Goal: Task Accomplishment & Management: Use online tool/utility

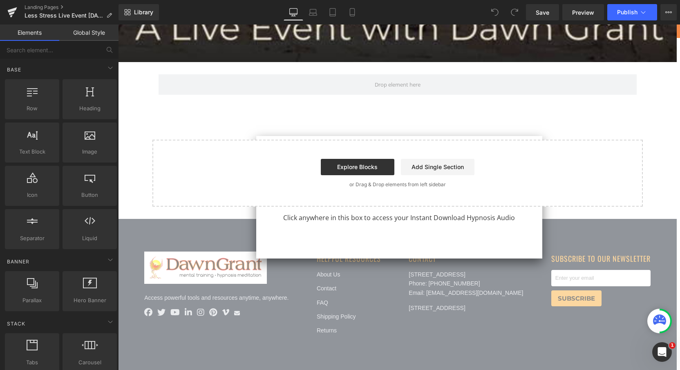
scroll to position [662, 0]
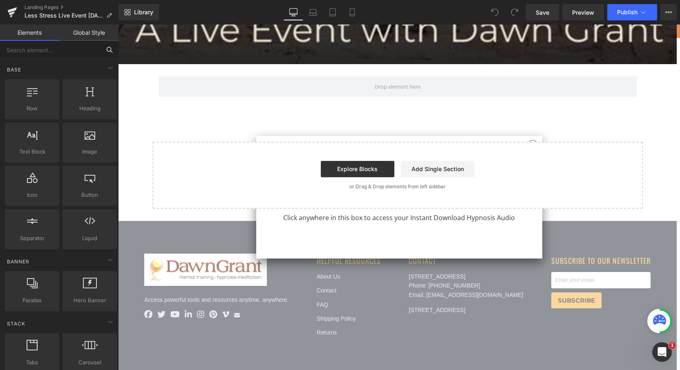
click at [61, 50] on input "text" at bounding box center [50, 50] width 100 height 18
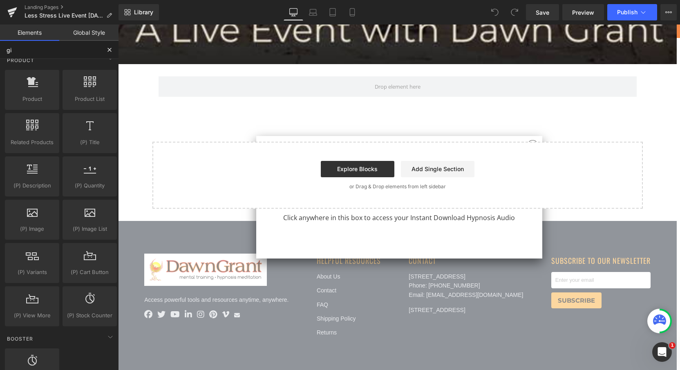
scroll to position [0, 0]
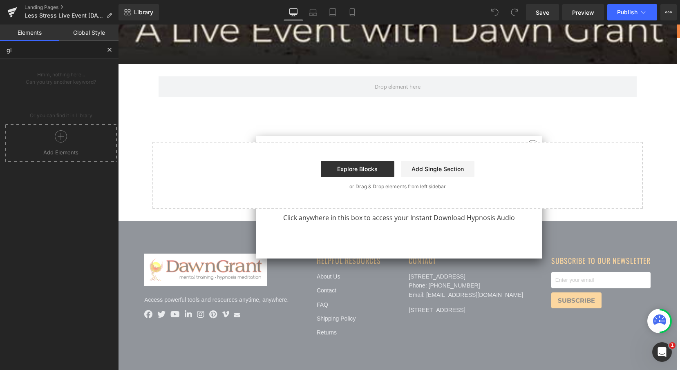
type input "g"
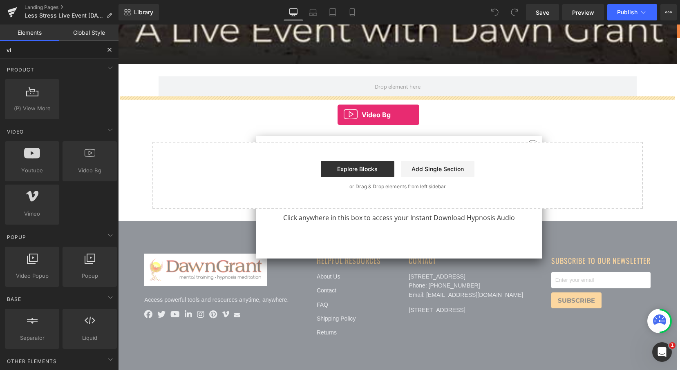
drag, startPoint x: 202, startPoint y: 183, endPoint x: 337, endPoint y: 115, distance: 151.6
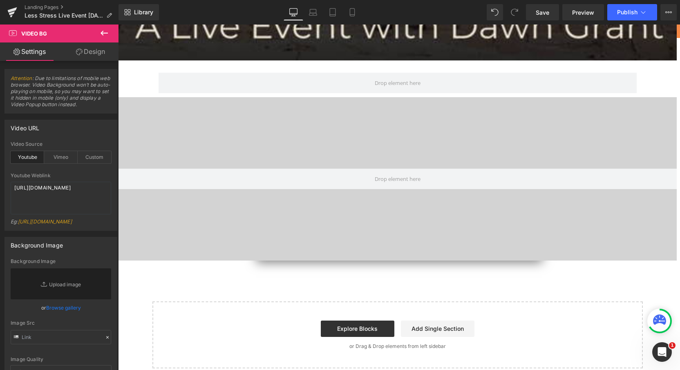
scroll to position [668, 0]
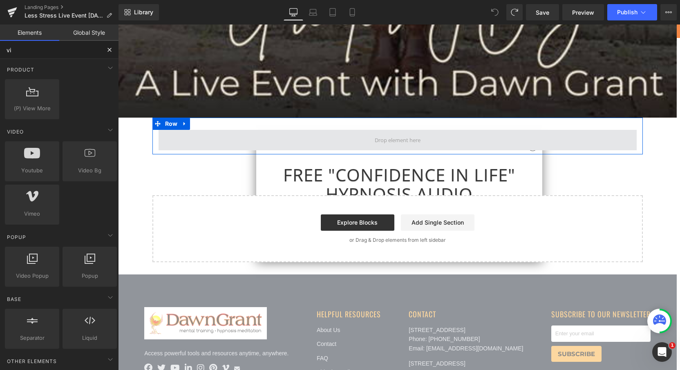
scroll to position [618, 0]
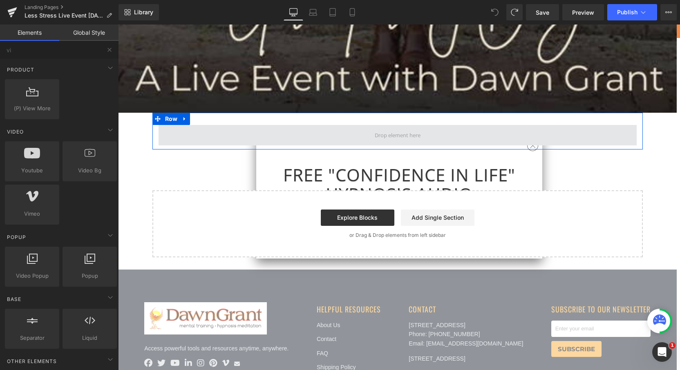
scroll to position [613, 0]
click at [478, 134] on span at bounding box center [398, 135] width 478 height 20
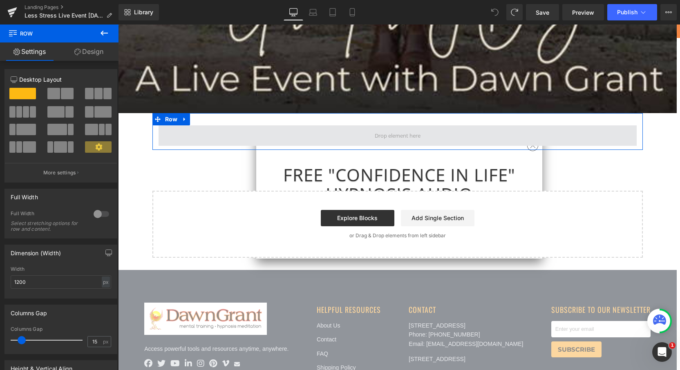
drag, startPoint x: 143, startPoint y: 119, endPoint x: 360, endPoint y: 133, distance: 217.3
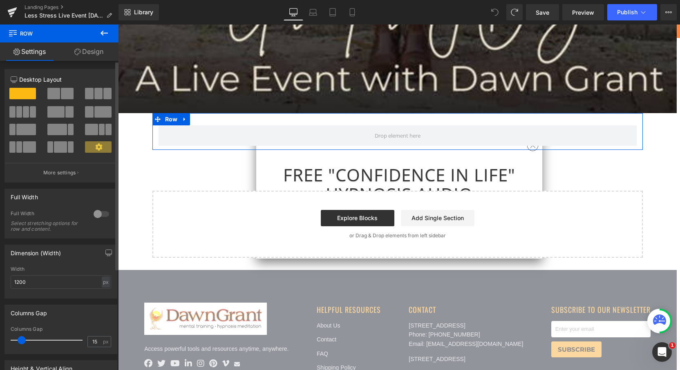
click at [29, 92] on span at bounding box center [22, 93] width 27 height 11
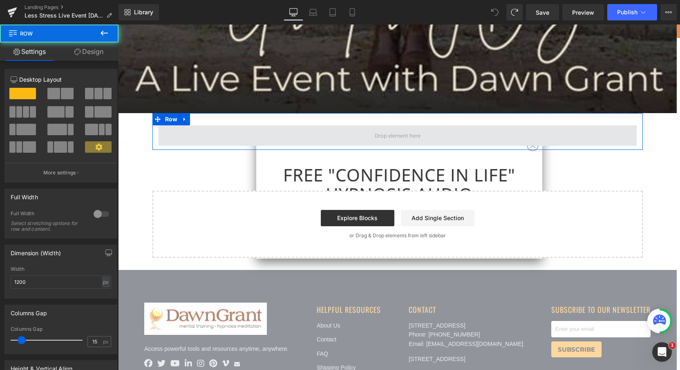
click at [362, 133] on span at bounding box center [398, 135] width 478 height 20
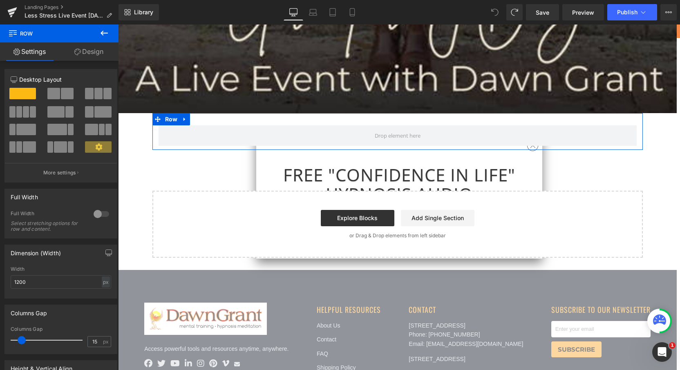
click at [92, 49] on link "Design" at bounding box center [88, 51] width 59 height 18
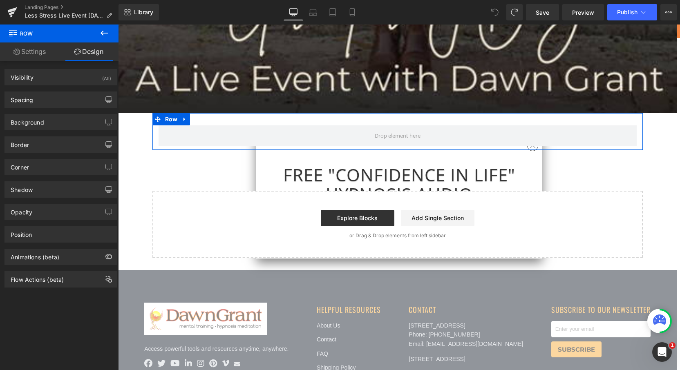
click at [39, 51] on link "Settings" at bounding box center [29, 51] width 59 height 18
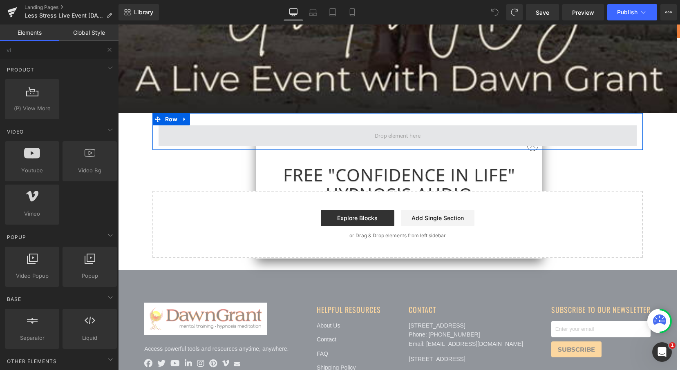
click at [350, 134] on span at bounding box center [398, 135] width 478 height 20
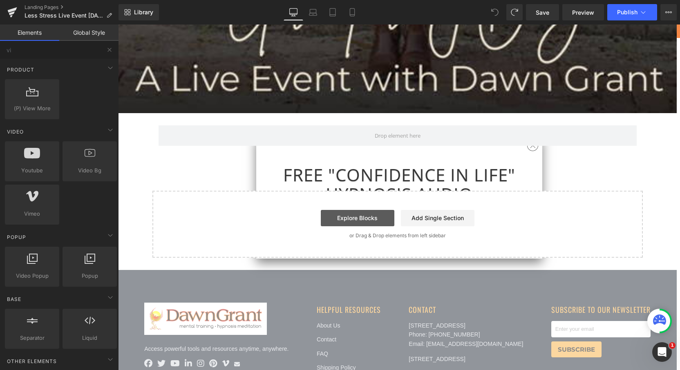
click at [351, 216] on link "Explore Blocks" at bounding box center [358, 218] width 74 height 16
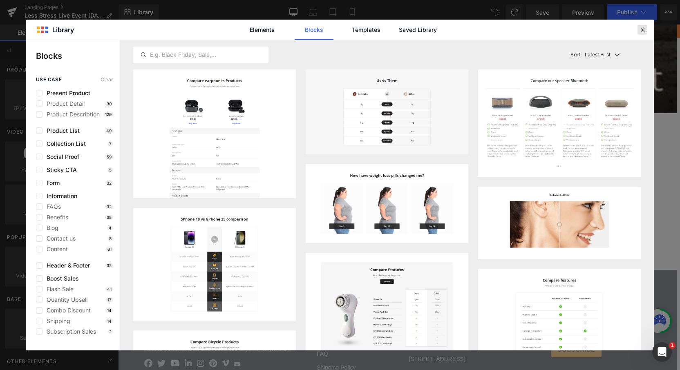
click at [643, 32] on icon at bounding box center [642, 29] width 7 height 7
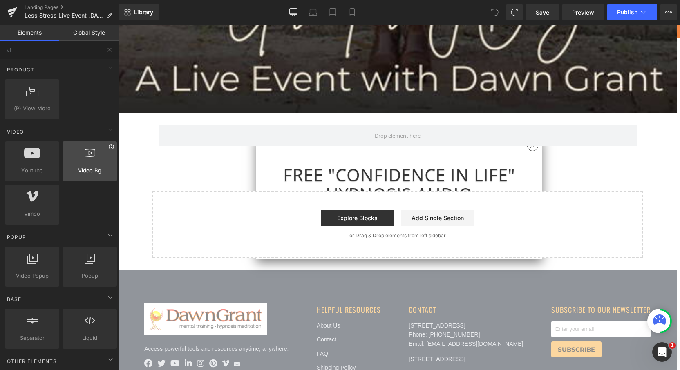
click at [109, 147] on icon at bounding box center [111, 147] width 6 height 6
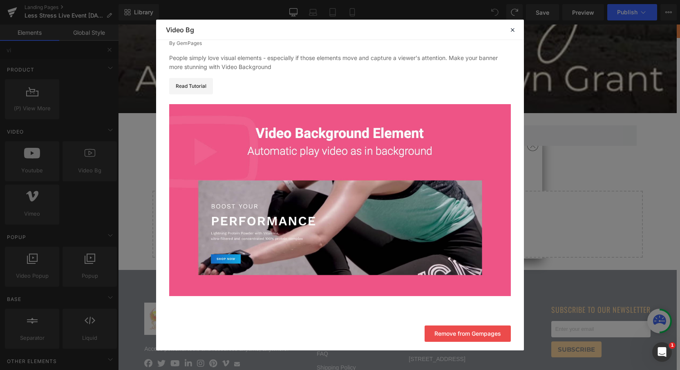
scroll to position [22, 0]
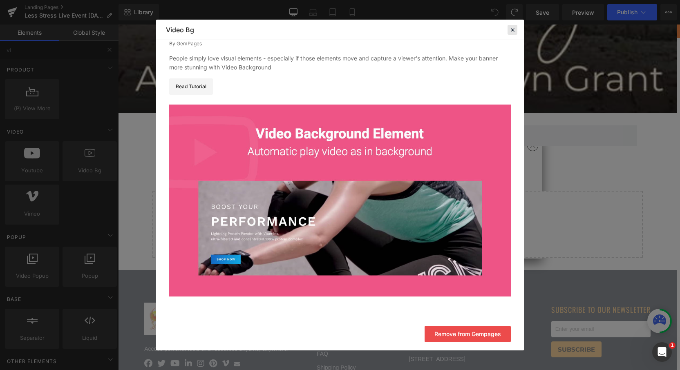
click at [512, 30] on icon at bounding box center [512, 29] width 7 height 7
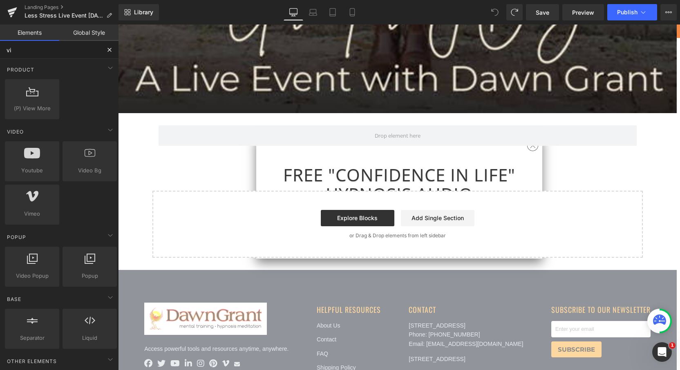
click at [71, 51] on input "vi" at bounding box center [50, 50] width 100 height 18
type input "v"
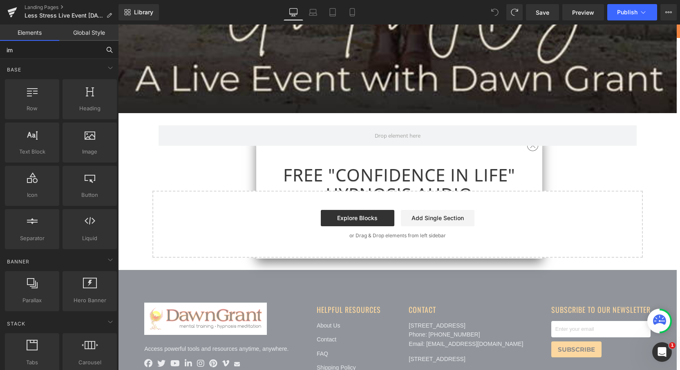
type input "ima"
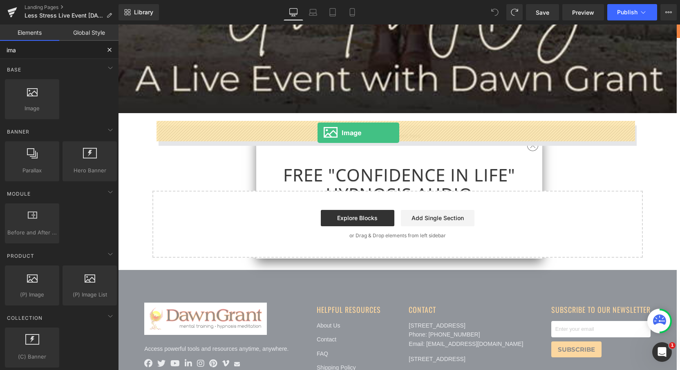
drag, startPoint x: 145, startPoint y: 127, endPoint x: 317, endPoint y: 133, distance: 172.5
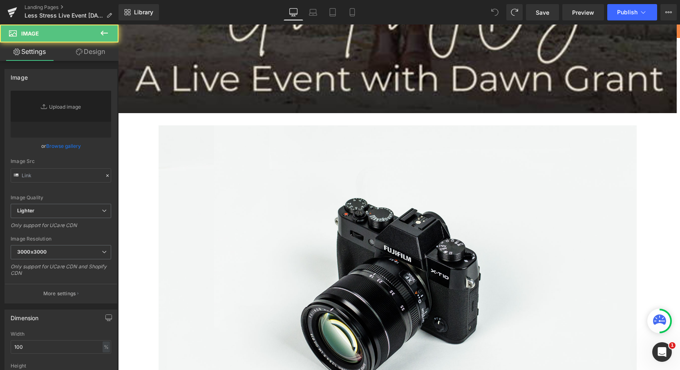
type input "//[DOMAIN_NAME][URL]"
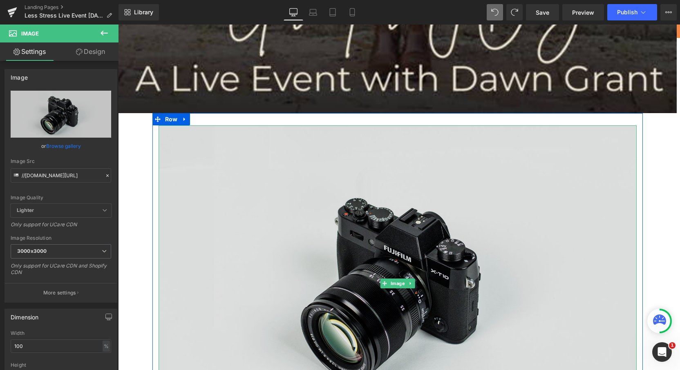
click at [351, 175] on img at bounding box center [398, 283] width 478 height 317
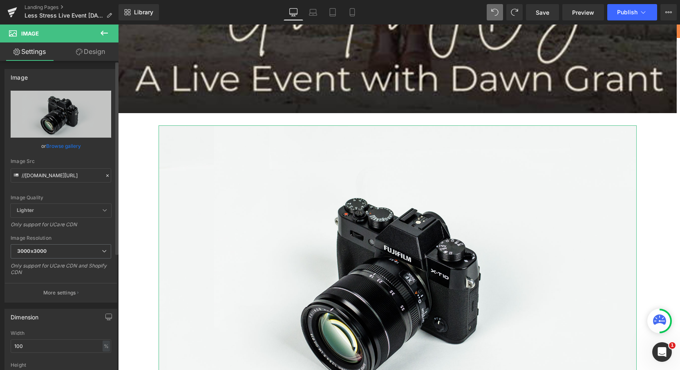
click at [60, 147] on link "Browse gallery" at bounding box center [63, 146] width 35 height 14
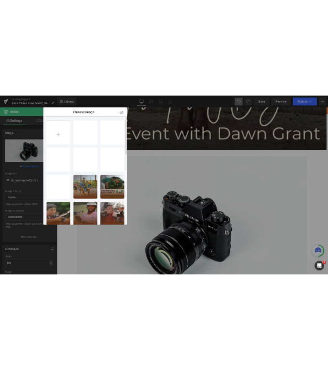
scroll to position [0, 0]
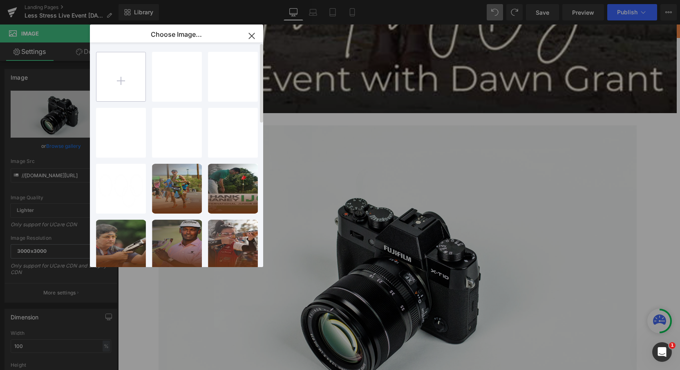
click at [122, 78] on input "file" at bounding box center [120, 76] width 49 height 49
click at [118, 75] on input "file" at bounding box center [120, 76] width 49 height 49
type input "C:\fakepath\injoy life with love [PERSON_NAME].gif"
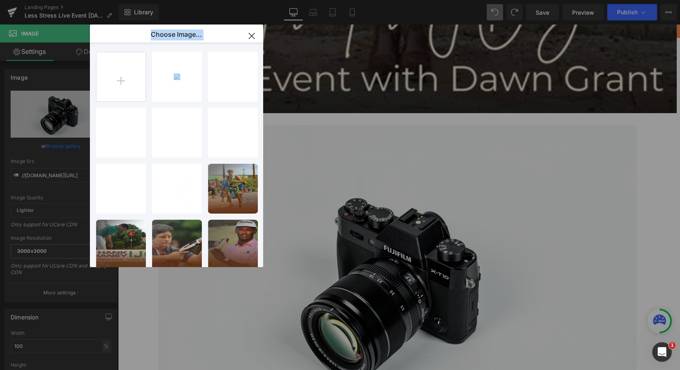
drag, startPoint x: 171, startPoint y: 71, endPoint x: 388, endPoint y: 183, distance: 244.1
click at [388, 183] on div "Choose Image... Back to Library Insert injoy l...[PERSON_NAME].gif 12.71 KB Del…" at bounding box center [340, 185] width 680 height 370
click at [174, 84] on div "injoy l...[PERSON_NAME].gif 12.71 KB" at bounding box center [177, 77] width 50 height 50
type input "[URL][DOMAIN_NAME]"
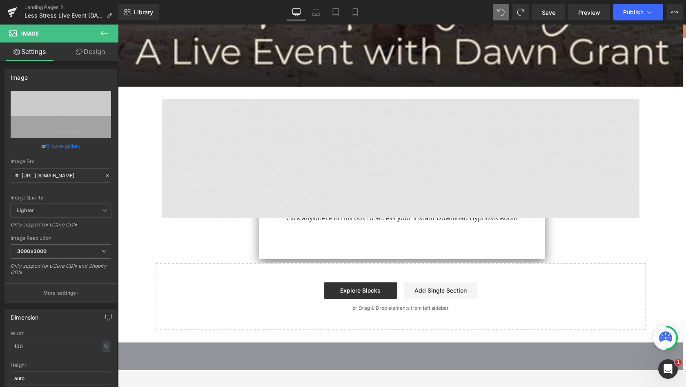
scroll to position [648, 0]
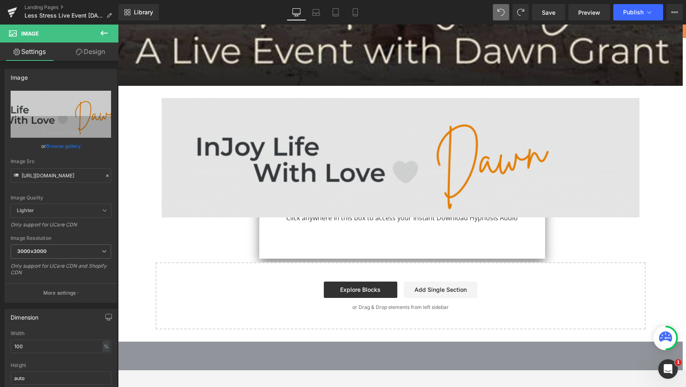
click at [334, 117] on img at bounding box center [401, 158] width 478 height 120
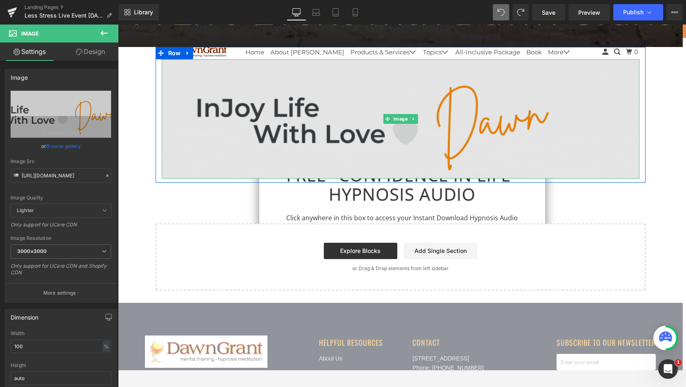
scroll to position [688, 0]
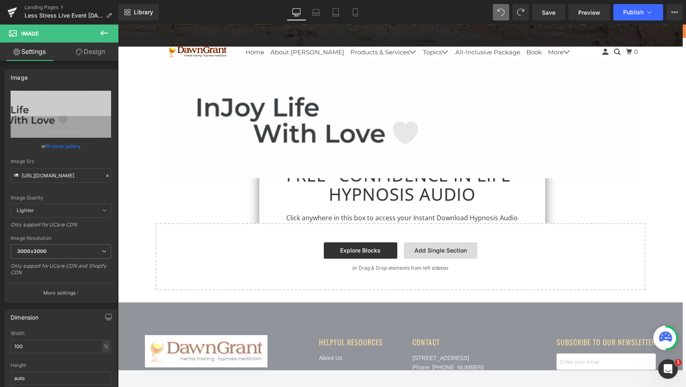
click at [426, 243] on link "Add Single Section" at bounding box center [441, 250] width 74 height 16
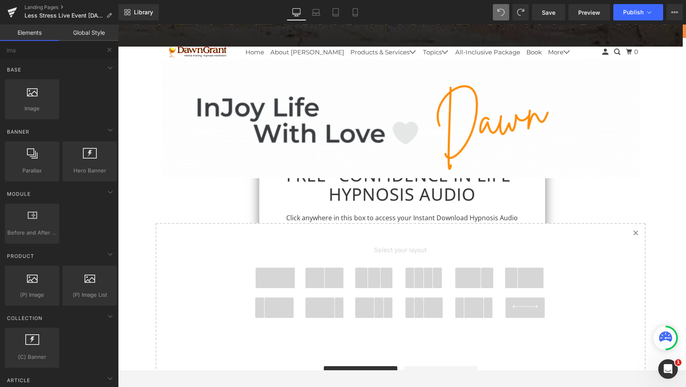
click at [382, 269] on span at bounding box center [387, 278] width 13 height 20
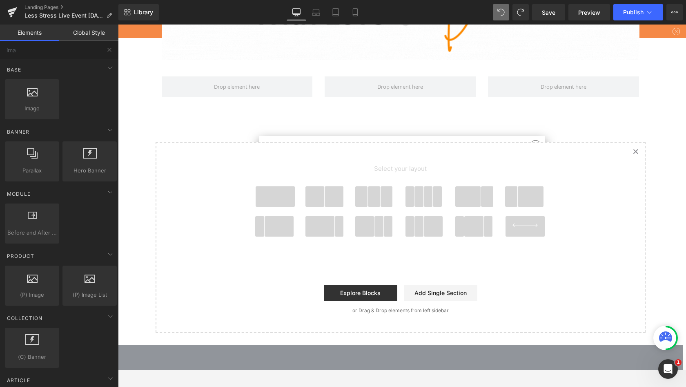
scroll to position [808, 0]
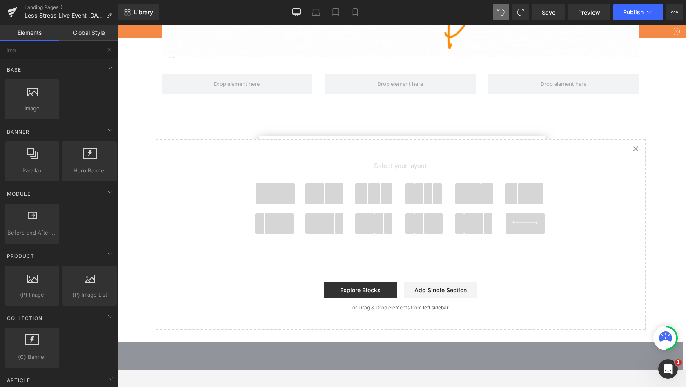
click at [376, 191] on span at bounding box center [374, 193] width 13 height 20
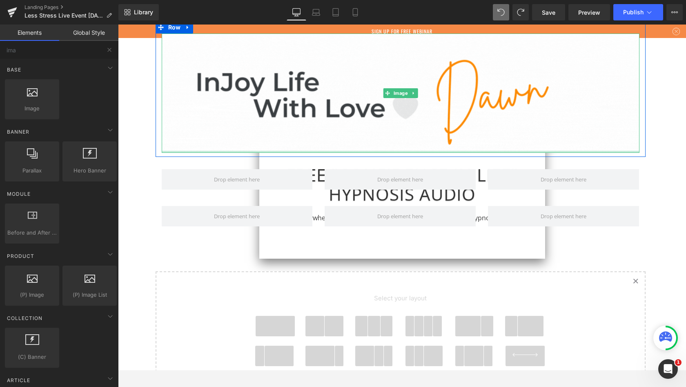
scroll to position [716, 0]
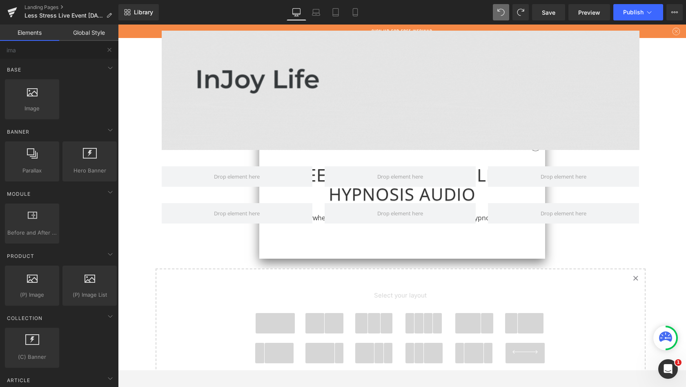
click at [390, 171] on span at bounding box center [400, 176] width 51 height 15
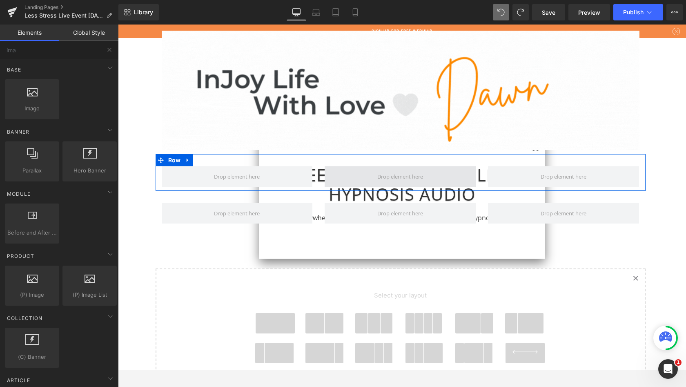
click at [393, 175] on span at bounding box center [400, 176] width 51 height 15
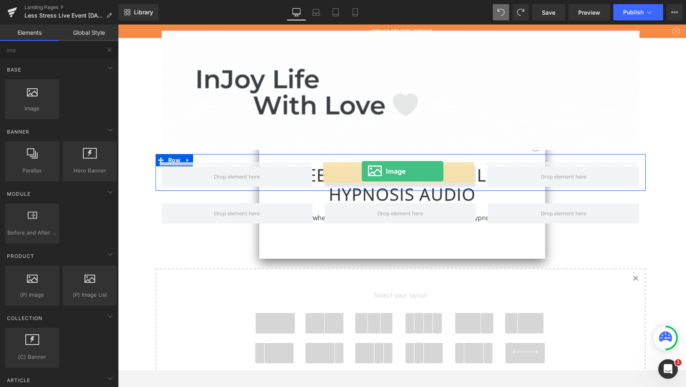
drag, startPoint x: 146, startPoint y: 116, endPoint x: 362, endPoint y: 171, distance: 222.7
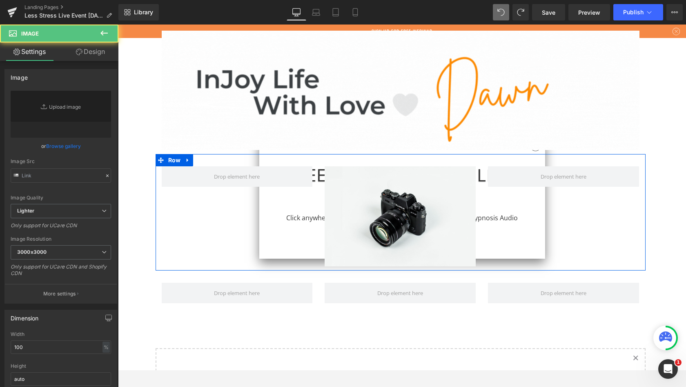
type input "//[DOMAIN_NAME][URL]"
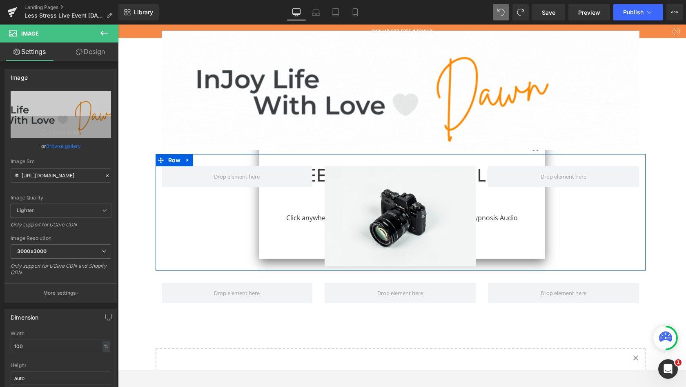
drag, startPoint x: 364, startPoint y: 78, endPoint x: 365, endPoint y: 157, distance: 79.3
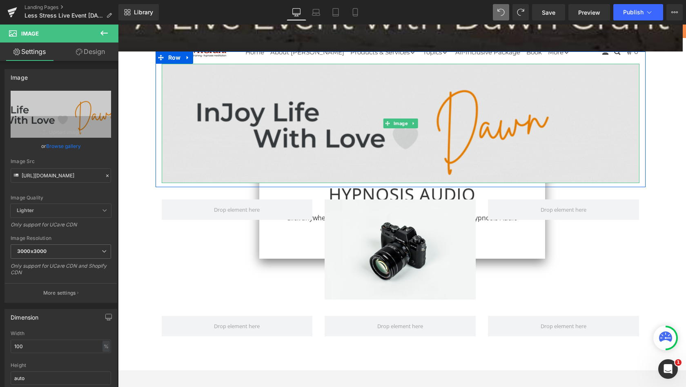
scroll to position [681, 0]
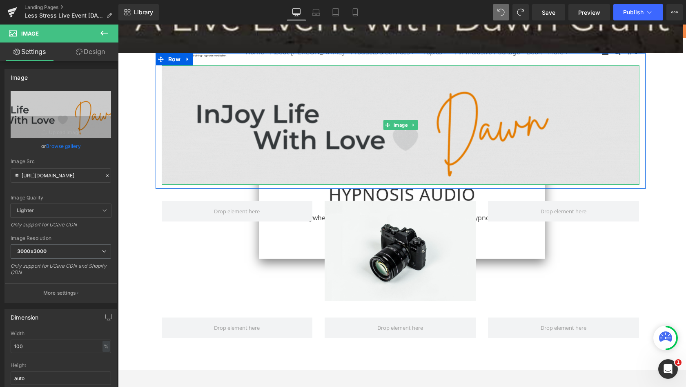
click at [530, 83] on img at bounding box center [401, 125] width 478 height 120
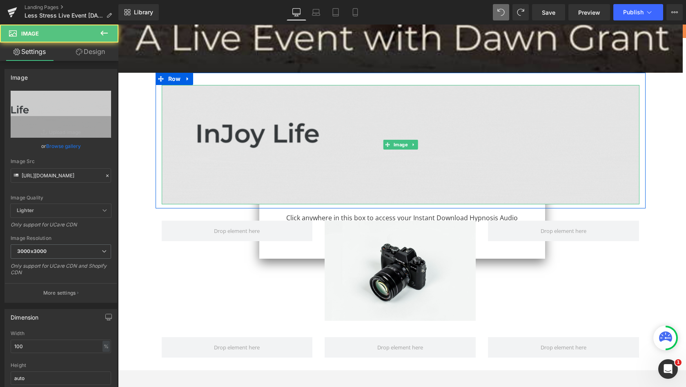
scroll to position [609, 0]
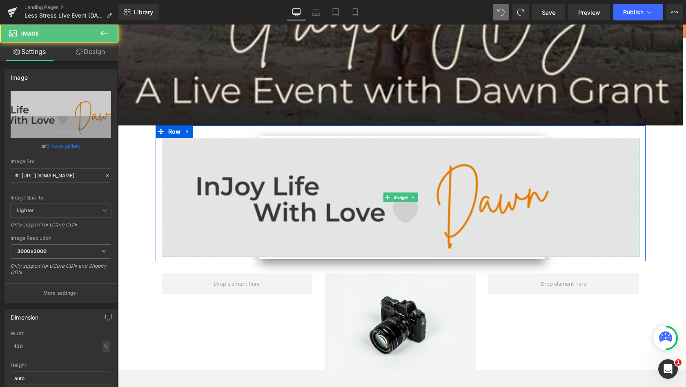
click at [215, 146] on img at bounding box center [401, 198] width 478 height 120
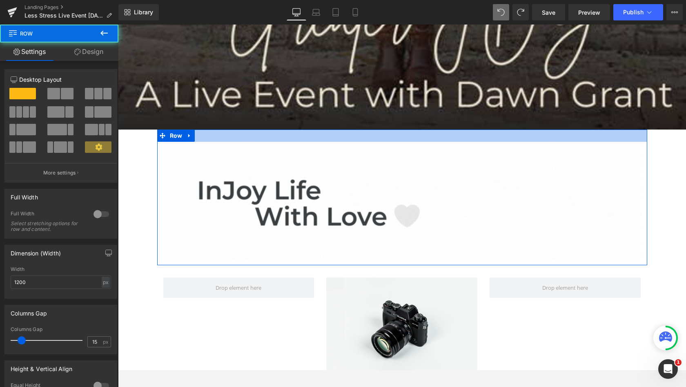
click at [233, 135] on div at bounding box center [402, 135] width 490 height 12
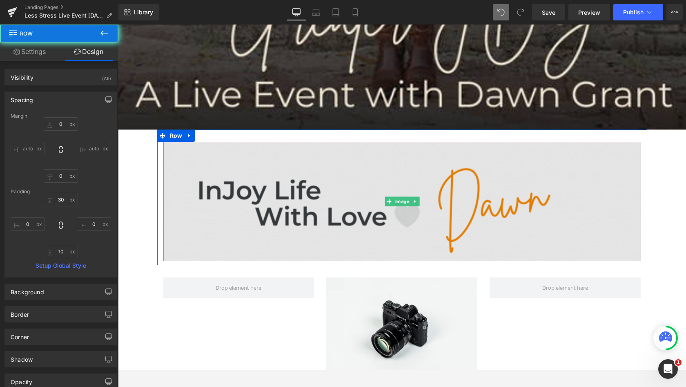
click at [232, 150] on img at bounding box center [402, 202] width 478 height 120
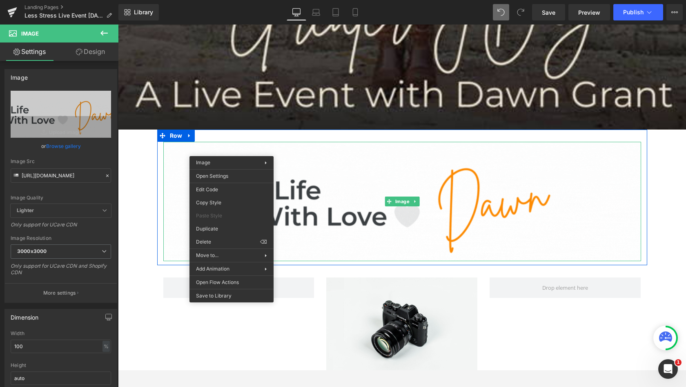
drag, startPoint x: 330, startPoint y: 266, endPoint x: 212, endPoint y: 241, distance: 120.7
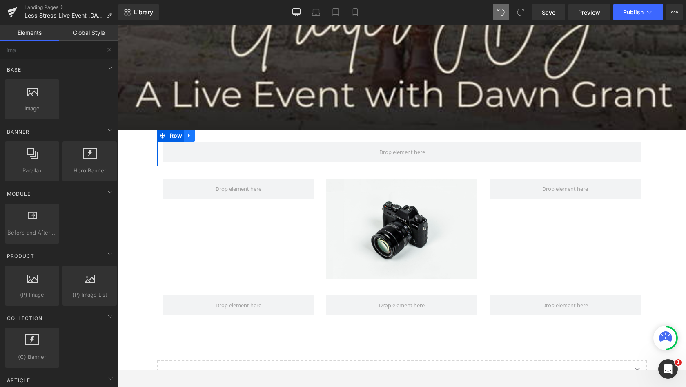
click at [187, 133] on icon at bounding box center [190, 135] width 6 height 6
click at [210, 132] on icon at bounding box center [211, 135] width 6 height 6
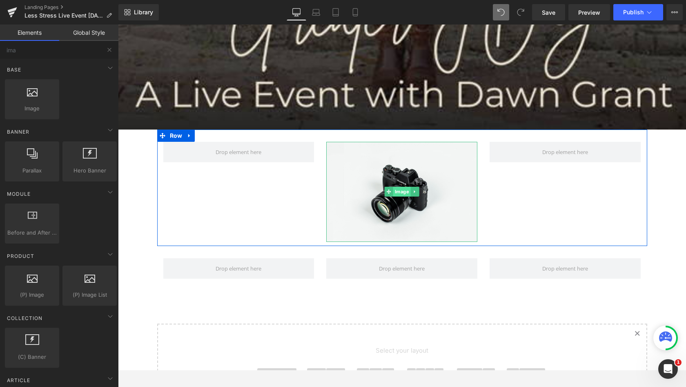
click at [401, 190] on span "Image" at bounding box center [402, 192] width 18 height 10
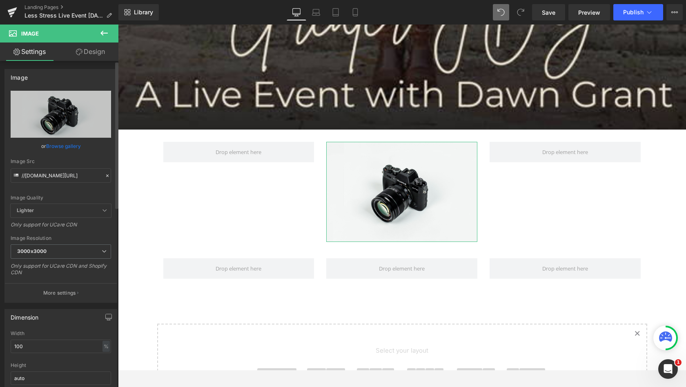
click at [67, 147] on link "Browse gallery" at bounding box center [63, 146] width 35 height 14
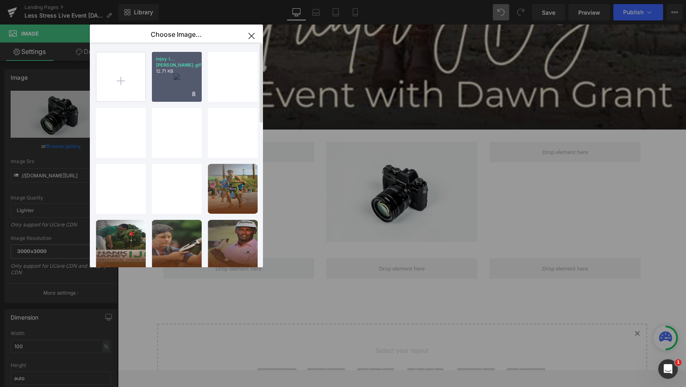
click at [164, 81] on div "injoy l...[PERSON_NAME].gif 12.71 KB" at bounding box center [177, 77] width 50 height 50
type input "[URL][DOMAIN_NAME]"
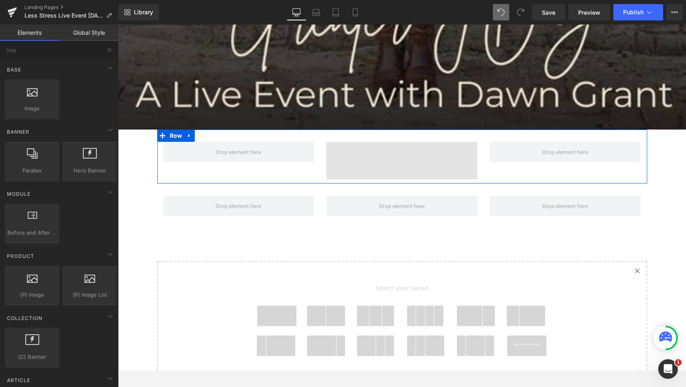
click at [230, 148] on span at bounding box center [238, 151] width 51 height 15
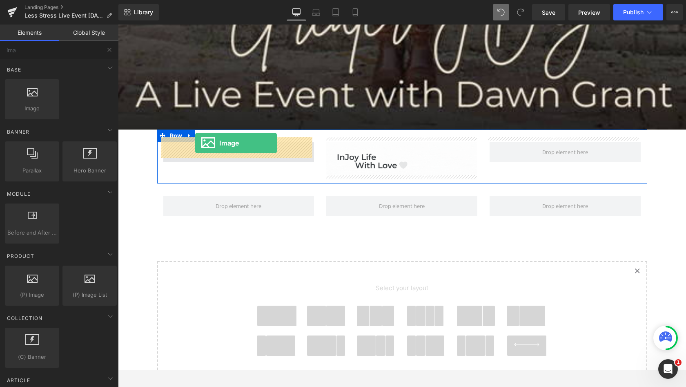
drag, startPoint x: 157, startPoint y: 128, endPoint x: 199, endPoint y: 149, distance: 46.4
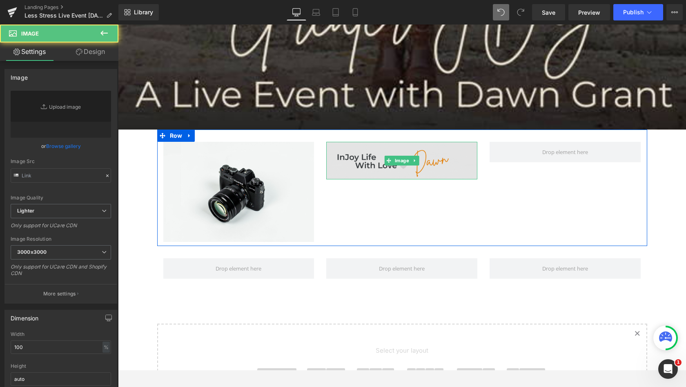
type input "[URL][DOMAIN_NAME]"
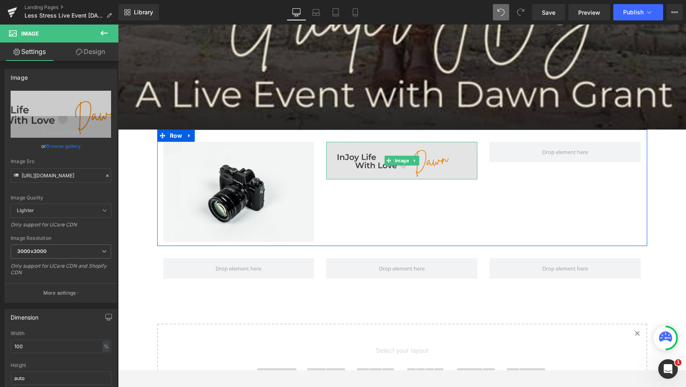
drag, startPoint x: 370, startPoint y: 147, endPoint x: 365, endPoint y: 147, distance: 4.9
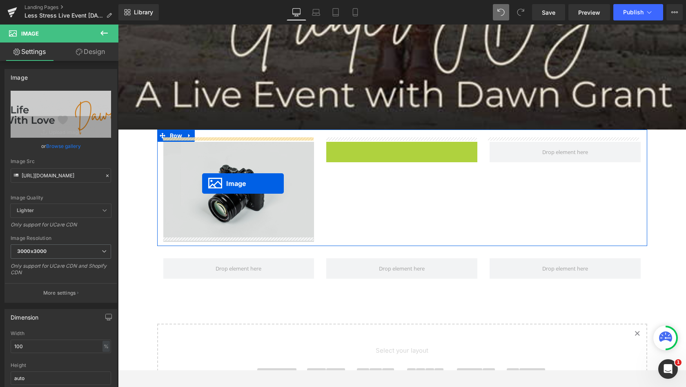
drag, startPoint x: 386, startPoint y: 155, endPoint x: 202, endPoint y: 183, distance: 186.8
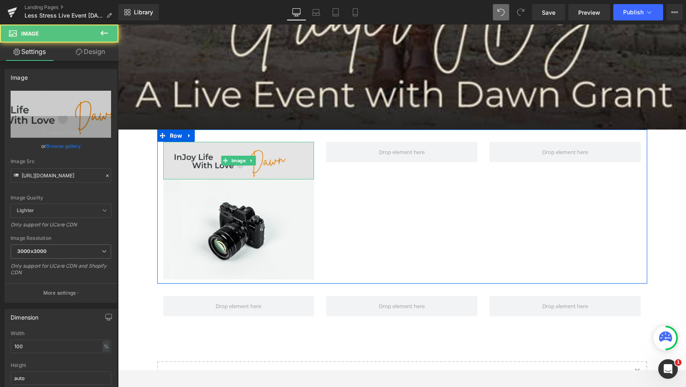
click at [295, 150] on img at bounding box center [238, 161] width 151 height 38
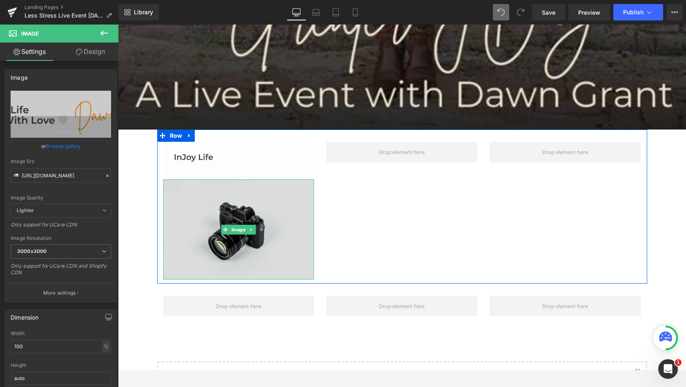
click at [270, 218] on img at bounding box center [238, 229] width 151 height 100
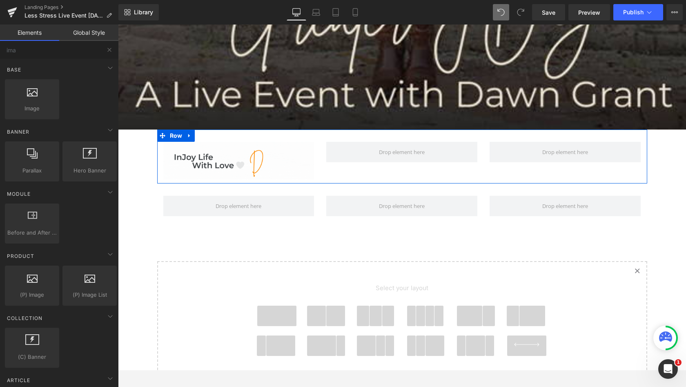
drag, startPoint x: 374, startPoint y: 330, endPoint x: 256, endPoint y: 306, distance: 120.6
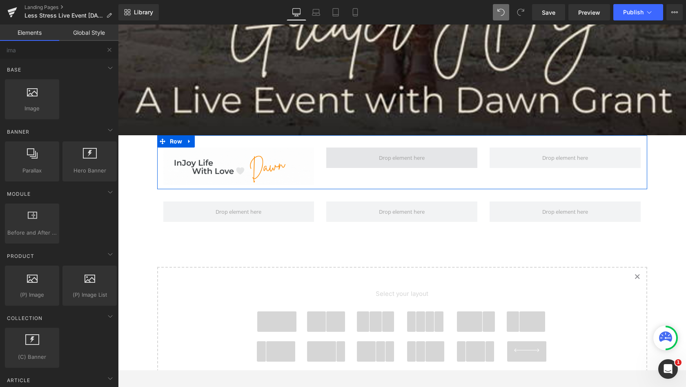
scroll to position [604, 0]
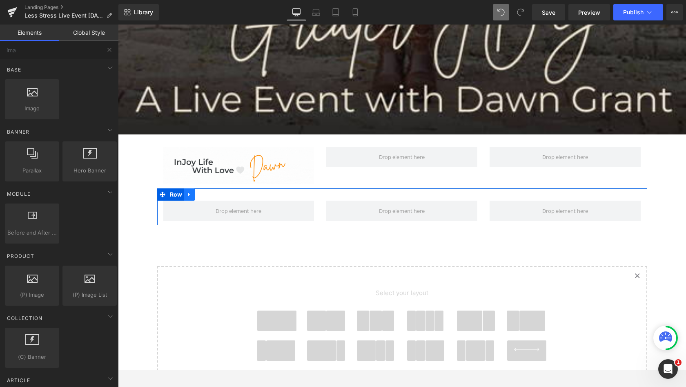
click at [188, 192] on icon at bounding box center [190, 195] width 6 height 6
click at [208, 192] on icon at bounding box center [211, 195] width 6 height 6
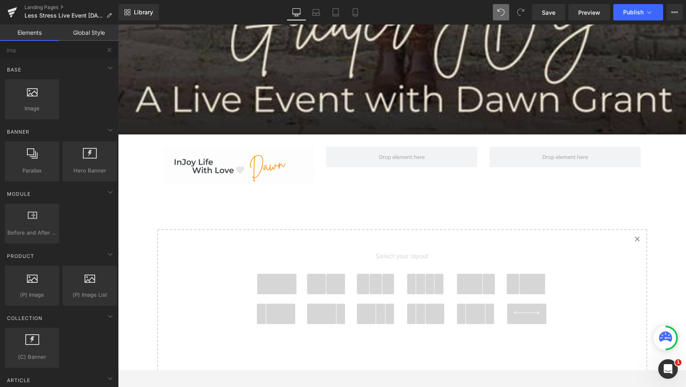
click at [472, 309] on span at bounding box center [475, 314] width 19 height 20
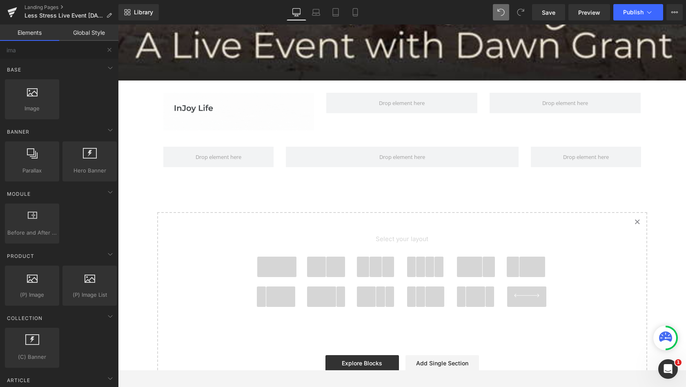
scroll to position [610, 0]
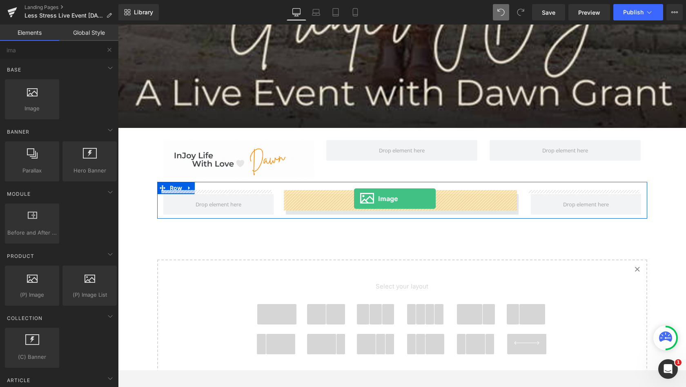
drag, startPoint x: 143, startPoint y: 123, endPoint x: 354, endPoint y: 199, distance: 224.8
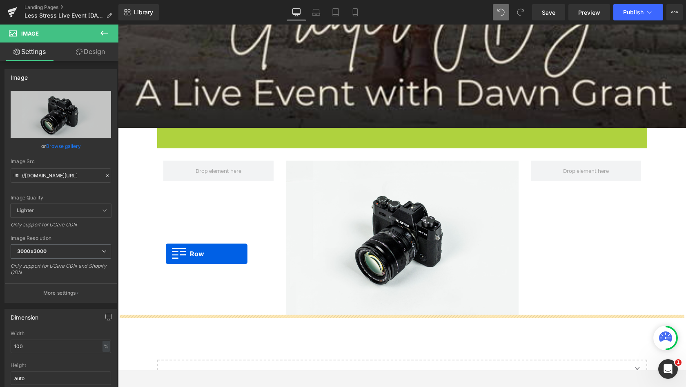
drag, startPoint x: 159, startPoint y: 131, endPoint x: 166, endPoint y: 254, distance: 123.2
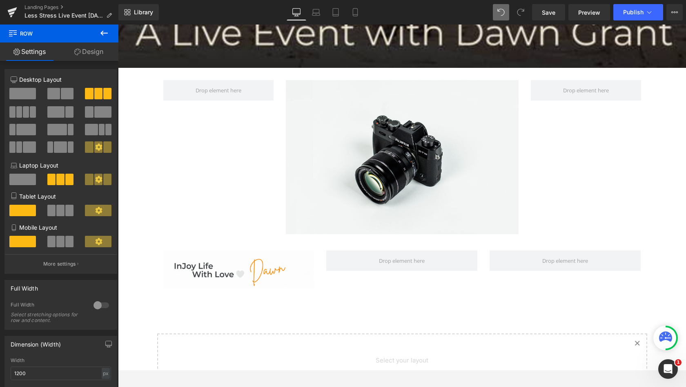
scroll to position [657, 0]
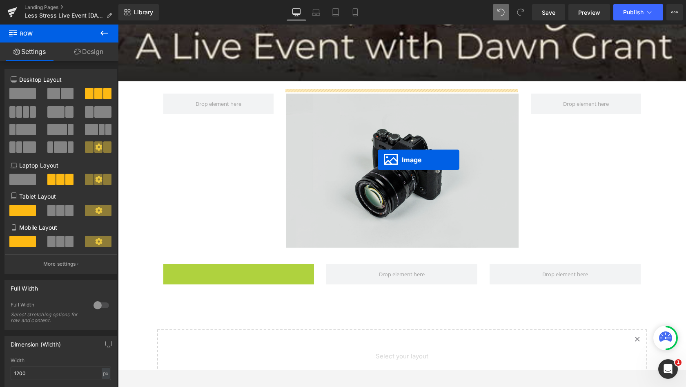
drag, startPoint x: 222, startPoint y: 279, endPoint x: 378, endPoint y: 160, distance: 196.2
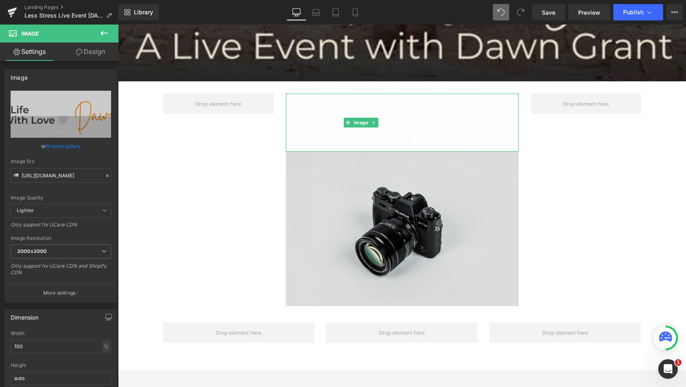
click at [397, 179] on img at bounding box center [402, 229] width 233 height 154
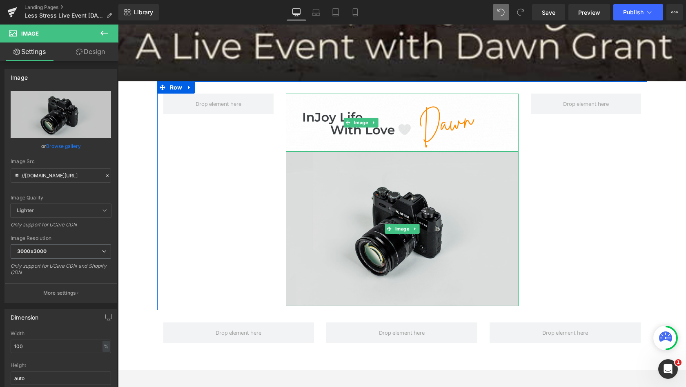
click at [397, 179] on img at bounding box center [402, 229] width 233 height 154
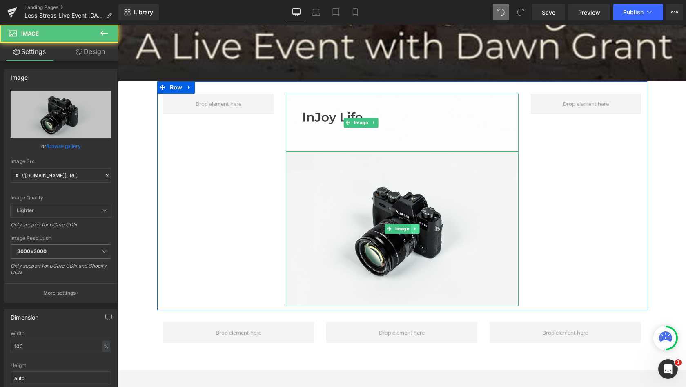
click at [413, 227] on icon at bounding box center [415, 228] width 4 height 5
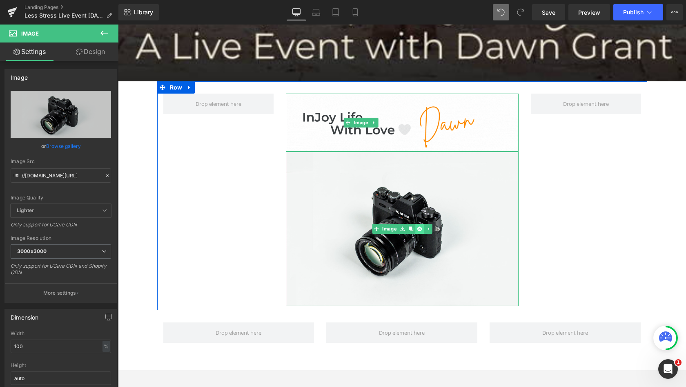
click at [417, 226] on icon at bounding box center [419, 228] width 4 height 5
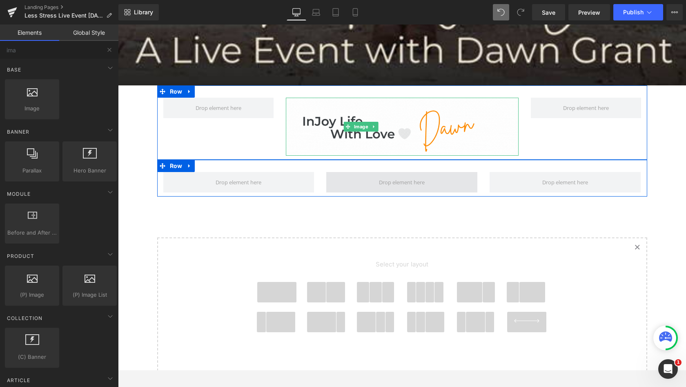
scroll to position [652, 0]
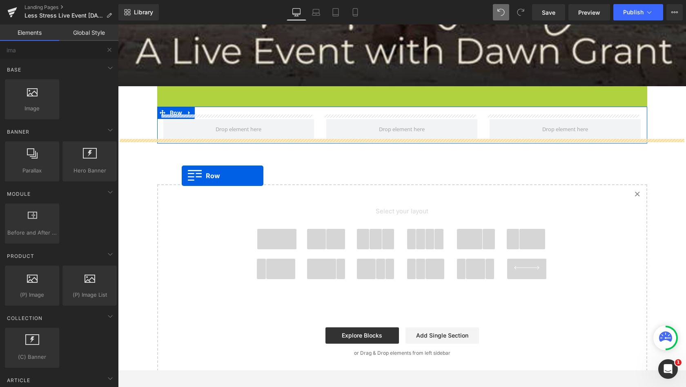
drag, startPoint x: 160, startPoint y: 87, endPoint x: 182, endPoint y: 176, distance: 91.0
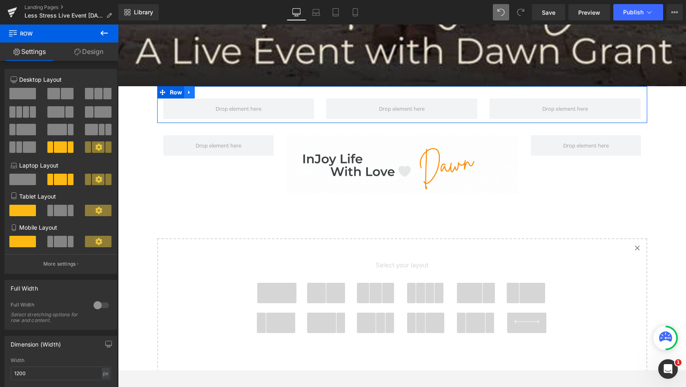
click at [188, 90] on icon at bounding box center [189, 92] width 2 height 4
click at [209, 89] on icon at bounding box center [211, 92] width 6 height 6
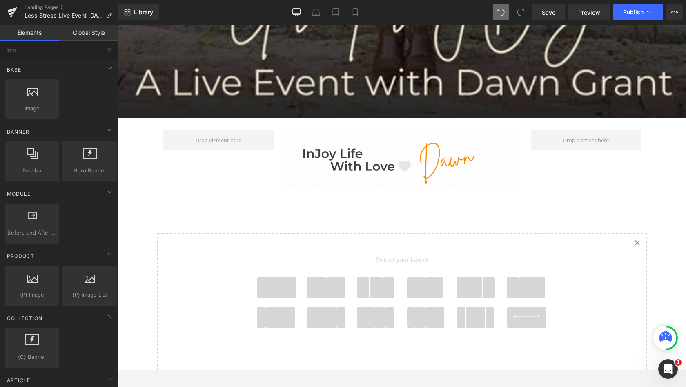
scroll to position [620, 0]
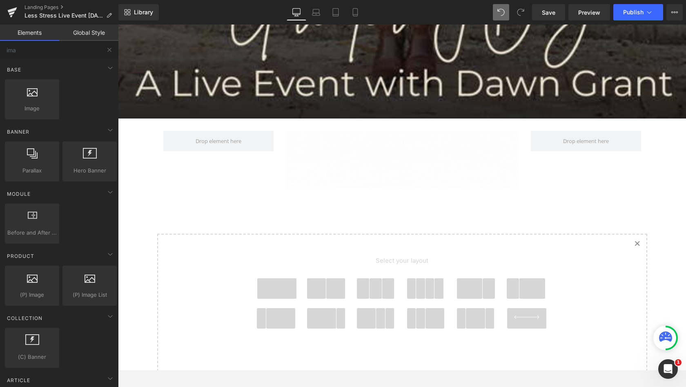
click at [477, 315] on span at bounding box center [475, 318] width 19 height 20
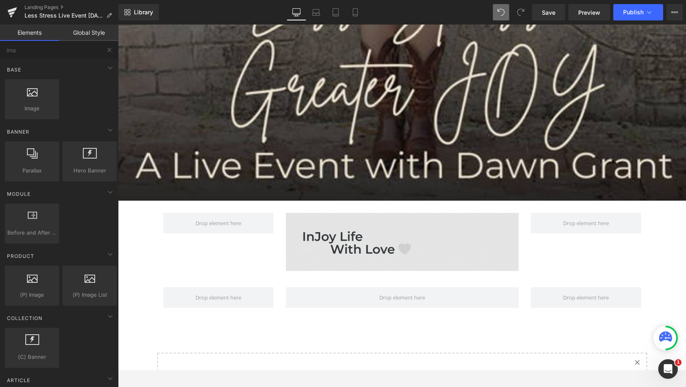
scroll to position [543, 0]
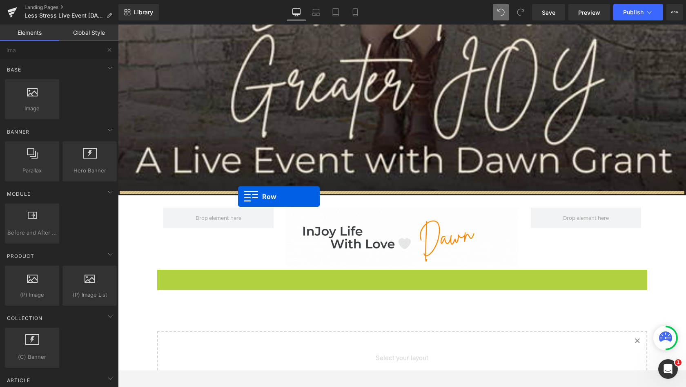
drag, startPoint x: 161, startPoint y: 272, endPoint x: 238, endPoint y: 196, distance: 108.0
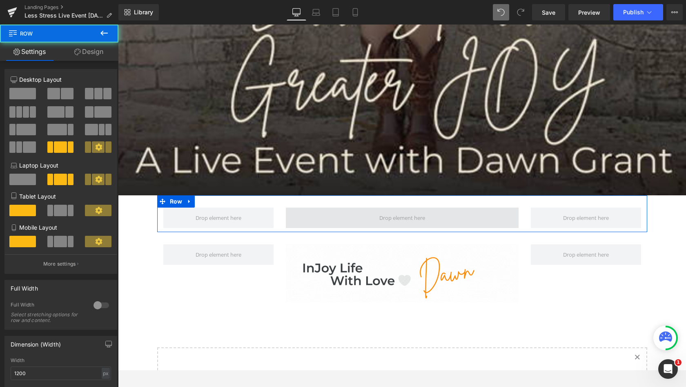
click at [367, 211] on span at bounding box center [402, 218] width 233 height 20
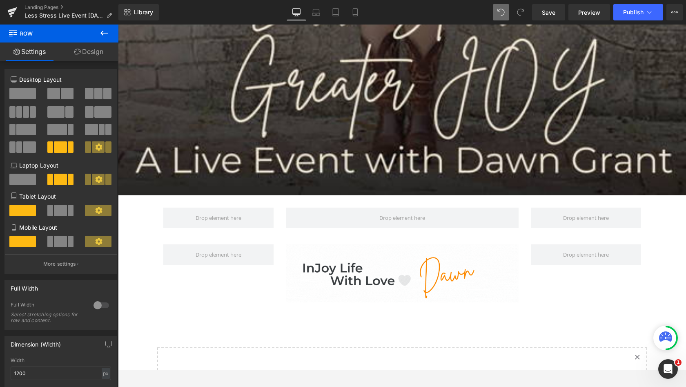
click at [102, 32] on icon at bounding box center [103, 33] width 7 height 5
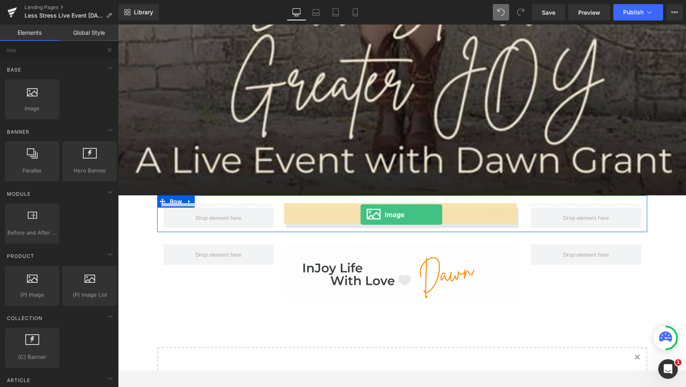
drag, startPoint x: 147, startPoint y: 121, endPoint x: 361, endPoint y: 214, distance: 233.2
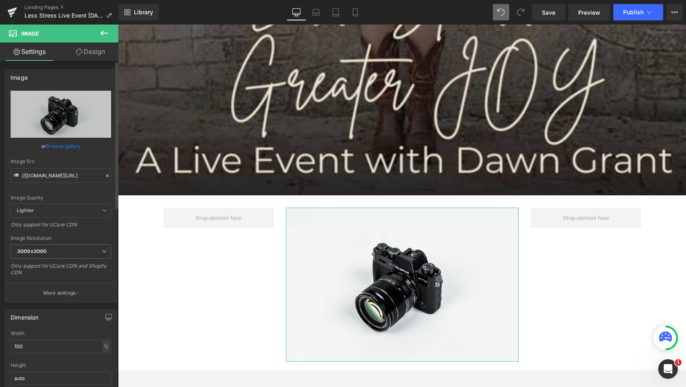
click at [69, 147] on link "Browse gallery" at bounding box center [63, 146] width 35 height 14
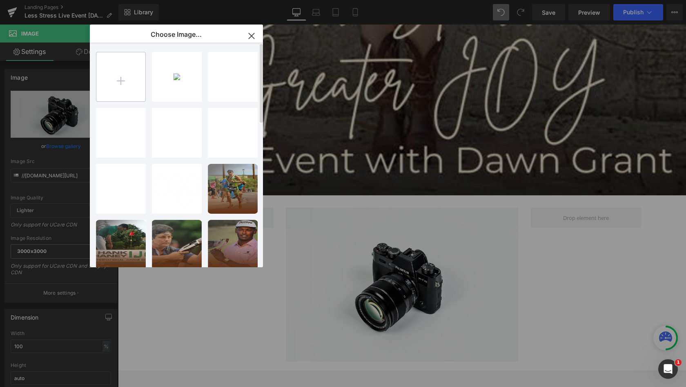
click at [122, 73] on input "file" at bounding box center [120, 76] width 49 height 49
click at [120, 80] on input "file" at bounding box center [120, 76] width 49 height 49
type input "C:\fakepath\You don’t have to keep Carrying Stress Like It’s Normal.gif"
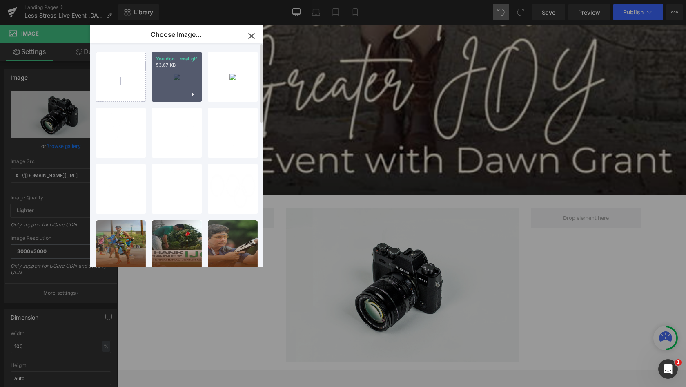
click at [180, 82] on div "You don...rmal.gif 53.67 KB" at bounding box center [177, 77] width 50 height 50
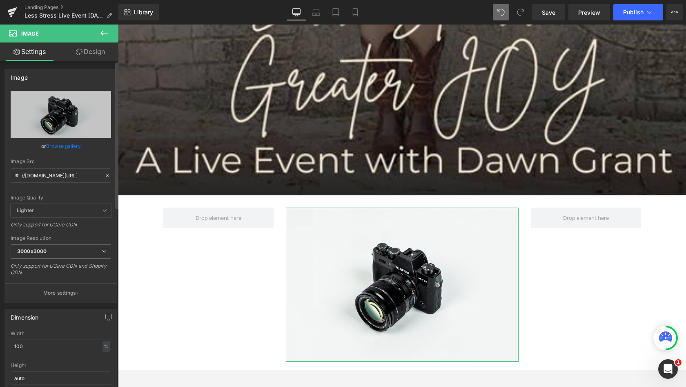
click at [61, 145] on link "Browse gallery" at bounding box center [63, 146] width 35 height 14
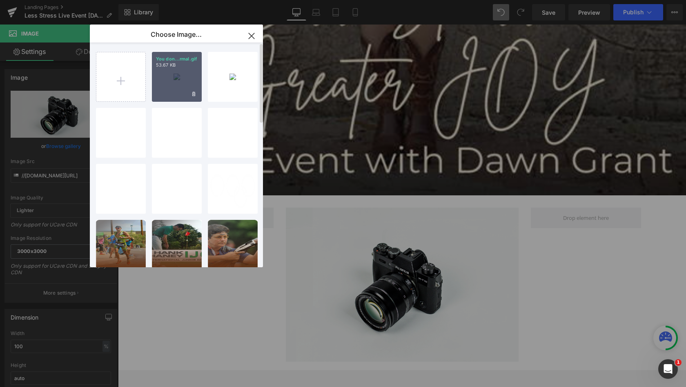
click at [174, 70] on div "You don...rmal.gif 53.67 KB" at bounding box center [177, 77] width 50 height 50
type input "[URL][DOMAIN_NAME]"
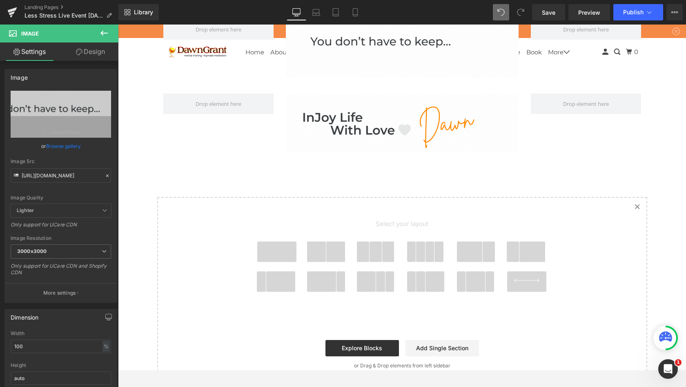
scroll to position [730, 0]
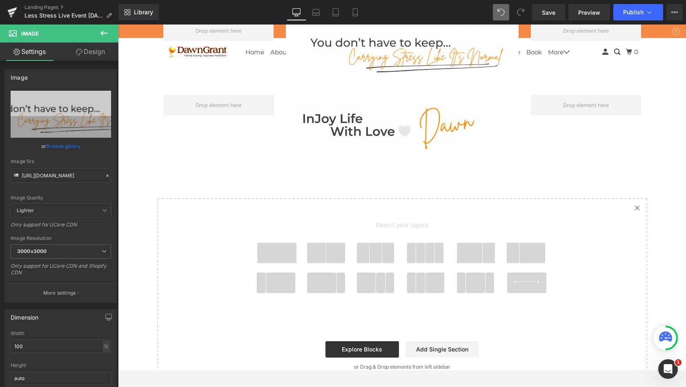
click at [280, 246] on span at bounding box center [276, 253] width 39 height 20
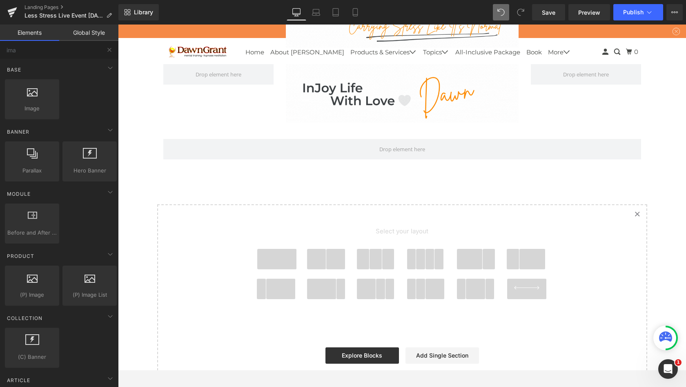
scroll to position [650, 0]
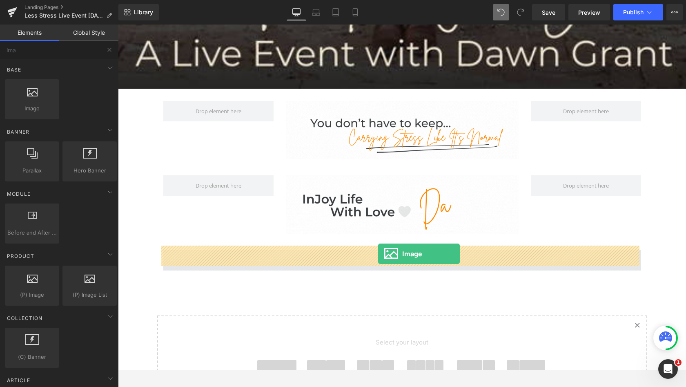
drag, startPoint x: 155, startPoint y: 129, endPoint x: 378, endPoint y: 253, distance: 255.6
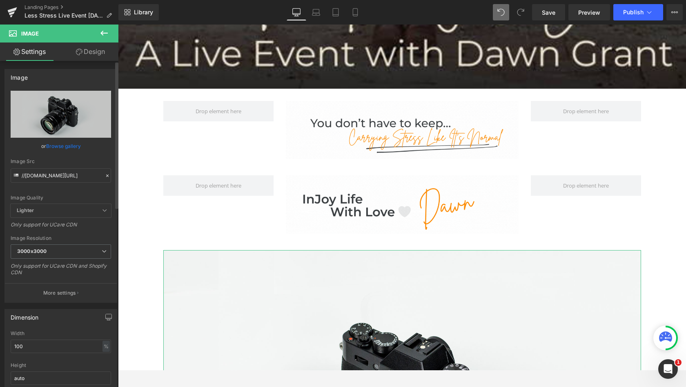
click at [62, 144] on link "Browse gallery" at bounding box center [63, 146] width 35 height 14
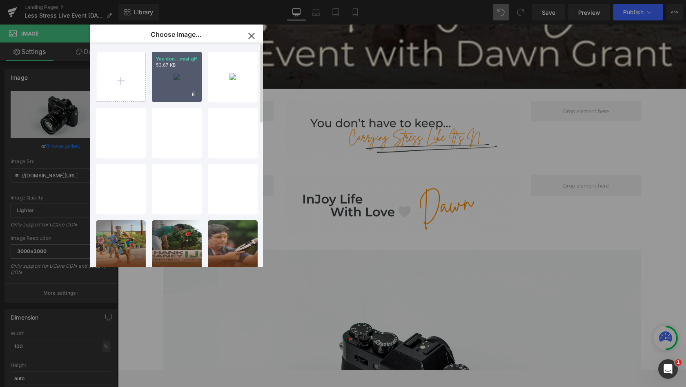
click at [174, 77] on div "You don...rmal.gif 53.67 KB" at bounding box center [177, 77] width 50 height 50
type input "[URL][DOMAIN_NAME]"
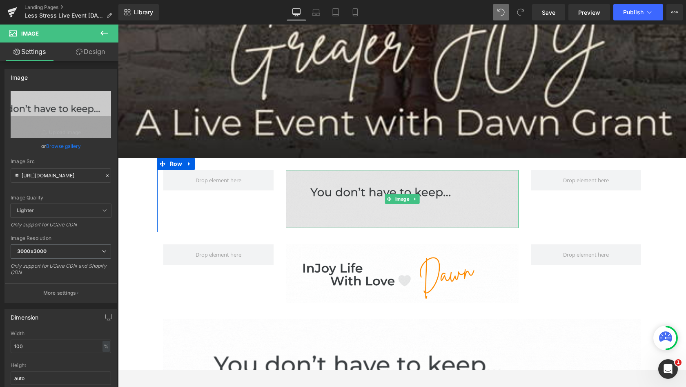
scroll to position [547, 0]
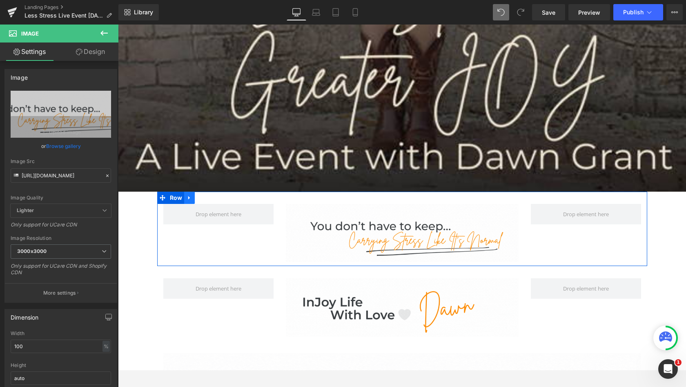
click at [188, 196] on icon at bounding box center [189, 198] width 2 height 4
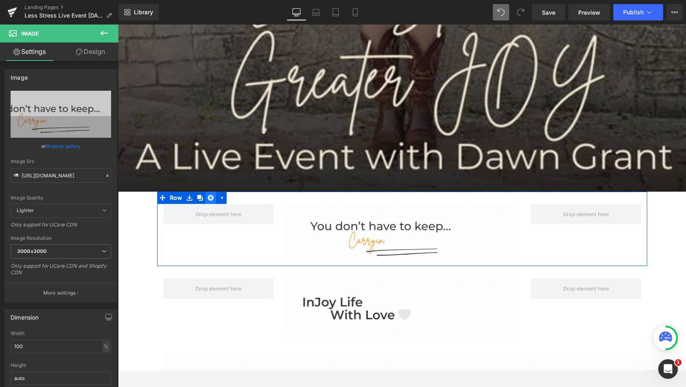
click at [209, 194] on icon at bounding box center [211, 197] width 6 height 6
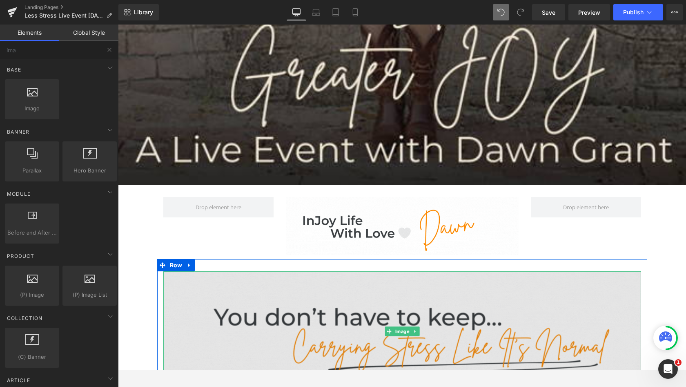
scroll to position [553, 0]
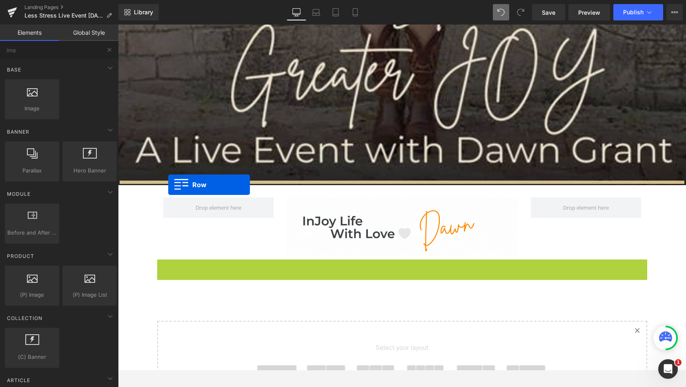
drag, startPoint x: 161, startPoint y: 261, endPoint x: 168, endPoint y: 185, distance: 77.2
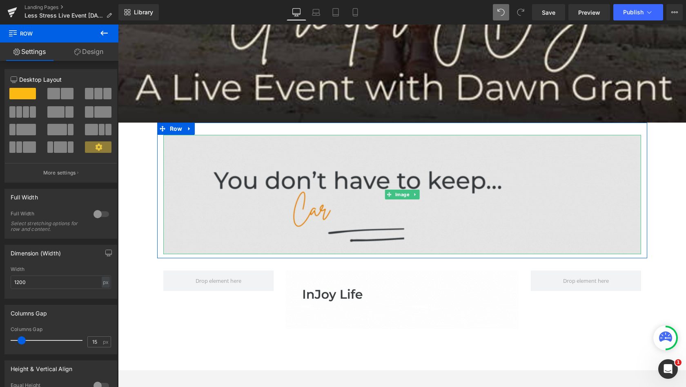
scroll to position [621, 0]
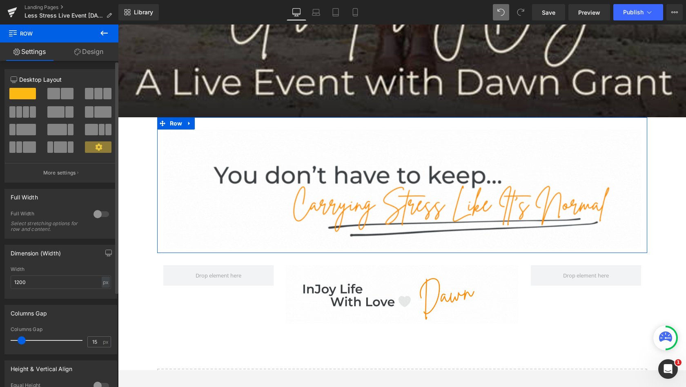
drag, startPoint x: 28, startPoint y: 94, endPoint x: 58, endPoint y: 114, distance: 36.3
click at [58, 114] on div at bounding box center [61, 123] width 100 height 71
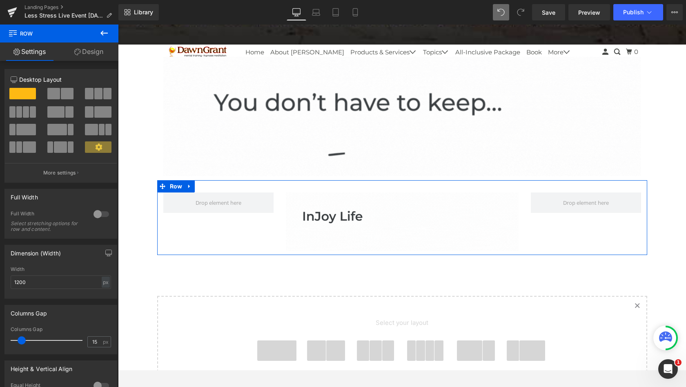
scroll to position [724, 0]
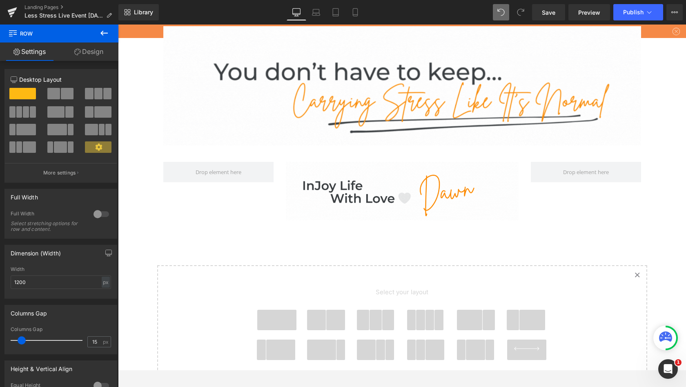
click at [290, 314] on span at bounding box center [276, 320] width 39 height 20
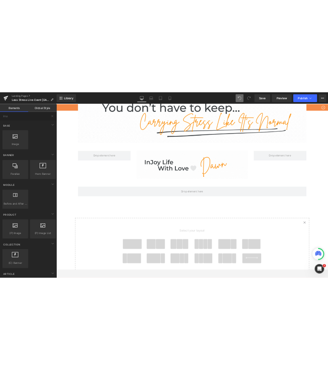
scroll to position [752, 0]
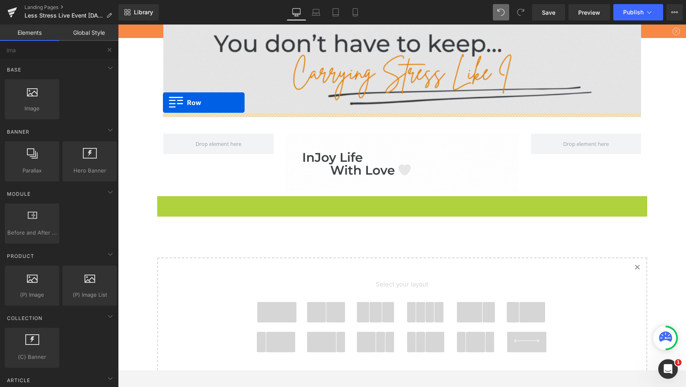
drag, startPoint x: 161, startPoint y: 199, endPoint x: 163, endPoint y: 103, distance: 96.4
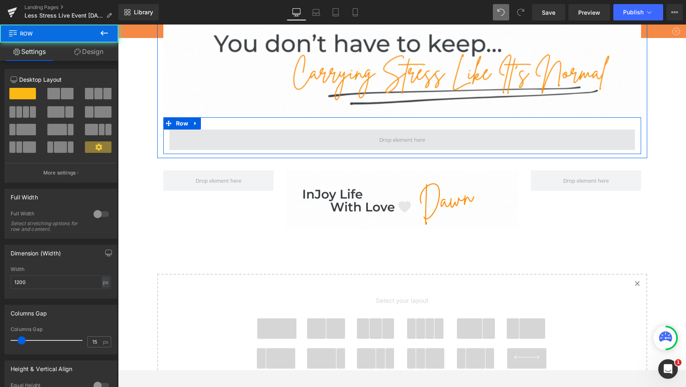
click at [331, 139] on span at bounding box center [403, 139] width 466 height 20
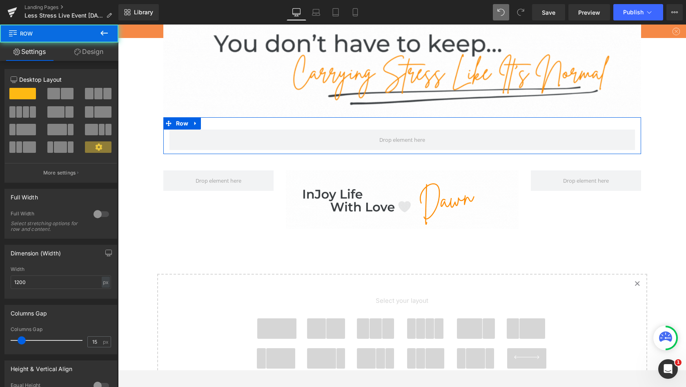
click at [91, 53] on link "Design" at bounding box center [88, 51] width 59 height 18
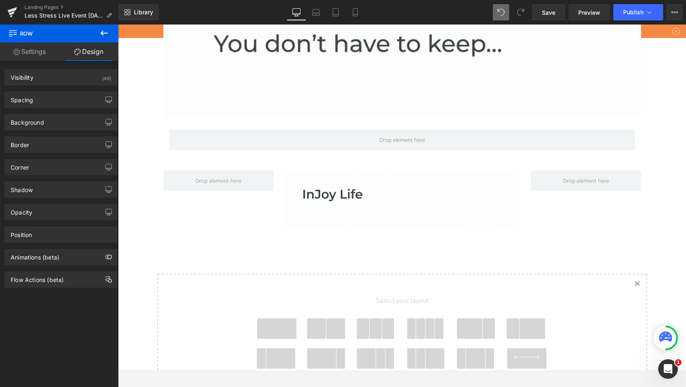
click at [105, 33] on icon at bounding box center [103, 33] width 7 height 5
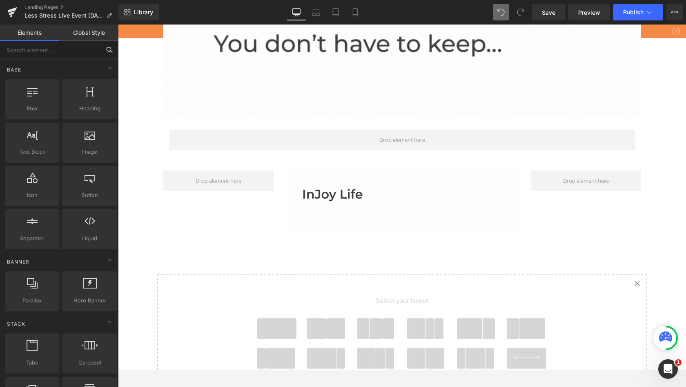
click at [79, 50] on input "text" at bounding box center [50, 50] width 100 height 18
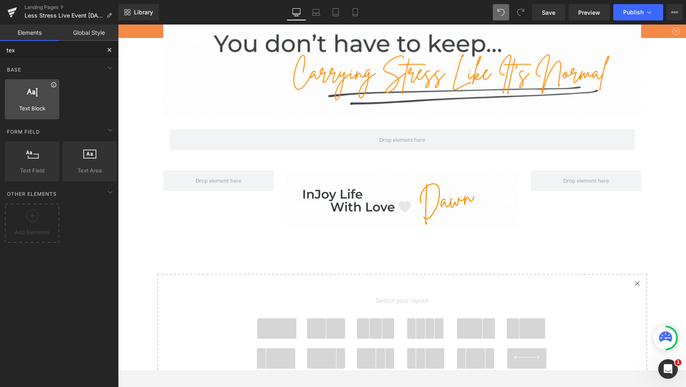
click at [53, 85] on icon at bounding box center [54, 85] width 6 height 6
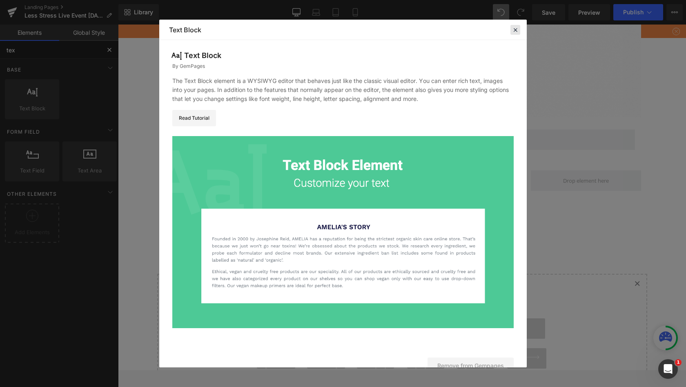
type input "tex"
click at [515, 31] on icon at bounding box center [515, 29] width 7 height 7
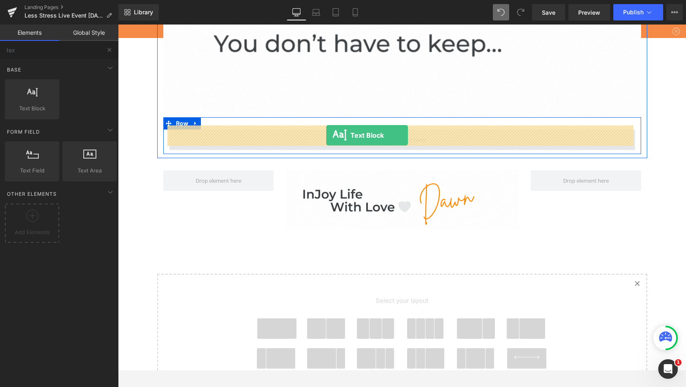
drag, startPoint x: 151, startPoint y: 127, endPoint x: 326, endPoint y: 135, distance: 175.5
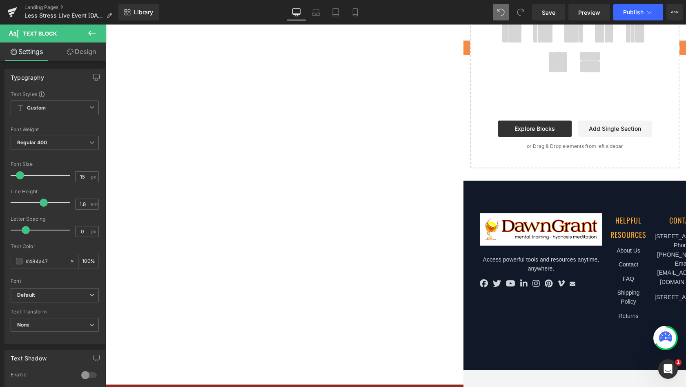
scroll to position [691, 0]
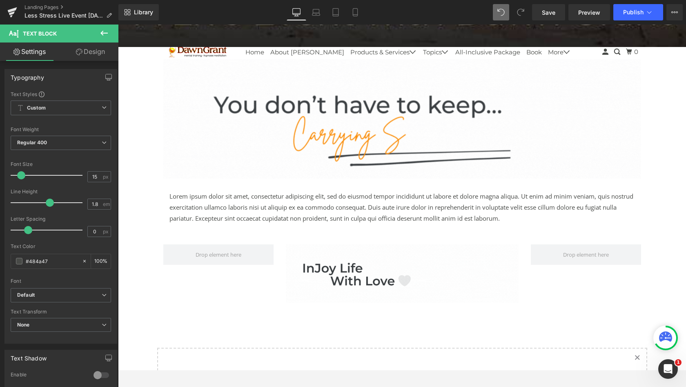
click at [362, 206] on p "Lorem ipsum dolor sit amet, consectetur adipiscing elit, sed do eiusmod tempor …" at bounding box center [403, 207] width 466 height 33
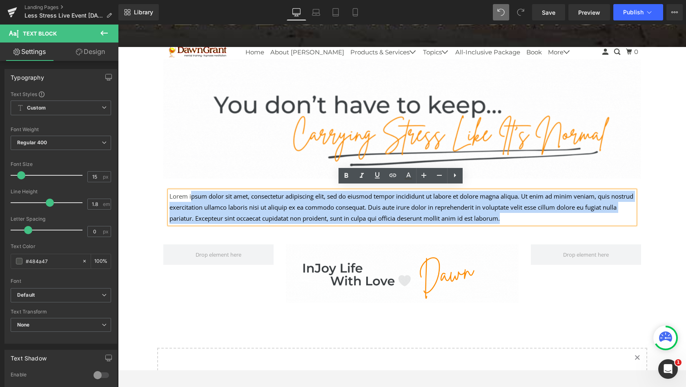
drag, startPoint x: 558, startPoint y: 25, endPoint x: 190, endPoint y: 196, distance: 406.7
click at [190, 196] on p "Lorem ipsum dolor sit amet, consectetur adipiscing elit, sed do eiusmod tempor …" at bounding box center [403, 207] width 466 height 33
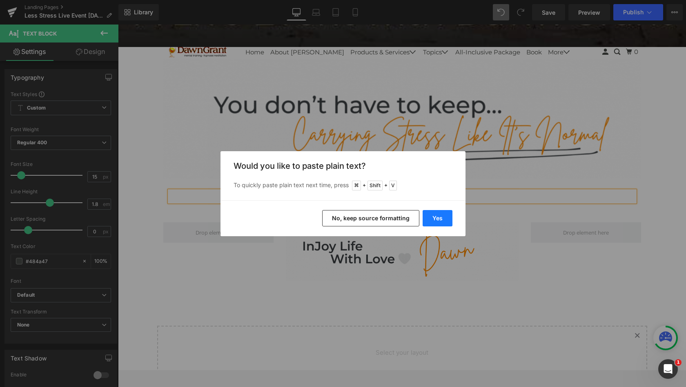
drag, startPoint x: 71, startPoint y: 172, endPoint x: 441, endPoint y: 215, distance: 371.9
click at [441, 215] on button "Yes" at bounding box center [438, 218] width 30 height 16
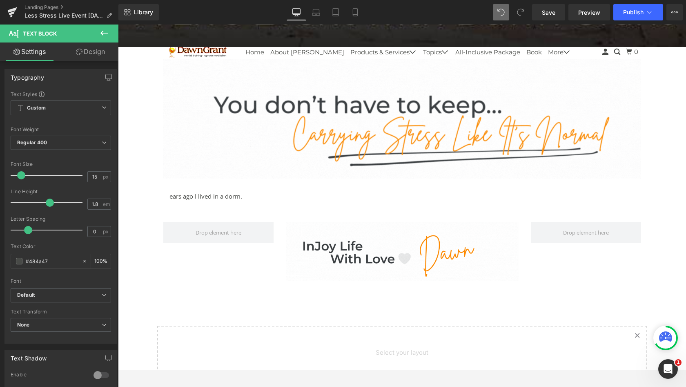
click at [249, 193] on p "ears ago I lived in a dorm." at bounding box center [403, 196] width 466 height 11
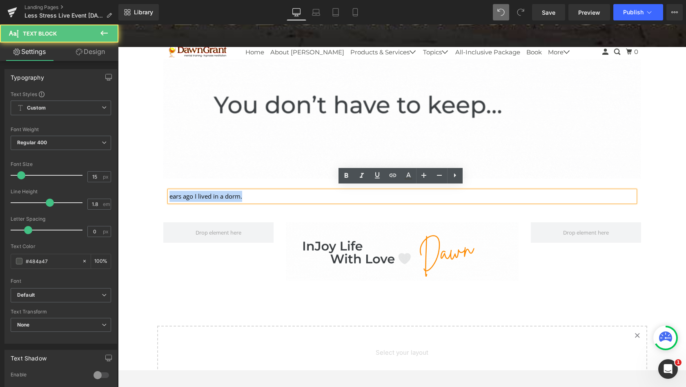
drag, startPoint x: 559, startPoint y: 240, endPoint x: 167, endPoint y: 192, distance: 394.3
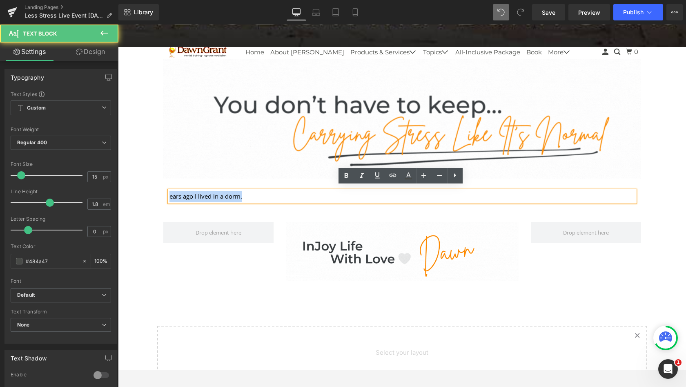
click at [170, 192] on p "ears ago I lived in a dorm." at bounding box center [403, 196] width 466 height 11
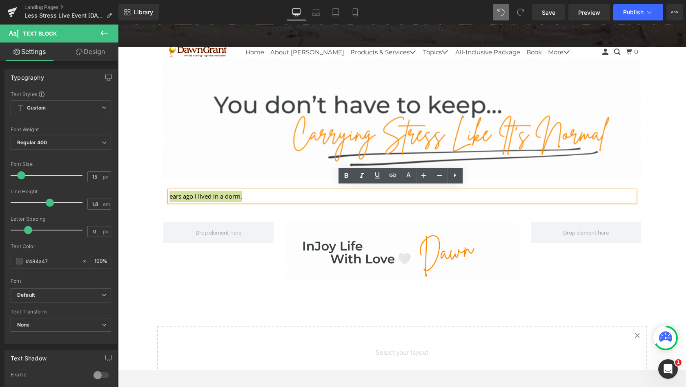
click at [457, 179] on icon at bounding box center [455, 175] width 10 height 10
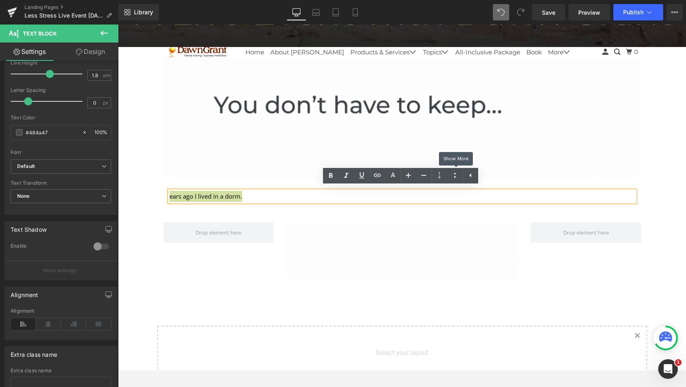
scroll to position [173, 0]
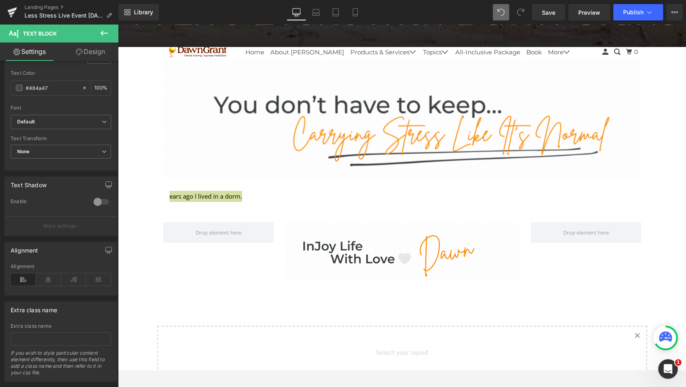
click at [49, 280] on icon at bounding box center [48, 279] width 25 height 12
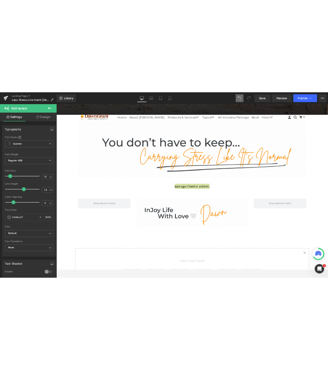
scroll to position [0, 0]
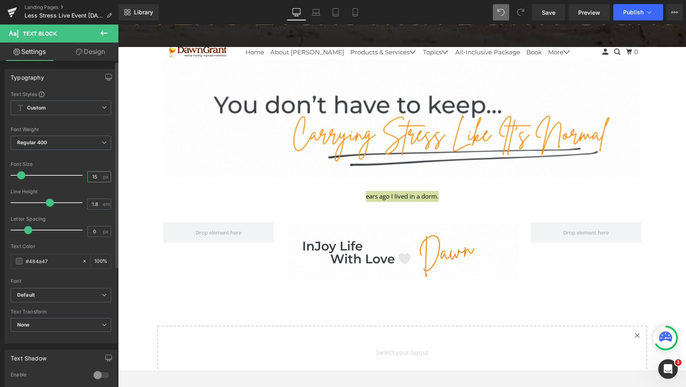
click at [95, 178] on input "15" at bounding box center [95, 177] width 14 height 10
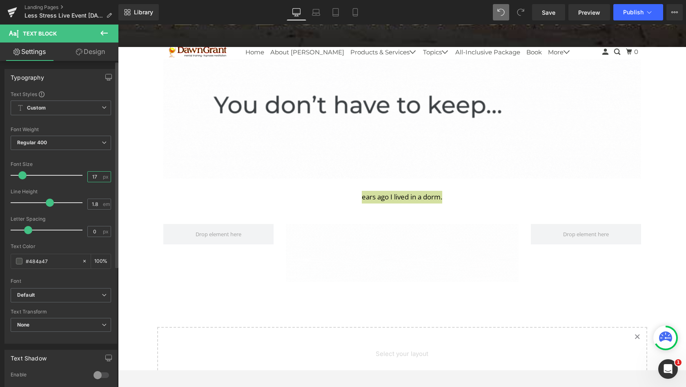
type input "17"
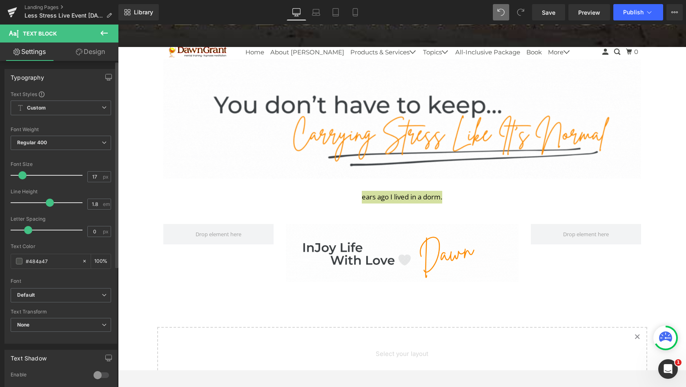
click at [75, 158] on div at bounding box center [61, 156] width 100 height 5
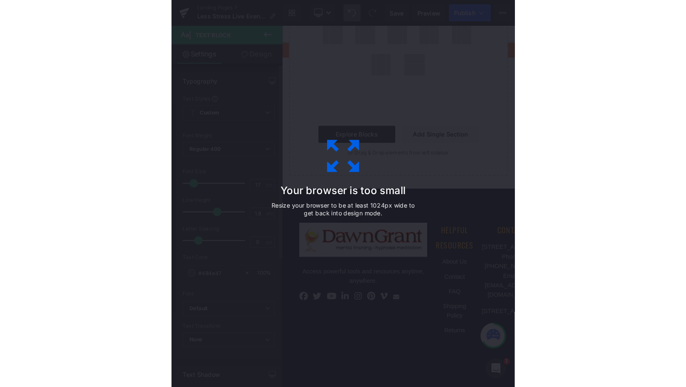
scroll to position [626, 0]
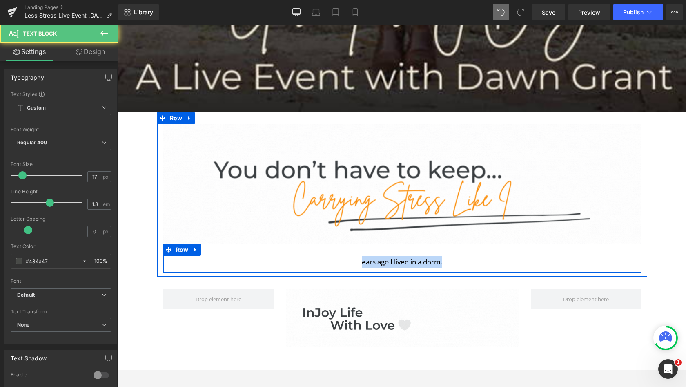
drag, startPoint x: 176, startPoint y: 118, endPoint x: 399, endPoint y: 258, distance: 263.8
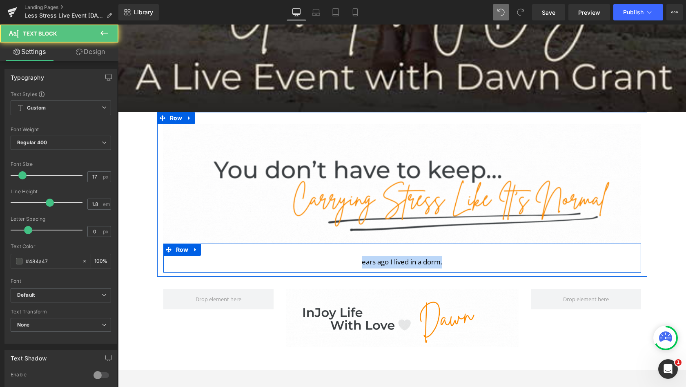
click at [399, 258] on p "ears ago I lived in a dorm." at bounding box center [403, 262] width 466 height 13
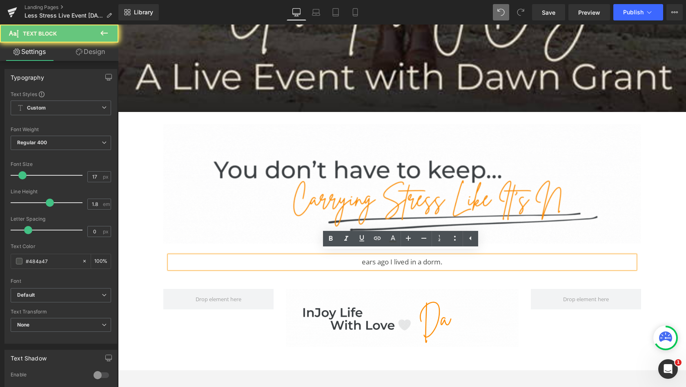
click at [402, 259] on p "ears ago I lived in a dorm." at bounding box center [403, 262] width 466 height 13
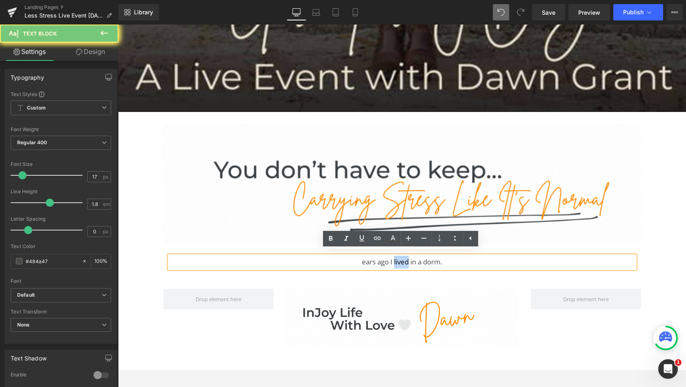
click at [402, 259] on p "ears ago I lived in a dorm." at bounding box center [403, 262] width 466 height 13
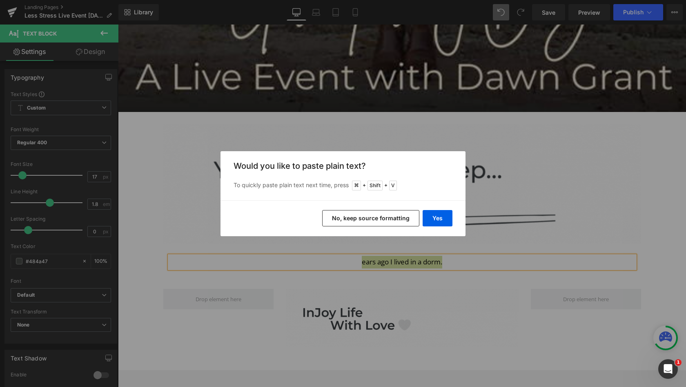
click at [434, 216] on button "Yes" at bounding box center [438, 218] width 30 height 16
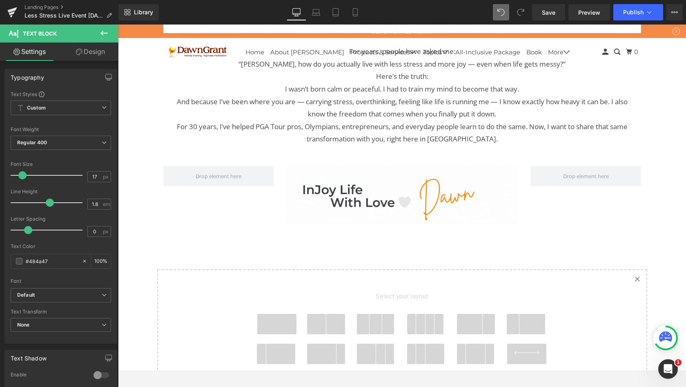
scroll to position [862, 0]
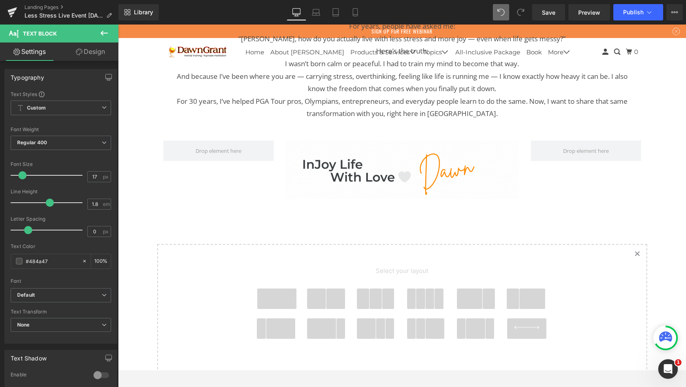
click at [470, 319] on span at bounding box center [475, 328] width 19 height 20
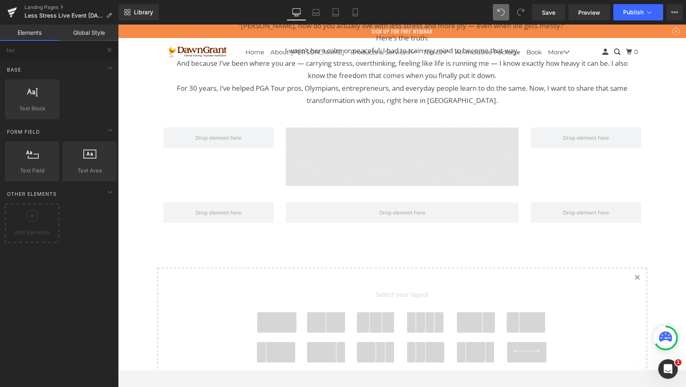
scroll to position [875, 0]
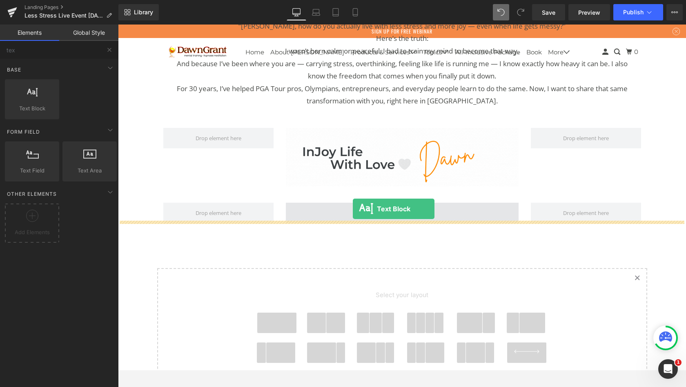
drag, startPoint x: 484, startPoint y: 132, endPoint x: 353, endPoint y: 209, distance: 152.1
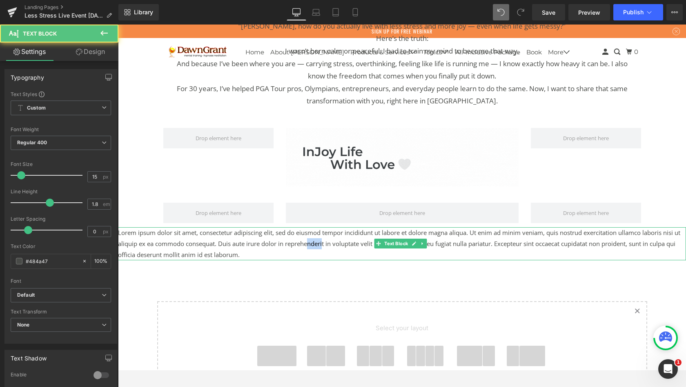
drag, startPoint x: 353, startPoint y: 209, endPoint x: 332, endPoint y: 233, distance: 32.1
click at [332, 233] on p "Lorem ipsum dolor sit amet, consectetur adipiscing elit, sed do eiusmod tempor …" at bounding box center [402, 243] width 568 height 33
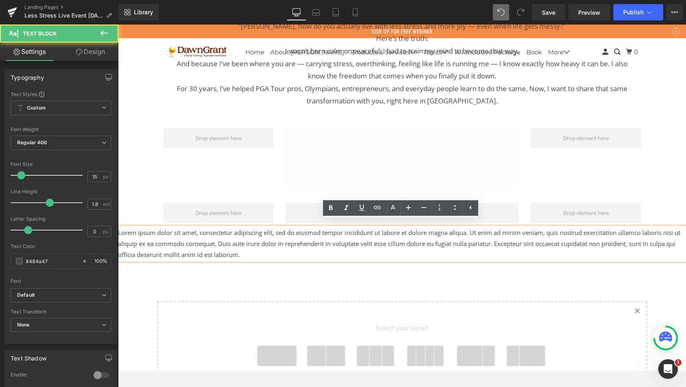
click at [366, 241] on p "Lorem ipsum dolor sit amet, consectetur adipiscing elit, sed do eiusmod tempor …" at bounding box center [402, 243] width 568 height 33
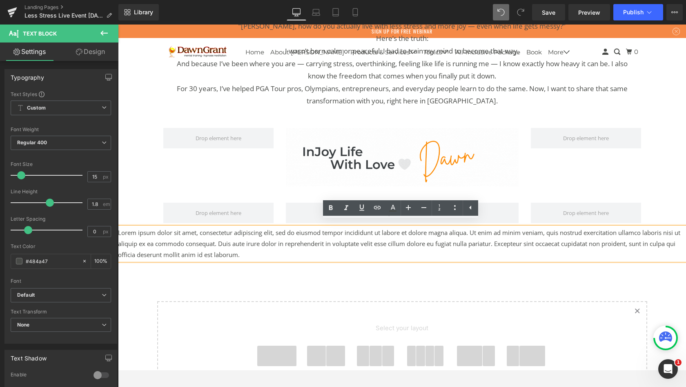
drag, startPoint x: 332, startPoint y: 233, endPoint x: 341, endPoint y: 249, distance: 18.6
click at [341, 249] on p "Lorem ipsum dolor sit amet, consectetur adipiscing elit, sed do eiusmod tempor …" at bounding box center [402, 243] width 568 height 33
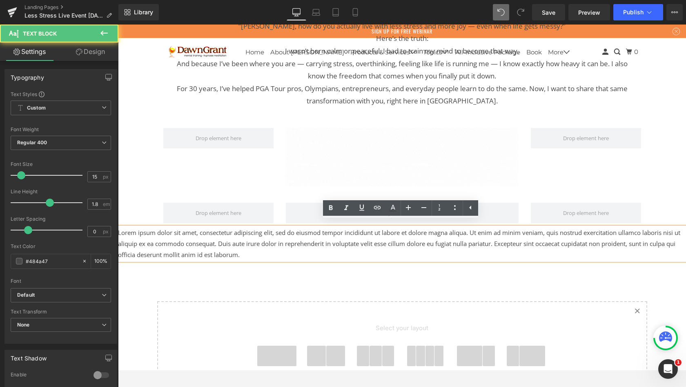
drag, startPoint x: 341, startPoint y: 249, endPoint x: 368, endPoint y: 272, distance: 35.4
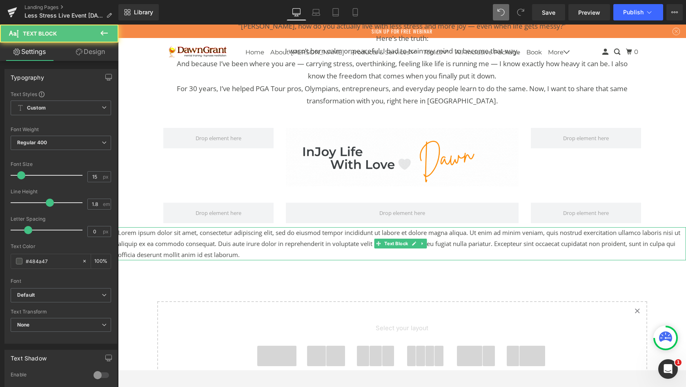
drag, startPoint x: 368, startPoint y: 272, endPoint x: 360, endPoint y: 237, distance: 35.9
click at [360, 237] on p "Lorem ipsum dolor sit amet, consectetur adipiscing elit, sed do eiusmod tempor …" at bounding box center [402, 243] width 568 height 33
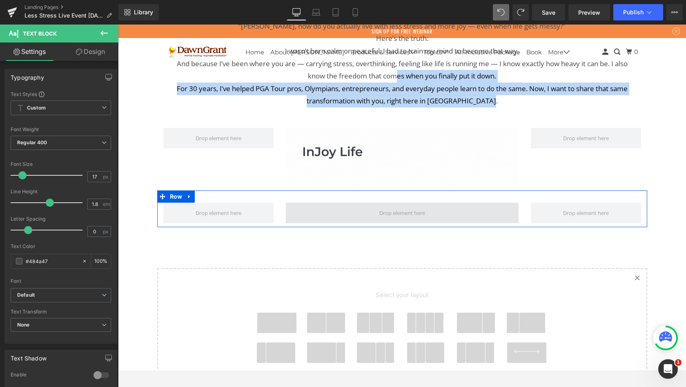
drag, startPoint x: 360, startPoint y: 237, endPoint x: 391, endPoint y: 205, distance: 44.5
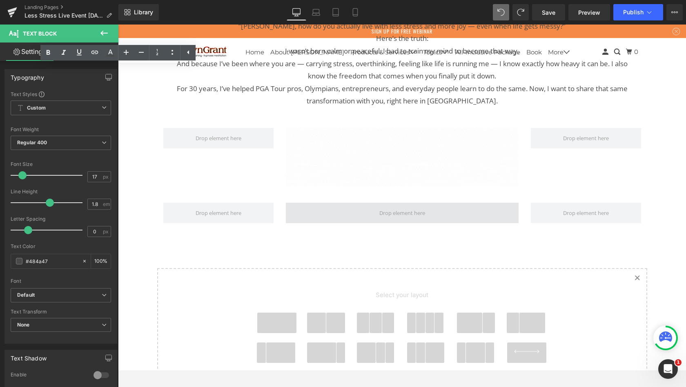
click at [390, 205] on span at bounding box center [402, 212] width 51 height 15
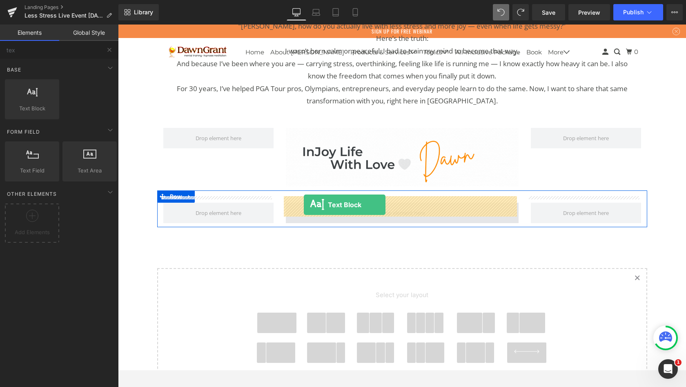
drag, startPoint x: 390, startPoint y: 205, endPoint x: 304, endPoint y: 205, distance: 86.2
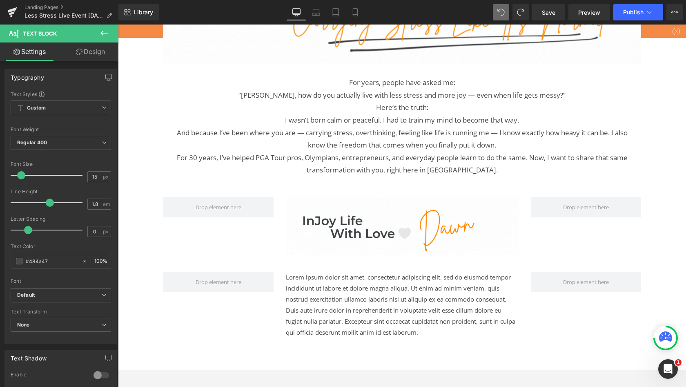
scroll to position [805, 0]
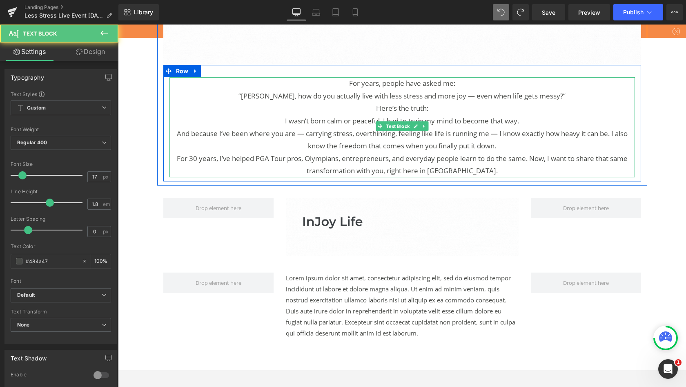
drag, startPoint x: 356, startPoint y: 114, endPoint x: 367, endPoint y: 137, distance: 25.8
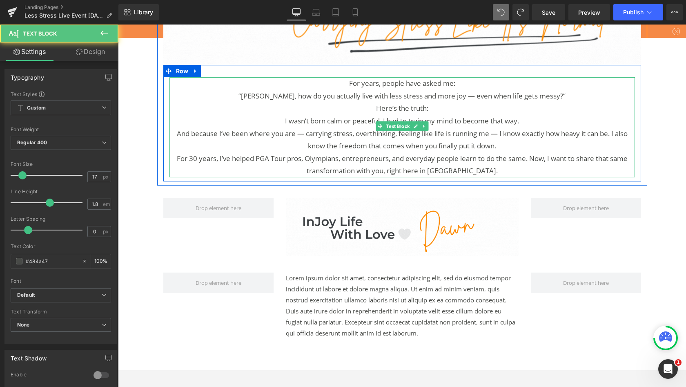
click at [367, 137] on p "And because I’ve been where you are — carrying stress, overthinking, feeling li…" at bounding box center [403, 139] width 466 height 25
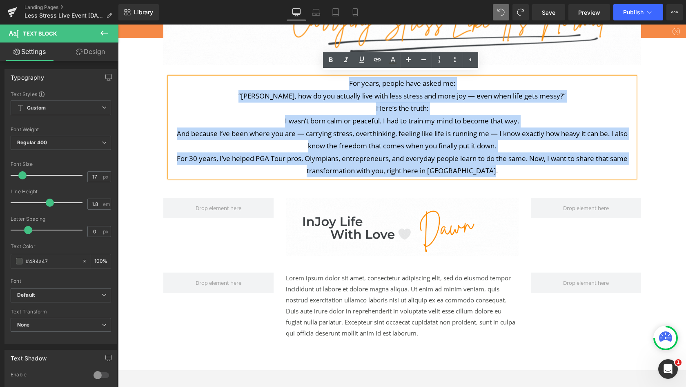
drag, startPoint x: 367, startPoint y: 137, endPoint x: 326, endPoint y: 78, distance: 72.1
click at [326, 78] on div "For years, people have asked me: “[PERSON_NAME], how do you actually live with …" at bounding box center [403, 127] width 466 height 100
copy div "For years, people have asked me: “[PERSON_NAME], how do you actually live with …"
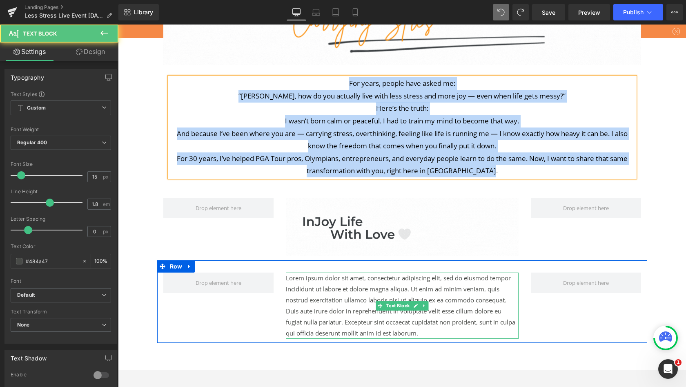
click at [388, 297] on div "Lorem ipsum dolor sit amet, consectetur adipiscing elit, sed do eiusmod tempor …" at bounding box center [402, 305] width 233 height 66
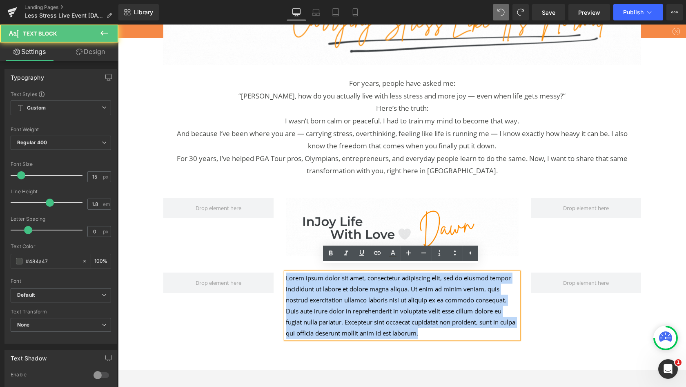
drag, startPoint x: 326, startPoint y: 78, endPoint x: 283, endPoint y: 265, distance: 192.0
click at [286, 272] on div "Lorem ipsum dolor sit amet, consectetur adipiscing elit, sed do eiusmod tempor …" at bounding box center [402, 305] width 233 height 66
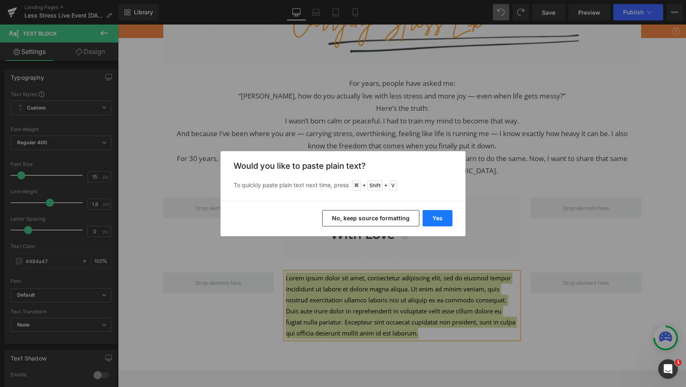
drag, startPoint x: 165, startPoint y: 240, endPoint x: 442, endPoint y: 217, distance: 277.9
click at [442, 217] on button "Yes" at bounding box center [438, 218] width 30 height 16
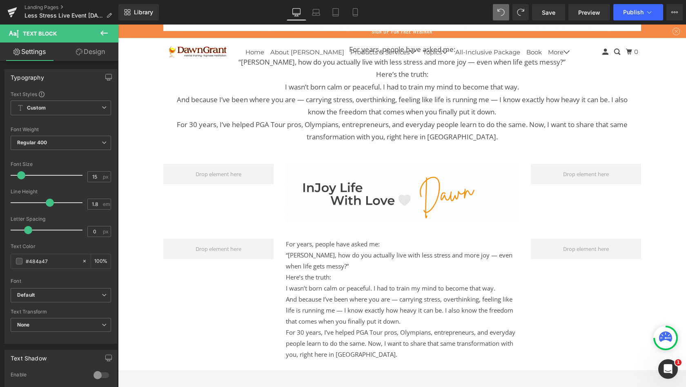
scroll to position [843, 0]
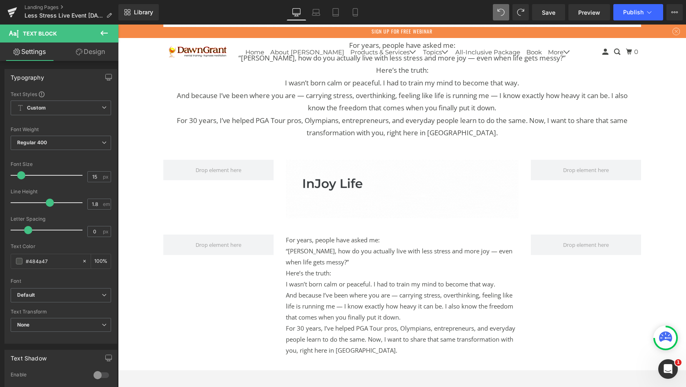
click at [400, 306] on p "And because I’ve been where you are — carrying stress, overthinking, feeling li…" at bounding box center [402, 306] width 233 height 33
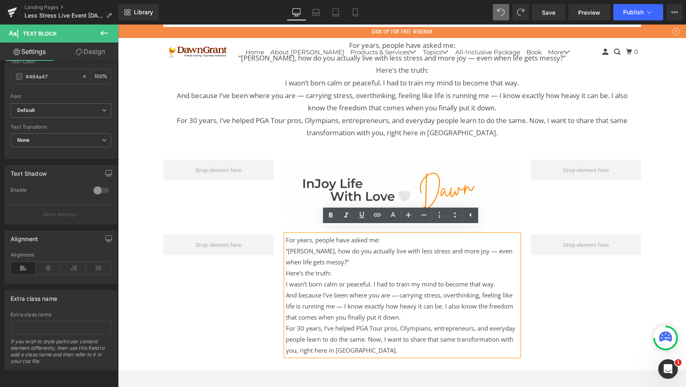
scroll to position [190, 0]
drag, startPoint x: 78, startPoint y: 258, endPoint x: 48, endPoint y: 260, distance: 29.9
click at [48, 262] on icon at bounding box center [48, 268] width 25 height 12
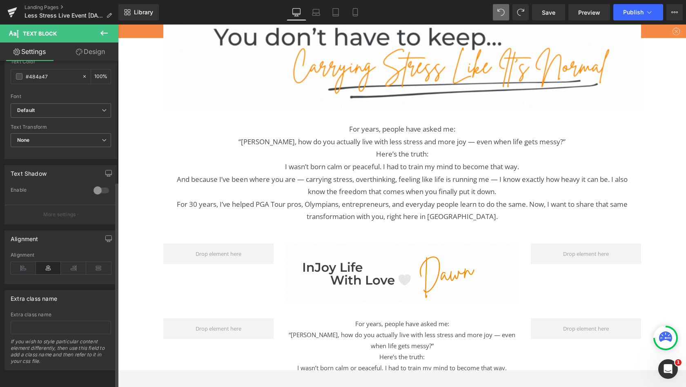
scroll to position [718, 0]
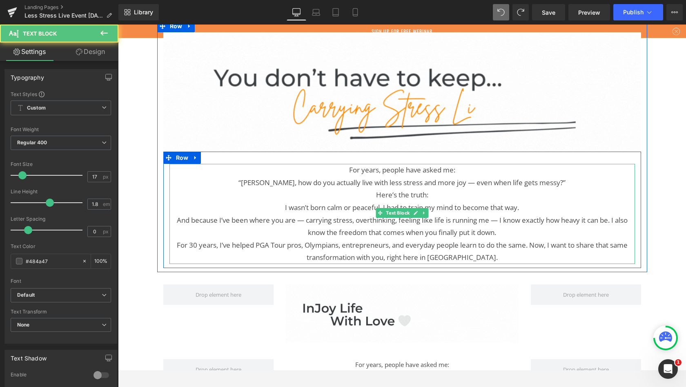
drag, startPoint x: 375, startPoint y: 237, endPoint x: 390, endPoint y: 194, distance: 45.6
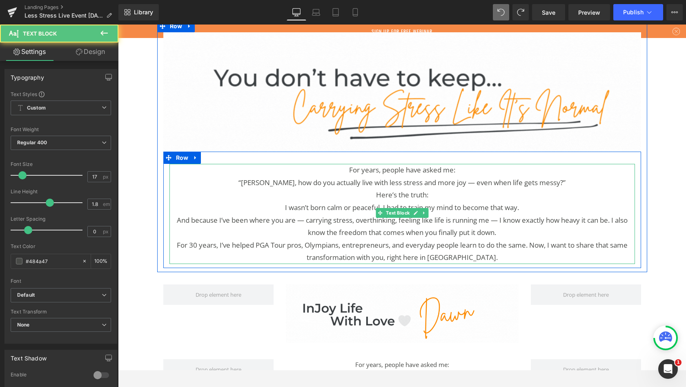
click at [390, 194] on p "Here’s the truth:" at bounding box center [403, 195] width 466 height 13
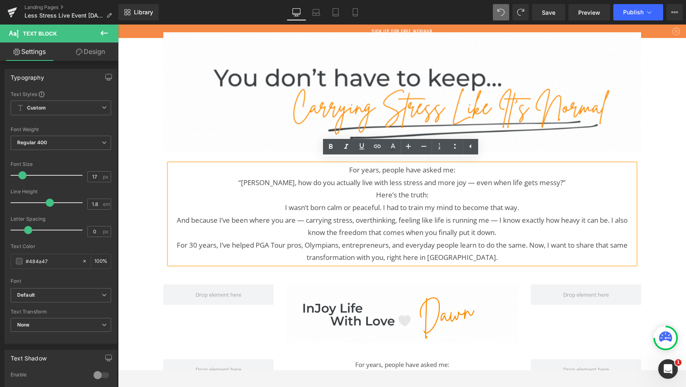
click at [296, 214] on p "And because I’ve been where you are — carrying stress, overthinking, feeling li…" at bounding box center [403, 226] width 466 height 25
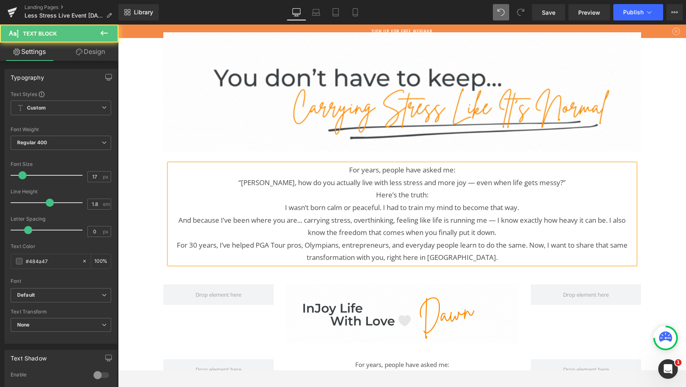
drag, startPoint x: 390, startPoint y: 194, endPoint x: 493, endPoint y: 215, distance: 105.8
click at [493, 215] on p "And because I’ve been where you are... carrying stress, overthinking, feeling l…" at bounding box center [403, 226] width 466 height 25
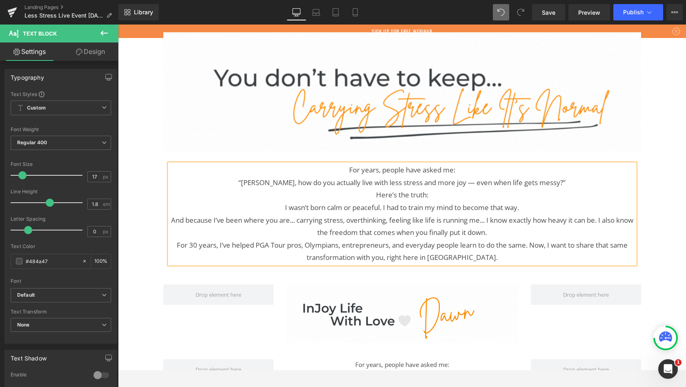
click at [301, 214] on p "And because I’ve been where you are... carrying stress, overthinking, feeling l…" at bounding box center [403, 226] width 466 height 25
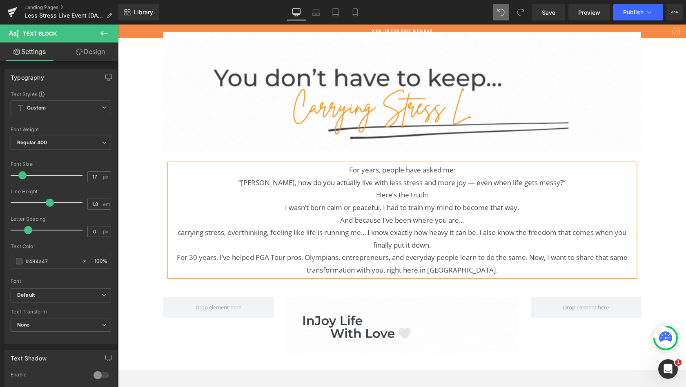
click at [365, 226] on p "carrying stress, overthinking, feeling like life is running me... I know exactl…" at bounding box center [403, 238] width 466 height 25
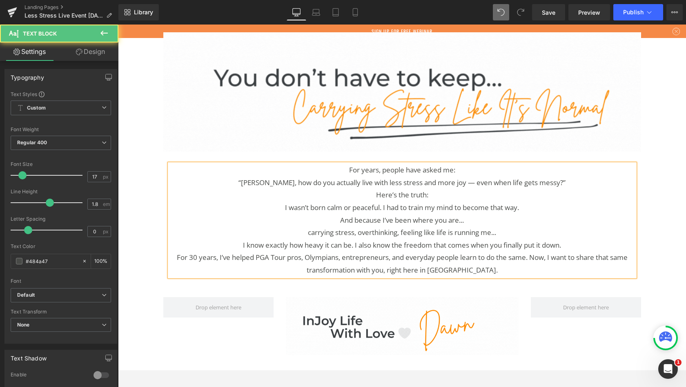
click at [530, 252] on p "For 30 years, I’ve helped PGA Tour pros, Olympians, entrepreneurs, and everyday…" at bounding box center [403, 263] width 466 height 25
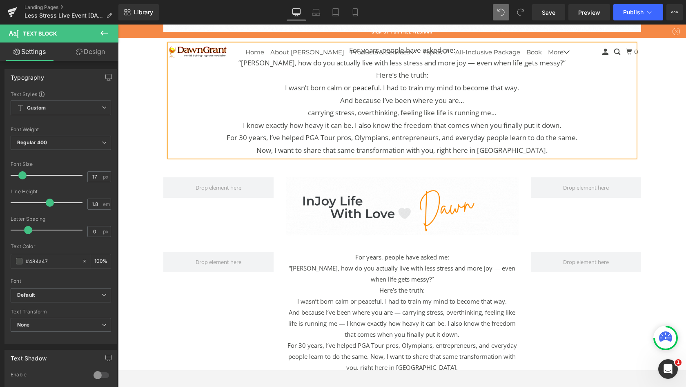
scroll to position [855, 0]
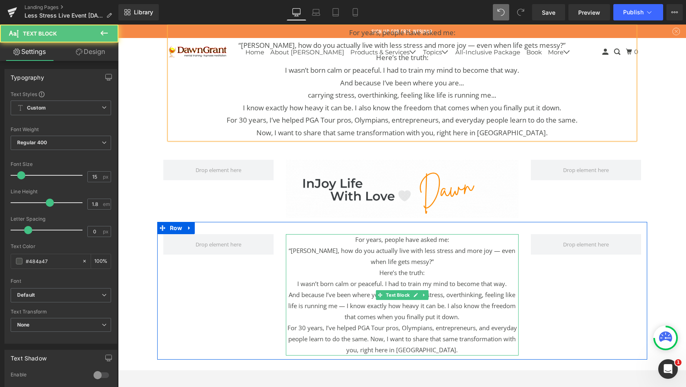
click at [455, 249] on p "“[PERSON_NAME], how do you actually live with less stress and more joy — even w…" at bounding box center [402, 256] width 233 height 22
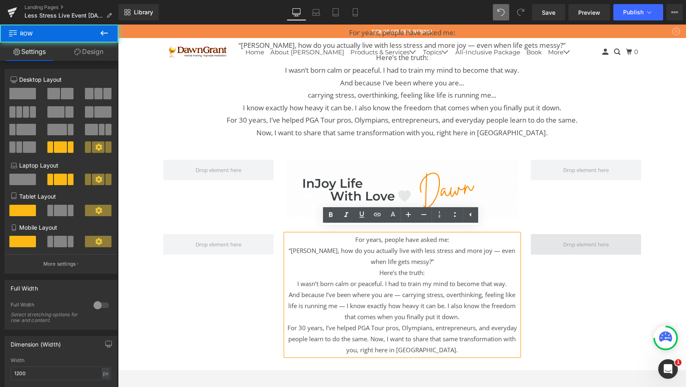
drag, startPoint x: 519, startPoint y: 164, endPoint x: 536, endPoint y: 231, distance: 68.6
click at [536, 234] on span at bounding box center [586, 244] width 110 height 20
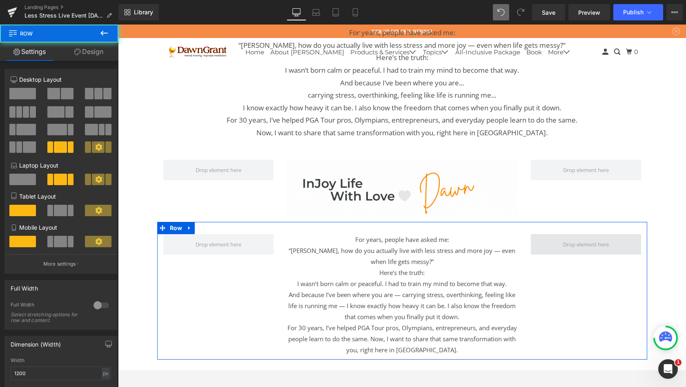
click at [203, 258] on div "For years, people have asked me: “[PERSON_NAME], how do you actually live with …" at bounding box center [402, 291] width 490 height 138
click at [188, 226] on icon at bounding box center [189, 228] width 2 height 4
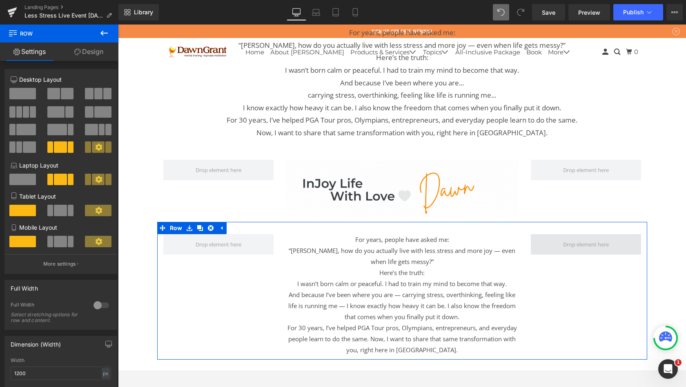
click at [208, 225] on icon at bounding box center [211, 228] width 6 height 6
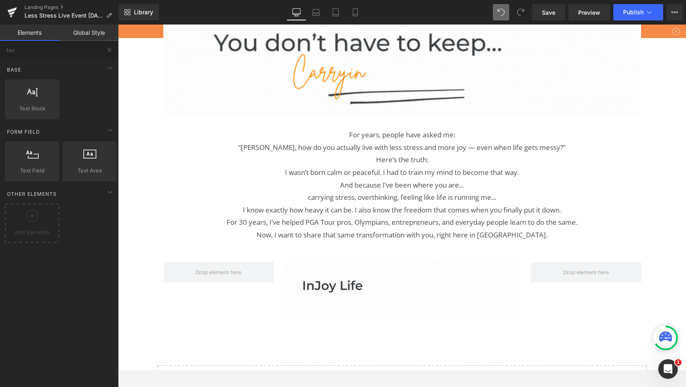
scroll to position [728, 0]
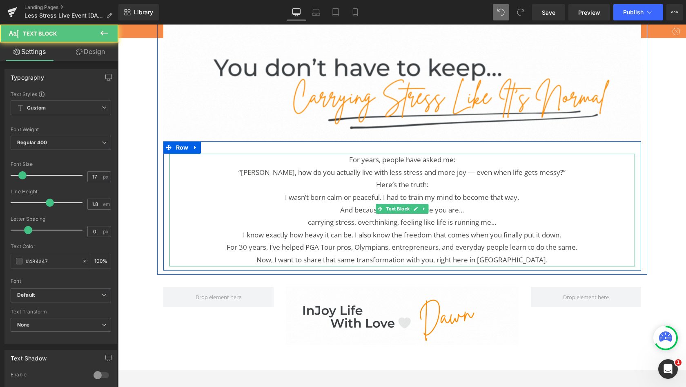
drag, startPoint x: 347, startPoint y: 220, endPoint x: 553, endPoint y: 166, distance: 212.9
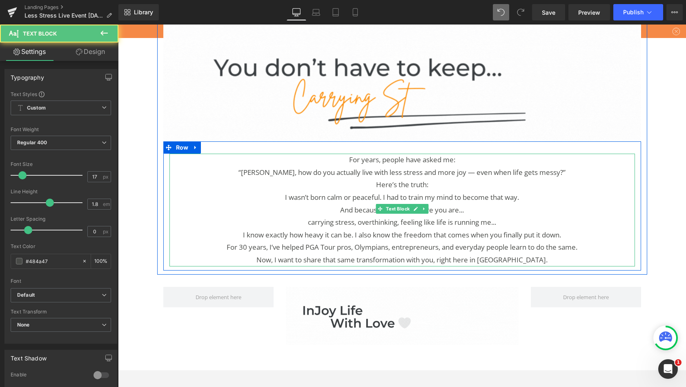
click at [553, 166] on p "“[PERSON_NAME], how do you actually live with less stress and more joy — even w…" at bounding box center [403, 172] width 466 height 13
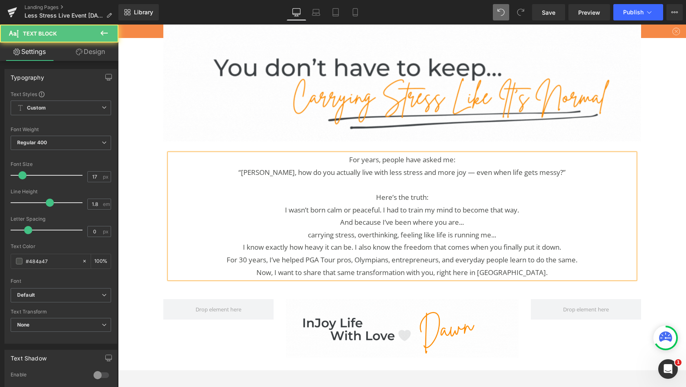
click at [569, 243] on p "I know exactly how heavy it can be. I also know the freedom that comes when you…" at bounding box center [403, 247] width 466 height 13
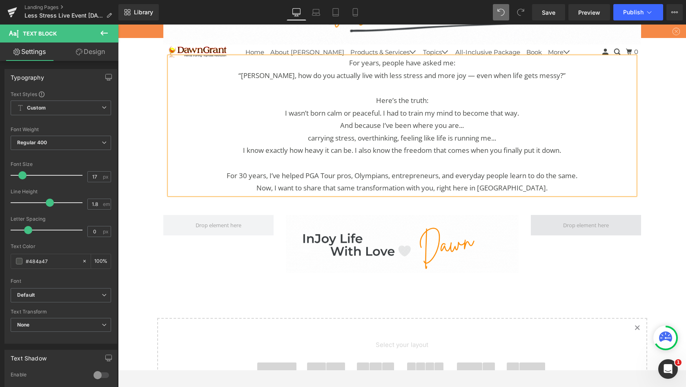
scroll to position [827, 0]
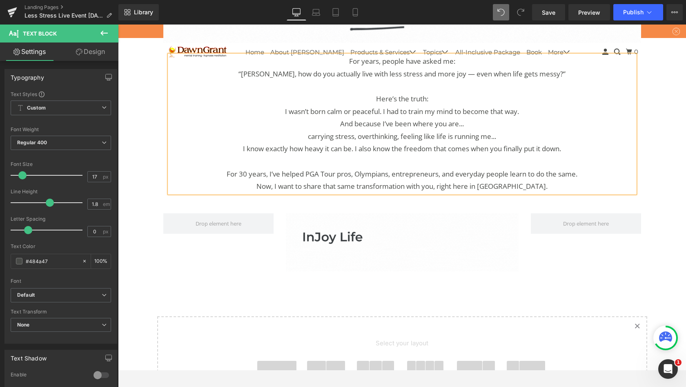
click at [102, 33] on icon at bounding box center [103, 33] width 7 height 5
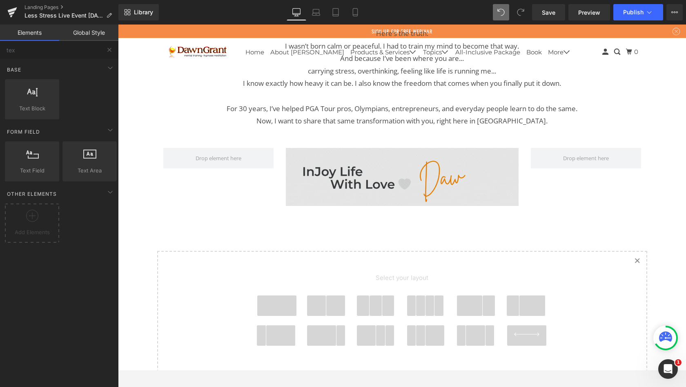
scroll to position [890, 0]
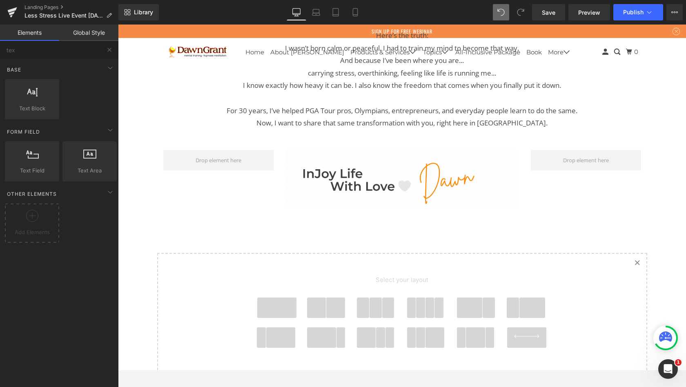
drag, startPoint x: 337, startPoint y: 176, endPoint x: 277, endPoint y: 299, distance: 136.7
click at [277, 299] on span at bounding box center [276, 307] width 39 height 20
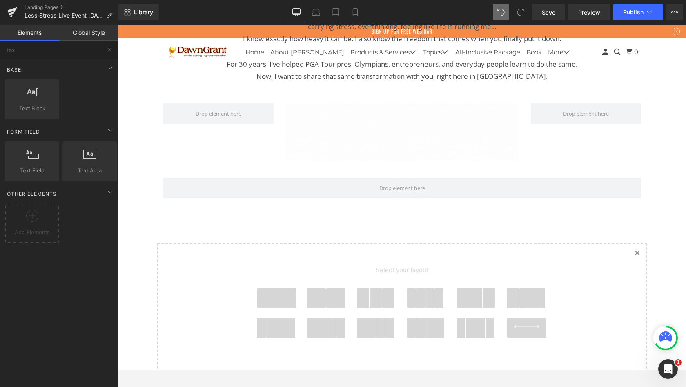
scroll to position [894, 0]
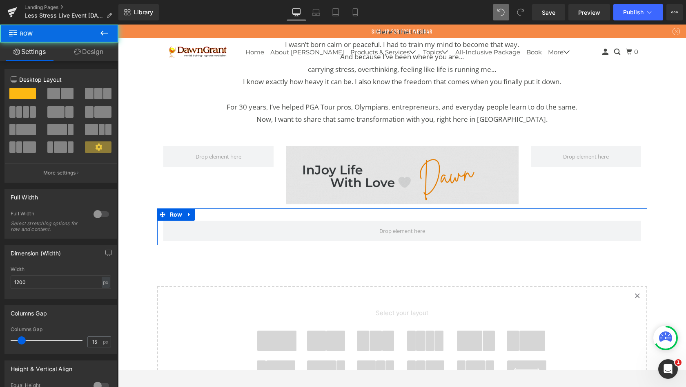
click at [372, 225] on span at bounding box center [402, 231] width 478 height 20
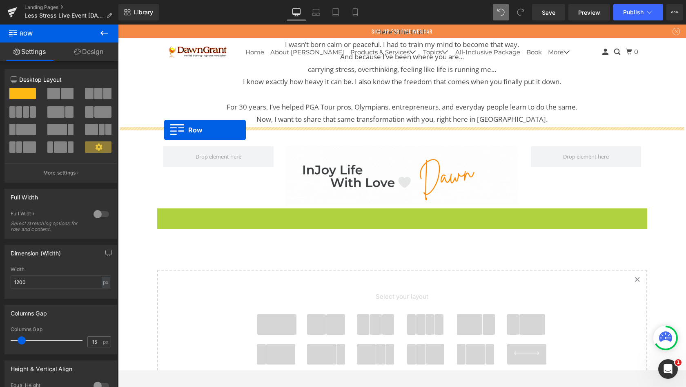
drag, startPoint x: 382, startPoint y: 150, endPoint x: 164, endPoint y: 130, distance: 218.6
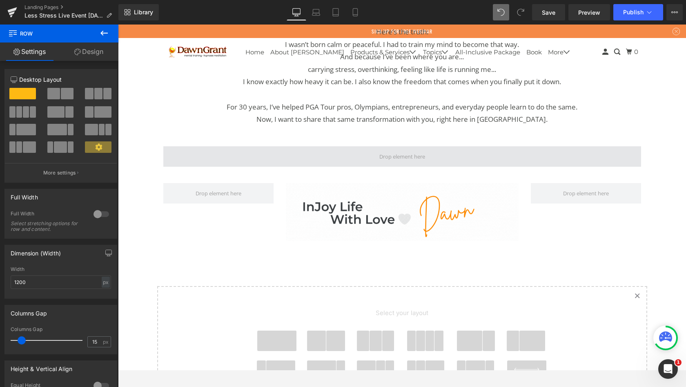
drag, startPoint x: 164, startPoint y: 130, endPoint x: 241, endPoint y: 147, distance: 78.8
click at [241, 147] on span at bounding box center [402, 156] width 478 height 20
click at [107, 32] on icon at bounding box center [104, 33] width 10 height 10
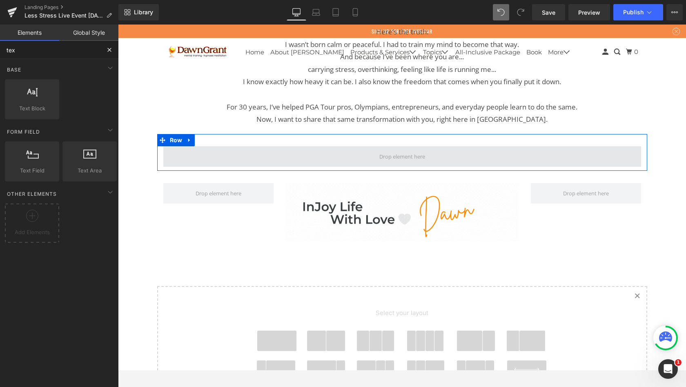
click at [89, 49] on input "tex" at bounding box center [50, 50] width 100 height 18
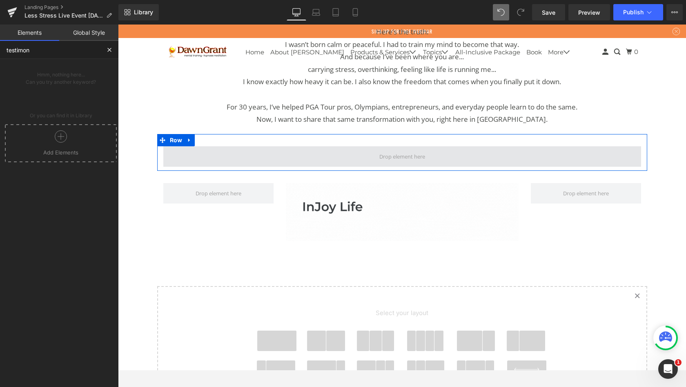
type input "testimony"
click at [66, 48] on input "testimony" at bounding box center [50, 50] width 100 height 18
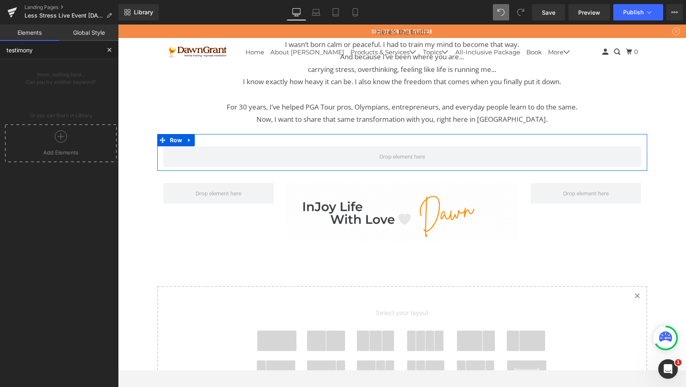
drag, startPoint x: 123, startPoint y: 123, endPoint x: 0, endPoint y: 49, distance: 143.7
click at [0, 49] on input "testimony" at bounding box center [50, 50] width 100 height 18
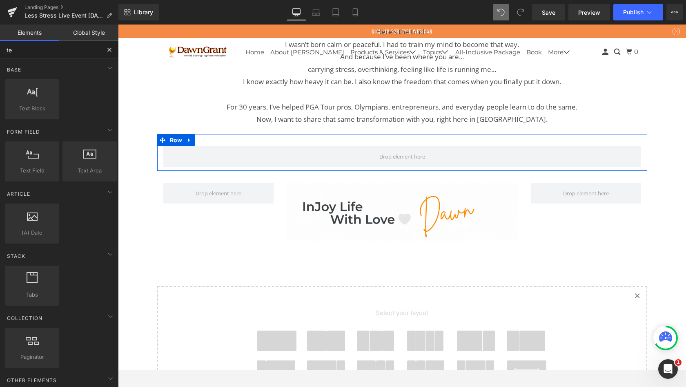
type input "t"
type input "s"
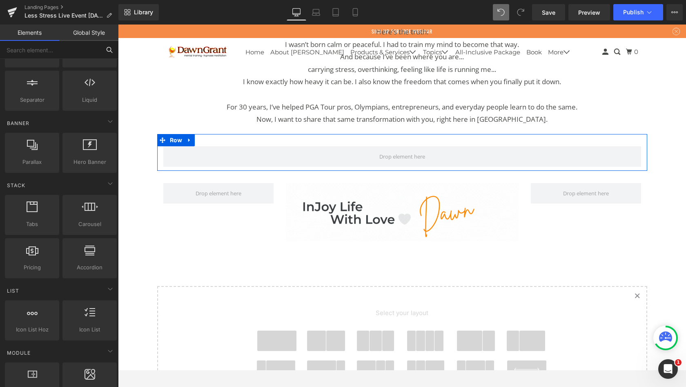
scroll to position [143, 0]
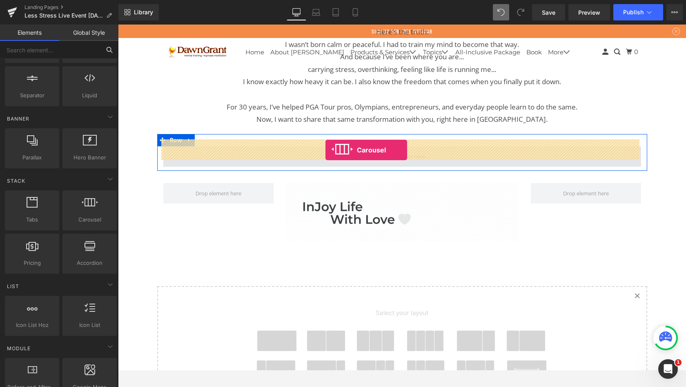
drag, startPoint x: 168, startPoint y: 238, endPoint x: 326, endPoint y: 150, distance: 180.3
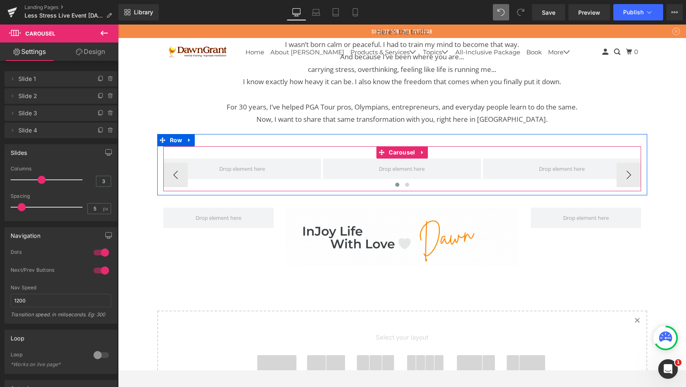
click at [12, 79] on icon at bounding box center [12, 79] width 7 height 7
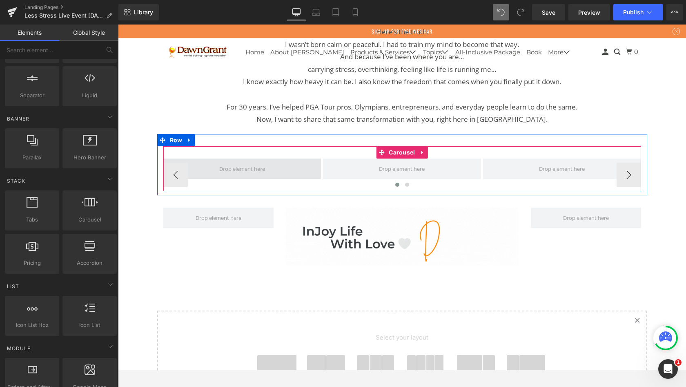
drag, startPoint x: 326, startPoint y: 150, endPoint x: 220, endPoint y: 166, distance: 106.7
click at [220, 166] on span at bounding box center [242, 168] width 51 height 15
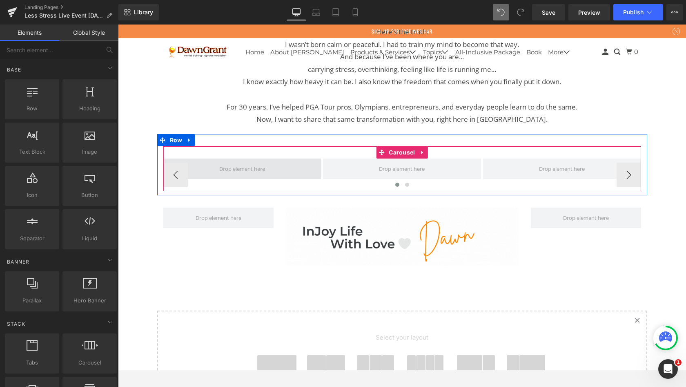
scroll to position [0, 0]
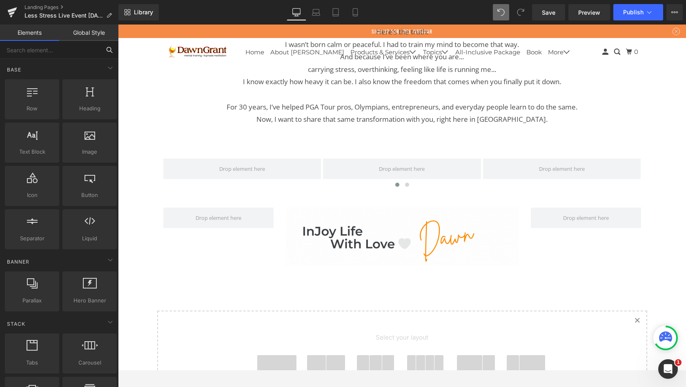
drag, startPoint x: 89, startPoint y: 107, endPoint x: 33, endPoint y: 52, distance: 78.0
click at [33, 52] on input "text" at bounding box center [50, 50] width 100 height 18
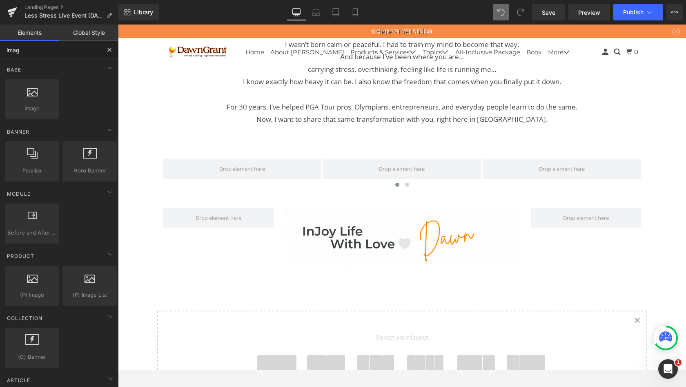
type input "image"
click at [28, 98] on div at bounding box center [31, 95] width 49 height 18
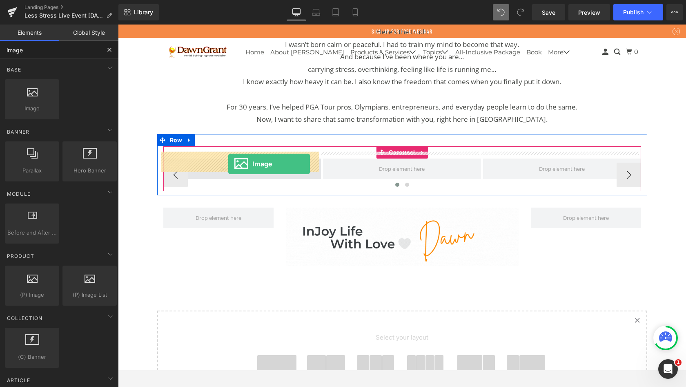
drag, startPoint x: 151, startPoint y: 76, endPoint x: 228, endPoint y: 164, distance: 116.6
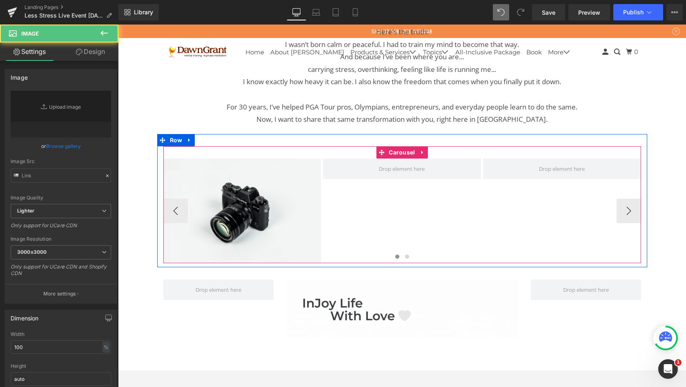
type input "//[DOMAIN_NAME][URL]"
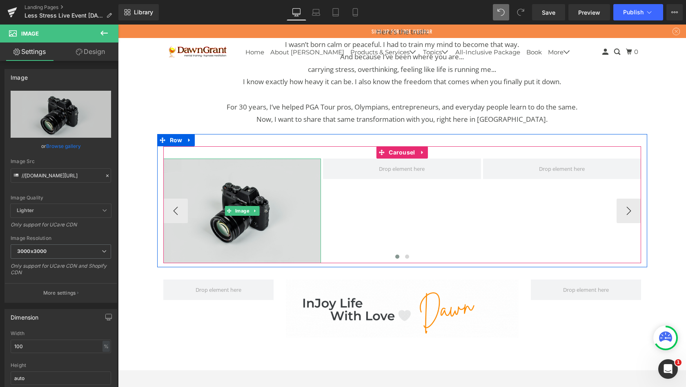
click at [102, 249] on icon at bounding box center [104, 251] width 5 height 5
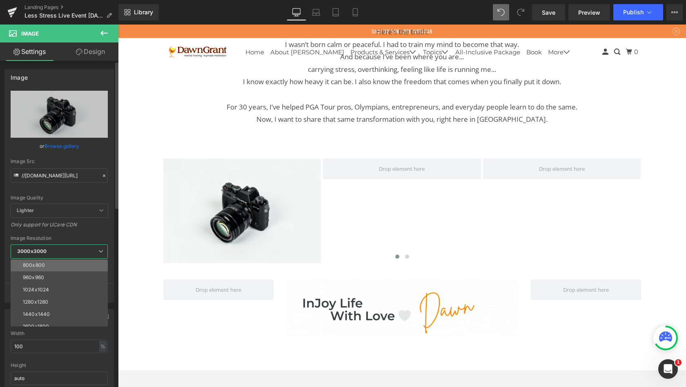
scroll to position [76, 0]
click at [65, 286] on li "1024x1024" at bounding box center [61, 287] width 101 height 12
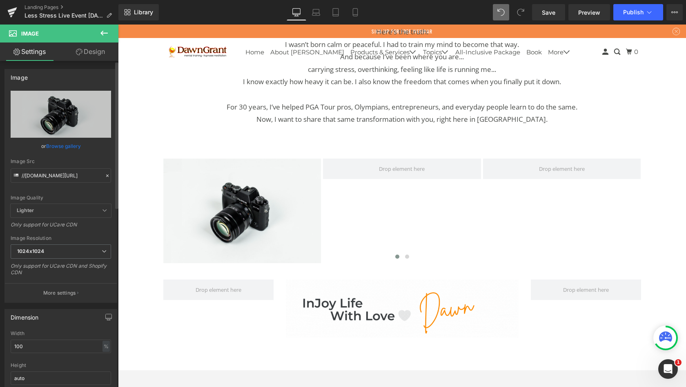
drag, startPoint x: 65, startPoint y: 286, endPoint x: 89, endPoint y: 230, distance: 60.6
click at [89, 230] on div "Only support for UCare CDN" at bounding box center [61, 227] width 100 height 12
click at [104, 33] on icon at bounding box center [103, 33] width 7 height 5
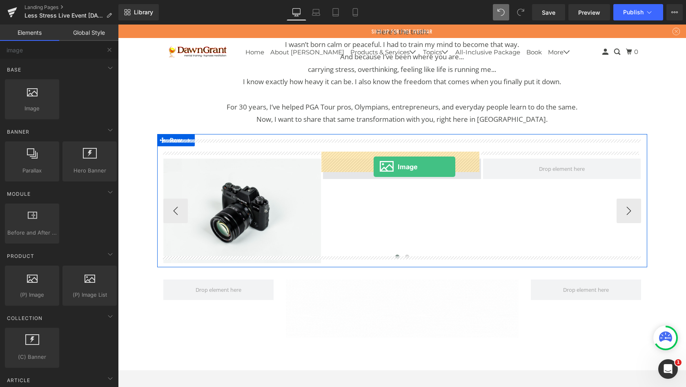
drag, startPoint x: 207, startPoint y: 255, endPoint x: 374, endPoint y: 167, distance: 188.6
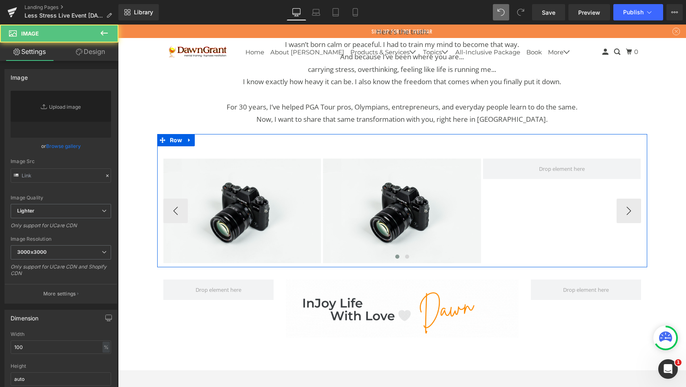
type input "//[DOMAIN_NAME][URL]"
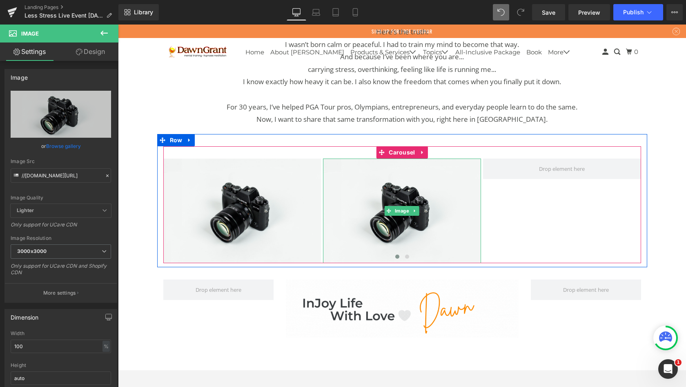
drag, startPoint x: 256, startPoint y: 142, endPoint x: 104, endPoint y: 32, distance: 187.8
click at [104, 32] on icon at bounding box center [104, 33] width 10 height 10
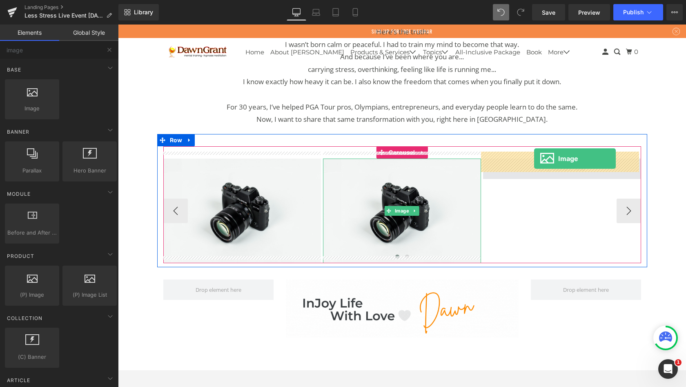
drag, startPoint x: 222, startPoint y: 56, endPoint x: 534, endPoint y: 159, distance: 328.8
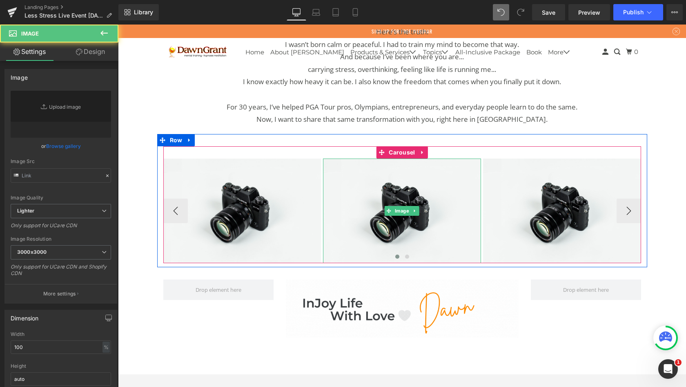
type input "//[DOMAIN_NAME][URL]"
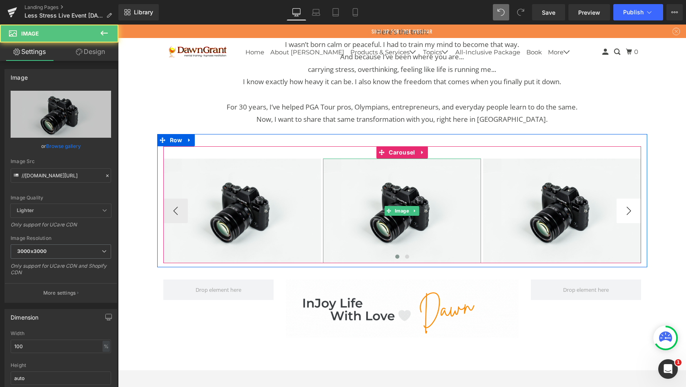
drag, startPoint x: 534, startPoint y: 159, endPoint x: 625, endPoint y: 205, distance: 102.5
click at [625, 205] on button "›" at bounding box center [629, 211] width 25 height 25
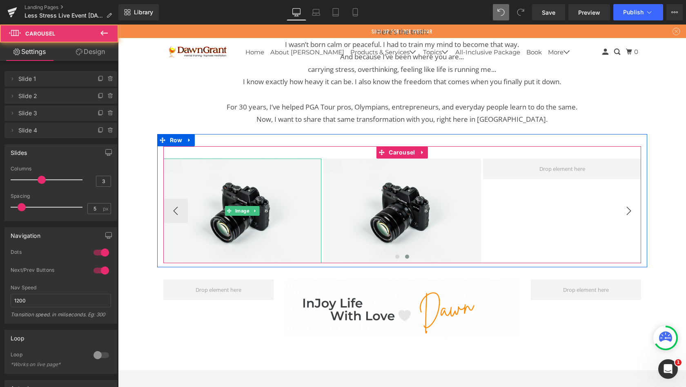
click at [625, 205] on div "Image Image Image" at bounding box center [324, 211] width 640 height 105
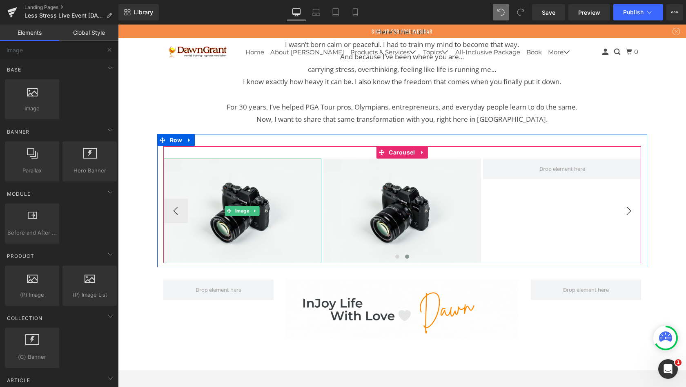
click at [573, 162] on span at bounding box center [562, 168] width 51 height 15
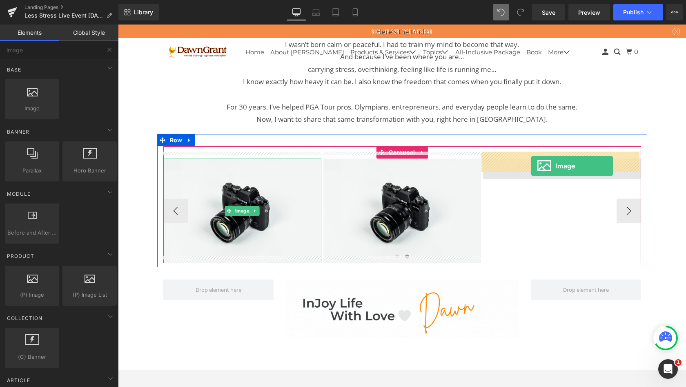
drag, startPoint x: 625, startPoint y: 205, endPoint x: 531, endPoint y: 166, distance: 102.0
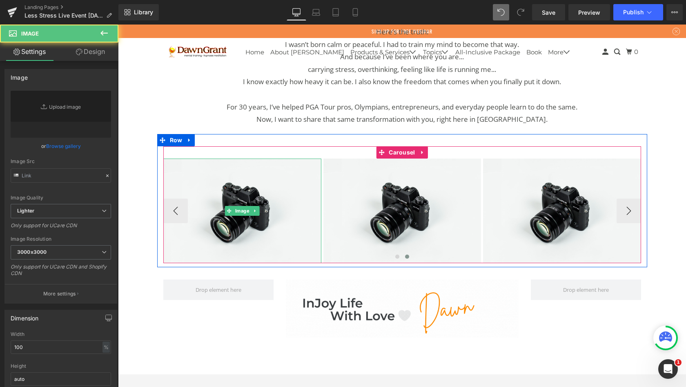
type input "//[DOMAIN_NAME][URL]"
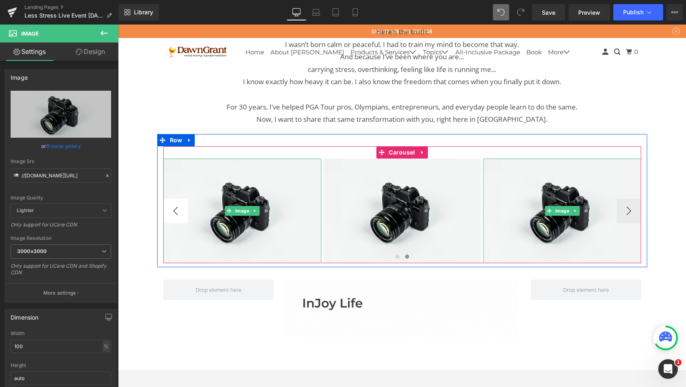
drag, startPoint x: 531, startPoint y: 166, endPoint x: 170, endPoint y: 202, distance: 363.3
click at [170, 202] on button "‹" at bounding box center [175, 211] width 25 height 25
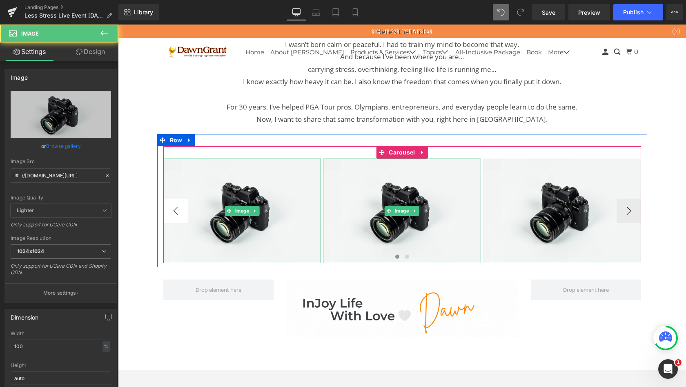
click at [170, 202] on img at bounding box center [242, 211] width 158 height 105
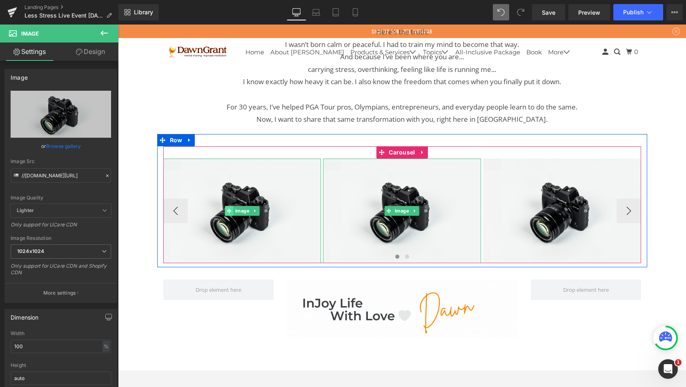
drag, startPoint x: 170, startPoint y: 202, endPoint x: 228, endPoint y: 204, distance: 58.1
click at [228, 208] on icon at bounding box center [229, 210] width 4 height 4
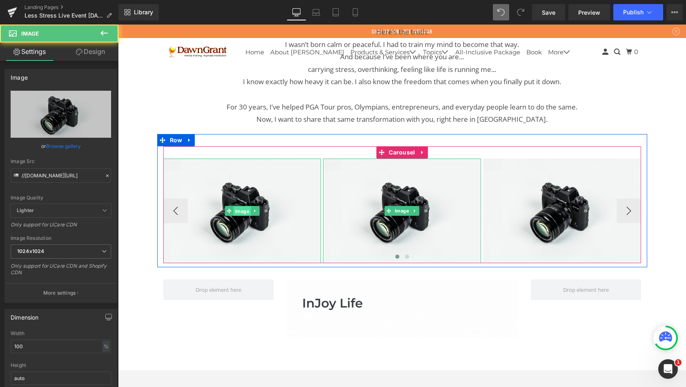
drag, startPoint x: 228, startPoint y: 204, endPoint x: 238, endPoint y: 204, distance: 9.8
click at [238, 206] on span "Image" at bounding box center [242, 211] width 18 height 10
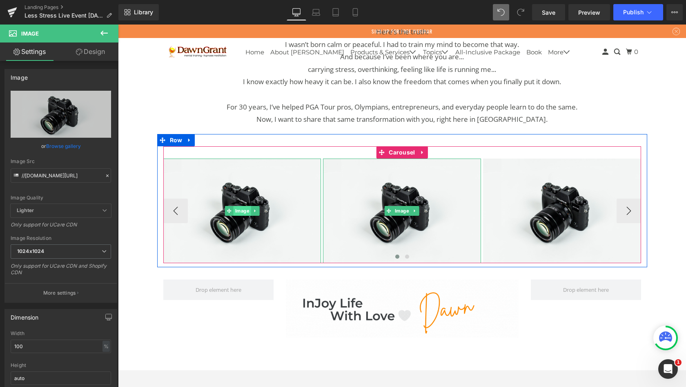
click at [61, 147] on link "Browse gallery" at bounding box center [63, 146] width 35 height 14
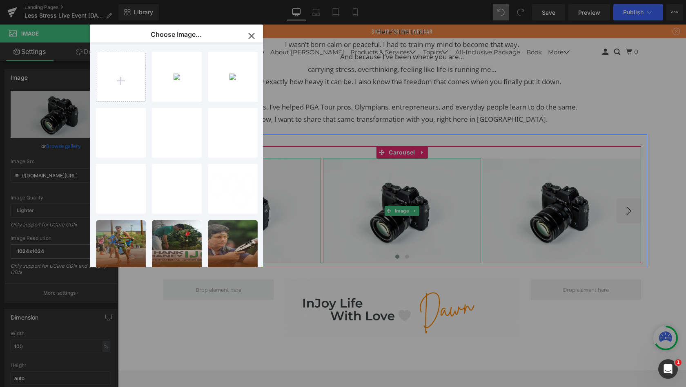
scroll to position [0, 0]
drag, startPoint x: 122, startPoint y: 114, endPoint x: 118, endPoint y: 81, distance: 33.7
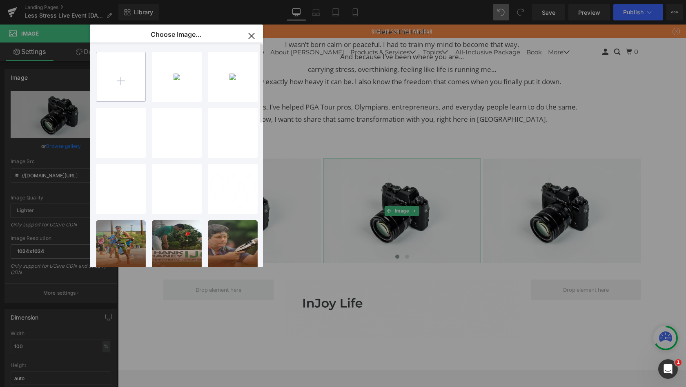
click at [118, 81] on input "file" at bounding box center [120, 76] width 49 height 49
drag, startPoint x: 118, startPoint y: 81, endPoint x: 123, endPoint y: 78, distance: 5.2
click at [123, 78] on input "file" at bounding box center [120, 76] width 49 height 49
type input "C:\fakepath\c90d38cc-3f74-26d7-b94c-9c12efa5daa6.png"
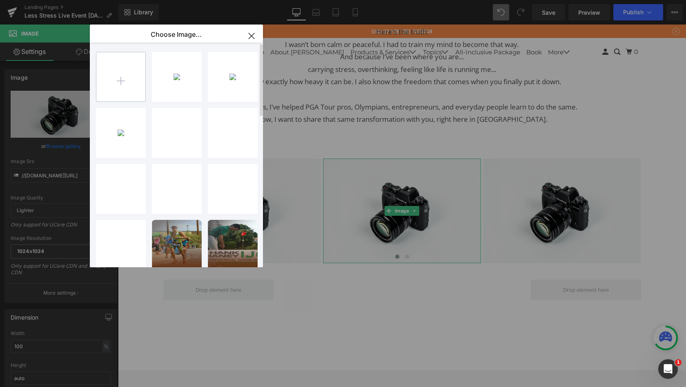
click at [0, 0] on p "c90d38c...daa6.png" at bounding box center [0, 0] width 0 height 0
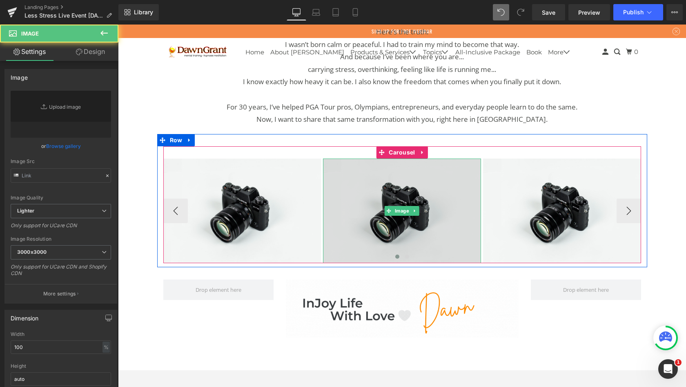
drag, startPoint x: 241, startPoint y: 102, endPoint x: 374, endPoint y: 194, distance: 161.9
click at [374, 194] on img at bounding box center [402, 211] width 158 height 105
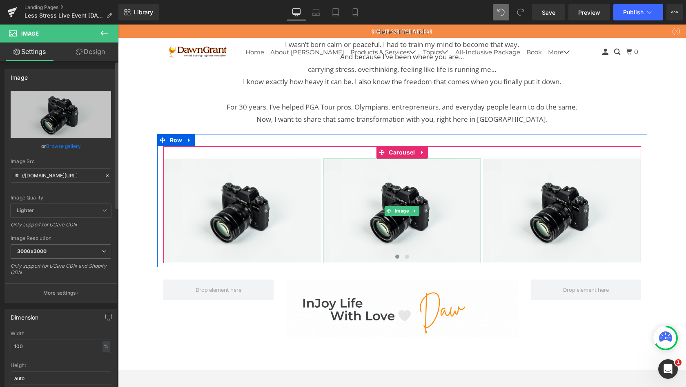
drag, startPoint x: 256, startPoint y: 169, endPoint x: 68, endPoint y: 145, distance: 189.8
click at [68, 145] on link "Browse gallery" at bounding box center [63, 146] width 35 height 14
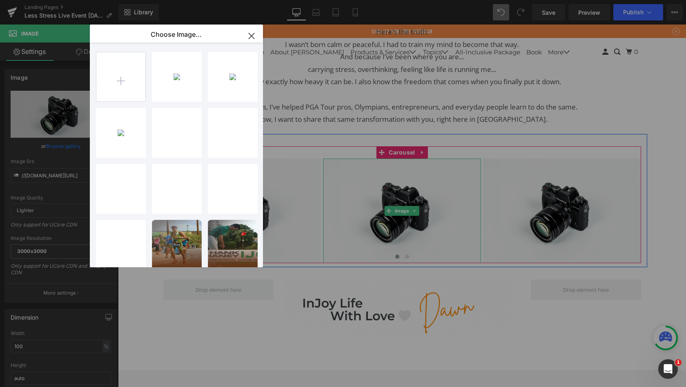
click at [0, 0] on div "c90d38c...daa6.png 377.03 KB" at bounding box center [0, 0] width 0 height 0
type input "[URL][DOMAIN_NAME]"
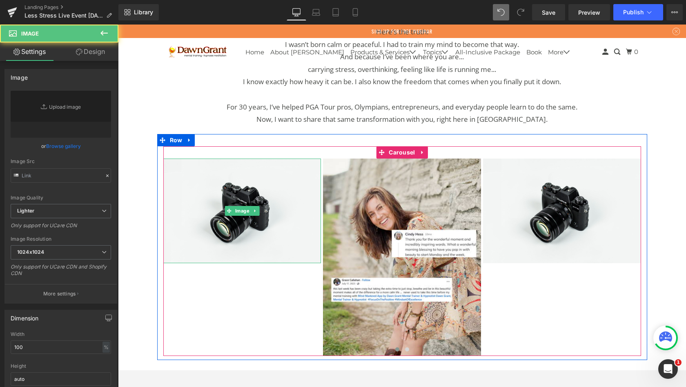
click at [230, 217] on img at bounding box center [242, 211] width 158 height 105
type input "//[DOMAIN_NAME][URL]"
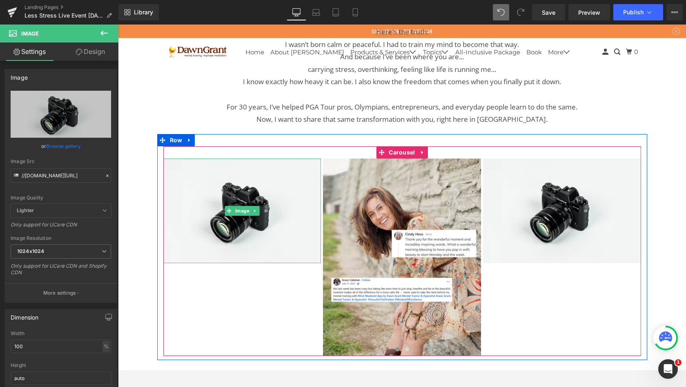
click at [64, 145] on link "Browse gallery" at bounding box center [63, 146] width 35 height 14
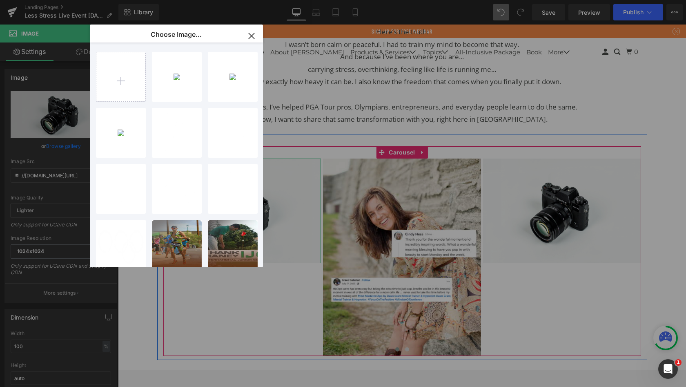
click at [125, 80] on input "file" at bounding box center [120, 76] width 49 height 49
type input "C:\fakepath\1d07c9c9-a04a-77c6-459b-c4a8a6936a38.png"
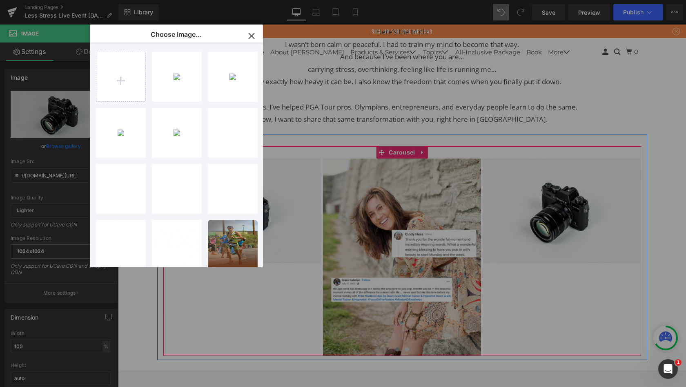
click at [178, 67] on div "1d07c9c...6a38.png 348.15 KB Delete image? Yes No" at bounding box center [177, 77] width 50 height 50
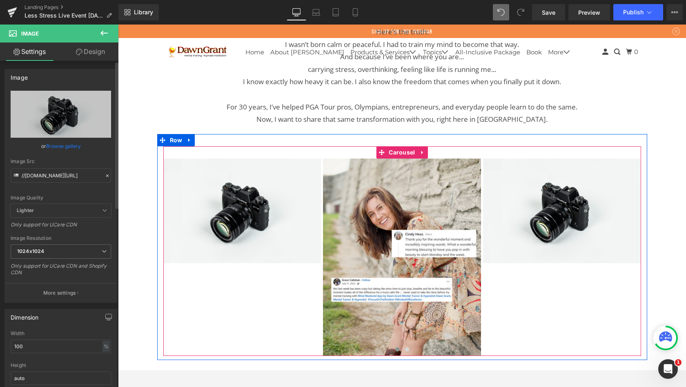
drag, startPoint x: 68, startPoint y: 145, endPoint x: 72, endPoint y: 148, distance: 5.3
click at [72, 148] on link "Browse gallery" at bounding box center [63, 146] width 35 height 14
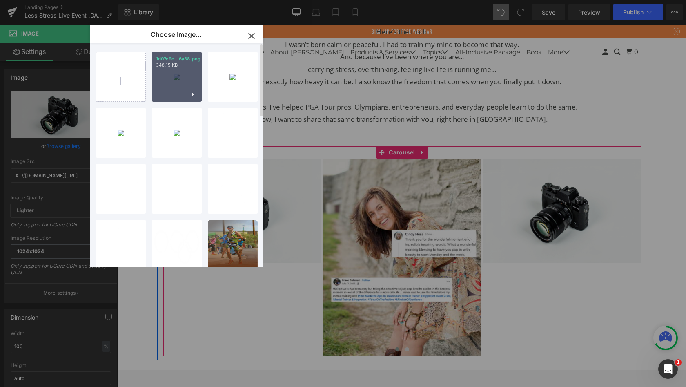
drag, startPoint x: 72, startPoint y: 148, endPoint x: 176, endPoint y: 82, distance: 123.3
click at [176, 82] on div "1d07c9c...6a38.png 348.15 KB" at bounding box center [177, 77] width 50 height 50
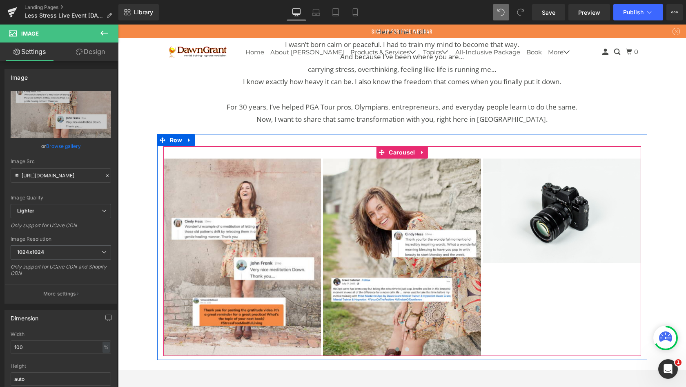
type input "[URL][DOMAIN_NAME]"
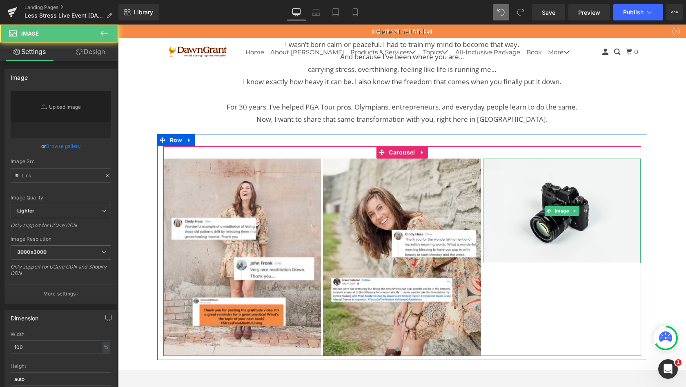
click at [557, 218] on img at bounding box center [562, 211] width 158 height 105
type input "//[DOMAIN_NAME][URL]"
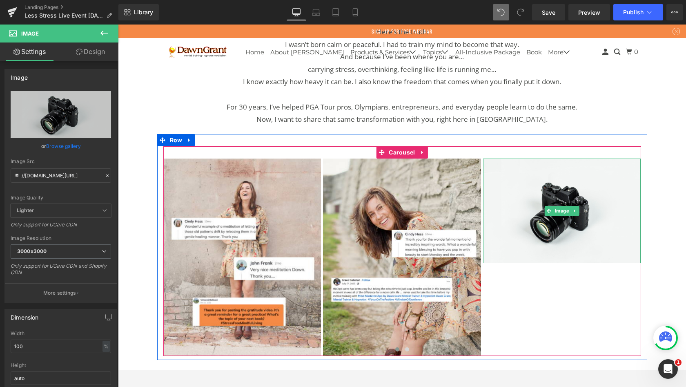
click at [560, 206] on span "Image" at bounding box center [563, 211] width 18 height 10
drag, startPoint x: 176, startPoint y: 82, endPoint x: 65, endPoint y: 146, distance: 128.7
click at [65, 146] on link "Browse gallery" at bounding box center [63, 146] width 35 height 14
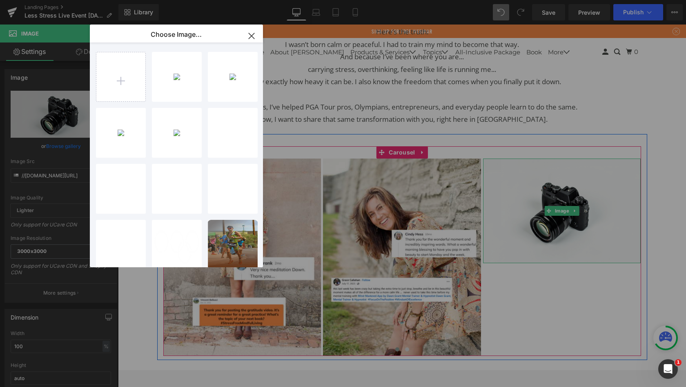
click at [121, 76] on input "file" at bounding box center [120, 76] width 49 height 49
type input "C:\fakepath\1e73ae2b-28d0-60b6-1496-0d483b158873.png"
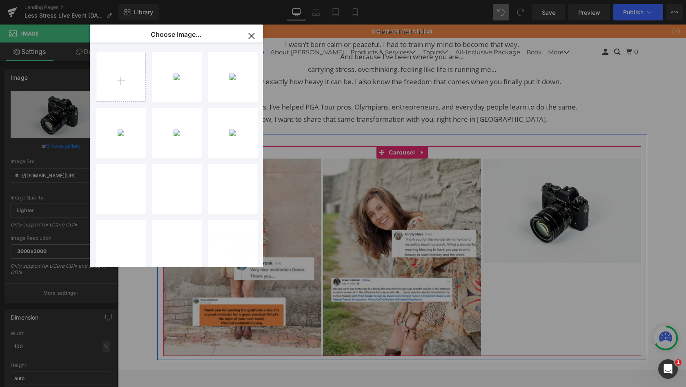
click at [0, 0] on div "1e73ae2...8873.png 315.92 KB" at bounding box center [0, 0] width 0 height 0
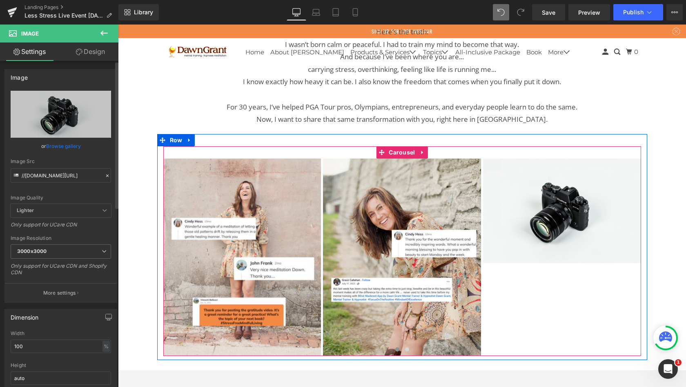
click at [70, 148] on link "Browse gallery" at bounding box center [63, 146] width 35 height 14
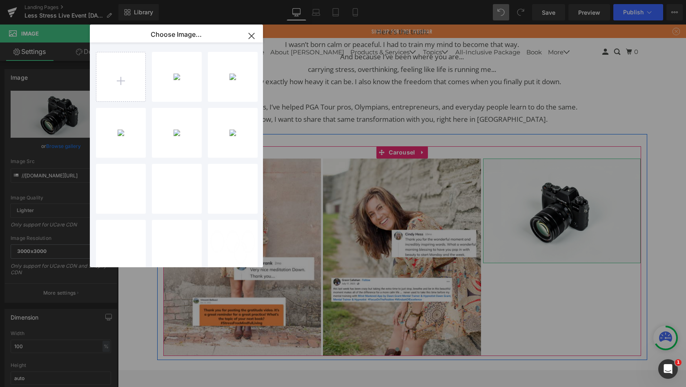
click at [0, 0] on div "1e73ae2...8873.png 315.92 KB" at bounding box center [0, 0] width 0 height 0
type input "[URL][DOMAIN_NAME]"
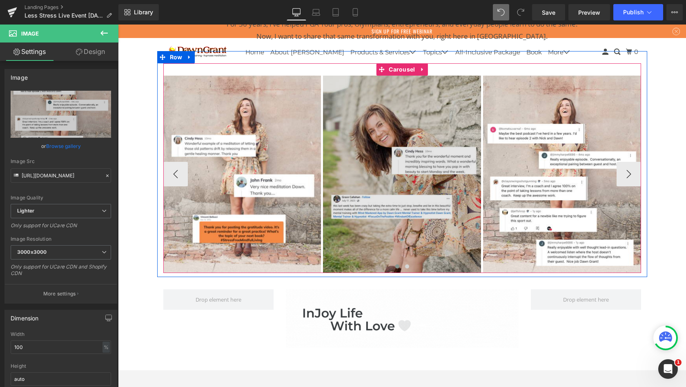
scroll to position [973, 0]
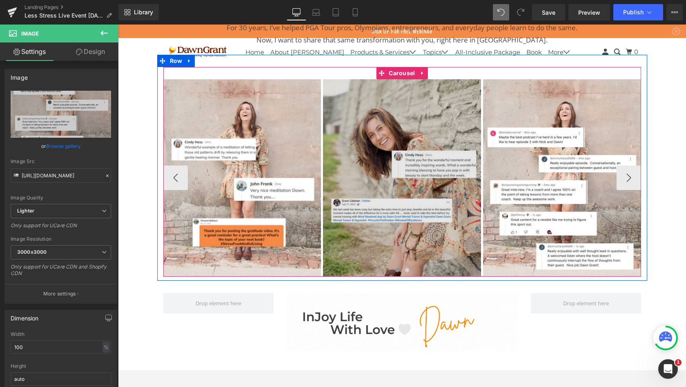
click at [629, 166] on button "›" at bounding box center [629, 177] width 25 height 25
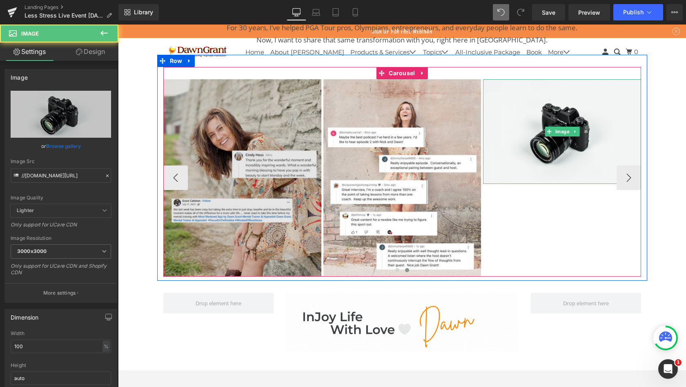
click at [569, 120] on img at bounding box center [562, 131] width 158 height 105
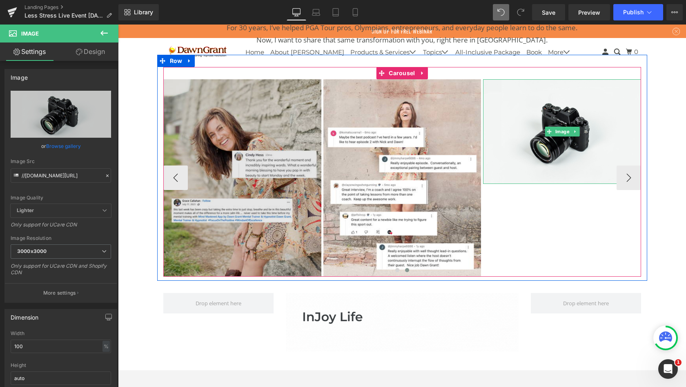
click at [66, 146] on link "Browse gallery" at bounding box center [63, 146] width 35 height 14
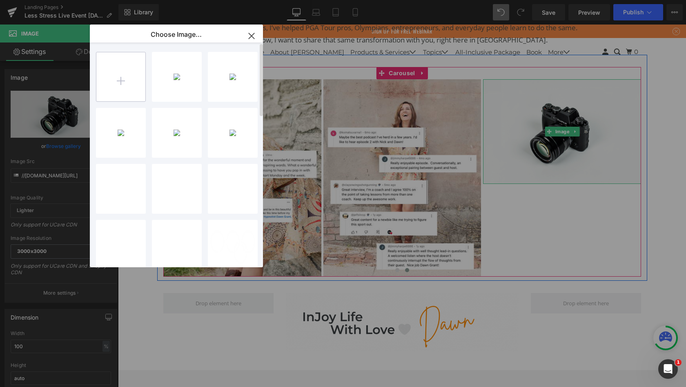
drag, startPoint x: 260, startPoint y: 160, endPoint x: 118, endPoint y: 87, distance: 160.1
click at [118, 87] on input "file" at bounding box center [120, 76] width 49 height 49
type input "C:\fakepath\c7d19f76-2752-f2a0-e404-feeddf88b529.png"
drag, startPoint x: 118, startPoint y: 87, endPoint x: 250, endPoint y: 37, distance: 141.0
click at [250, 37] on icon "button" at bounding box center [251, 35] width 13 height 13
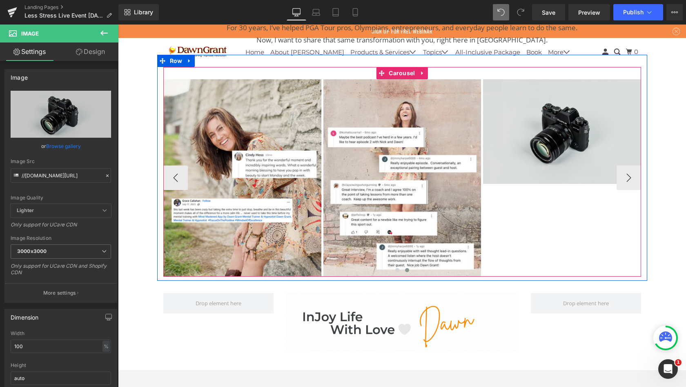
drag, startPoint x: 368, startPoint y: 61, endPoint x: 556, endPoint y: 139, distance: 203.3
click at [556, 139] on img at bounding box center [562, 131] width 158 height 105
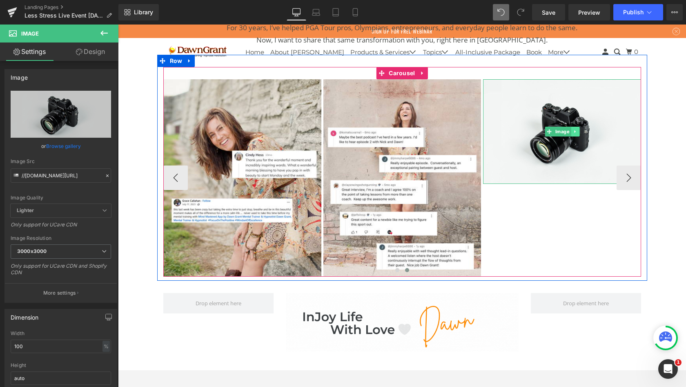
drag, startPoint x: 556, startPoint y: 139, endPoint x: 573, endPoint y: 126, distance: 21.2
click at [574, 130] on icon at bounding box center [574, 131] width 1 height 3
click at [578, 129] on icon at bounding box center [579, 131] width 4 height 4
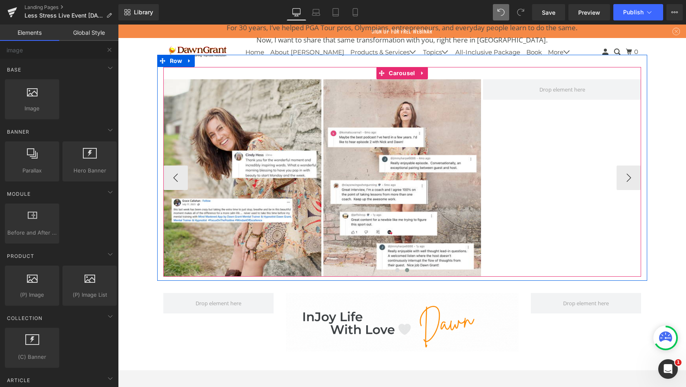
click at [173, 169] on button "‹" at bounding box center [175, 177] width 25 height 25
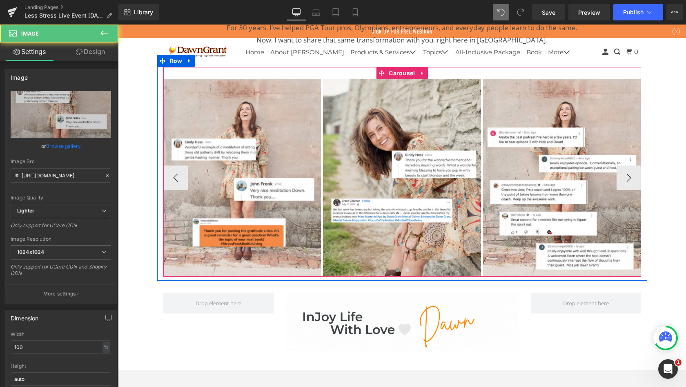
click at [173, 169] on img at bounding box center [242, 177] width 158 height 197
click at [633, 168] on button "›" at bounding box center [629, 177] width 25 height 25
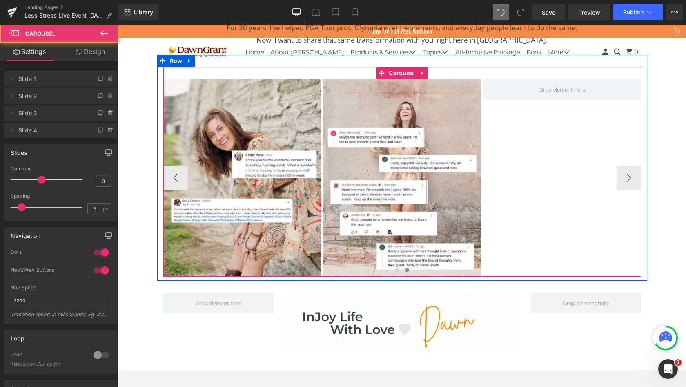
click at [614, 107] on div "Image Image Image" at bounding box center [324, 177] width 640 height 197
click at [107, 129] on icon at bounding box center [110, 130] width 7 height 7
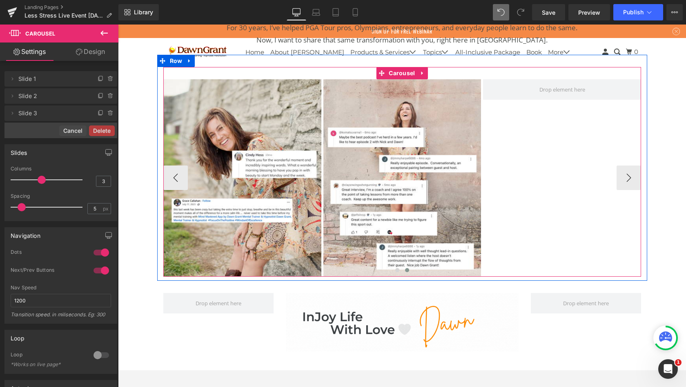
click at [100, 129] on button "Delete" at bounding box center [102, 130] width 26 height 11
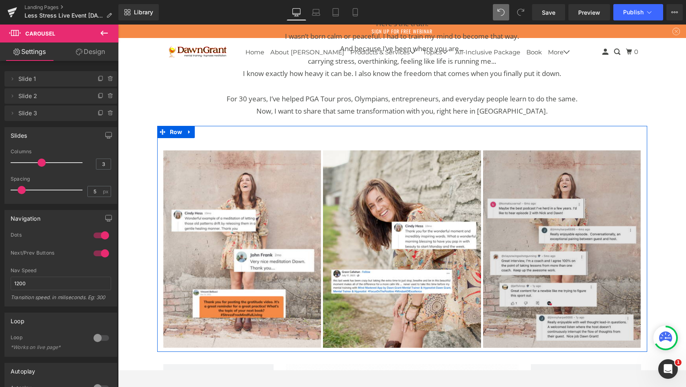
scroll to position [835, 0]
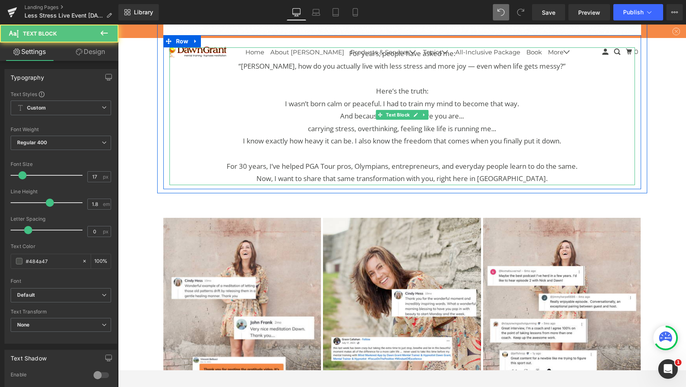
drag, startPoint x: 549, startPoint y: 156, endPoint x: 515, endPoint y: 104, distance: 61.8
click at [515, 104] on p "I wasn’t born calm or peaceful. I had to train my mind to become that way." at bounding box center [403, 104] width 466 height 13
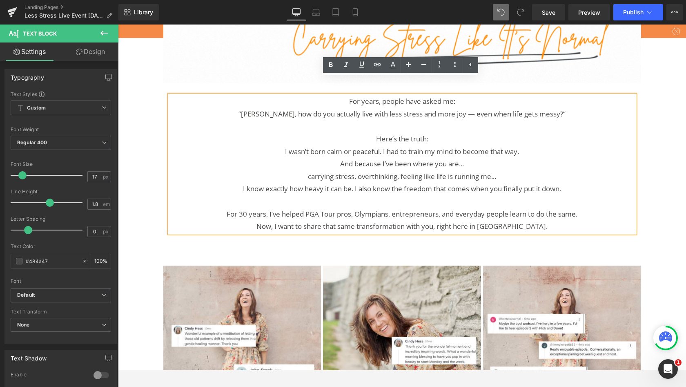
scroll to position [773, 0]
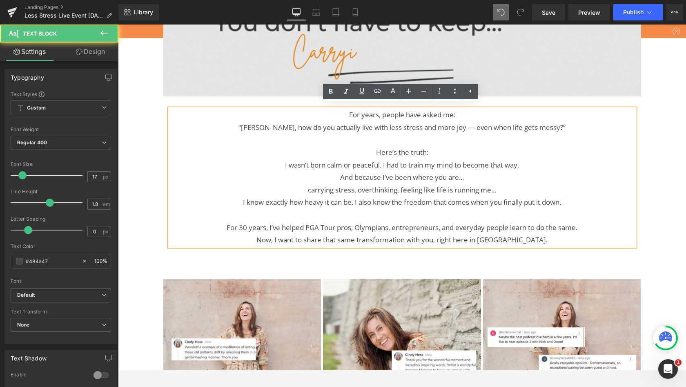
click at [365, 116] on p "For years, people have asked me:" at bounding box center [403, 115] width 466 height 13
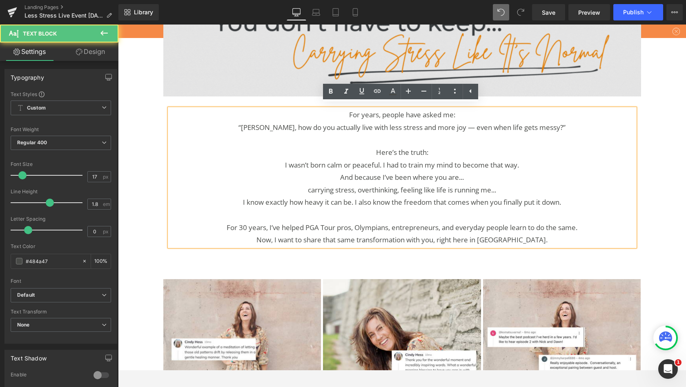
click at [183, 109] on p "For years, people have asked me:" at bounding box center [403, 115] width 466 height 13
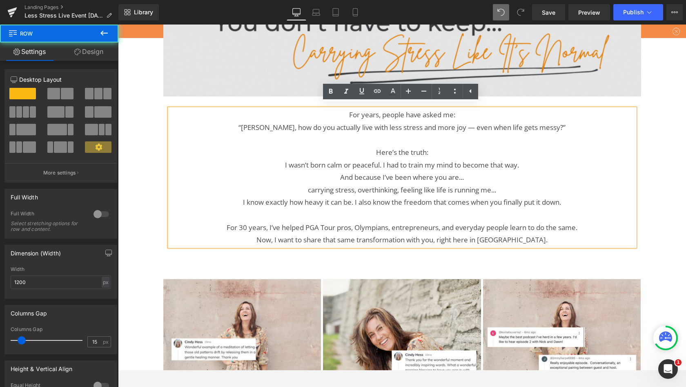
click at [185, 97] on div "For years, people have asked me: “[PERSON_NAME], how do you actually live with …" at bounding box center [402, 173] width 478 height 154
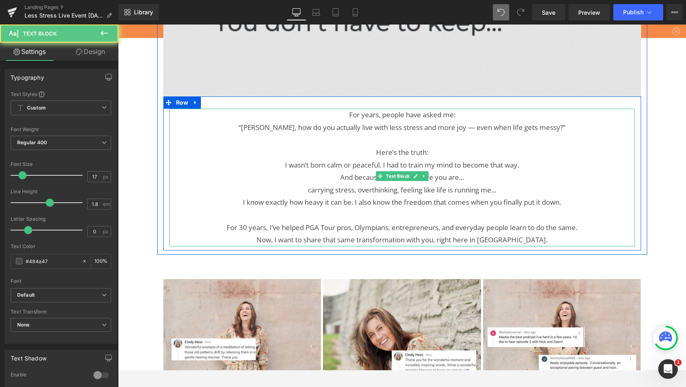
click at [189, 125] on p "“[PERSON_NAME], how do you actually live with less stress and more joy — even w…" at bounding box center [403, 127] width 466 height 13
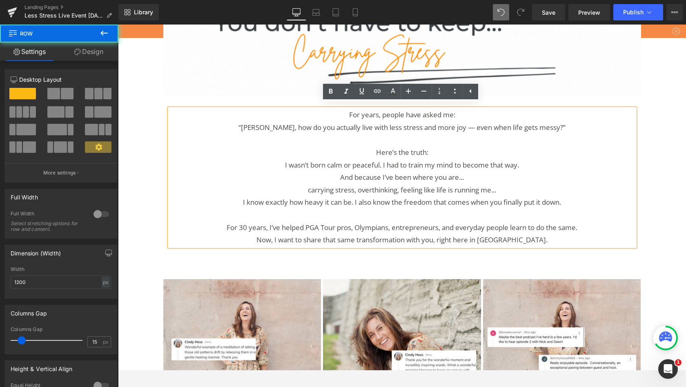
drag, startPoint x: 387, startPoint y: 86, endPoint x: 158, endPoint y: 109, distance: 229.9
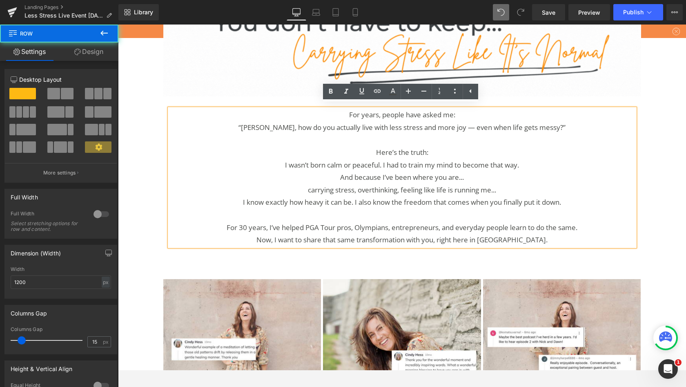
click at [158, 109] on div "Image For years, people have asked me: “[PERSON_NAME], how do you actually live…" at bounding box center [402, 113] width 490 height 273
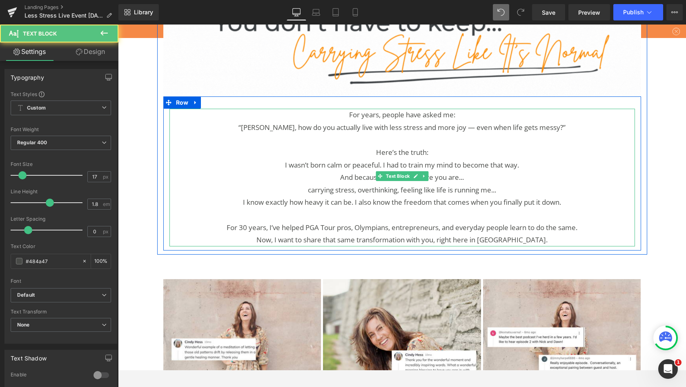
drag, startPoint x: 158, startPoint y: 109, endPoint x: 230, endPoint y: 124, distance: 73.0
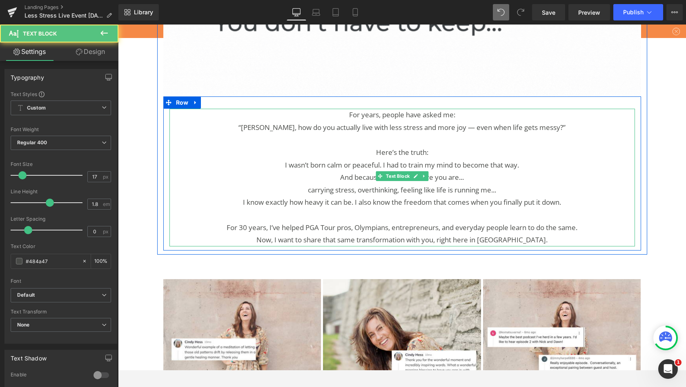
click at [230, 124] on p "“[PERSON_NAME], how do you actually live with less stress and more joy — even w…" at bounding box center [403, 127] width 466 height 13
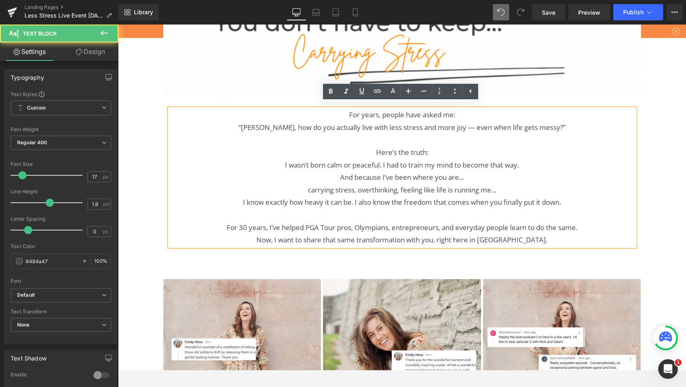
click at [170, 109] on div "For years, people have asked me: “[PERSON_NAME], how do you actually live with …" at bounding box center [403, 178] width 466 height 138
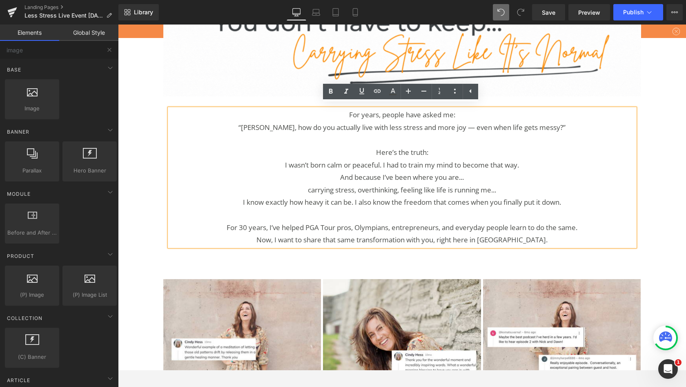
drag, startPoint x: 230, startPoint y: 124, endPoint x: 154, endPoint y: 108, distance: 77.6
click at [154, 108] on div "Image Image For years, people have asked me: “[PERSON_NAME], how do you actuall…" at bounding box center [402, 20] width 568 height 1532
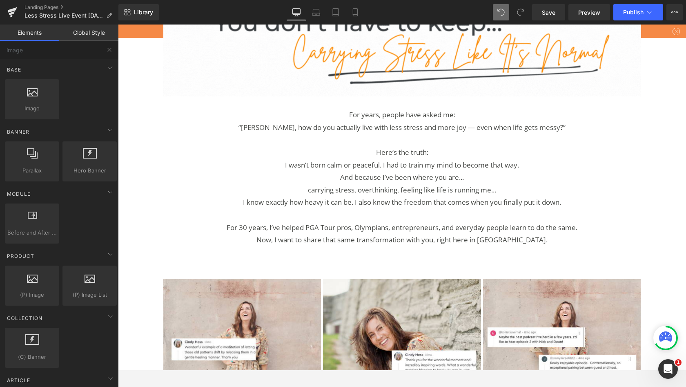
drag, startPoint x: 154, startPoint y: 108, endPoint x: 153, endPoint y: 121, distance: 12.7
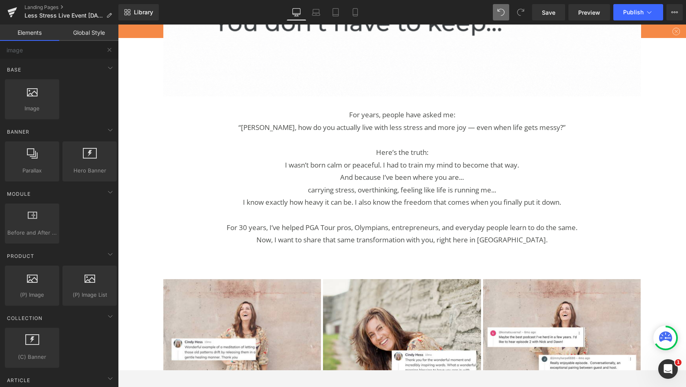
click at [153, 121] on div "Image Image For years, people have asked me: “[PERSON_NAME], how do you actuall…" at bounding box center [402, 20] width 568 height 1532
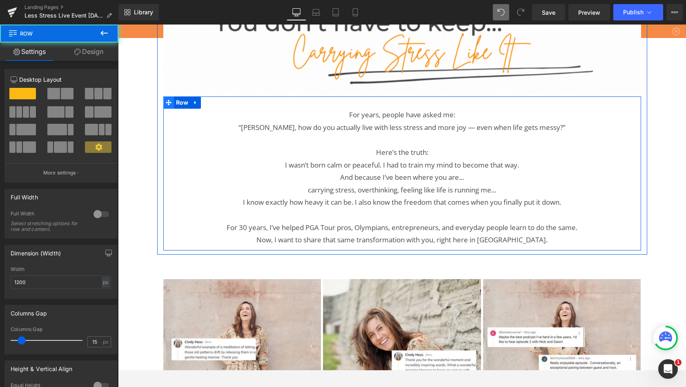
drag, startPoint x: 153, startPoint y: 121, endPoint x: 165, endPoint y: 103, distance: 21.9
click at [165, 103] on div "For years, people have asked me: “[PERSON_NAME], how do you actually live with …" at bounding box center [402, 173] width 478 height 154
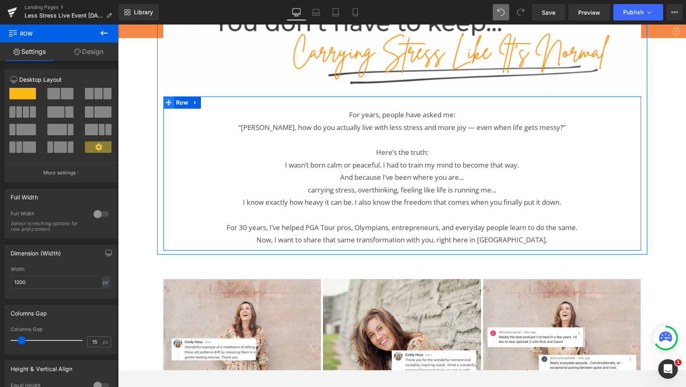
click at [194, 101] on icon at bounding box center [195, 103] width 2 height 4
click at [203, 100] on icon at bounding box center [206, 103] width 6 height 6
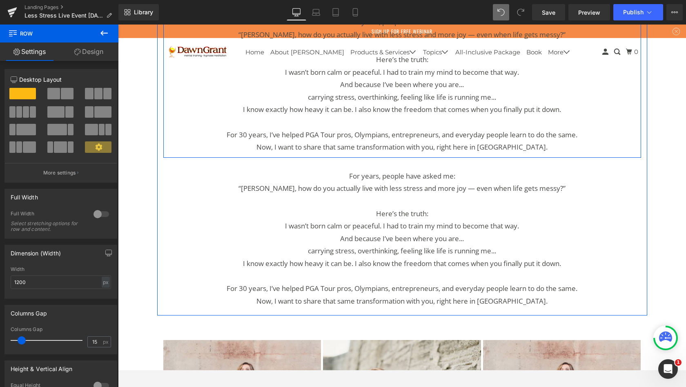
scroll to position [875, 0]
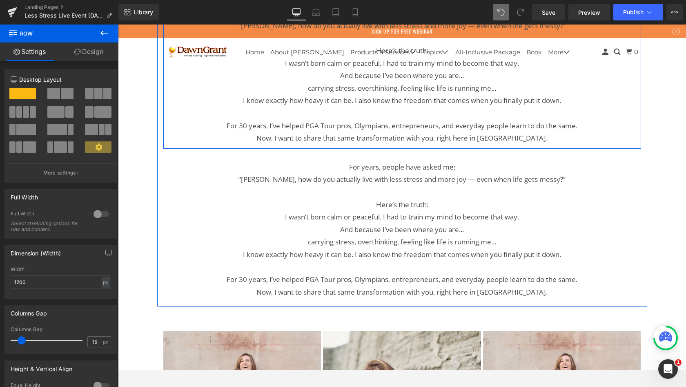
click at [338, 199] on p "Here’s the truth:" at bounding box center [403, 205] width 466 height 13
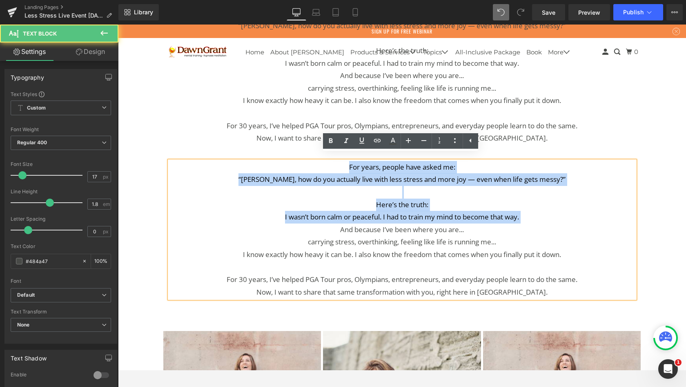
drag, startPoint x: 360, startPoint y: 220, endPoint x: 170, endPoint y: 223, distance: 190.4
click at [170, 223] on div "For years, people have asked me: “[PERSON_NAME], how do you actually live with …" at bounding box center [403, 230] width 466 height 138
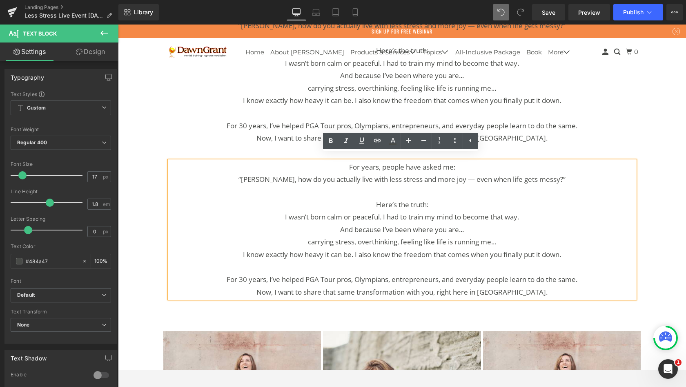
drag, startPoint x: 170, startPoint y: 223, endPoint x: 172, endPoint y: 190, distance: 32.7
click at [172, 190] on p at bounding box center [403, 192] width 466 height 13
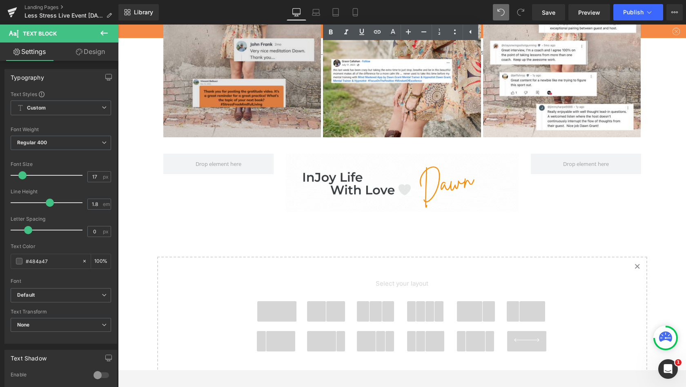
scroll to position [1271, 0]
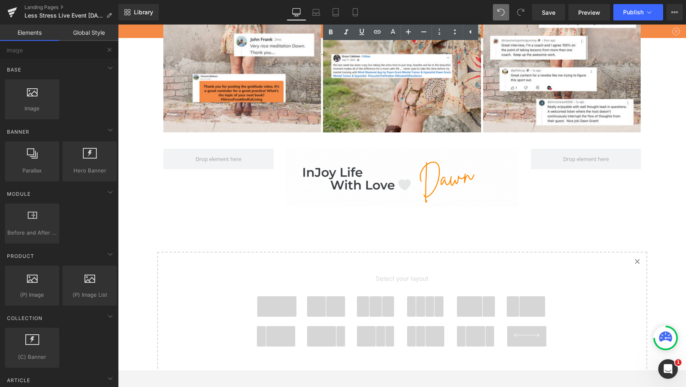
click at [283, 297] on span at bounding box center [276, 306] width 39 height 20
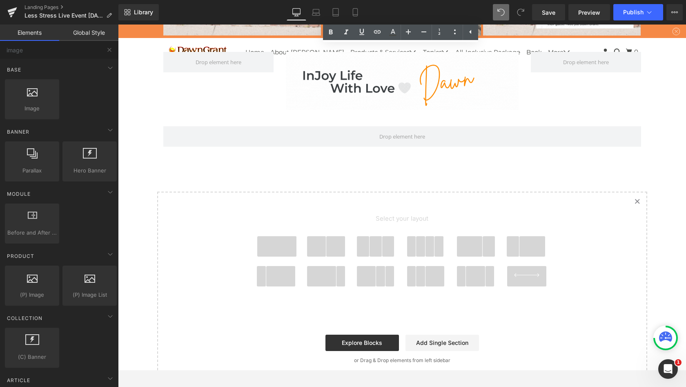
scroll to position [1299, 0]
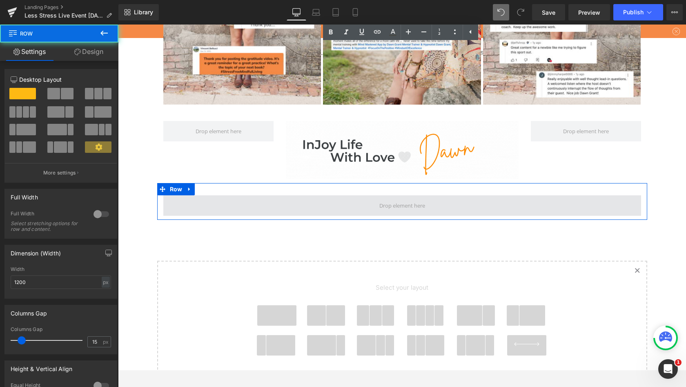
drag, startPoint x: 298, startPoint y: 109, endPoint x: 290, endPoint y: 196, distance: 87.0
click at [290, 196] on span at bounding box center [402, 205] width 478 height 20
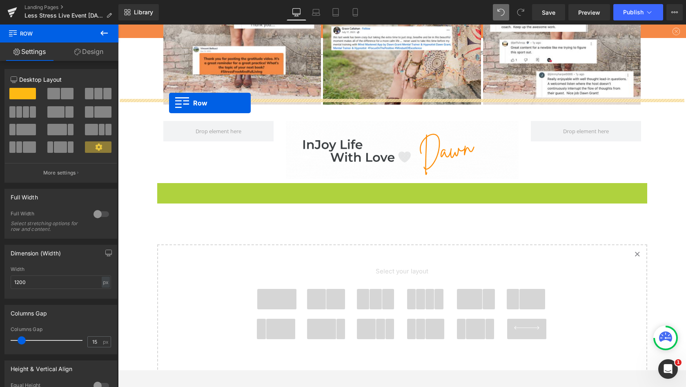
drag, startPoint x: 290, startPoint y: 196, endPoint x: 169, endPoint y: 103, distance: 152.6
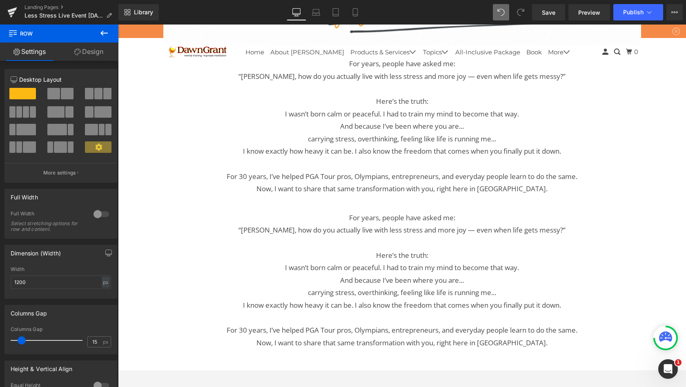
scroll to position [828, 0]
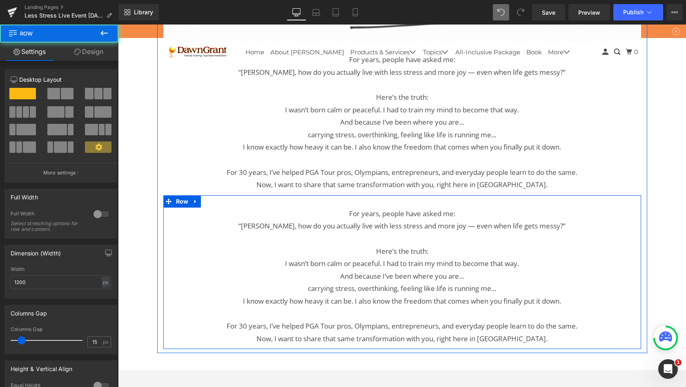
drag, startPoint x: 297, startPoint y: 132, endPoint x: 290, endPoint y: 200, distance: 68.1
click at [290, 200] on div "For years, people have asked me: “[PERSON_NAME], how do you actually live with …" at bounding box center [402, 272] width 478 height 154
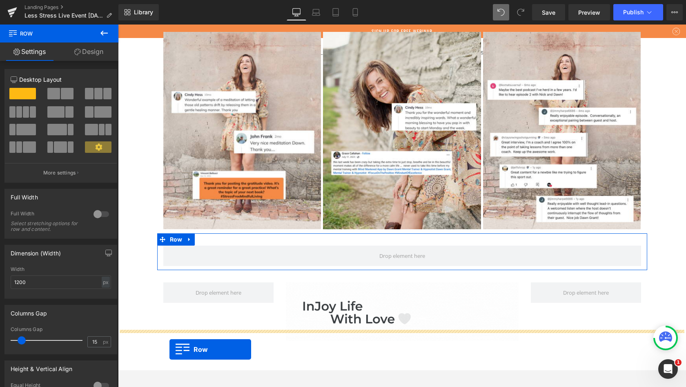
scroll to position [1106, 0]
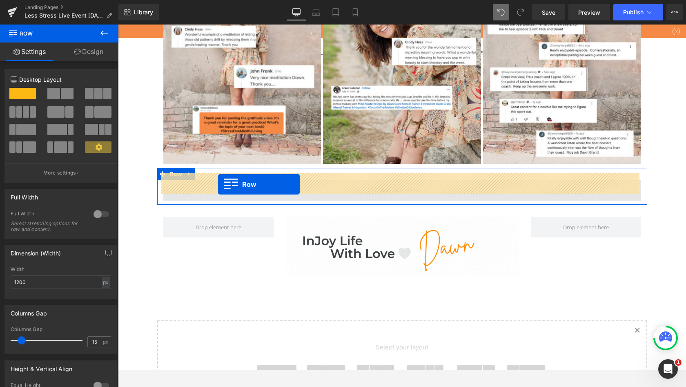
drag, startPoint x: 290, startPoint y: 200, endPoint x: 218, endPoint y: 184, distance: 73.6
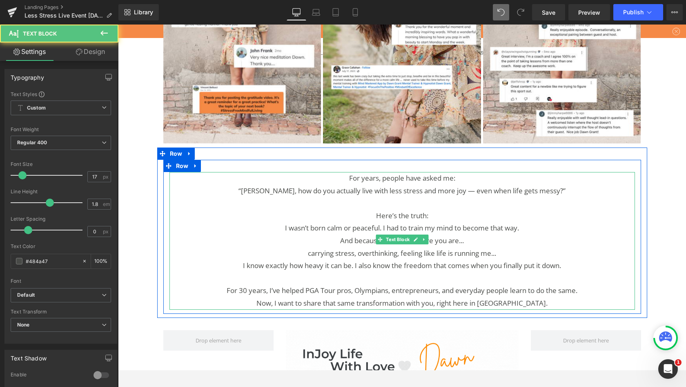
click at [450, 247] on p "carrying stress, overthinking, feeling like life is running me..." at bounding box center [403, 253] width 466 height 13
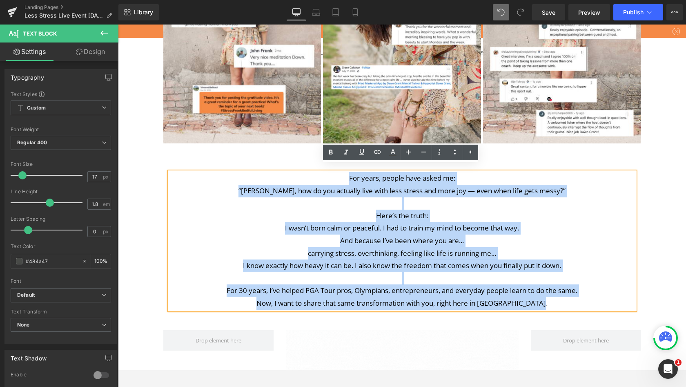
drag, startPoint x: 218, startPoint y: 184, endPoint x: 348, endPoint y: 171, distance: 130.2
click at [348, 172] on div "For years, people have asked me: “[PERSON_NAME], how do you actually live with …" at bounding box center [403, 241] width 466 height 138
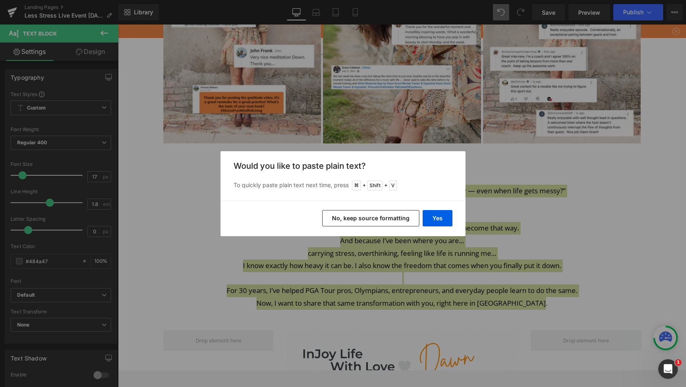
click at [437, 219] on button "Yes" at bounding box center [438, 218] width 30 height 16
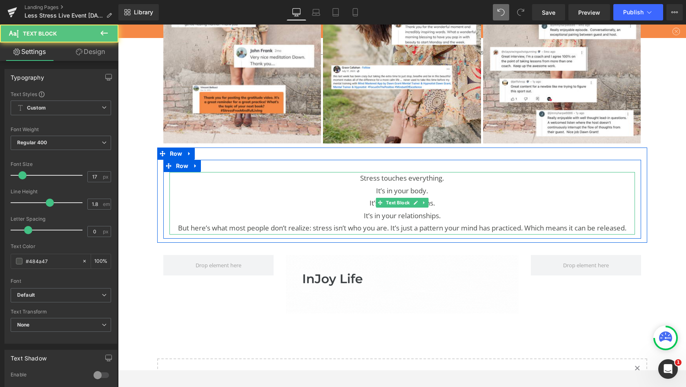
click at [451, 173] on p "Stress touches everything." at bounding box center [403, 178] width 466 height 13
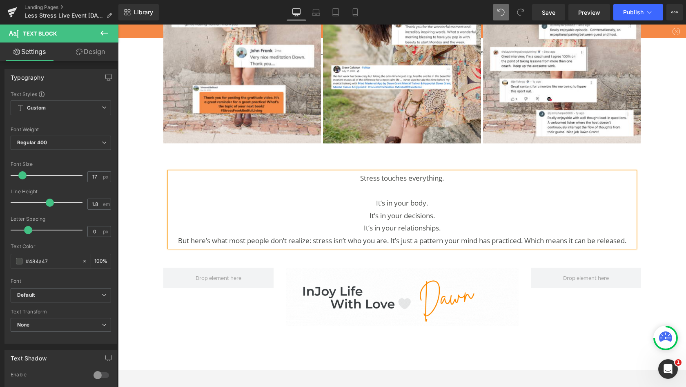
drag, startPoint x: 348, startPoint y: 171, endPoint x: 436, endPoint y: 195, distance: 91.4
click at [436, 197] on p "It’s in your body." at bounding box center [403, 203] width 466 height 13
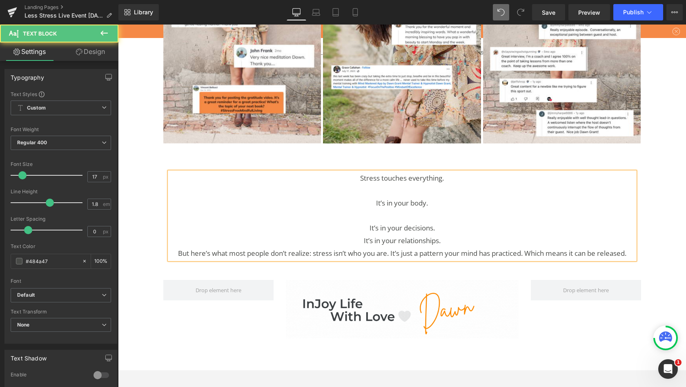
click at [438, 225] on p "It’s in your decisions." at bounding box center [403, 228] width 466 height 13
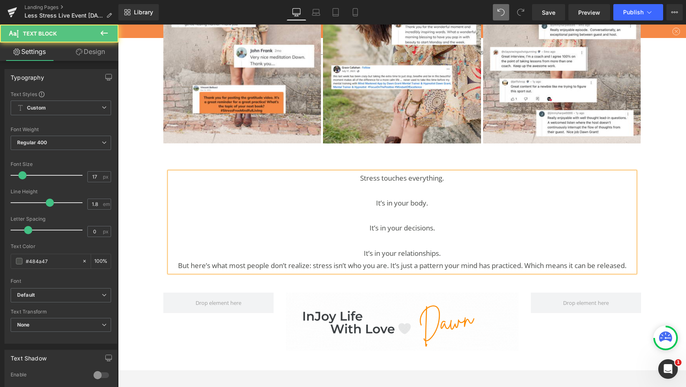
click at [444, 247] on p "It’s in your relationships." at bounding box center [403, 253] width 466 height 13
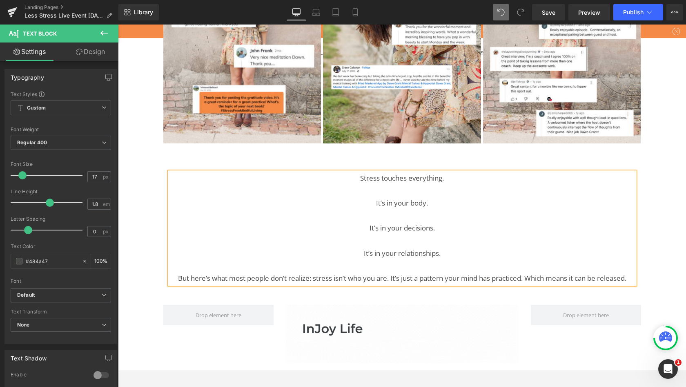
click at [527, 272] on p "But here’s what most people don’t realize: stress isn’t who you are. It’s just …" at bounding box center [403, 278] width 466 height 13
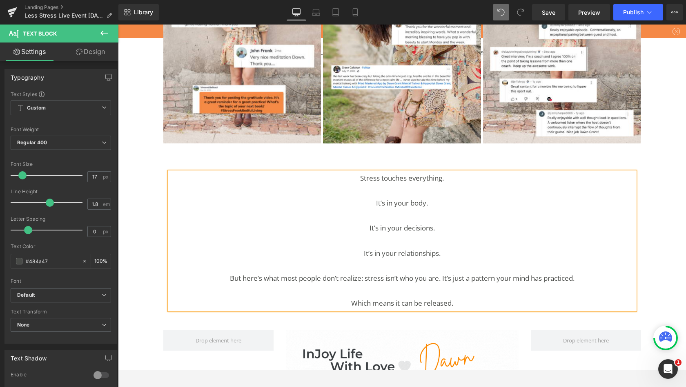
click at [441, 272] on p "But here’s what most people don’t realize: stress isn’t who you are. It’s just …" at bounding box center [403, 278] width 466 height 13
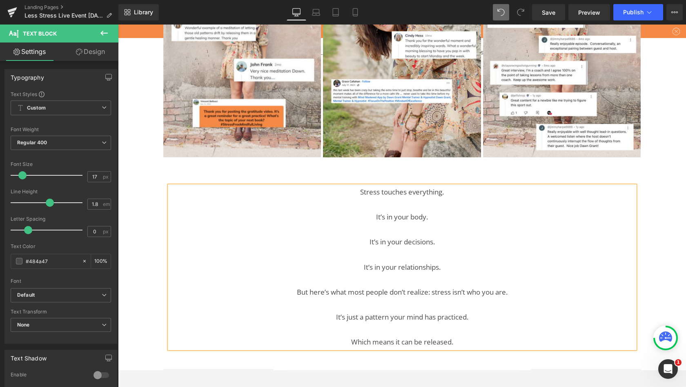
scroll to position [1089, 0]
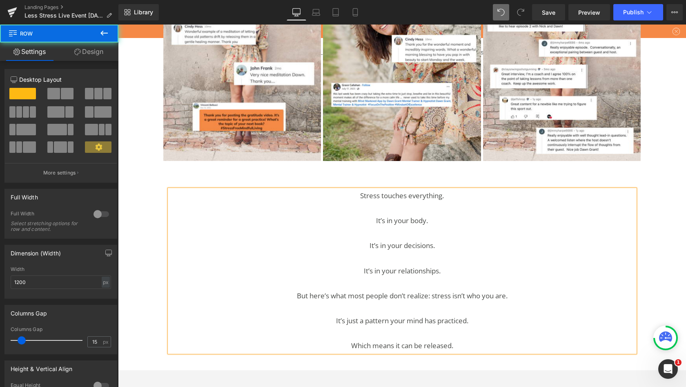
click at [391, 169] on div "Stress touches everything. It’s in your body. It’s in your decisions. It’s in y…" at bounding box center [402, 262] width 490 height 195
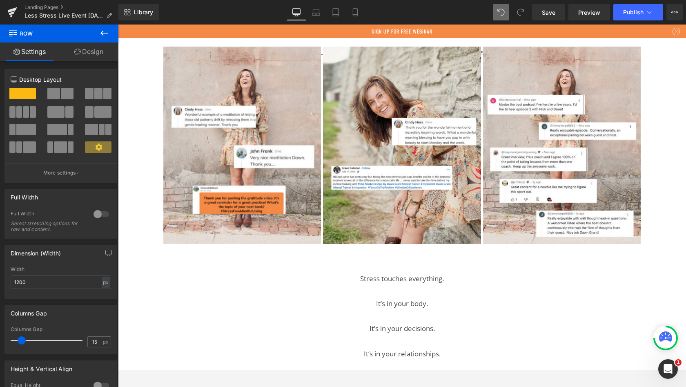
scroll to position [1037, 0]
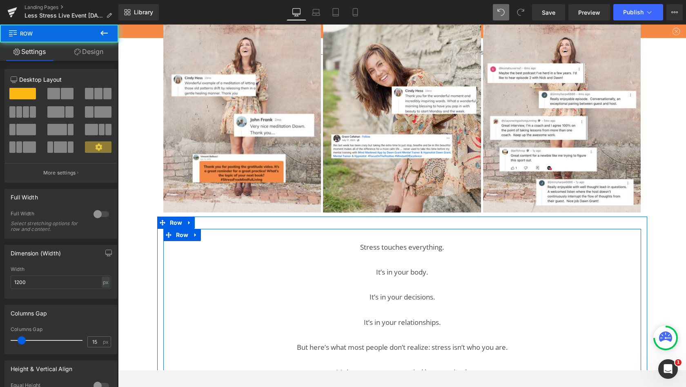
drag, startPoint x: 311, startPoint y: 185, endPoint x: 321, endPoint y: 230, distance: 45.2
click at [321, 230] on div "Stress touches everything. It’s in your body. It’s in your decisions. It’s in y…" at bounding box center [402, 318] width 478 height 179
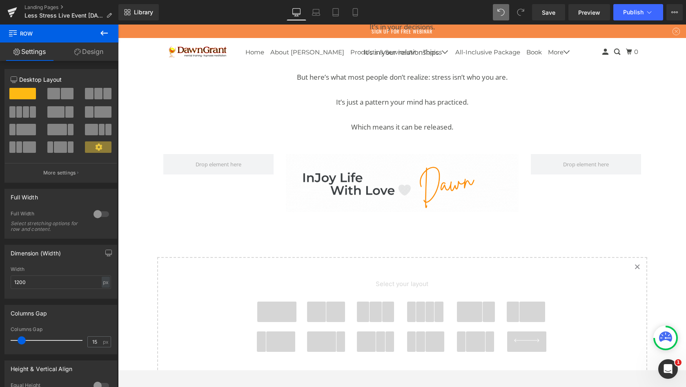
scroll to position [1315, 0]
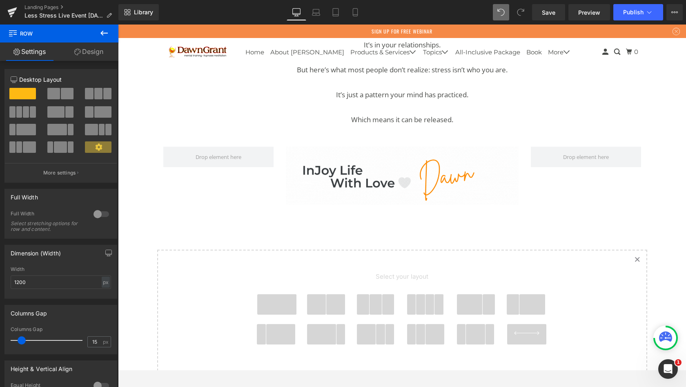
click at [276, 296] on span at bounding box center [276, 304] width 39 height 20
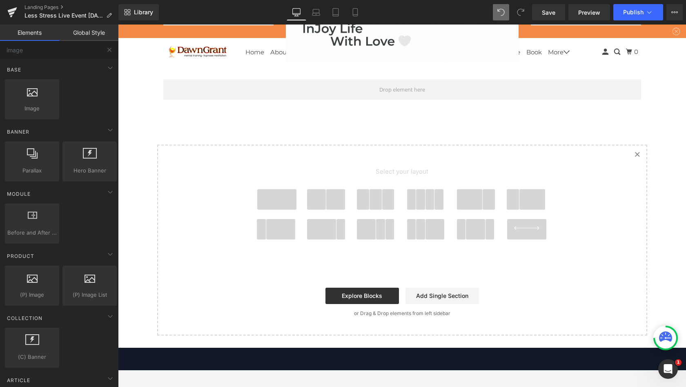
scroll to position [1325, 0]
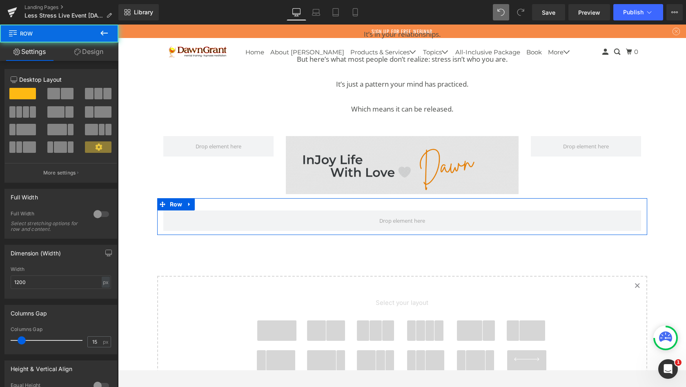
click at [176, 210] on span at bounding box center [402, 220] width 478 height 20
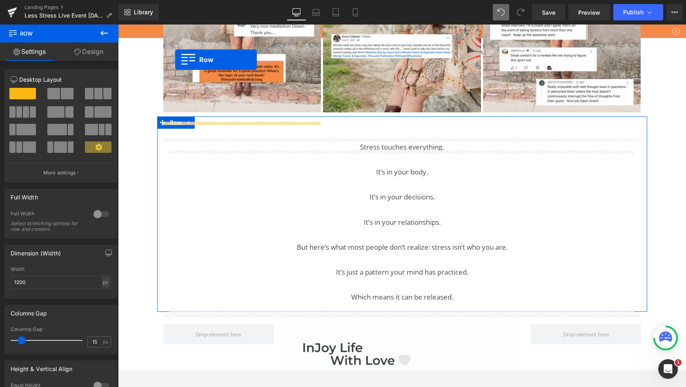
scroll to position [1113, 0]
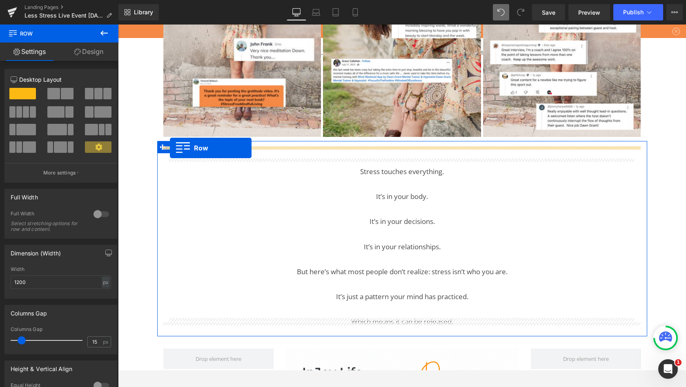
drag, startPoint x: 363, startPoint y: 159, endPoint x: 170, endPoint y: 148, distance: 193.5
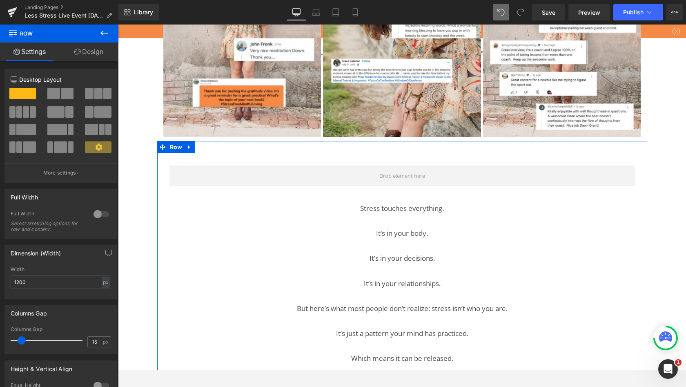
drag, startPoint x: 52, startPoint y: 123, endPoint x: 103, endPoint y: 31, distance: 105.5
click at [103, 31] on icon at bounding box center [103, 33] width 7 height 5
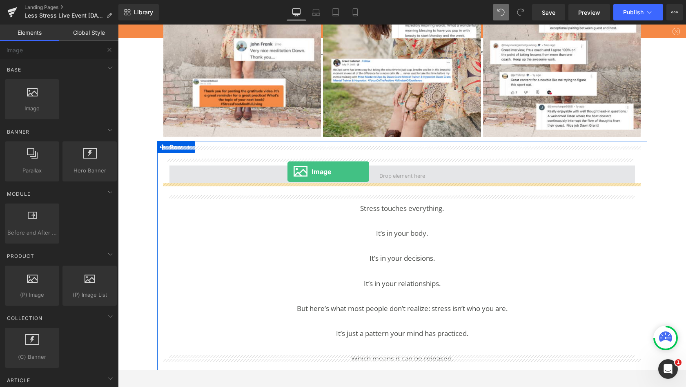
drag, startPoint x: 221, startPoint y: 56, endPoint x: 288, endPoint y: 172, distance: 133.8
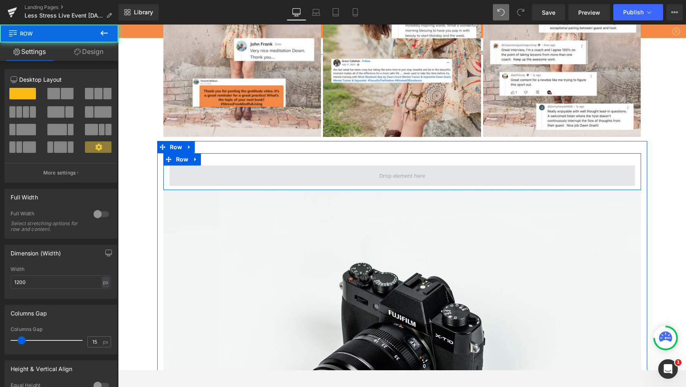
drag, startPoint x: 299, startPoint y: 217, endPoint x: 312, endPoint y: 167, distance: 51.4
click at [312, 167] on span at bounding box center [403, 175] width 466 height 20
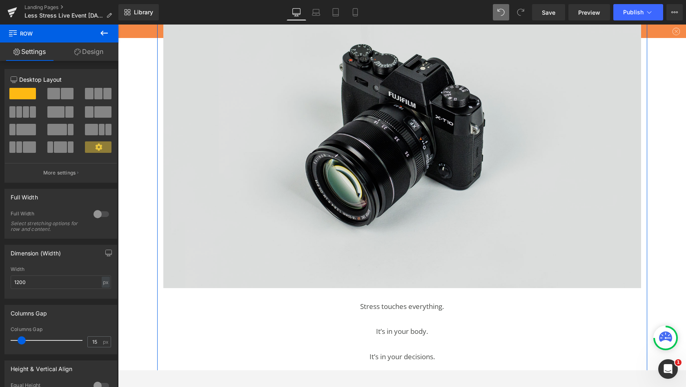
scroll to position [1159, 0]
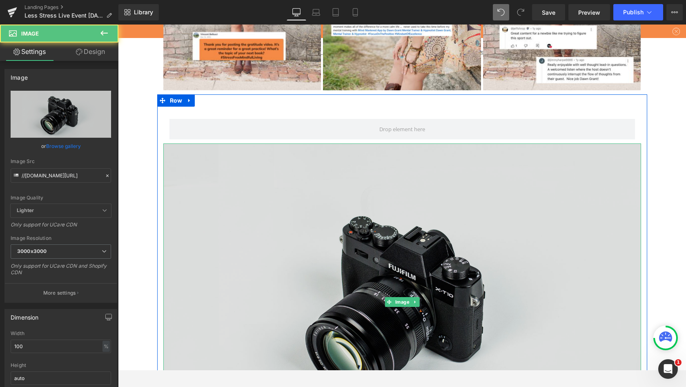
click at [310, 198] on img at bounding box center [402, 301] width 478 height 317
click at [387, 299] on icon at bounding box center [389, 301] width 4 height 4
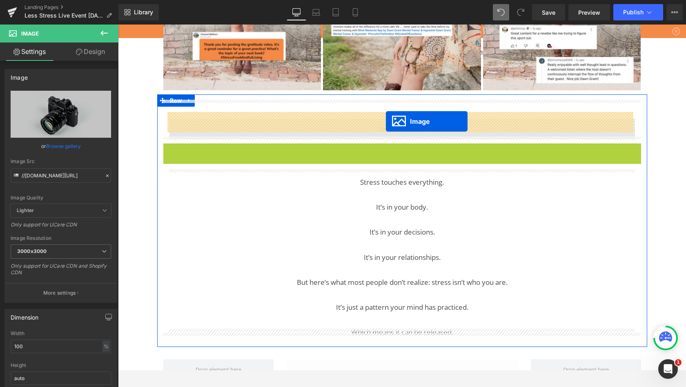
drag, startPoint x: 334, startPoint y: 202, endPoint x: 386, endPoint y: 121, distance: 96.0
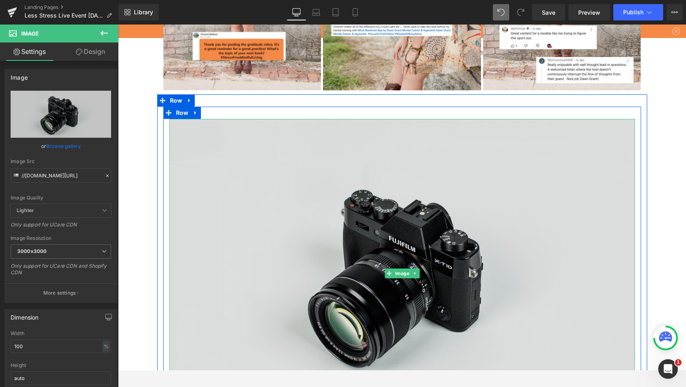
scroll to position [1201, 0]
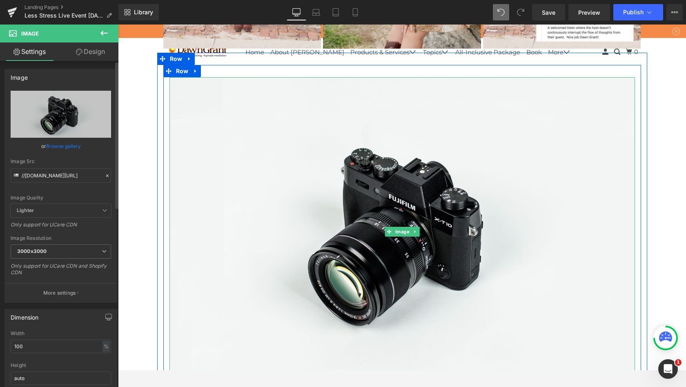
drag, startPoint x: 249, startPoint y: 202, endPoint x: 64, endPoint y: 145, distance: 193.6
click at [64, 145] on link "Browse gallery" at bounding box center [63, 146] width 35 height 14
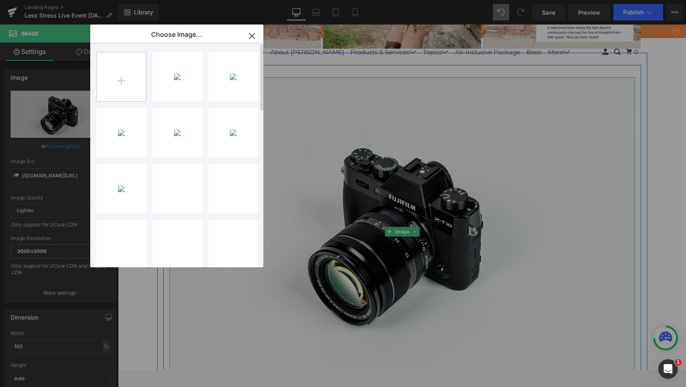
drag, startPoint x: 64, startPoint y: 145, endPoint x: 118, endPoint y: 79, distance: 85.1
click at [118, 79] on input "file" at bounding box center [121, 76] width 49 height 49
type input "C:\fakepath\the truth about stress.gif"
click at [0, 0] on div "the tru...ress.gif 41.58 KB" at bounding box center [0, 0] width 0 height 0
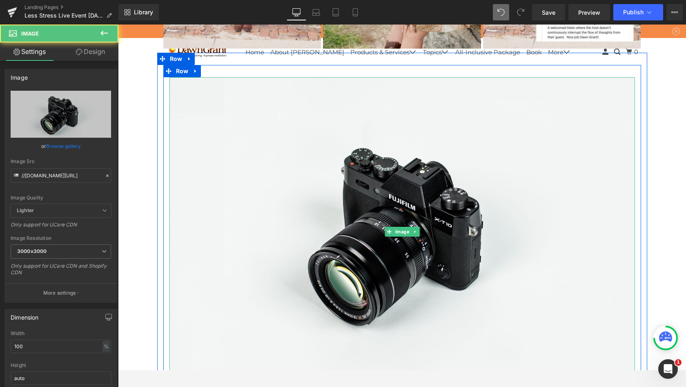
click at [307, 135] on img at bounding box center [403, 231] width 466 height 308
click at [61, 146] on link "Browse gallery" at bounding box center [63, 146] width 35 height 14
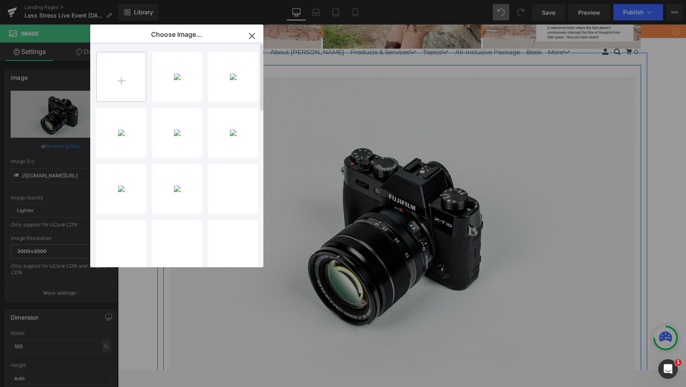
click at [187, 71] on div "the tru...ress.gif 41.58 KB Delete image? Yes No" at bounding box center [177, 77] width 50 height 50
type input "[URL][DOMAIN_NAME]"
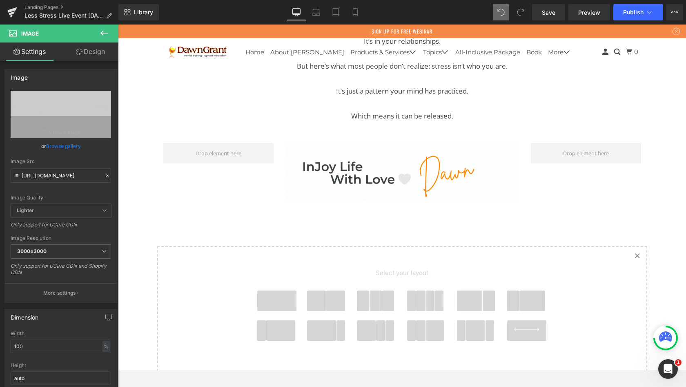
scroll to position [1505, 0]
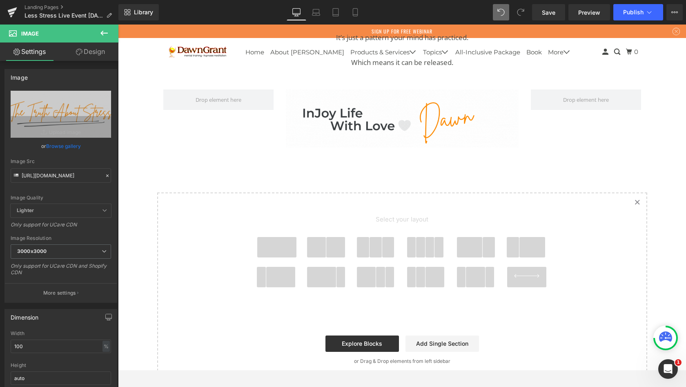
drag, startPoint x: 390, startPoint y: 351, endPoint x: 268, endPoint y: 239, distance: 165.1
click at [268, 239] on span at bounding box center [276, 247] width 39 height 20
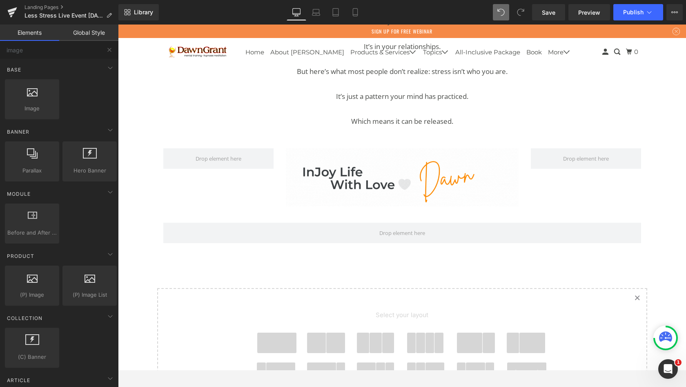
scroll to position [1405, 0]
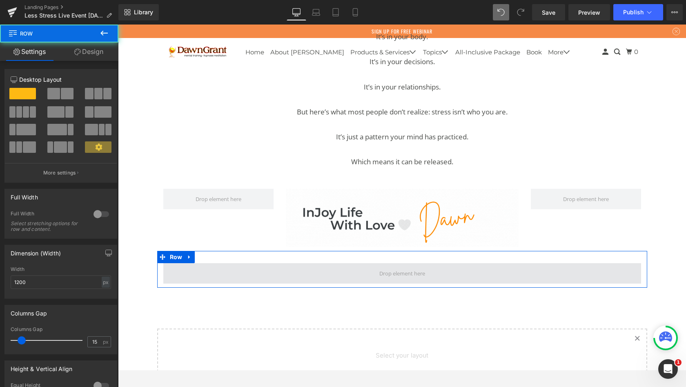
drag, startPoint x: 292, startPoint y: 216, endPoint x: 183, endPoint y: 266, distance: 120.1
click at [183, 266] on span at bounding box center [402, 273] width 478 height 20
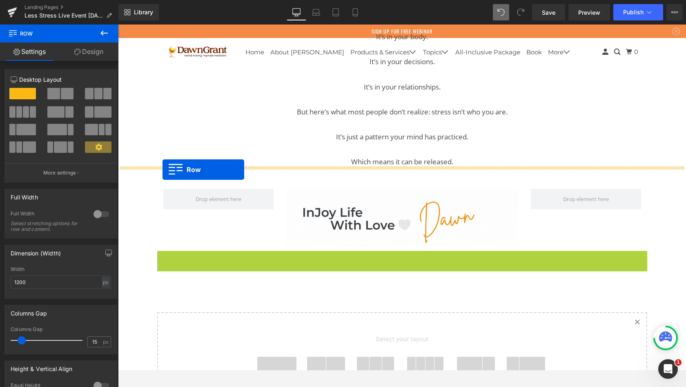
drag, startPoint x: 183, startPoint y: 266, endPoint x: 163, endPoint y: 169, distance: 98.5
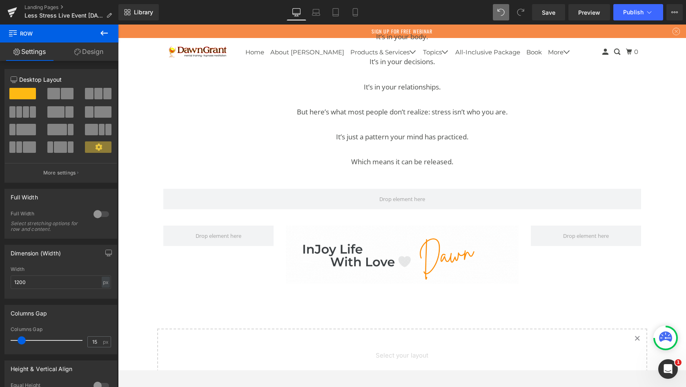
drag, startPoint x: 45, startPoint y: 145, endPoint x: 103, endPoint y: 31, distance: 128.3
click at [103, 31] on icon at bounding box center [104, 33] width 10 height 10
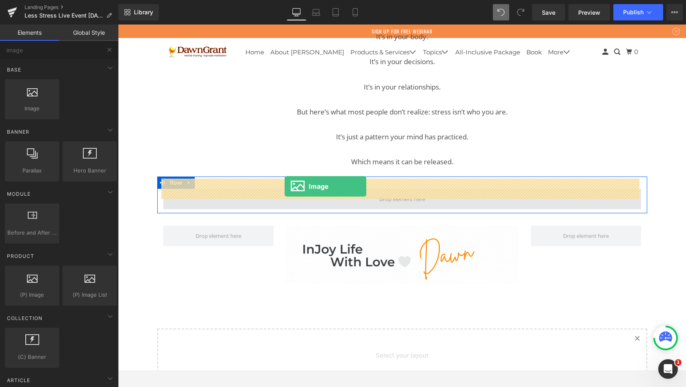
drag, startPoint x: 221, startPoint y: 55, endPoint x: 285, endPoint y: 186, distance: 145.6
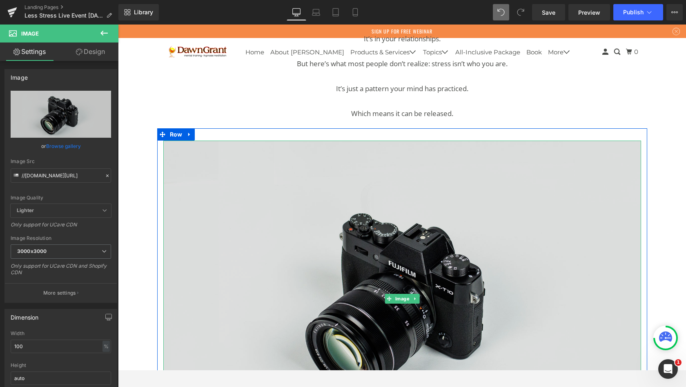
scroll to position [1368, 0]
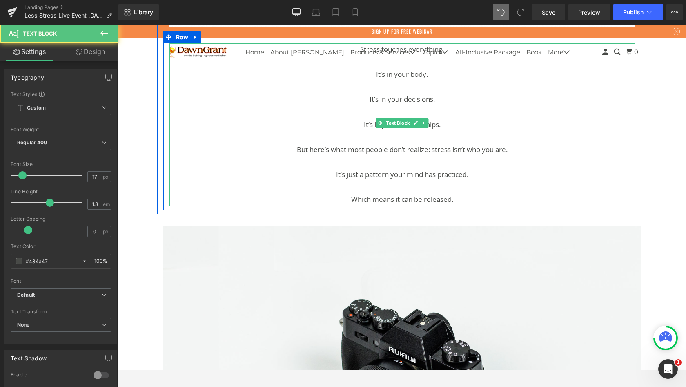
drag, startPoint x: 387, startPoint y: 83, endPoint x: 372, endPoint y: 139, distance: 58.7
click at [372, 139] on div "Stress touches everything. It’s in your body. It’s in your decisions. It’s in y…" at bounding box center [403, 124] width 466 height 163
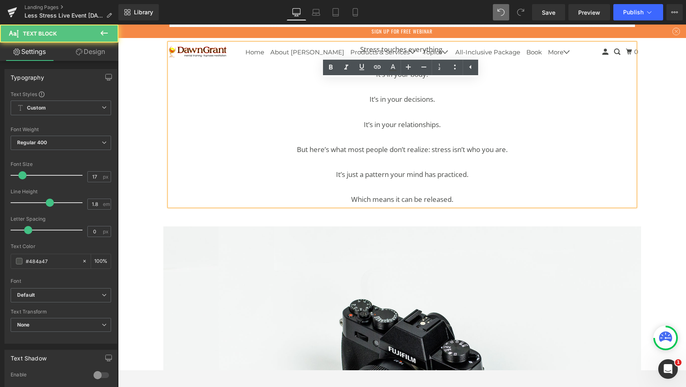
scroll to position [1310, 0]
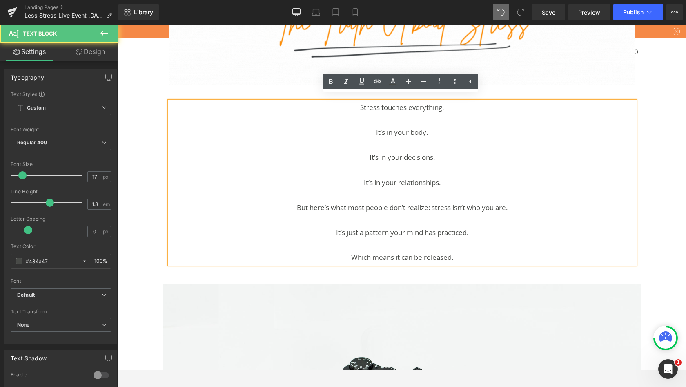
click at [341, 126] on p "It’s in your body." at bounding box center [403, 132] width 466 height 13
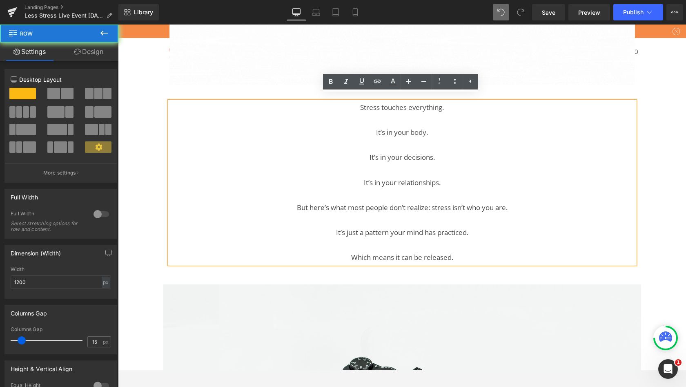
drag, startPoint x: 372, startPoint y: 139, endPoint x: 222, endPoint y: 84, distance: 159.7
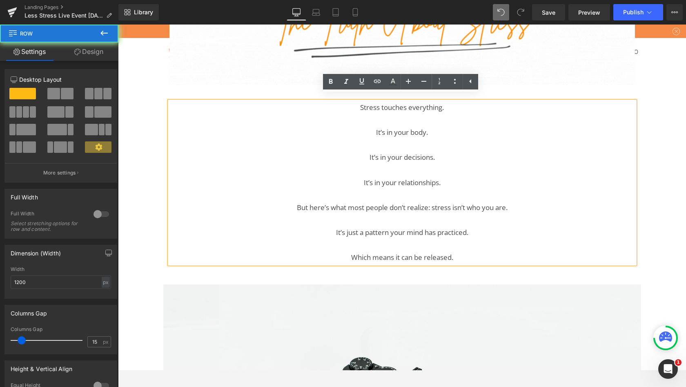
click at [222, 89] on div "Stress touches everything. It’s in your body. It’s in your decisions. It’s in y…" at bounding box center [402, 178] width 478 height 179
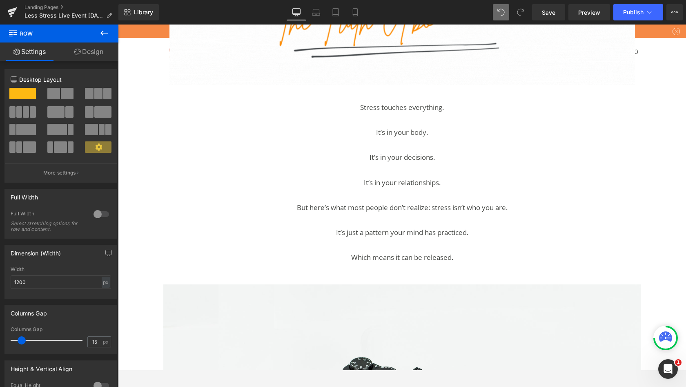
click at [189, 101] on div "Stress touches everything. It’s in your body. It’s in your decisions. It’s in y…" at bounding box center [403, 182] width 466 height 163
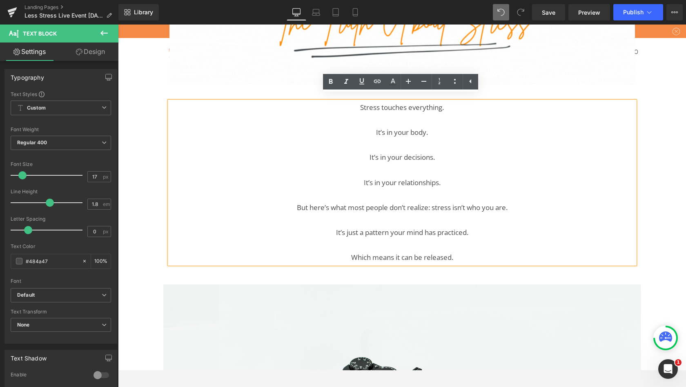
click at [170, 101] on div "Stress touches everything. It’s in your body. It’s in your decisions. It’s in y…" at bounding box center [403, 182] width 466 height 163
click at [166, 89] on div "Stress touches everything. It’s in your body. It’s in your decisions. It’s in y…" at bounding box center [402, 178] width 478 height 179
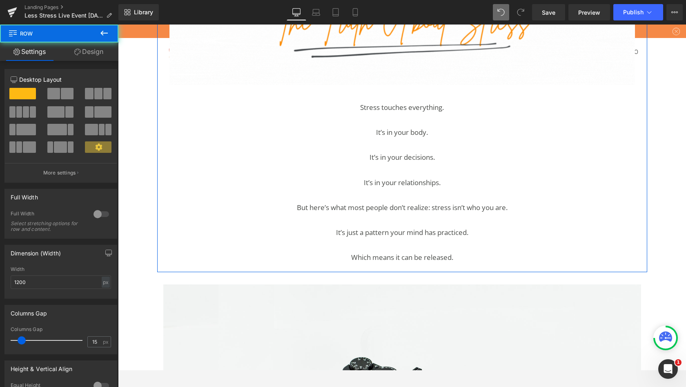
click at [161, 88] on div "Image Row Stress touches everything. It’s in your body. It’s in your decisions.…" at bounding box center [402, 112] width 490 height 312
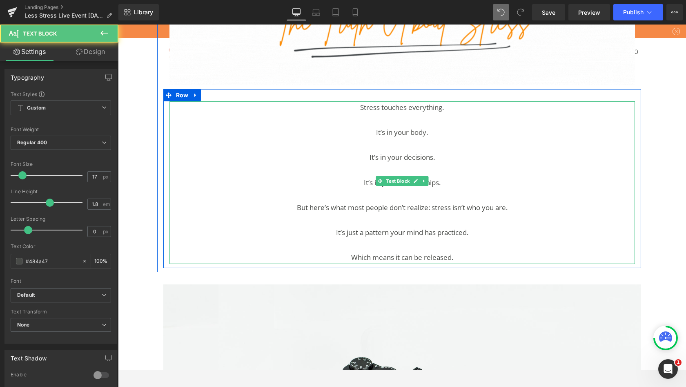
drag, startPoint x: 189, startPoint y: 96, endPoint x: 188, endPoint y: 109, distance: 13.9
click at [188, 114] on p at bounding box center [403, 120] width 466 height 13
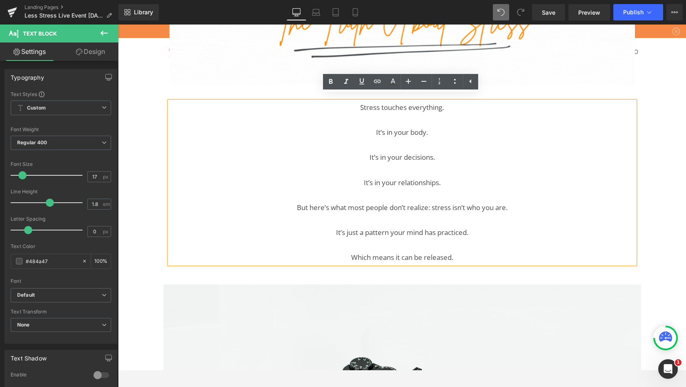
click at [473, 80] on icon at bounding box center [471, 81] width 10 height 10
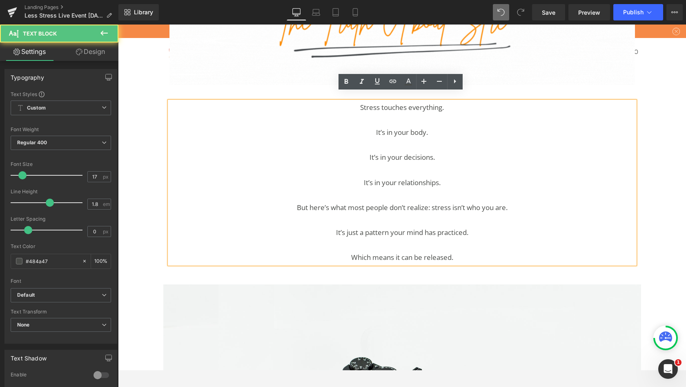
drag, startPoint x: 188, startPoint y: 109, endPoint x: 461, endPoint y: 123, distance: 272.8
click at [461, 126] on p "It’s in your body." at bounding box center [403, 132] width 466 height 13
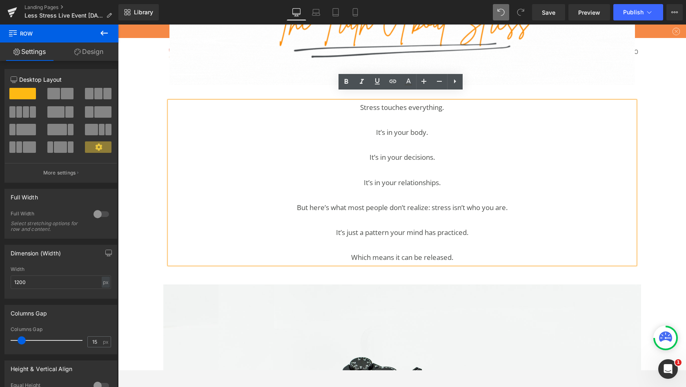
click at [518, 89] on div "Stress touches everything. It’s in your body. It’s in your decisions. It’s in y…" at bounding box center [402, 178] width 478 height 179
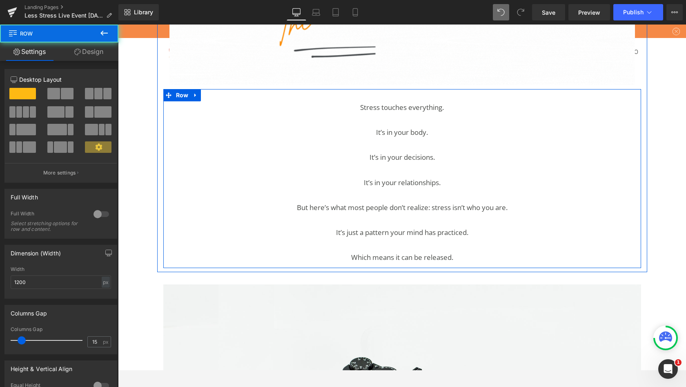
click at [348, 90] on div "Stress touches everything. It’s in your body. It’s in your decisions. It’s in y…" at bounding box center [402, 178] width 478 height 179
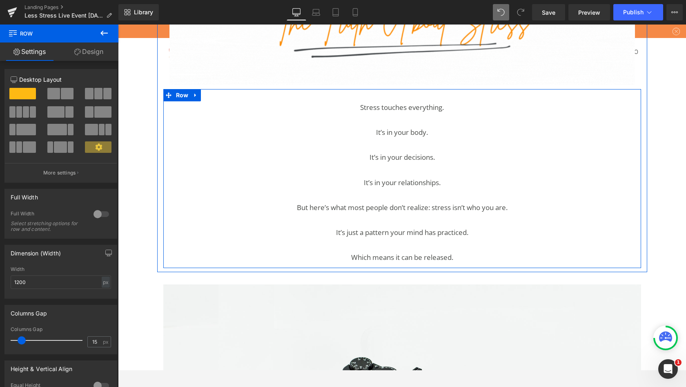
click at [195, 92] on icon at bounding box center [196, 95] width 6 height 6
drag, startPoint x: 461, startPoint y: 123, endPoint x: 205, endPoint y: 88, distance: 258.1
click at [205, 92] on icon at bounding box center [206, 95] width 6 height 6
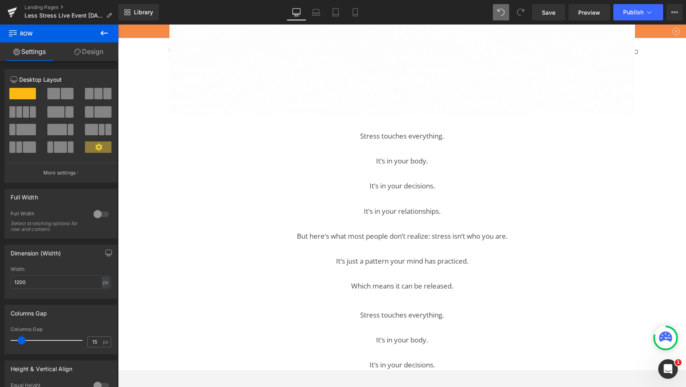
scroll to position [1211, 0]
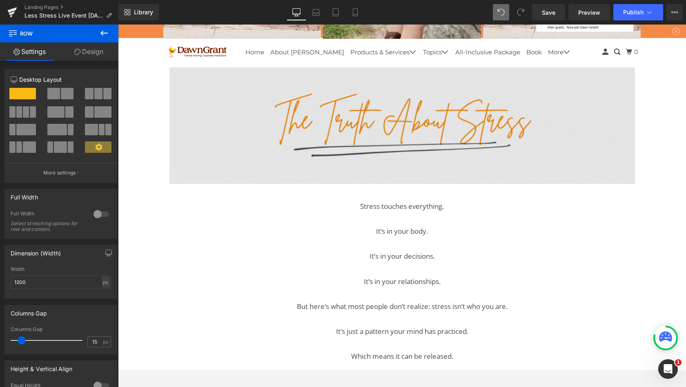
click at [308, 250] on p "It’s in your decisions." at bounding box center [403, 256] width 466 height 13
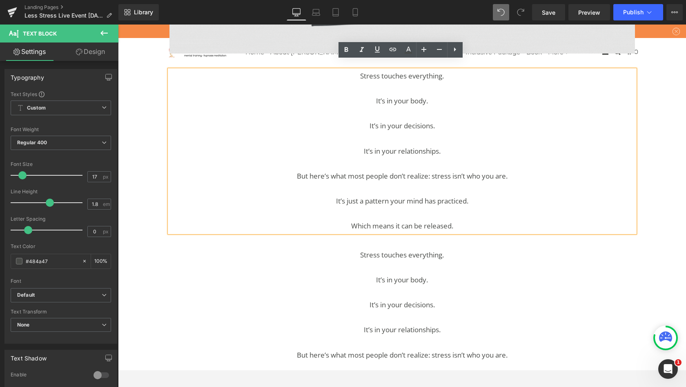
scroll to position [1344, 0]
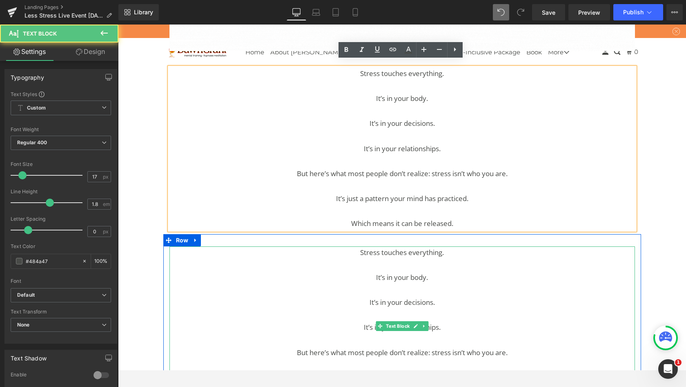
click at [310, 246] on p "Stress touches everything." at bounding box center [403, 252] width 466 height 13
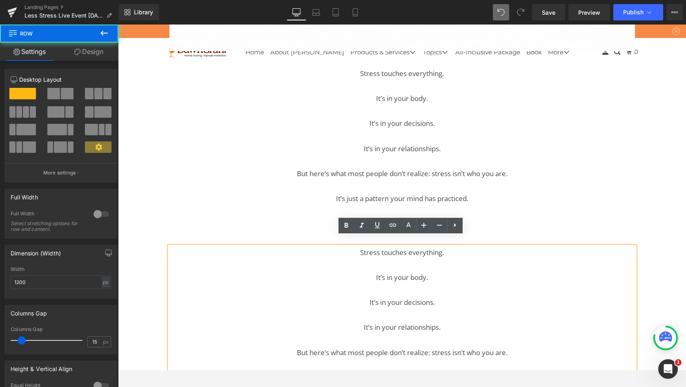
drag, startPoint x: 310, startPoint y: 245, endPoint x: 297, endPoint y: 230, distance: 19.4
click at [297, 234] on div "Stress touches everything. It’s in your body. It’s in your decisions. It’s in y…" at bounding box center [402, 323] width 478 height 179
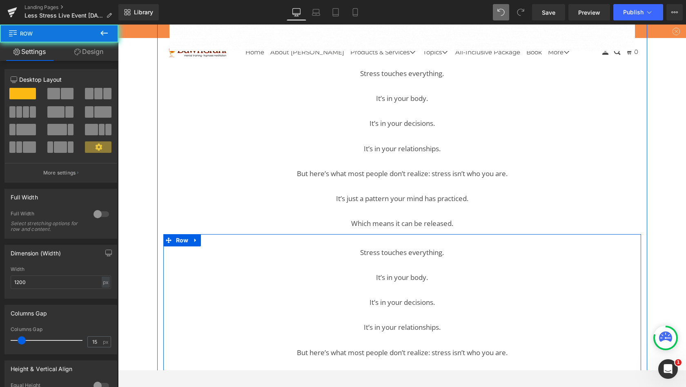
click at [293, 234] on div "Stress touches everything. It’s in your body. It’s in your decisions. It’s in y…" at bounding box center [402, 323] width 478 height 179
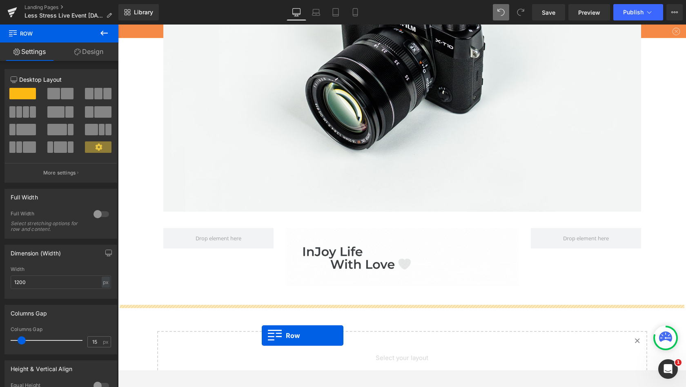
scroll to position [1728, 0]
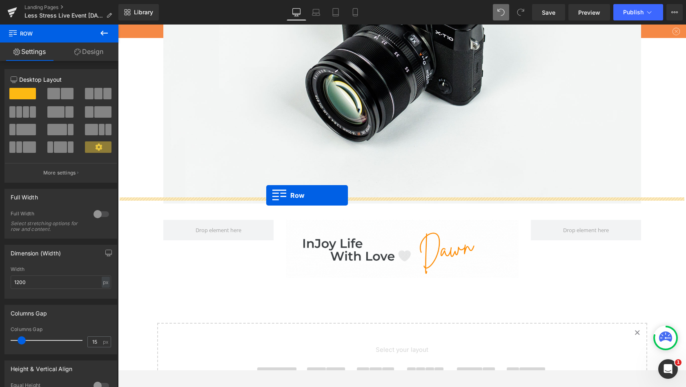
drag, startPoint x: 293, startPoint y: 230, endPoint x: 266, endPoint y: 195, distance: 44.0
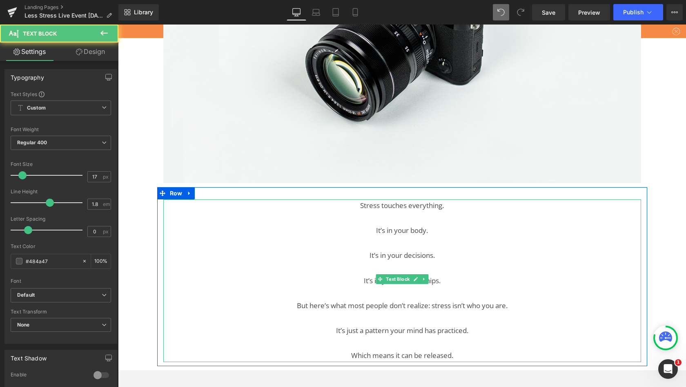
drag, startPoint x: 266, startPoint y: 195, endPoint x: 431, endPoint y: 272, distance: 181.9
click at [431, 275] on p "It’s in your relationships." at bounding box center [402, 281] width 478 height 13
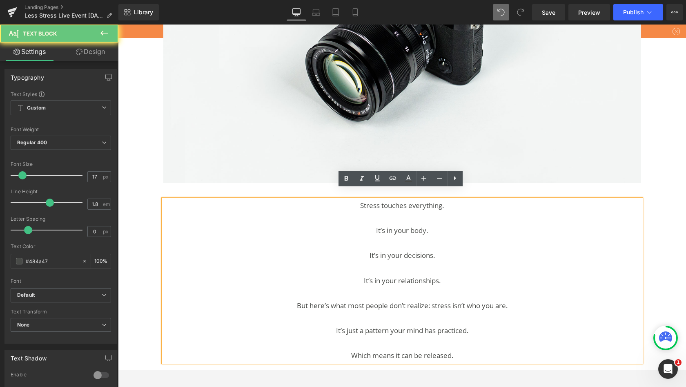
drag, startPoint x: 431, startPoint y: 272, endPoint x: 462, endPoint y: 337, distance: 72.0
click at [462, 349] on p "Which means it can be released." at bounding box center [402, 355] width 478 height 13
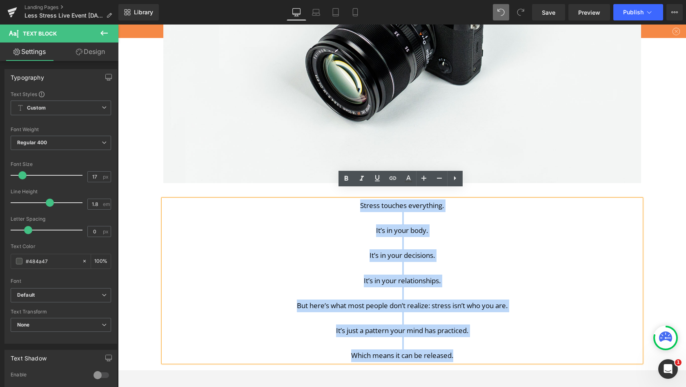
drag, startPoint x: 462, startPoint y: 337, endPoint x: 355, endPoint y: 194, distance: 178.3
click at [355, 199] on div "Stress touches everything. It’s in your body. It’s in your decisions. It’s in y…" at bounding box center [402, 280] width 478 height 163
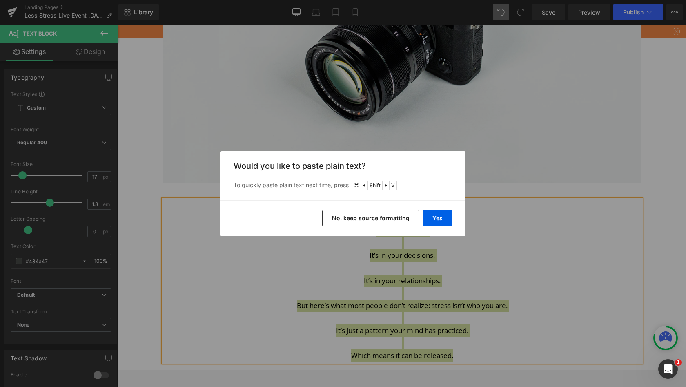
click at [441, 218] on button "Yes" at bounding box center [438, 218] width 30 height 16
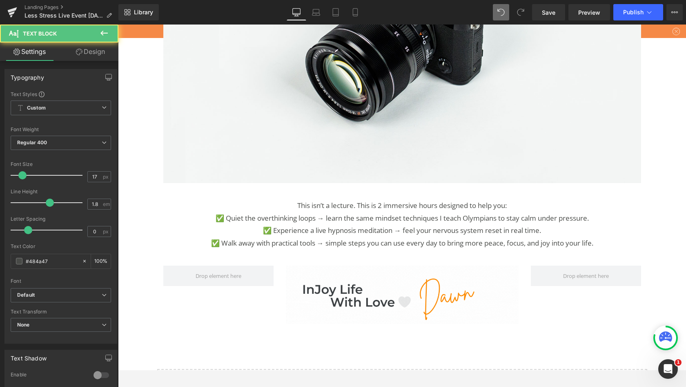
click at [355, 199] on p "This isn’t a lecture. This is 2 immersive hours designed to help you:" at bounding box center [402, 205] width 478 height 13
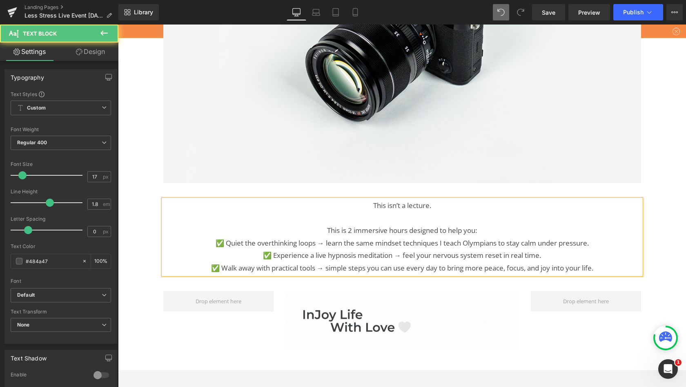
click at [483, 224] on p "This is 2 immersive hours designed to help you:" at bounding box center [402, 230] width 478 height 13
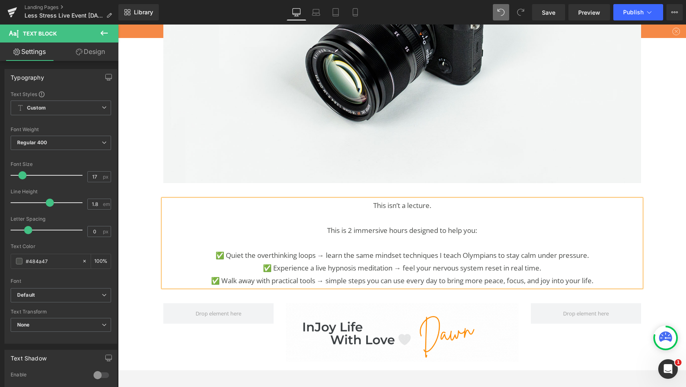
drag, startPoint x: 355, startPoint y: 194, endPoint x: 595, endPoint y: 246, distance: 245.3
click at [595, 249] on p "✅ Quiet the overthinking loops → learn the same mindset techniques I teach Olym…" at bounding box center [402, 255] width 478 height 13
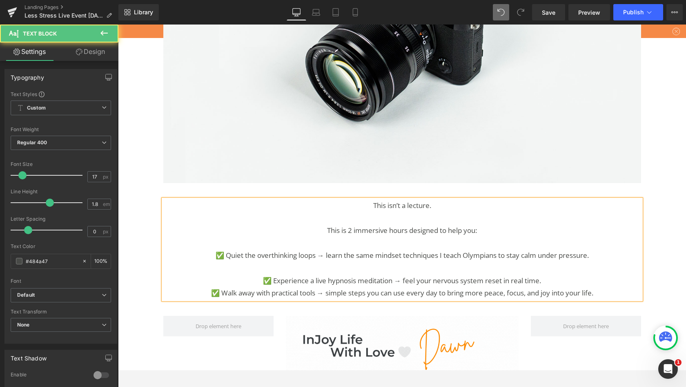
drag, startPoint x: 595, startPoint y: 246, endPoint x: 561, endPoint y: 269, distance: 41.5
click at [561, 275] on p "✅ Experience a live hypnosis meditation → feel your nervous system reset in rea…" at bounding box center [402, 281] width 478 height 13
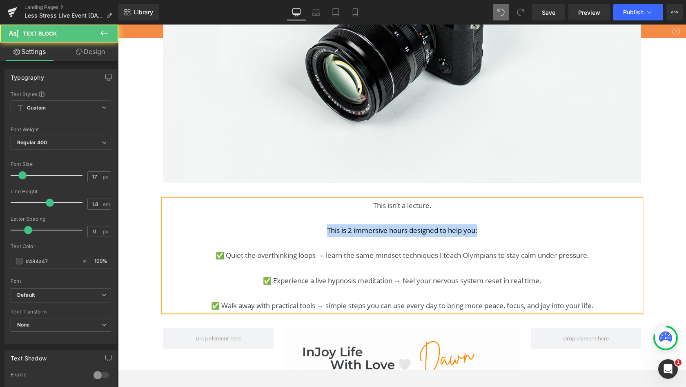
drag, startPoint x: 561, startPoint y: 269, endPoint x: 318, endPoint y: 221, distance: 247.9
click at [318, 224] on p "This is 2 immersive hours designed to help you:" at bounding box center [402, 230] width 478 height 13
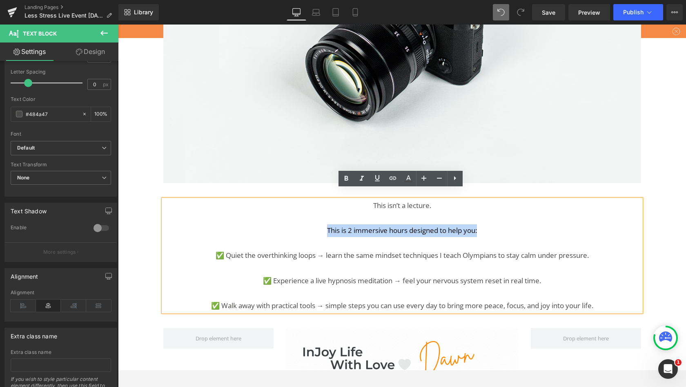
scroll to position [153, 0]
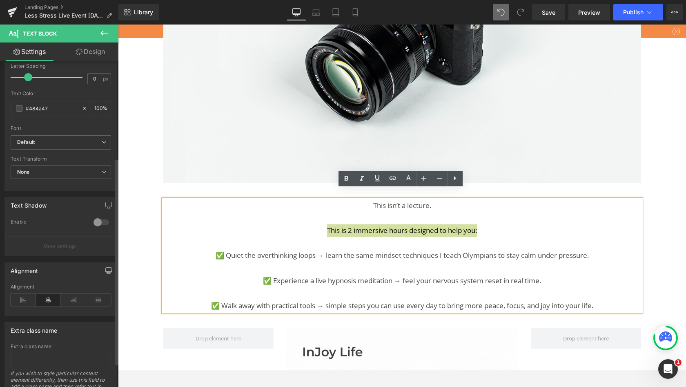
click at [345, 179] on icon at bounding box center [346, 178] width 4 height 5
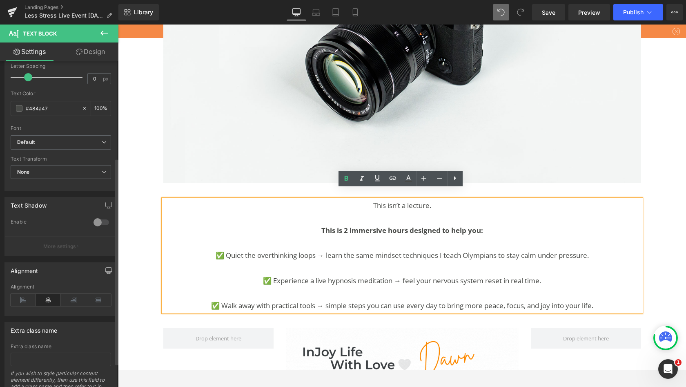
click at [361, 179] on icon at bounding box center [362, 179] width 10 height 10
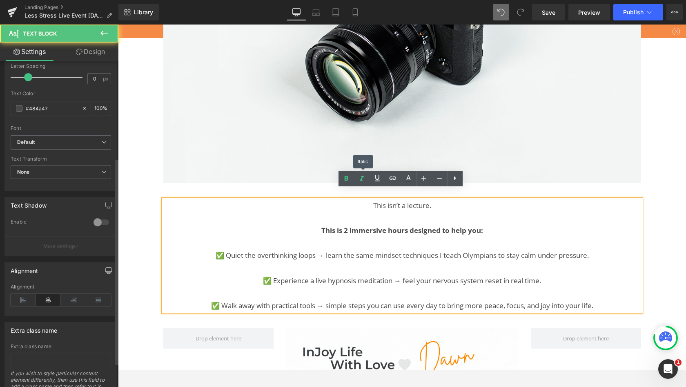
click at [444, 199] on p "This isn’t a lecture." at bounding box center [402, 205] width 478 height 13
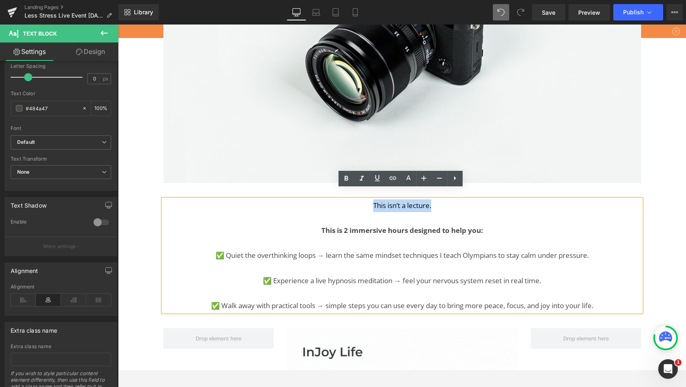
drag, startPoint x: 168, startPoint y: 277, endPoint x: 362, endPoint y: 198, distance: 208.9
click at [362, 199] on p "This isn’t a lecture." at bounding box center [402, 205] width 478 height 13
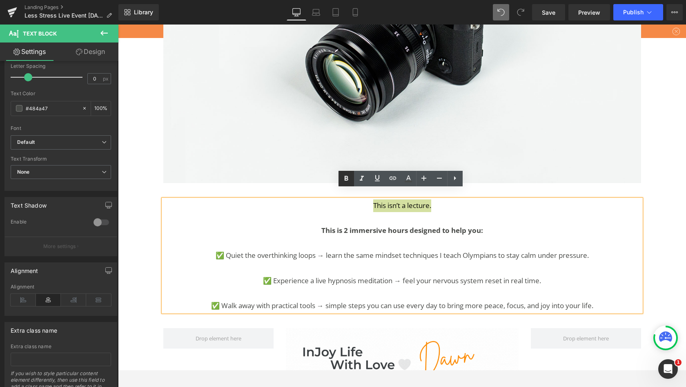
drag, startPoint x: 244, startPoint y: 174, endPoint x: 344, endPoint y: 177, distance: 99.7
click at [344, 177] on icon at bounding box center [347, 179] width 10 height 10
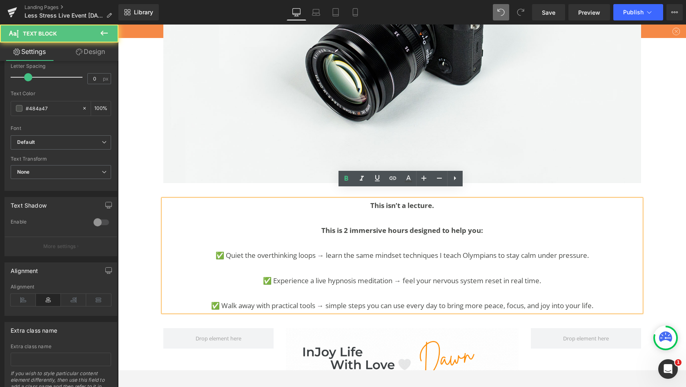
drag, startPoint x: 462, startPoint y: 201, endPoint x: 519, endPoint y: 217, distance: 59.2
click at [519, 224] on p "This is 2 immersive hours designed to help you:" at bounding box center [402, 230] width 478 height 13
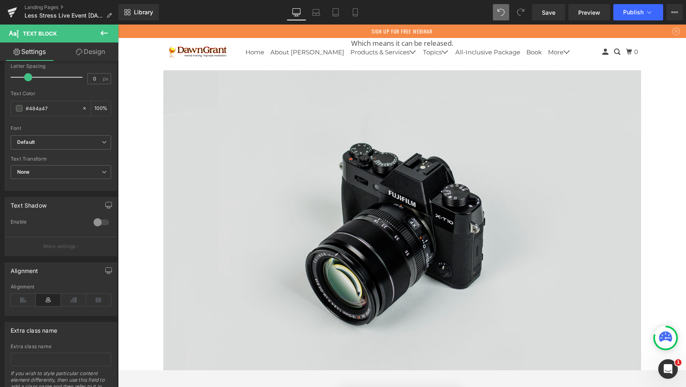
scroll to position [1532, 0]
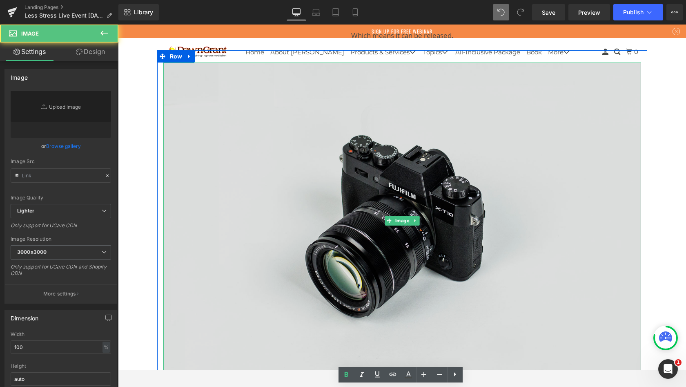
click at [359, 138] on img at bounding box center [402, 221] width 478 height 317
type input "//[DOMAIN_NAME][URL]"
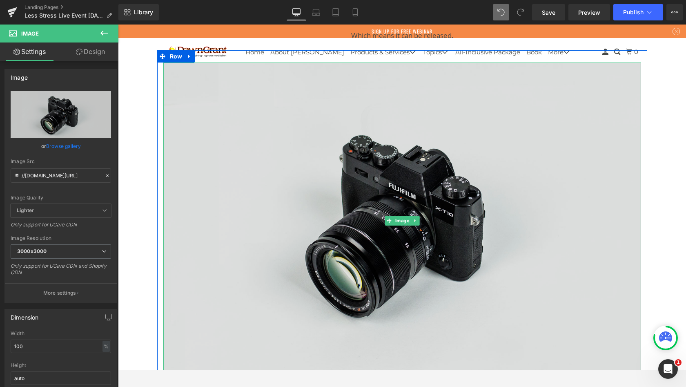
click at [62, 145] on link "Browse gallery" at bounding box center [63, 146] width 35 height 14
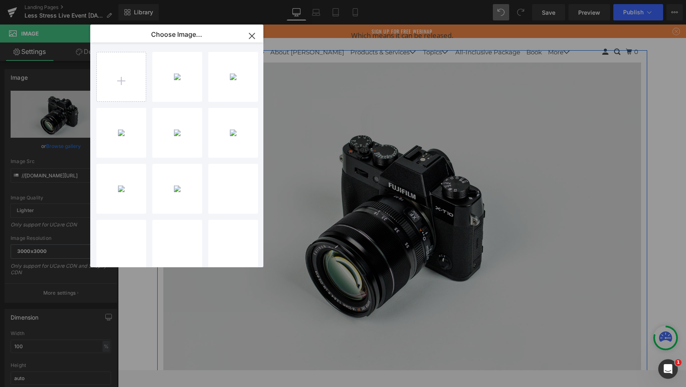
click at [122, 76] on input "file" at bounding box center [121, 76] width 49 height 49
type input "C:\fakepath\you are Stronger Than Your Thoughts.gif"
click at [0, 0] on div "you are...ghts.gif 49.99 KB" at bounding box center [0, 0] width 0 height 0
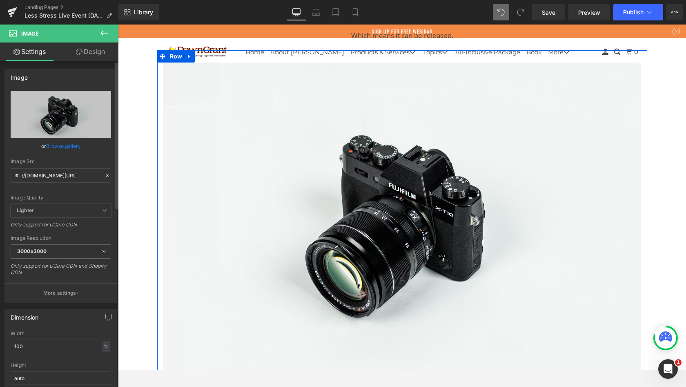
drag, startPoint x: 47, startPoint y: 55, endPoint x: 71, endPoint y: 145, distance: 93.3
click at [71, 145] on link "Browse gallery" at bounding box center [63, 146] width 35 height 14
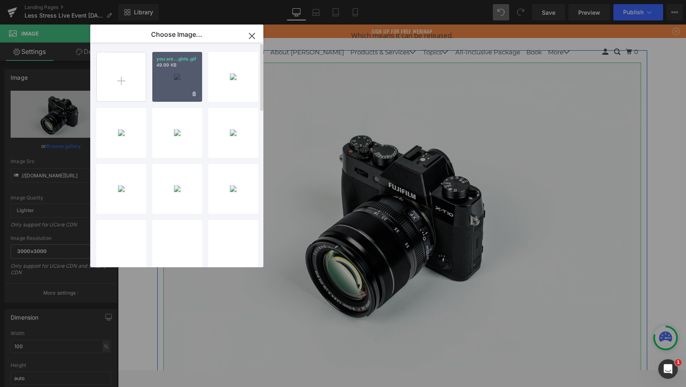
drag, startPoint x: 71, startPoint y: 145, endPoint x: 176, endPoint y: 73, distance: 128.0
click at [176, 73] on div "you are...ghts.gif 49.99 KB Delete image? Yes No" at bounding box center [177, 77] width 50 height 50
type input "[URL][DOMAIN_NAME]"
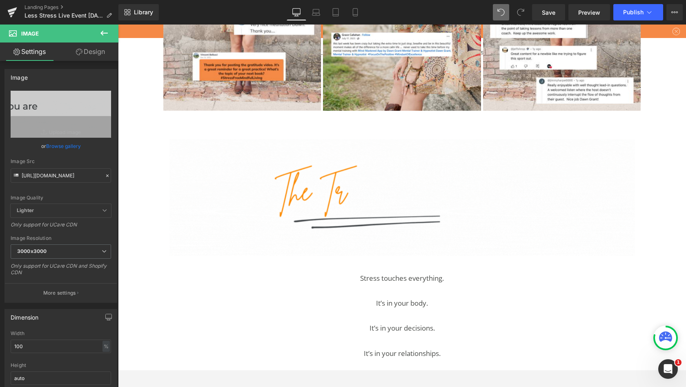
scroll to position [1152, 0]
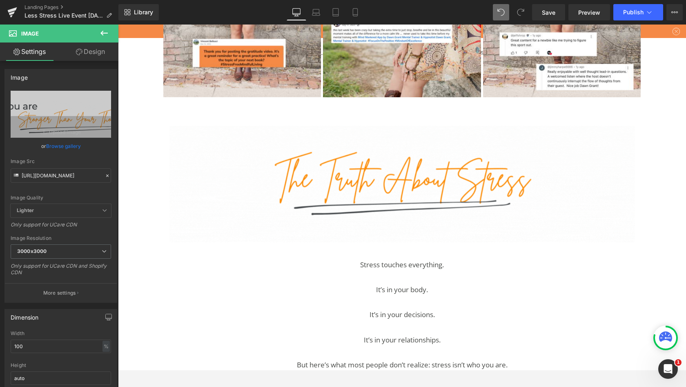
drag, startPoint x: 252, startPoint y: 229, endPoint x: 103, endPoint y: 34, distance: 246.2
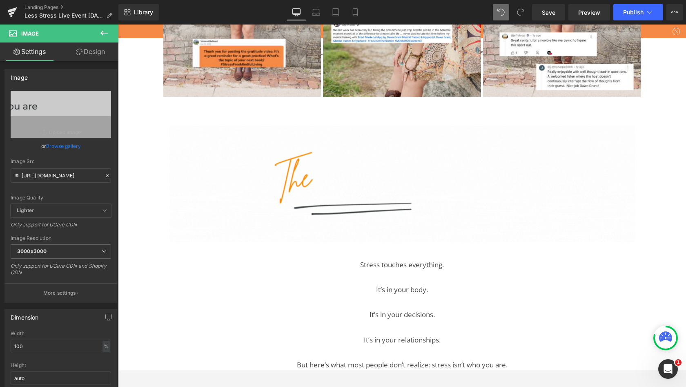
click at [103, 34] on icon at bounding box center [104, 33] width 10 height 10
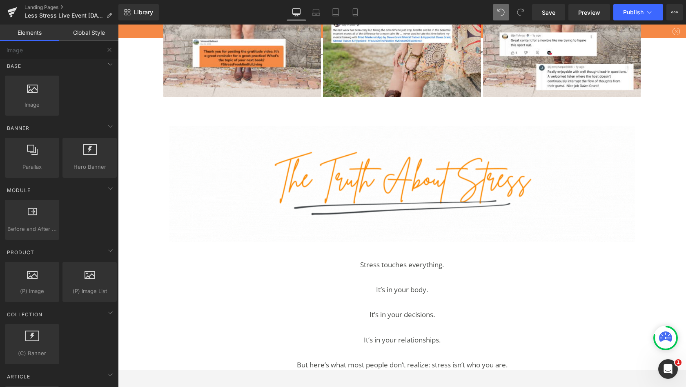
scroll to position [6, 0]
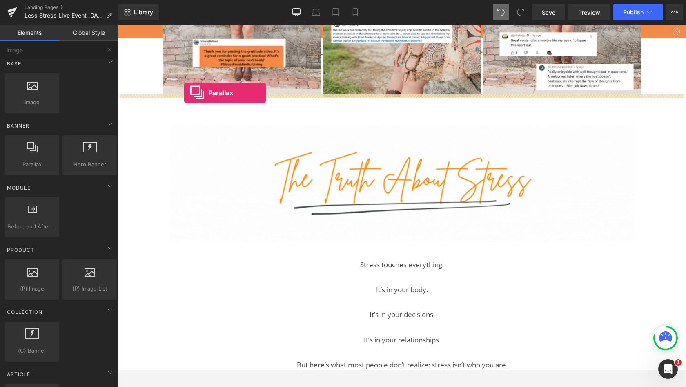
drag, startPoint x: 221, startPoint y: 58, endPoint x: 184, endPoint y: 93, distance: 50.0
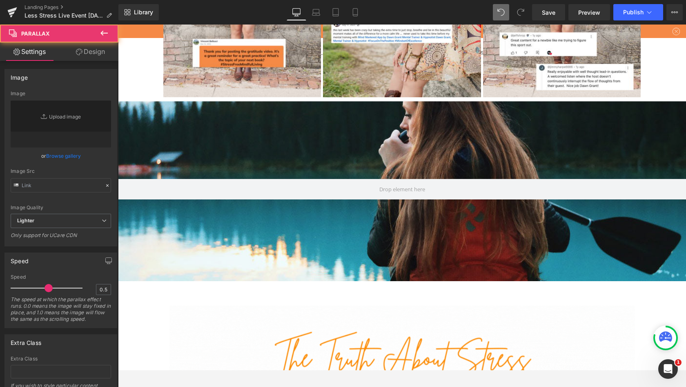
type input "[URL][DOMAIN_NAME]"
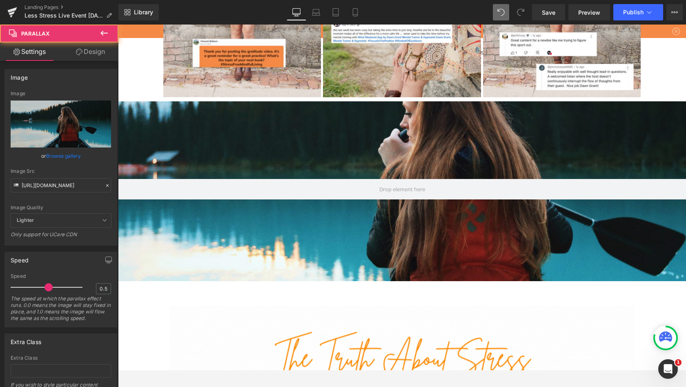
scroll to position [2461, 565]
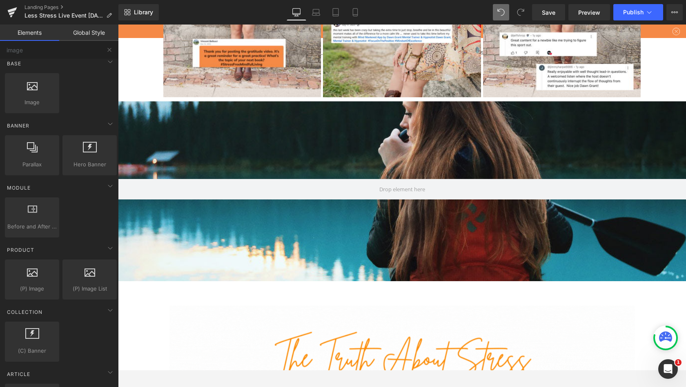
click at [402, 182] on span at bounding box center [402, 189] width 51 height 15
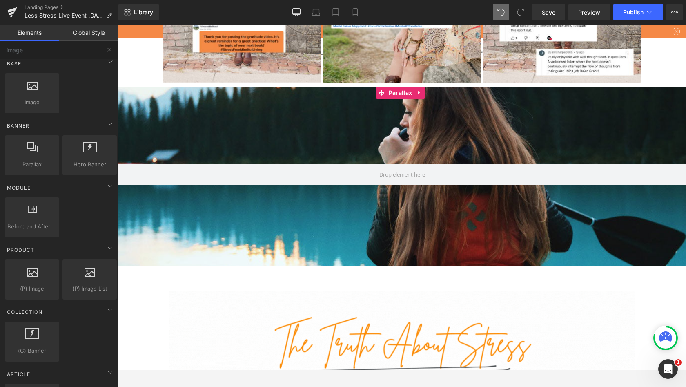
scroll to position [1168, 0]
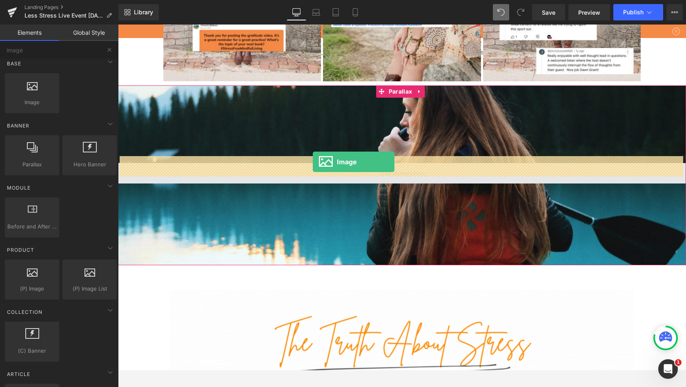
drag, startPoint x: 122, startPoint y: 168, endPoint x: 313, endPoint y: 162, distance: 191.3
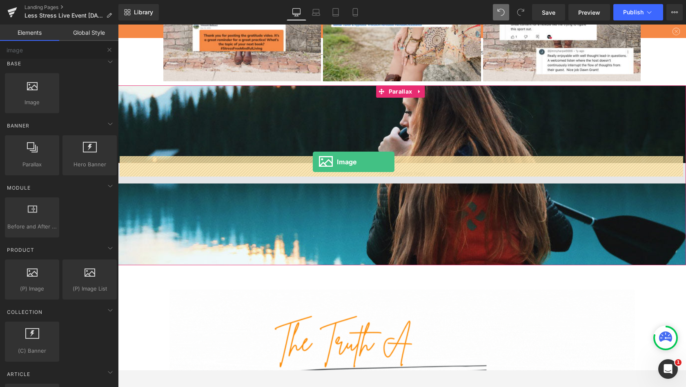
scroll to position [2481, 565]
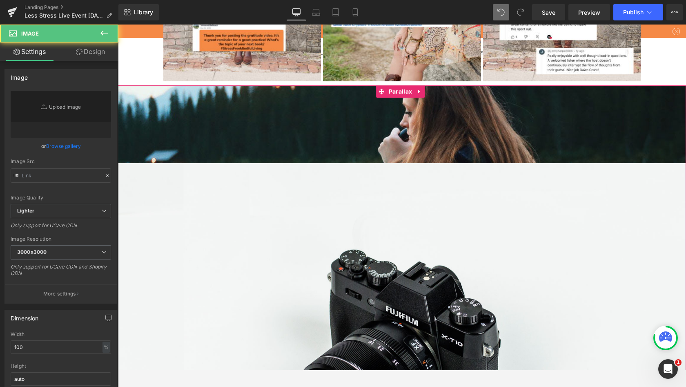
type input "//[DOMAIN_NAME][URL]"
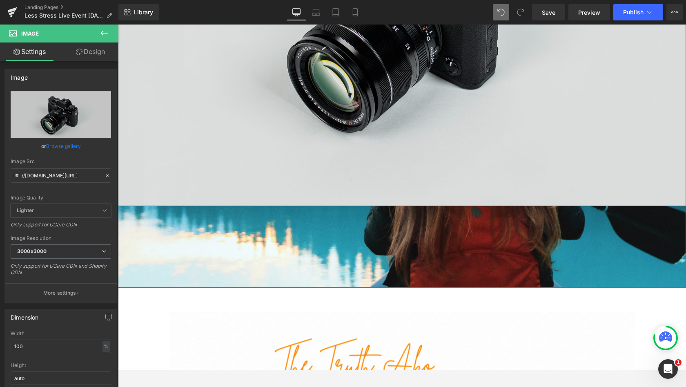
scroll to position [1503, 0]
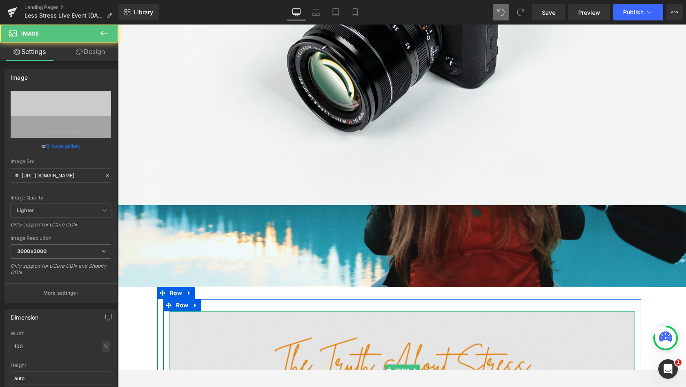
drag, startPoint x: 359, startPoint y: 186, endPoint x: 366, endPoint y: 344, distance: 158.2
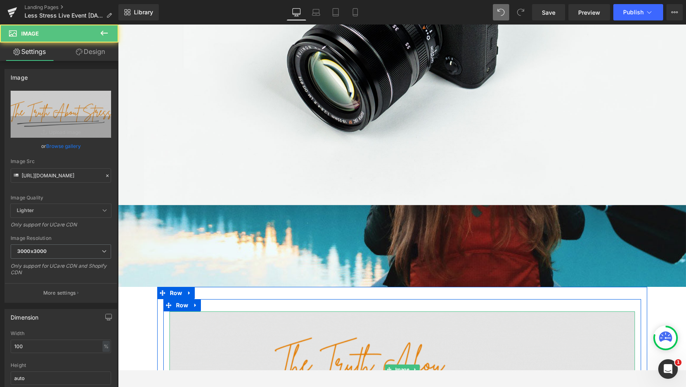
click at [366, 344] on img at bounding box center [403, 369] width 466 height 116
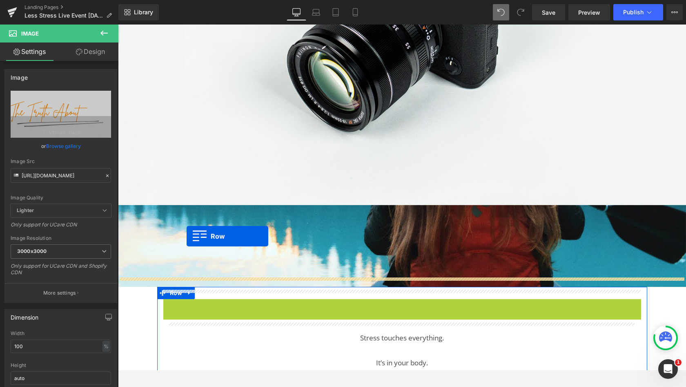
scroll to position [2703, 565]
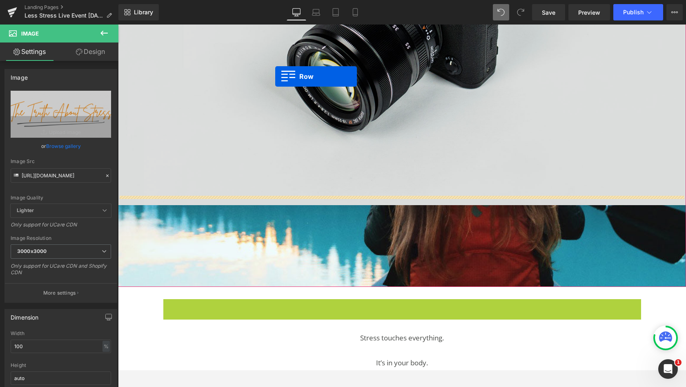
drag, startPoint x: 376, startPoint y: 342, endPoint x: 275, endPoint y: 76, distance: 283.9
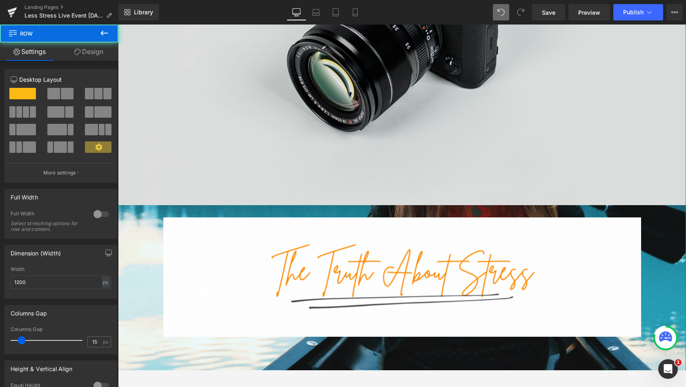
scroll to position [2818, 565]
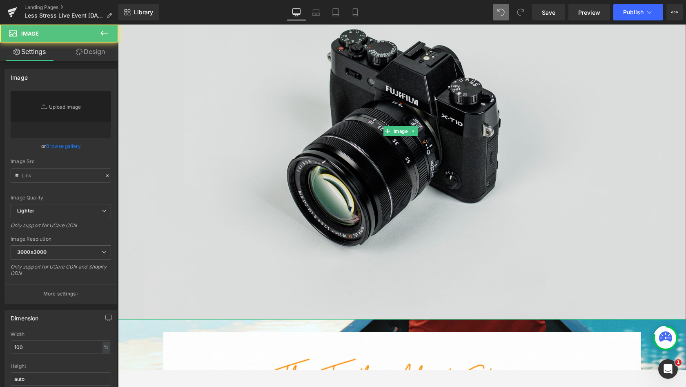
click at [296, 156] on img at bounding box center [402, 131] width 568 height 377
type input "//[DOMAIN_NAME][URL]"
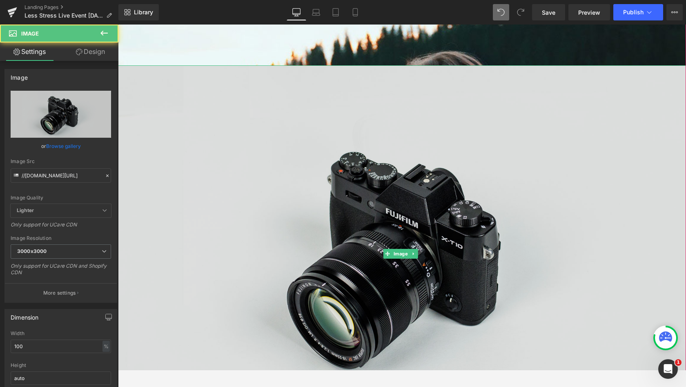
scroll to position [1224, 0]
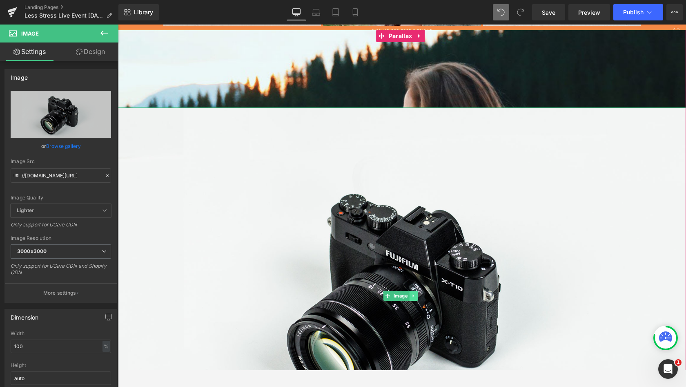
drag, startPoint x: 296, startPoint y: 156, endPoint x: 413, endPoint y: 287, distance: 176.2
click at [413, 294] on icon at bounding box center [413, 295] width 1 height 3
click at [419, 293] on icon at bounding box center [417, 295] width 4 height 4
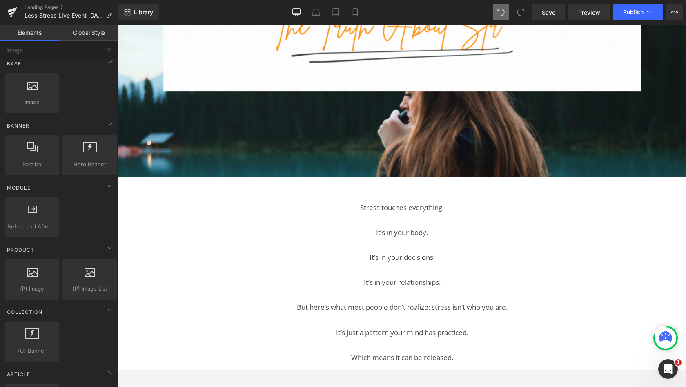
scroll to position [1369, 0]
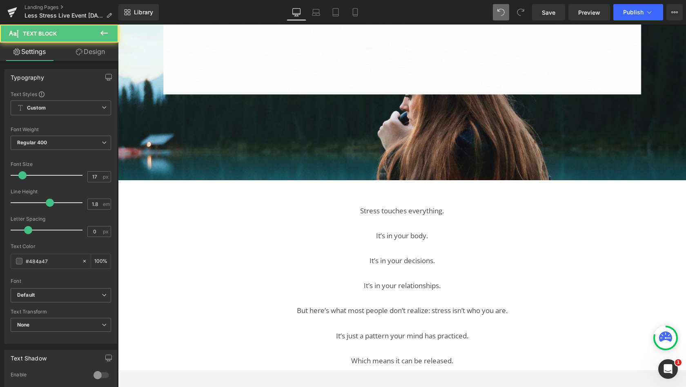
drag, startPoint x: 493, startPoint y: 195, endPoint x: 397, endPoint y: 238, distance: 105.4
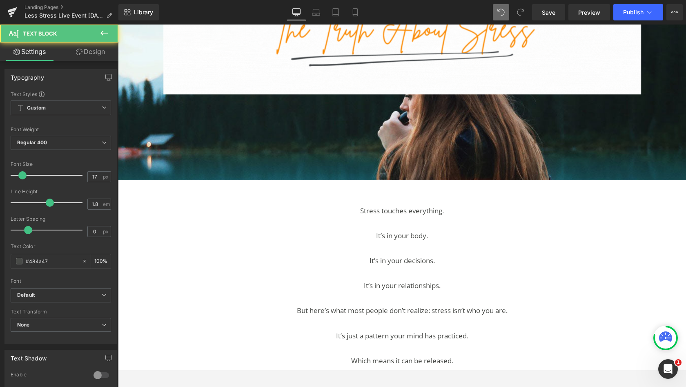
click at [397, 242] on p at bounding box center [403, 248] width 466 height 13
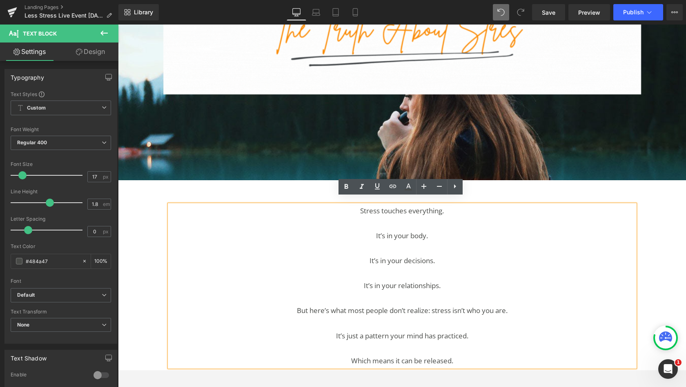
click at [200, 209] on p "Stress touches everything." at bounding box center [403, 211] width 466 height 13
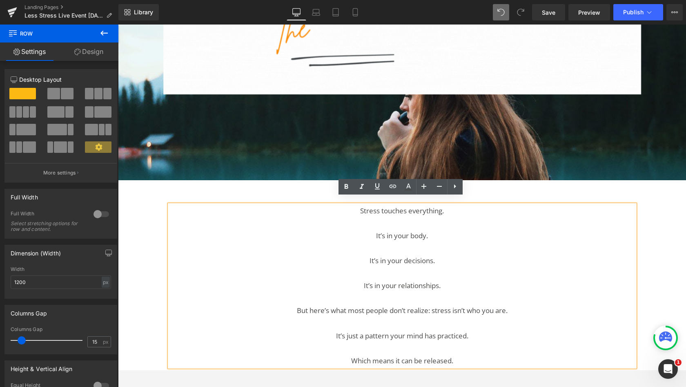
click at [159, 202] on div "Stress touches everything. It’s in your body. It’s in your decisions. It’s in y…" at bounding box center [402, 281] width 490 height 179
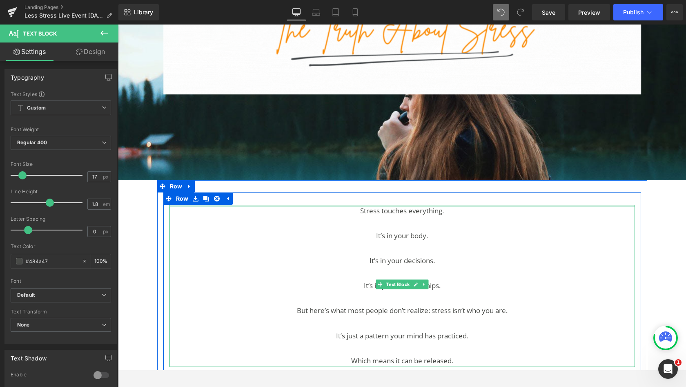
drag, startPoint x: 397, startPoint y: 238, endPoint x: 183, endPoint y: 198, distance: 217.3
click at [183, 205] on div "Stress touches everything. It’s in your body. It’s in your decisions. It’s in y…" at bounding box center [403, 286] width 466 height 163
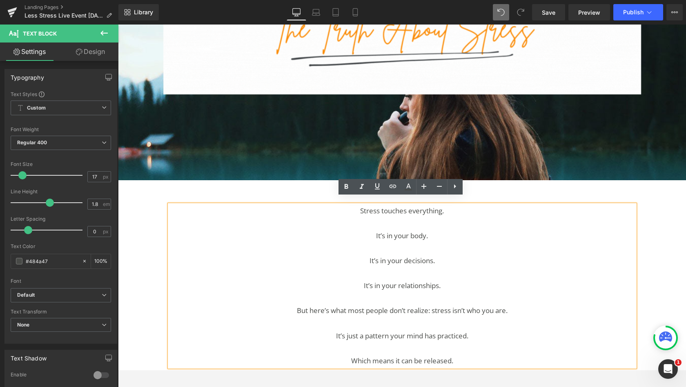
drag, startPoint x: 183, startPoint y: 198, endPoint x: 171, endPoint y: 196, distance: 12.4
click at [171, 205] on div "Stress touches everything. It’s in your body. It’s in your decisions. It’s in y…" at bounding box center [403, 286] width 466 height 163
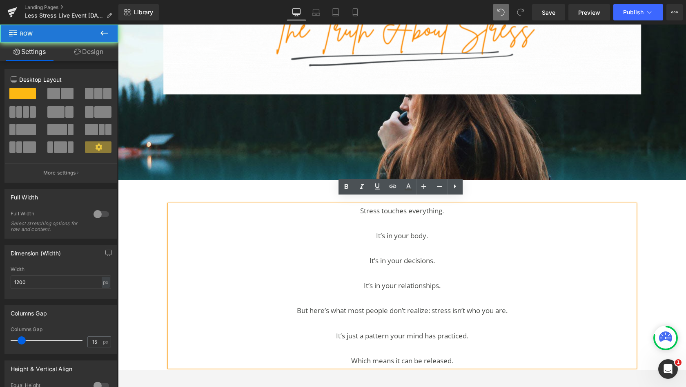
click at [168, 192] on div "Stress touches everything. It’s in your body. It’s in your decisions. It’s in y…" at bounding box center [402, 281] width 478 height 179
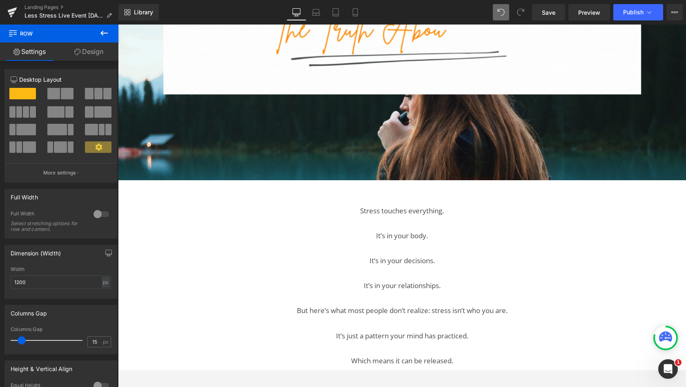
click at [163, 194] on div "Stress touches everything. It’s in your body. It’s in your decisions. It’s in y…" at bounding box center [402, 281] width 478 height 179
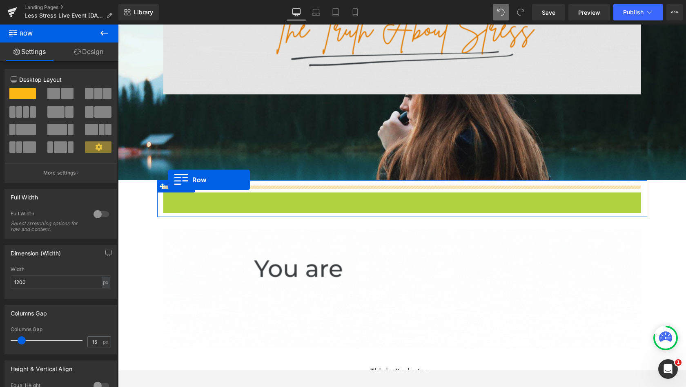
scroll to position [2288, 565]
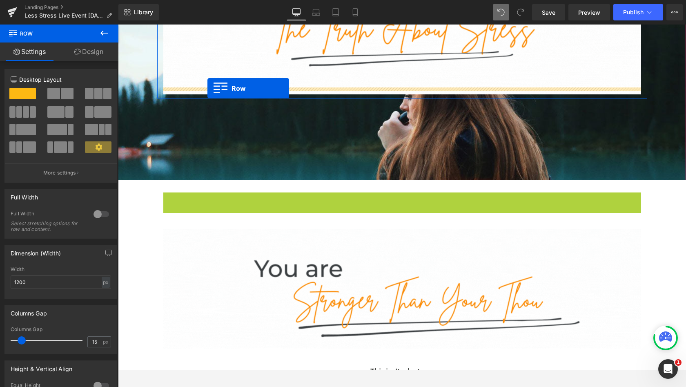
drag, startPoint x: 171, startPoint y: 196, endPoint x: 208, endPoint y: 88, distance: 114.3
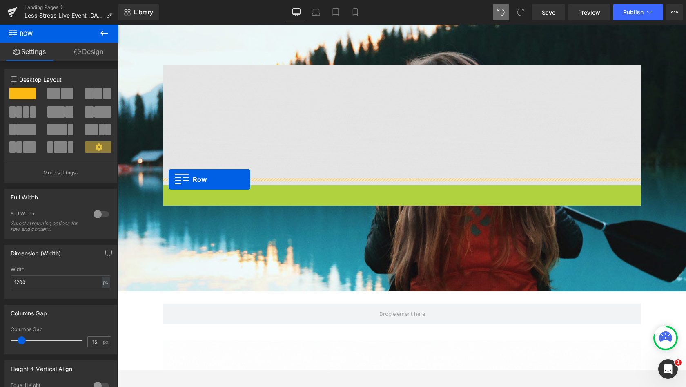
scroll to position [2309, 565]
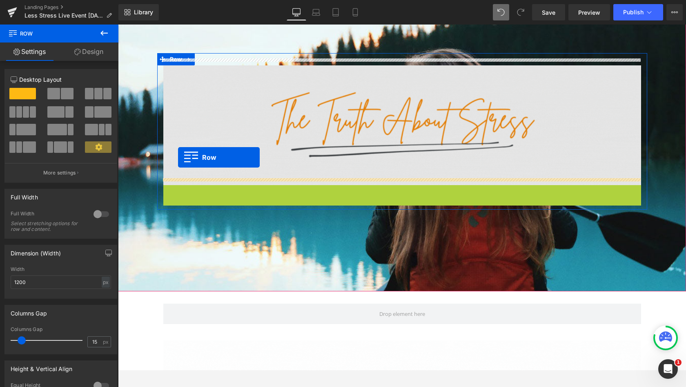
drag, startPoint x: 434, startPoint y: 126, endPoint x: 178, endPoint y: 157, distance: 258.4
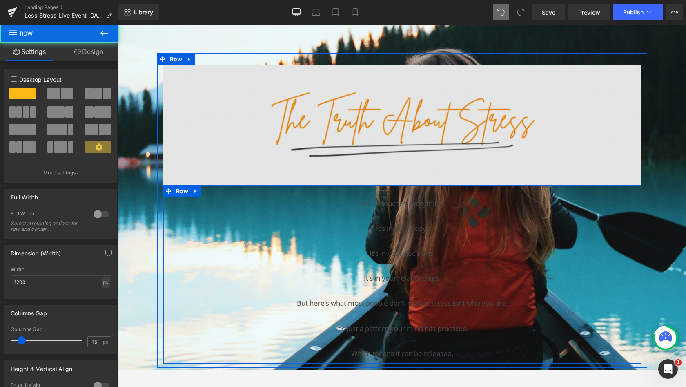
scroll to position [2464, 565]
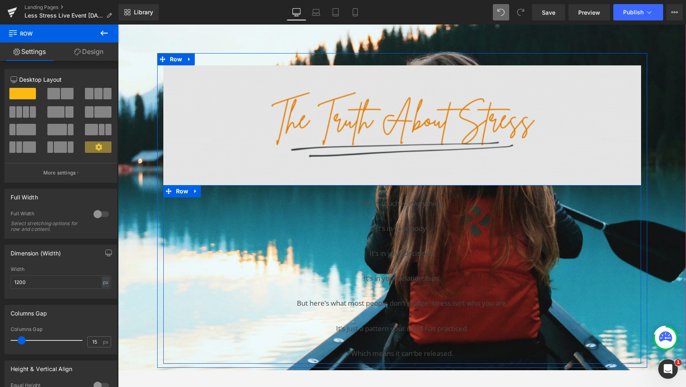
click at [208, 222] on p "It’s in your body." at bounding box center [403, 228] width 466 height 13
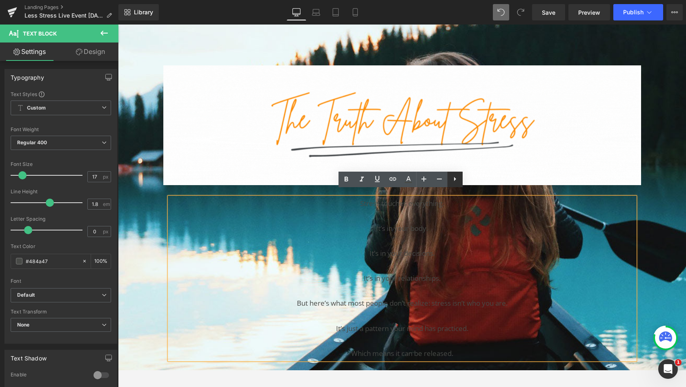
drag, startPoint x: 60, startPoint y: 133, endPoint x: 456, endPoint y: 181, distance: 399.6
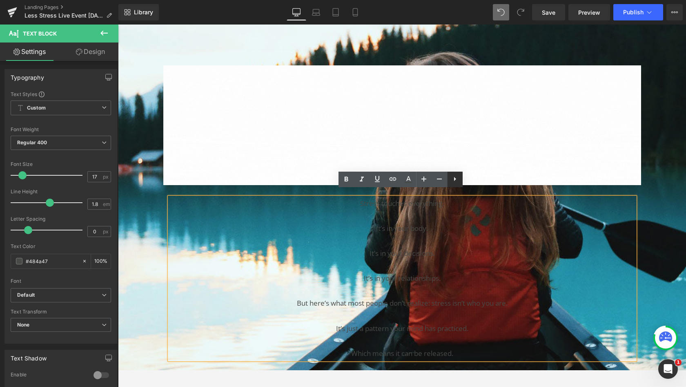
click at [456, 181] on icon at bounding box center [455, 179] width 10 height 10
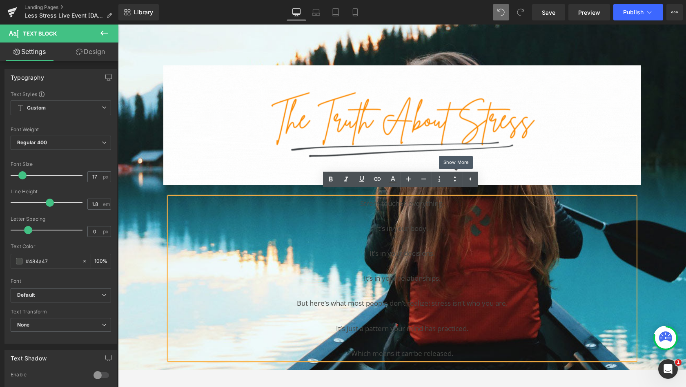
click at [473, 179] on icon at bounding box center [471, 179] width 10 height 10
drag, startPoint x: 456, startPoint y: 181, endPoint x: 452, endPoint y: 179, distance: 4.6
click at [452, 179] on icon at bounding box center [455, 179] width 10 height 10
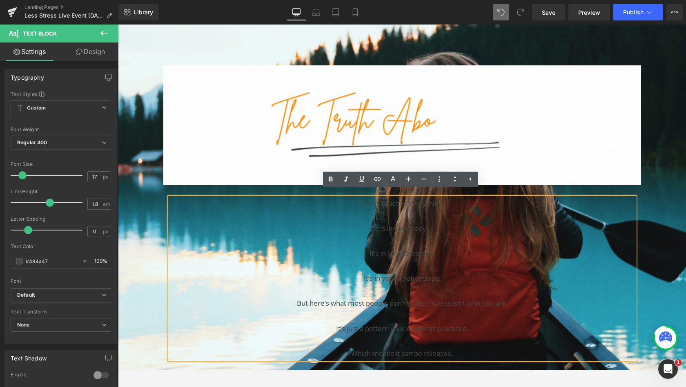
click at [453, 179] on icon at bounding box center [455, 179] width 10 height 10
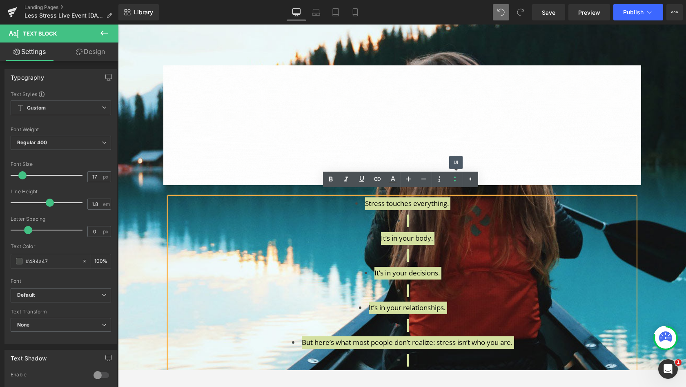
scroll to position [2531, 565]
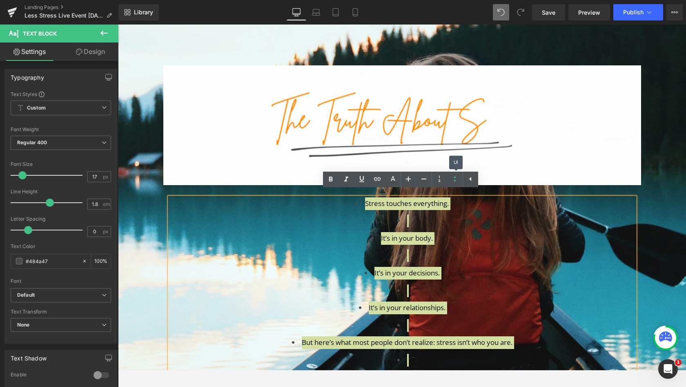
click at [471, 180] on icon at bounding box center [470, 179] width 2 height 4
drag, startPoint x: 452, startPoint y: 179, endPoint x: 457, endPoint y: 179, distance: 4.9
click at [457, 179] on icon at bounding box center [455, 179] width 10 height 10
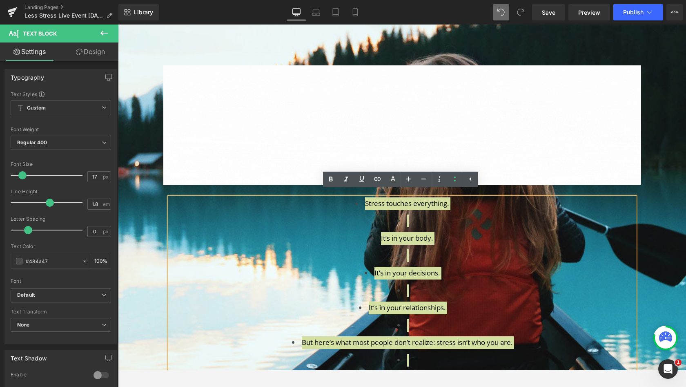
click at [454, 180] on icon at bounding box center [455, 179] width 10 height 10
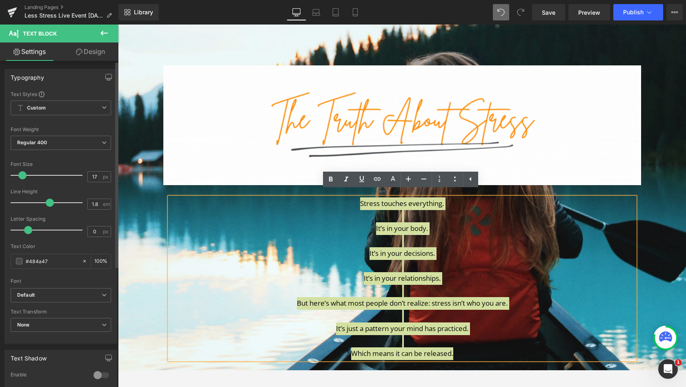
scroll to position [0, 0]
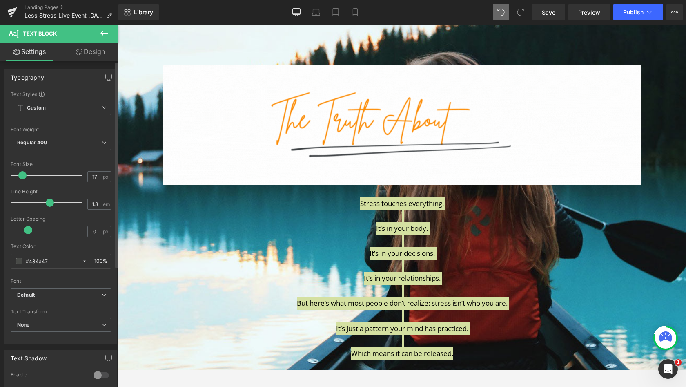
click at [94, 53] on link "Design" at bounding box center [90, 51] width 59 height 18
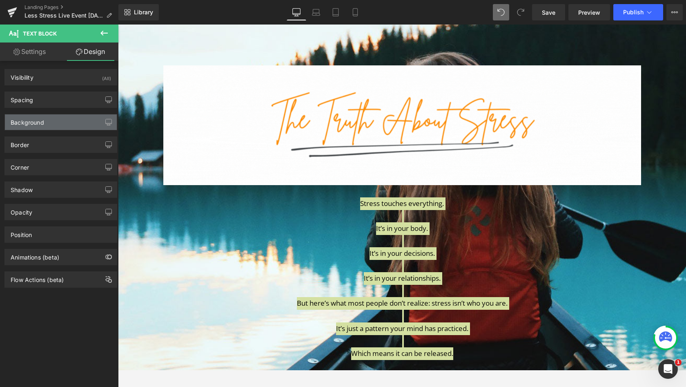
drag, startPoint x: 65, startPoint y: 235, endPoint x: 97, endPoint y: 121, distance: 118.2
click at [97, 121] on div "Background" at bounding box center [61, 122] width 112 height 16
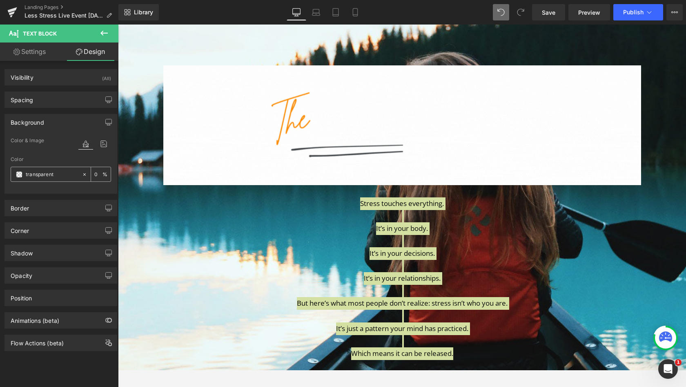
drag, startPoint x: 97, startPoint y: 121, endPoint x: 83, endPoint y: 173, distance: 53.5
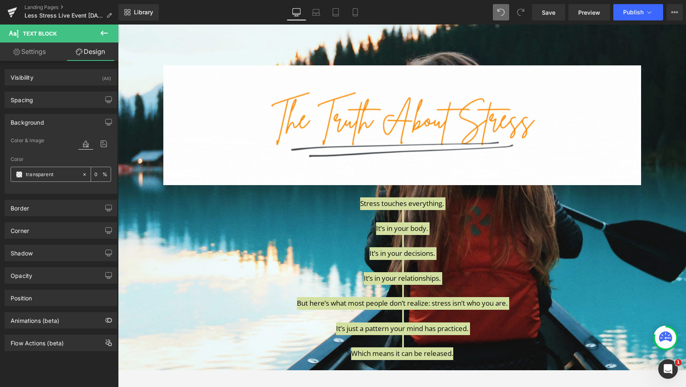
click at [83, 173] on icon at bounding box center [85, 175] width 6 height 6
type input "none"
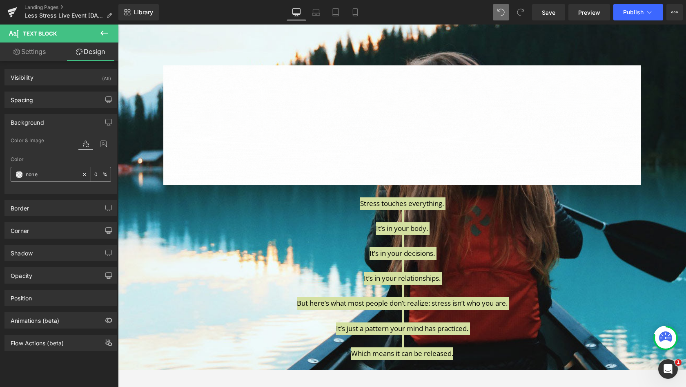
click at [84, 143] on icon at bounding box center [85, 143] width 15 height 11
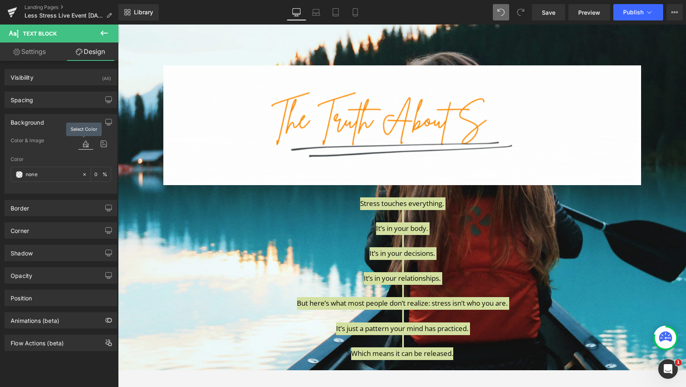
drag, startPoint x: 83, startPoint y: 173, endPoint x: 84, endPoint y: 143, distance: 30.3
click at [84, 143] on icon at bounding box center [85, 143] width 15 height 11
click at [82, 143] on icon at bounding box center [85, 143] width 15 height 11
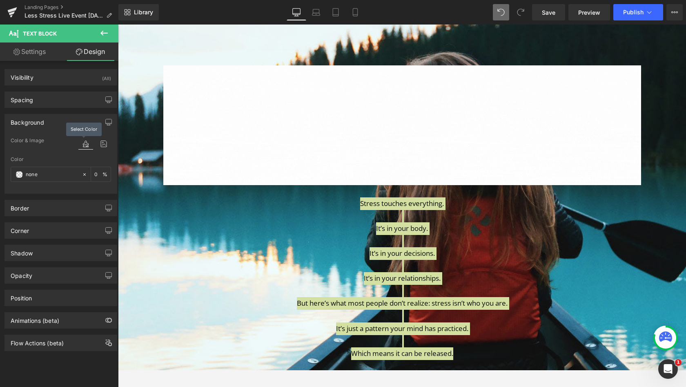
click at [83, 128] on div "Background" at bounding box center [61, 122] width 112 height 16
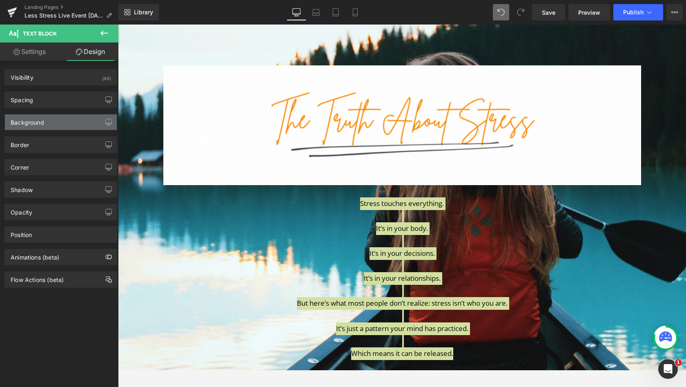
drag, startPoint x: 84, startPoint y: 143, endPoint x: 91, endPoint y: 124, distance: 20.0
click at [91, 124] on div "Background" at bounding box center [61, 122] width 112 height 16
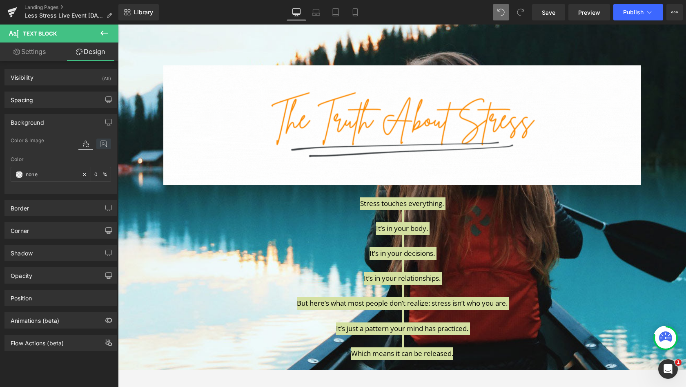
drag, startPoint x: 91, startPoint y: 124, endPoint x: 100, endPoint y: 141, distance: 19.7
click at [100, 141] on icon at bounding box center [103, 143] width 15 height 11
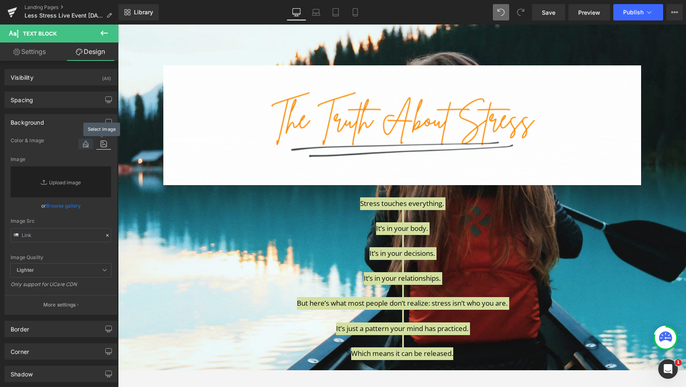
drag, startPoint x: 100, startPoint y: 141, endPoint x: 83, endPoint y: 142, distance: 16.8
click at [83, 142] on icon at bounding box center [85, 143] width 15 height 11
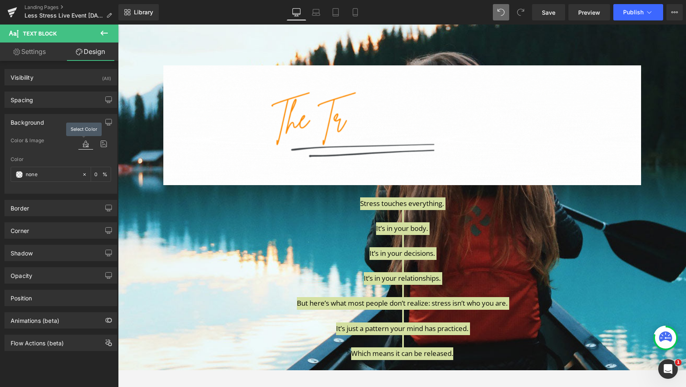
click at [83, 142] on icon at bounding box center [85, 143] width 15 height 11
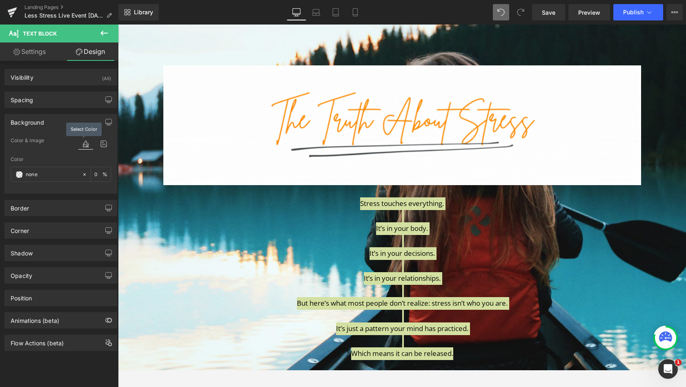
click at [83, 145] on icon at bounding box center [85, 143] width 15 height 11
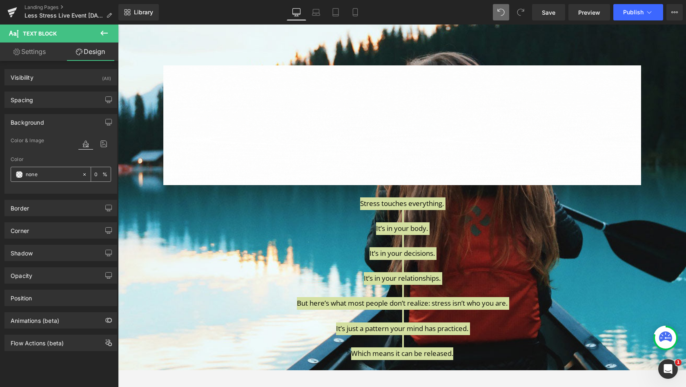
drag, startPoint x: 83, startPoint y: 142, endPoint x: 63, endPoint y: 173, distance: 37.7
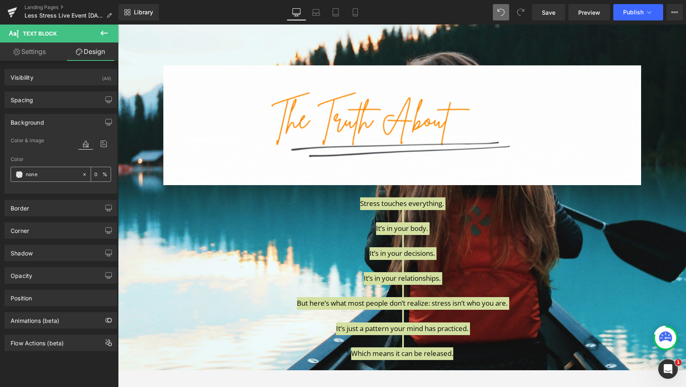
click at [63, 173] on input "none" at bounding box center [52, 174] width 52 height 9
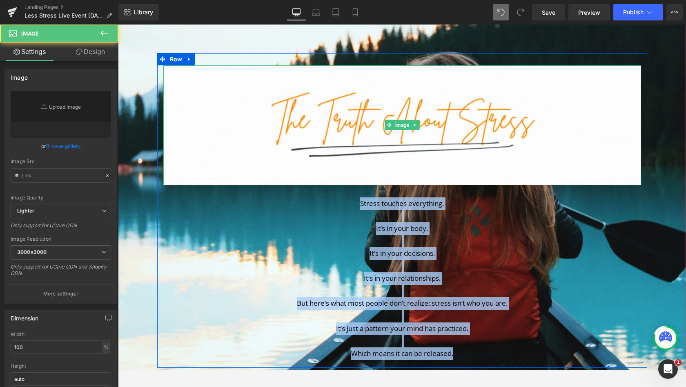
click at [196, 98] on img at bounding box center [402, 125] width 478 height 120
type input "[URL][DOMAIN_NAME]"
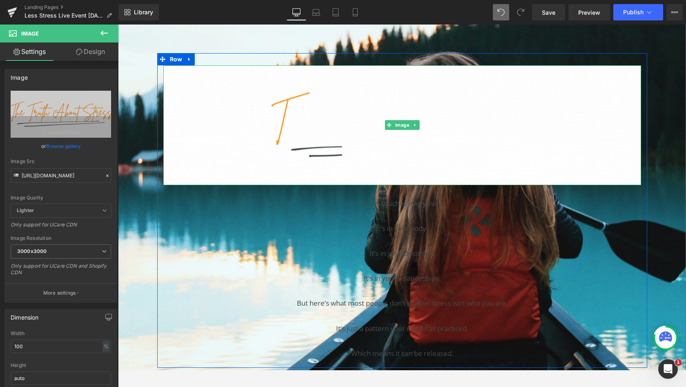
click at [93, 55] on link "Design" at bounding box center [90, 51] width 59 height 18
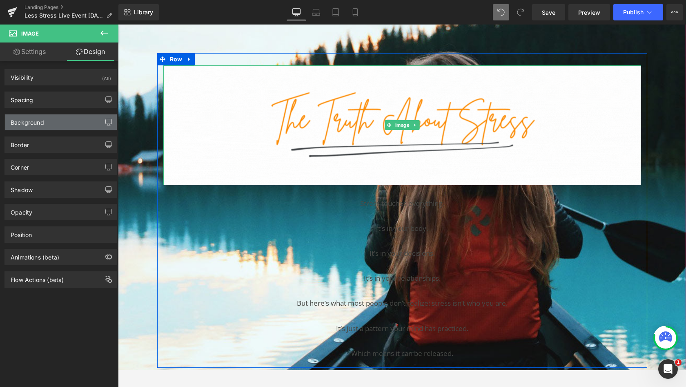
drag, startPoint x: 63, startPoint y: 173, endPoint x: 102, endPoint y: 119, distance: 66.7
click at [102, 119] on button "button" at bounding box center [108, 122] width 13 height 16
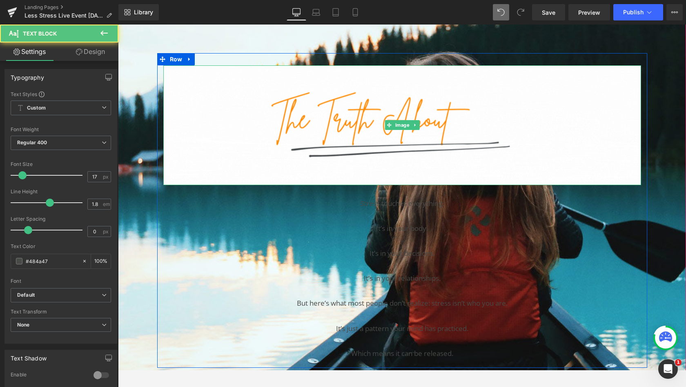
drag, startPoint x: 220, startPoint y: 144, endPoint x: 333, endPoint y: 248, distance: 153.2
click at [333, 248] on p "Stress touches everything. It’s in your body. It’s in your decisions. It’s in y…" at bounding box center [403, 278] width 466 height 163
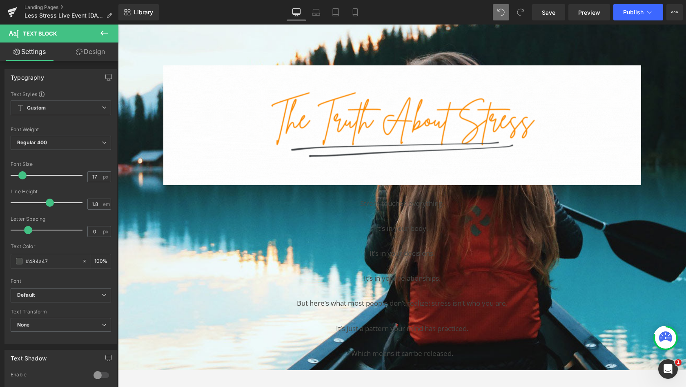
drag, startPoint x: 214, startPoint y: 223, endPoint x: 92, endPoint y: 56, distance: 207.2
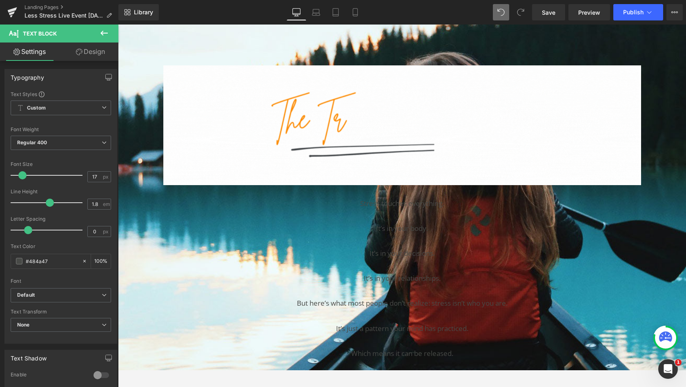
click at [92, 56] on link "Design" at bounding box center [90, 51] width 59 height 18
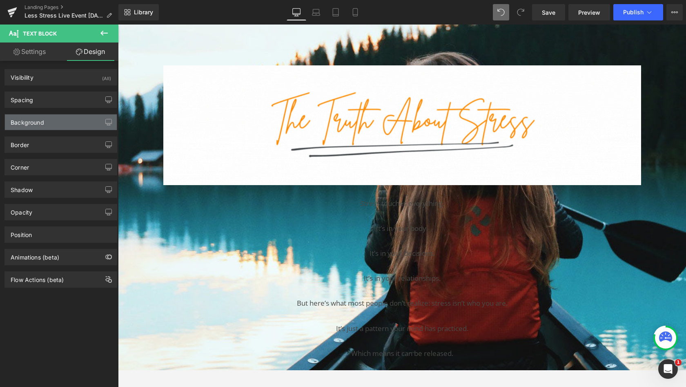
drag, startPoint x: 92, startPoint y: 56, endPoint x: 77, endPoint y: 118, distance: 63.4
click at [77, 118] on div "Background" at bounding box center [61, 122] width 112 height 16
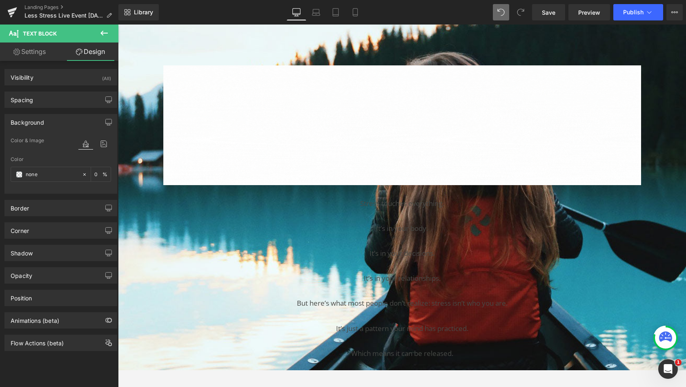
click at [82, 174] on icon at bounding box center [85, 175] width 6 height 6
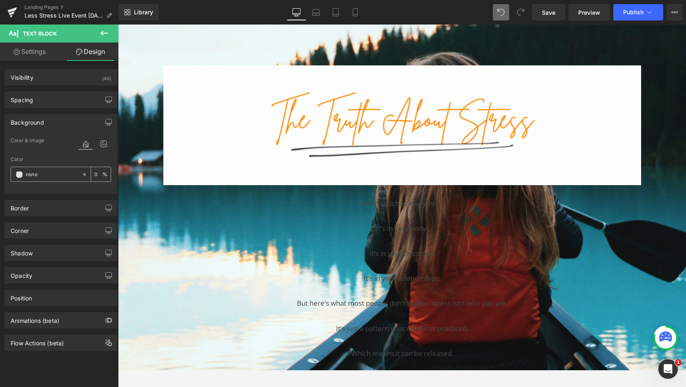
drag, startPoint x: 77, startPoint y: 118, endPoint x: 82, endPoint y: 174, distance: 56.6
click at [82, 174] on icon at bounding box center [85, 175] width 6 height 6
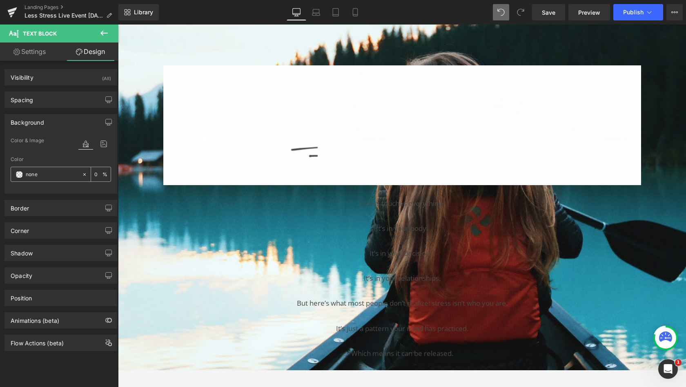
click at [51, 174] on input "none" at bounding box center [52, 174] width 52 height 9
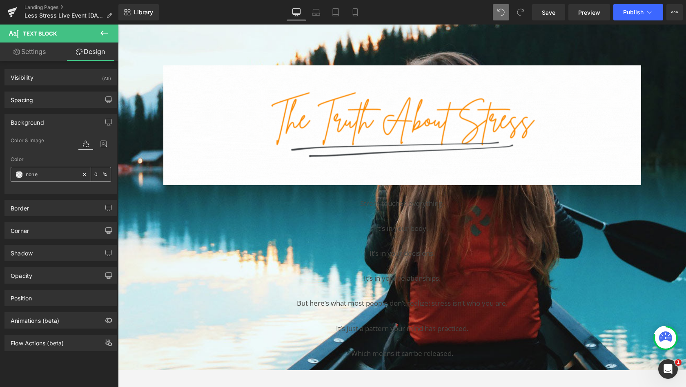
click at [44, 172] on input "none" at bounding box center [52, 174] width 52 height 9
drag, startPoint x: 82, startPoint y: 174, endPoint x: 31, endPoint y: 172, distance: 51.1
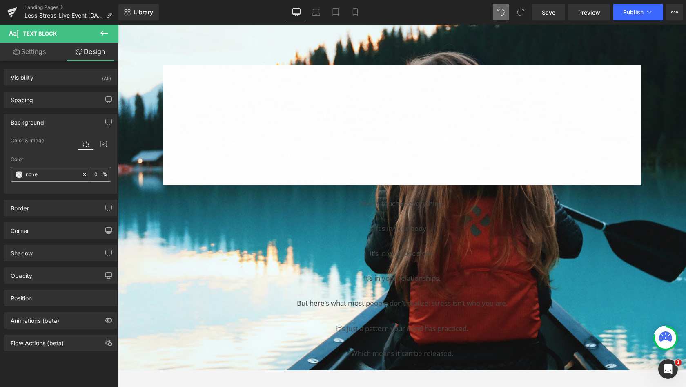
click at [31, 172] on input "none" at bounding box center [52, 174] width 52 height 9
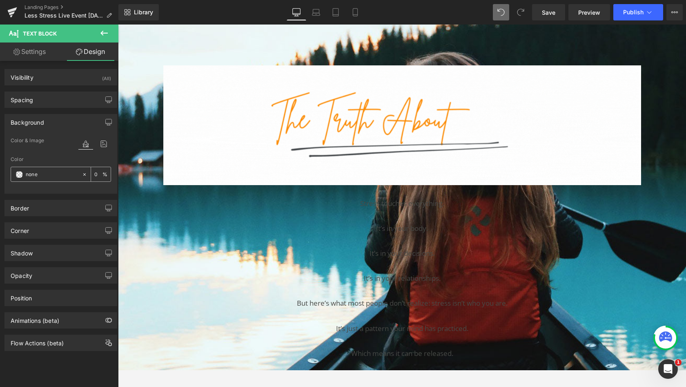
click at [31, 172] on input "none" at bounding box center [52, 174] width 52 height 9
click at [18, 173] on span at bounding box center [19, 174] width 7 height 7
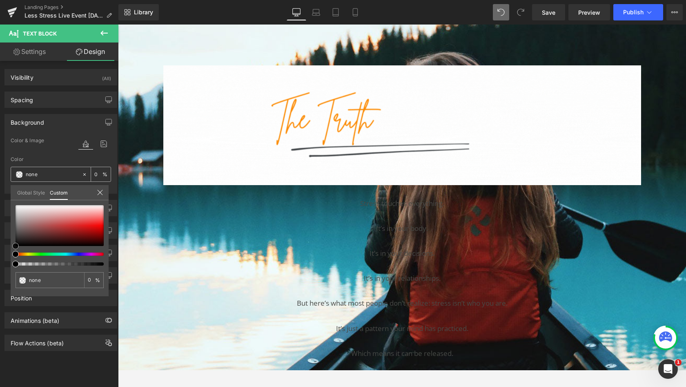
type input "#ffffff"
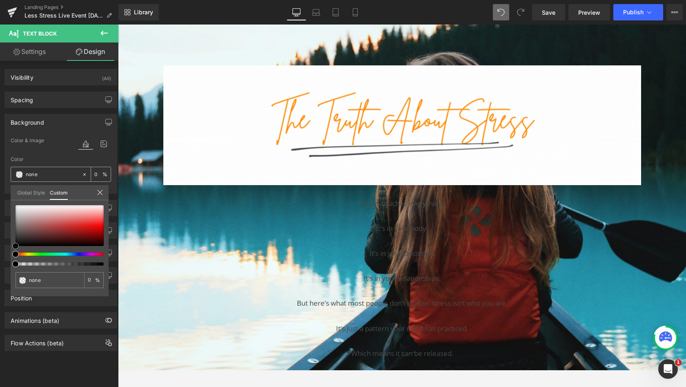
type input "100"
type input "#ffffff"
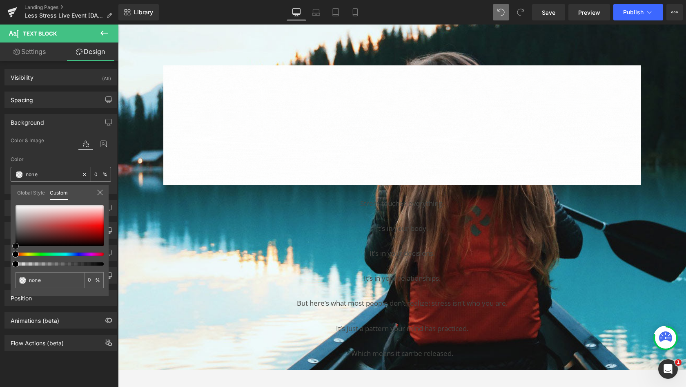
type input "100"
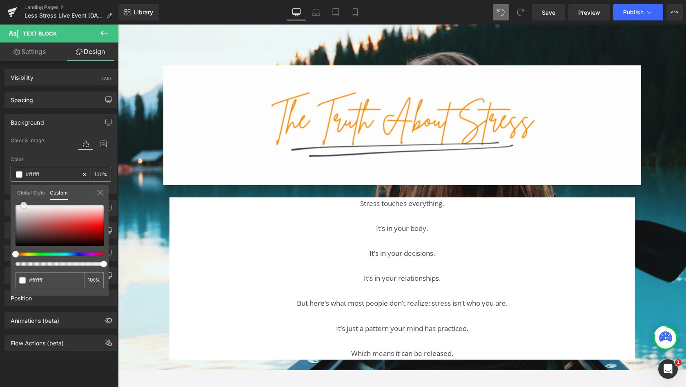
click at [24, 205] on div at bounding box center [60, 225] width 88 height 41
type input "#fcfcfc"
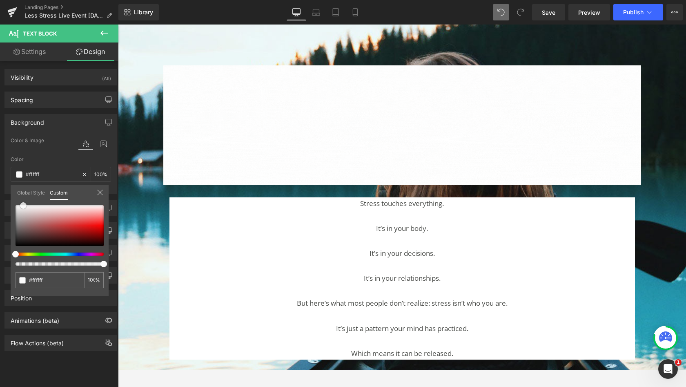
type input "#fcfcfc"
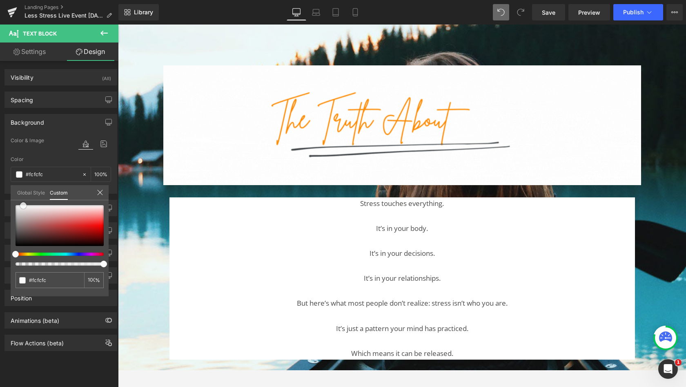
type input "#ebe9e9"
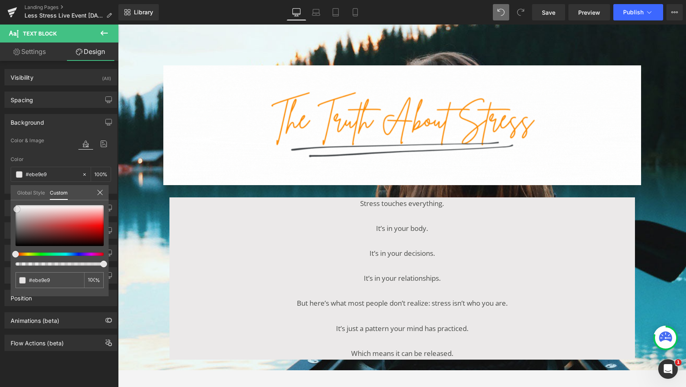
type input "#e6e4e4"
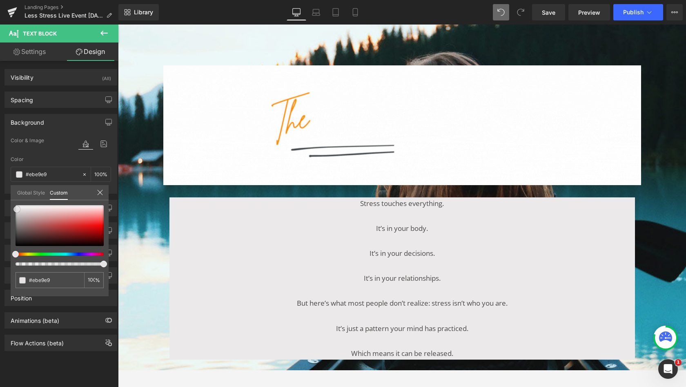
type input "#e6e4e4"
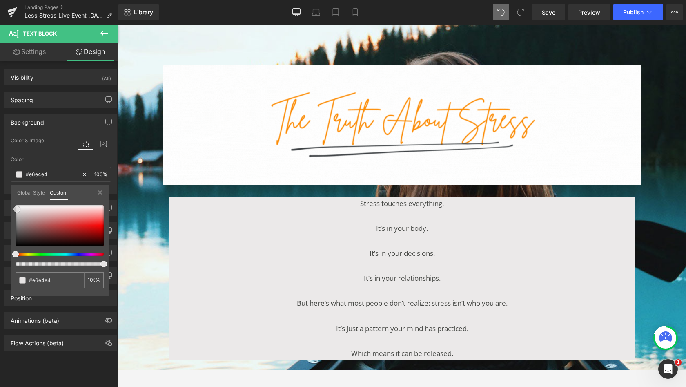
type input "#efefef"
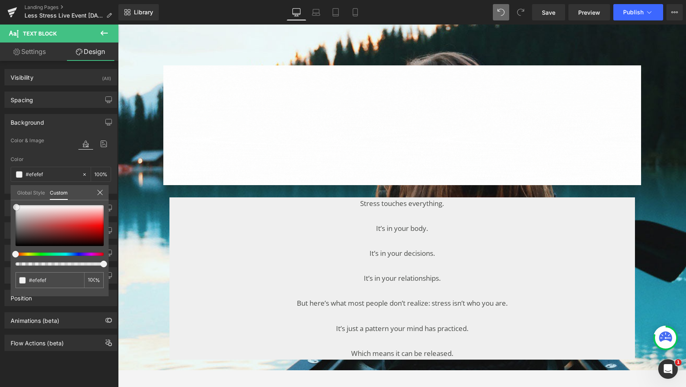
type input "#f2f2f2"
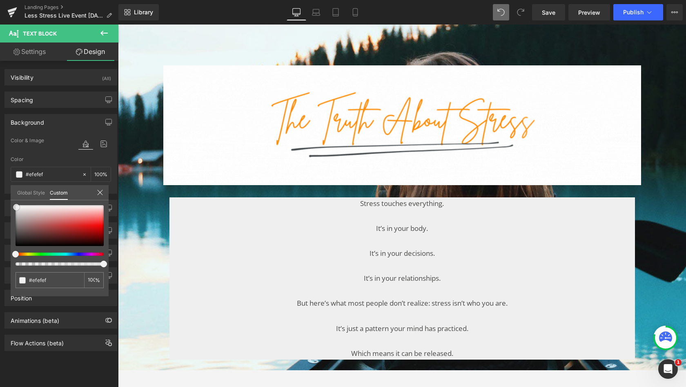
type input "#f2f2f2"
type input "#ffffff"
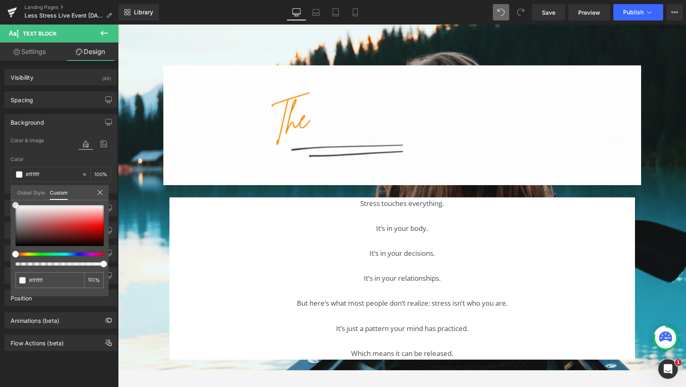
drag, startPoint x: 31, startPoint y: 172, endPoint x: 9, endPoint y: 200, distance: 35.5
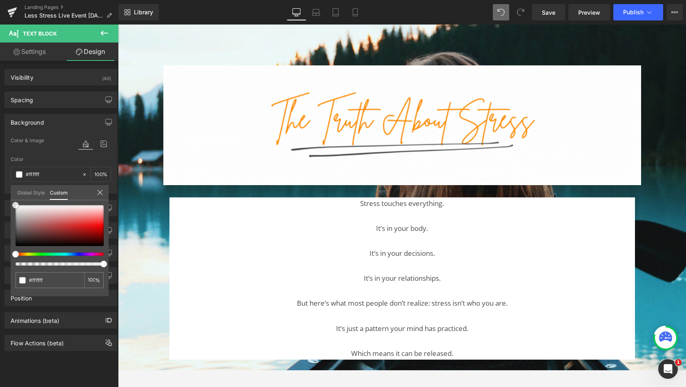
click at [9, 194] on div "Background Color & Image color rgba(255, 255, 255, 1) Color #ffffff 100 % Image…" at bounding box center [61, 151] width 122 height 86
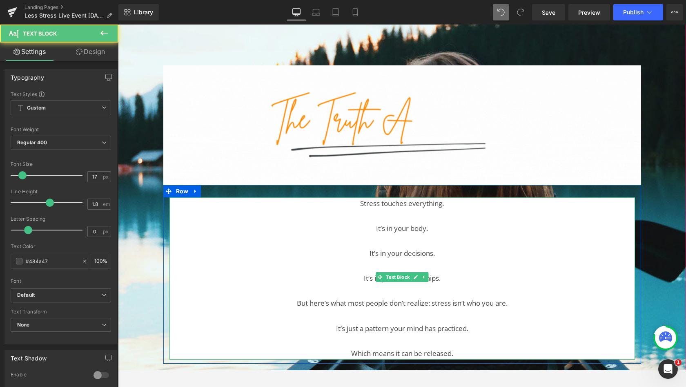
drag, startPoint x: 127, startPoint y: 225, endPoint x: 270, endPoint y: 205, distance: 144.3
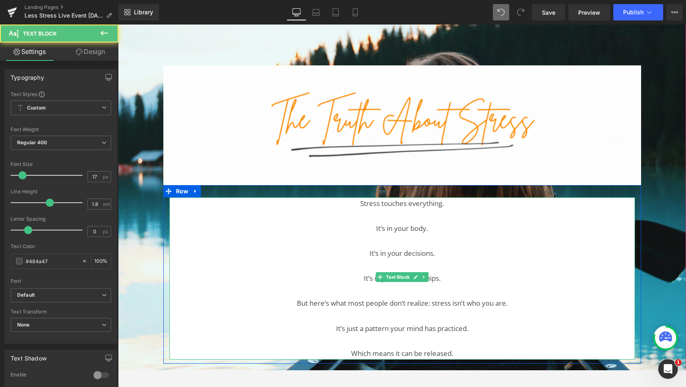
click at [270, 205] on p "Stress touches everything. It’s in your body. It’s in your decisions. It’s in y…" at bounding box center [403, 278] width 466 height 163
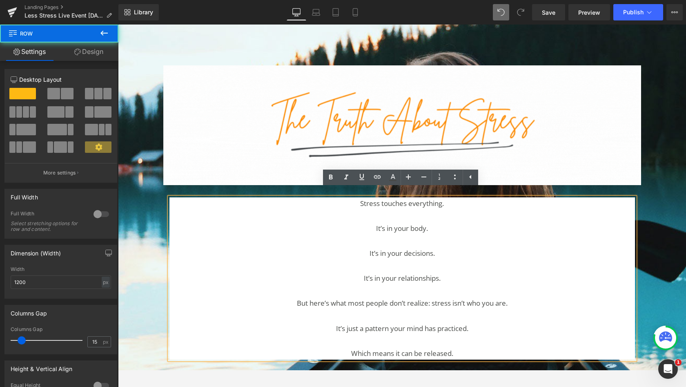
drag, startPoint x: 270, startPoint y: 205, endPoint x: 205, endPoint y: 185, distance: 68.4
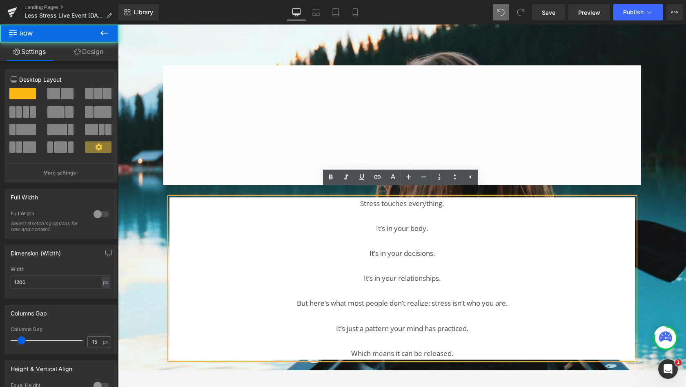
click at [205, 185] on div "Stress touches everything. It’s in your body. It’s in your decisions. It’s in y…" at bounding box center [402, 274] width 478 height 179
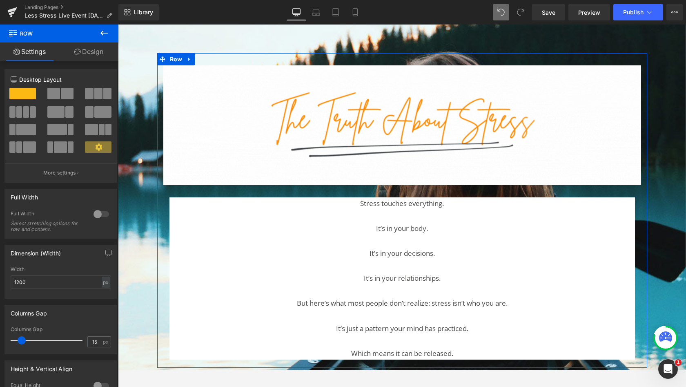
click at [157, 188] on div "Image Stress touches everything. It’s in your body. It’s in your decisions. It’…" at bounding box center [402, 210] width 490 height 315
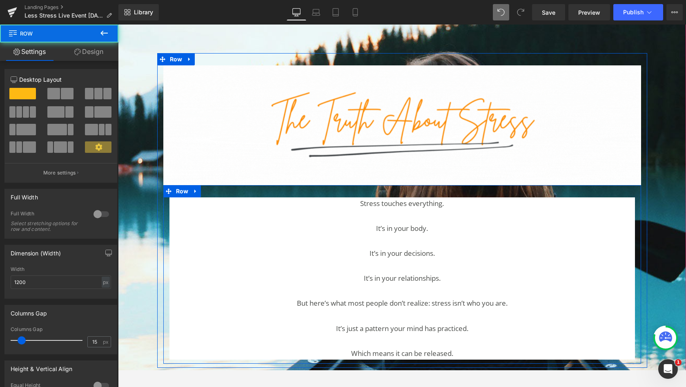
click at [163, 195] on div "Stress touches everything. It’s in your body. It’s in your decisions. It’s in y…" at bounding box center [402, 274] width 478 height 179
click at [166, 188] on icon at bounding box center [169, 191] width 6 height 6
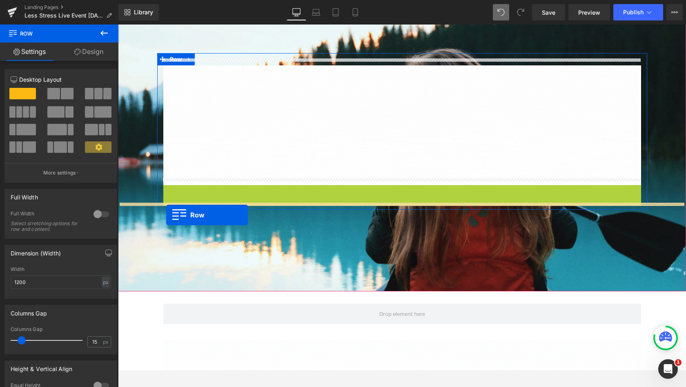
scroll to position [2309, 565]
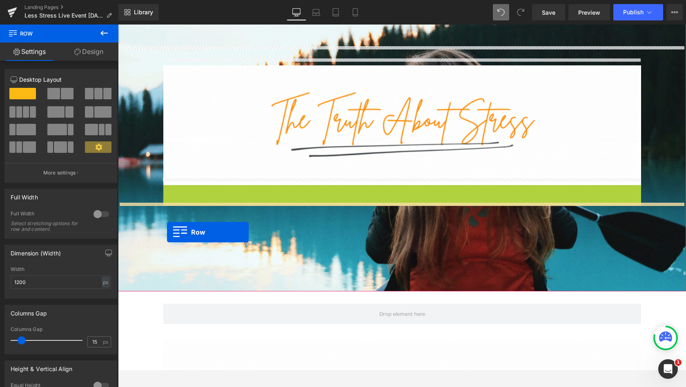
drag, startPoint x: 205, startPoint y: 185, endPoint x: 167, endPoint y: 232, distance: 60.4
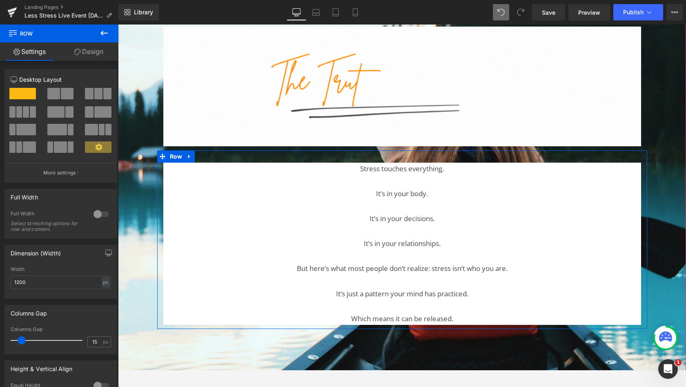
scroll to position [1317, 0]
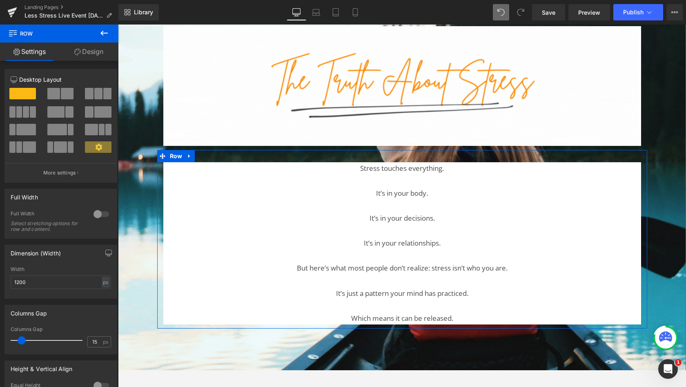
click at [136, 163] on span "Image Row Stress touches everything. It’s in your body. It’s in your decisions.…" at bounding box center [402, 171] width 568 height 315
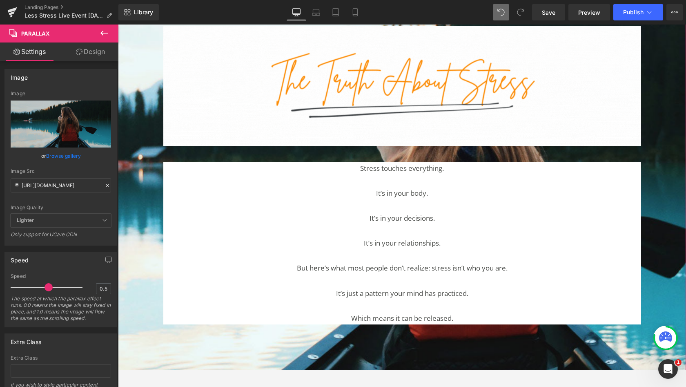
click at [50, 156] on link "Browse gallery" at bounding box center [63, 156] width 35 height 14
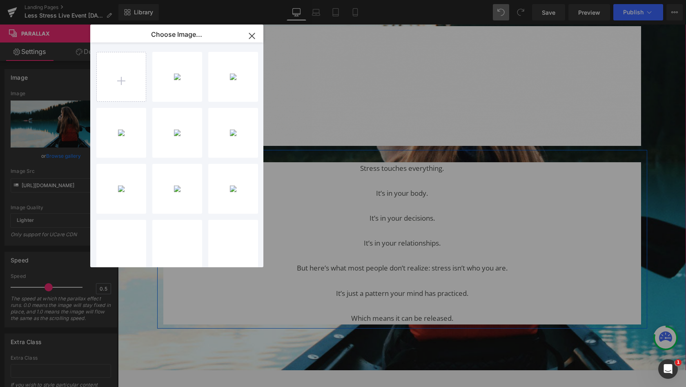
scroll to position [0, 0]
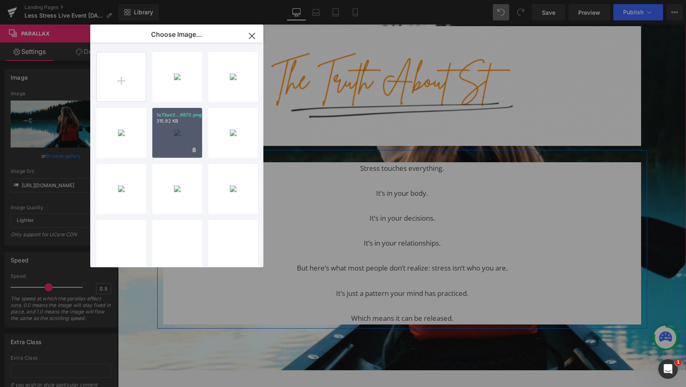
click at [125, 78] on input "file" at bounding box center [121, 76] width 49 height 49
type input "C:\fakepath\_dsc9911.jpg"
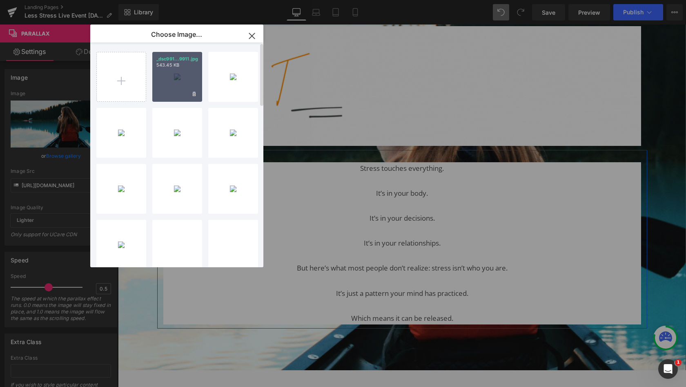
drag, startPoint x: 175, startPoint y: 155, endPoint x: 180, endPoint y: 78, distance: 77.0
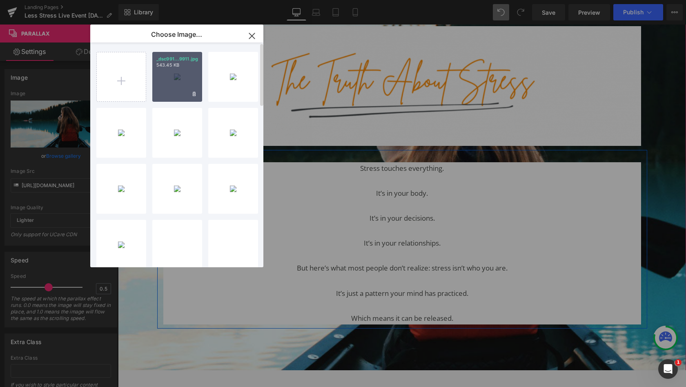
click at [180, 78] on div "_dsc991...9911.jpg 543.45 KB" at bounding box center [177, 77] width 50 height 50
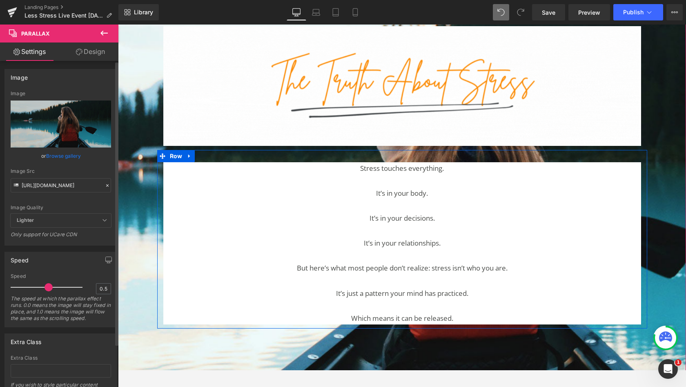
drag, startPoint x: 180, startPoint y: 78, endPoint x: 74, endPoint y: 154, distance: 130.6
click at [74, 154] on link "Browse gallery" at bounding box center [63, 156] width 35 height 14
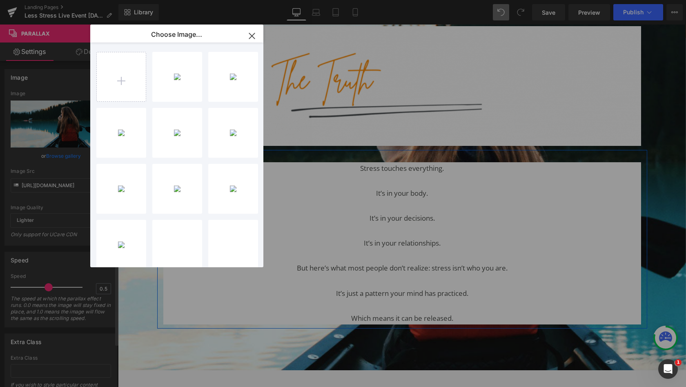
click at [0, 0] on div "_dsc991...9911.jpg 543.45 KB" at bounding box center [0, 0] width 0 height 0
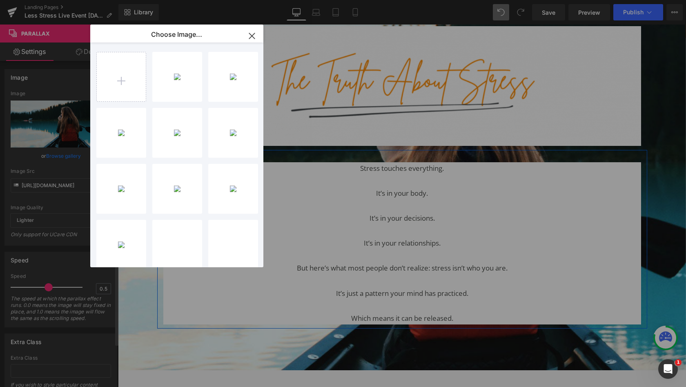
type input "[URL][DOMAIN_NAME]"
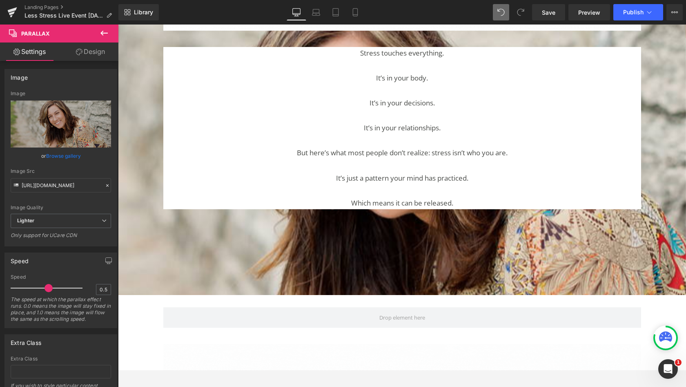
scroll to position [1431, 0]
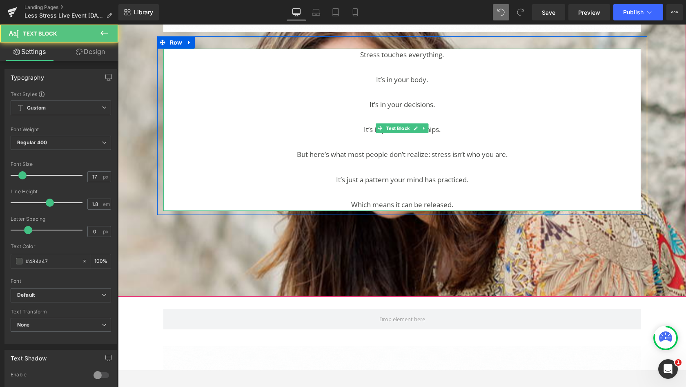
click at [432, 137] on p "Stress touches everything. It’s in your body. It’s in your decisions. It’s in y…" at bounding box center [402, 130] width 478 height 163
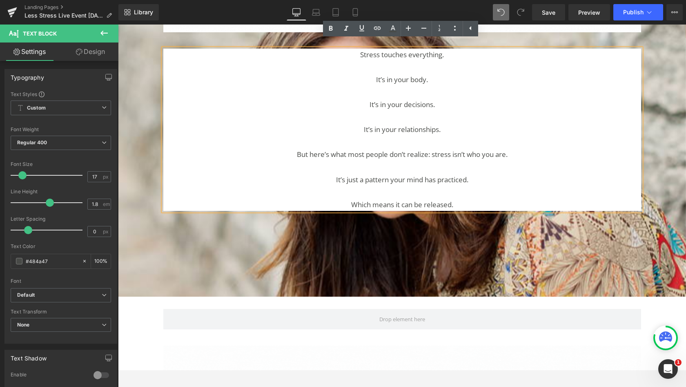
click at [452, 136] on p "Stress touches everything. It’s in your body. It’s in your decisions. It’s in y…" at bounding box center [402, 130] width 478 height 163
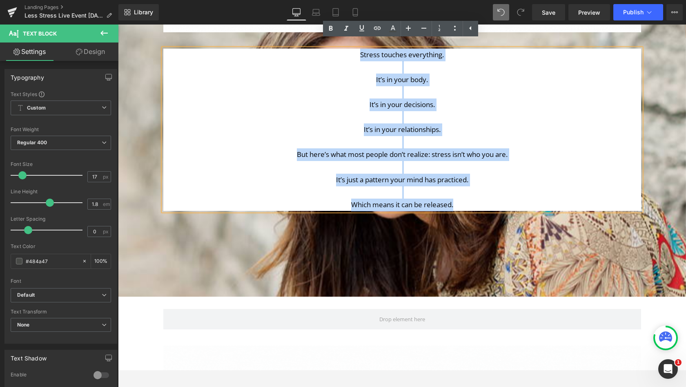
drag, startPoint x: 431, startPoint y: 154, endPoint x: 346, endPoint y: 49, distance: 133.9
click at [346, 49] on p "Stress touches everything. It’s in your body. It’s in your decisions. It’s in y…" at bounding box center [402, 130] width 478 height 163
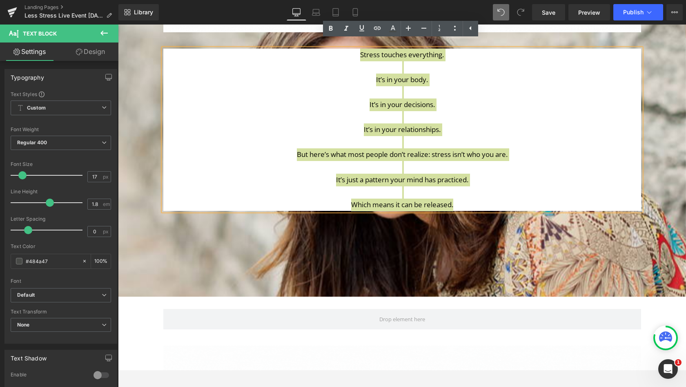
click at [330, 28] on icon at bounding box center [331, 28] width 4 height 5
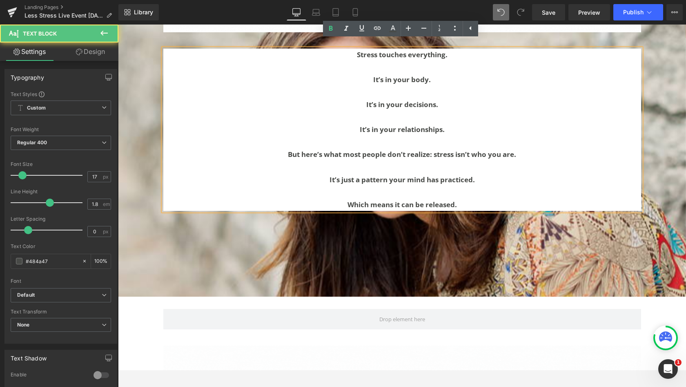
drag, startPoint x: 346, startPoint y: 49, endPoint x: 503, endPoint y: 103, distance: 165.2
click at [503, 103] on p "Stress touches everything. It’s in your body. It’s in your decisions. It’s in y…" at bounding box center [402, 130] width 478 height 163
drag, startPoint x: 503, startPoint y: 103, endPoint x: 473, endPoint y: 191, distance: 93.4
click at [473, 191] on p "Stress touches everything. It’s in your body. It’s in your decisions. It’s in y…" at bounding box center [402, 130] width 478 height 163
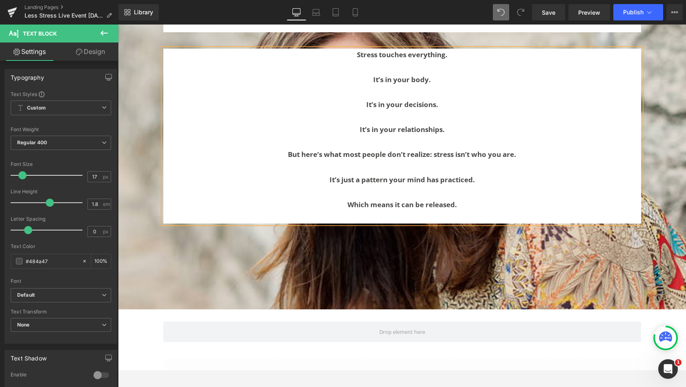
click at [353, 49] on p "Stress touches everything. It’s in your body. It’s in your decisions. It’s in y…" at bounding box center [402, 130] width 478 height 163
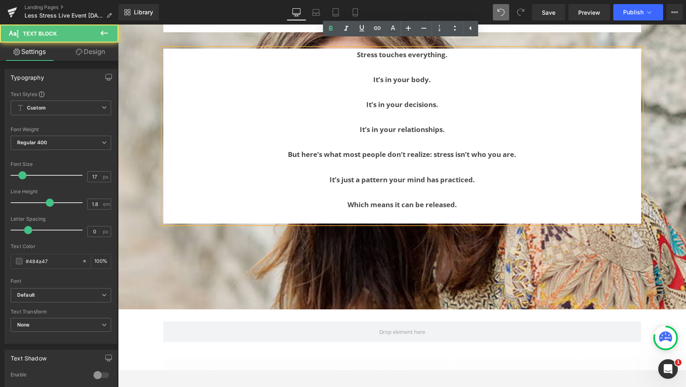
scroll to position [2489, 565]
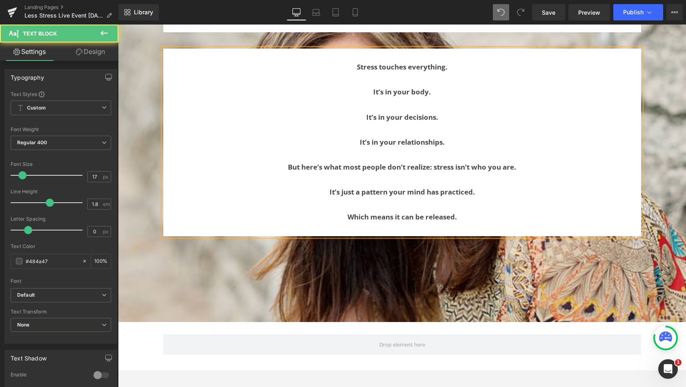
click at [525, 117] on p "Stress touches everything. It’s in your body. It’s in your decisions. It’s in y…" at bounding box center [402, 142] width 478 height 163
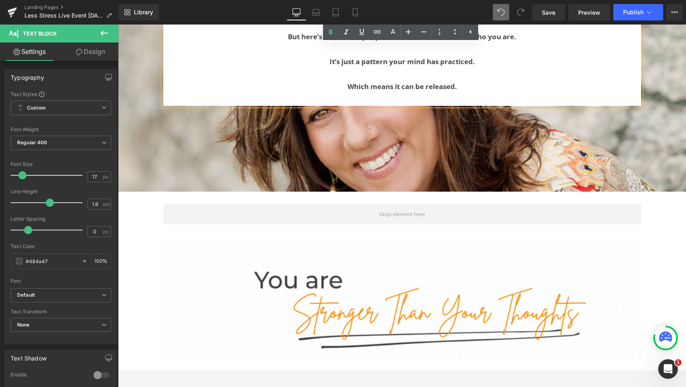
scroll to position [1562, 0]
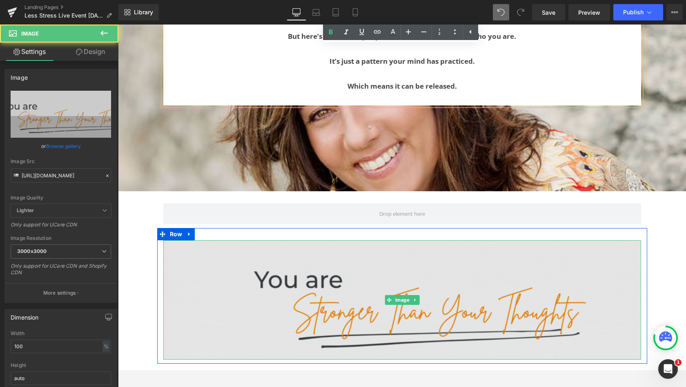
click at [372, 266] on img at bounding box center [402, 300] width 478 height 120
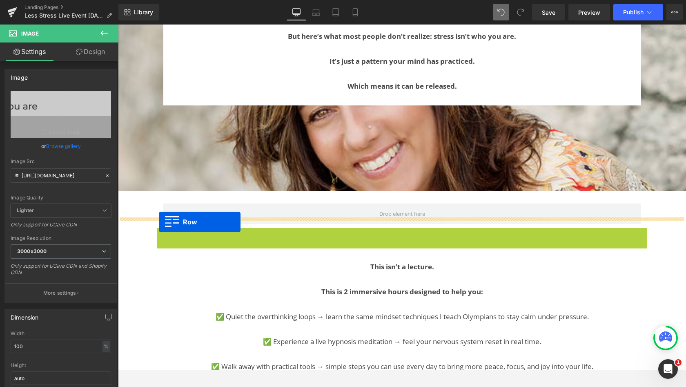
scroll to position [2373, 565]
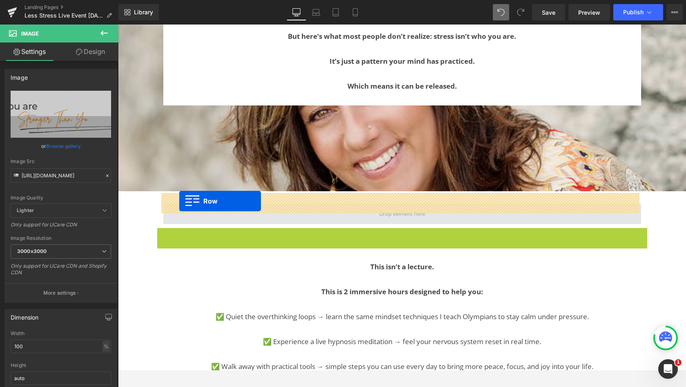
drag, startPoint x: 477, startPoint y: 231, endPoint x: 179, endPoint y: 201, distance: 299.3
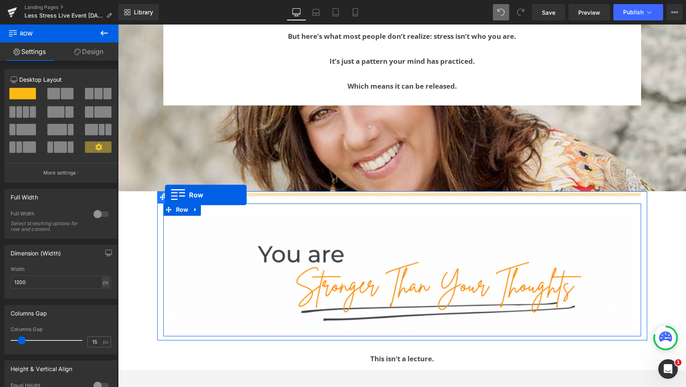
scroll to position [2353, 565]
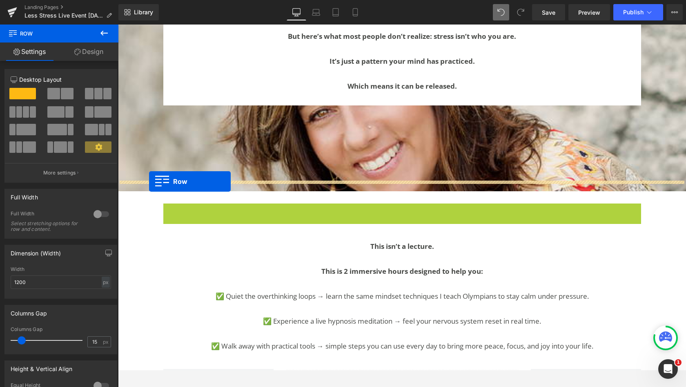
drag, startPoint x: 179, startPoint y: 201, endPoint x: 149, endPoint y: 181, distance: 36.0
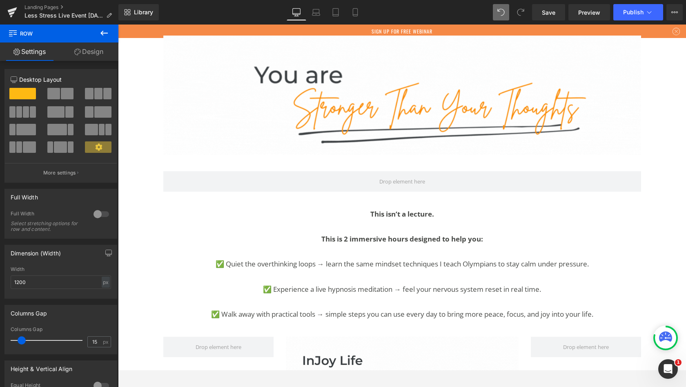
scroll to position [1724, 0]
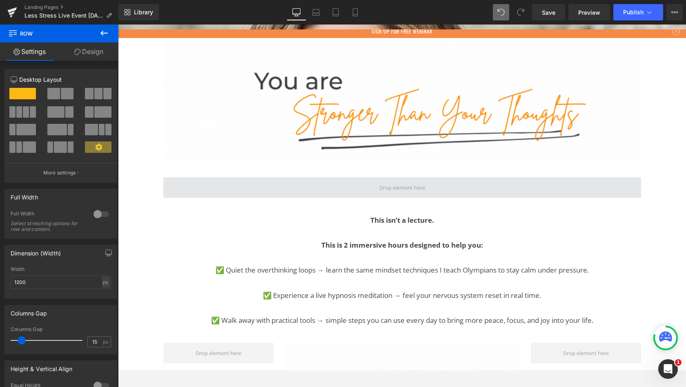
click at [346, 214] on p "This isn’t a lecture." at bounding box center [402, 220] width 478 height 13
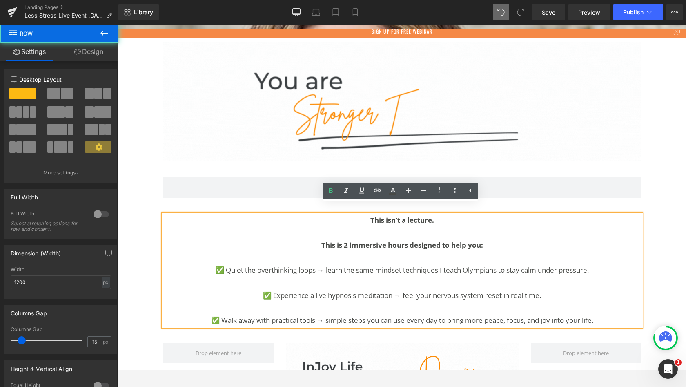
drag, startPoint x: 402, startPoint y: 178, endPoint x: 162, endPoint y: 198, distance: 241.1
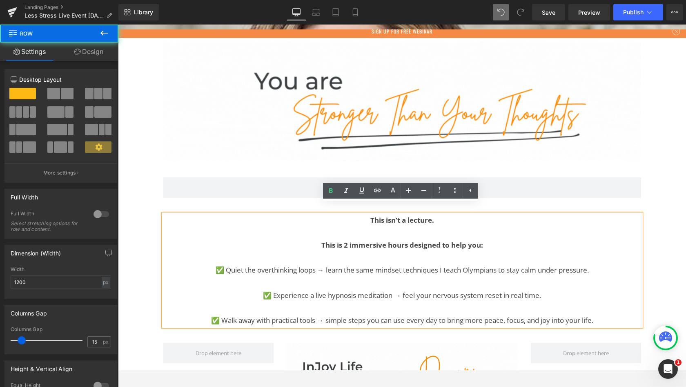
click at [162, 202] on div "This isn’t a lecture. This is 2 immersive hours designed to help you: ✅ Quiet t…" at bounding box center [402, 266] width 490 height 129
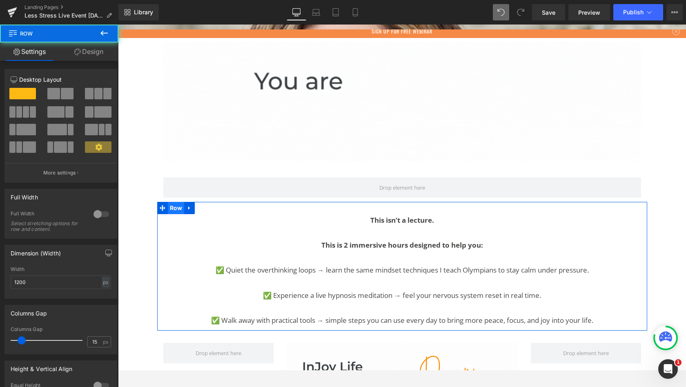
drag, startPoint x: 162, startPoint y: 198, endPoint x: 170, endPoint y: 200, distance: 8.4
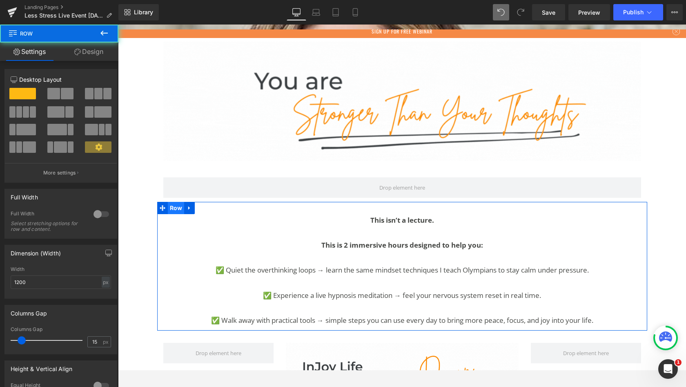
click at [170, 202] on div "This isn’t a lecture. This is 2 immersive hours designed to help you: ✅ Quiet t…" at bounding box center [402, 266] width 490 height 129
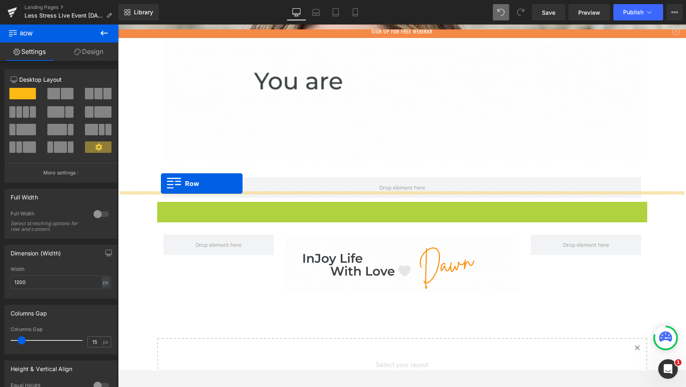
scroll to position [2382, 565]
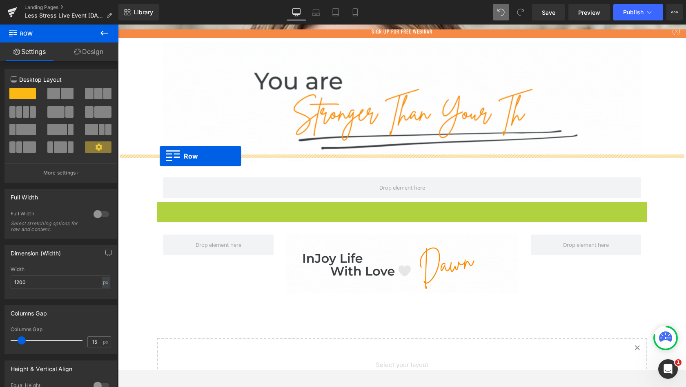
drag, startPoint x: 170, startPoint y: 200, endPoint x: 160, endPoint y: 156, distance: 45.3
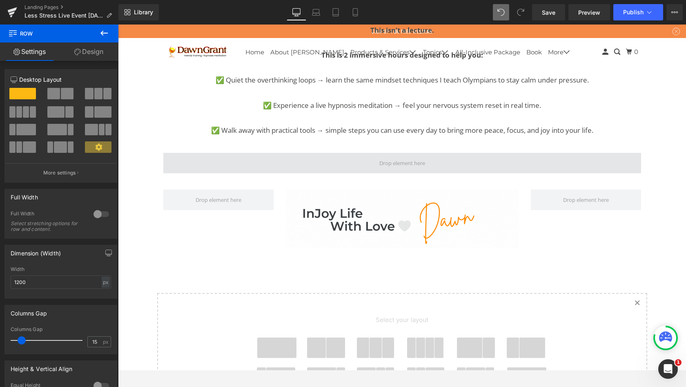
scroll to position [1880, 0]
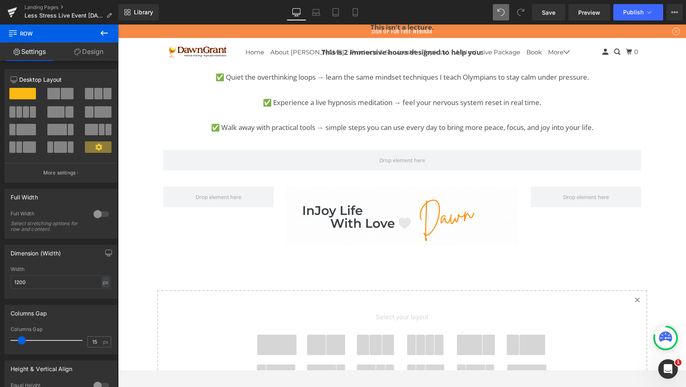
drag, startPoint x: 243, startPoint y: 131, endPoint x: 102, endPoint y: 33, distance: 171.6
click at [102, 33] on icon at bounding box center [103, 33] width 7 height 5
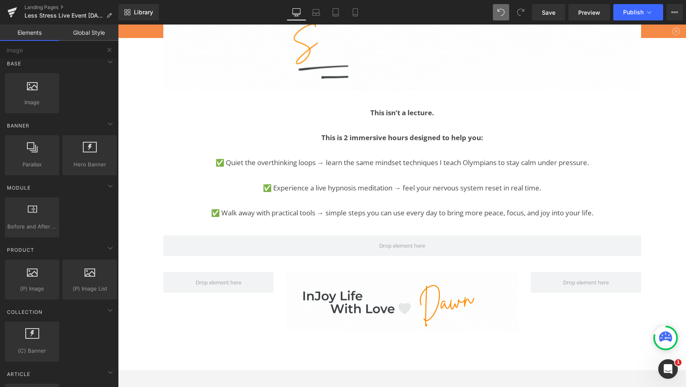
scroll to position [1775, 0]
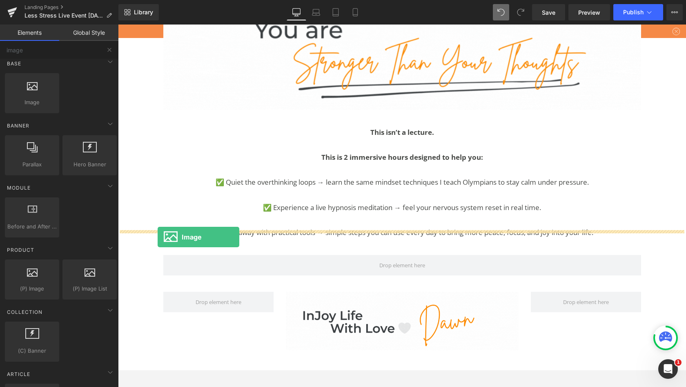
drag, startPoint x: 245, startPoint y: 116, endPoint x: 158, endPoint y: 237, distance: 149.0
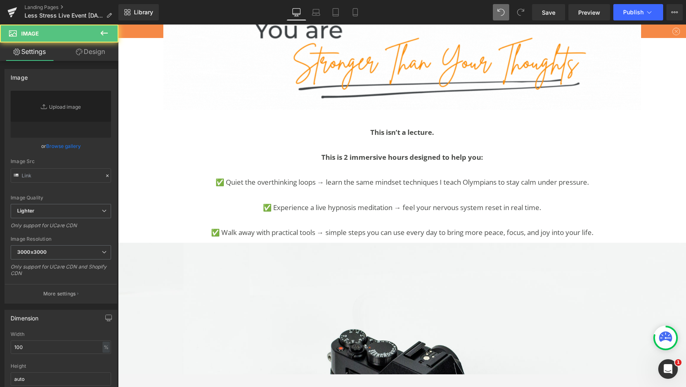
type input "//[DOMAIN_NAME][URL]"
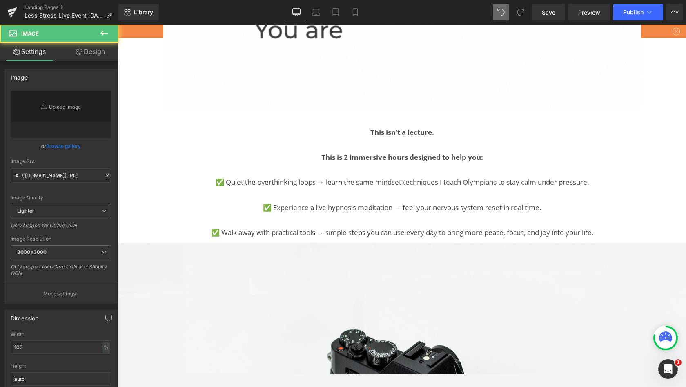
scroll to position [2863, 565]
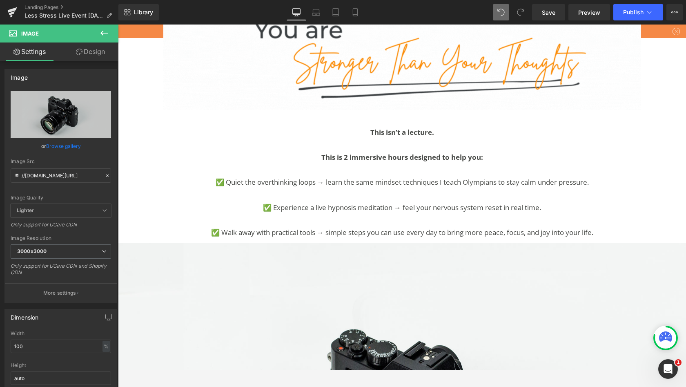
click at [57, 145] on link "Browse gallery" at bounding box center [63, 146] width 35 height 14
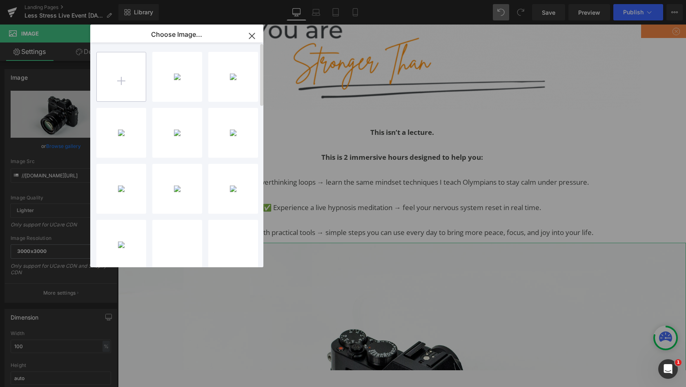
drag, startPoint x: 40, startPoint y: 212, endPoint x: 123, endPoint y: 81, distance: 155.5
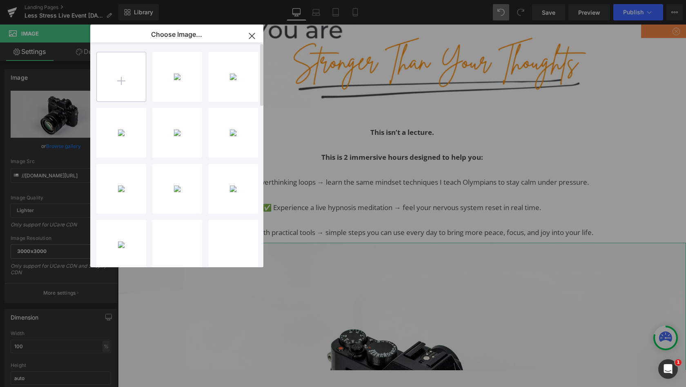
click at [123, 81] on input "file" at bounding box center [121, 76] width 49 height 49
type input "C:\fakepath\stress doesnt define you.gif"
drag, startPoint x: 123, startPoint y: 81, endPoint x: 173, endPoint y: 74, distance: 51.1
click at [173, 74] on div "stress ... you.gif 48.99 KB" at bounding box center [177, 77] width 50 height 50
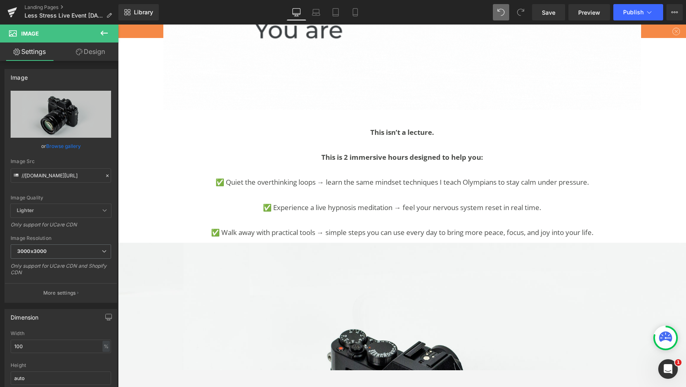
click at [173, 74] on img at bounding box center [402, 51] width 478 height 120
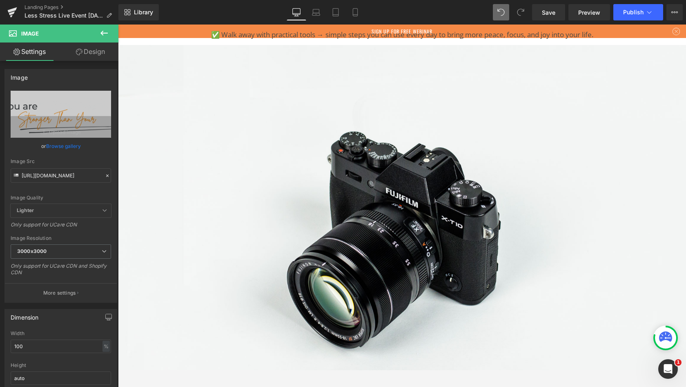
scroll to position [2003, 0]
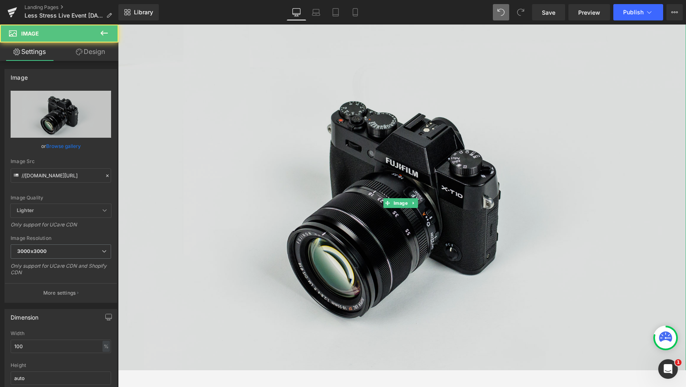
drag, startPoint x: 369, startPoint y: 138, endPoint x: 361, endPoint y: 159, distance: 22.2
click at [361, 159] on img at bounding box center [402, 203] width 568 height 377
click at [57, 145] on link "Browse gallery" at bounding box center [63, 146] width 35 height 14
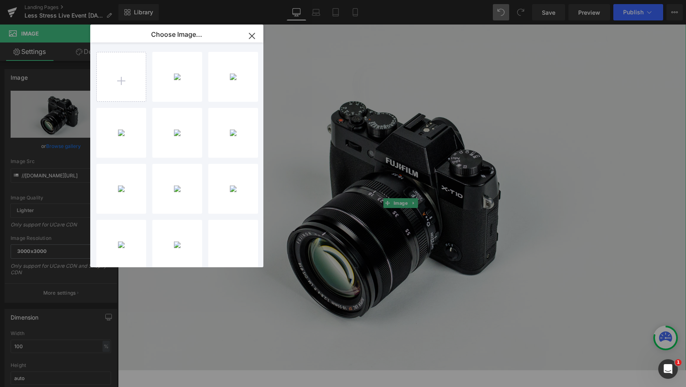
click at [0, 0] on div "stress ... you.gif 48.99 KB" at bounding box center [0, 0] width 0 height 0
type input "[URL][DOMAIN_NAME]"
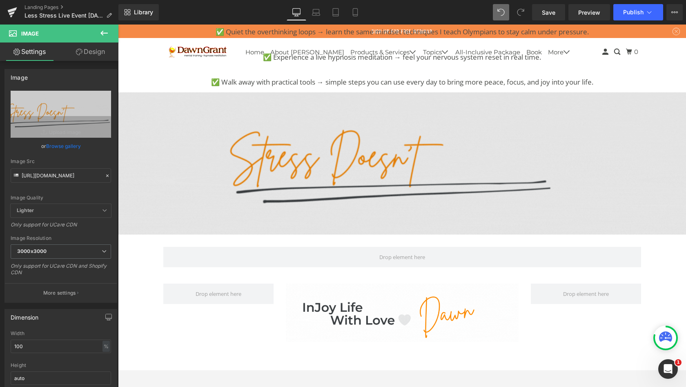
scroll to position [1775, 0]
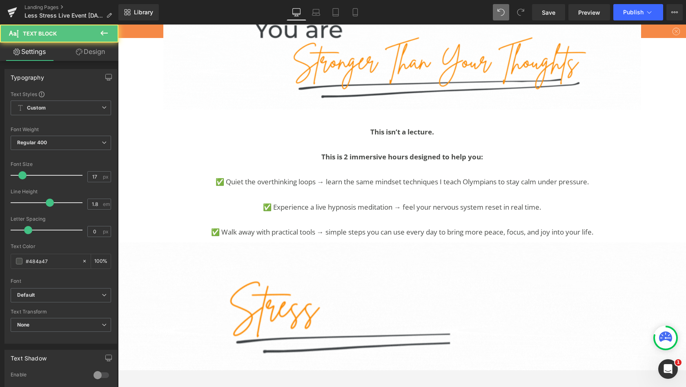
click at [474, 163] on p at bounding box center [402, 169] width 478 height 13
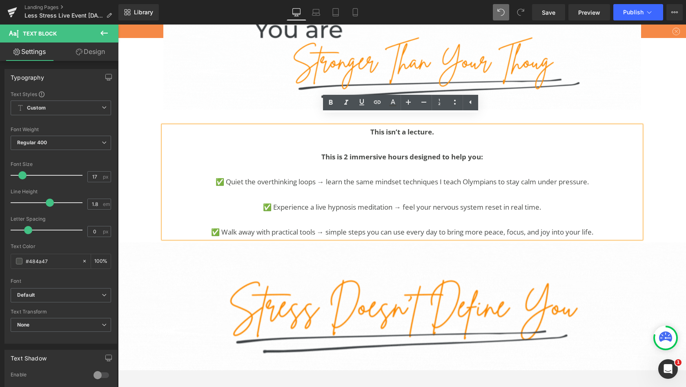
click at [283, 126] on div "This isn’t a lecture. This is 2 immersive hours designed to help you: ✅ Quiet t…" at bounding box center [402, 182] width 478 height 112
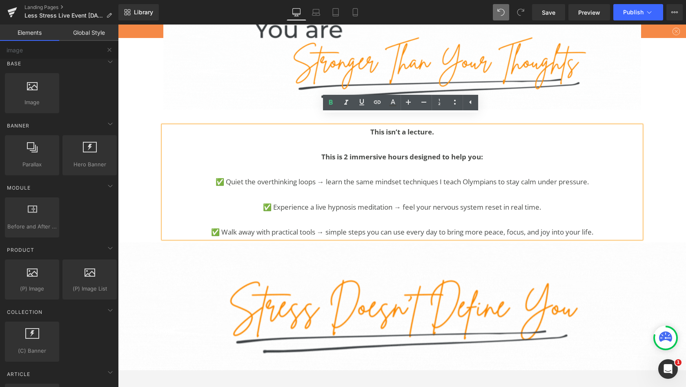
drag, startPoint x: 485, startPoint y: 173, endPoint x: 148, endPoint y: 121, distance: 340.7
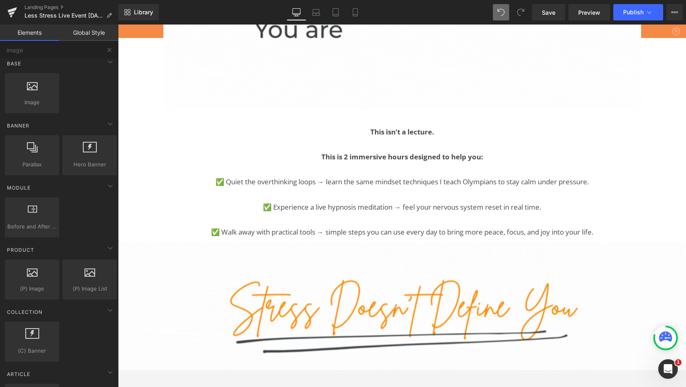
click at [176, 126] on p "This isn’t a lecture." at bounding box center [402, 132] width 478 height 13
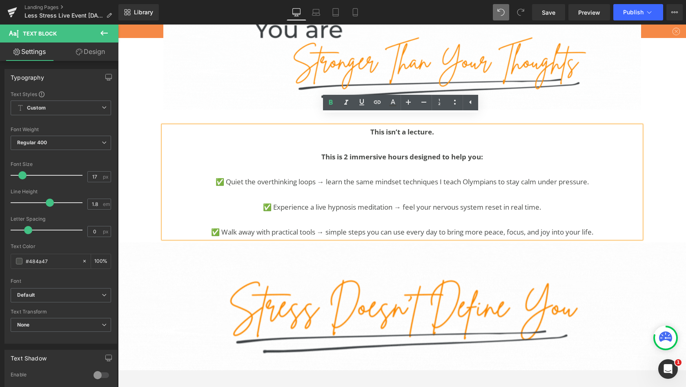
click at [163, 126] on div "This isn’t a lecture. This is 2 immersive hours designed to help you: ✅ Quiet t…" at bounding box center [402, 182] width 478 height 112
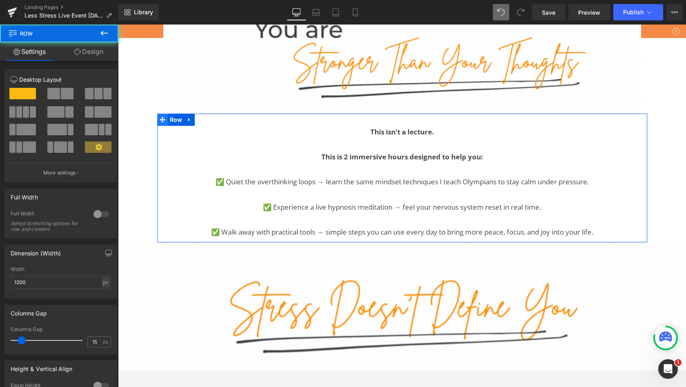
drag, startPoint x: 148, startPoint y: 121, endPoint x: 164, endPoint y: 110, distance: 18.6
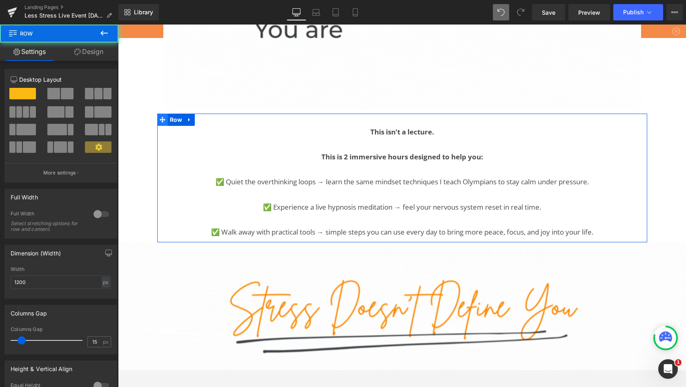
click at [164, 114] on div "This isn’t a lecture. This is 2 immersive hours designed to help you: ✅ Quiet t…" at bounding box center [402, 178] width 490 height 129
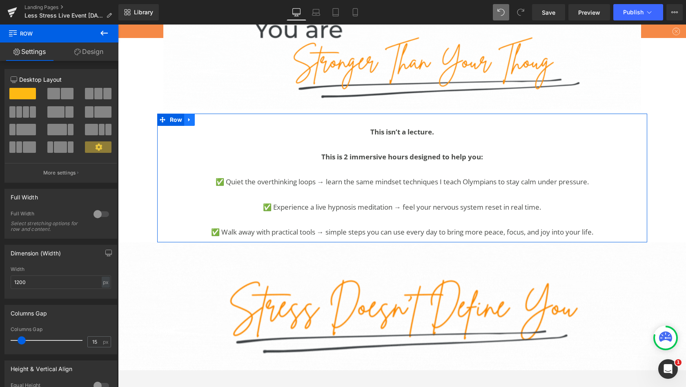
drag, startPoint x: 164, startPoint y: 110, endPoint x: 188, endPoint y: 109, distance: 23.8
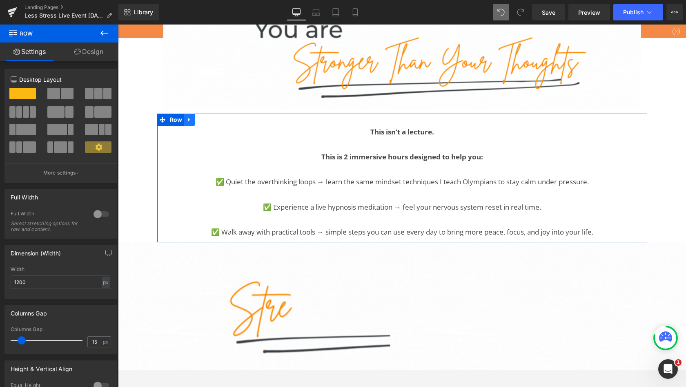
click at [188, 118] on icon at bounding box center [189, 120] width 2 height 4
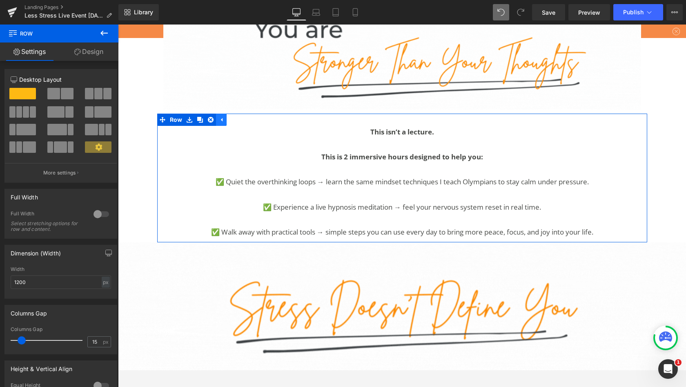
click at [199, 117] on icon at bounding box center [200, 120] width 6 height 6
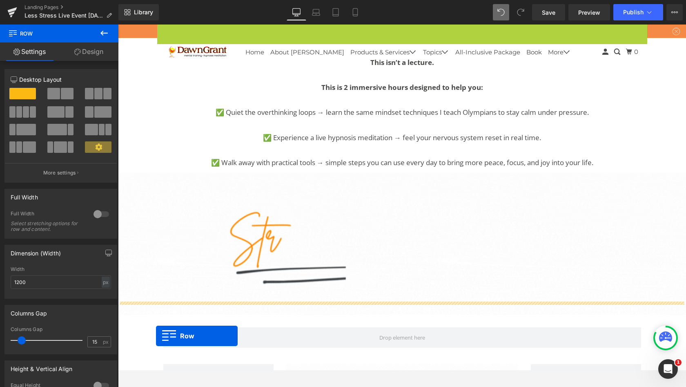
scroll to position [1906, 0]
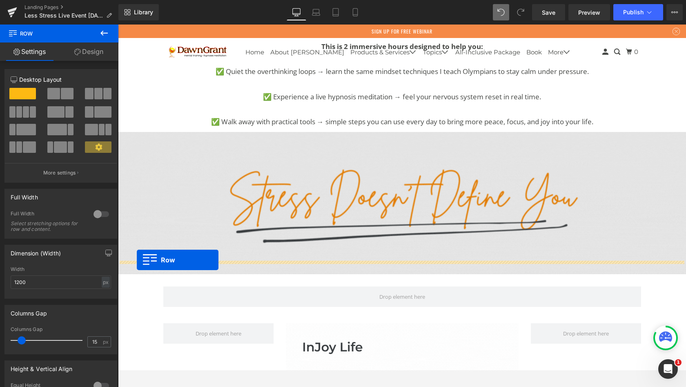
drag, startPoint x: 188, startPoint y: 109, endPoint x: 137, endPoint y: 259, distance: 159.0
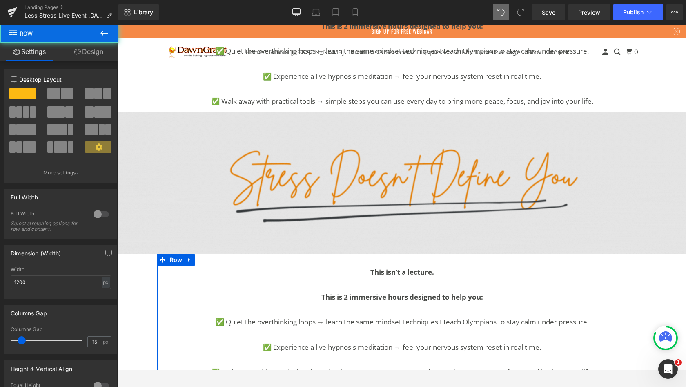
scroll to position [2757, 565]
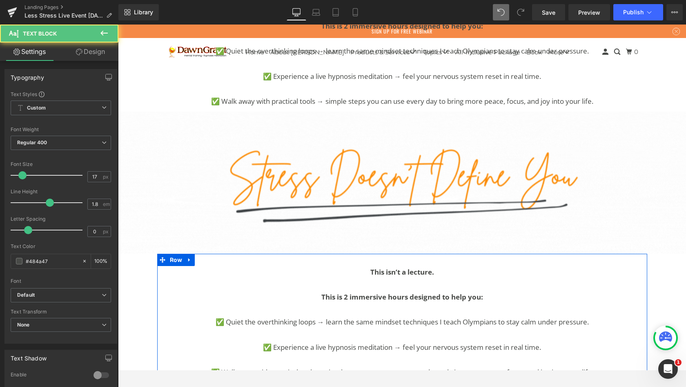
drag, startPoint x: 137, startPoint y: 259, endPoint x: 487, endPoint y: 259, distance: 350.5
click at [487, 266] on p "This isn’t a lecture." at bounding box center [402, 272] width 478 height 13
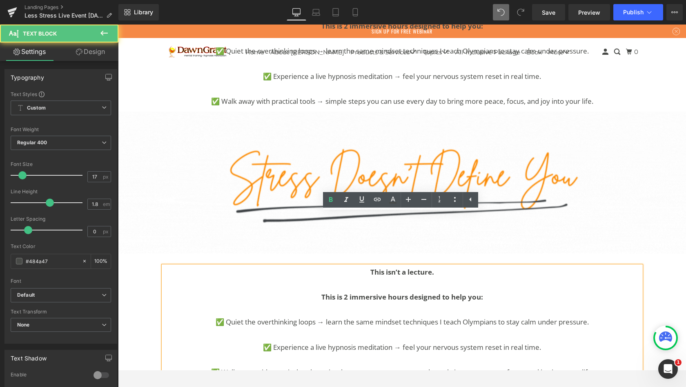
scroll to position [1945, 0]
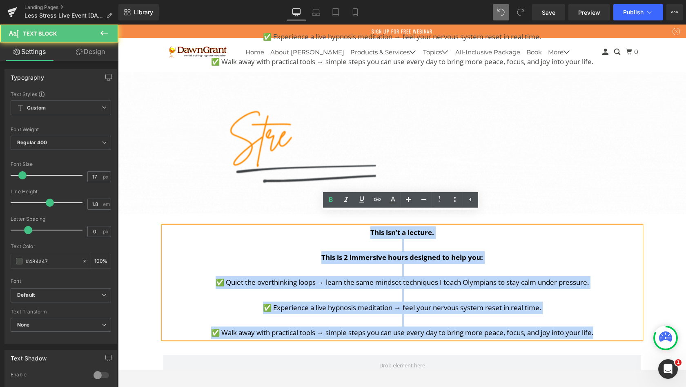
drag, startPoint x: 487, startPoint y: 259, endPoint x: 365, endPoint y: 221, distance: 127.8
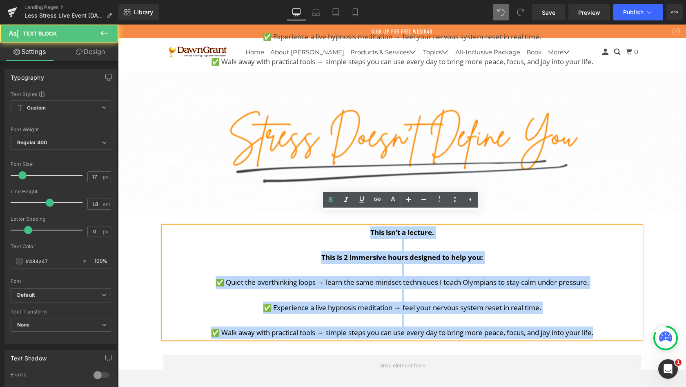
click at [365, 226] on div "This isn’t a lecture. This is 2 immersive hours designed to help you: ✅ Quiet t…" at bounding box center [402, 282] width 478 height 112
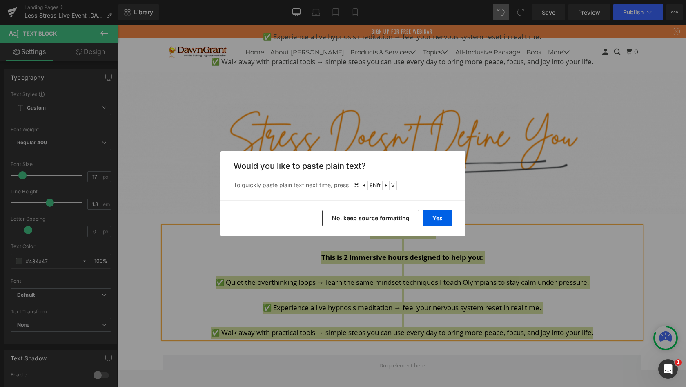
click at [435, 220] on button "Yes" at bounding box center [438, 218] width 30 height 16
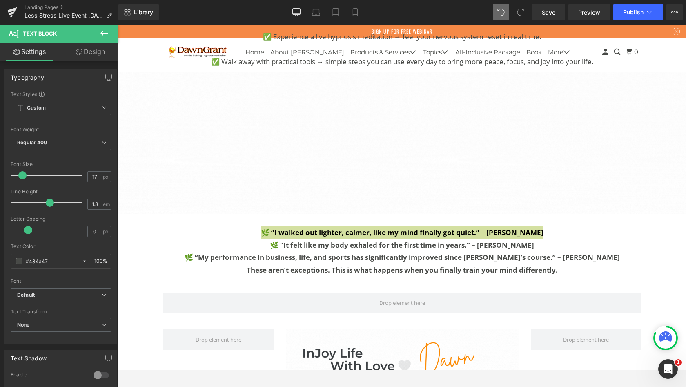
scroll to position [2695, 565]
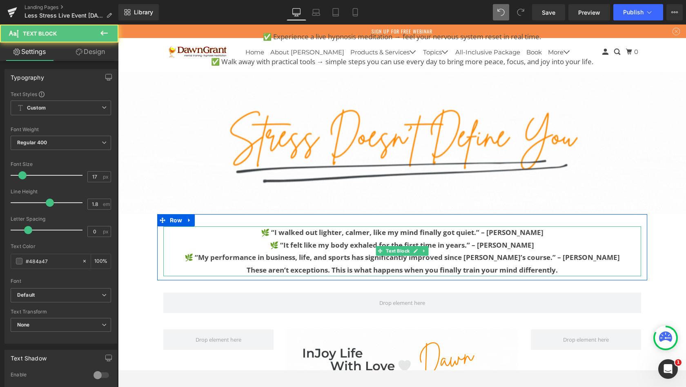
drag, startPoint x: 365, startPoint y: 221, endPoint x: 529, endPoint y: 219, distance: 163.4
click at [529, 226] on p "🌿 “I walked out lighter, calmer, like my mind finally got quiet.” – [PERSON_NAM…" at bounding box center [402, 232] width 478 height 13
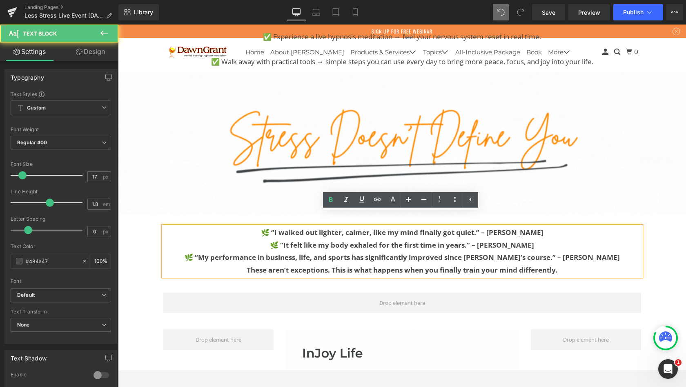
scroll to position [2708, 565]
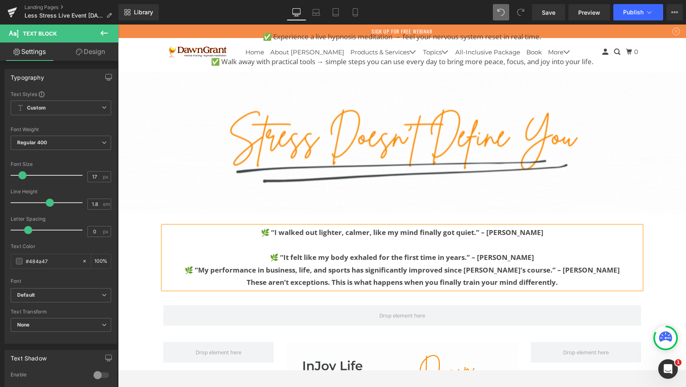
drag, startPoint x: 529, startPoint y: 219, endPoint x: 523, endPoint y: 241, distance: 21.9
click at [523, 251] on p "🌿 “It felt like my body exhaled for the first time in years.” – [PERSON_NAME]" at bounding box center [402, 257] width 478 height 13
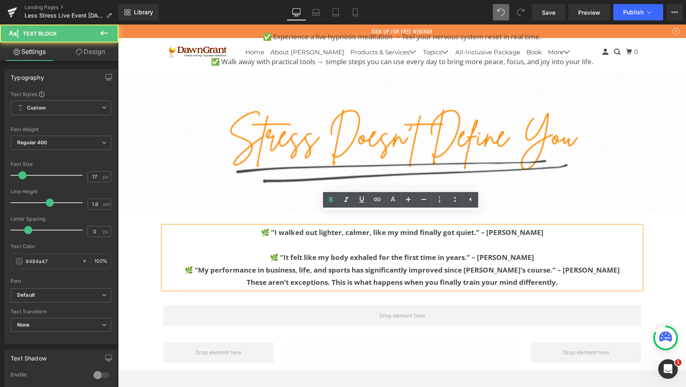
scroll to position [2720, 565]
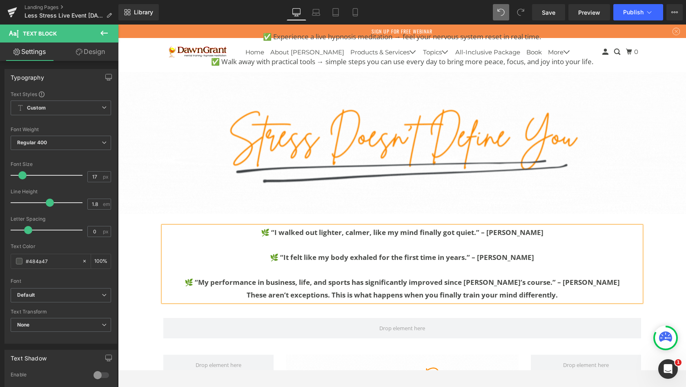
click at [603, 276] on p "🌿 “My performance in business, life, and sports has significantly improved sinc…" at bounding box center [402, 282] width 478 height 13
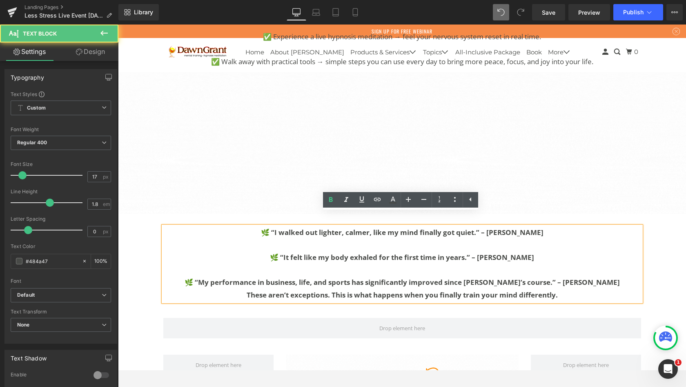
scroll to position [2732, 565]
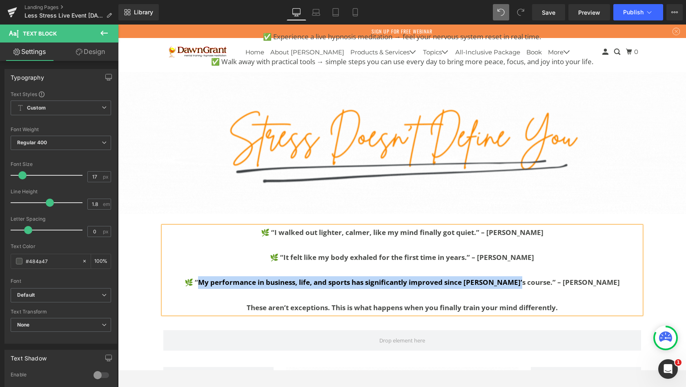
drag, startPoint x: 523, startPoint y: 241, endPoint x: 227, endPoint y: 269, distance: 297.5
click at [227, 277] on b "🌿 “My performance in business, life, and sports has significantly improved sinc…" at bounding box center [402, 281] width 435 height 9
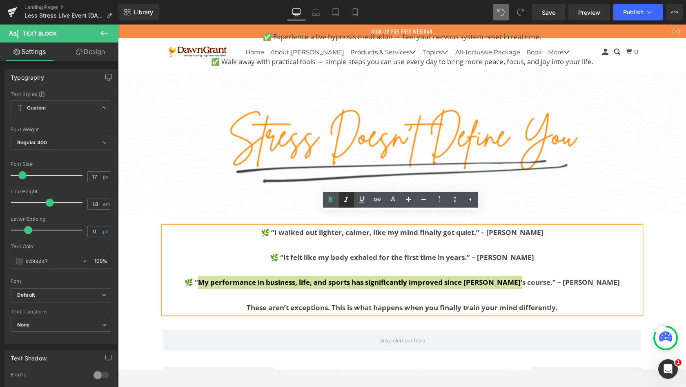
drag, startPoint x: 109, startPoint y: 244, endPoint x: 346, endPoint y: 201, distance: 240.9
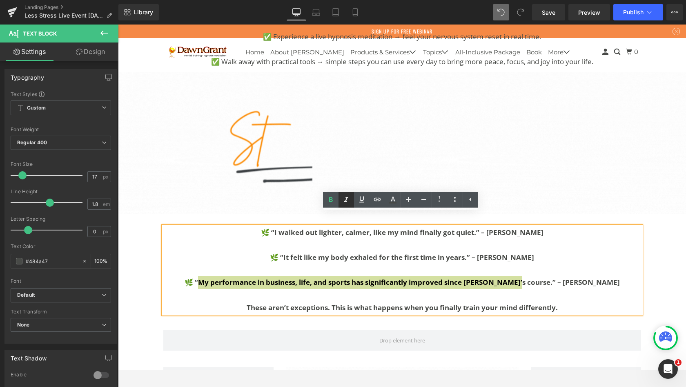
click at [346, 201] on icon at bounding box center [346, 199] width 4 height 5
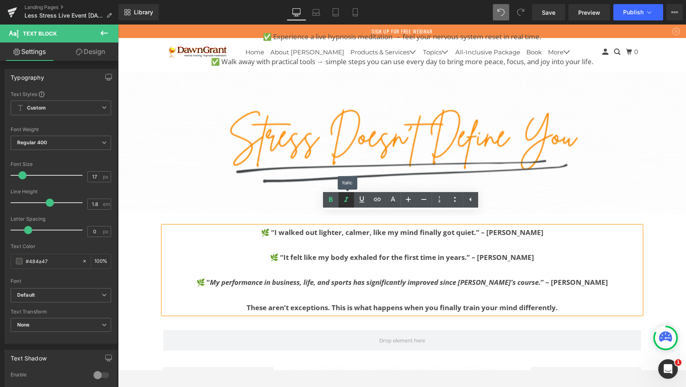
click at [483, 252] on b "🌿 “It felt like my body exhaled for the first time in years.” – [PERSON_NAME]" at bounding box center [402, 256] width 264 height 9
drag, startPoint x: 464, startPoint y: 225, endPoint x: 300, endPoint y: 246, distance: 165.5
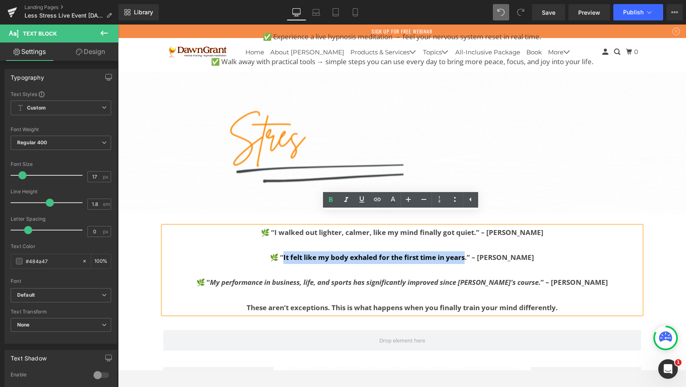
click at [300, 252] on b "🌿 “It felt like my body exhaled for the first time in years.” – [PERSON_NAME]" at bounding box center [402, 256] width 264 height 9
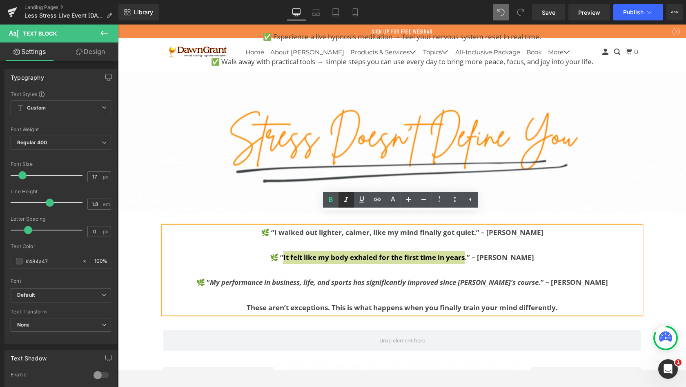
drag, startPoint x: 182, startPoint y: 221, endPoint x: 346, endPoint y: 202, distance: 165.3
click at [346, 202] on icon at bounding box center [347, 200] width 10 height 10
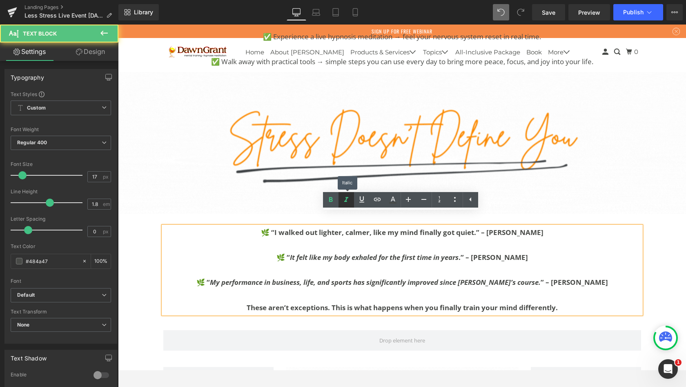
click at [460, 239] on p at bounding box center [402, 245] width 478 height 13
drag, startPoint x: 464, startPoint y: 227, endPoint x: 407, endPoint y: 215, distance: 58.0
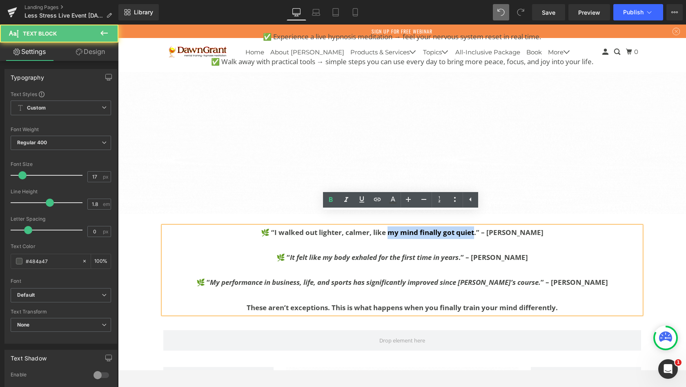
click at [407, 228] on b "🌿 “I walked out lighter, calmer, like my mind finally got quiet.” – [PERSON_NAM…" at bounding box center [402, 232] width 283 height 9
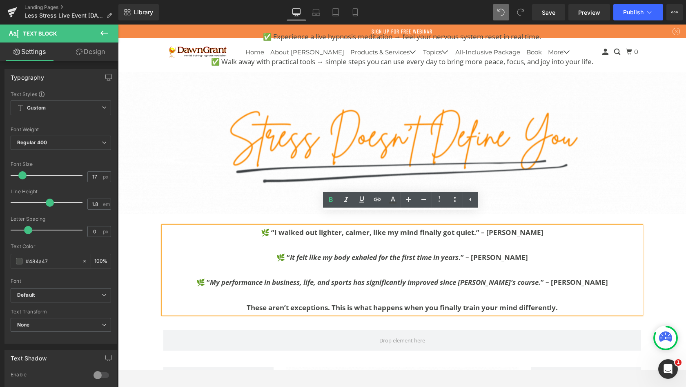
click at [481, 239] on p at bounding box center [402, 245] width 478 height 13
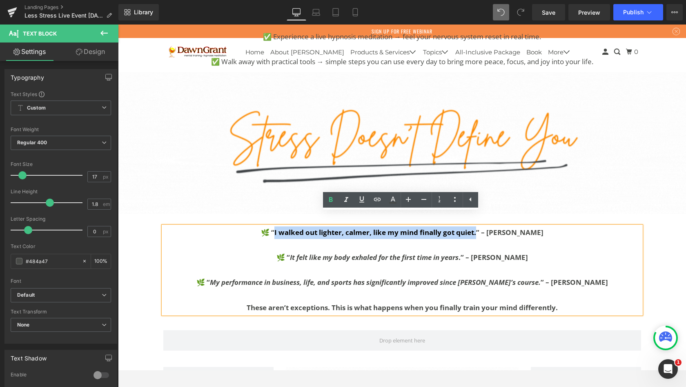
drag, startPoint x: 407, startPoint y: 215, endPoint x: 291, endPoint y: 219, distance: 116.1
click at [291, 228] on b "🌿 “I walked out lighter, calmer, like my mind finally got quiet.” – [PERSON_NAM…" at bounding box center [402, 232] width 283 height 9
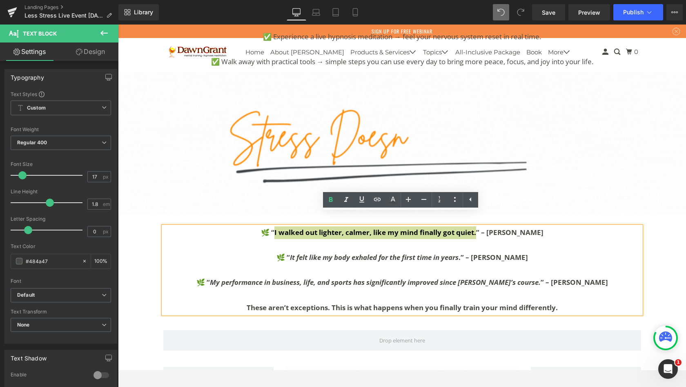
click at [347, 199] on icon at bounding box center [347, 200] width 10 height 10
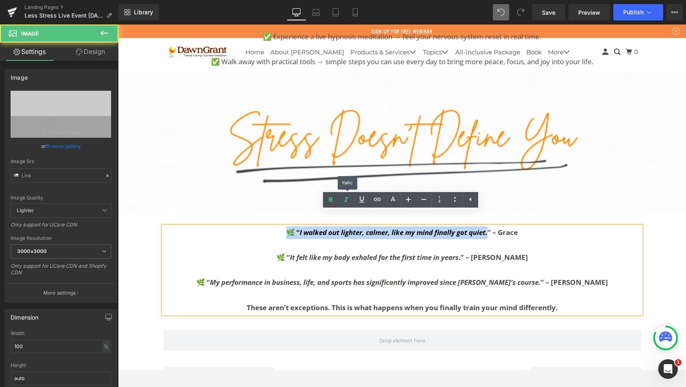
click at [536, 174] on img at bounding box center [402, 143] width 568 height 142
type input "[URL][DOMAIN_NAME]"
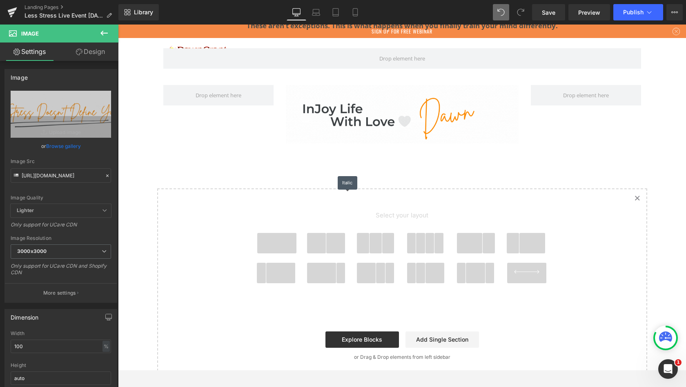
scroll to position [2226, 0]
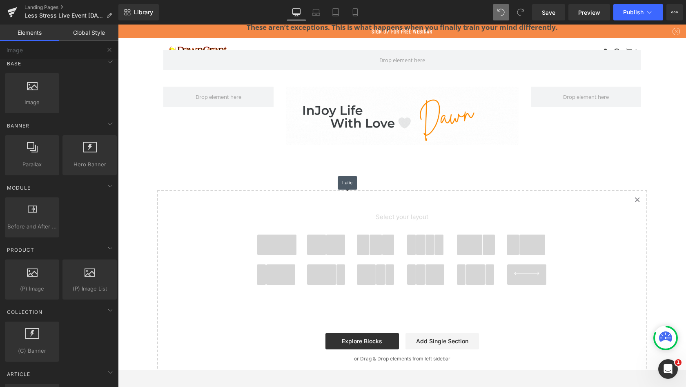
click at [373, 234] on span at bounding box center [376, 244] width 13 height 20
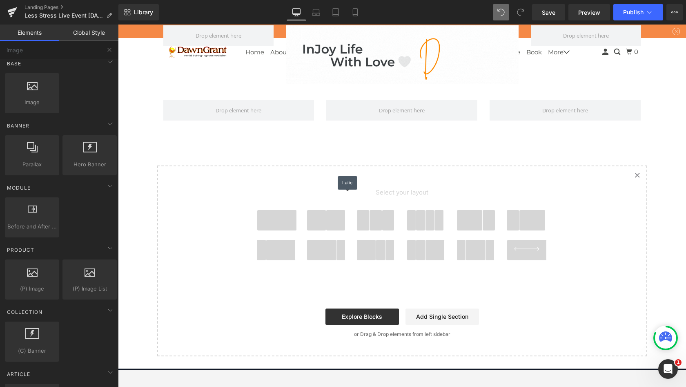
scroll to position [2173, 0]
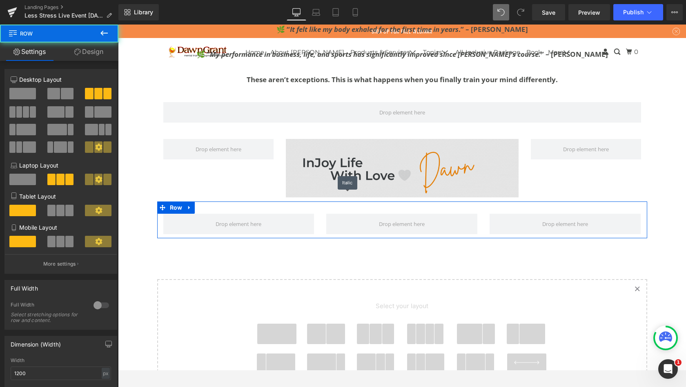
click at [176, 214] on span at bounding box center [238, 224] width 151 height 20
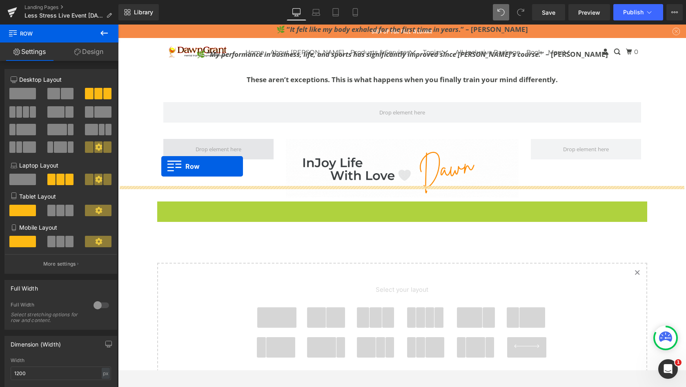
scroll to position [2753, 565]
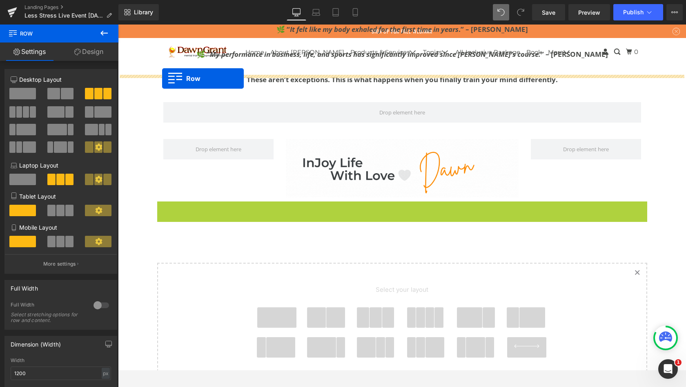
drag, startPoint x: 299, startPoint y: 125, endPoint x: 162, endPoint y: 78, distance: 144.8
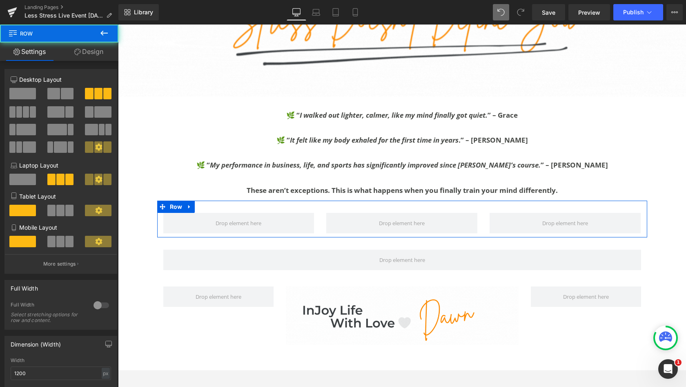
scroll to position [2047, 0]
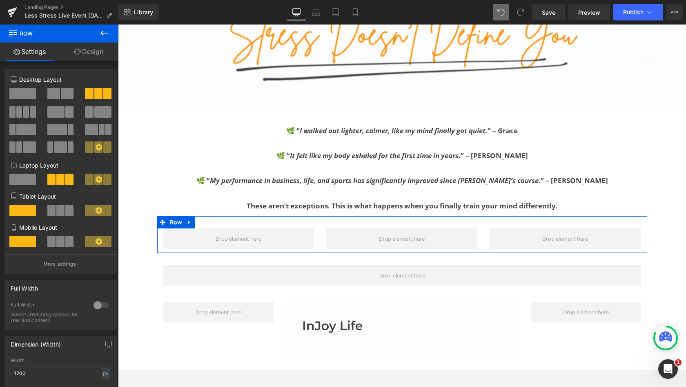
drag, startPoint x: 166, startPoint y: 68, endPoint x: 102, endPoint y: 32, distance: 73.5
click at [102, 32] on icon at bounding box center [103, 33] width 7 height 5
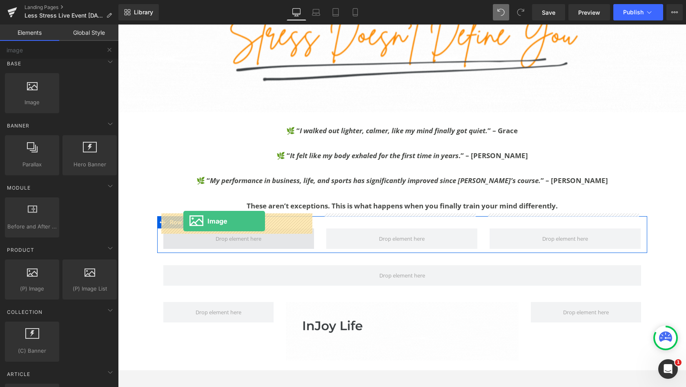
drag, startPoint x: 220, startPoint y: 57, endPoint x: 183, endPoint y: 221, distance: 168.2
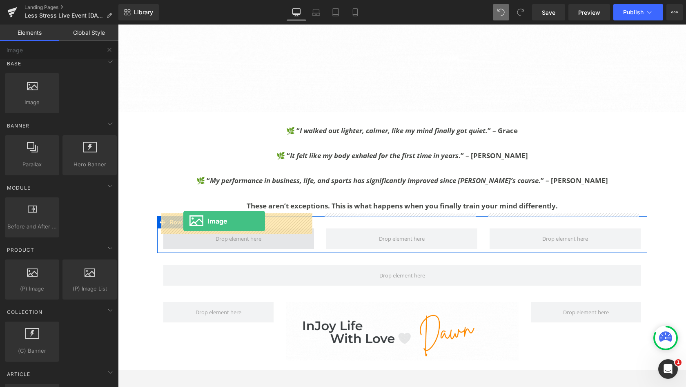
scroll to position [2789, 565]
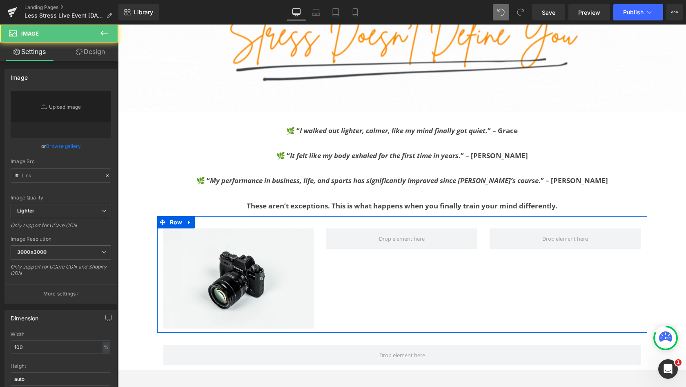
type input "//[DOMAIN_NAME][URL]"
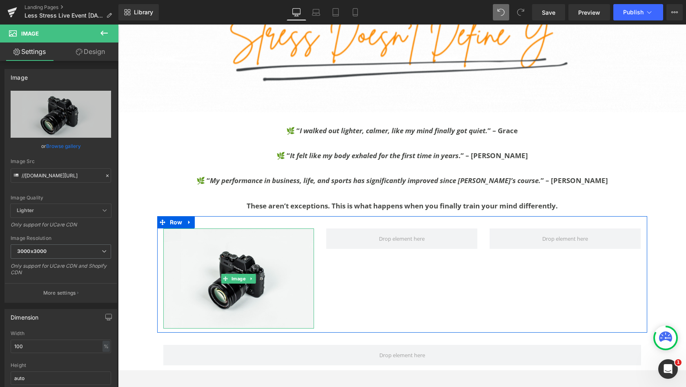
drag, startPoint x: 65, startPoint y: 196, endPoint x: 106, endPoint y: 32, distance: 169.2
click at [106, 32] on icon at bounding box center [104, 33] width 10 height 10
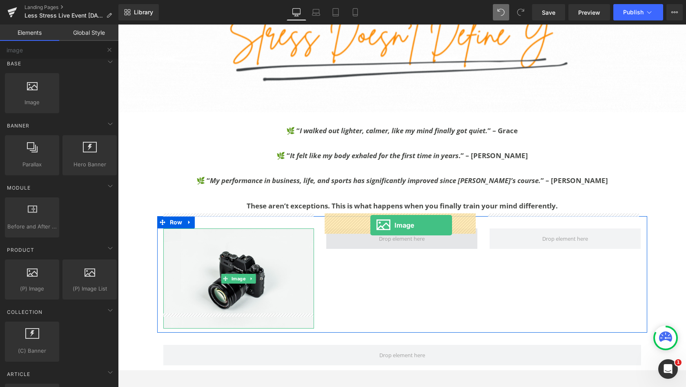
drag, startPoint x: 224, startPoint y: 57, endPoint x: 371, endPoint y: 225, distance: 223.0
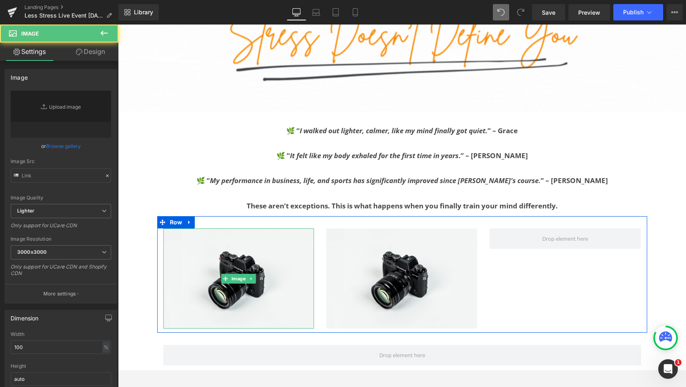
type input "//[DOMAIN_NAME][URL]"
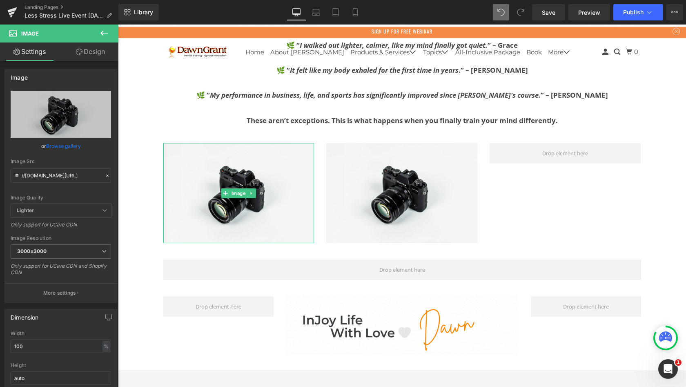
scroll to position [2120, 0]
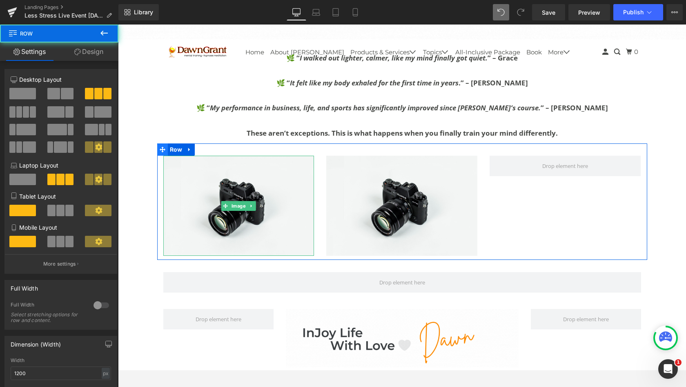
drag, startPoint x: 415, startPoint y: 226, endPoint x: 163, endPoint y: 136, distance: 267.5
click at [163, 143] on div "Image Image Row" at bounding box center [402, 201] width 490 height 116
drag, startPoint x: 163, startPoint y: 136, endPoint x: 188, endPoint y: 135, distance: 24.6
click at [188, 148] on icon at bounding box center [189, 150] width 2 height 4
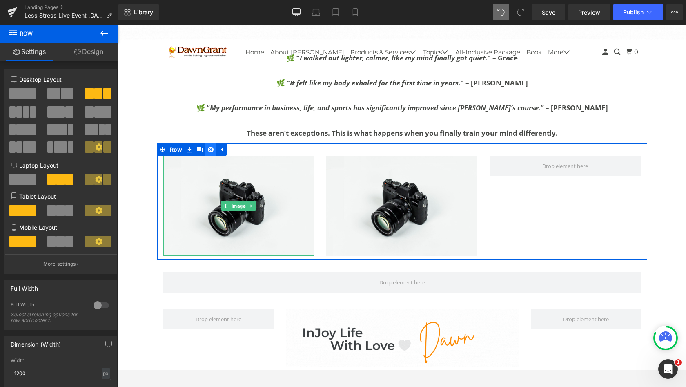
drag, startPoint x: 188, startPoint y: 135, endPoint x: 210, endPoint y: 134, distance: 22.1
click at [210, 147] on icon at bounding box center [211, 150] width 6 height 6
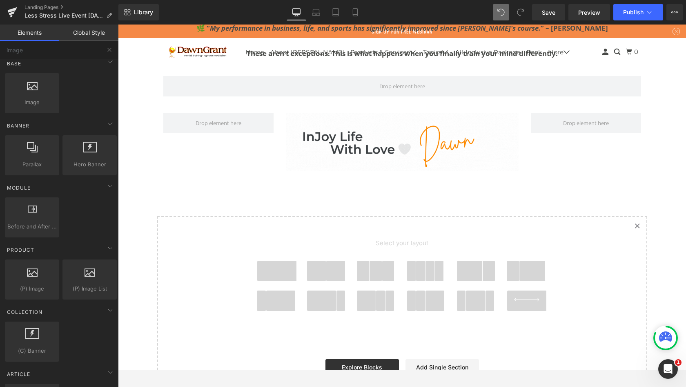
scroll to position [2288, 0]
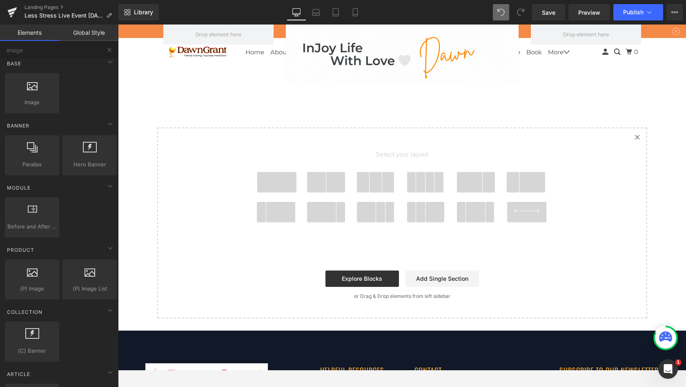
drag, startPoint x: 393, startPoint y: 251, endPoint x: 333, endPoint y: 170, distance: 100.7
click at [333, 172] on span at bounding box center [335, 182] width 19 height 20
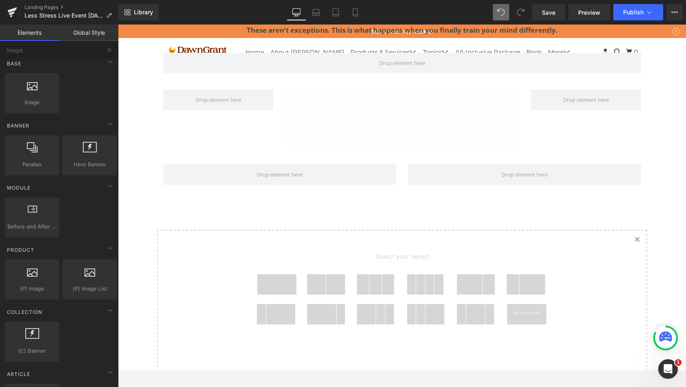
scroll to position [2177, 0]
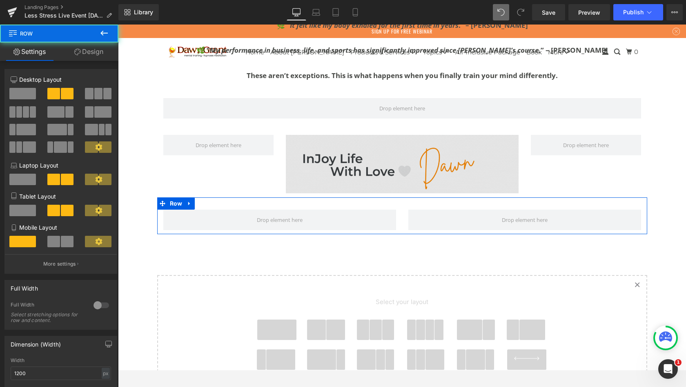
click at [183, 210] on span at bounding box center [279, 220] width 233 height 20
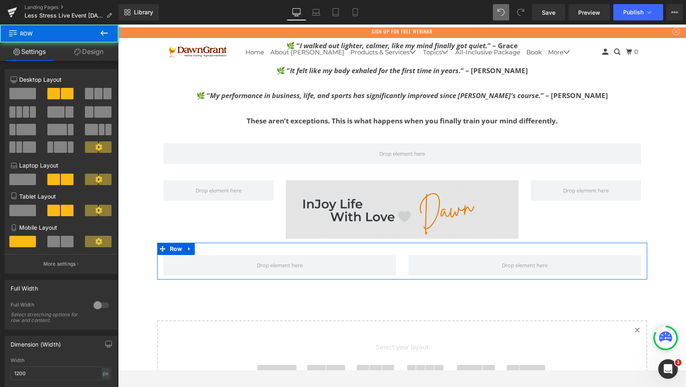
scroll to position [2122, 0]
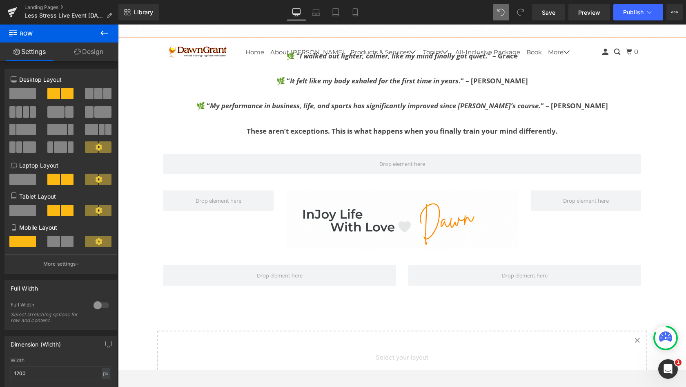
click at [167, 253] on div "Row" at bounding box center [402, 271] width 490 height 37
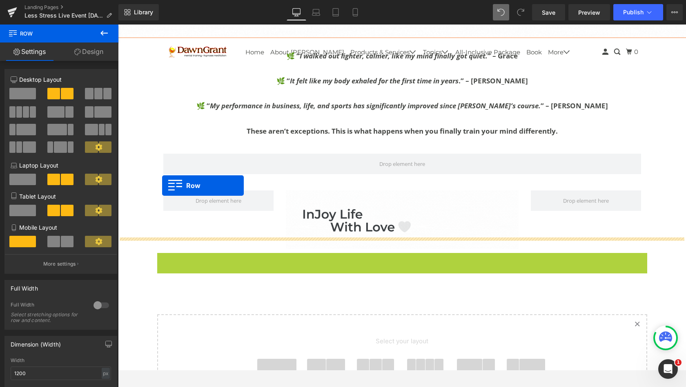
scroll to position [2753, 565]
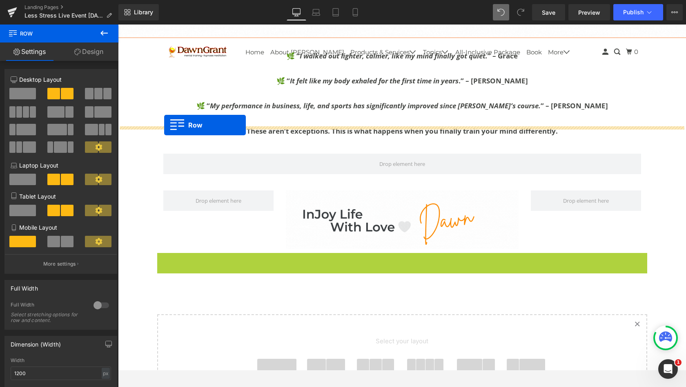
drag, startPoint x: 183, startPoint y: 196, endPoint x: 164, endPoint y: 125, distance: 73.4
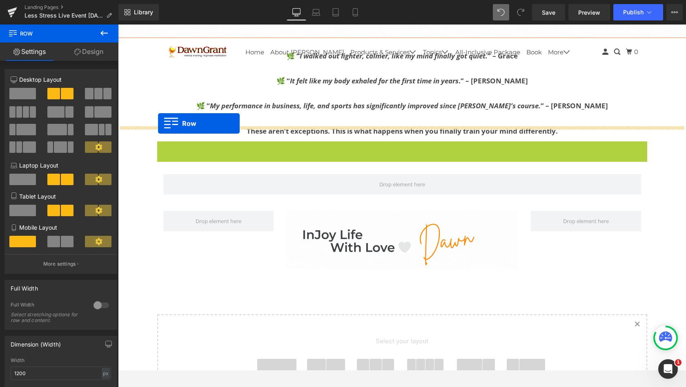
drag, startPoint x: 164, startPoint y: 125, endPoint x: 158, endPoint y: 123, distance: 6.3
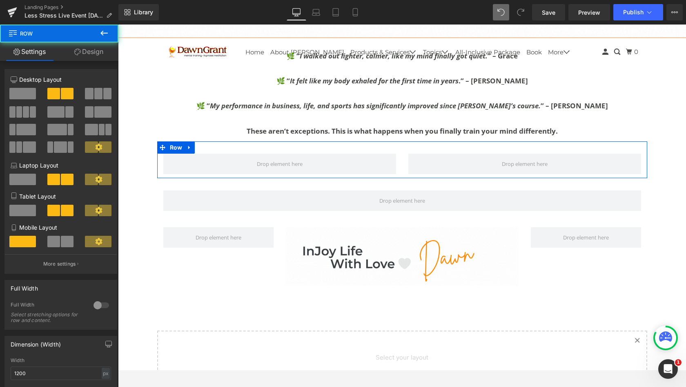
scroll to position [2769, 565]
drag, startPoint x: 40, startPoint y: 99, endPoint x: 100, endPoint y: 30, distance: 91.2
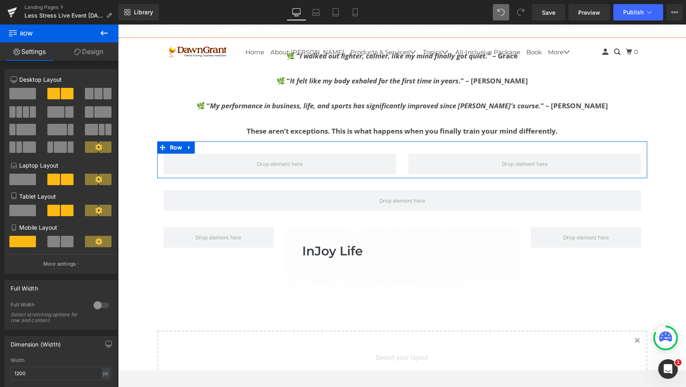
click at [100, 30] on icon at bounding box center [104, 33] width 10 height 10
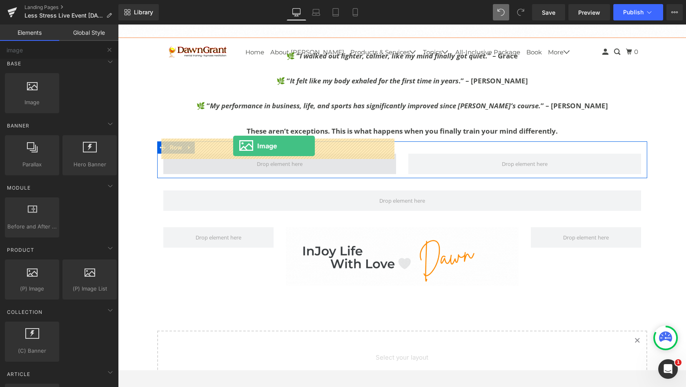
drag, startPoint x: 218, startPoint y: 55, endPoint x: 233, endPoint y: 146, distance: 92.3
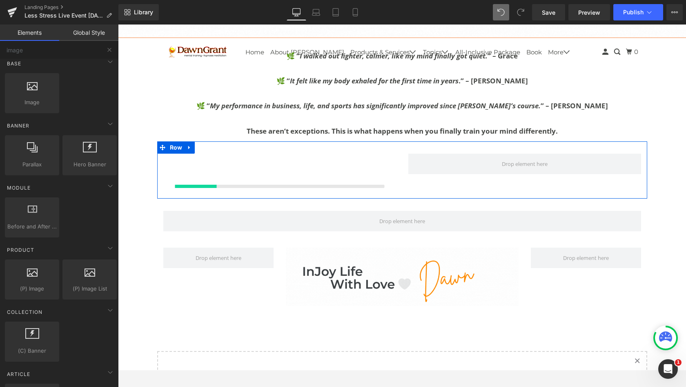
scroll to position [2789, 565]
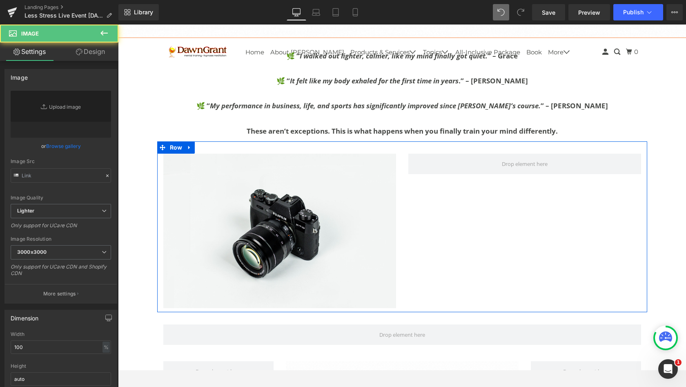
type input "//[DOMAIN_NAME][URL]"
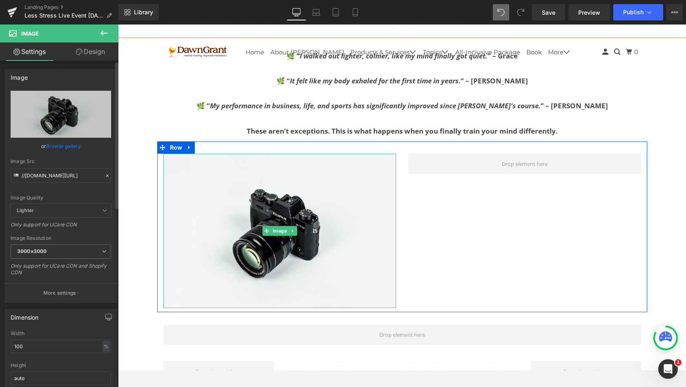
drag, startPoint x: 115, startPoint y: 121, endPoint x: 73, endPoint y: 145, distance: 48.5
click at [73, 145] on link "Browse gallery" at bounding box center [63, 146] width 35 height 14
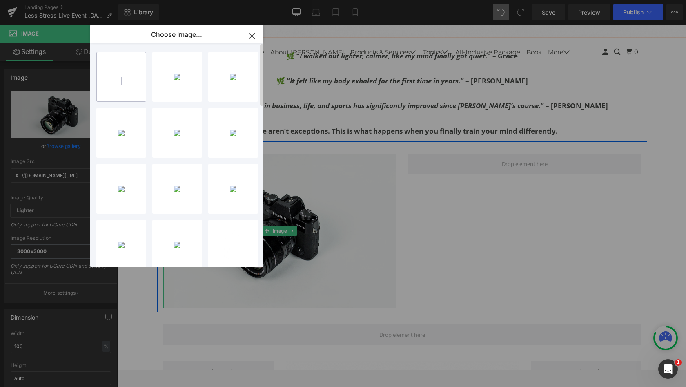
drag, startPoint x: 73, startPoint y: 145, endPoint x: 122, endPoint y: 80, distance: 81.8
click at [122, 80] on input "file" at bounding box center [121, 76] width 49 height 49
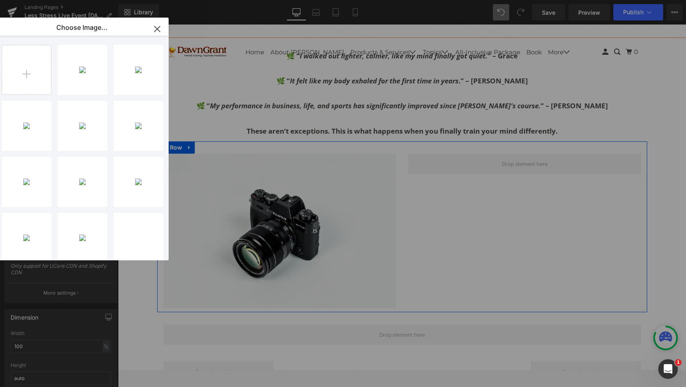
drag, startPoint x: 122, startPoint y: 80, endPoint x: 103, endPoint y: 25, distance: 58.1
click at [103, 25] on p "Choose Image..." at bounding box center [81, 27] width 51 height 8
drag, startPoint x: 103, startPoint y: 25, endPoint x: 30, endPoint y: 70, distance: 86.3
click at [30, 70] on input "file" at bounding box center [26, 69] width 49 height 49
type input "C:\fakepath\177be97a-6807-c4e8-1de4-83130bd39896.png"
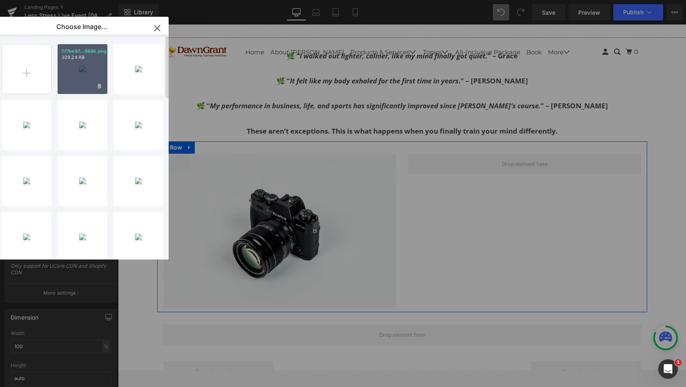
drag, startPoint x: 30, startPoint y: 70, endPoint x: 84, endPoint y: 60, distance: 54.8
click at [84, 60] on div "177be97...9896.png 329.24 KB" at bounding box center [83, 69] width 50 height 50
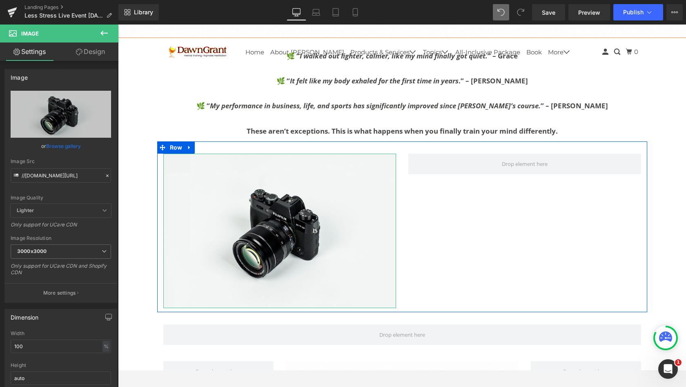
click at [63, 147] on link "Browse gallery" at bounding box center [63, 146] width 35 height 14
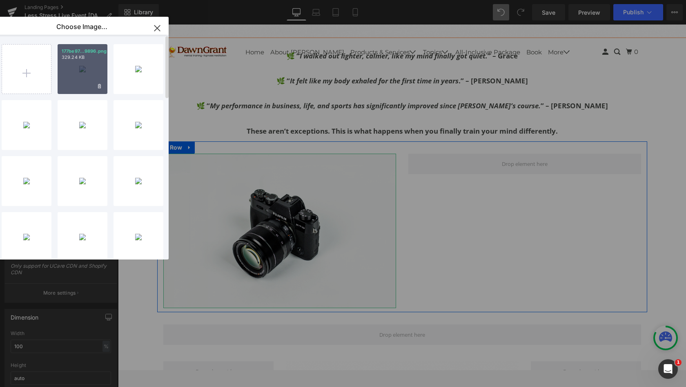
click at [87, 76] on div "177be97...9896.png 329.24 KB" at bounding box center [83, 69] width 50 height 50
type input "[URL][DOMAIN_NAME]"
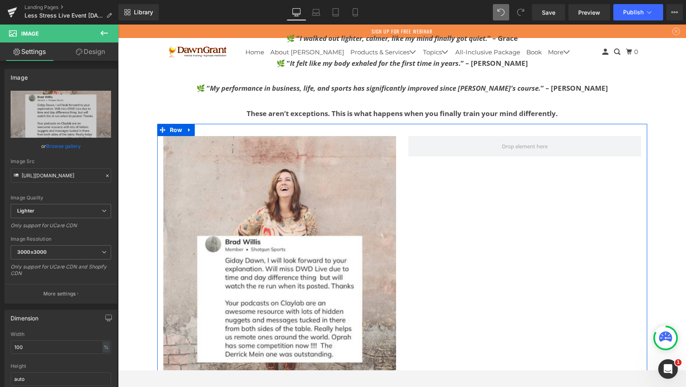
scroll to position [2144, 0]
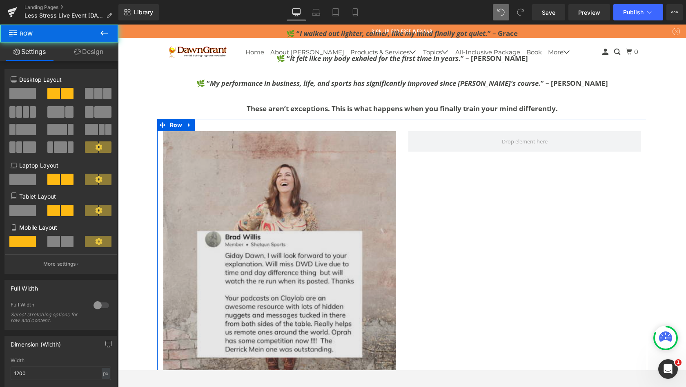
click at [467, 131] on span at bounding box center [525, 141] width 233 height 20
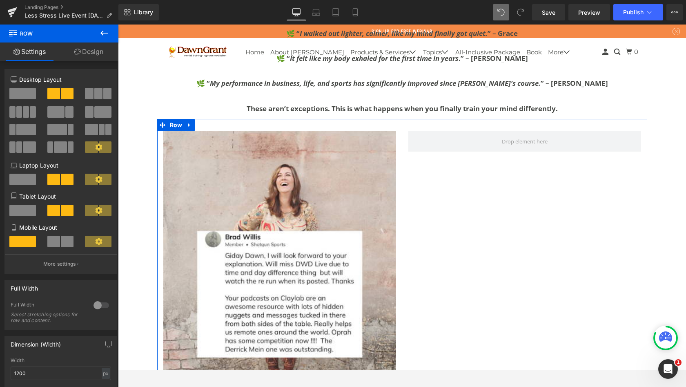
drag, startPoint x: 229, startPoint y: 184, endPoint x: 101, endPoint y: 33, distance: 197.7
click at [101, 33] on icon at bounding box center [103, 33] width 7 height 5
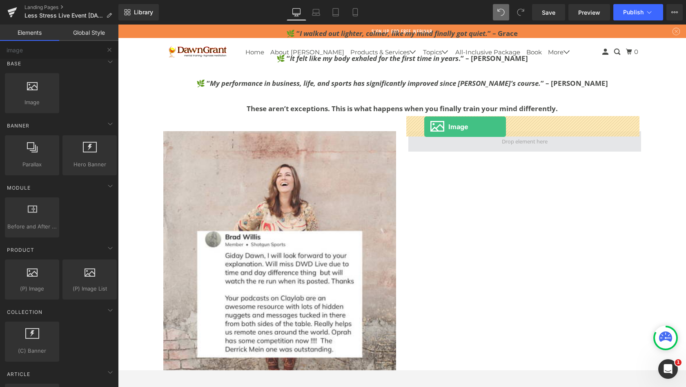
drag, startPoint x: 219, startPoint y: 58, endPoint x: 424, endPoint y: 127, distance: 216.4
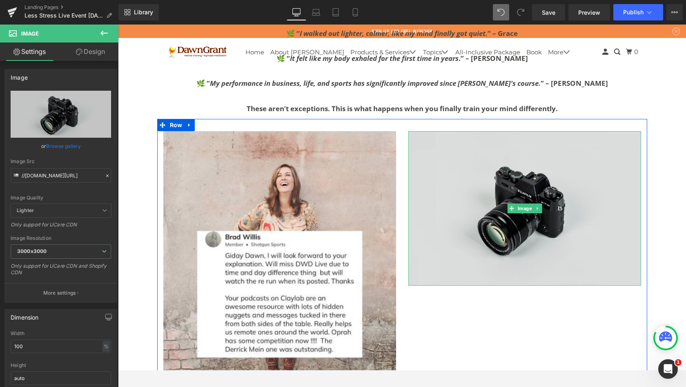
click at [60, 147] on link "Browse gallery" at bounding box center [63, 146] width 35 height 14
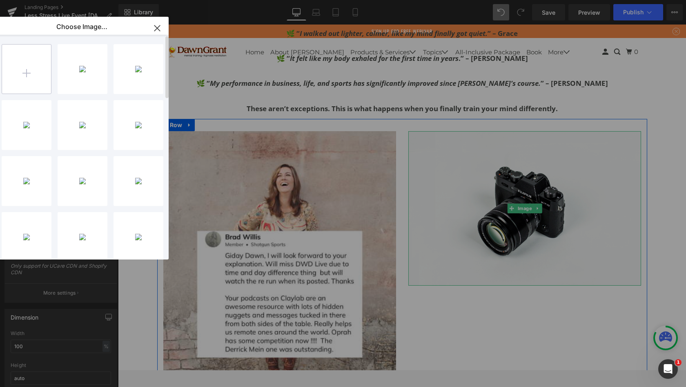
drag, startPoint x: 306, startPoint y: 102, endPoint x: 27, endPoint y: 74, distance: 280.4
click at [27, 74] on input "file" at bounding box center [26, 69] width 49 height 49
type input "C:\fakepath\4307bf45-3f56-cd49-c182-174ae4220451.png"
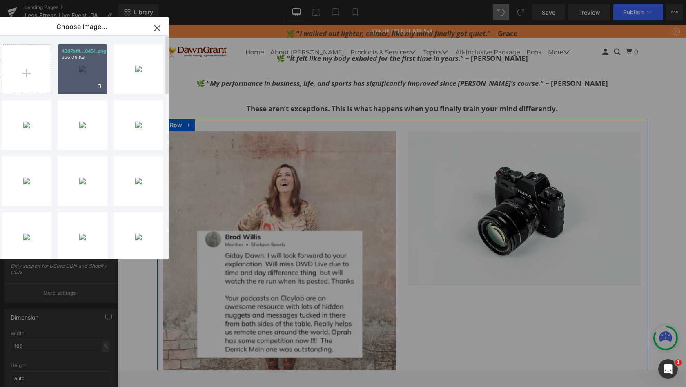
drag, startPoint x: 27, startPoint y: 74, endPoint x: 79, endPoint y: 66, distance: 52.5
click at [79, 66] on div "4307bf4...0451.png 356.08 KB" at bounding box center [83, 69] width 50 height 50
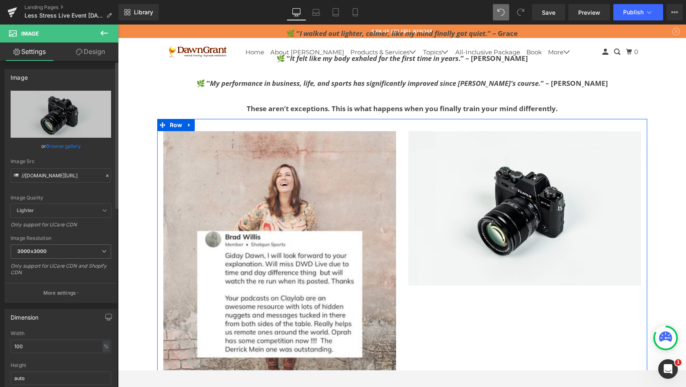
drag, startPoint x: 79, startPoint y: 66, endPoint x: 67, endPoint y: 146, distance: 81.0
click at [67, 146] on link "Browse gallery" at bounding box center [63, 146] width 35 height 14
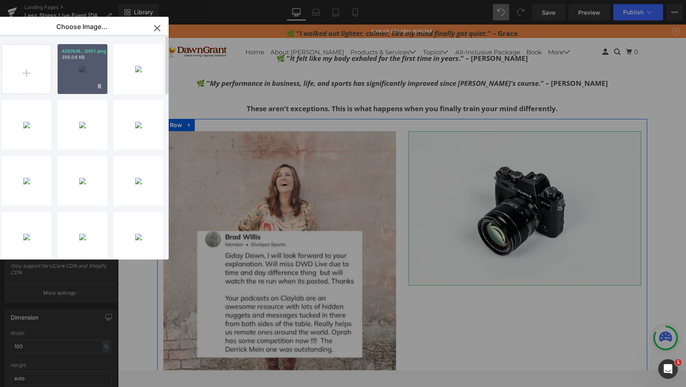
drag, startPoint x: 67, startPoint y: 146, endPoint x: 83, endPoint y: 72, distance: 76.0
click at [83, 72] on div "4307bf4...0451.png 356.08 KB Delete image? Yes No" at bounding box center [83, 69] width 50 height 50
type input "[URL][DOMAIN_NAME]"
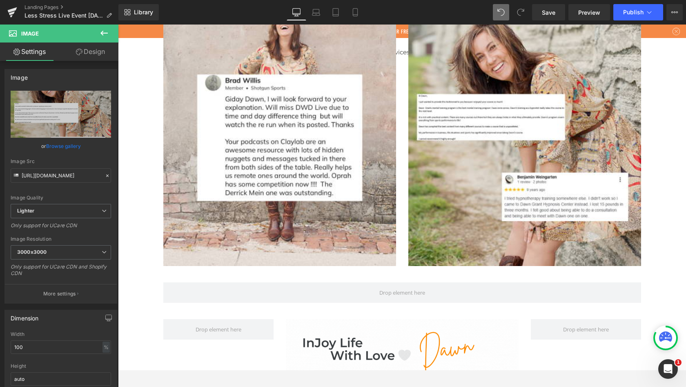
scroll to position [2323, 0]
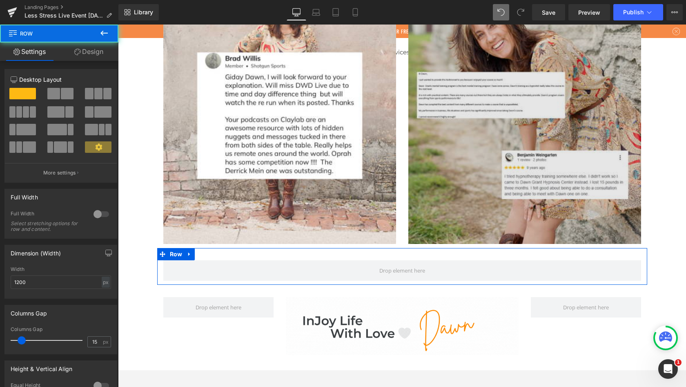
click at [433, 260] on span at bounding box center [402, 270] width 478 height 20
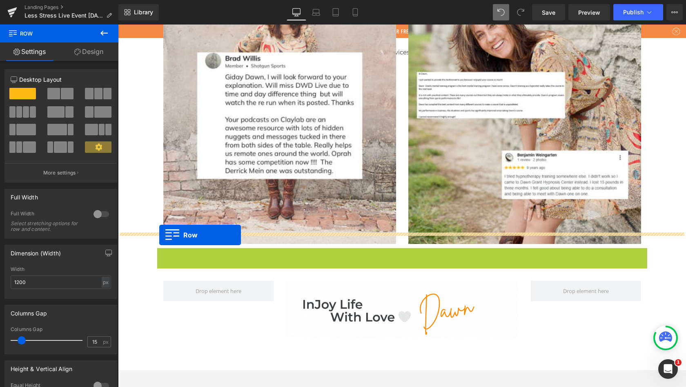
scroll to position [3023, 565]
drag, startPoint x: 471, startPoint y: 175, endPoint x: 150, endPoint y: 226, distance: 324.3
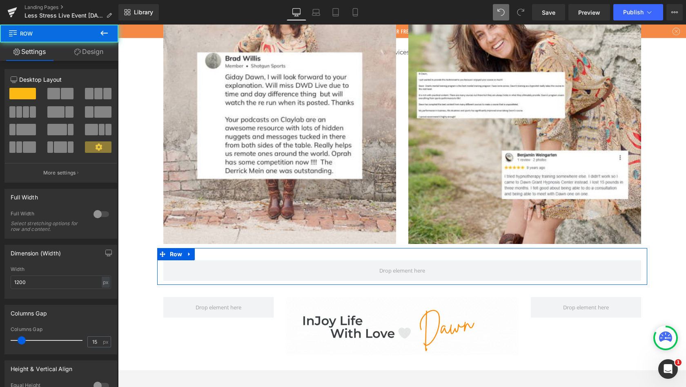
scroll to position [3040, 565]
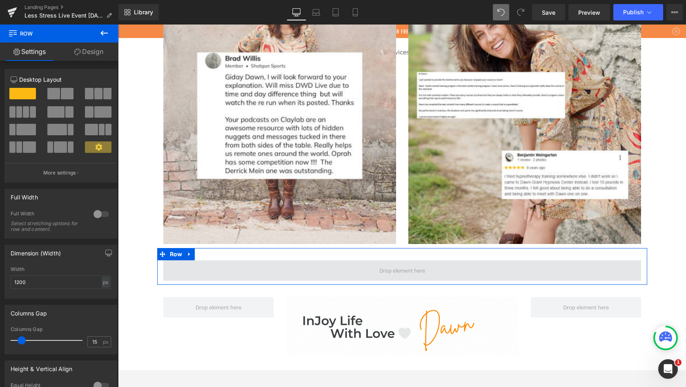
drag, startPoint x: 150, startPoint y: 226, endPoint x: 255, endPoint y: 257, distance: 109.0
click at [255, 260] on span at bounding box center [402, 270] width 478 height 20
click at [87, 51] on link "Design" at bounding box center [88, 51] width 59 height 18
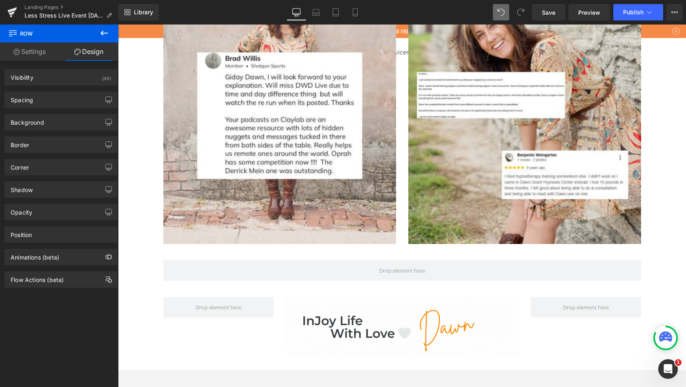
drag, startPoint x: 137, startPoint y: 232, endPoint x: 105, endPoint y: 33, distance: 201.1
click at [105, 33] on icon at bounding box center [103, 33] width 7 height 5
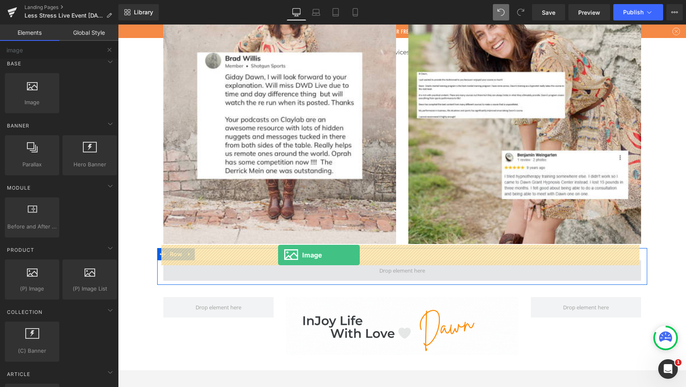
drag, startPoint x: 223, startPoint y: 58, endPoint x: 278, endPoint y: 255, distance: 204.5
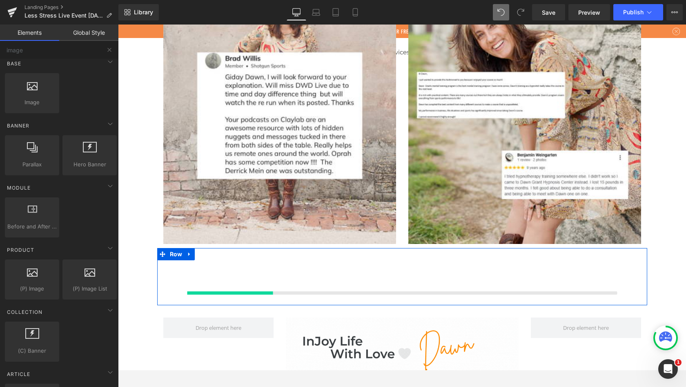
scroll to position [3060, 565]
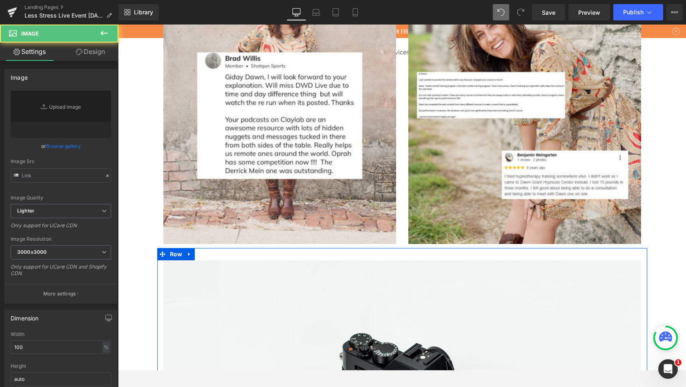
type input "//[DOMAIN_NAME][URL]"
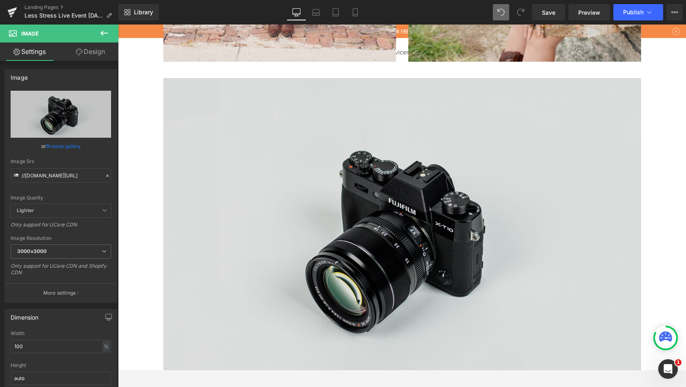
scroll to position [2512, 0]
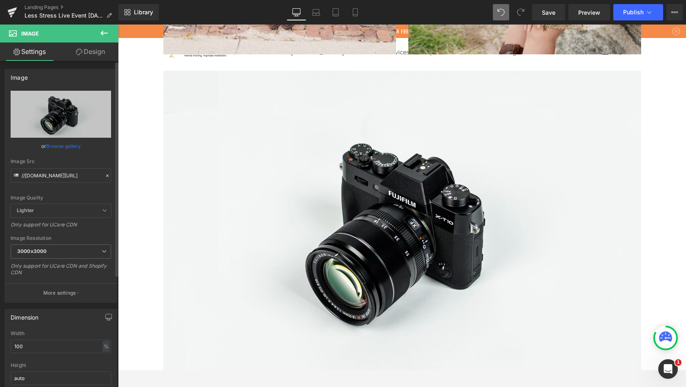
drag, startPoint x: 243, startPoint y: 160, endPoint x: 70, endPoint y: 144, distance: 174.3
click at [70, 144] on link "Browse gallery" at bounding box center [63, 146] width 35 height 14
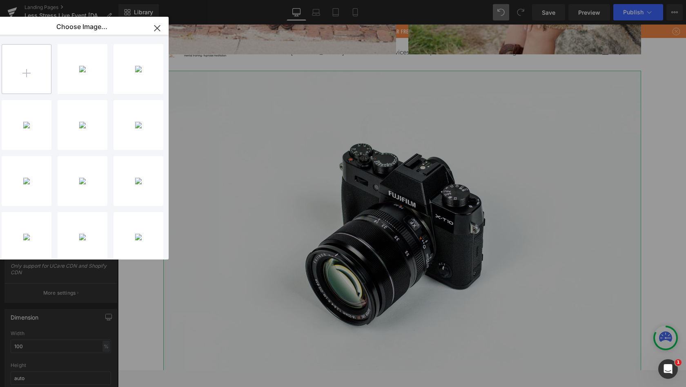
drag, startPoint x: 70, startPoint y: 144, endPoint x: 36, endPoint y: 71, distance: 80.8
click at [36, 71] on input "file" at bounding box center [26, 69] width 49 height 49
type input "C:\fakepath\what this is and isnt.gif"
click at [0, 0] on div "what th...isnt.gif 47.28 KB" at bounding box center [0, 0] width 0 height 0
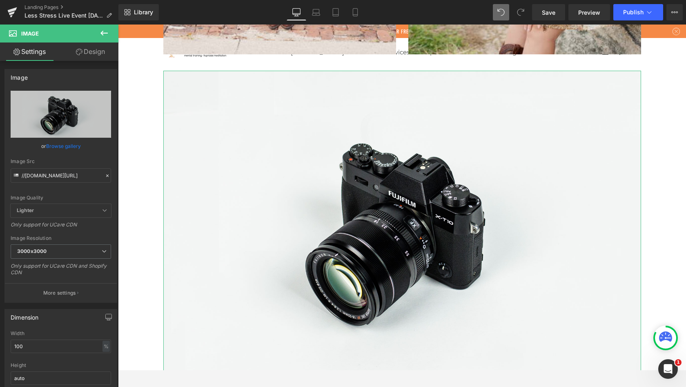
click at [67, 144] on link "Browse gallery" at bounding box center [63, 146] width 35 height 14
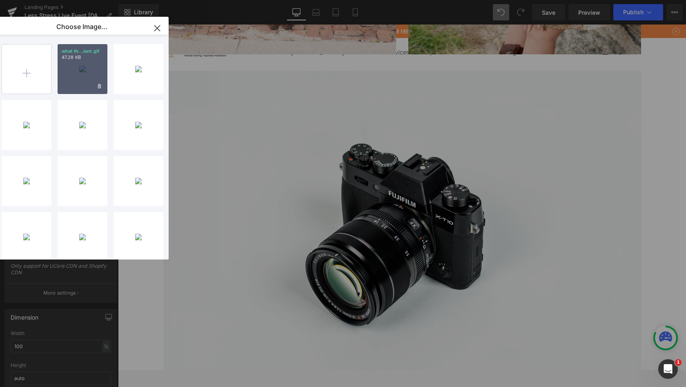
drag, startPoint x: 36, startPoint y: 71, endPoint x: 86, endPoint y: 69, distance: 50.7
click at [86, 69] on div "what th...isnt.gif 47.28 KB" at bounding box center [83, 69] width 50 height 50
type input "[URL][DOMAIN_NAME]"
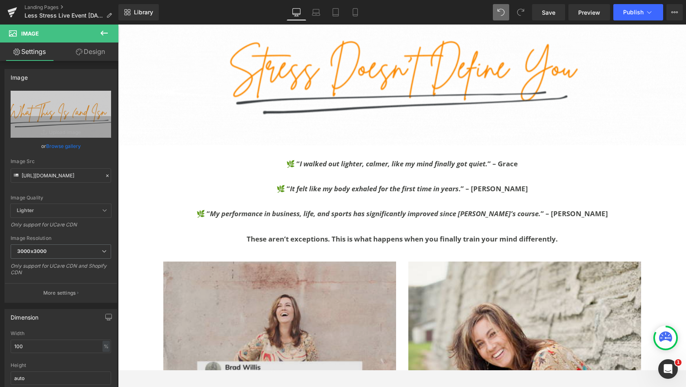
scroll to position [1990, 0]
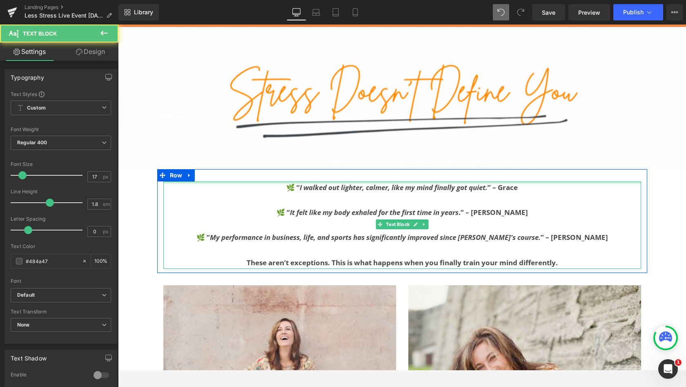
drag, startPoint x: 330, startPoint y: 147, endPoint x: 329, endPoint y: 169, distance: 21.7
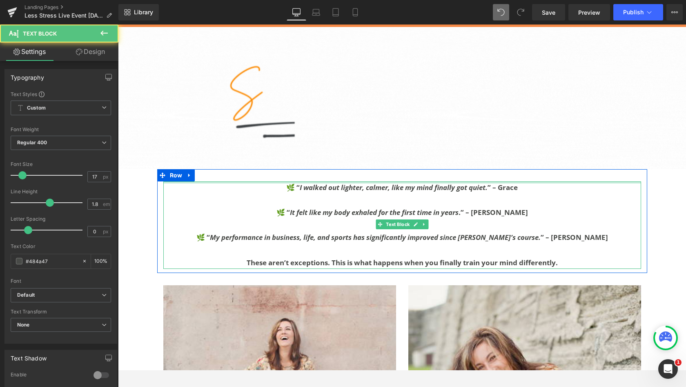
click at [329, 181] on div "🌿 “ I walked out lighter, calmer, like my mind finally got quiet. ” – [PERSON_N…" at bounding box center [402, 224] width 478 height 87
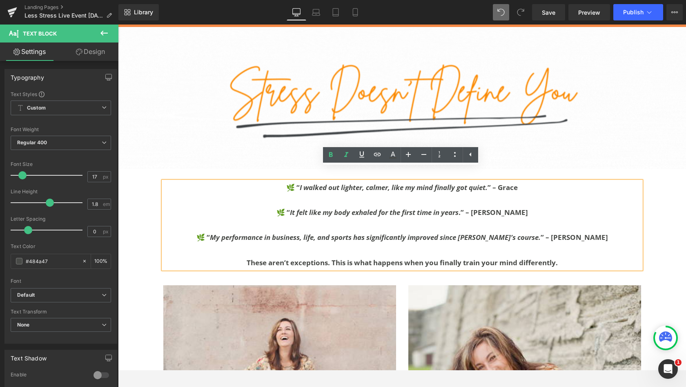
drag, startPoint x: 329, startPoint y: 169, endPoint x: 216, endPoint y: 167, distance: 113.2
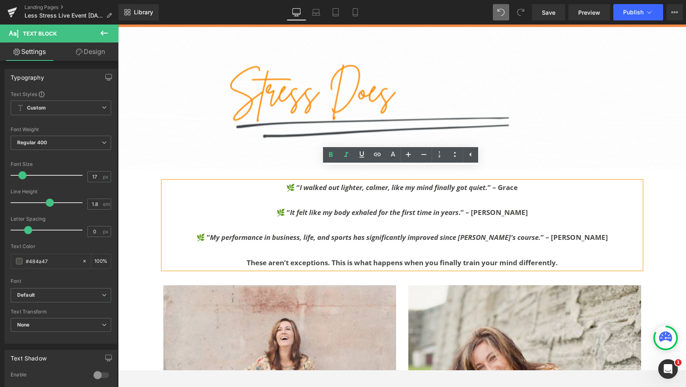
click at [216, 181] on div "🌿 “ I walked out lighter, calmer, like my mind finally got quiet. ” – [PERSON_N…" at bounding box center [402, 224] width 478 height 87
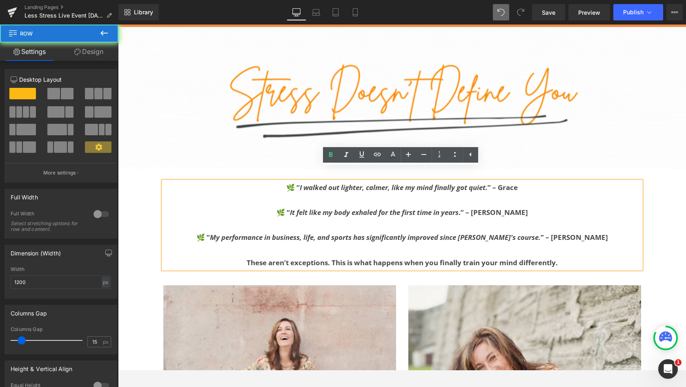
drag, startPoint x: 216, startPoint y: 167, endPoint x: 158, endPoint y: 160, distance: 58.9
click at [158, 169] on div "🌿 “ I walked out lighter, calmer, like my mind finally got quiet. ” – [PERSON_N…" at bounding box center [402, 221] width 490 height 104
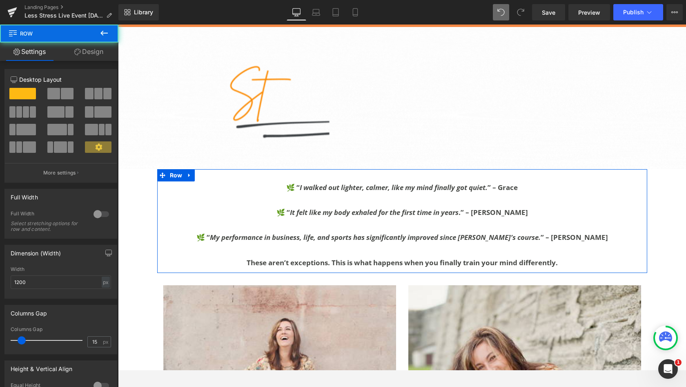
click at [160, 181] on div "🌿 “ I walked out lighter, calmer, like my mind finally got quiet. ” – [PERSON_N…" at bounding box center [402, 224] width 490 height 87
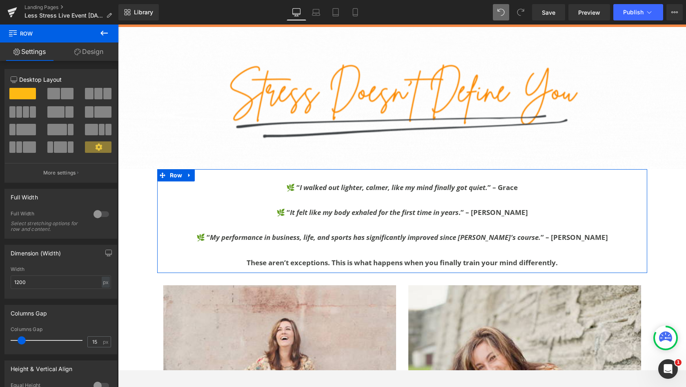
click at [187, 172] on icon at bounding box center [190, 175] width 6 height 6
click at [199, 172] on icon at bounding box center [200, 175] width 6 height 6
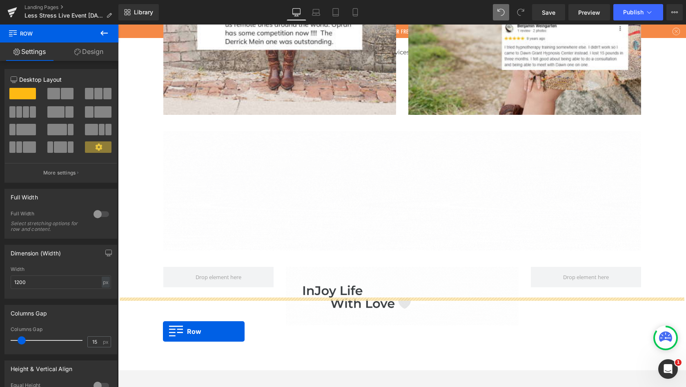
scroll to position [2489, 0]
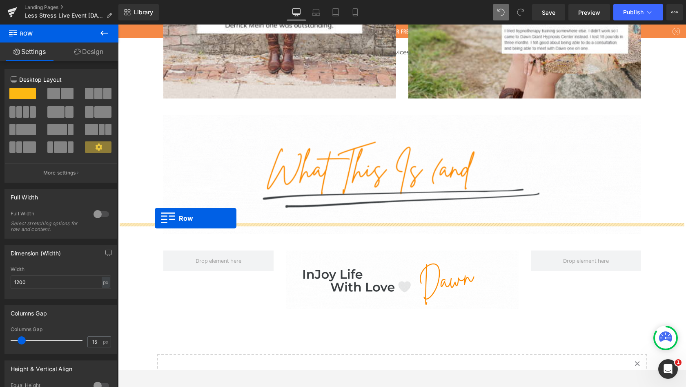
drag, startPoint x: 158, startPoint y: 160, endPoint x: 155, endPoint y: 218, distance: 58.5
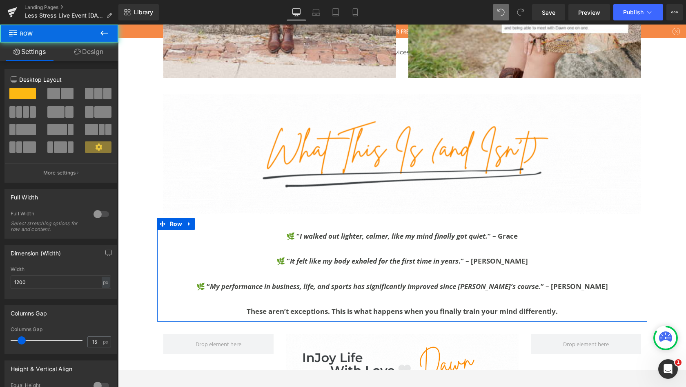
scroll to position [3241, 565]
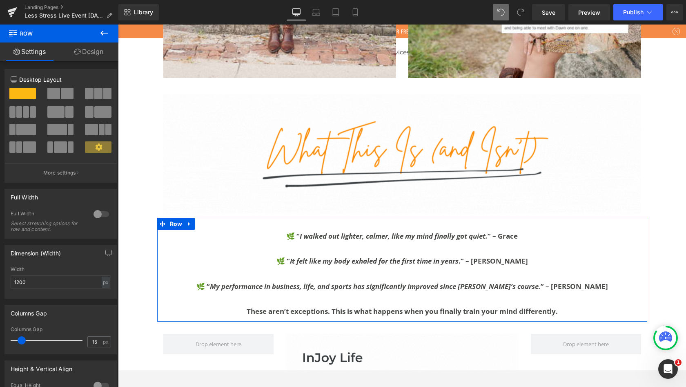
click at [431, 268] on p at bounding box center [402, 274] width 478 height 13
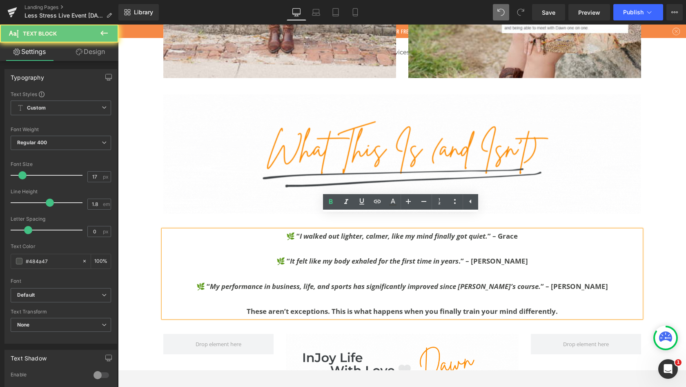
drag, startPoint x: 155, startPoint y: 218, endPoint x: 547, endPoint y: 295, distance: 400.0
click at [547, 306] on b "These aren’t exceptions. This is what happens when you finally train your mind …" at bounding box center [402, 310] width 311 height 9
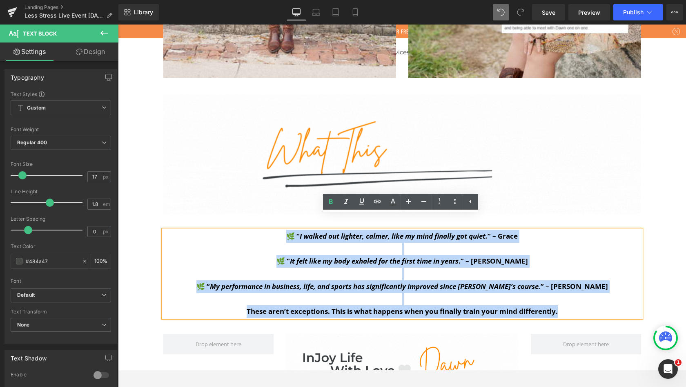
drag, startPoint x: 547, startPoint y: 295, endPoint x: 286, endPoint y: 219, distance: 272.7
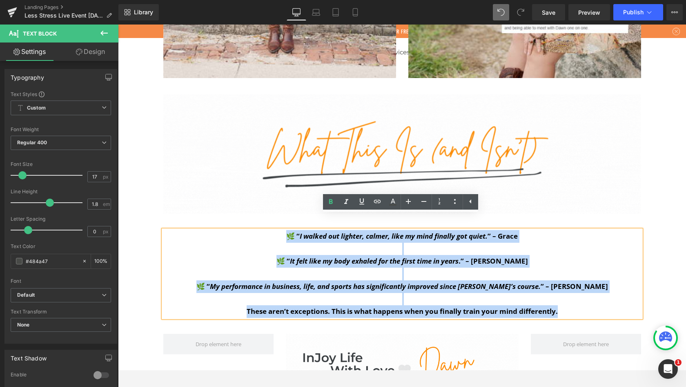
click at [286, 230] on div "🌿 “ I walked out lighter, calmer, like my mind finally got quiet. ” – [PERSON_N…" at bounding box center [402, 273] width 478 height 87
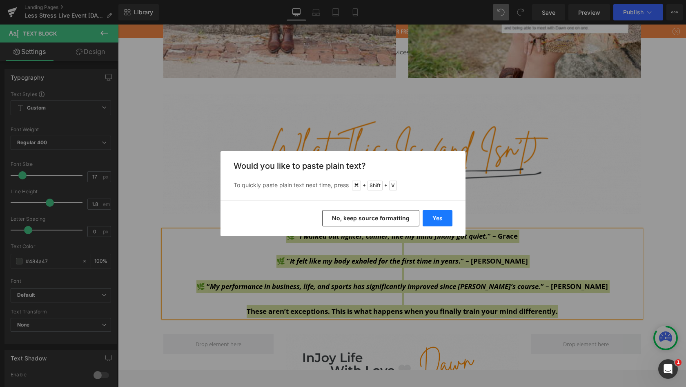
drag, startPoint x: 167, startPoint y: 194, endPoint x: 446, endPoint y: 216, distance: 279.4
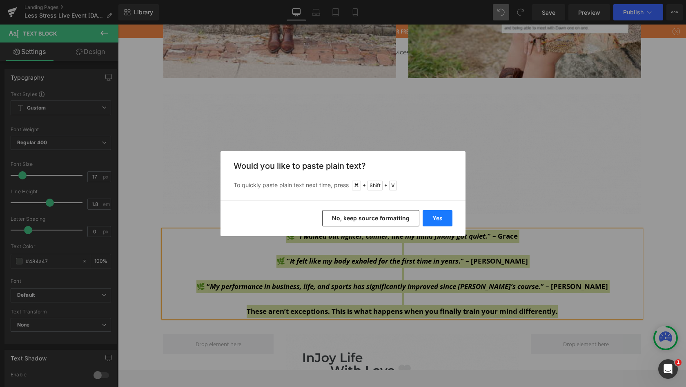
click at [446, 216] on button "Yes" at bounding box center [438, 218] width 30 height 16
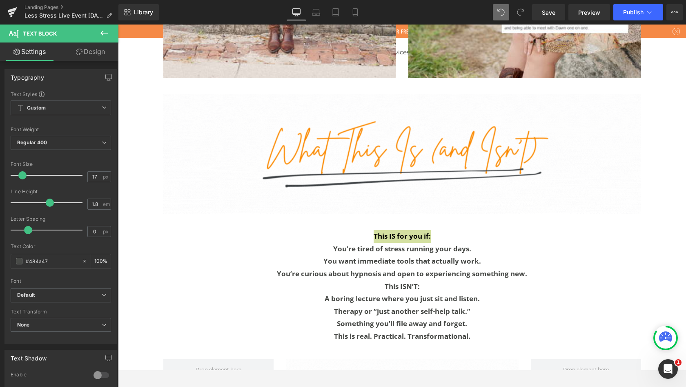
scroll to position [4, 4]
click at [371, 230] on p "This IS for you if:" at bounding box center [402, 236] width 478 height 13
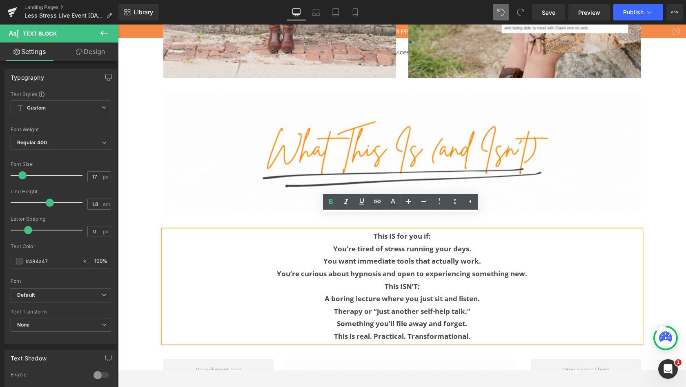
click at [385, 281] on b "This ISN’T:" at bounding box center [402, 285] width 35 height 9
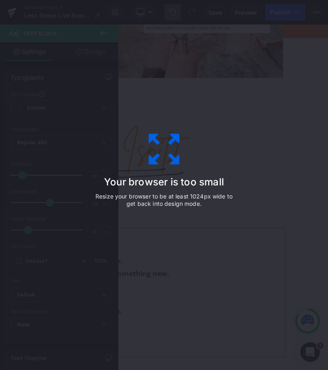
scroll to position [3277, 565]
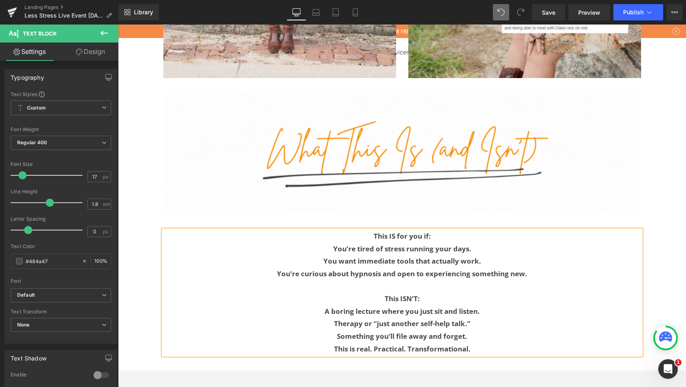
click at [332, 230] on p "This IS for you if:" at bounding box center [402, 236] width 478 height 13
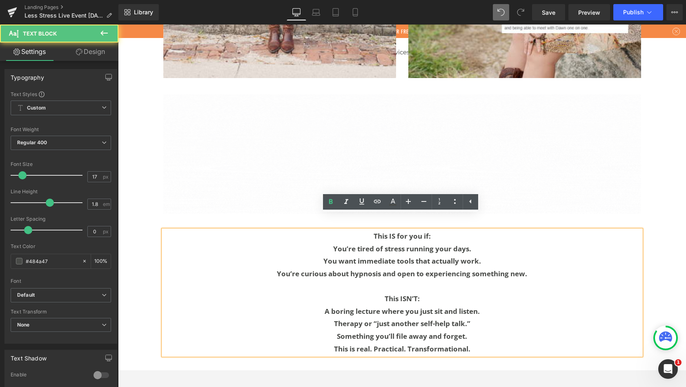
click at [330, 243] on p "You’re tired of stress running your days." at bounding box center [402, 249] width 478 height 13
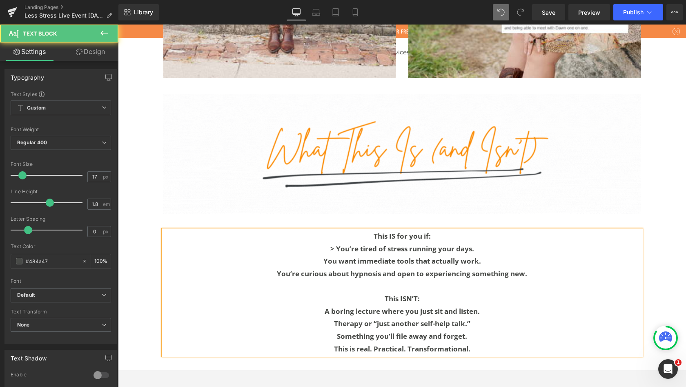
drag, startPoint x: 564, startPoint y: 240, endPoint x: 321, endPoint y: 242, distance: 243.1
click at [324, 256] on b "You want immediate tools that actually work." at bounding box center [403, 260] width 158 height 9
click at [277, 269] on b "You’re curious about hypnosis and open to experiencing something new." at bounding box center [402, 273] width 250 height 9
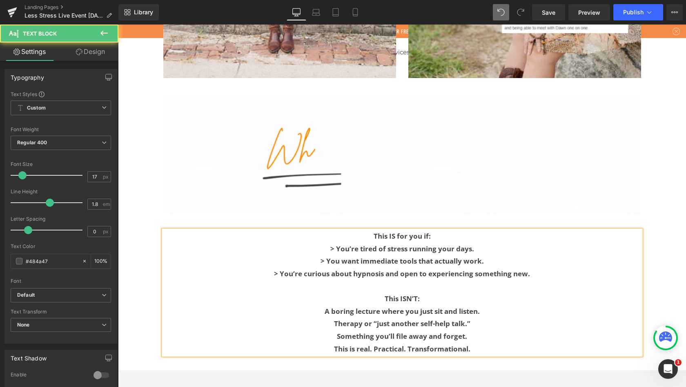
click at [319, 305] on p "A boring lecture where you just sit and listen." at bounding box center [402, 311] width 478 height 13
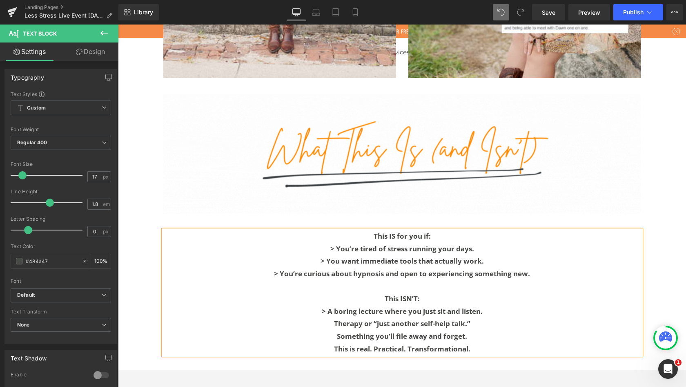
drag, startPoint x: 321, startPoint y: 242, endPoint x: 331, endPoint y: 306, distance: 65.3
click at [331, 317] on p "Therapy or “just another self-help talk.”" at bounding box center [402, 323] width 478 height 13
drag, startPoint x: 331, startPoint y: 306, endPoint x: 335, endPoint y: 319, distance: 12.7
click at [335, 330] on p "Something you’ll file away and forget." at bounding box center [402, 336] width 478 height 13
click at [334, 344] on b "This is real. Practical. Transformational." at bounding box center [402, 348] width 136 height 9
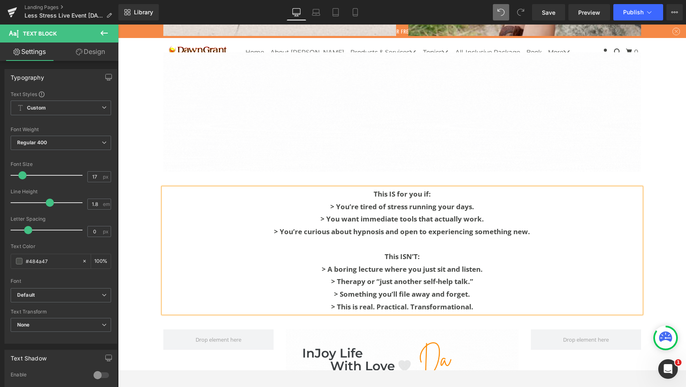
scroll to position [2536, 0]
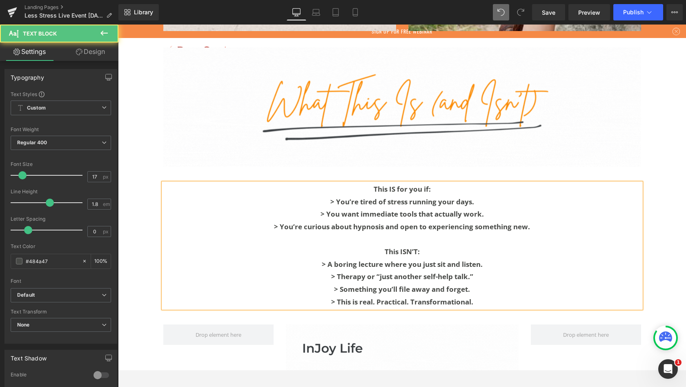
click at [445, 183] on p "This IS for you if:" at bounding box center [402, 189] width 478 height 13
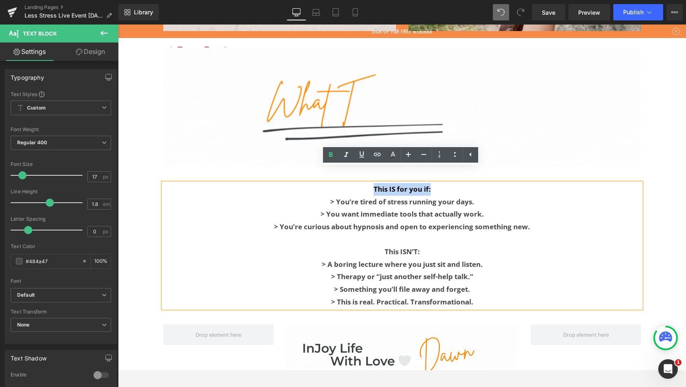
drag, startPoint x: 436, startPoint y: 185, endPoint x: 361, endPoint y: 175, distance: 75.5
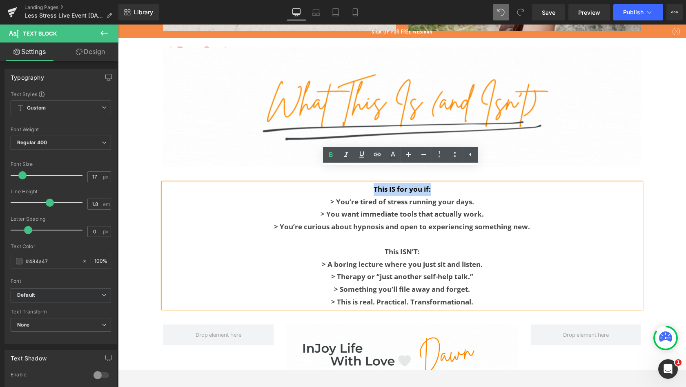
click at [361, 183] on p "This IS for you if:" at bounding box center [402, 189] width 478 height 13
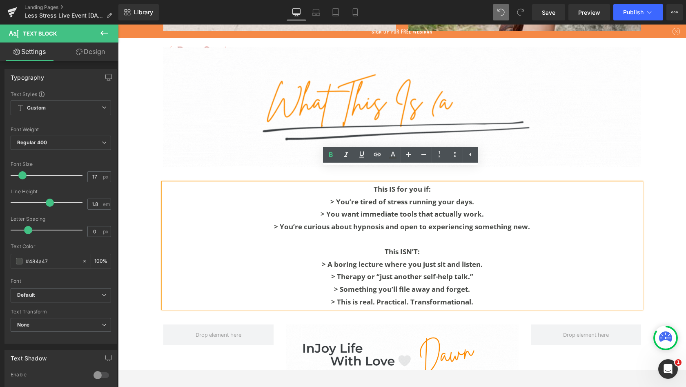
click at [357, 197] on b "> You’re tired of stress running your days." at bounding box center [402, 201] width 144 height 9
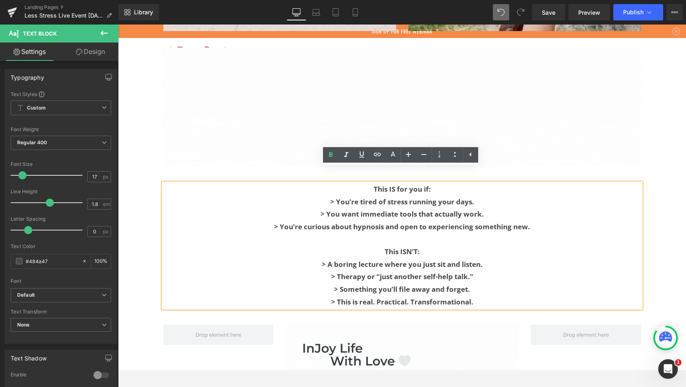
click at [334, 297] on b "> This is real. Practical. Transformational." at bounding box center [402, 301] width 142 height 9
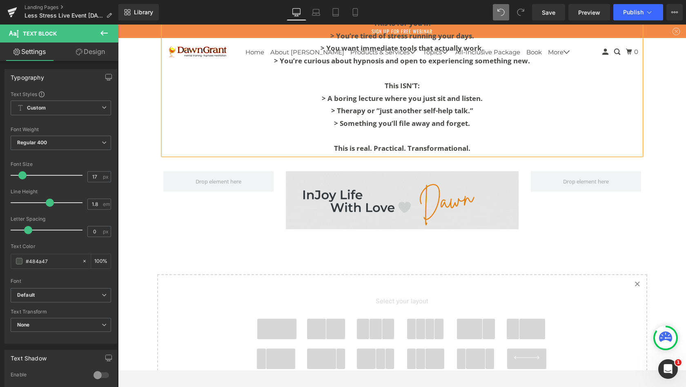
scroll to position [2719, 0]
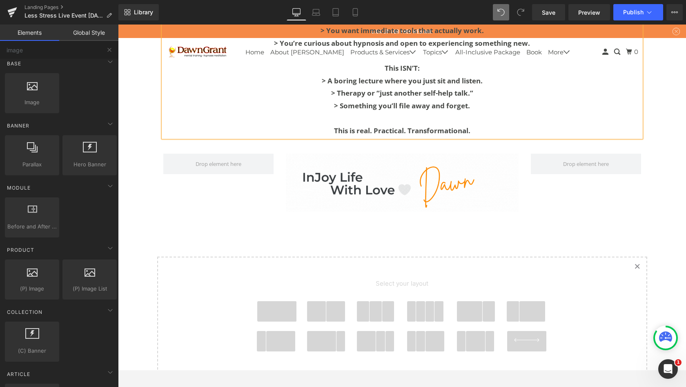
drag, startPoint x: 426, startPoint y: 218, endPoint x: 269, endPoint y: 291, distance: 173.6
click at [269, 301] on span at bounding box center [276, 311] width 39 height 20
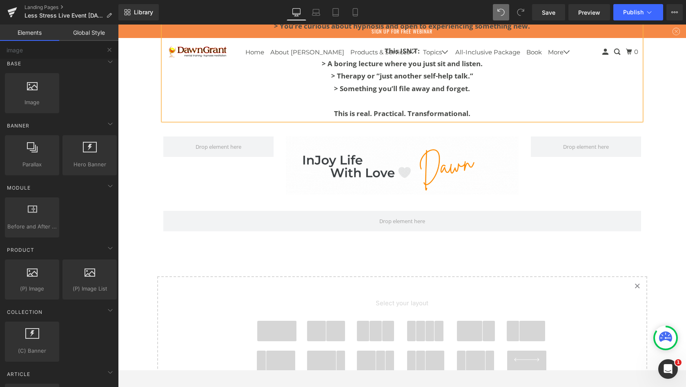
scroll to position [3327, 565]
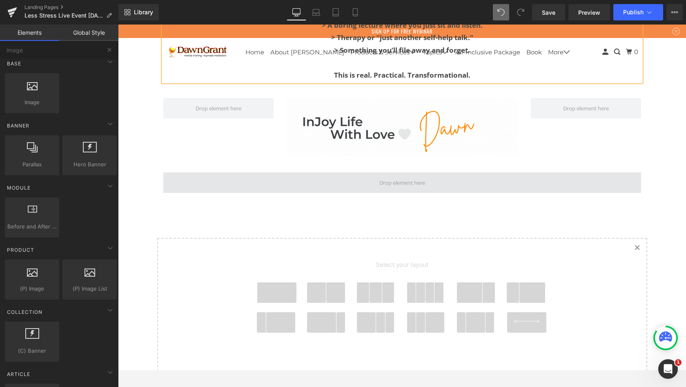
drag, startPoint x: 230, startPoint y: 114, endPoint x: 188, endPoint y: 164, distance: 65.5
click at [188, 164] on div "Row" at bounding box center [402, 178] width 490 height 37
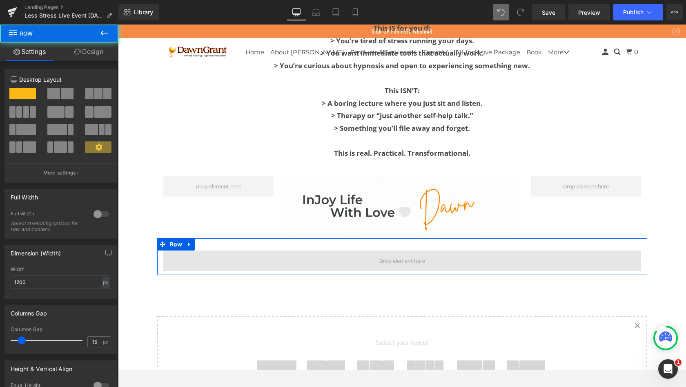
scroll to position [2681, 0]
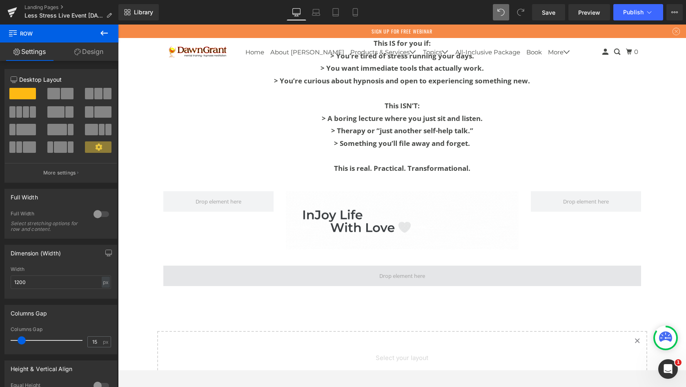
drag, startPoint x: 188, startPoint y: 164, endPoint x: 168, endPoint y: 250, distance: 88.0
click at [168, 266] on span at bounding box center [402, 276] width 478 height 20
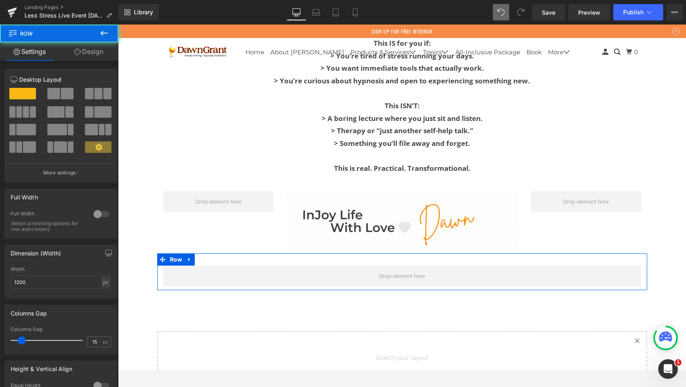
scroll to position [3310, 565]
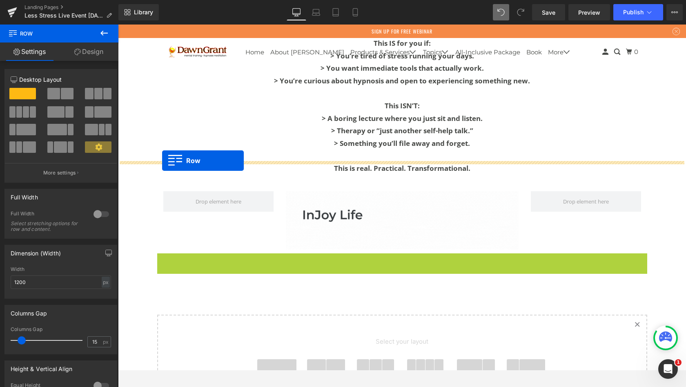
drag, startPoint x: 168, startPoint y: 250, endPoint x: 162, endPoint y: 161, distance: 89.7
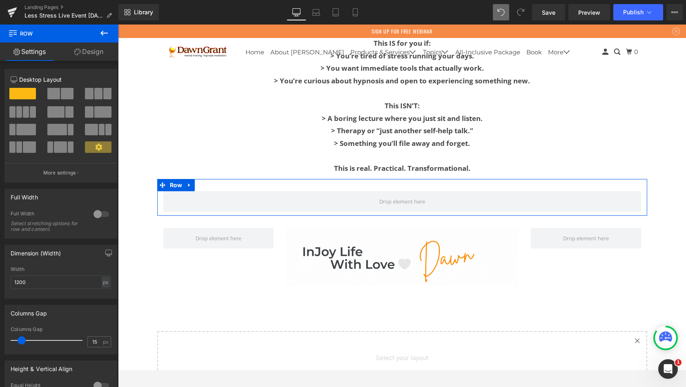
click at [105, 34] on icon at bounding box center [104, 33] width 10 height 10
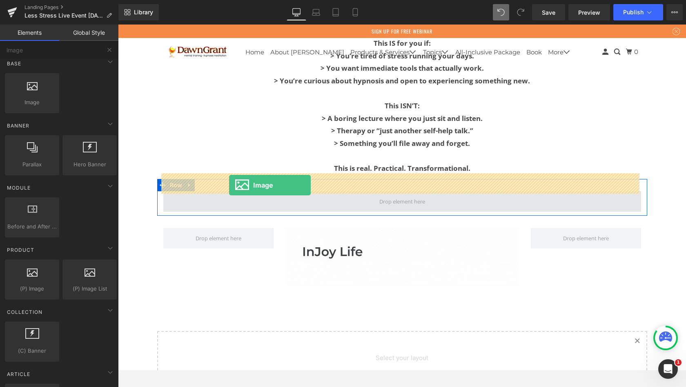
drag, startPoint x: 162, startPoint y: 161, endPoint x: 229, endPoint y: 185, distance: 71.3
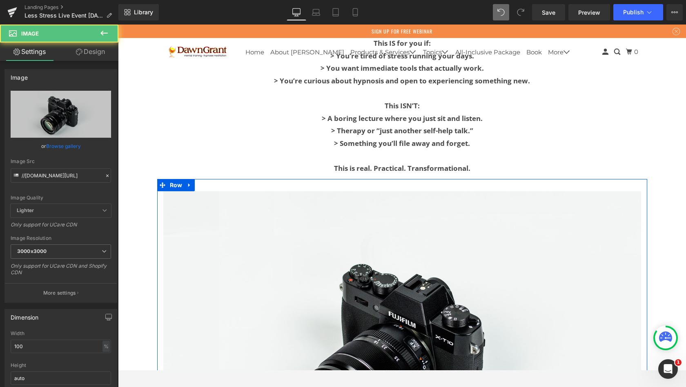
scroll to position [3623, 565]
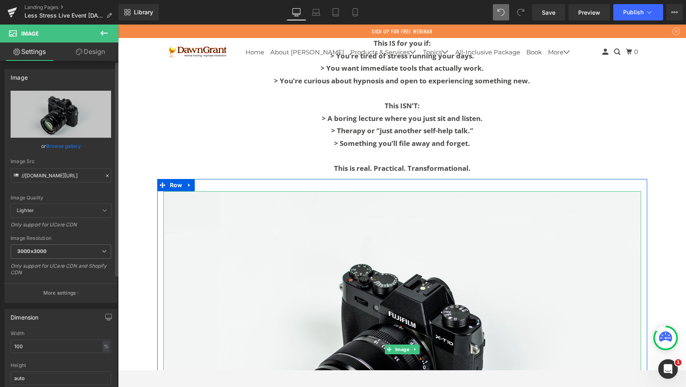
drag, startPoint x: 111, startPoint y: 161, endPoint x: 56, endPoint y: 147, distance: 57.2
click at [56, 147] on link "Browse gallery" at bounding box center [63, 146] width 35 height 14
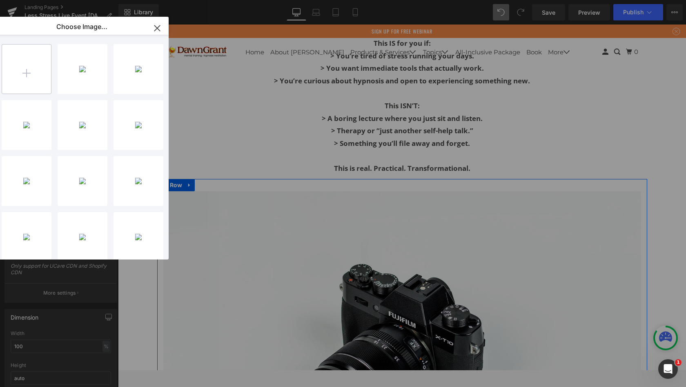
drag, startPoint x: 56, startPoint y: 147, endPoint x: 36, endPoint y: 68, distance: 81.6
click at [36, 68] on input "file" at bounding box center [26, 69] width 49 height 49
type input "C:\fakepath\whyme.gif"
click at [0, 0] on div "whyme...hyme.gif 20.09 KB" at bounding box center [0, 0] width 0 height 0
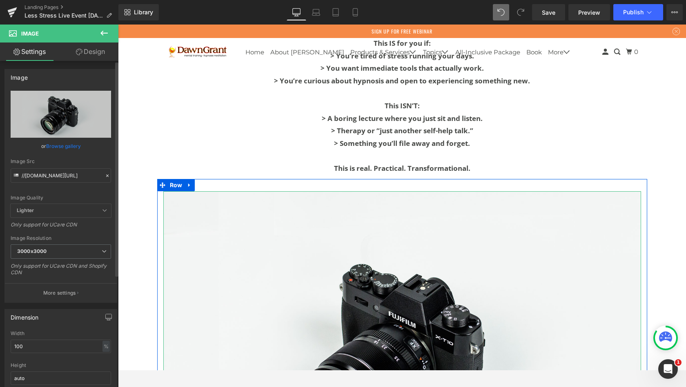
drag, startPoint x: 36, startPoint y: 68, endPoint x: 64, endPoint y: 147, distance: 83.7
click at [64, 147] on link "Browse gallery" at bounding box center [63, 146] width 35 height 14
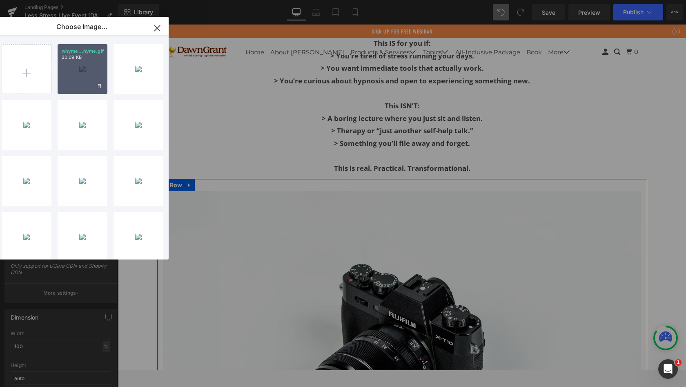
drag, startPoint x: 64, startPoint y: 147, endPoint x: 84, endPoint y: 67, distance: 81.7
click at [84, 67] on div "whyme...hyme.gif 20.09 KB Delete image? Yes No" at bounding box center [83, 69] width 50 height 50
type input "[URL][DOMAIN_NAME]"
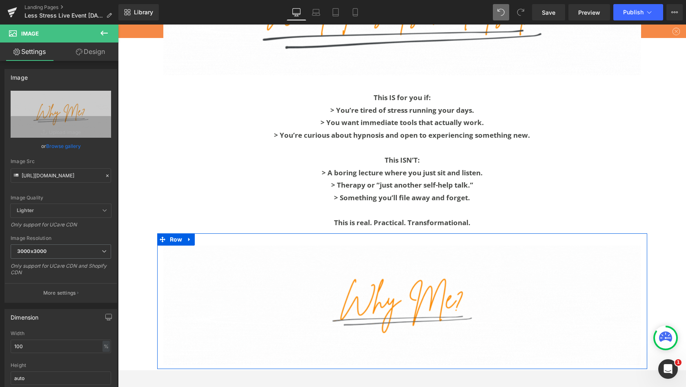
scroll to position [2617, 0]
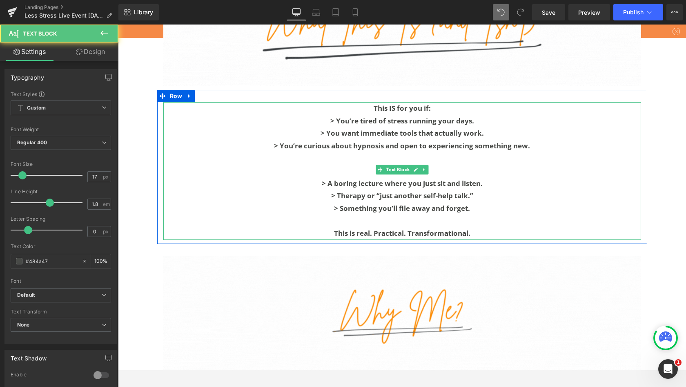
click at [371, 191] on b "> Therapy or “just another self-help talk.”" at bounding box center [402, 195] width 142 height 9
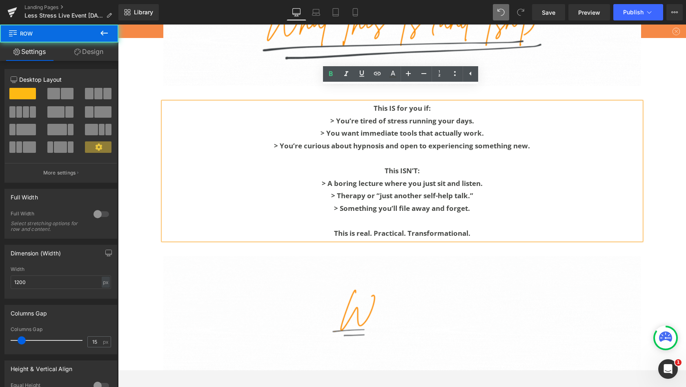
drag, startPoint x: 367, startPoint y: 221, endPoint x: 166, endPoint y: 79, distance: 246.3
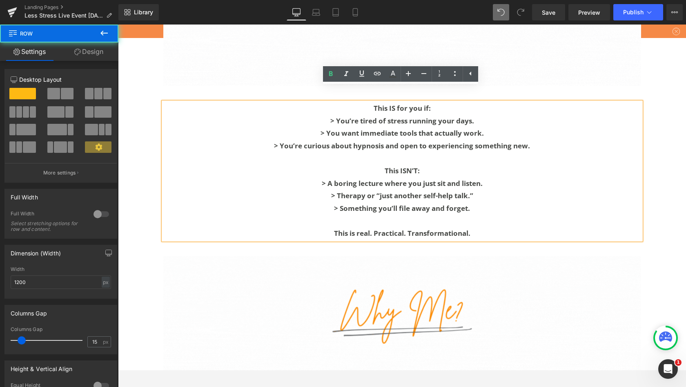
click at [166, 90] on div "This IS for you if: > You’re tired of stress running your days. > You want imme…" at bounding box center [402, 167] width 490 height 154
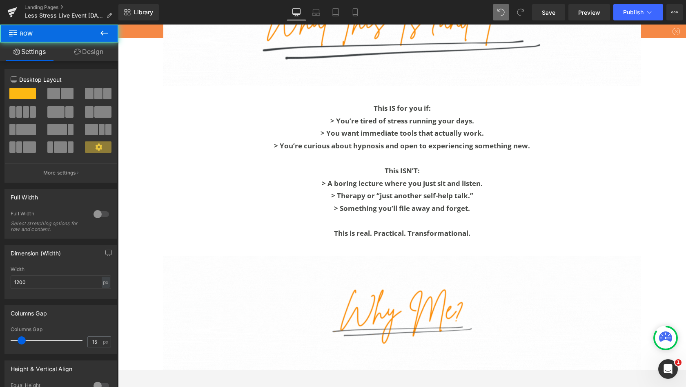
drag, startPoint x: 166, startPoint y: 79, endPoint x: 157, endPoint y: 83, distance: 9.6
click at [157, 90] on div "This IS for you if: > You’re tired of stress running your days. > You want imme…" at bounding box center [402, 167] width 490 height 154
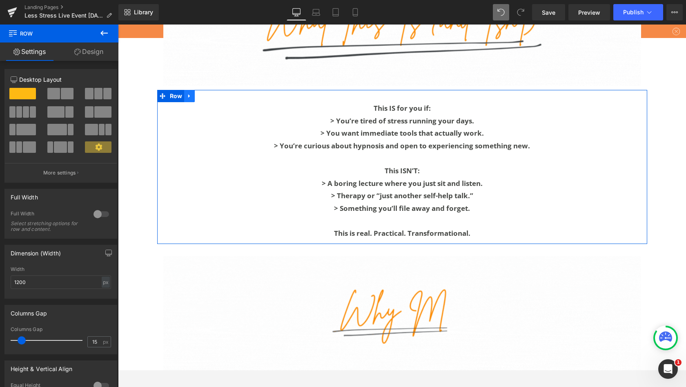
drag, startPoint x: 157, startPoint y: 83, endPoint x: 188, endPoint y: 81, distance: 30.7
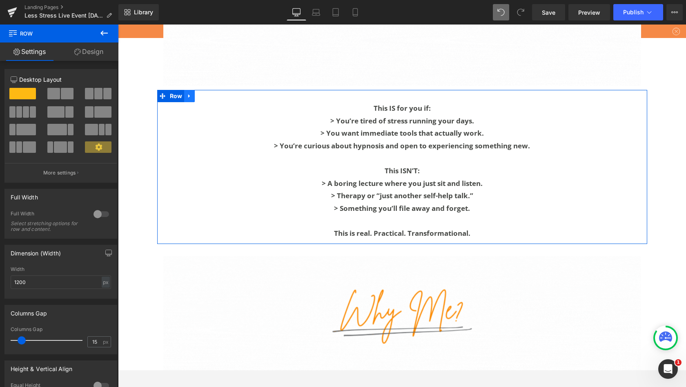
click at [188, 94] on icon at bounding box center [189, 96] width 2 height 4
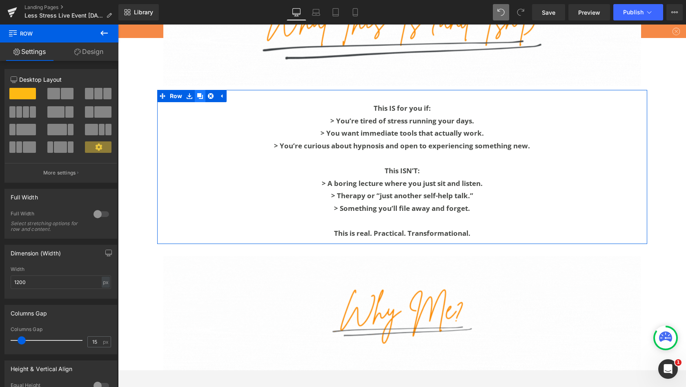
drag, startPoint x: 188, startPoint y: 81, endPoint x: 196, endPoint y: 80, distance: 9.0
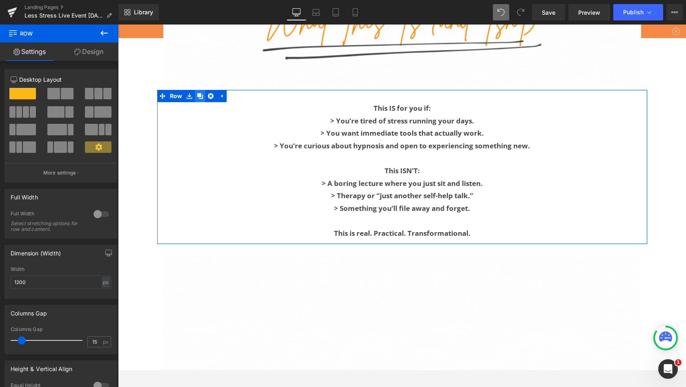
click at [197, 93] on icon at bounding box center [200, 96] width 6 height 6
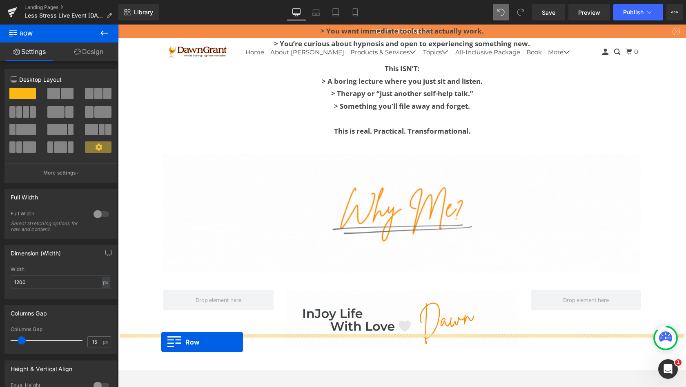
scroll to position [2772, 0]
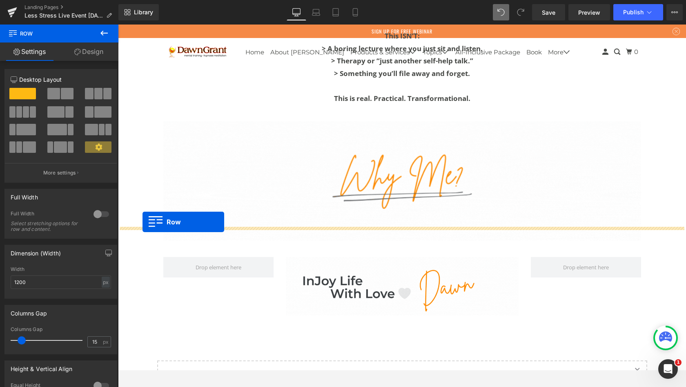
drag, startPoint x: 196, startPoint y: 80, endPoint x: 143, endPoint y: 222, distance: 151.3
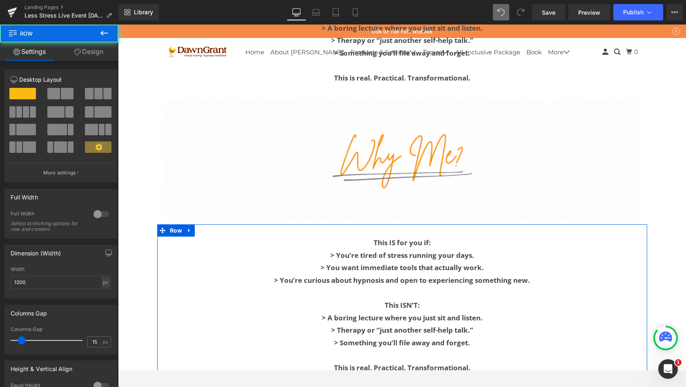
scroll to position [3577, 565]
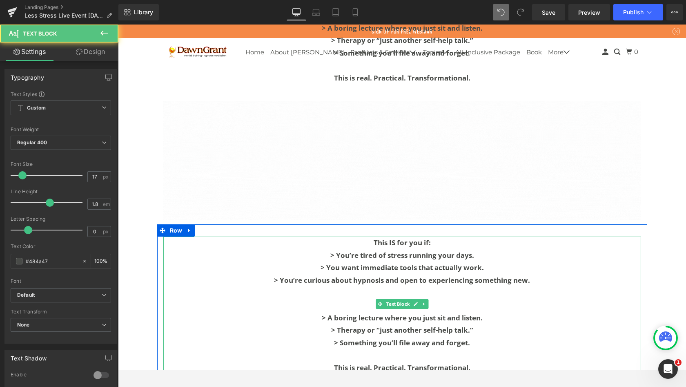
drag, startPoint x: 143, startPoint y: 222, endPoint x: 446, endPoint y: 248, distance: 304.6
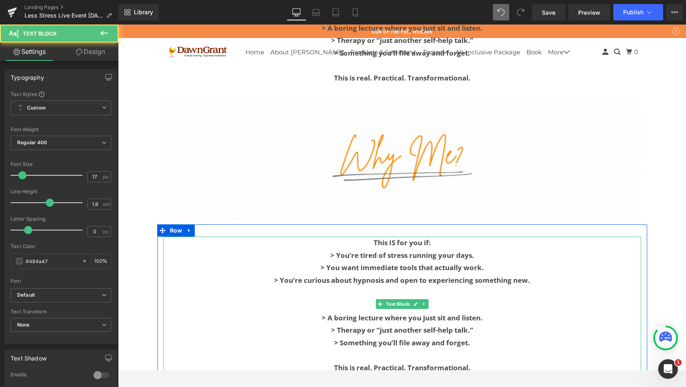
click at [446, 263] on b "> You want immediate tools that actually work." at bounding box center [402, 267] width 163 height 9
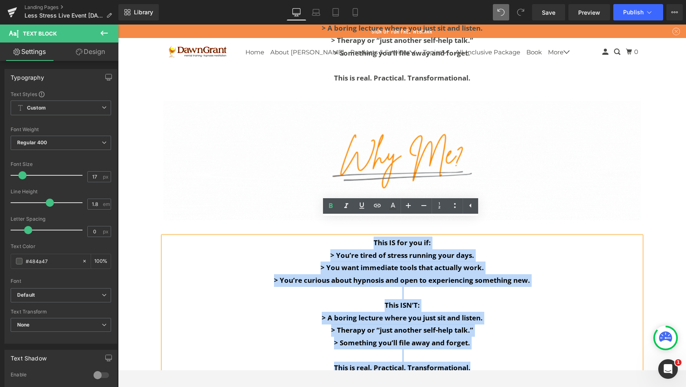
drag, startPoint x: 446, startPoint y: 248, endPoint x: 373, endPoint y: 228, distance: 76.3
click at [373, 237] on div "This IS for you if: > You’re tired of stress running your days. > You want imme…" at bounding box center [402, 306] width 478 height 138
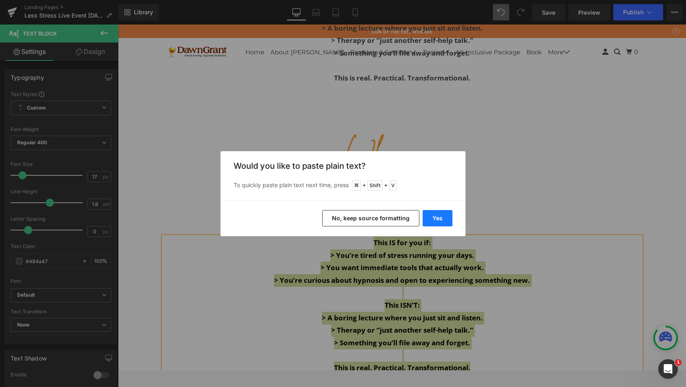
drag, startPoint x: 255, startPoint y: 203, endPoint x: 439, endPoint y: 217, distance: 184.7
click at [439, 217] on button "Yes" at bounding box center [438, 218] width 30 height 16
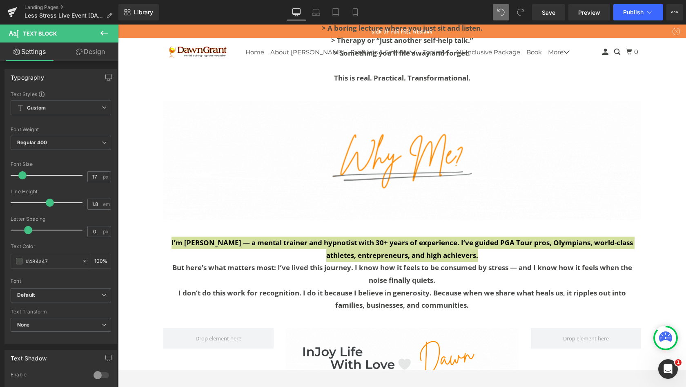
scroll to position [3516, 565]
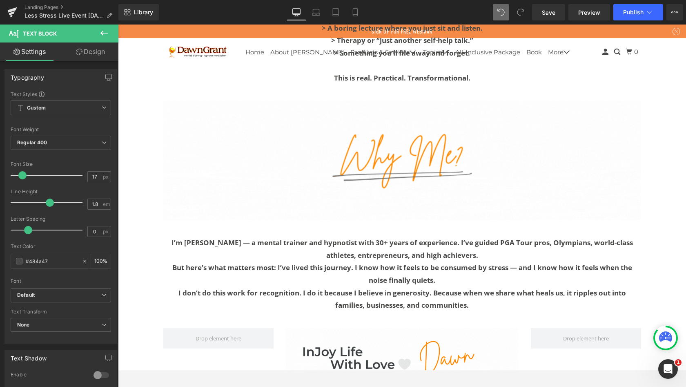
click at [237, 238] on b "I’m [PERSON_NAME] — a mental trainer and hypnotist with 30+ years of experience…" at bounding box center [403, 249] width 462 height 22
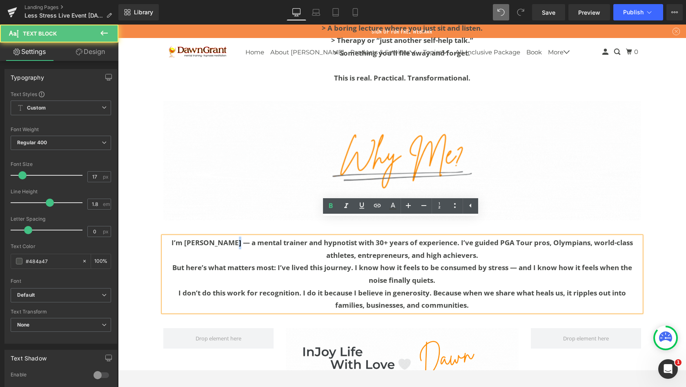
click at [237, 238] on b "I’m [PERSON_NAME] — a mental trainer and hypnotist with 30+ years of experience…" at bounding box center [403, 249] width 462 height 22
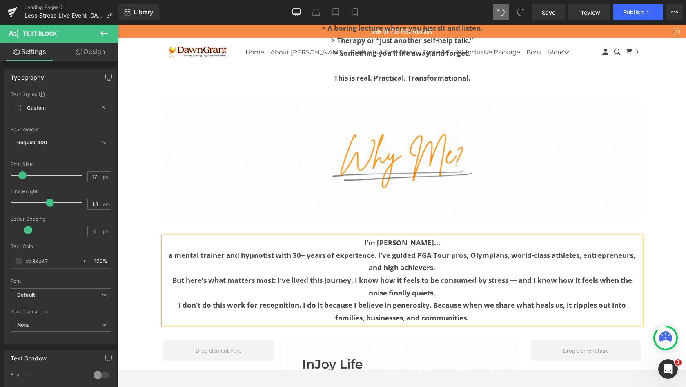
scroll to position [3528, 565]
drag, startPoint x: 557, startPoint y: 241, endPoint x: 376, endPoint y: 236, distance: 180.6
click at [376, 250] on b "a mental trainer and hypnotist with 30+ years of experience. I’ve guided PGA To…" at bounding box center [402, 261] width 467 height 22
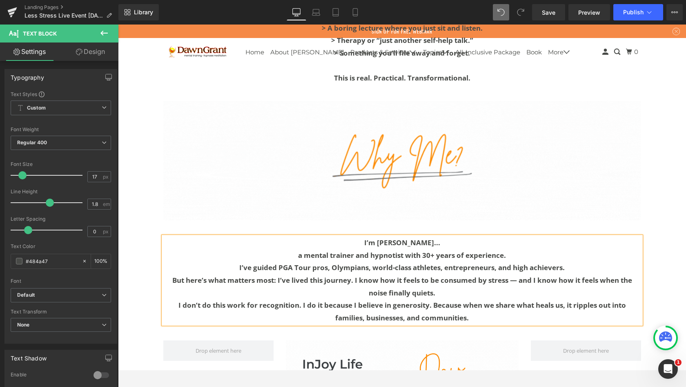
scroll to position [3540, 565]
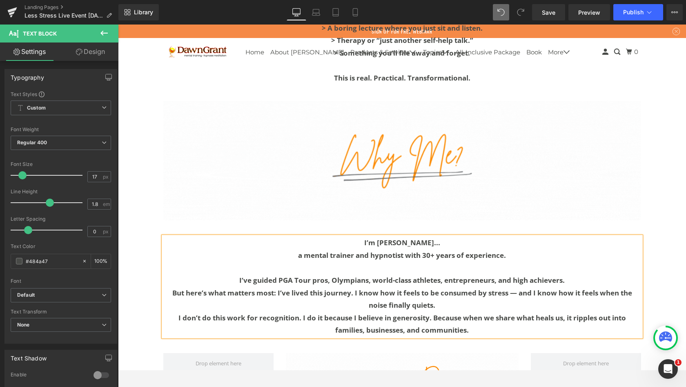
click at [573, 274] on p "I’ve guided PGA Tour pros, Olympians, world-class athletes, entrepreneurs, and …" at bounding box center [402, 280] width 478 height 13
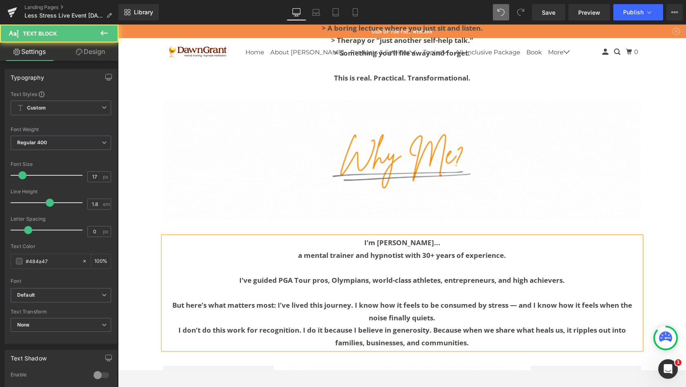
scroll to position [3552, 565]
click at [353, 300] on b "But here’s what matters most: I’ve lived this journey. I know how it feels to b…" at bounding box center [402, 311] width 460 height 22
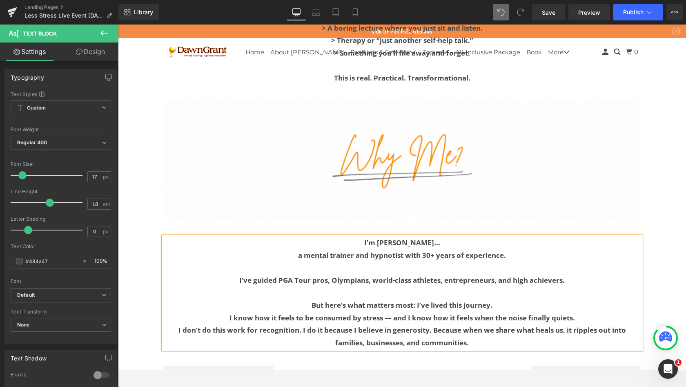
click at [389, 313] on b "I know how it feels to be consumed by stress — and I know how it feels when the…" at bounding box center [403, 317] width 346 height 9
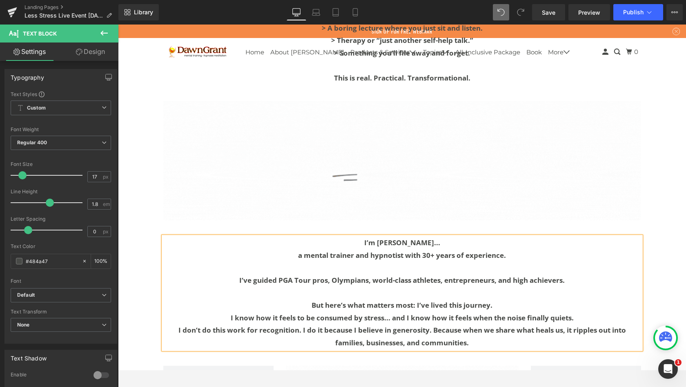
click at [577, 312] on p "I know how it feels to be consumed by stress... and I know how it feels when th…" at bounding box center [402, 318] width 478 height 13
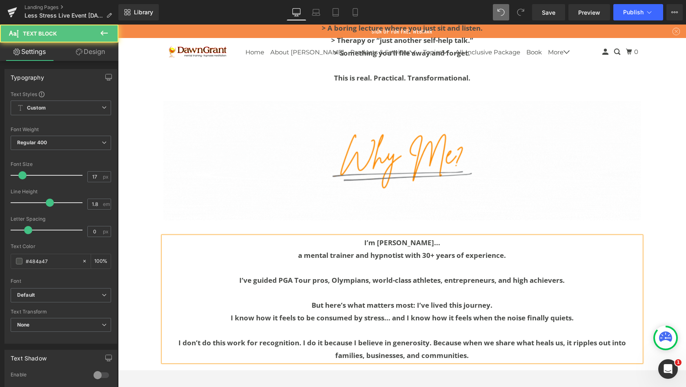
scroll to position [3565, 565]
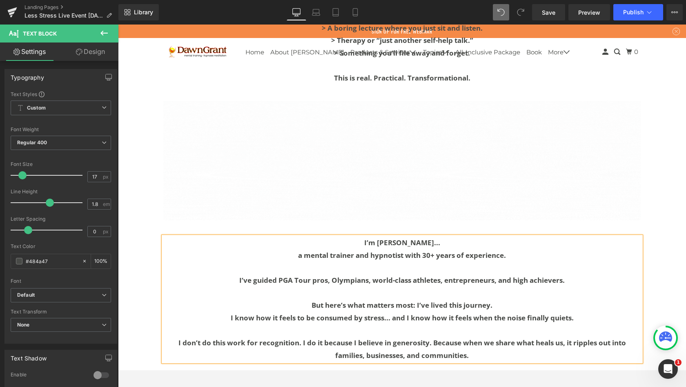
drag, startPoint x: 376, startPoint y: 236, endPoint x: 297, endPoint y: 321, distance: 116.5
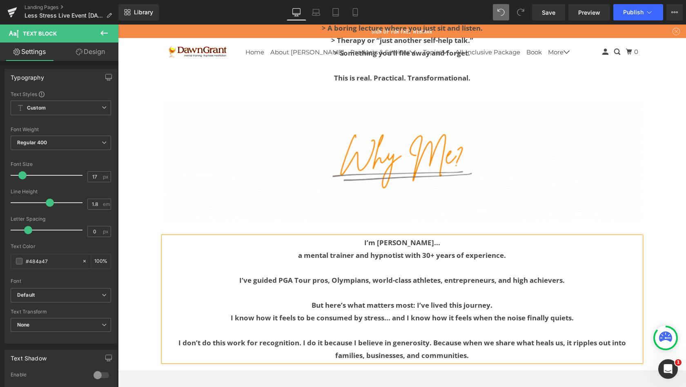
click at [297, 338] on b "I don’t do this work for recognition. I do it because I believe in generosity. …" at bounding box center [403, 349] width 448 height 22
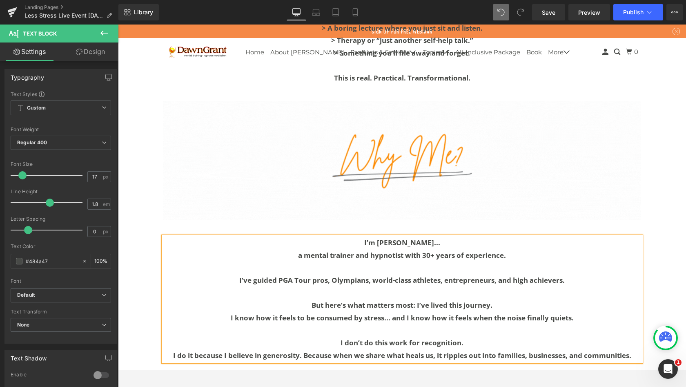
click at [300, 351] on b "I do it because I believe in generosity. Because when we share what heals us, i…" at bounding box center [402, 355] width 458 height 9
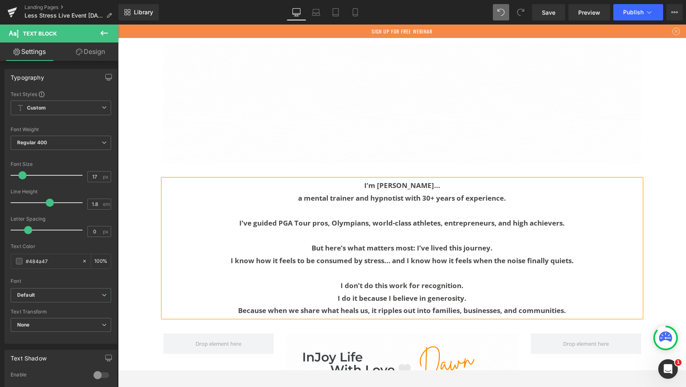
scroll to position [2806, 0]
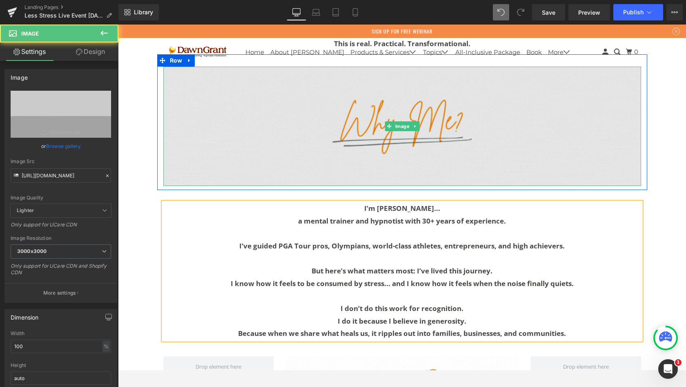
drag, startPoint x: 418, startPoint y: 195, endPoint x: 388, endPoint y: 89, distance: 110.6
click at [388, 89] on img at bounding box center [402, 127] width 478 height 120
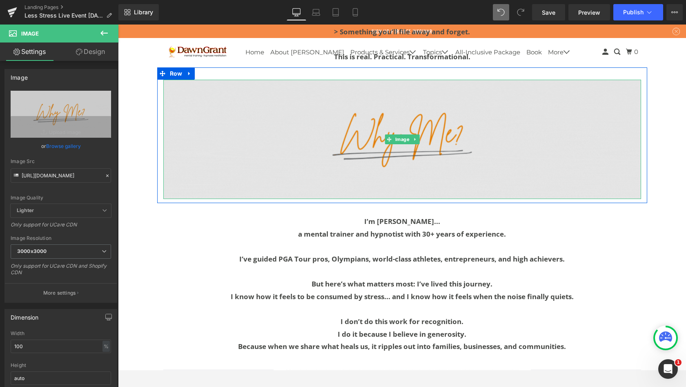
scroll to position [2759, 0]
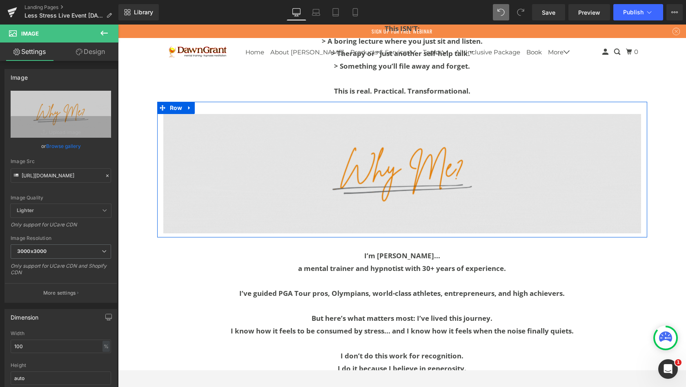
click at [188, 105] on icon at bounding box center [190, 108] width 6 height 6
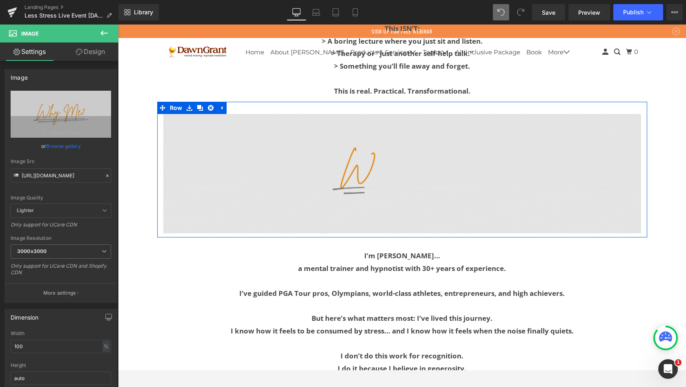
click at [197, 105] on icon at bounding box center [200, 108] width 6 height 6
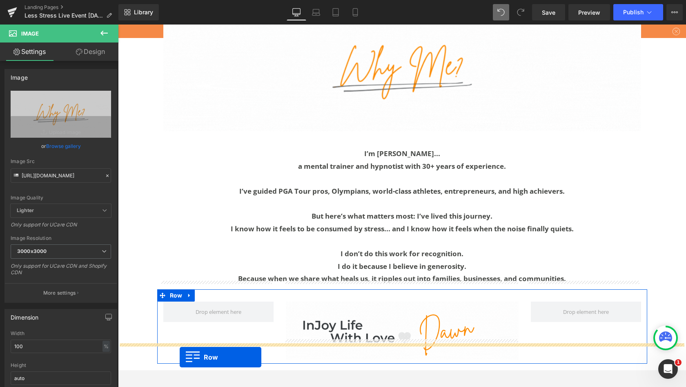
scroll to position [2930, 0]
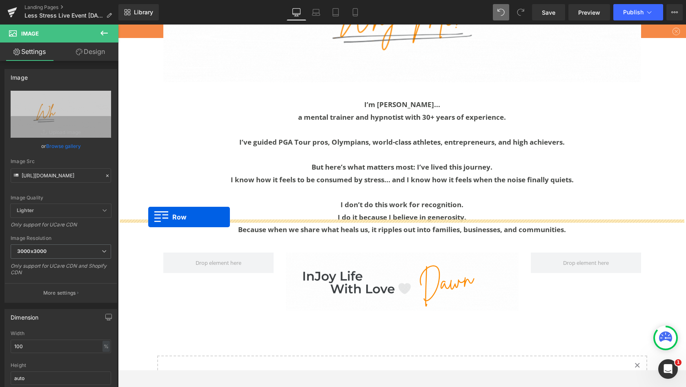
drag, startPoint x: 255, startPoint y: 102, endPoint x: 148, endPoint y: 217, distance: 156.7
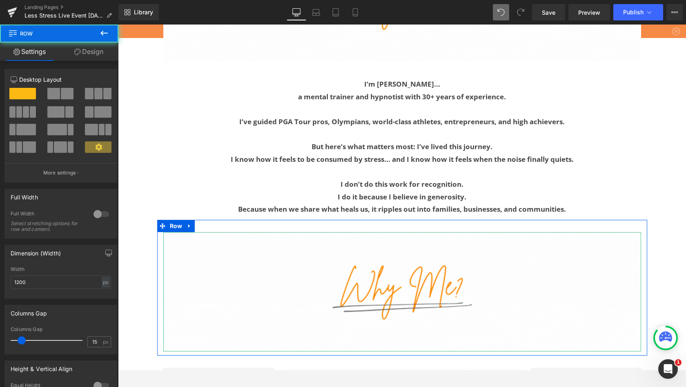
scroll to position [3713, 565]
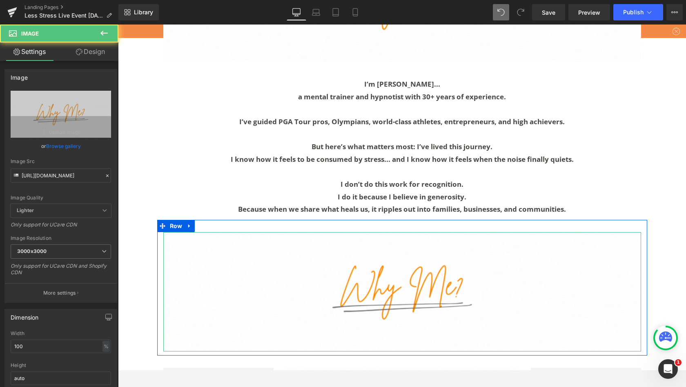
click at [335, 266] on img at bounding box center [402, 292] width 478 height 120
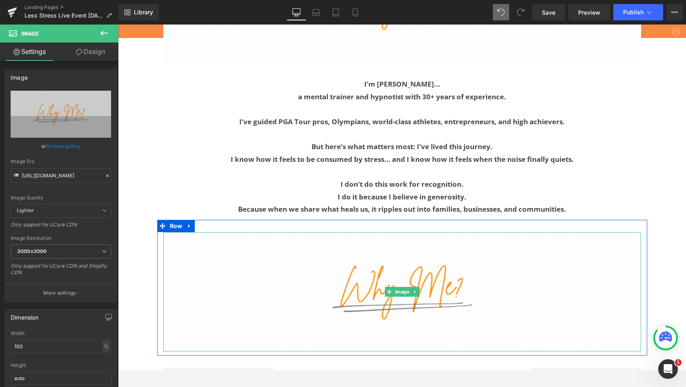
click at [73, 144] on link "Browse gallery" at bounding box center [63, 146] width 35 height 14
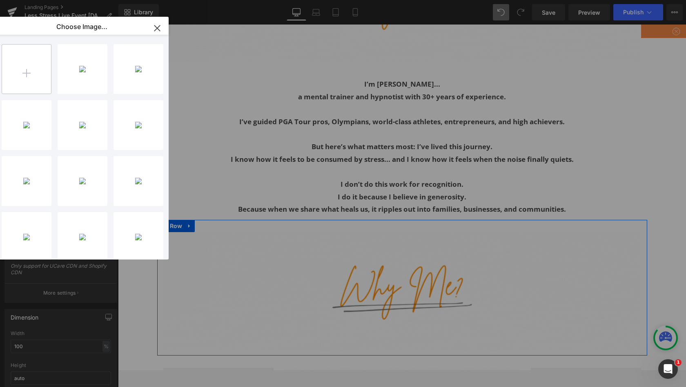
drag, startPoint x: 30, startPoint y: 192, endPoint x: 30, endPoint y: 63, distance: 129.9
click at [30, 63] on input "file" at bounding box center [26, 69] width 49 height 49
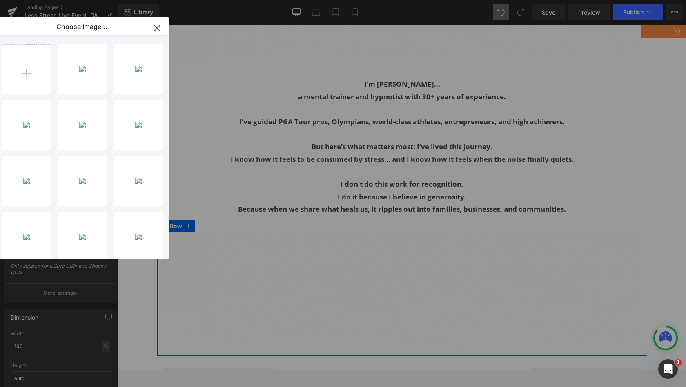
drag, startPoint x: 148, startPoint y: 87, endPoint x: 495, endPoint y: 119, distance: 348.7
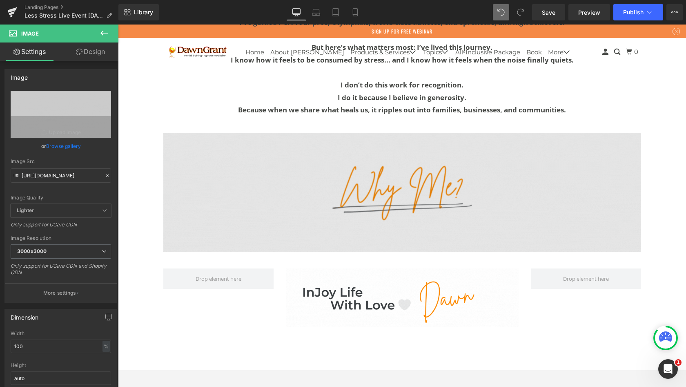
scroll to position [3030, 0]
click at [353, 160] on img at bounding box center [402, 192] width 478 height 120
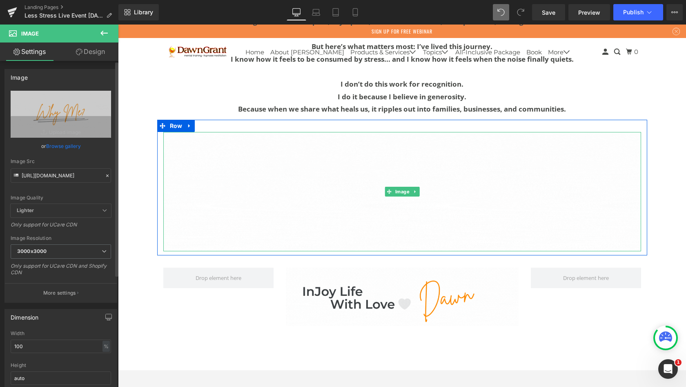
drag, startPoint x: 179, startPoint y: 162, endPoint x: 67, endPoint y: 143, distance: 113.6
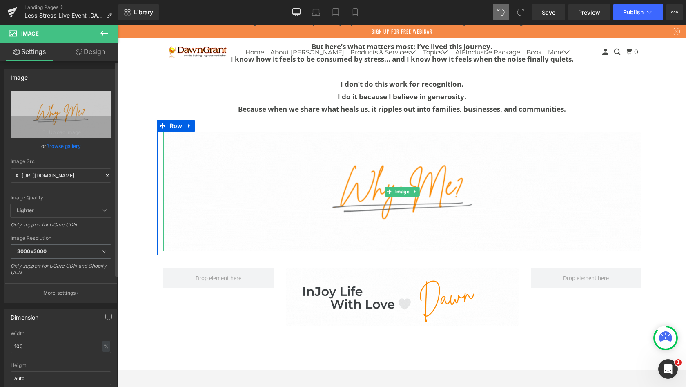
click at [67, 143] on link "Browse gallery" at bounding box center [63, 146] width 35 height 14
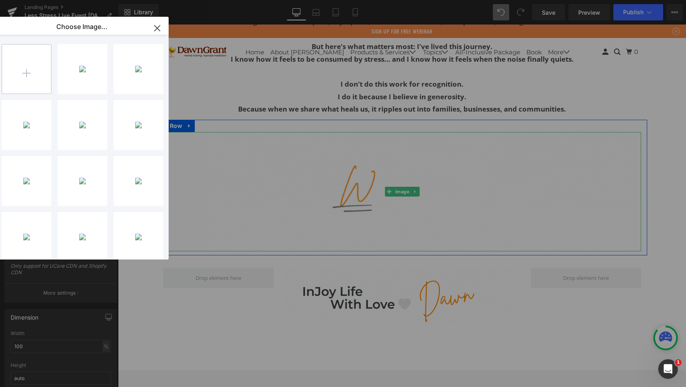
drag, startPoint x: 67, startPoint y: 143, endPoint x: 31, endPoint y: 76, distance: 76.2
click at [31, 76] on input "file" at bounding box center [26, 69] width 49 height 49
type input "C:\fakepath\what youll experience .gif"
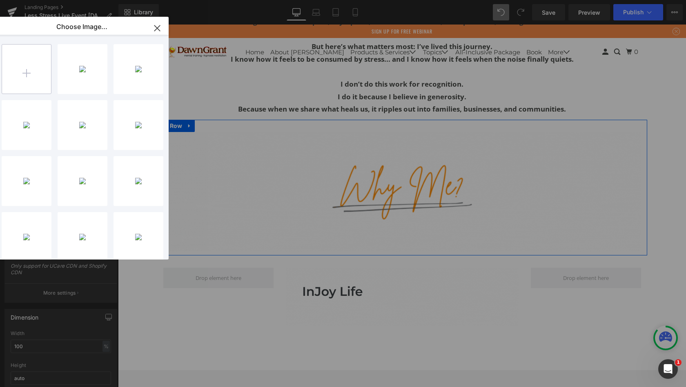
click at [0, 0] on div "what yo...nce .gif 44.25 KB" at bounding box center [0, 0] width 0 height 0
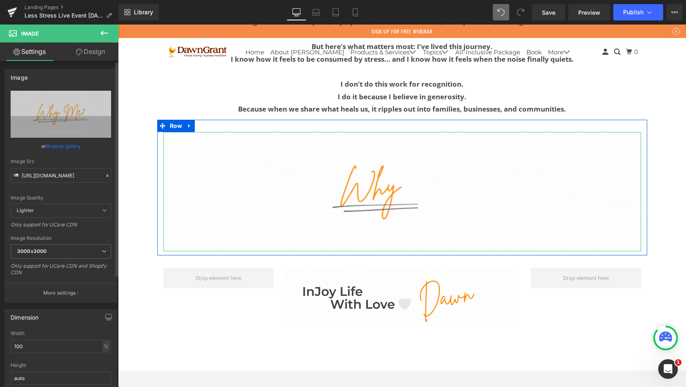
click at [63, 147] on link "Browse gallery" at bounding box center [63, 146] width 35 height 14
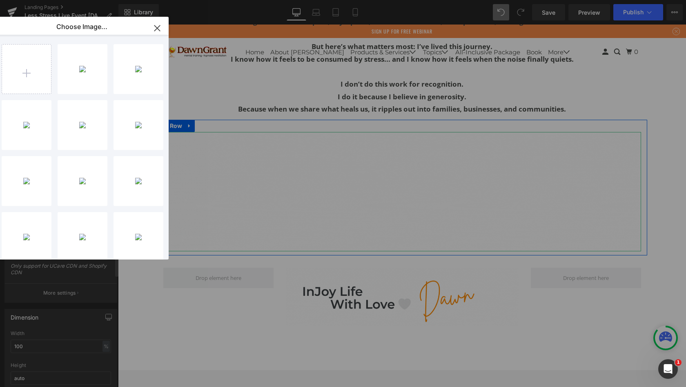
click at [0, 0] on div "what yo...nce .gif 44.25 KB" at bounding box center [0, 0] width 0 height 0
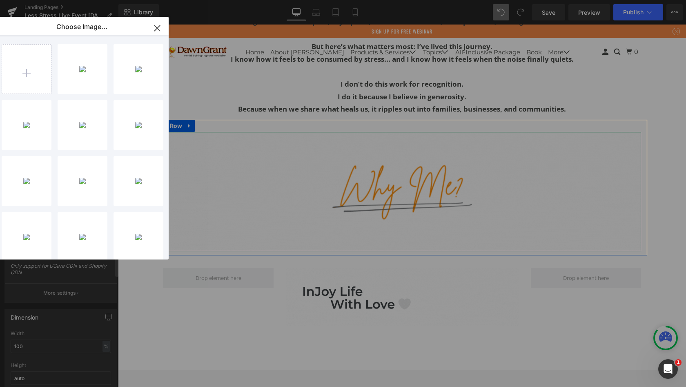
type input "[URL][DOMAIN_NAME]"
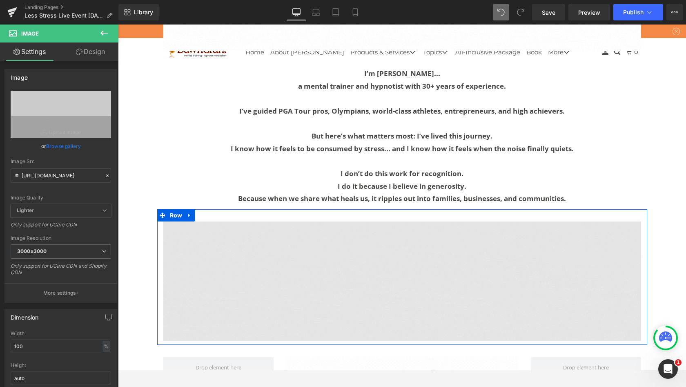
scroll to position [2934, 0]
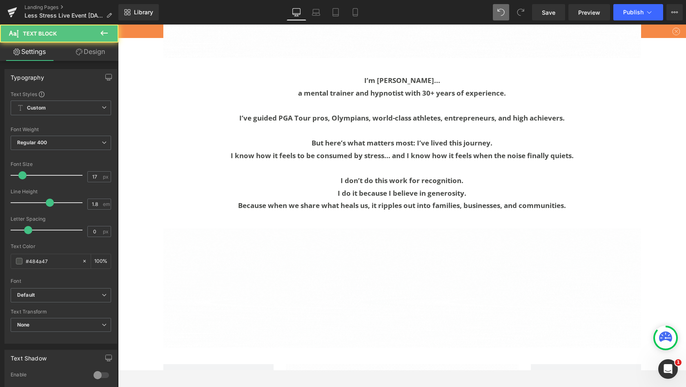
click at [341, 125] on p at bounding box center [402, 131] width 478 height 13
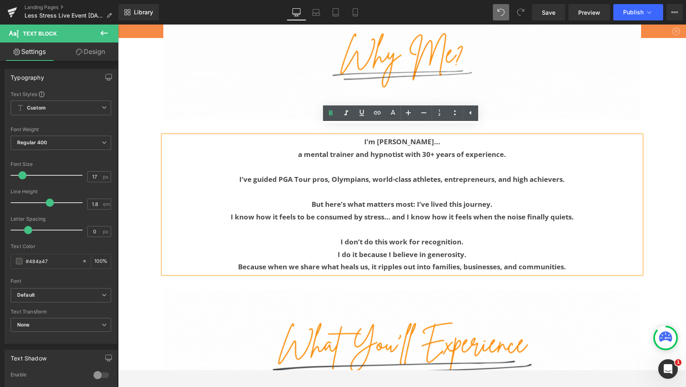
scroll to position [2864, 0]
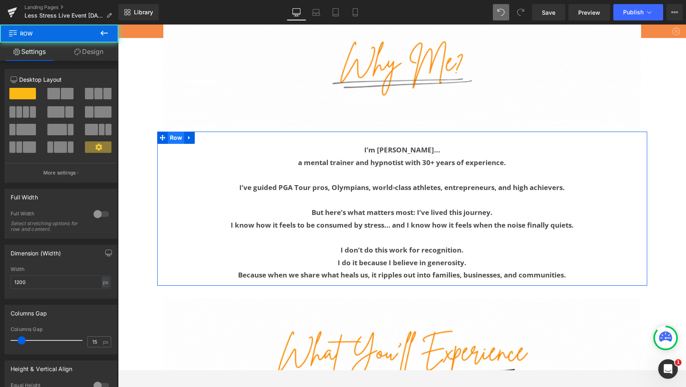
drag, startPoint x: 355, startPoint y: 104, endPoint x: 173, endPoint y: 125, distance: 183.1
click at [173, 132] on div "I’m [PERSON_NAME]... a mental trainer and hypnotist with 30+ years of experienc…" at bounding box center [402, 209] width 490 height 154
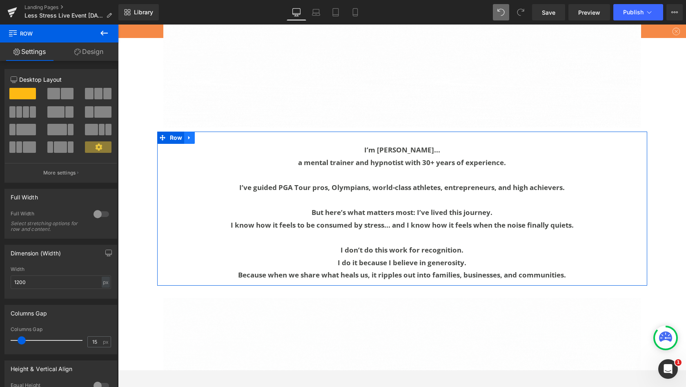
drag, startPoint x: 173, startPoint y: 125, endPoint x: 188, endPoint y: 118, distance: 16.3
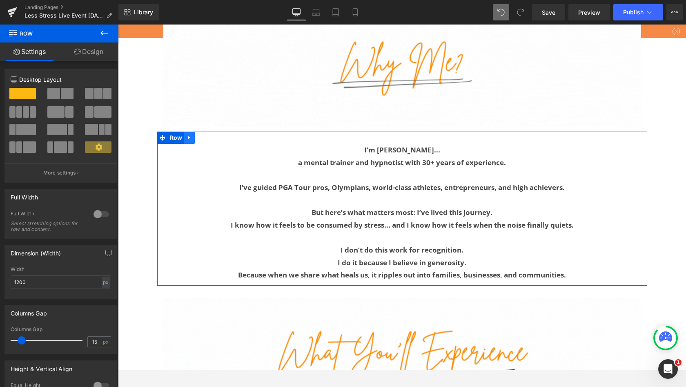
click at [188, 135] on icon at bounding box center [190, 138] width 6 height 6
click at [199, 135] on icon at bounding box center [200, 138] width 6 height 6
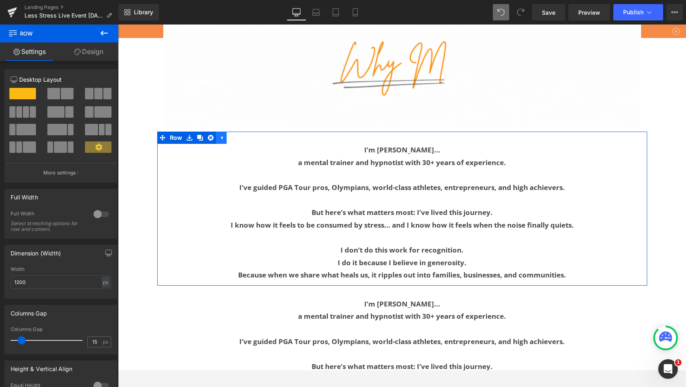
scroll to position [2900, 0]
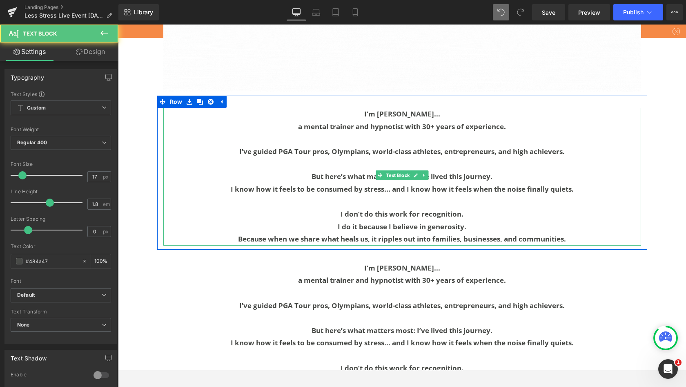
drag, startPoint x: 275, startPoint y: 264, endPoint x: 230, endPoint y: 144, distance: 128.5
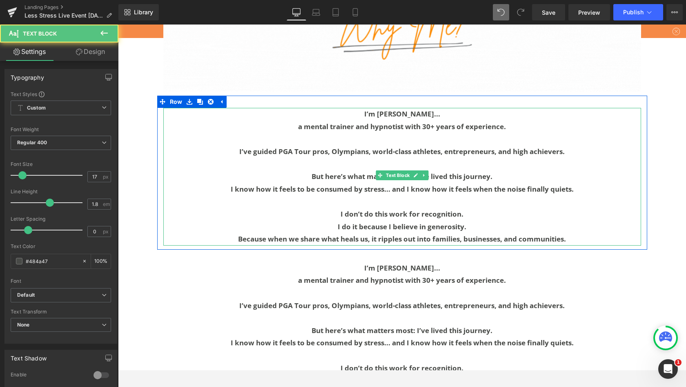
click at [230, 158] on p at bounding box center [402, 164] width 478 height 13
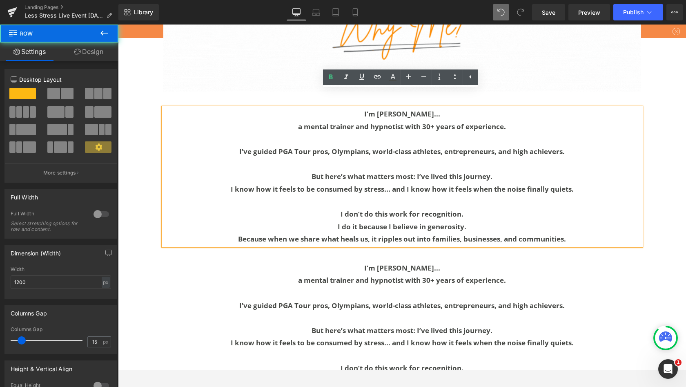
drag, startPoint x: 230, startPoint y: 144, endPoint x: 169, endPoint y: 85, distance: 84.6
click at [169, 96] on div "I’m [PERSON_NAME]... a mental trainer and hypnotist with 30+ years of experienc…" at bounding box center [402, 173] width 490 height 154
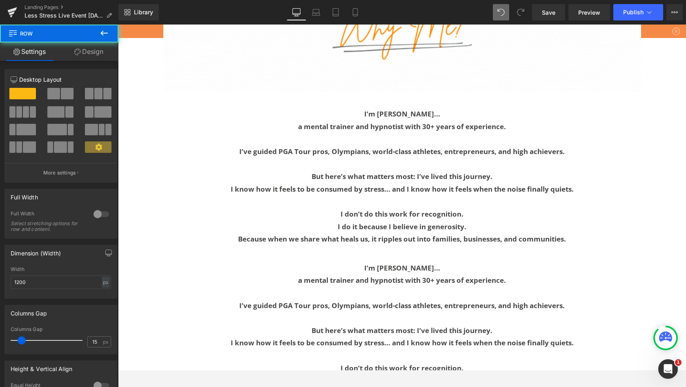
drag, startPoint x: 169, startPoint y: 85, endPoint x: 158, endPoint y: 82, distance: 11.3
click at [158, 96] on div "I’m [PERSON_NAME]... a mental trainer and hypnotist with 30+ years of experienc…" at bounding box center [402, 173] width 490 height 154
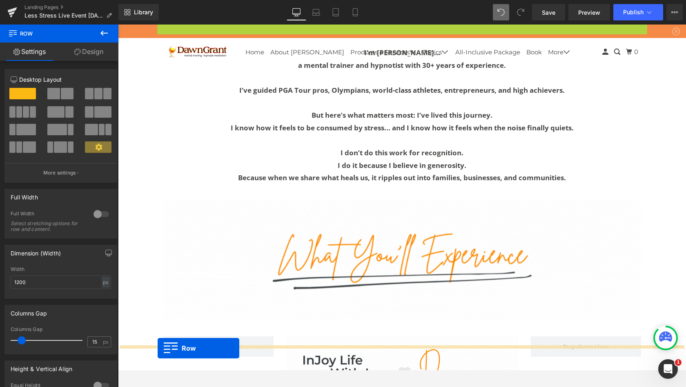
scroll to position [3023, 0]
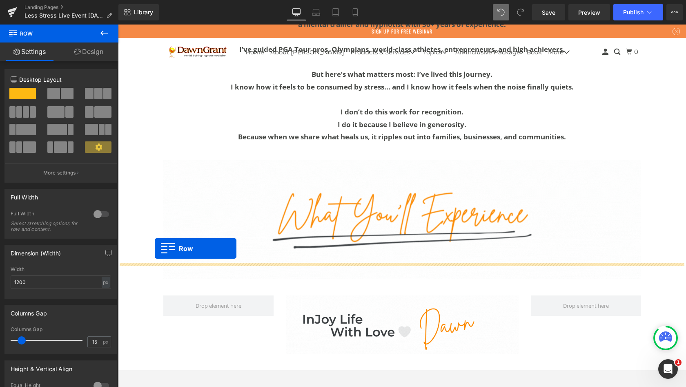
drag, startPoint x: 158, startPoint y: 82, endPoint x: 155, endPoint y: 248, distance: 166.3
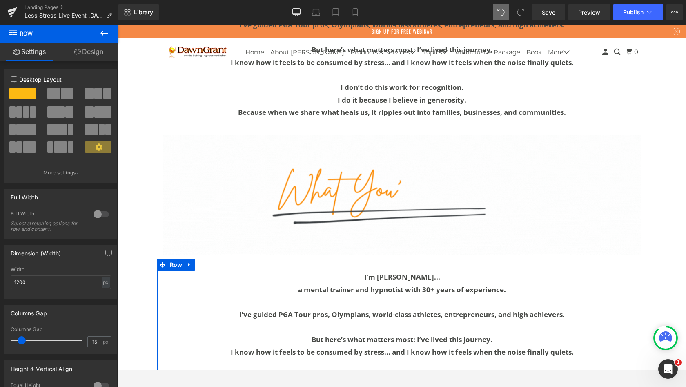
scroll to position [3029, 0]
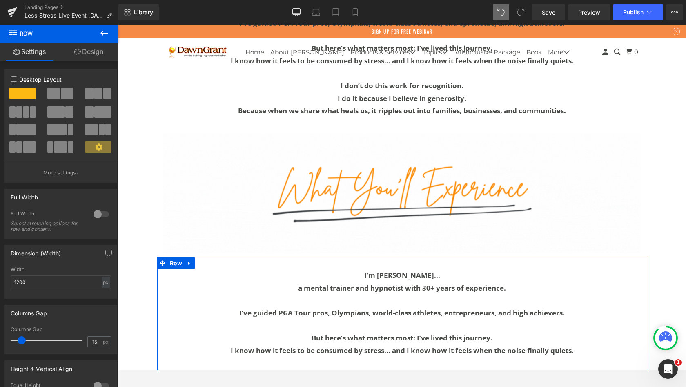
click at [371, 274] on div "I’m [PERSON_NAME]... a mental trainer and hypnotist with 30+ years of experienc…" at bounding box center [402, 338] width 478 height 138
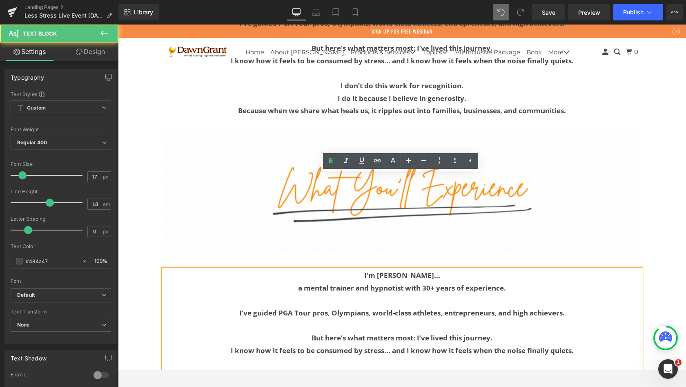
scroll to position [3103, 0]
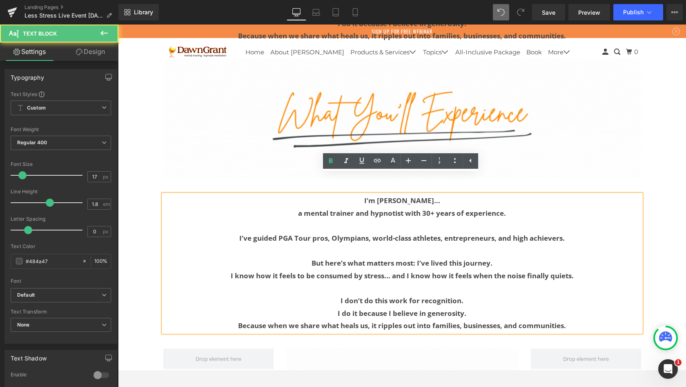
click at [433, 282] on p at bounding box center [402, 288] width 478 height 13
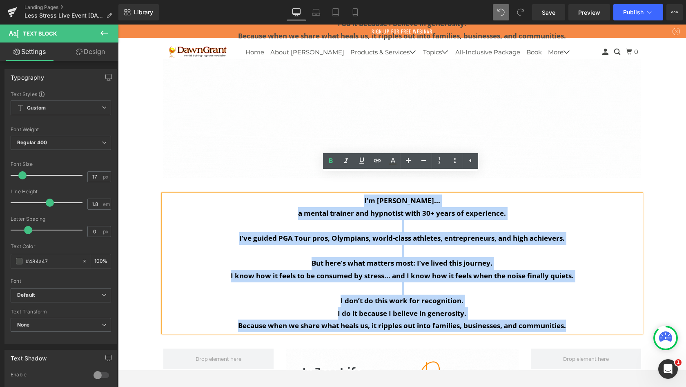
drag, startPoint x: 433, startPoint y: 268, endPoint x: 371, endPoint y: 181, distance: 106.9
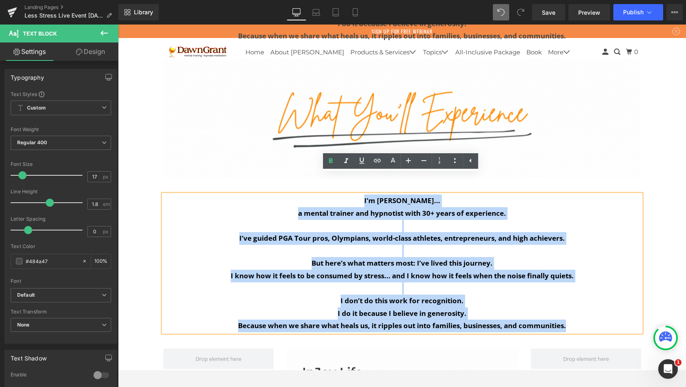
click at [371, 194] on div "I’m [PERSON_NAME]... a mental trainer and hypnotist with 30+ years of experienc…" at bounding box center [402, 263] width 478 height 138
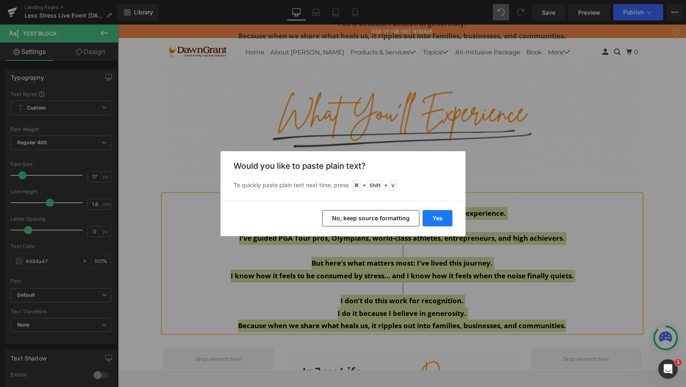
drag, startPoint x: 253, startPoint y: 156, endPoint x: 433, endPoint y: 215, distance: 189.4
click at [433, 215] on button "Yes" at bounding box center [438, 218] width 30 height 16
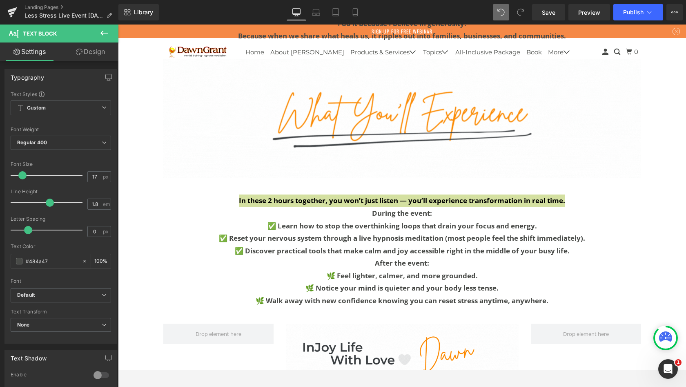
scroll to position [3839, 565]
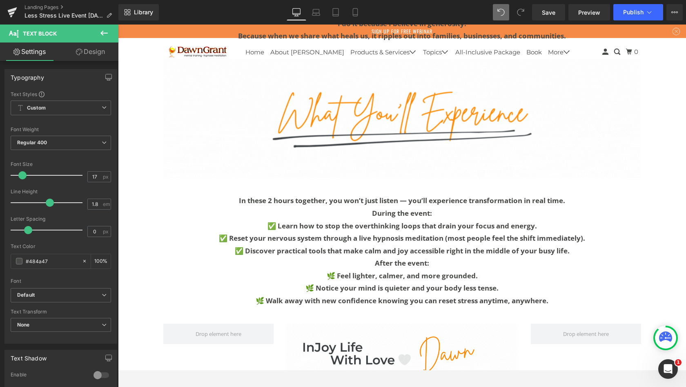
drag, startPoint x: 551, startPoint y: 239, endPoint x: 402, endPoint y: 181, distance: 159.9
click at [402, 196] on b "In these 2 hours together, you won’t just listen — you’ll experience transforma…" at bounding box center [402, 200] width 326 height 9
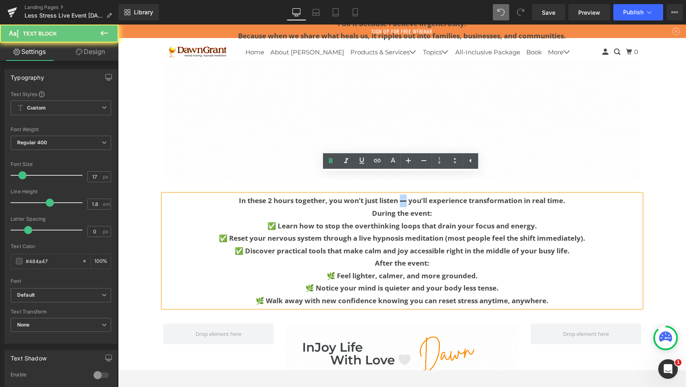
click at [402, 196] on b "In these 2 hours together, you won’t just listen — you’ll experience transforma…" at bounding box center [402, 200] width 326 height 9
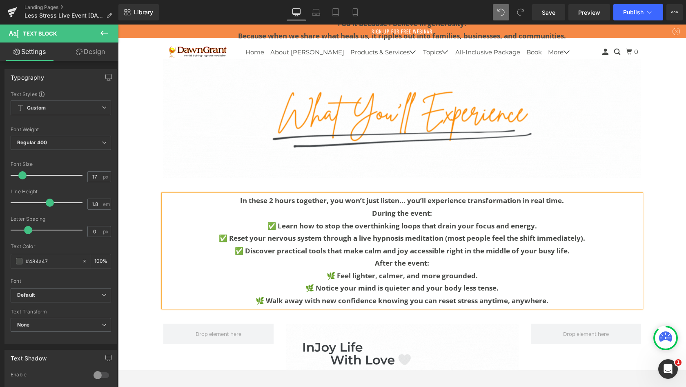
scroll to position [3851, 565]
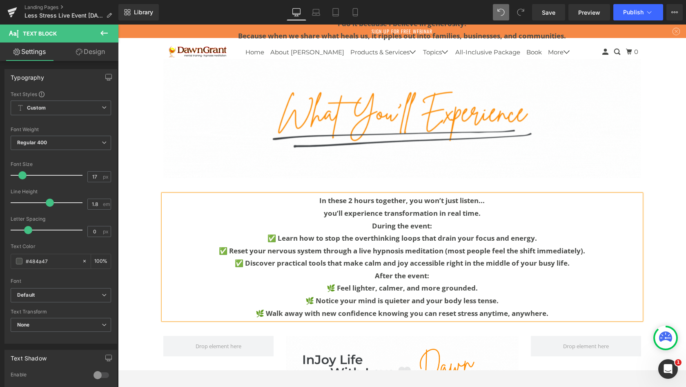
drag, startPoint x: 402, startPoint y: 181, endPoint x: 483, endPoint y: 194, distance: 82.0
click at [483, 207] on p "you’ll experience transformation in real time." at bounding box center [402, 213] width 478 height 13
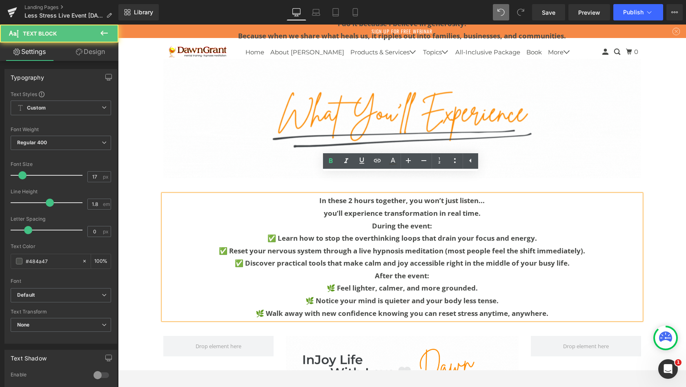
scroll to position [3864, 565]
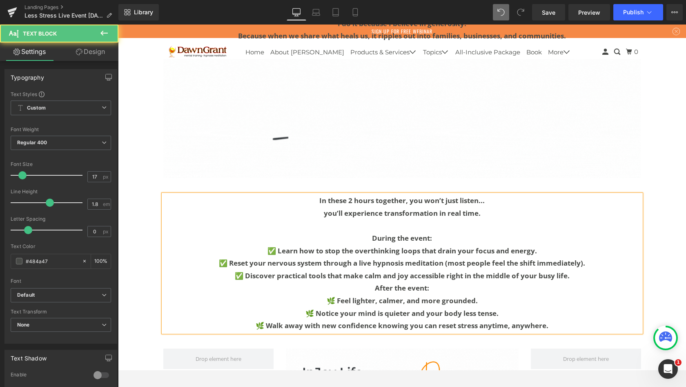
click at [375, 283] on b "After the event:" at bounding box center [402, 287] width 54 height 9
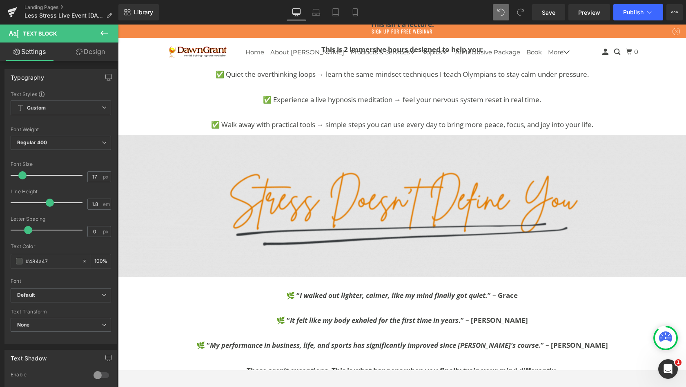
scroll to position [1883, 0]
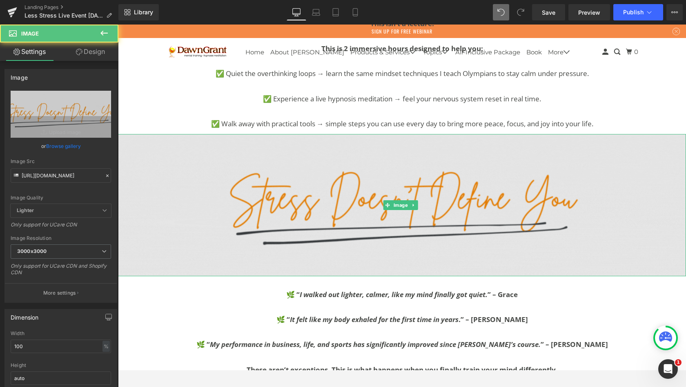
drag, startPoint x: 335, startPoint y: 258, endPoint x: 324, endPoint y: 201, distance: 58.2
click at [324, 201] on img at bounding box center [402, 205] width 568 height 142
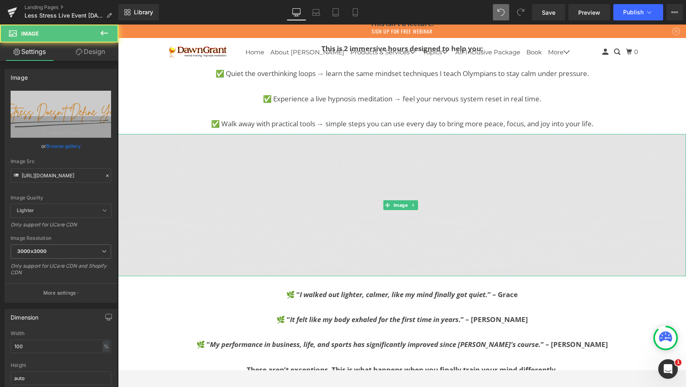
drag, startPoint x: 324, startPoint y: 201, endPoint x: 177, endPoint y: 132, distance: 161.9
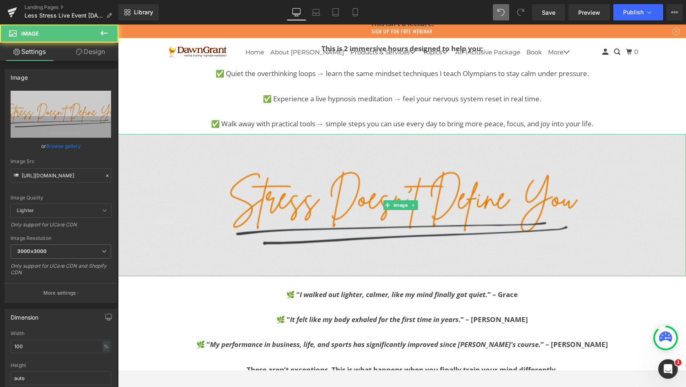
click at [177, 134] on img at bounding box center [402, 205] width 568 height 142
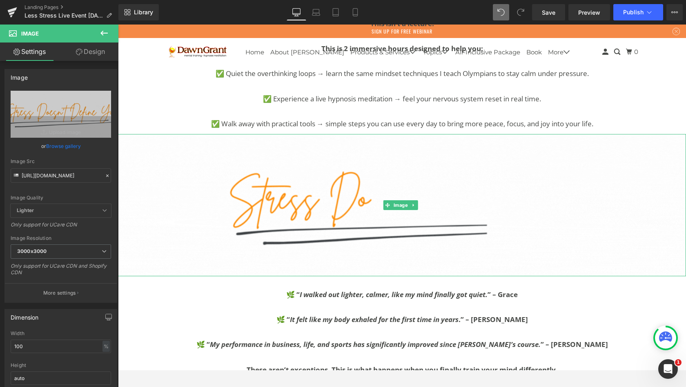
drag, startPoint x: 177, startPoint y: 132, endPoint x: 144, endPoint y: 122, distance: 34.1
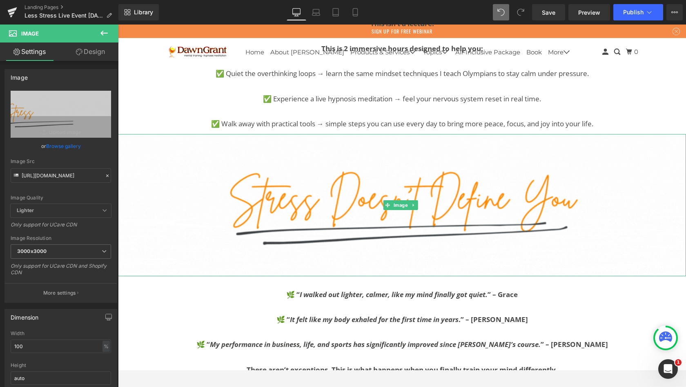
click at [144, 134] on div "Image" at bounding box center [402, 205] width 568 height 142
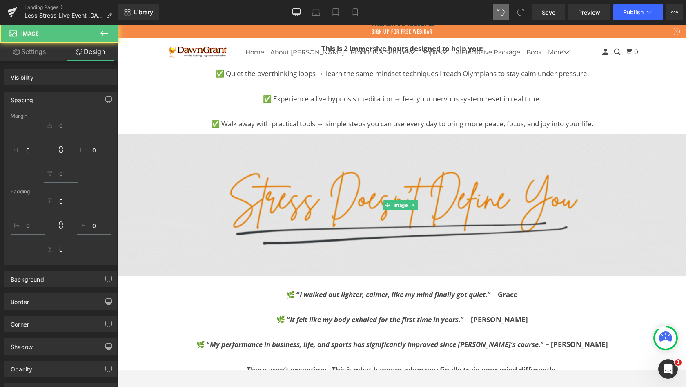
drag, startPoint x: 144, startPoint y: 122, endPoint x: 140, endPoint y: 127, distance: 6.4
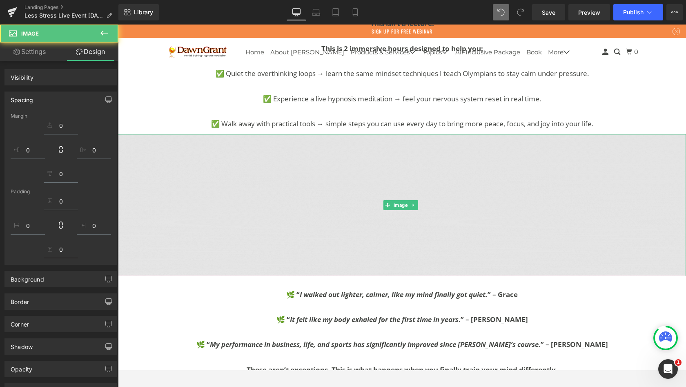
click at [140, 134] on img at bounding box center [402, 205] width 568 height 142
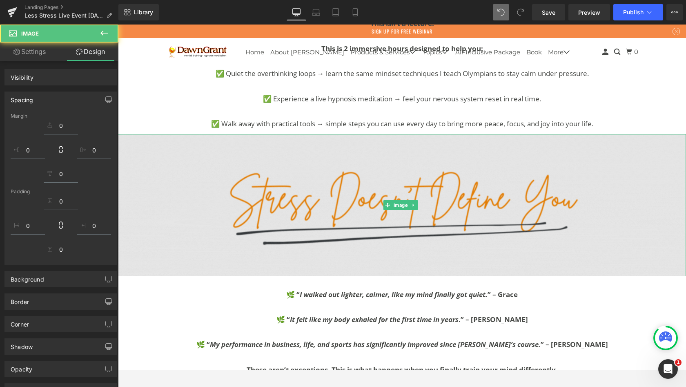
click at [140, 134] on img at bounding box center [402, 205] width 568 height 142
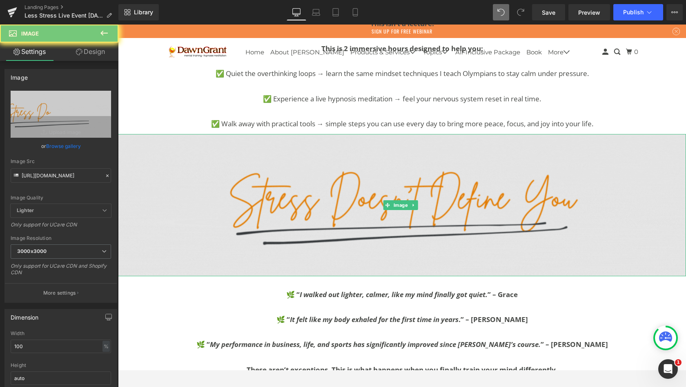
click at [134, 109] on div "Image Image For years, people have asked me: “[PERSON_NAME], how do you actuall…" at bounding box center [402, 10] width 568 height 3731
click at [134, 134] on img at bounding box center [402, 205] width 568 height 142
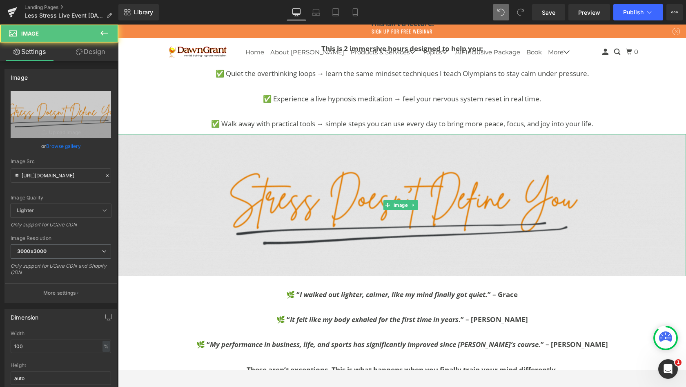
click at [134, 134] on img at bounding box center [402, 205] width 568 height 142
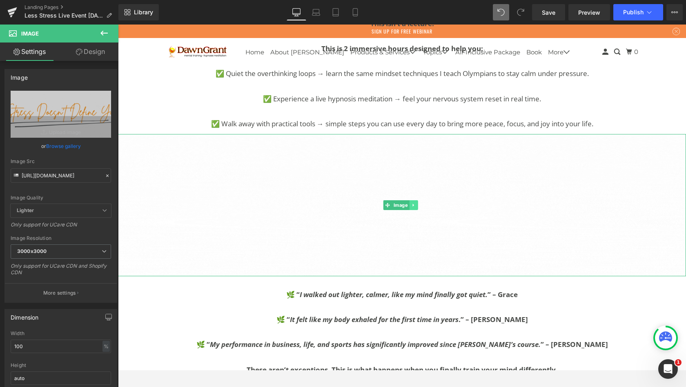
drag, startPoint x: 140, startPoint y: 127, endPoint x: 414, endPoint y: 190, distance: 281.4
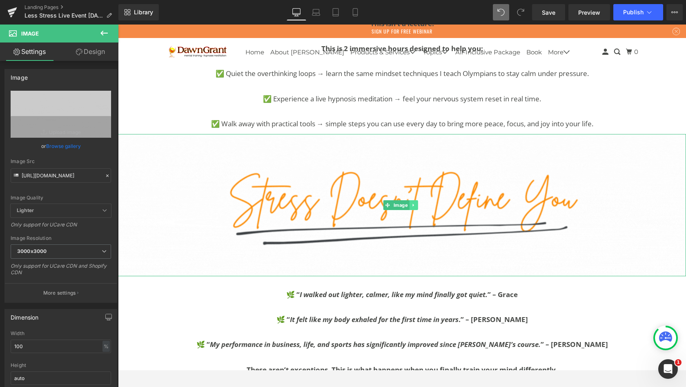
click at [414, 203] on icon at bounding box center [413, 205] width 4 height 5
click at [410, 203] on icon at bounding box center [409, 205] width 4 height 4
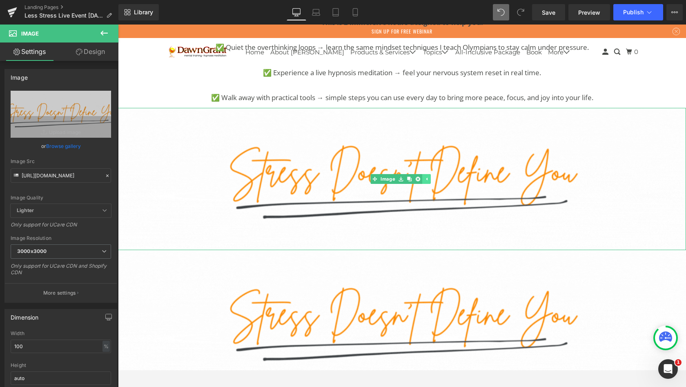
scroll to position [1910, 0]
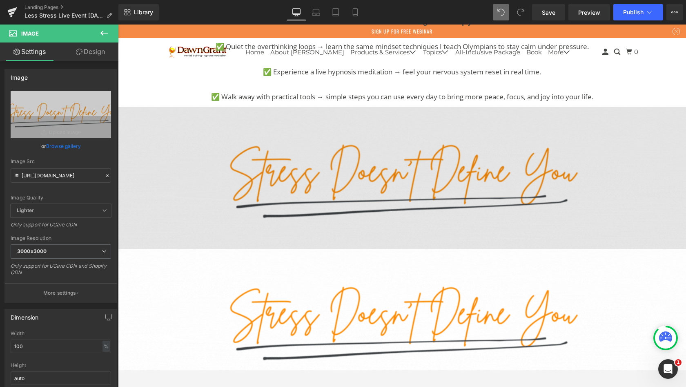
drag, startPoint x: 341, startPoint y: 321, endPoint x: 376, endPoint y: 194, distance: 131.4
click at [376, 194] on img at bounding box center [402, 178] width 568 height 142
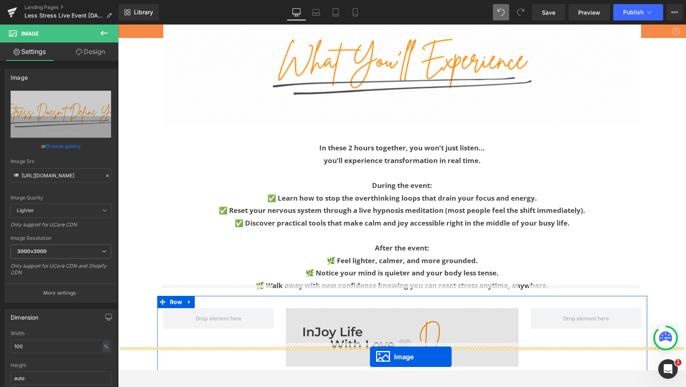
scroll to position [3217, 0]
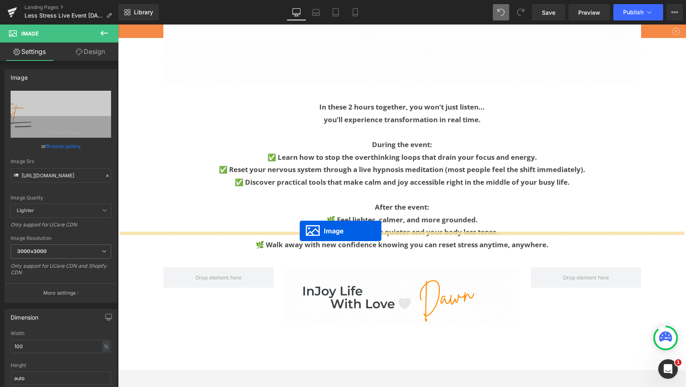
drag, startPoint x: 376, startPoint y: 194, endPoint x: 300, endPoint y: 231, distance: 84.6
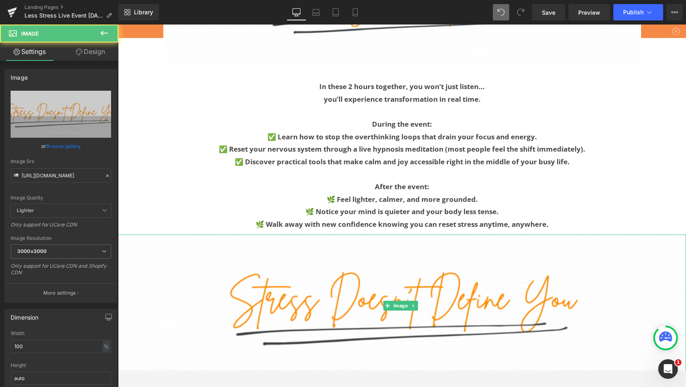
scroll to position [4017, 565]
drag, startPoint x: 300, startPoint y: 231, endPoint x: 362, endPoint y: 168, distance: 88.4
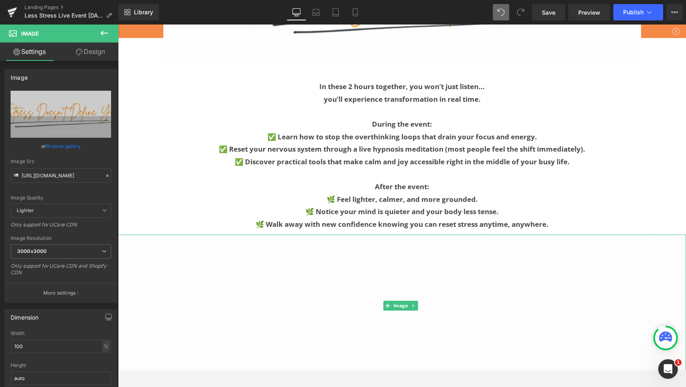
click at [362, 168] on div "In these 2 hours together, you won’t just listen... you’ll experience transform…" at bounding box center [402, 155] width 478 height 150
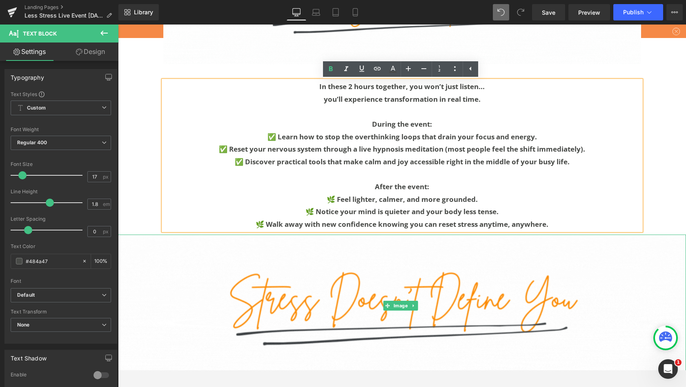
scroll to position [3195, 0]
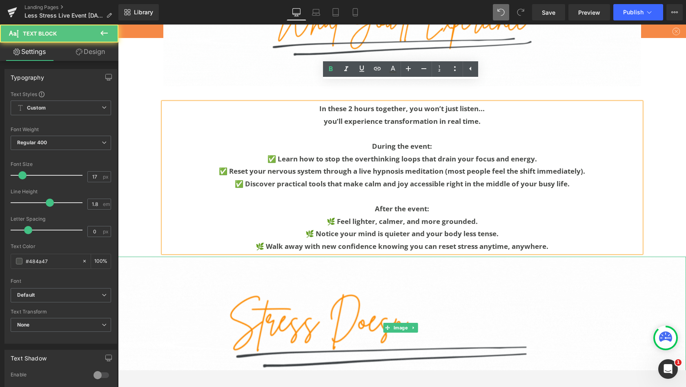
click at [339, 153] on p "✅ Learn how to stop the overthinking loops that drain your focus and energy." at bounding box center [402, 159] width 478 height 13
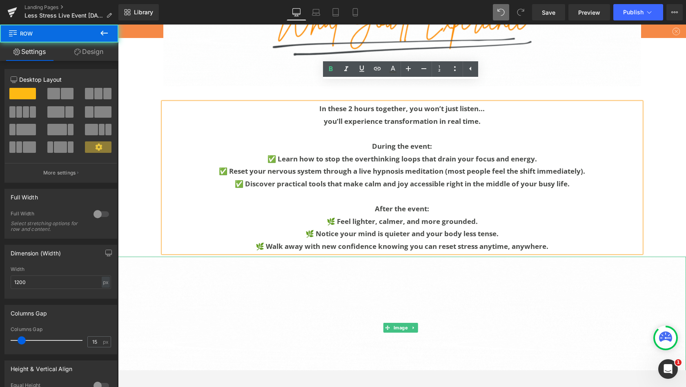
click at [157, 90] on div "In these 2 hours together, you won’t just listen... you’ll experience transform…" at bounding box center [402, 173] width 490 height 166
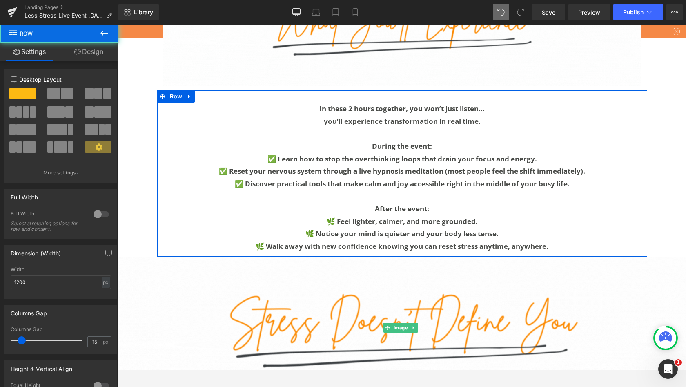
click at [157, 90] on div "In these 2 hours together, you won’t just listen... you’ll experience transform…" at bounding box center [402, 173] width 490 height 166
click at [188, 95] on icon at bounding box center [189, 97] width 2 height 4
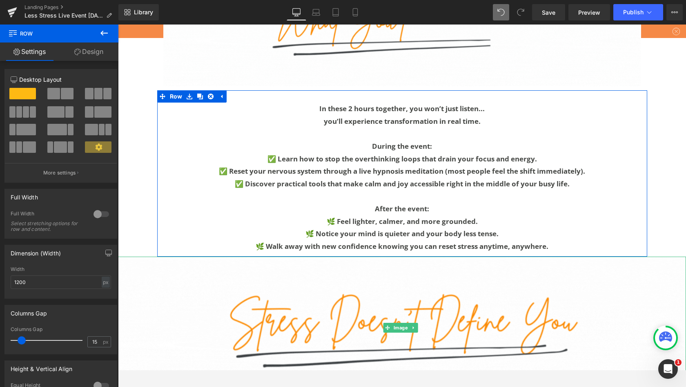
click at [197, 94] on icon at bounding box center [200, 97] width 6 height 6
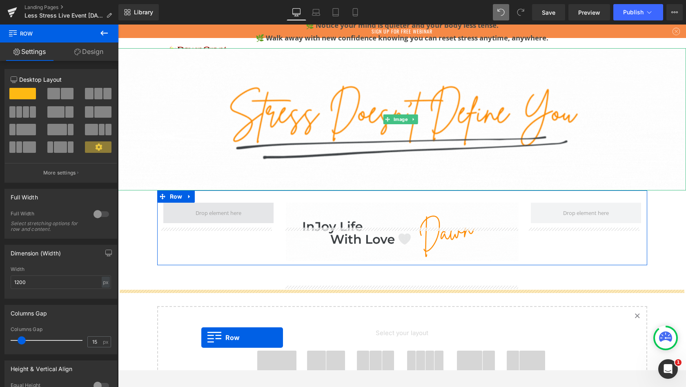
scroll to position [3432, 0]
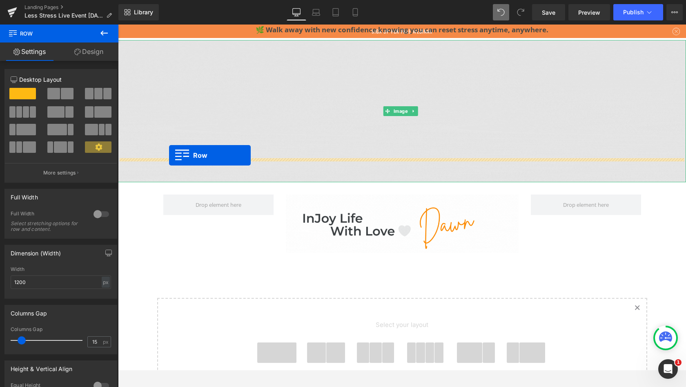
drag, startPoint x: 362, startPoint y: 168, endPoint x: 169, endPoint y: 155, distance: 193.7
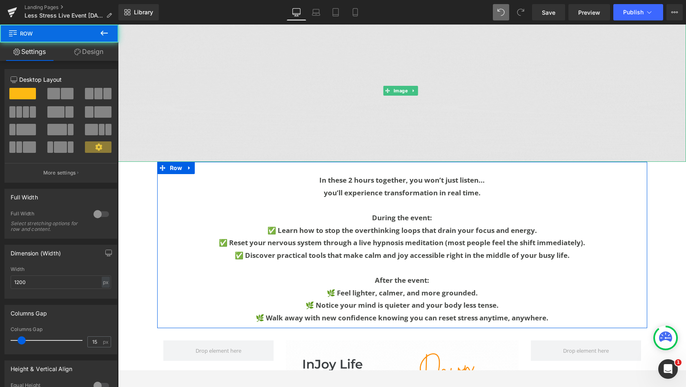
scroll to position [4180, 565]
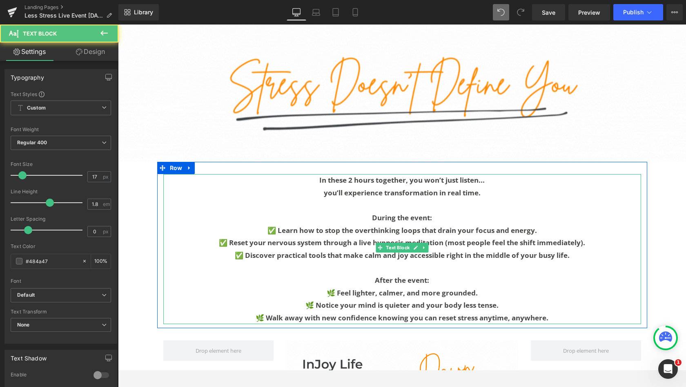
drag, startPoint x: 169, startPoint y: 155, endPoint x: 405, endPoint y: 256, distance: 256.4
click at [405, 275] on b "After the event:" at bounding box center [402, 279] width 54 height 9
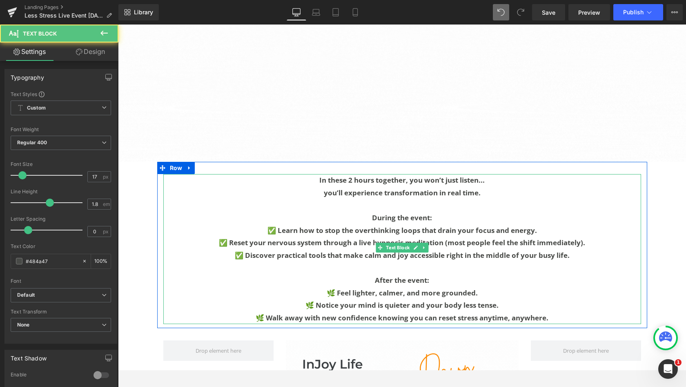
drag, startPoint x: 405, startPoint y: 256, endPoint x: 525, endPoint y: 292, distance: 125.0
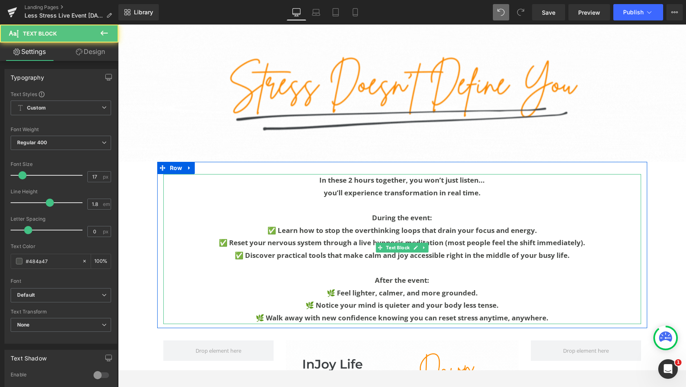
click at [525, 313] on b "🌿 Walk away with new confidence knowing you can reset stress anytime, anywhere." at bounding box center [402, 317] width 293 height 9
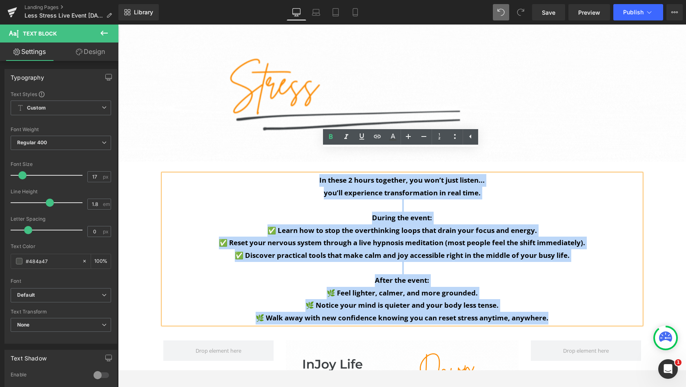
drag, startPoint x: 525, startPoint y: 292, endPoint x: 313, endPoint y: 154, distance: 252.8
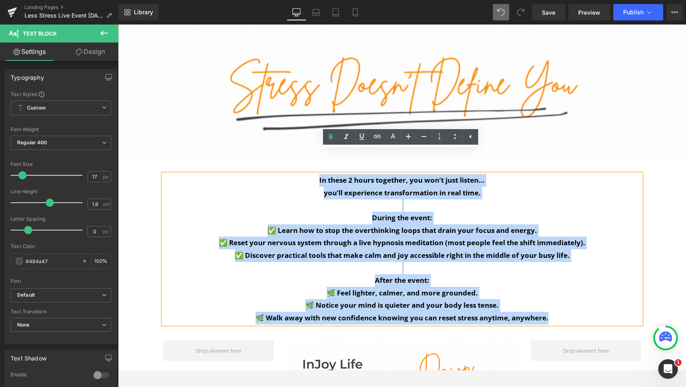
click at [313, 174] on div "In these 2 hours together, you won’t just listen... you’ll experience transform…" at bounding box center [402, 249] width 478 height 150
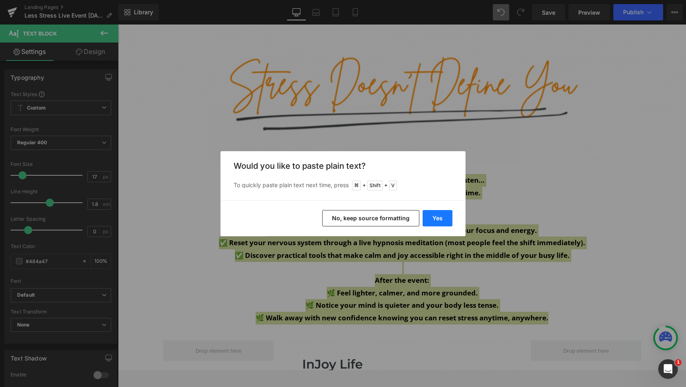
drag, startPoint x: 194, startPoint y: 130, endPoint x: 433, endPoint y: 219, distance: 254.4
click at [433, 219] on button "Yes" at bounding box center [438, 218] width 30 height 16
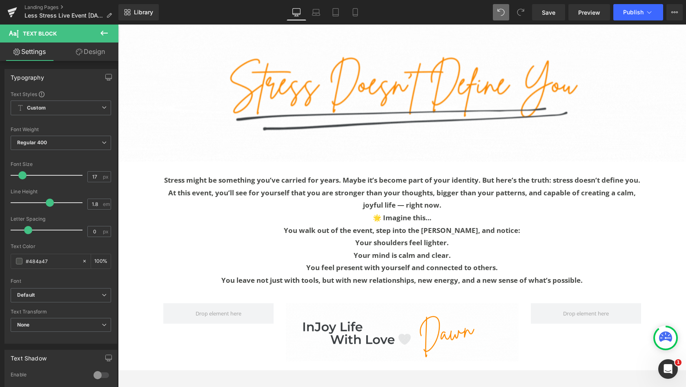
scroll to position [4156, 565]
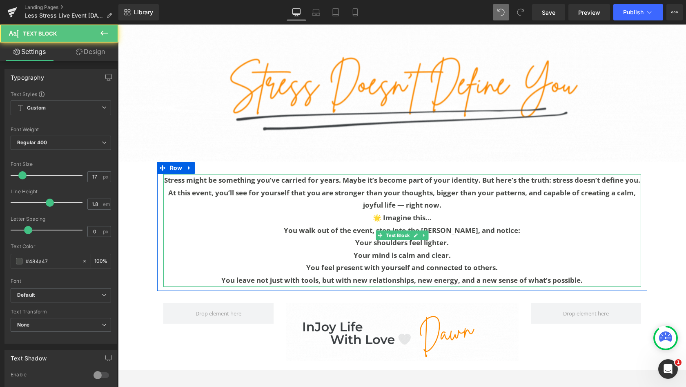
drag, startPoint x: 551, startPoint y: 244, endPoint x: 348, endPoint y: 154, distance: 221.7
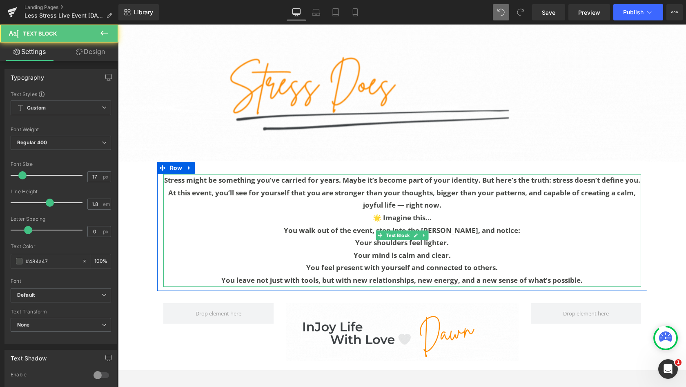
click at [348, 175] on b "Stress might be something you’ve carried for years. Maybe it’s become part of y…" at bounding box center [402, 179] width 476 height 9
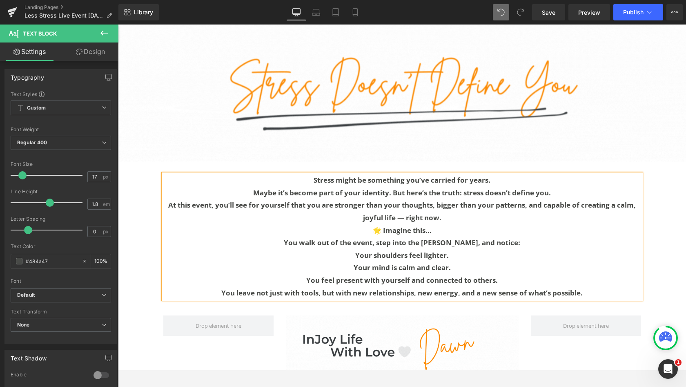
drag, startPoint x: 348, startPoint y: 154, endPoint x: 391, endPoint y: 167, distance: 44.6
click at [391, 188] on b "Maybe it’s become part of your identity. But here’s the truth: stress doesn’t d…" at bounding box center [402, 192] width 298 height 9
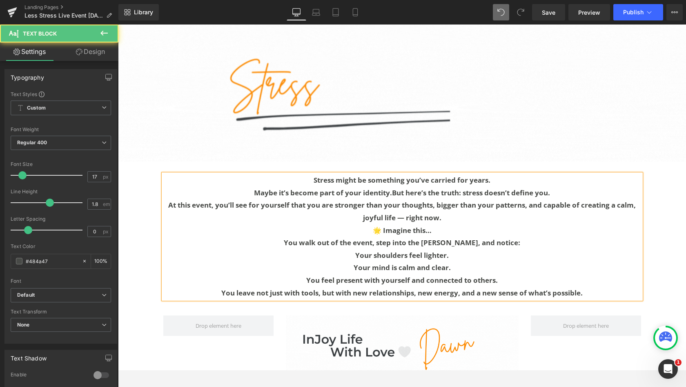
scroll to position [4168, 565]
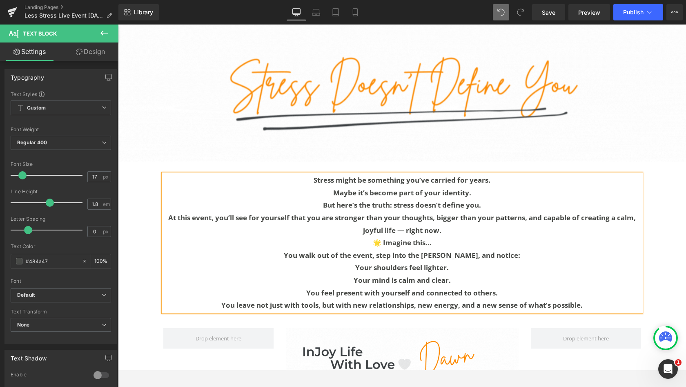
drag, startPoint x: 391, startPoint y: 167, endPoint x: 469, endPoint y: 169, distance: 78.0
click at [469, 188] on b "Maybe it’s become part of your identity." at bounding box center [402, 192] width 138 height 9
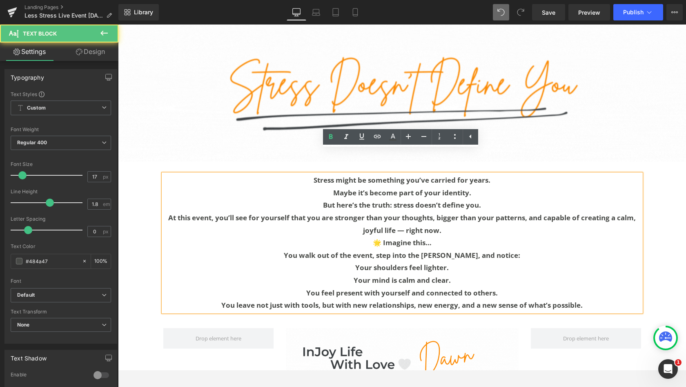
drag, startPoint x: 469, startPoint y: 169, endPoint x: 473, endPoint y: 168, distance: 4.5
click at [473, 187] on p "Maybe it’s become part of your identity." at bounding box center [402, 193] width 478 height 13
drag, startPoint x: 473, startPoint y: 168, endPoint x: 485, endPoint y: 184, distance: 19.8
click at [485, 199] on p "But here’s the truth: stress doesn’t define you." at bounding box center [402, 205] width 478 height 13
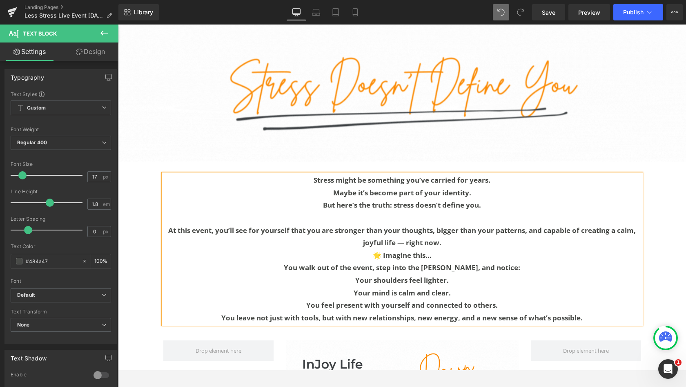
drag, startPoint x: 485, startPoint y: 184, endPoint x: 435, endPoint y: 205, distance: 54.0
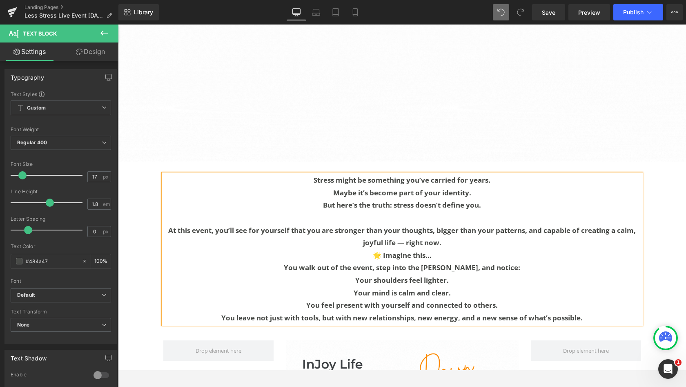
click at [435, 225] on b "At this event, you’ll see for yourself that you are stronger than your thoughts…" at bounding box center [402, 236] width 468 height 22
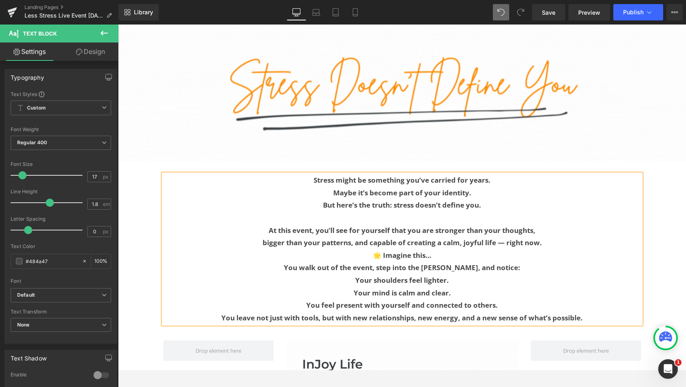
drag, startPoint x: 435, startPoint y: 205, endPoint x: 503, endPoint y: 217, distance: 69.0
click at [503, 238] on b "bigger than your patterns, and capable of creating a calm, joyful life — right …" at bounding box center [402, 242] width 279 height 9
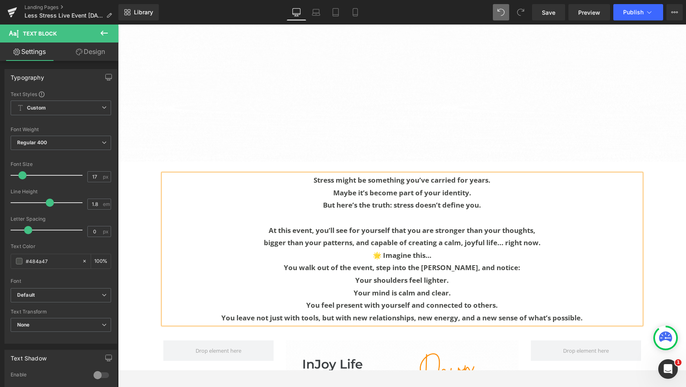
drag, startPoint x: 503, startPoint y: 217, endPoint x: 373, endPoint y: 228, distance: 131.2
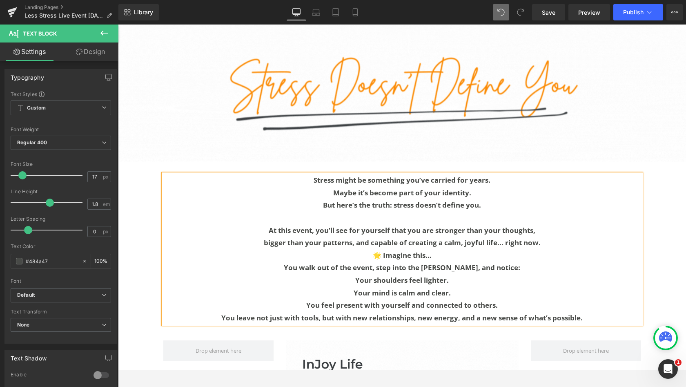
click at [373, 250] on b "🌟 Imagine this…" at bounding box center [402, 254] width 59 height 9
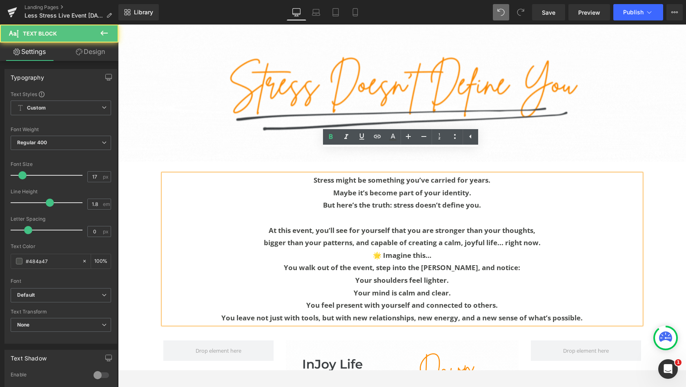
scroll to position [4193, 565]
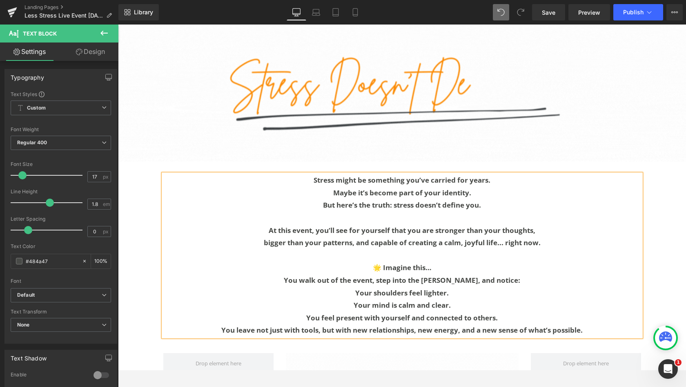
drag, startPoint x: 373, startPoint y: 228, endPoint x: 413, endPoint y: 242, distance: 42.8
click at [413, 263] on b "🌟 Imagine this…" at bounding box center [402, 267] width 59 height 9
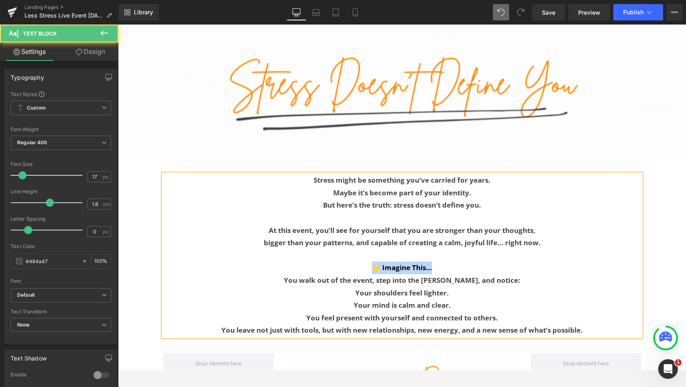
drag, startPoint x: 413, startPoint y: 242, endPoint x: 371, endPoint y: 240, distance: 42.5
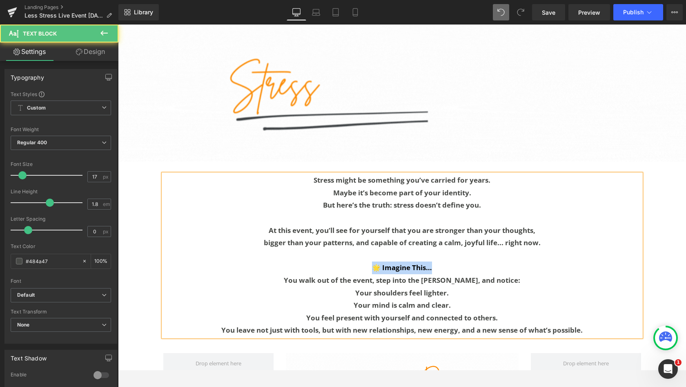
click at [371, 261] on p "🌟 Imagine This…" at bounding box center [402, 267] width 478 height 13
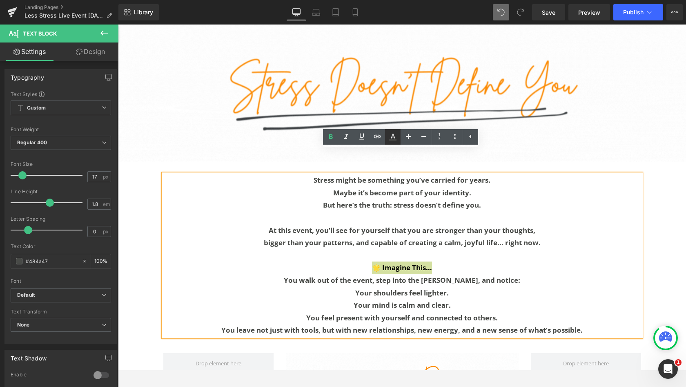
drag, startPoint x: 252, startPoint y: 216, endPoint x: 394, endPoint y: 136, distance: 162.4
click at [394, 136] on icon at bounding box center [393, 136] width 4 height 5
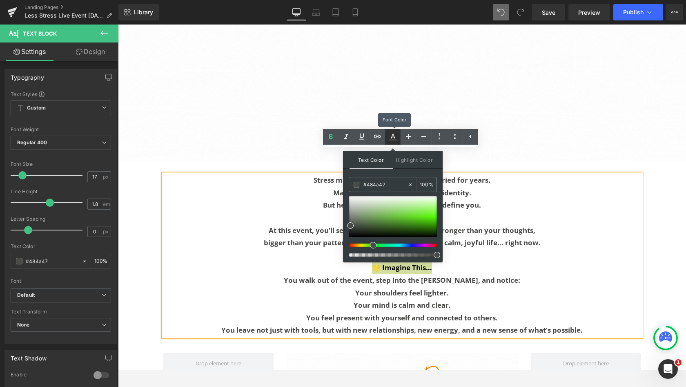
click at [394, 136] on icon at bounding box center [393, 136] width 4 height 5
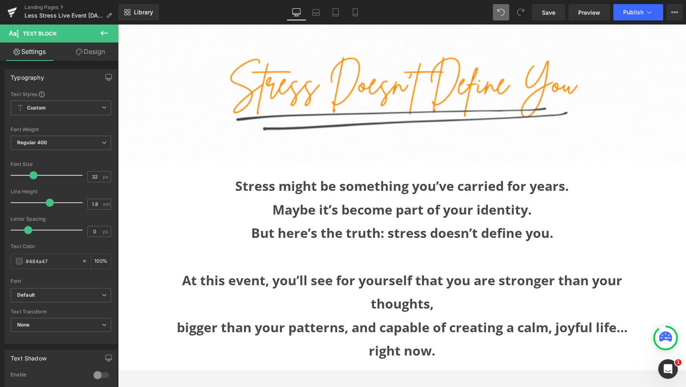
click at [32, 175] on div at bounding box center [49, 175] width 68 height 16
click at [18, 174] on div at bounding box center [49, 175] width 68 height 16
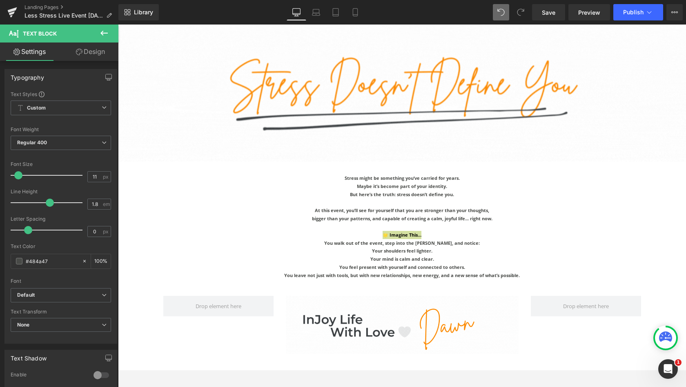
scroll to position [4134, 565]
click at [97, 178] on input "11" at bounding box center [95, 177] width 14 height 10
type input "17"
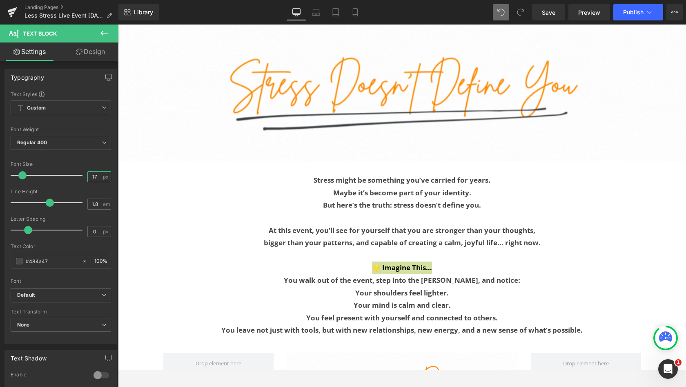
scroll to position [4193, 565]
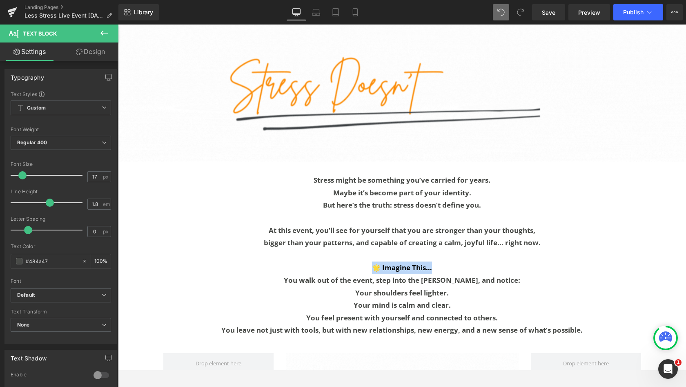
drag, startPoint x: 512, startPoint y: 161, endPoint x: 362, endPoint y: 248, distance: 174.1
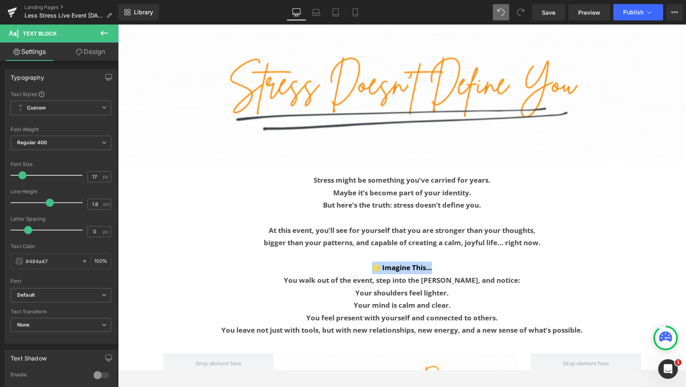
click at [362, 248] on div "Stress might be something you’ve carried for years. Maybe it’s become part of y…" at bounding box center [402, 255] width 478 height 163
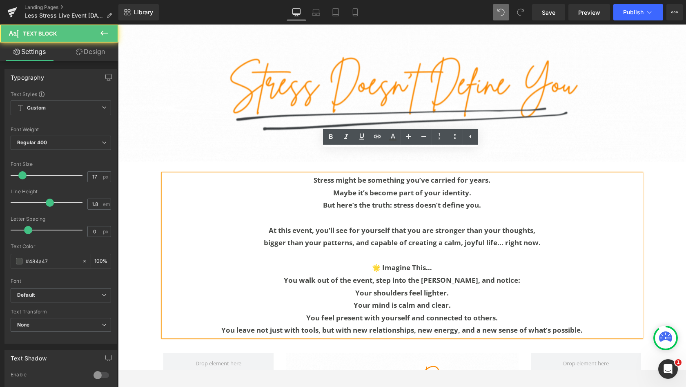
drag, startPoint x: 362, startPoint y: 248, endPoint x: 402, endPoint y: 244, distance: 41.1
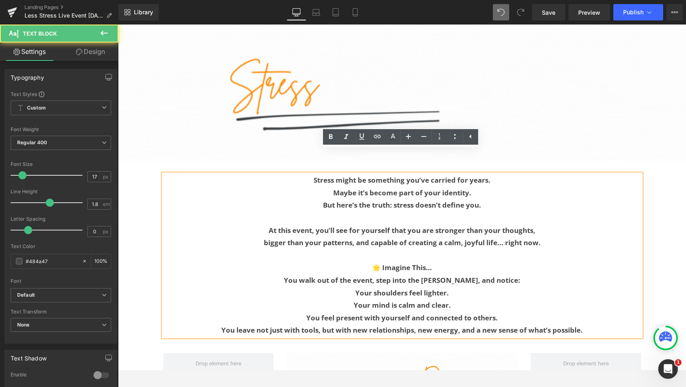
click at [402, 263] on b "🌟 Imagine This…" at bounding box center [402, 267] width 60 height 9
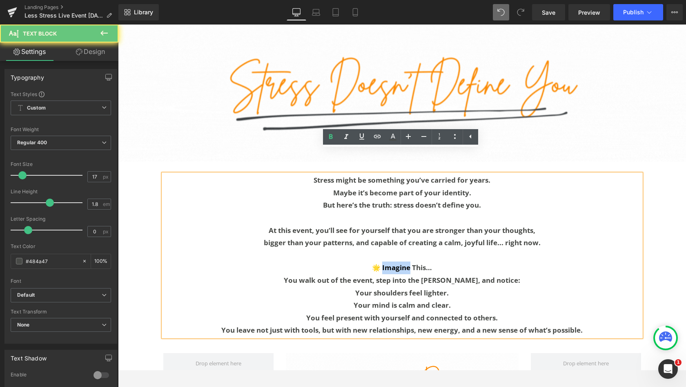
click at [402, 263] on b "🌟 Imagine This…" at bounding box center [402, 267] width 60 height 9
click at [403, 263] on b "🌟 Imagine This…" at bounding box center [402, 267] width 60 height 9
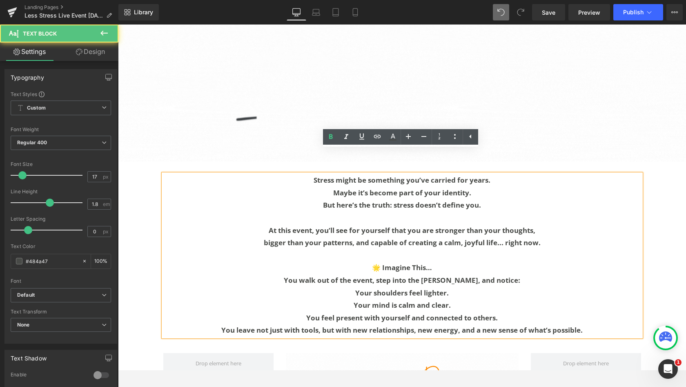
drag, startPoint x: 403, startPoint y: 244, endPoint x: 442, endPoint y: 247, distance: 38.5
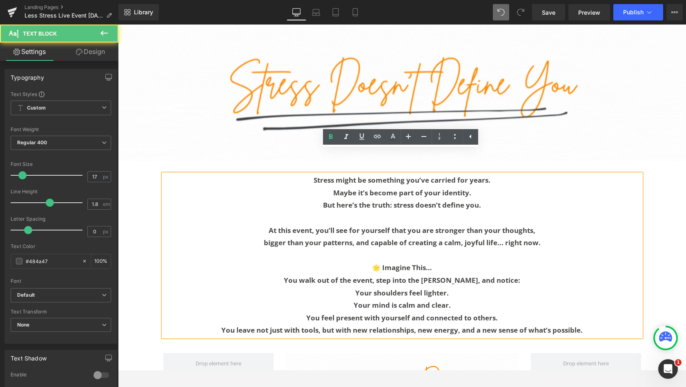
click at [442, 261] on p "🌟 Imagine This…" at bounding box center [402, 267] width 478 height 13
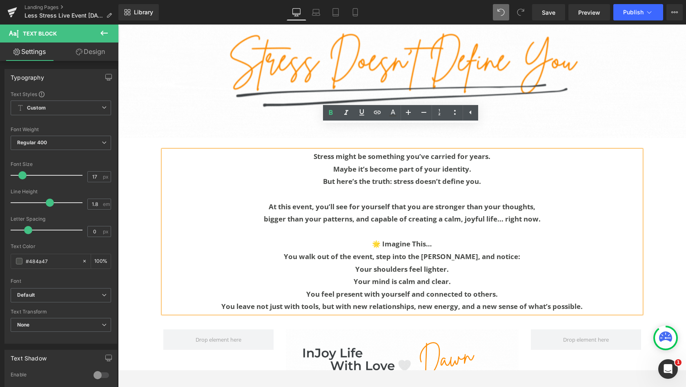
scroll to position [3465, 0]
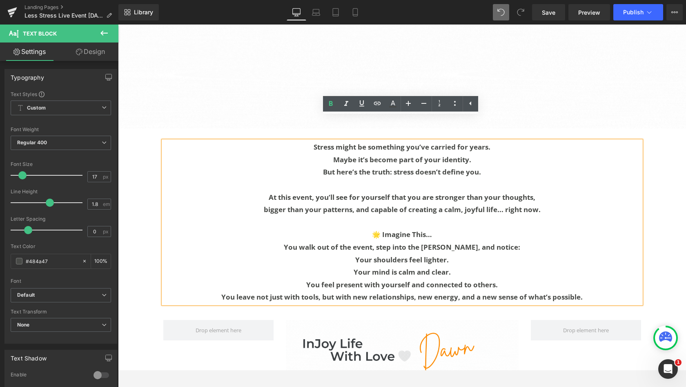
click at [468, 266] on p "Your mind is calm and clear." at bounding box center [402, 272] width 478 height 13
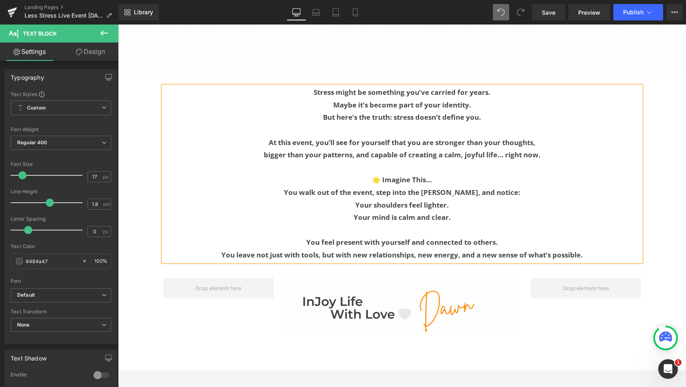
scroll to position [3527, 0]
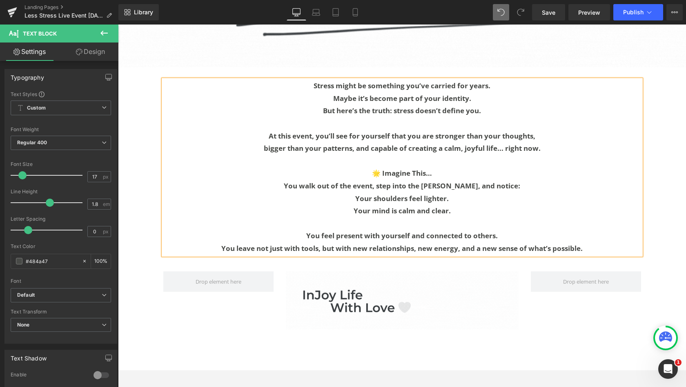
drag, startPoint x: 468, startPoint y: 247, endPoint x: 377, endPoint y: 147, distance: 135.3
click at [377, 168] on b "🌟 Imagine This…" at bounding box center [402, 172] width 60 height 9
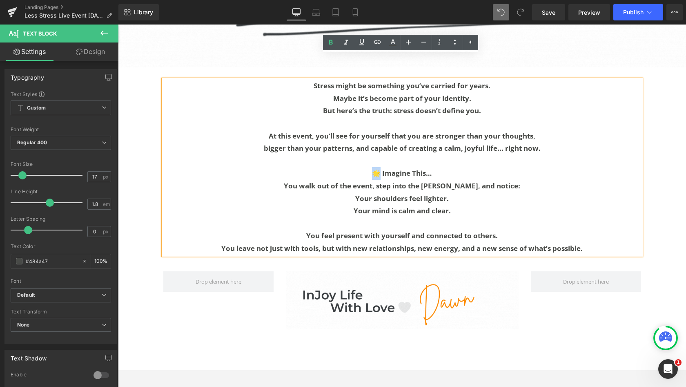
drag, startPoint x: 377, startPoint y: 147, endPoint x: 371, endPoint y: 148, distance: 5.8
click at [372, 168] on b "🌟 Imagine This…" at bounding box center [402, 172] width 60 height 9
copy b "🌟"
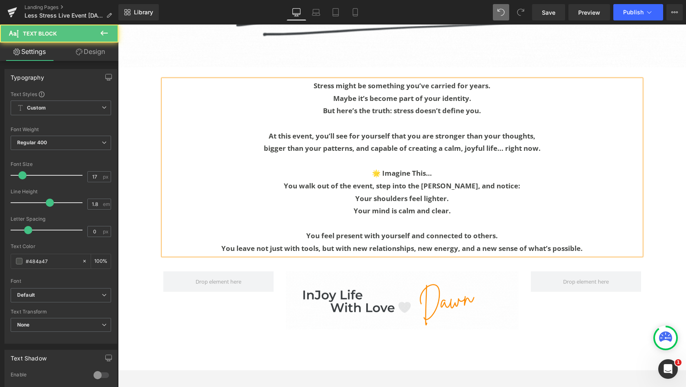
drag, startPoint x: 371, startPoint y: 148, endPoint x: 447, endPoint y: 148, distance: 75.6
click at [447, 167] on p "🌟 Imagine This…" at bounding box center [402, 173] width 478 height 13
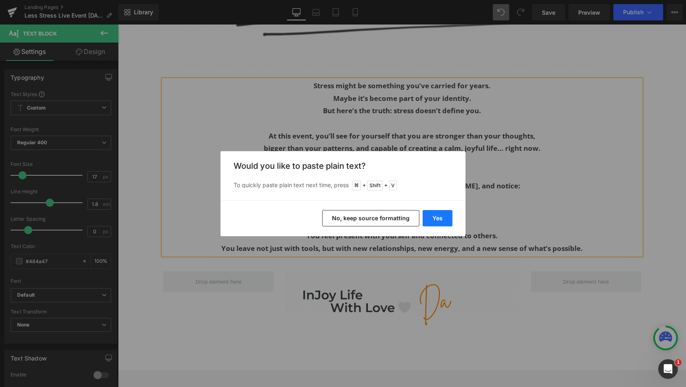
drag, startPoint x: 329, startPoint y: 124, endPoint x: 437, endPoint y: 219, distance: 143.9
click at [437, 219] on button "Yes" at bounding box center [438, 218] width 30 height 16
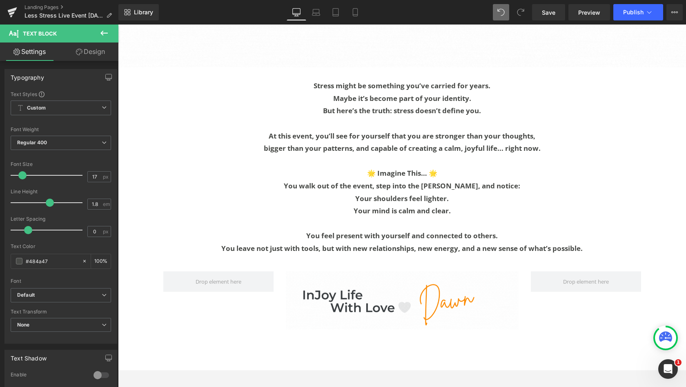
scroll to position [3520, 0]
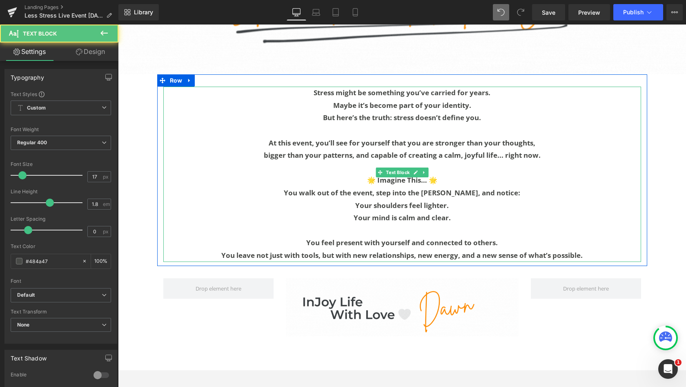
click at [427, 175] on b "🌟 Imagine This… 🌟" at bounding box center [402, 179] width 70 height 9
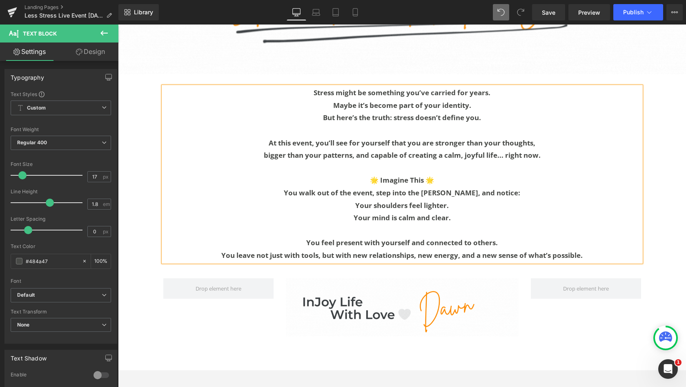
click at [379, 175] on b "🌟 Imagine This 🌟" at bounding box center [402, 179] width 64 height 9
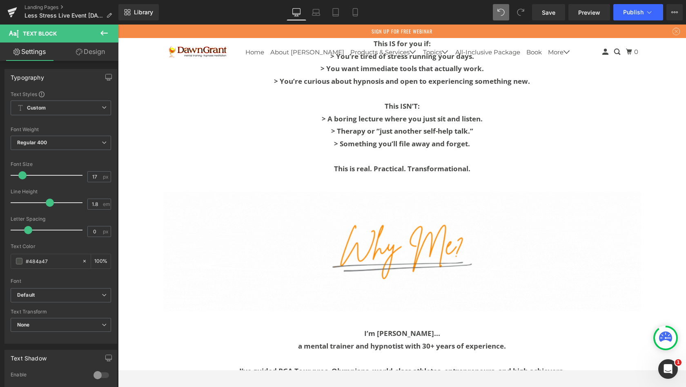
scroll to position [2658, 0]
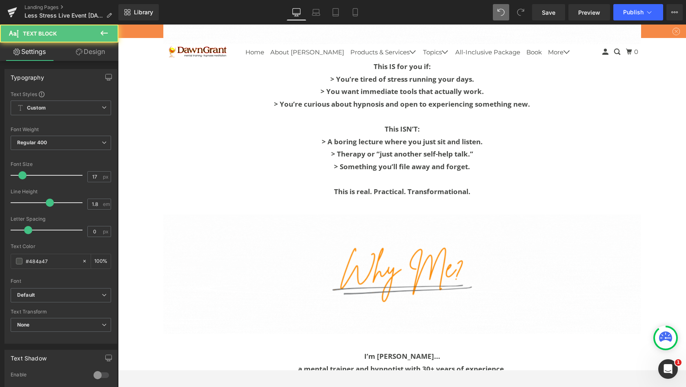
drag, startPoint x: 315, startPoint y: 172, endPoint x: 342, endPoint y: 128, distance: 51.4
click at [342, 128] on div "This IS for you if: > You’re tired of stress running your days. > You want imme…" at bounding box center [402, 129] width 478 height 138
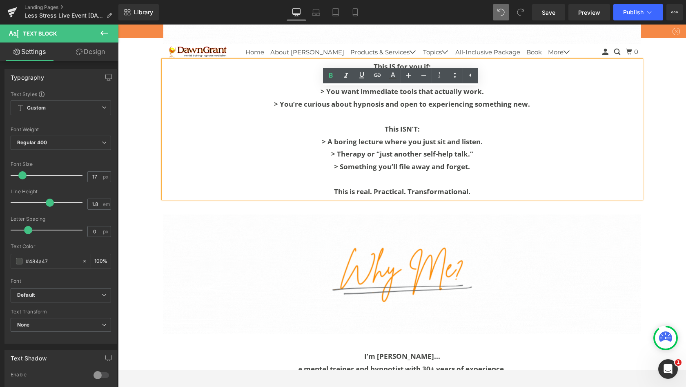
scroll to position [2615, 0]
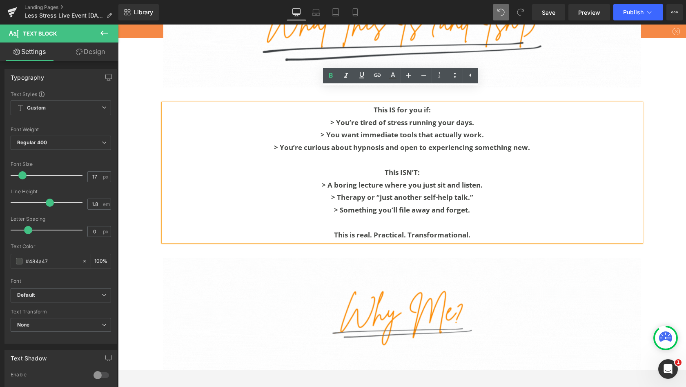
drag, startPoint x: 342, startPoint y: 128, endPoint x: 333, endPoint y: 106, distance: 23.7
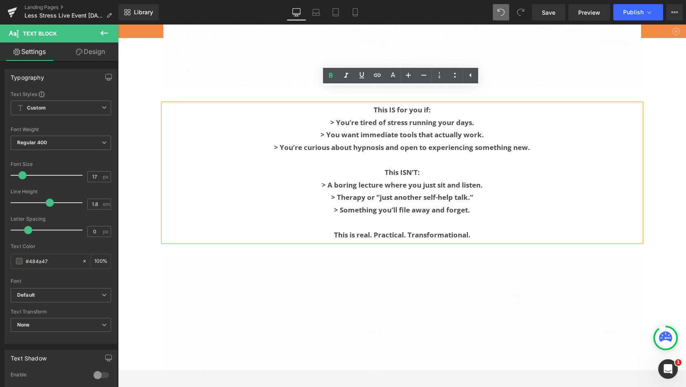
click at [333, 118] on b "> You’re tired of stress running your days." at bounding box center [402, 122] width 144 height 9
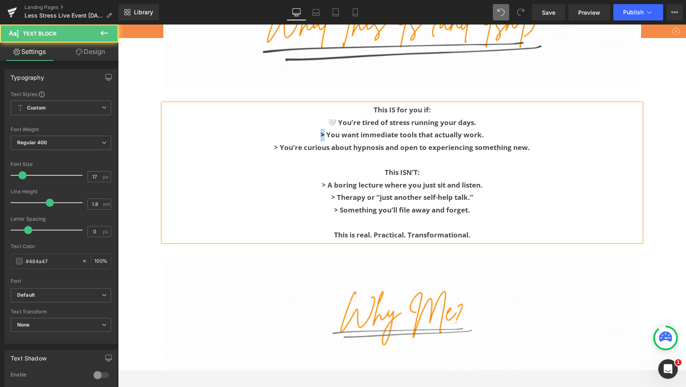
drag, startPoint x: 333, startPoint y: 106, endPoint x: 319, endPoint y: 120, distance: 20.2
click at [321, 130] on b "> You want immediate tools that actually work." at bounding box center [402, 134] width 163 height 9
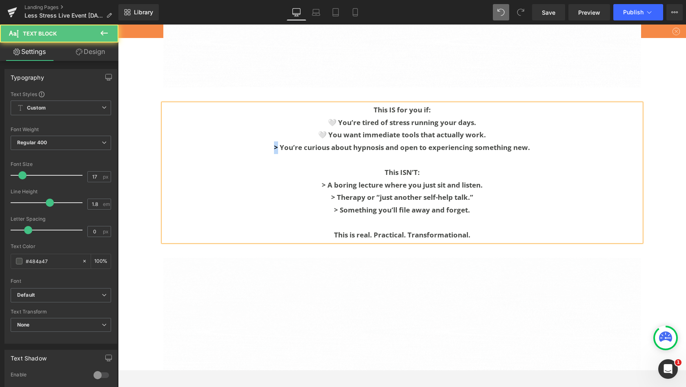
drag, startPoint x: 319, startPoint y: 120, endPoint x: 271, endPoint y: 130, distance: 48.6
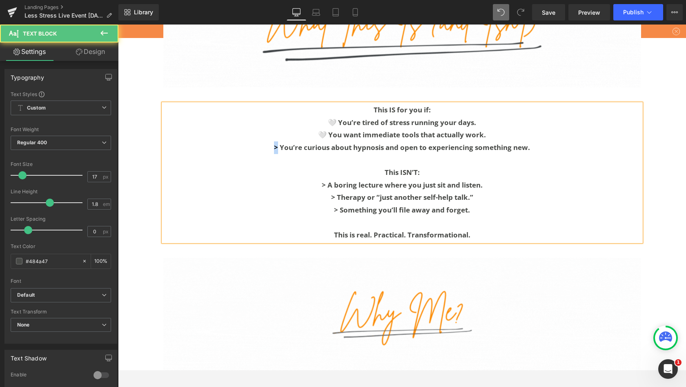
click at [271, 141] on p "> You’re curious about hypnosis and open to experiencing something new." at bounding box center [402, 147] width 478 height 13
drag, startPoint x: 271, startPoint y: 130, endPoint x: 314, endPoint y: 168, distance: 57.0
click at [314, 179] on p "> A boring lecture where you just sit and listen." at bounding box center [402, 185] width 478 height 13
drag, startPoint x: 314, startPoint y: 168, endPoint x: 324, endPoint y: 181, distance: 16.2
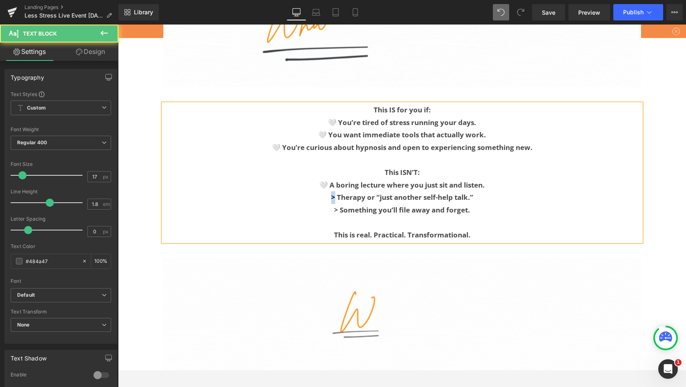
click at [324, 191] on p "> Therapy or “just another self-help talk.”" at bounding box center [402, 197] width 478 height 13
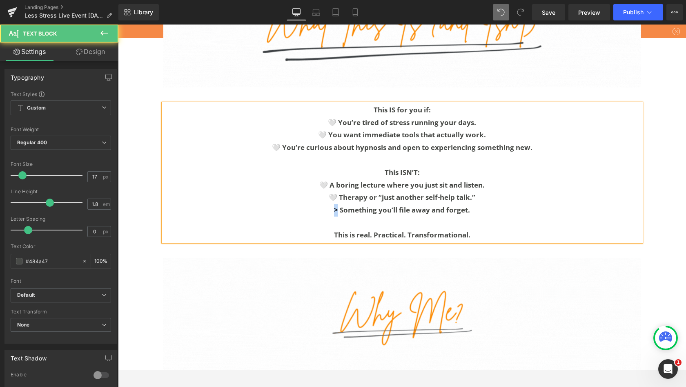
drag, startPoint x: 324, startPoint y: 181, endPoint x: 326, endPoint y: 194, distance: 14.0
click at [326, 204] on p "> Something you’ll file away and forget." at bounding box center [402, 210] width 478 height 13
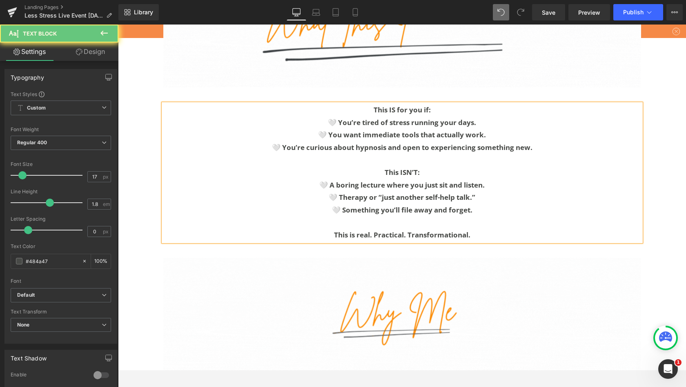
click at [453, 192] on b "🤍 Therapy or “just another self-help talk.”" at bounding box center [402, 196] width 147 height 9
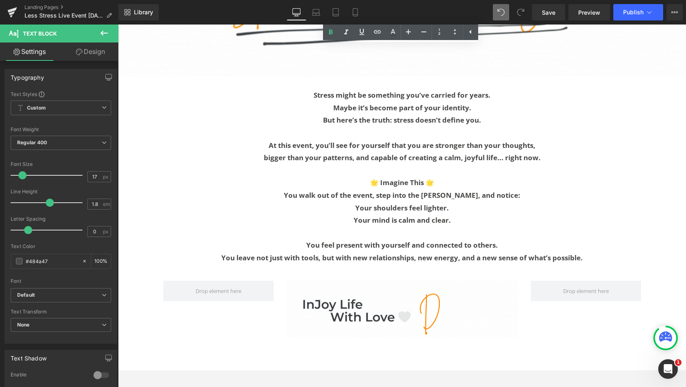
scroll to position [3543, 0]
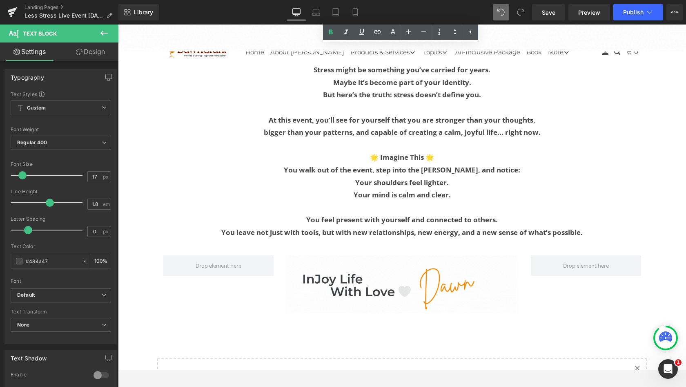
click at [363, 243] on div "Image Row" at bounding box center [402, 280] width 490 height 75
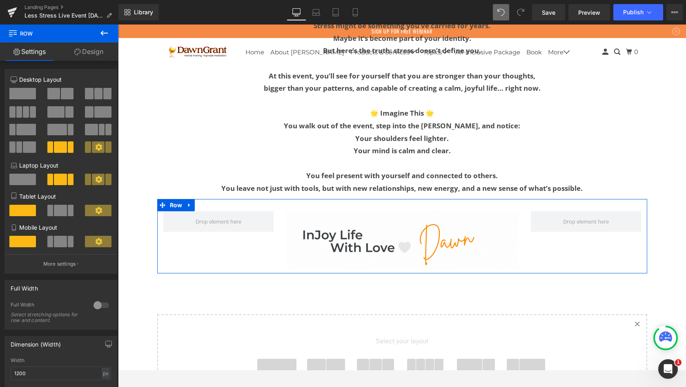
scroll to position [3590, 0]
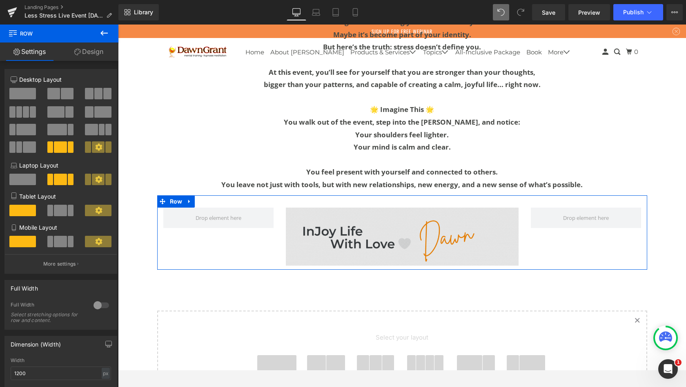
click at [279, 355] on span at bounding box center [276, 365] width 39 height 20
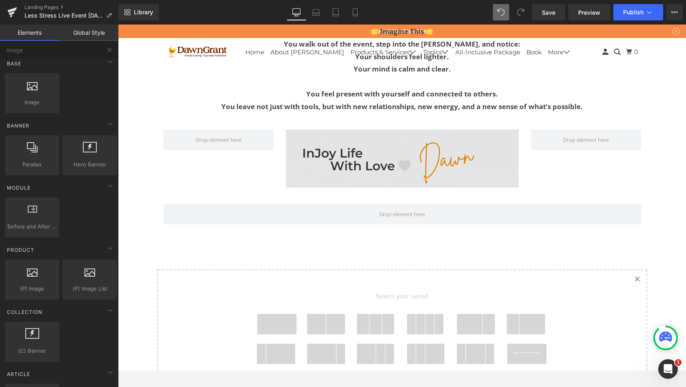
scroll to position [3630, 0]
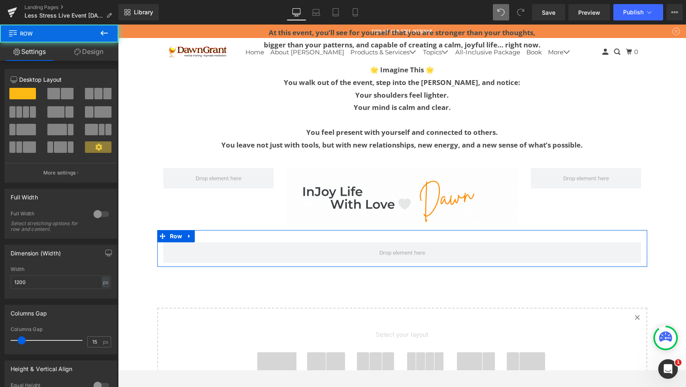
click at [252, 230] on div "Row" at bounding box center [402, 248] width 490 height 37
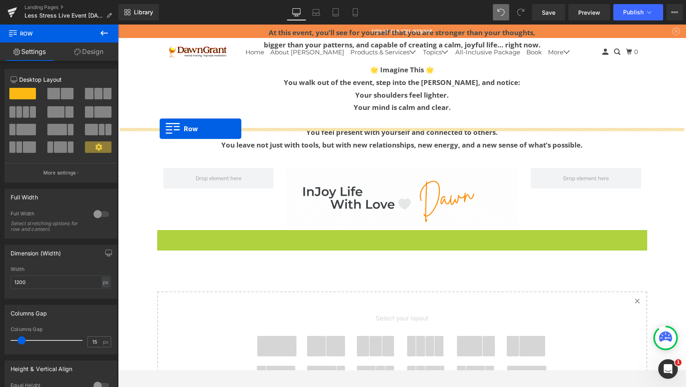
drag, startPoint x: 327, startPoint y: 112, endPoint x: 160, endPoint y: 129, distance: 168.0
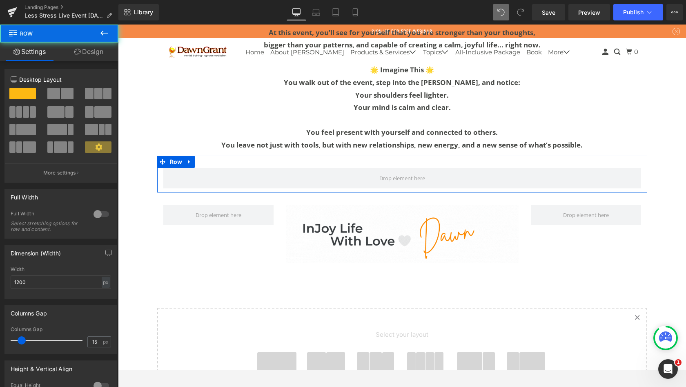
scroll to position [4242, 565]
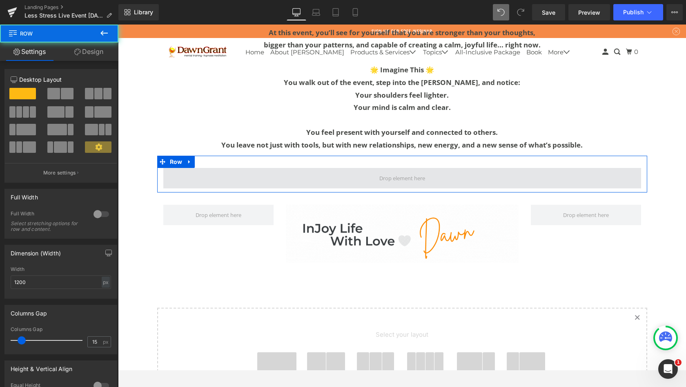
drag, startPoint x: 160, startPoint y: 129, endPoint x: 292, endPoint y: 148, distance: 133.4
click at [292, 168] on span at bounding box center [402, 178] width 478 height 20
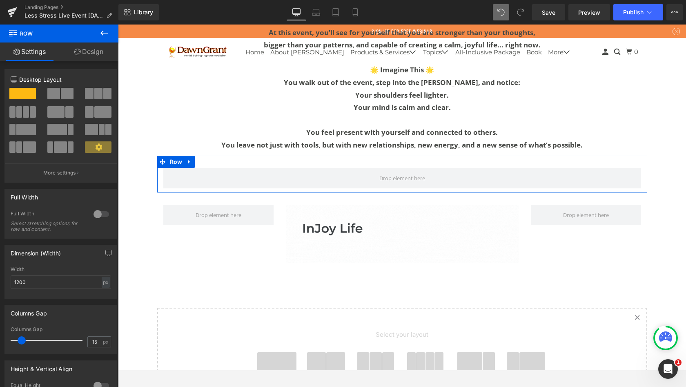
drag, startPoint x: 174, startPoint y: 124, endPoint x: 105, endPoint y: 33, distance: 114.3
click at [105, 33] on icon at bounding box center [103, 33] width 7 height 5
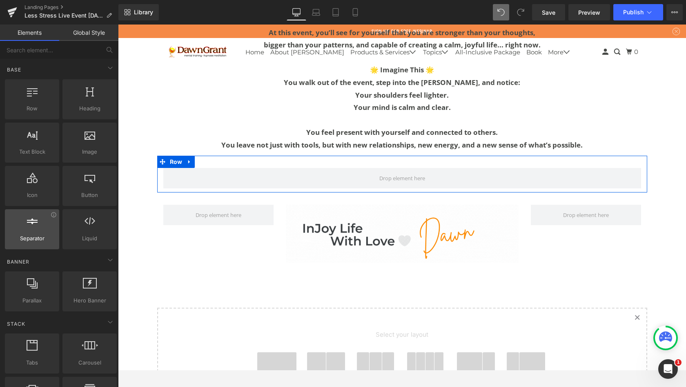
scroll to position [0, 0]
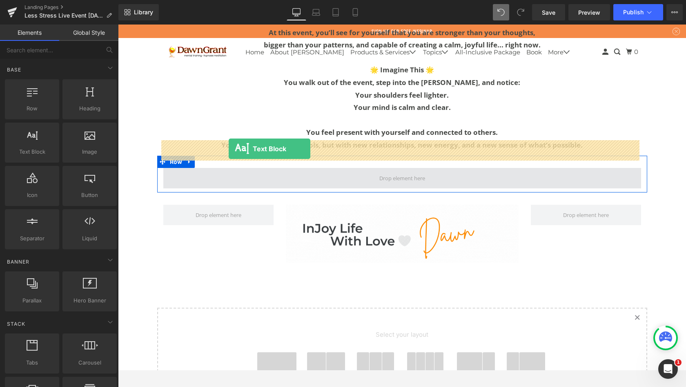
drag, startPoint x: 154, startPoint y: 185, endPoint x: 229, endPoint y: 149, distance: 83.3
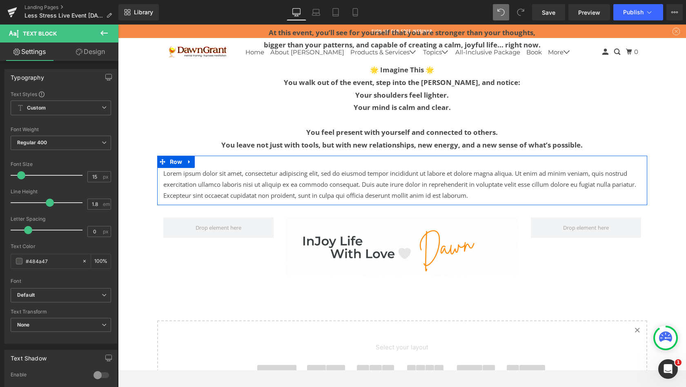
scroll to position [4254, 565]
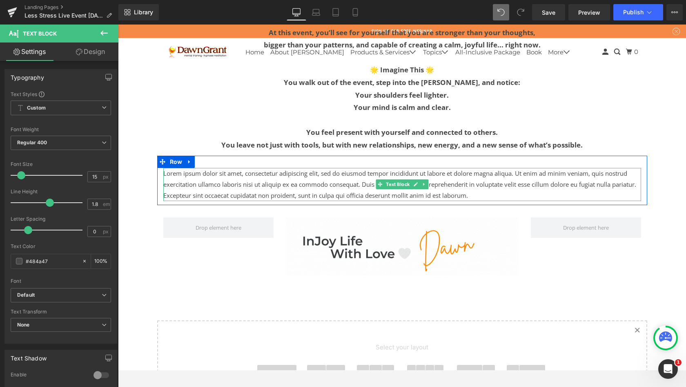
click at [303, 168] on p "Lorem ipsum dolor sit amet, consectetur adipiscing elit, sed do eiusmod tempor …" at bounding box center [402, 184] width 478 height 33
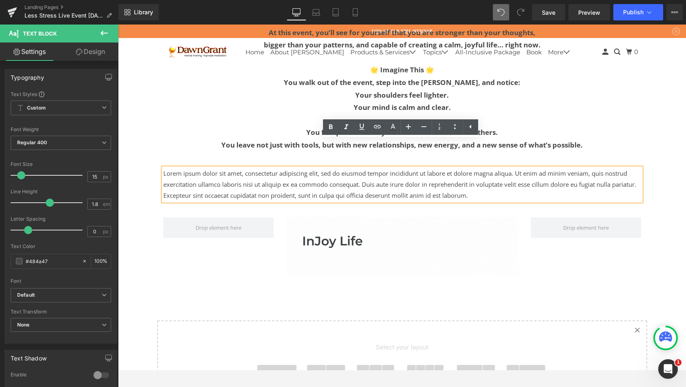
drag, startPoint x: 229, startPoint y: 149, endPoint x: 188, endPoint y: 132, distance: 44.3
click at [188, 156] on div "Lorem ipsum dolor sit amet, consectetur adipiscing elit, sed do eiusmod tempor …" at bounding box center [402, 180] width 490 height 49
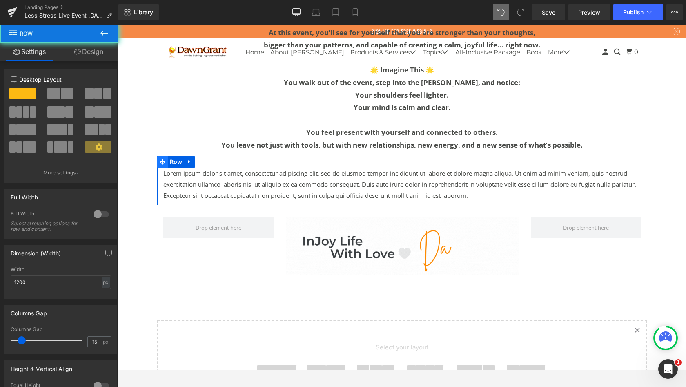
drag, startPoint x: 188, startPoint y: 132, endPoint x: 158, endPoint y: 134, distance: 30.4
click at [158, 156] on div "Lorem ipsum dolor sit amet, consectetur adipiscing elit, sed do eiusmod tempor …" at bounding box center [402, 180] width 490 height 49
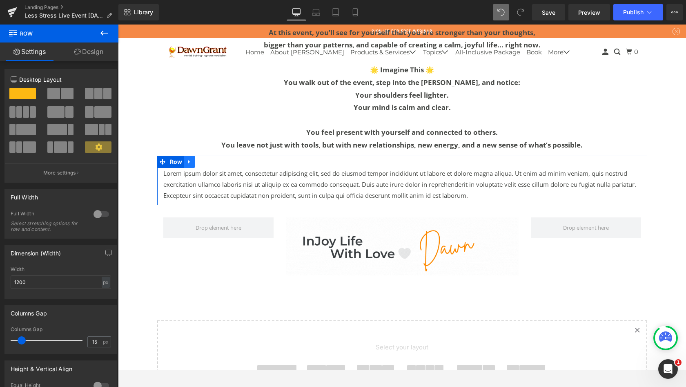
drag, startPoint x: 158, startPoint y: 134, endPoint x: 188, endPoint y: 134, distance: 29.8
click at [188, 160] on icon at bounding box center [189, 162] width 2 height 4
click at [208, 159] on icon at bounding box center [211, 162] width 6 height 6
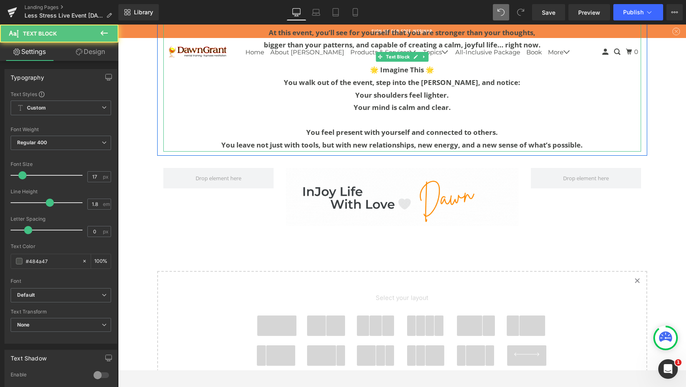
click at [248, 126] on p "You feel present with yourself and connected to others." at bounding box center [402, 132] width 478 height 13
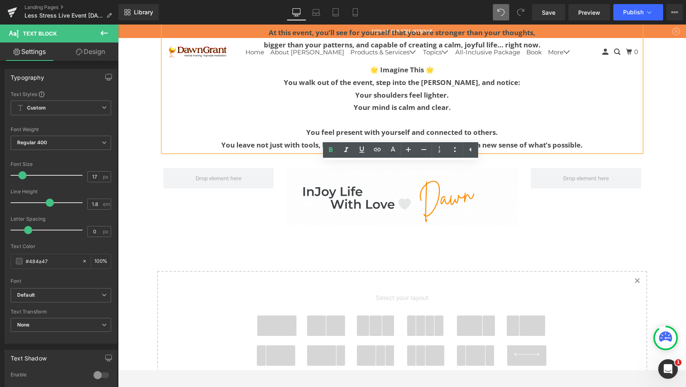
scroll to position [4205, 565]
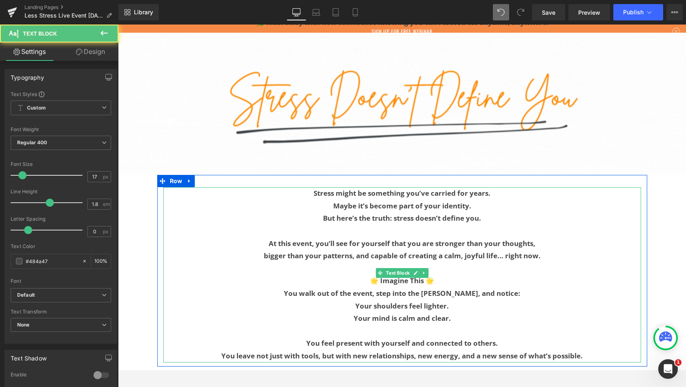
drag, startPoint x: 248, startPoint y: 102, endPoint x: 183, endPoint y: 173, distance: 96.3
click at [183, 187] on p "Stress might be something you’ve carried for years." at bounding box center [402, 193] width 478 height 13
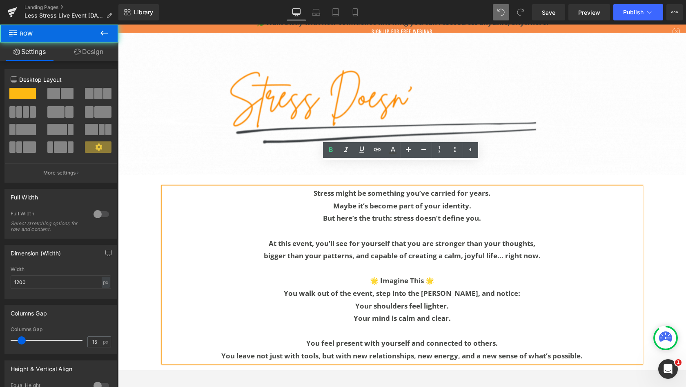
drag, startPoint x: 183, startPoint y: 173, endPoint x: 161, endPoint y: 158, distance: 26.6
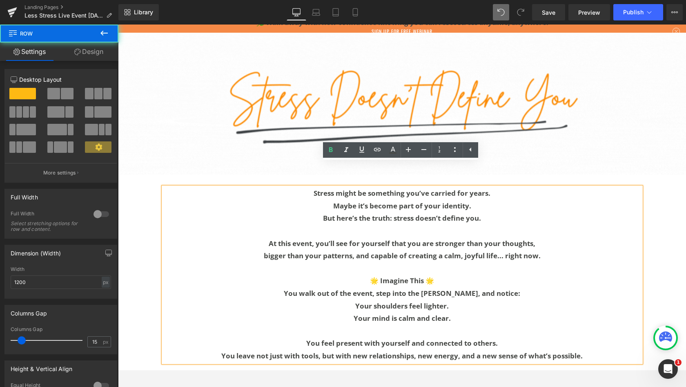
click at [161, 175] on div "Stress might be something you’ve carried for years. Maybe it’s become part of y…" at bounding box center [402, 270] width 490 height 191
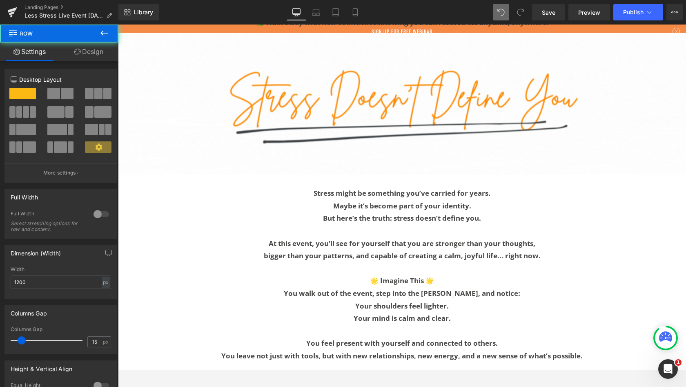
click at [160, 175] on div "Stress might be something you’ve carried for years. Maybe it’s become part of y…" at bounding box center [402, 270] width 490 height 191
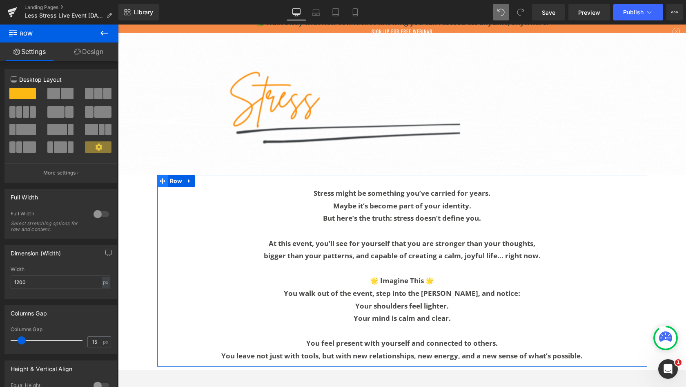
click at [187, 178] on icon at bounding box center [190, 181] width 6 height 6
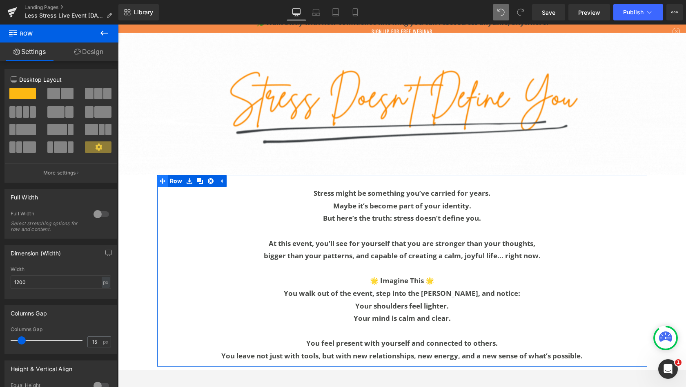
click at [199, 178] on icon at bounding box center [200, 181] width 6 height 6
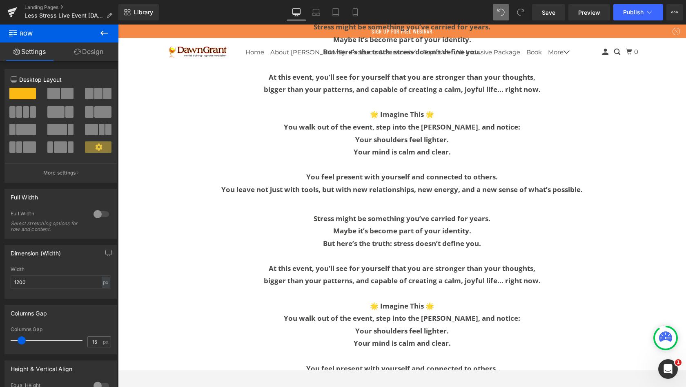
scroll to position [3594, 0]
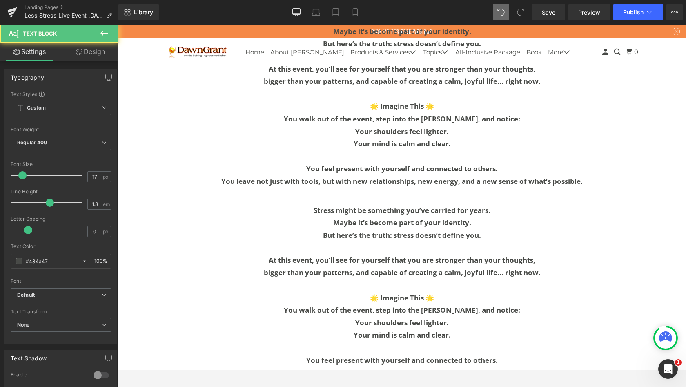
drag, startPoint x: 187, startPoint y: 89, endPoint x: 308, endPoint y: 197, distance: 162.0
click at [308, 204] on div "Stress might be something you’ve carried for years. Maybe it’s become part of y…" at bounding box center [402, 291] width 478 height 175
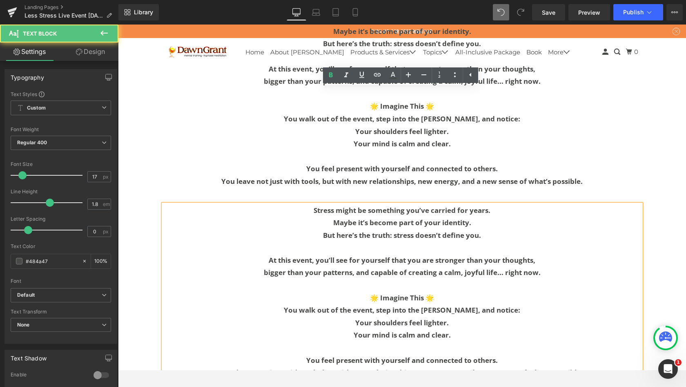
scroll to position [3682, 0]
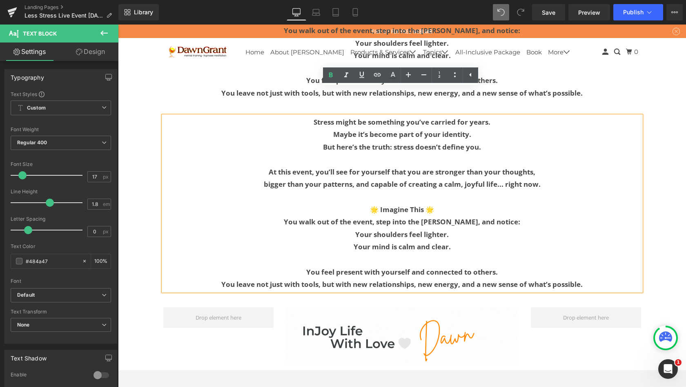
click at [462, 241] on p "Your mind is calm and clear." at bounding box center [402, 247] width 478 height 13
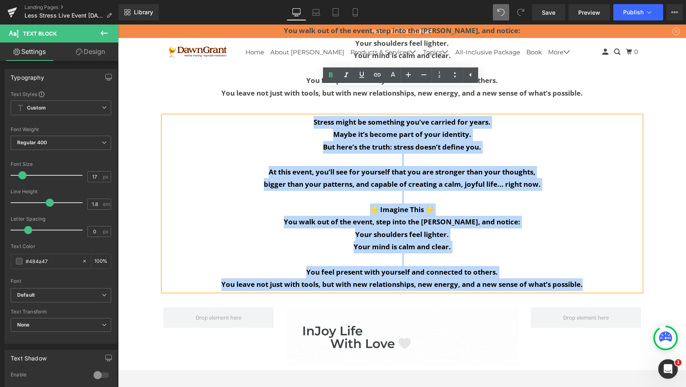
drag, startPoint x: 377, startPoint y: 215, endPoint x: 307, endPoint y: 94, distance: 139.3
click at [307, 116] on div "Stress might be something you’ve carried for years. Maybe it’s become part of y…" at bounding box center [402, 203] width 478 height 175
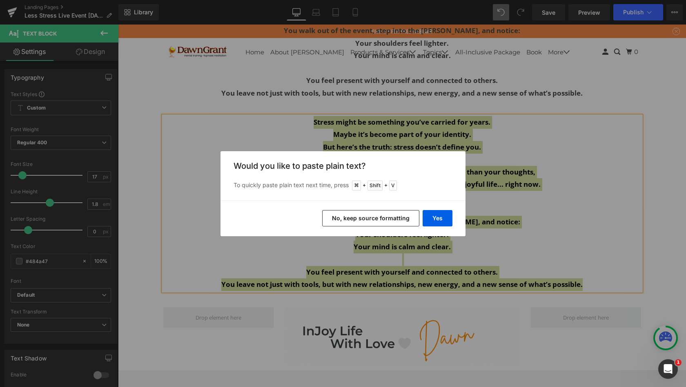
click at [435, 218] on button "Yes" at bounding box center [438, 218] width 30 height 16
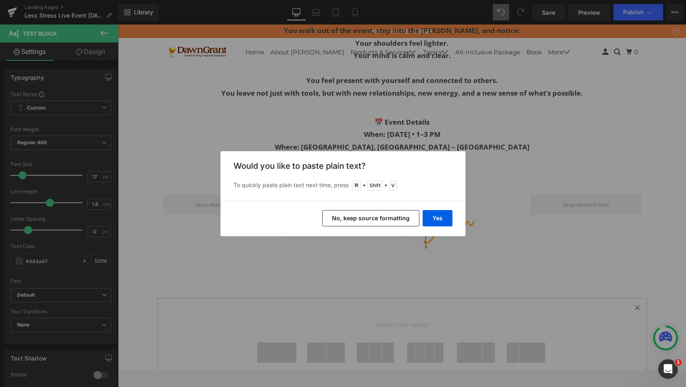
scroll to position [4282, 565]
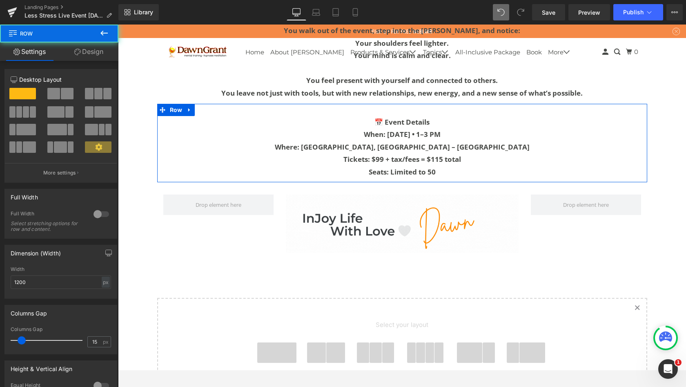
click at [388, 104] on div "📅 Event Details When: [DATE] • 1–3 PM Where: [GEOGRAPHIC_DATA] – Historic Harbo…" at bounding box center [402, 143] width 490 height 79
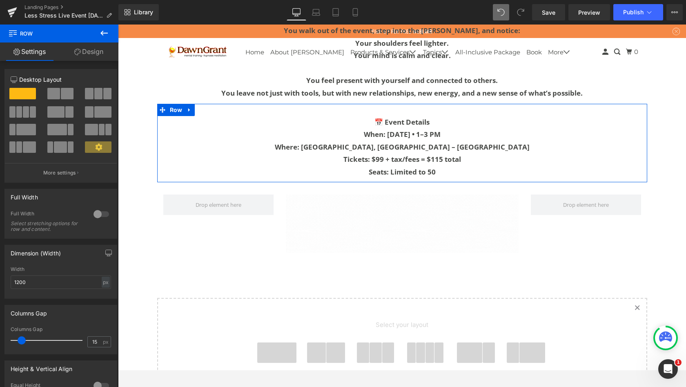
click at [97, 53] on link "Design" at bounding box center [88, 51] width 59 height 18
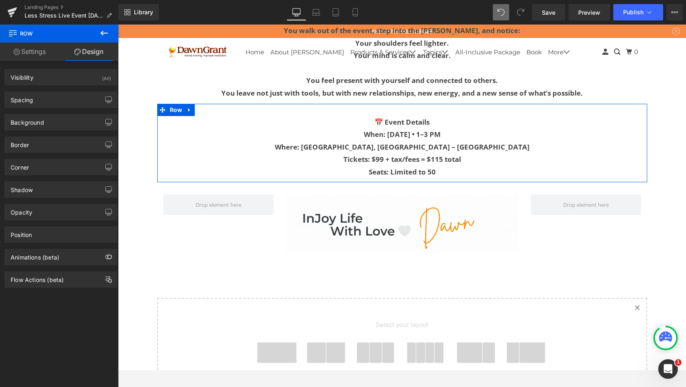
type input "#484a47"
type input "100"
type input "0"
drag, startPoint x: 189, startPoint y: 70, endPoint x: 71, endPoint y: 145, distance: 140.1
click at [71, 145] on div "Border" at bounding box center [61, 145] width 112 height 16
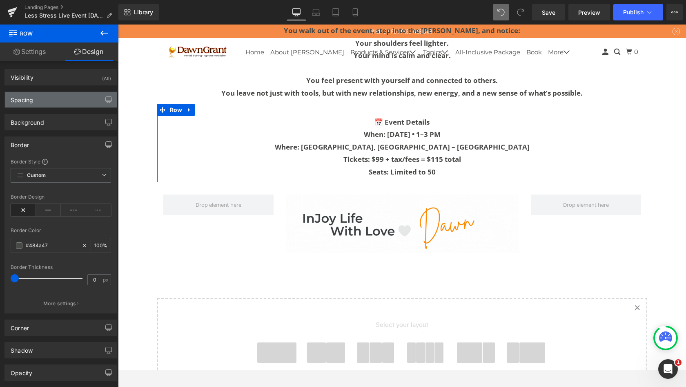
drag, startPoint x: 71, startPoint y: 145, endPoint x: 69, endPoint y: 99, distance: 45.4
click at [69, 99] on div "Spacing" at bounding box center [61, 100] width 112 height 16
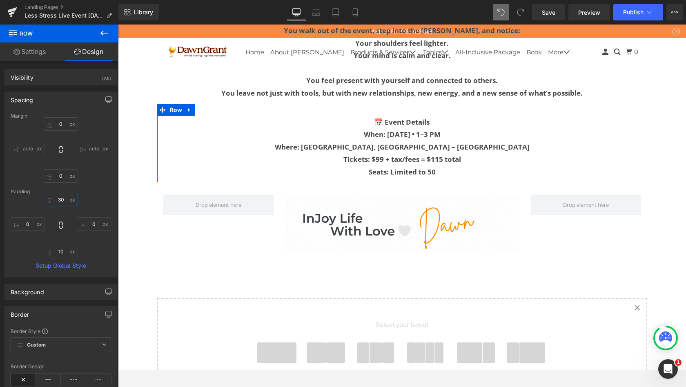
drag, startPoint x: 69, startPoint y: 99, endPoint x: 52, endPoint y: 200, distance: 102.4
click at [52, 200] on input "30" at bounding box center [61, 199] width 34 height 13
click at [59, 199] on input "30" at bounding box center [61, 199] width 34 height 13
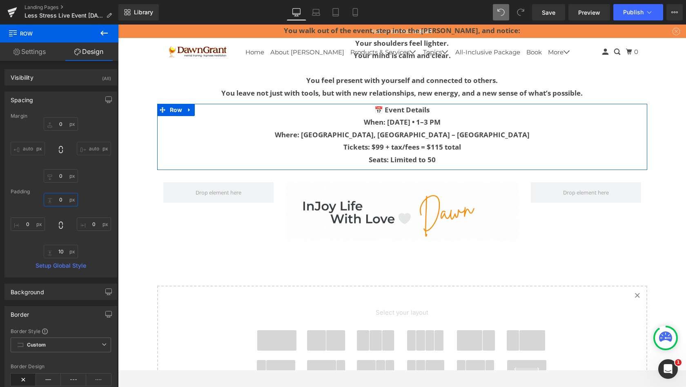
scroll to position [4270, 565]
type input "70"
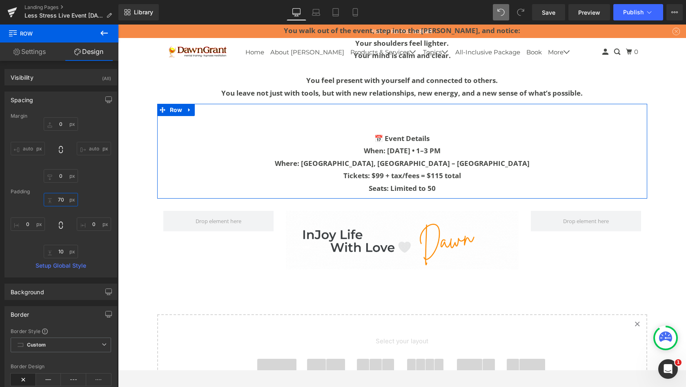
scroll to position [4299, 565]
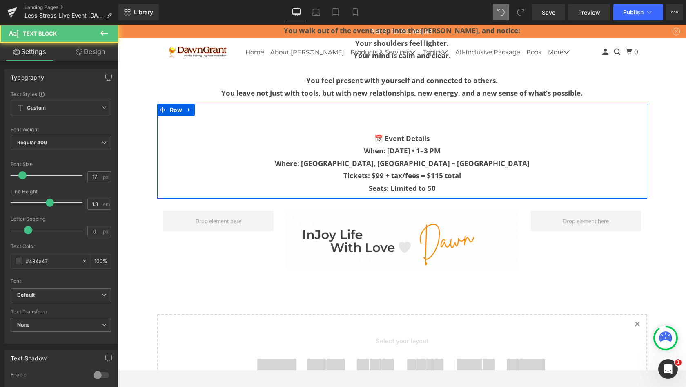
click at [274, 182] on p "Seats: Limited to 50" at bounding box center [402, 188] width 478 height 13
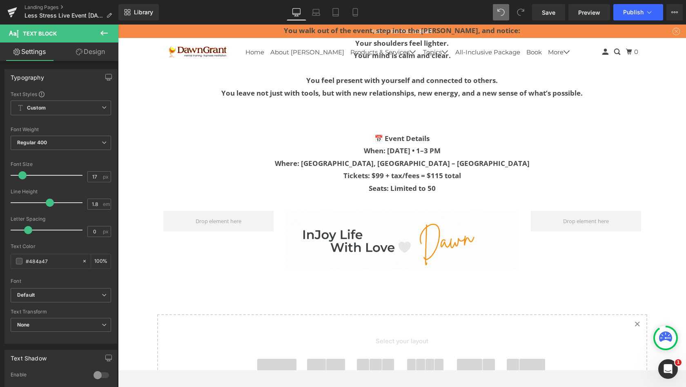
click at [40, 53] on link "Settings" at bounding box center [29, 51] width 59 height 18
drag, startPoint x: 52, startPoint y: 200, endPoint x: 83, endPoint y: 176, distance: 39.0
click at [83, 176] on div "Font Size 17 px" at bounding box center [61, 174] width 100 height 27
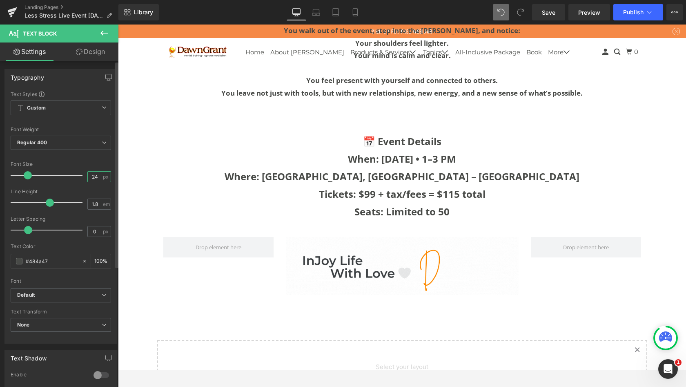
scroll to position [4325, 565]
type input "24"
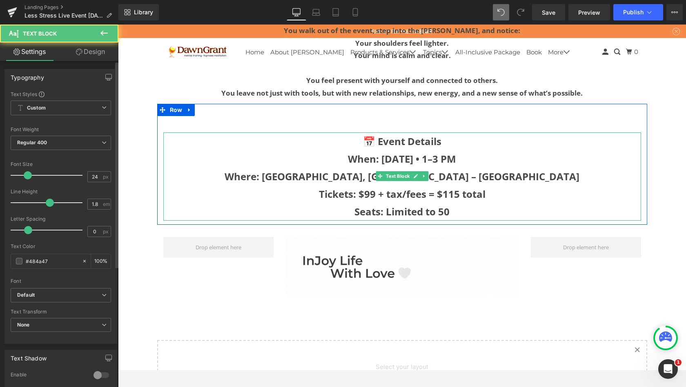
click at [410, 150] on p "When: [DATE] • 1–3 PM" at bounding box center [402, 159] width 478 height 18
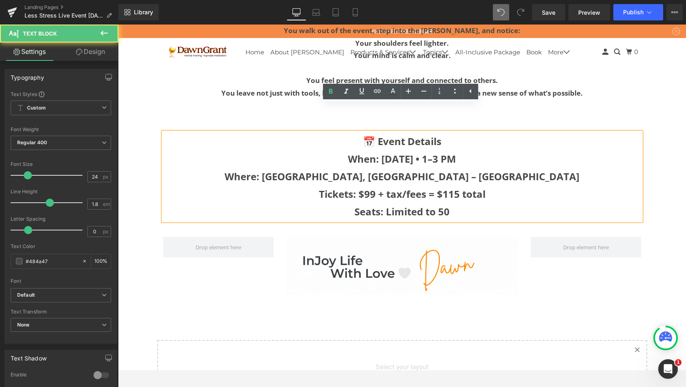
drag, startPoint x: 201, startPoint y: 201, endPoint x: 489, endPoint y: 162, distance: 290.6
click at [489, 185] on p "Tickets: $99 + tax/fees = $115 total" at bounding box center [402, 194] width 478 height 18
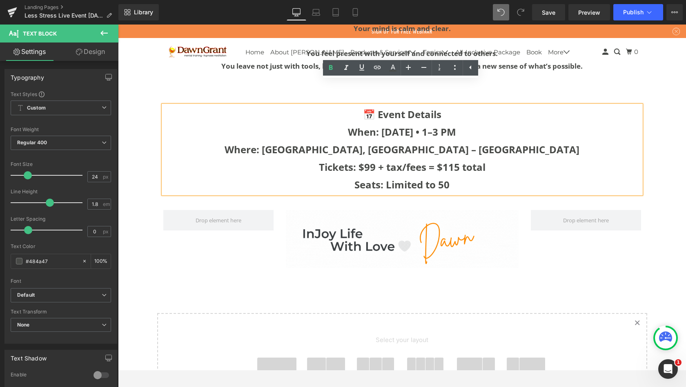
scroll to position [3734, 0]
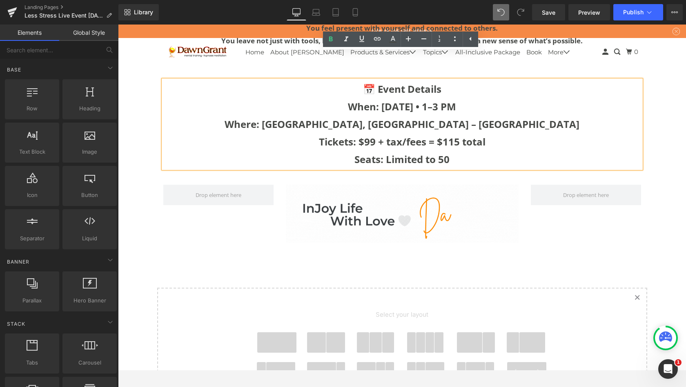
drag, startPoint x: 393, startPoint y: 195, endPoint x: 277, endPoint y: 310, distance: 163.5
click at [277, 332] on span at bounding box center [276, 342] width 39 height 20
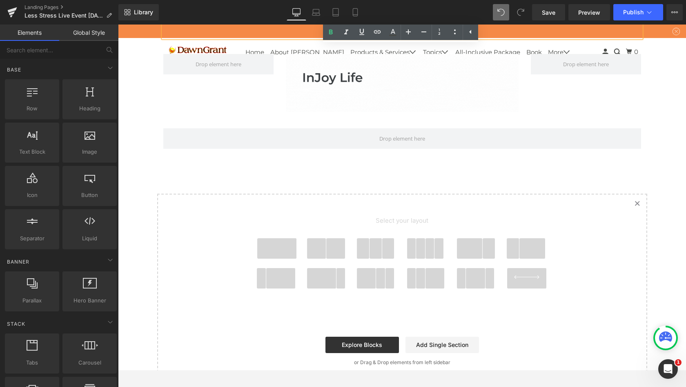
scroll to position [3836, 0]
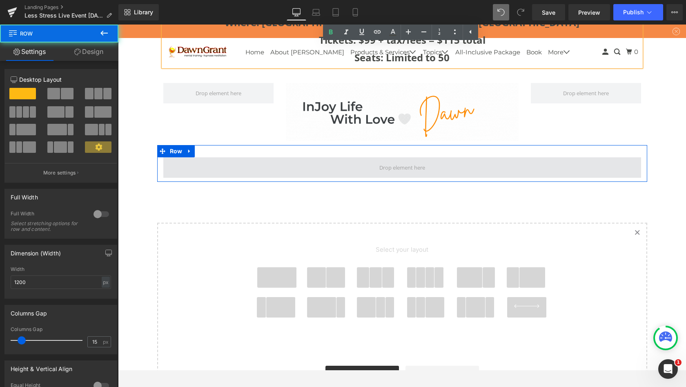
drag, startPoint x: 372, startPoint y: 65, endPoint x: 369, endPoint y: 142, distance: 76.4
click at [369, 157] on span at bounding box center [402, 167] width 478 height 20
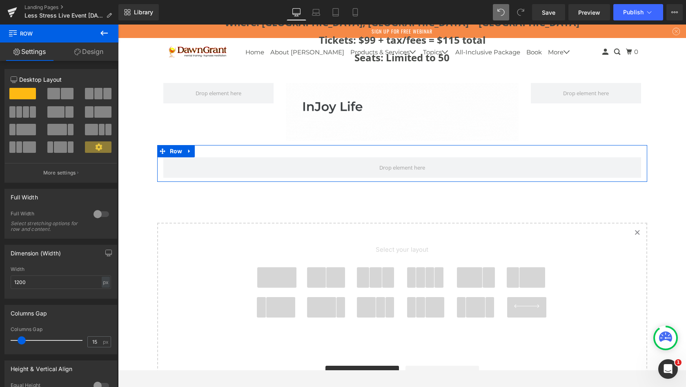
drag, startPoint x: 251, startPoint y: 117, endPoint x: 104, endPoint y: 33, distance: 169.4
click at [104, 33] on icon at bounding box center [103, 33] width 7 height 5
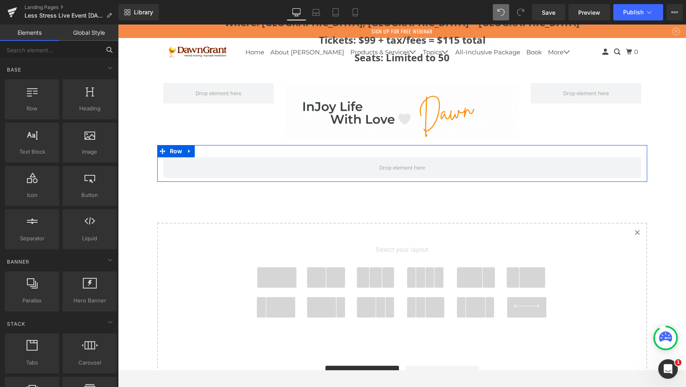
drag, startPoint x: 104, startPoint y: 33, endPoint x: 40, endPoint y: 49, distance: 65.8
click at [40, 49] on input "text" at bounding box center [50, 50] width 100 height 18
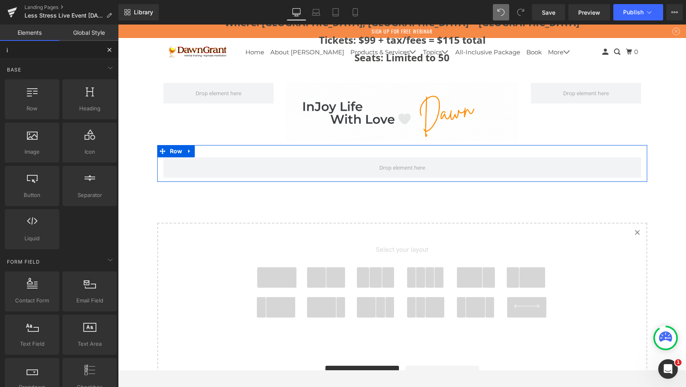
type input "im"
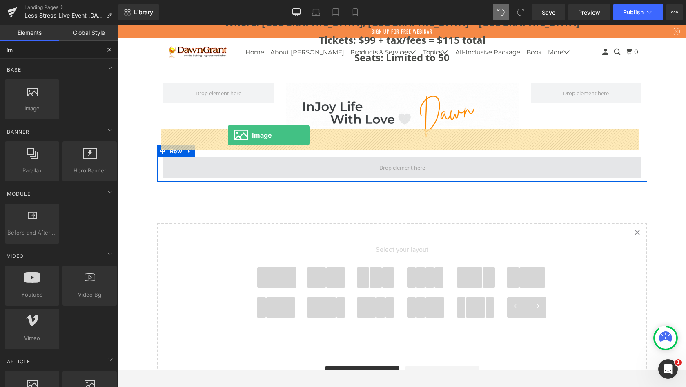
drag, startPoint x: 159, startPoint y: 74, endPoint x: 228, endPoint y: 135, distance: 92.6
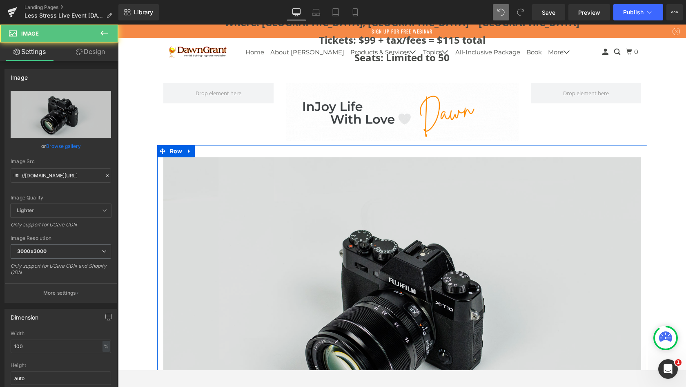
scroll to position [4658, 565]
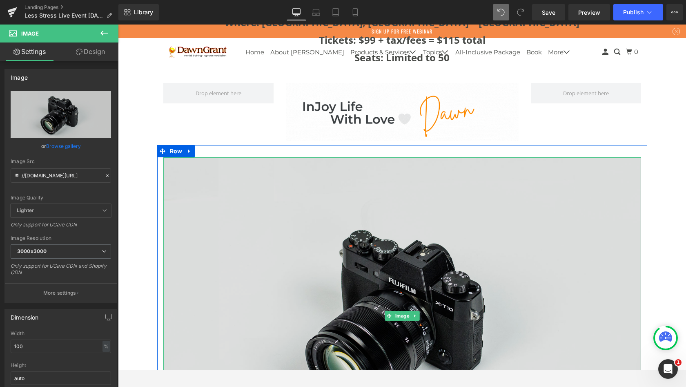
click at [67, 145] on link "Browse gallery" at bounding box center [63, 146] width 35 height 14
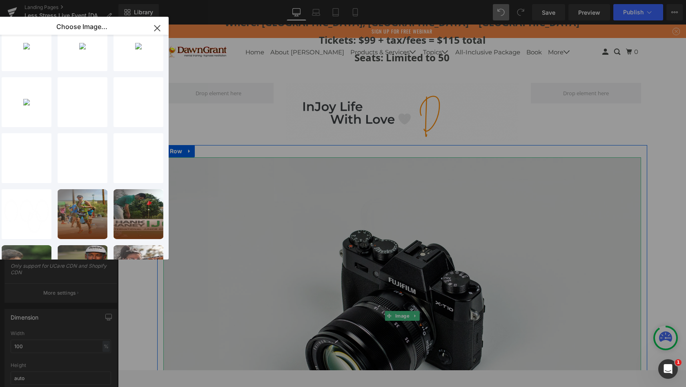
scroll to position [268, 0]
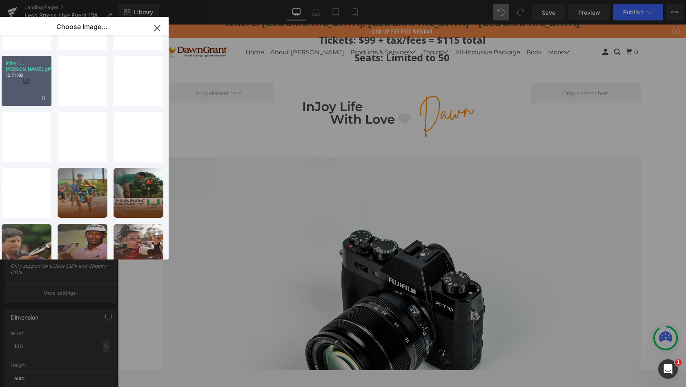
drag, startPoint x: 114, startPoint y: 107, endPoint x: 34, endPoint y: 90, distance: 81.9
click at [34, 90] on div "injoy l...[PERSON_NAME].gif 12.71 KB" at bounding box center [27, 81] width 50 height 50
type input "[URL][DOMAIN_NAME]"
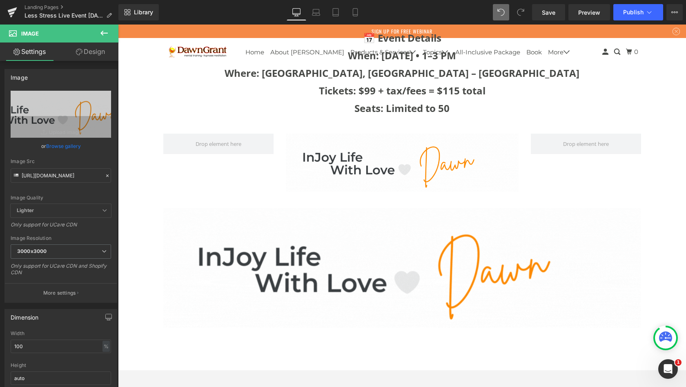
scroll to position [3769, 0]
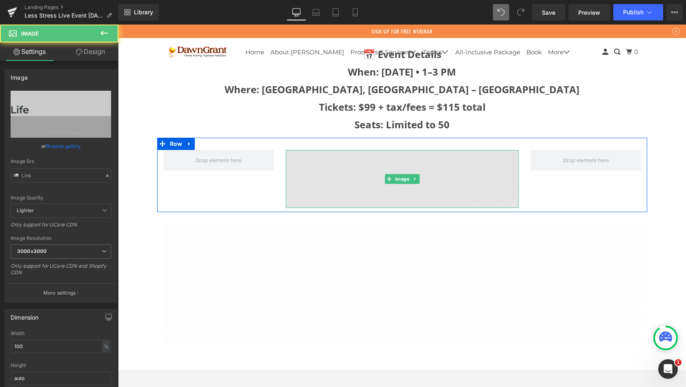
drag, startPoint x: 335, startPoint y: 106, endPoint x: 331, endPoint y: 135, distance: 29.3
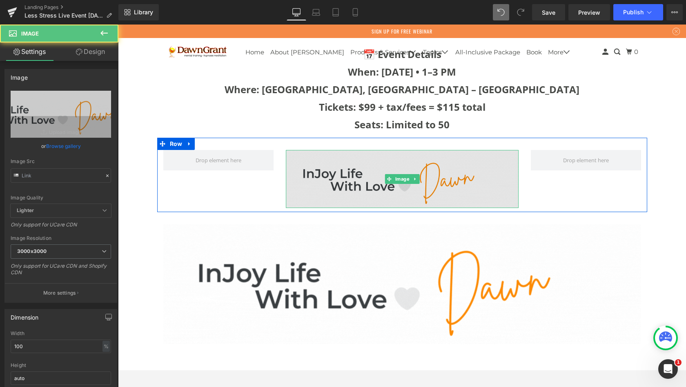
click at [331, 150] on img at bounding box center [402, 179] width 233 height 58
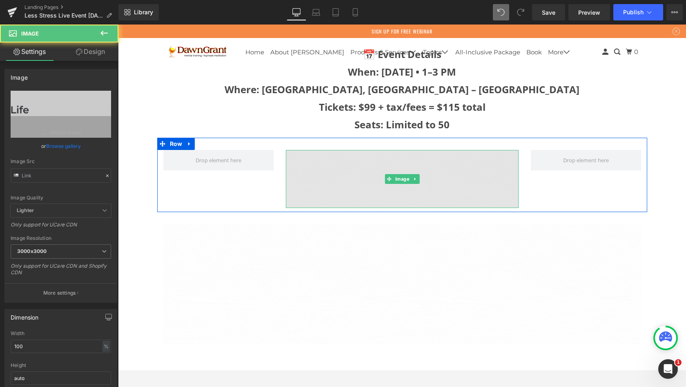
type input "[URL][DOMAIN_NAME]"
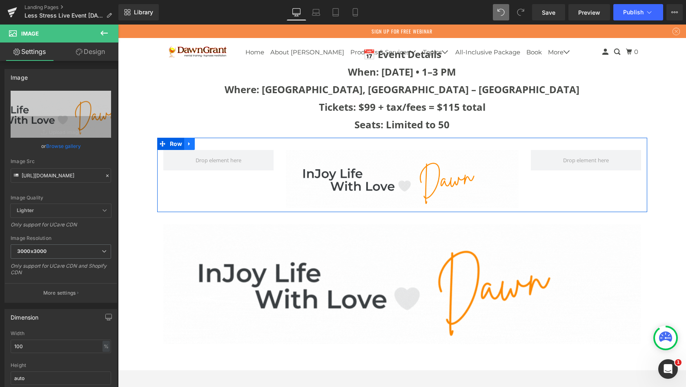
drag, startPoint x: 331, startPoint y: 135, endPoint x: 186, endPoint y: 115, distance: 146.4
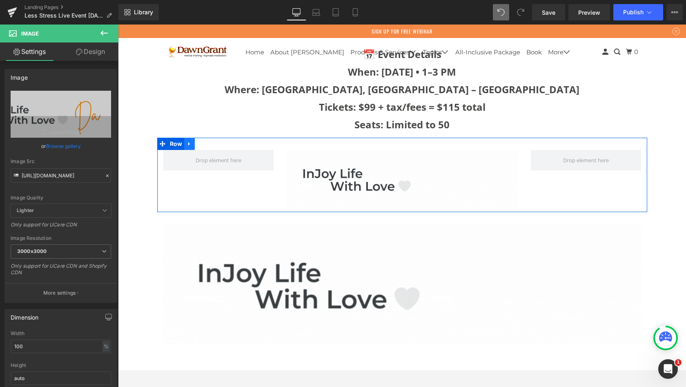
click at [187, 141] on icon at bounding box center [190, 144] width 6 height 6
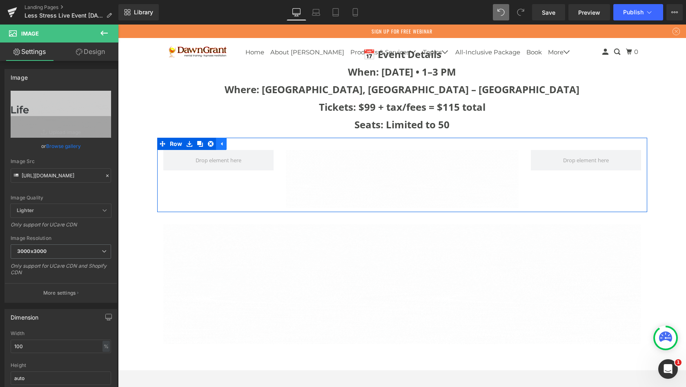
click at [210, 141] on icon at bounding box center [211, 144] width 6 height 6
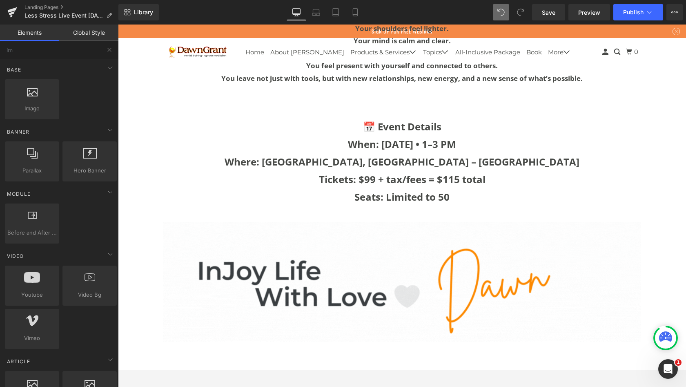
scroll to position [3685, 0]
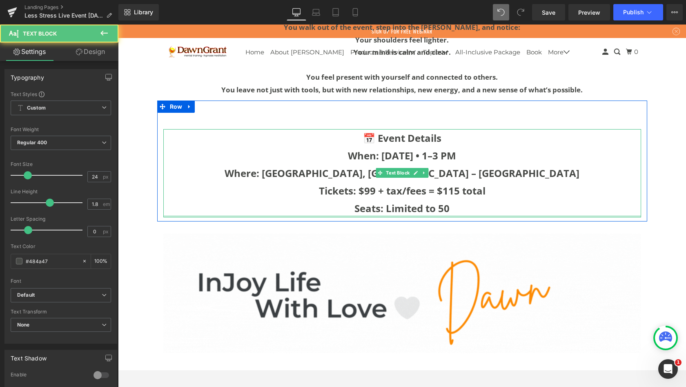
click at [460, 187] on div "📅 Event Details When: [DATE] • 1–3 PM Where: [GEOGRAPHIC_DATA], [GEOGRAPHIC_DAT…" at bounding box center [402, 173] width 478 height 88
click at [459, 199] on p "Seats: Limited to 50" at bounding box center [402, 208] width 478 height 18
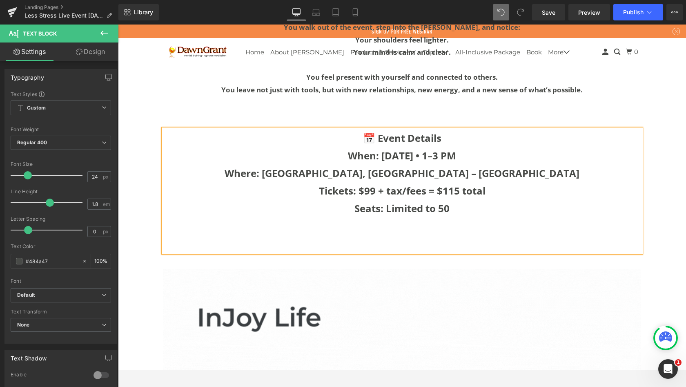
scroll to position [4422, 565]
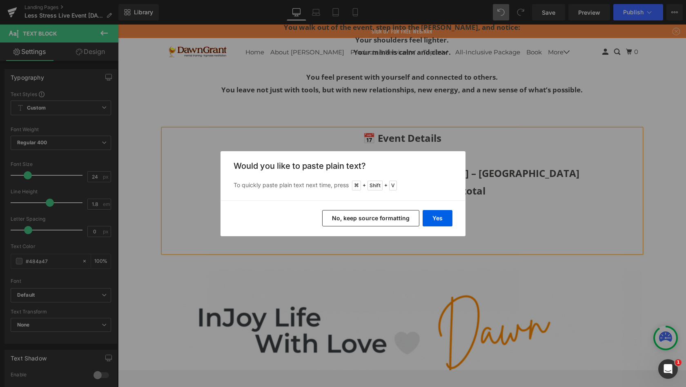
click at [442, 216] on button "Yes" at bounding box center [438, 218] width 30 height 16
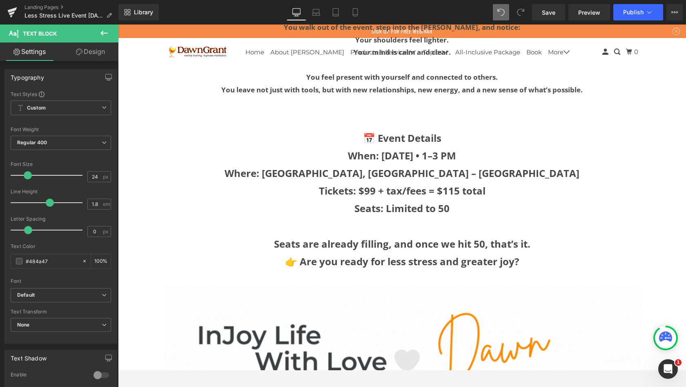
scroll to position [4439, 565]
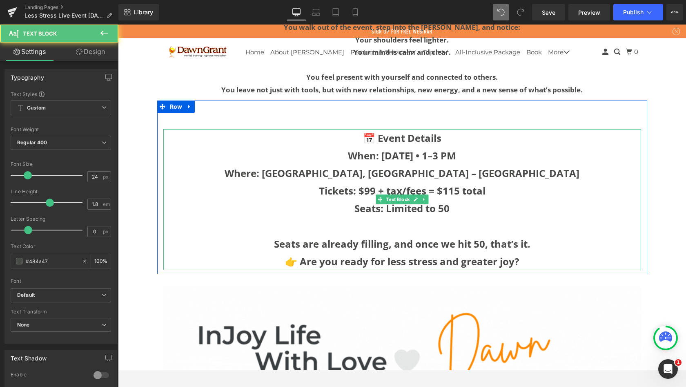
drag, startPoint x: 460, startPoint y: 187, endPoint x: 533, endPoint y: 216, distance: 78.7
click at [533, 235] on p "Seats are already filling, and once we hit 50, that’s it." at bounding box center [402, 244] width 478 height 18
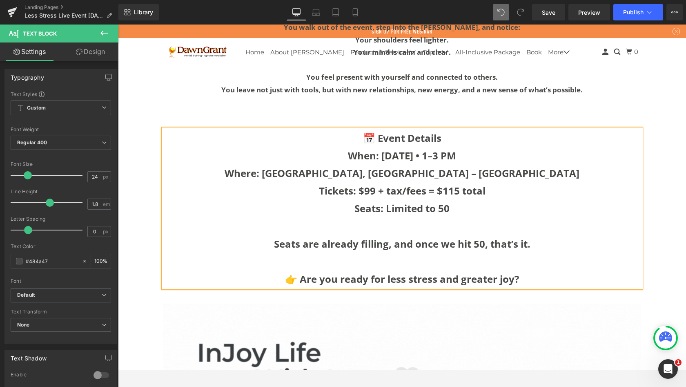
scroll to position [3690, 0]
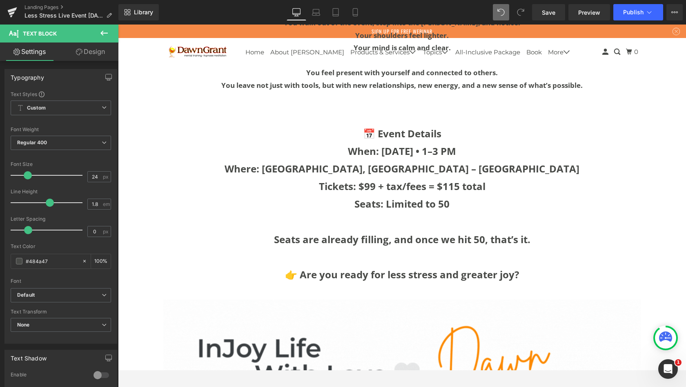
click at [100, 33] on icon at bounding box center [103, 33] width 7 height 5
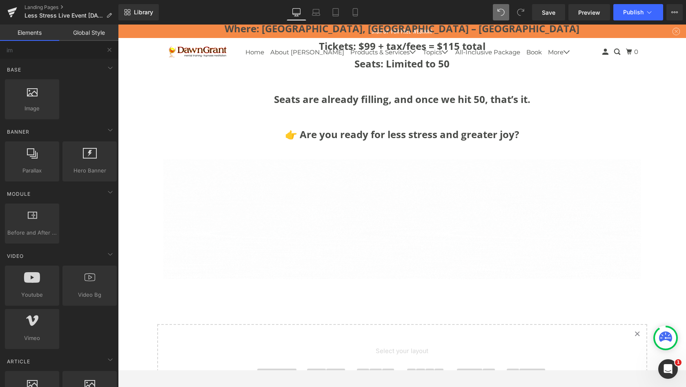
scroll to position [3853, 0]
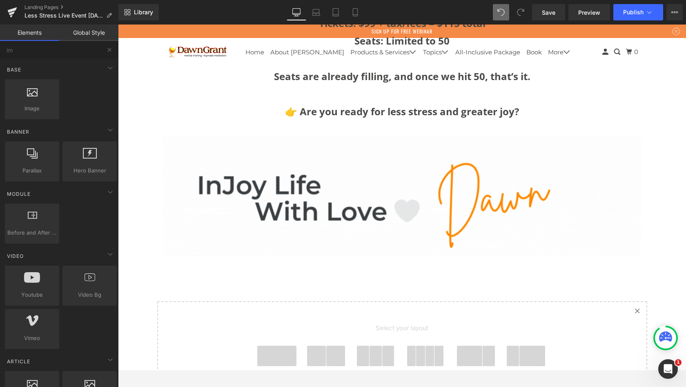
drag, startPoint x: 258, startPoint y: 217, endPoint x: 266, endPoint y: 328, distance: 111.4
click at [266, 346] on span at bounding box center [276, 356] width 39 height 20
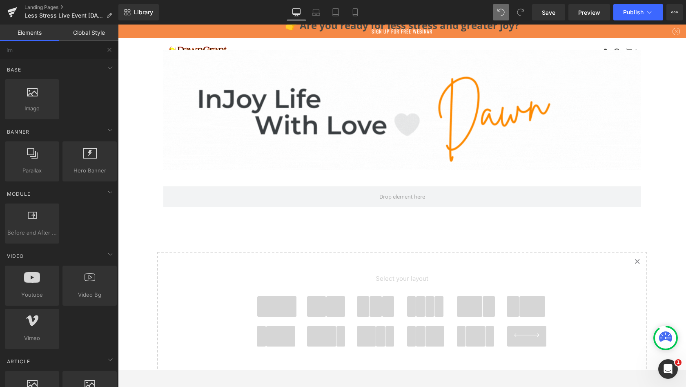
scroll to position [3937, 0]
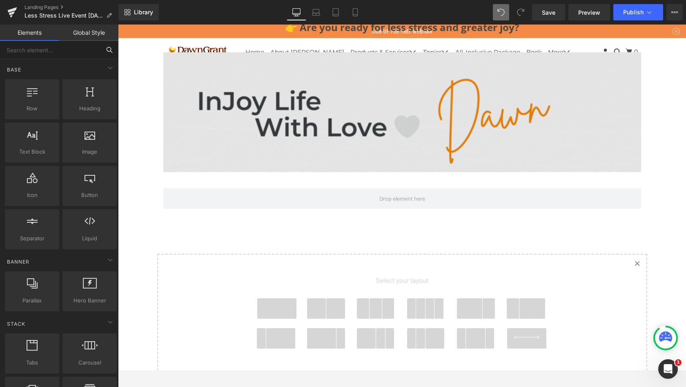
click at [76, 49] on input "text" at bounding box center [50, 50] width 100 height 18
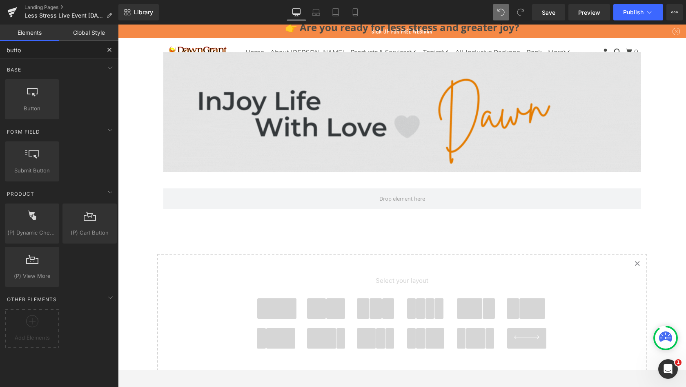
type input "button"
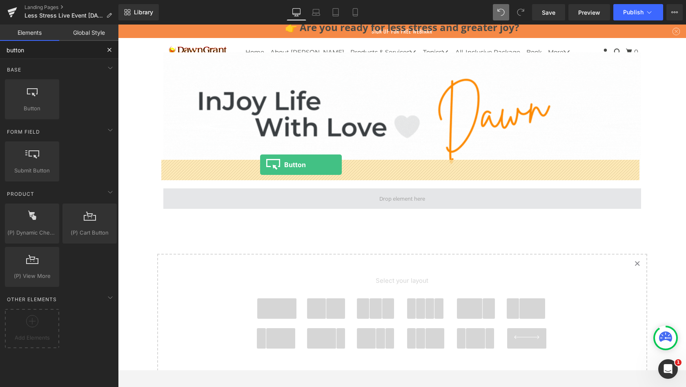
drag, startPoint x: 353, startPoint y: 110, endPoint x: 260, endPoint y: 165, distance: 107.1
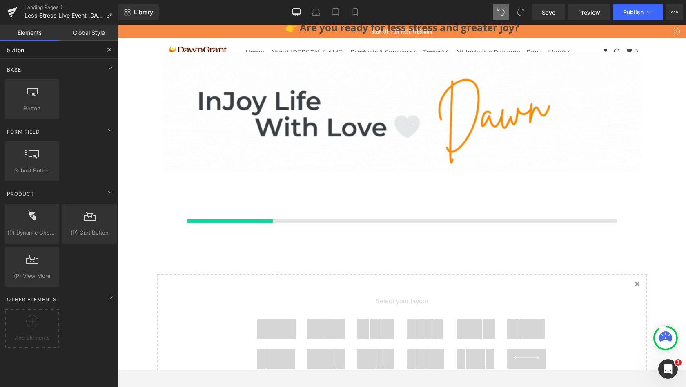
scroll to position [4514, 565]
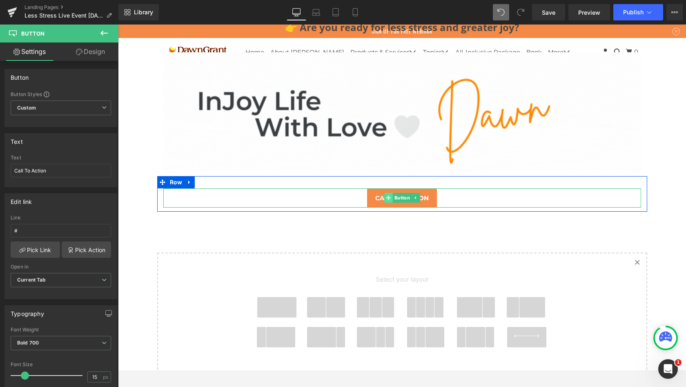
drag, startPoint x: 260, startPoint y: 165, endPoint x: 389, endPoint y: 171, distance: 128.8
click at [389, 188] on div "Call To Action Button" at bounding box center [402, 197] width 478 height 19
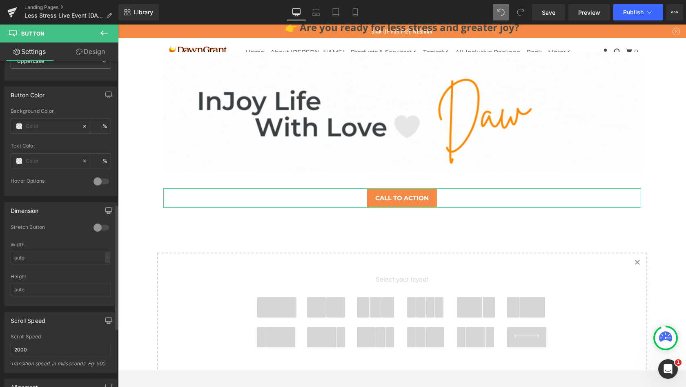
scroll to position [374, 0]
drag, startPoint x: 69, startPoint y: 264, endPoint x: 101, endPoint y: 226, distance: 49.3
click at [101, 226] on div at bounding box center [102, 227] width 20 height 13
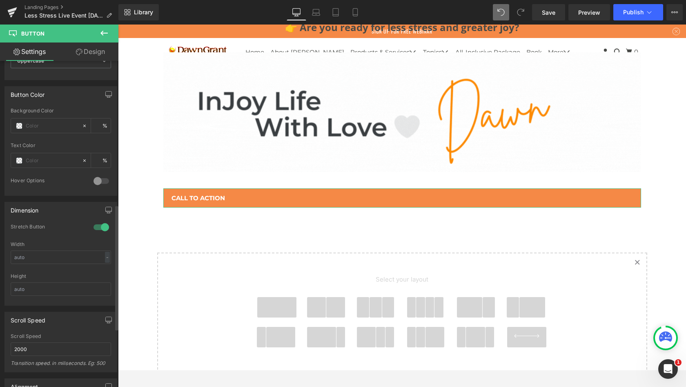
click at [101, 226] on div at bounding box center [102, 227] width 20 height 13
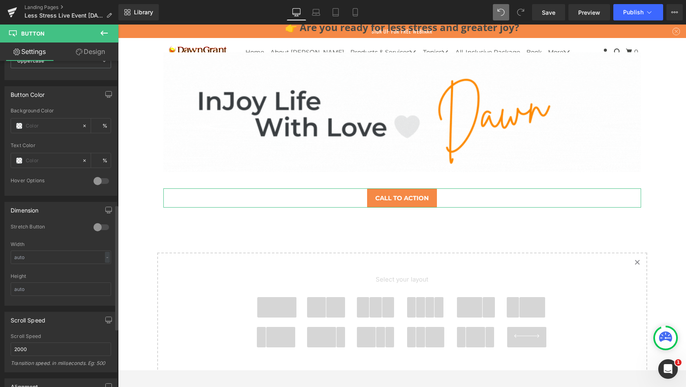
click at [101, 226] on div at bounding box center [102, 227] width 20 height 13
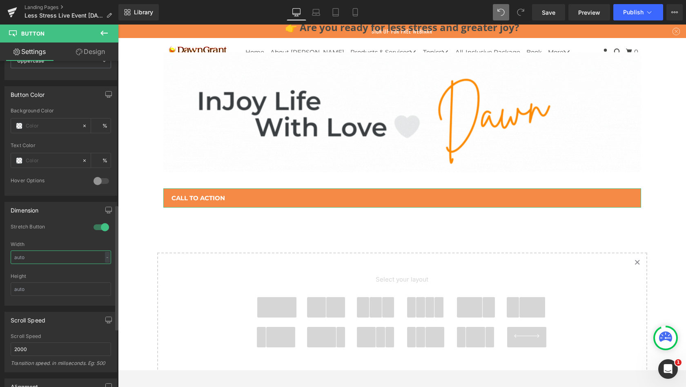
drag, startPoint x: 101, startPoint y: 226, endPoint x: 82, endPoint y: 254, distance: 33.5
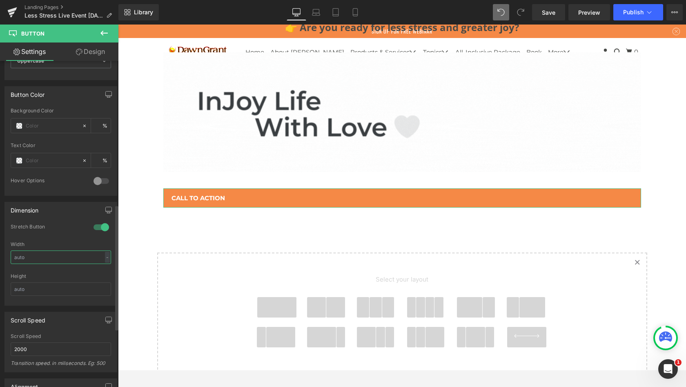
click at [82, 254] on input "text" at bounding box center [61, 256] width 100 height 13
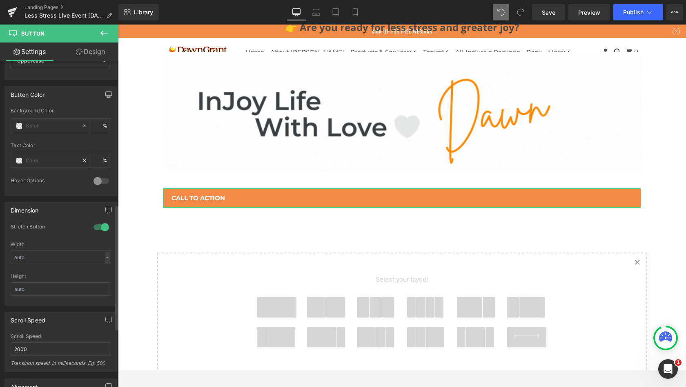
drag, startPoint x: 82, startPoint y: 254, endPoint x: 105, endPoint y: 255, distance: 22.5
click at [105, 255] on div "-" at bounding box center [107, 257] width 5 height 11
click at [103, 269] on li "%" at bounding box center [105, 270] width 10 height 12
click at [51, 254] on input "text" at bounding box center [61, 256] width 100 height 13
click at [61, 226] on div "Stretch Button" at bounding box center [48, 227] width 75 height 9
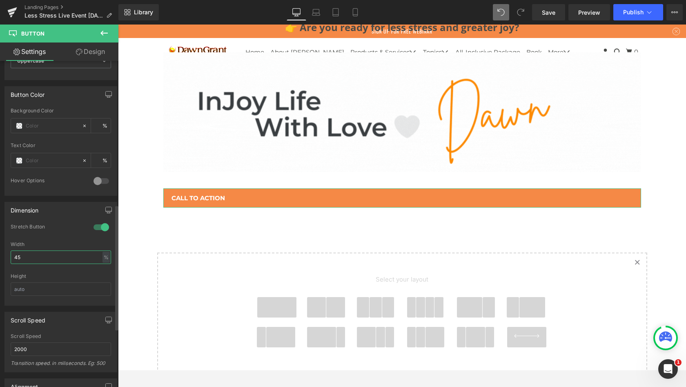
drag, startPoint x: 105, startPoint y: 255, endPoint x: 77, endPoint y: 253, distance: 27.9
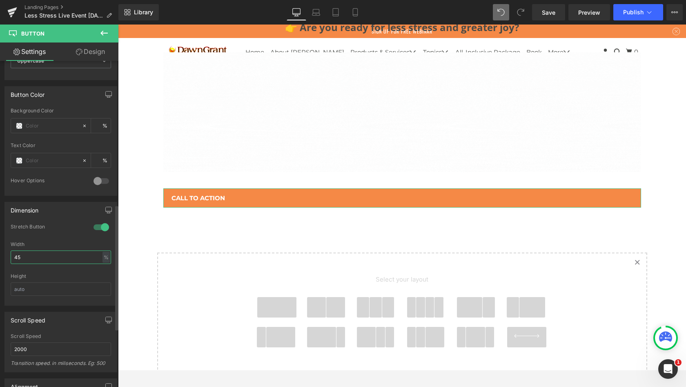
click at [77, 253] on input "45" at bounding box center [61, 256] width 100 height 13
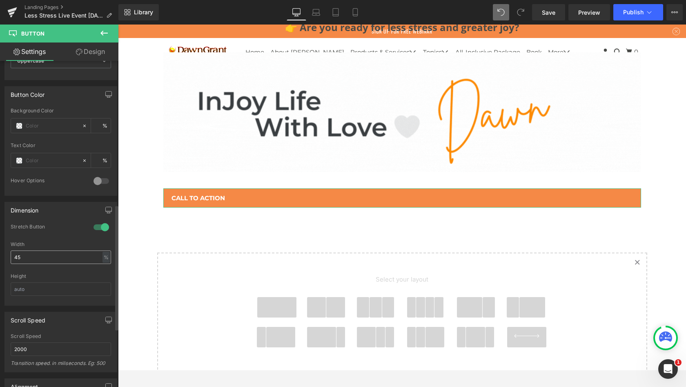
click at [103, 257] on div "%" at bounding box center [106, 257] width 7 height 11
drag, startPoint x: 77, startPoint y: 253, endPoint x: 103, endPoint y: 280, distance: 37.8
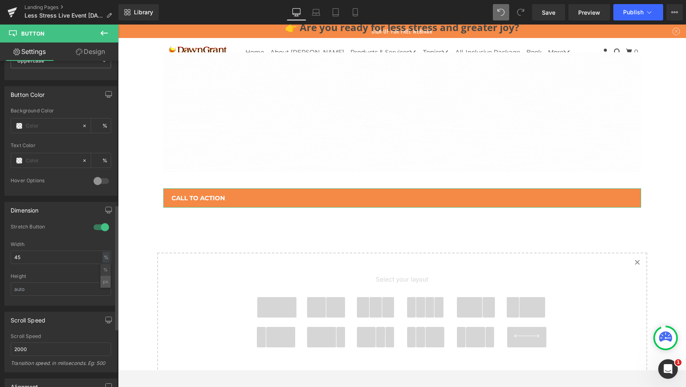
click at [103, 280] on li "px" at bounding box center [105, 282] width 10 height 12
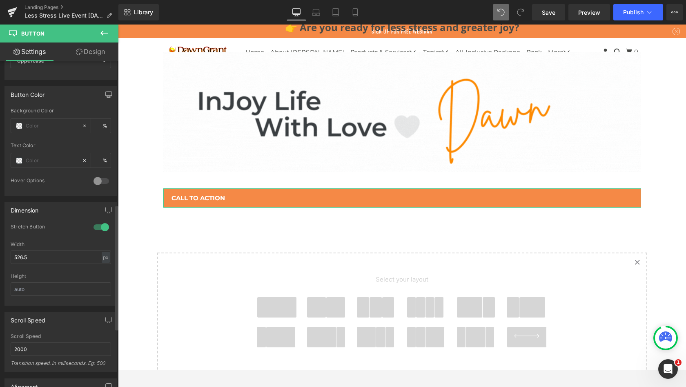
drag, startPoint x: 103, startPoint y: 280, endPoint x: 76, endPoint y: 237, distance: 51.6
click at [76, 237] on div "Stretch Button" at bounding box center [61, 232] width 100 height 18
click at [104, 257] on div "px" at bounding box center [106, 257] width 8 height 11
drag, startPoint x: 76, startPoint y: 237, endPoint x: 104, endPoint y: 268, distance: 42.0
click at [104, 268] on li "%" at bounding box center [105, 270] width 10 height 12
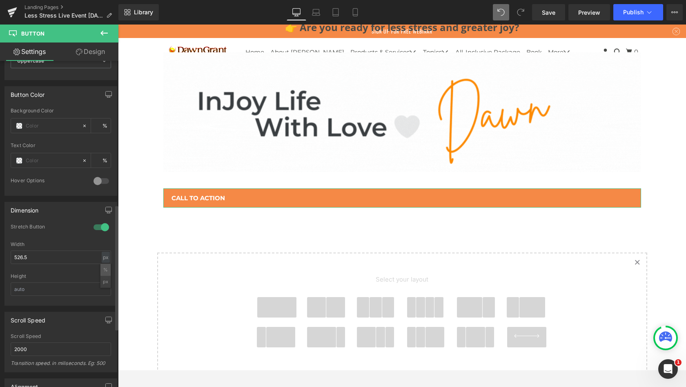
type input "45"
click at [98, 225] on div at bounding box center [102, 227] width 20 height 13
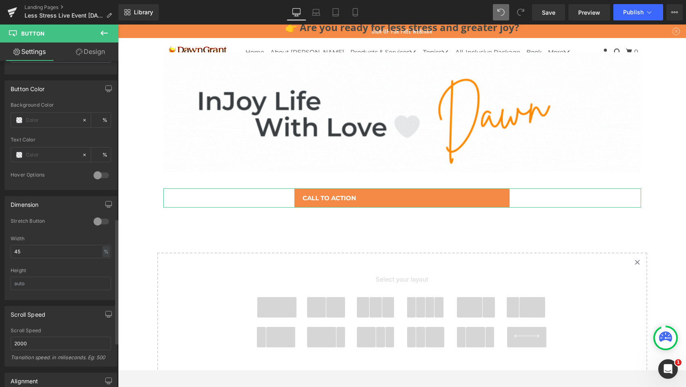
scroll to position [354, 0]
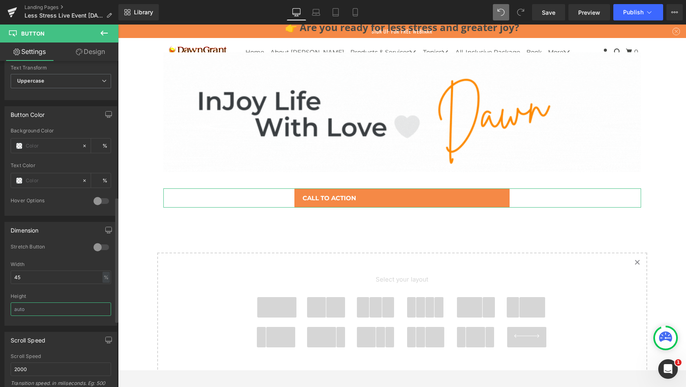
drag, startPoint x: 52, startPoint y: 234, endPoint x: 49, endPoint y: 306, distance: 72.8
click at [49, 306] on input "text" at bounding box center [61, 308] width 100 height 13
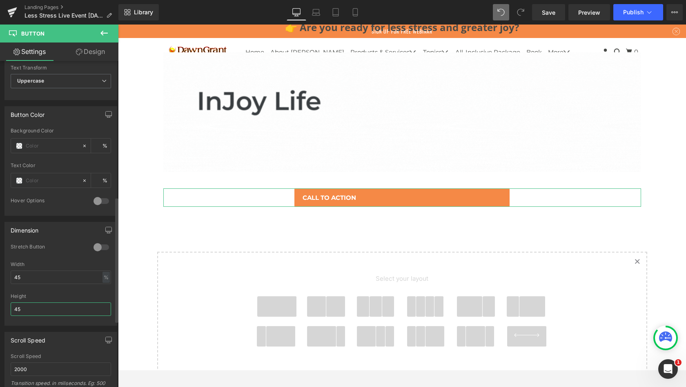
drag, startPoint x: 49, startPoint y: 306, endPoint x: 0, endPoint y: 305, distance: 49.0
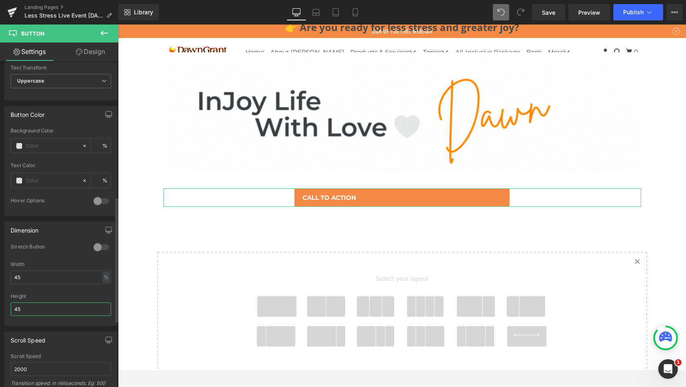
click at [0, 305] on div "Dimension 0 Stretch Button 45% Width 45 % % px 45px Height 45" at bounding box center [61, 271] width 122 height 110
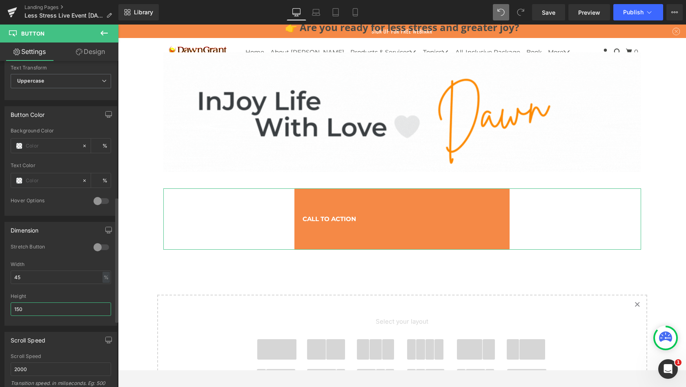
scroll to position [4, 4]
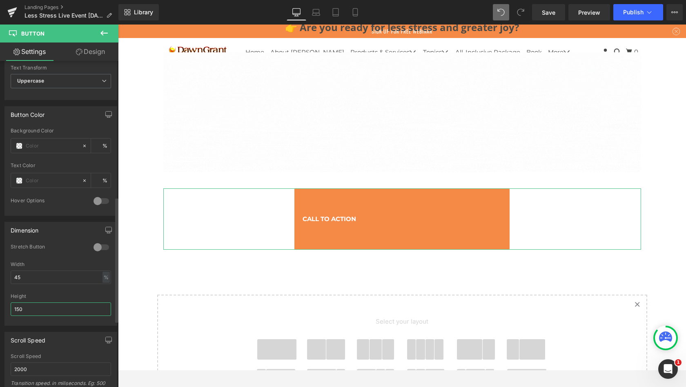
type input "150"
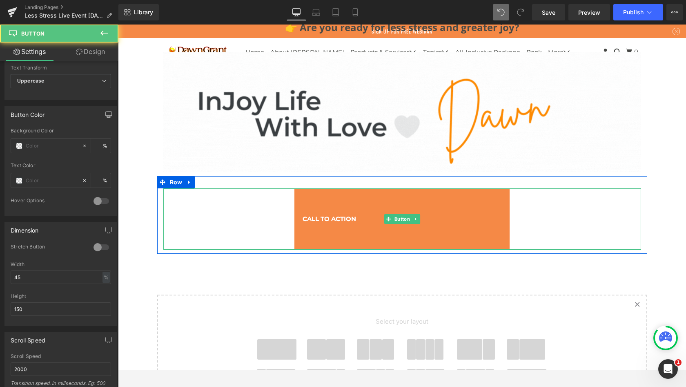
drag, startPoint x: 118, startPoint y: 330, endPoint x: 350, endPoint y: 184, distance: 273.7
click at [350, 188] on link "Call To Action" at bounding box center [402, 218] width 215 height 61
click at [346, 213] on span "Call To Action" at bounding box center [330, 218] width 54 height 11
drag, startPoint x: 350, startPoint y: 184, endPoint x: 363, endPoint y: 191, distance: 15.0
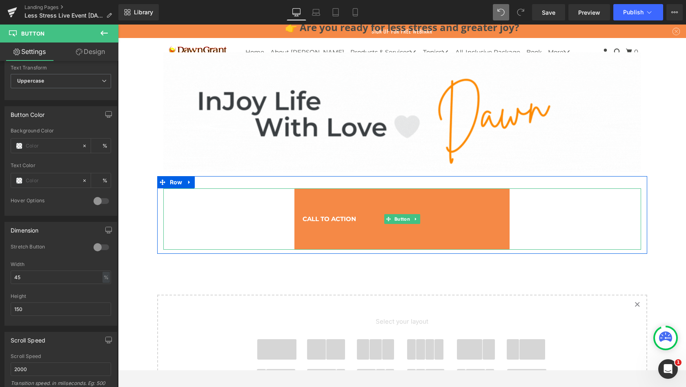
click at [363, 191] on link "Call To Action" at bounding box center [402, 218] width 215 height 61
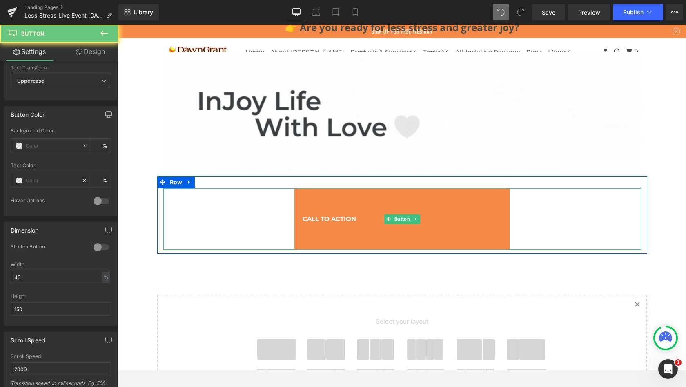
click at [351, 213] on span "Call To Action" at bounding box center [330, 218] width 54 height 11
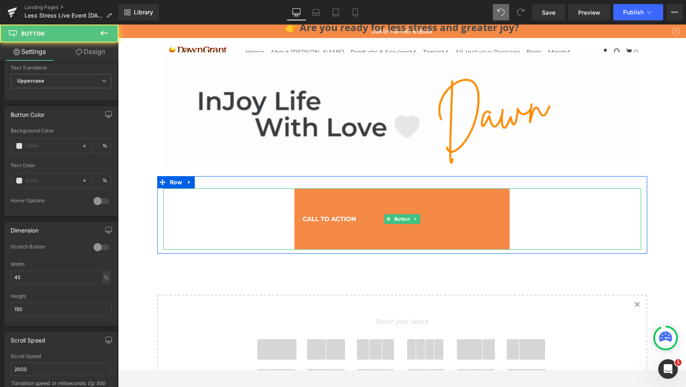
drag, startPoint x: 363, startPoint y: 191, endPoint x: 356, endPoint y: 190, distance: 7.1
click at [356, 190] on link "Call To Action" at bounding box center [402, 218] width 215 height 61
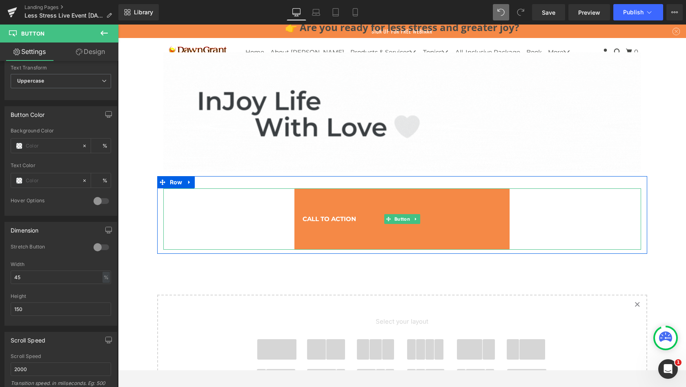
click at [352, 213] on span "Call To Action" at bounding box center [330, 218] width 54 height 11
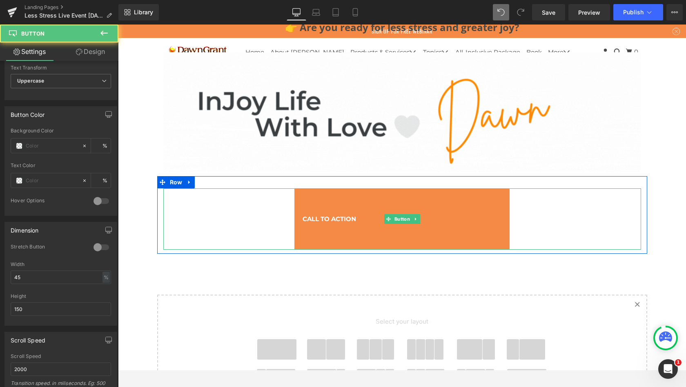
drag, startPoint x: 356, startPoint y: 190, endPoint x: 315, endPoint y: 190, distance: 41.7
click at [315, 213] on span "Call To Action" at bounding box center [330, 218] width 54 height 11
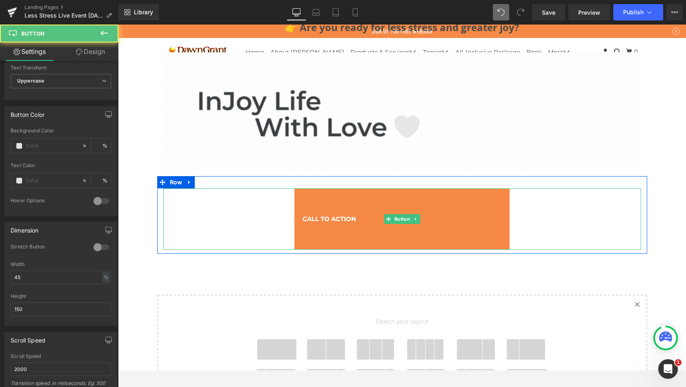
click at [315, 213] on span "Call To Action" at bounding box center [330, 218] width 54 height 11
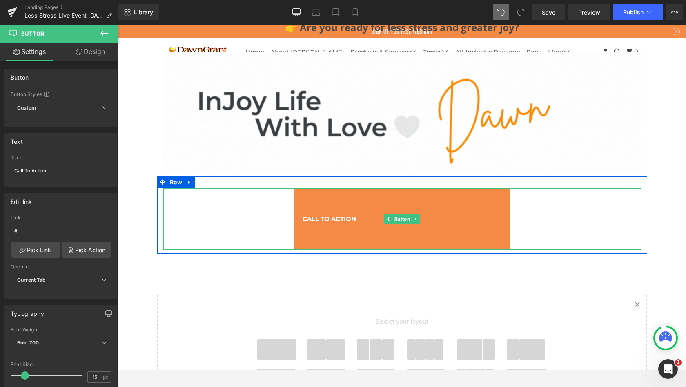
scroll to position [0, 0]
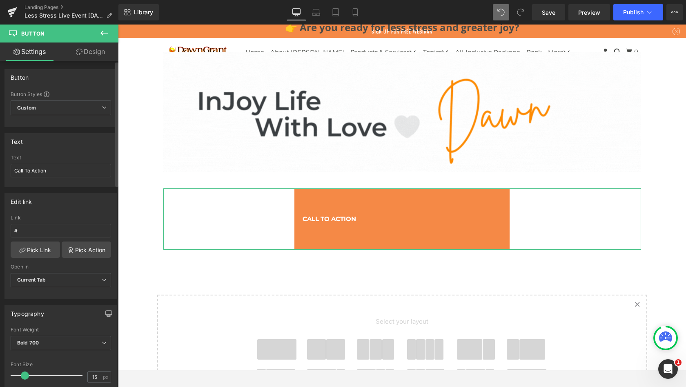
drag, startPoint x: 68, startPoint y: 127, endPoint x: 60, endPoint y: 161, distance: 34.5
click at [60, 161] on div "Text Call To Action" at bounding box center [61, 171] width 100 height 32
drag, startPoint x: 60, startPoint y: 161, endPoint x: 58, endPoint y: 171, distance: 10.8
click at [58, 171] on input "Call To Action" at bounding box center [61, 170] width 100 height 13
drag, startPoint x: 58, startPoint y: 171, endPoint x: 0, endPoint y: 171, distance: 57.6
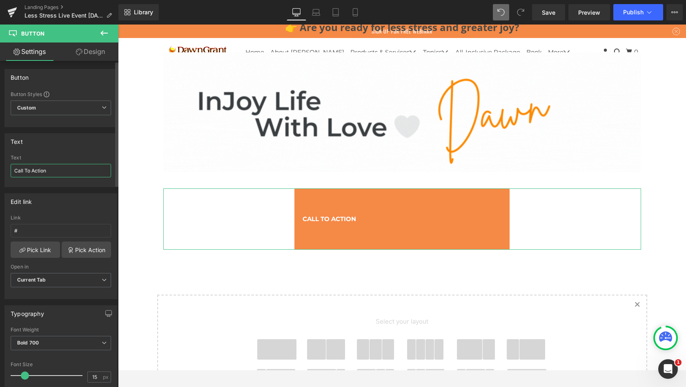
click at [0, 171] on div "Text Call To Action Text Call To Action" at bounding box center [61, 157] width 122 height 60
paste input "[ Yes! I’m Ready For JOY ]"
drag, startPoint x: 0, startPoint y: 171, endPoint x: 18, endPoint y: 169, distance: 18.1
click at [18, 169] on input "[ Yes! I’m Ready For JOY ]" at bounding box center [61, 170] width 100 height 13
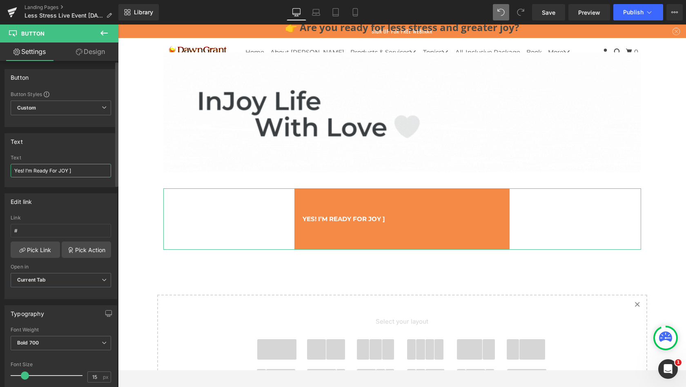
click at [92, 171] on input "Yes! I’m Ready For JOY ]" at bounding box center [61, 170] width 100 height 13
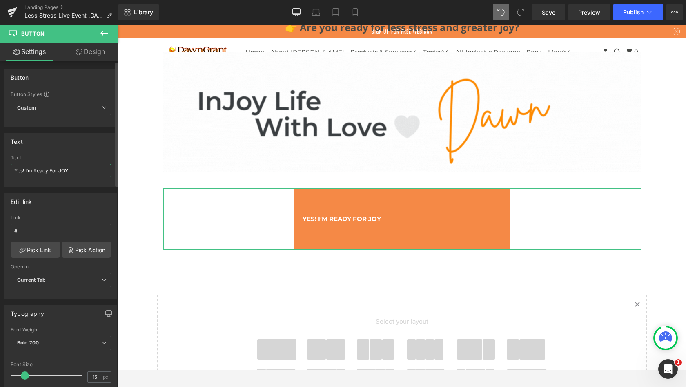
type input "Yes! I’m Ready For JOY"
drag, startPoint x: 18, startPoint y: 169, endPoint x: 93, endPoint y: 108, distance: 96.7
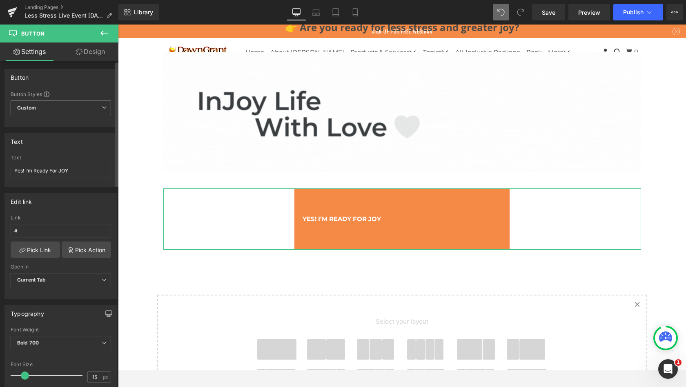
click at [93, 108] on span "Custom Setup Global Style" at bounding box center [61, 107] width 100 height 15
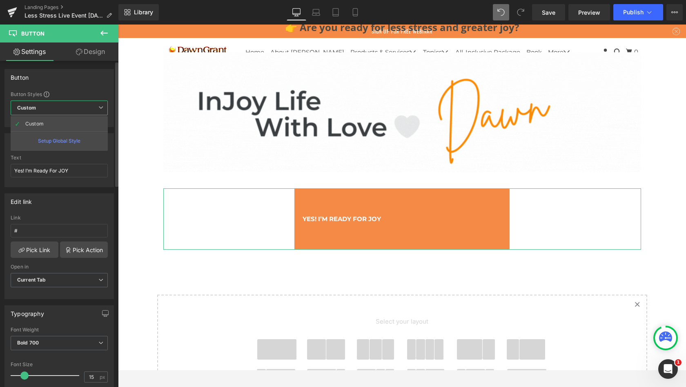
click at [93, 107] on span "Custom Setup Global Style" at bounding box center [59, 107] width 97 height 15
drag, startPoint x: 93, startPoint y: 108, endPoint x: 91, endPoint y: 48, distance: 59.7
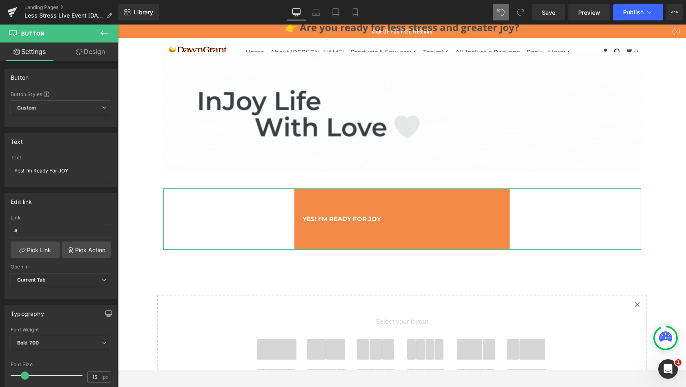
click at [91, 48] on link "Design" at bounding box center [90, 51] width 59 height 18
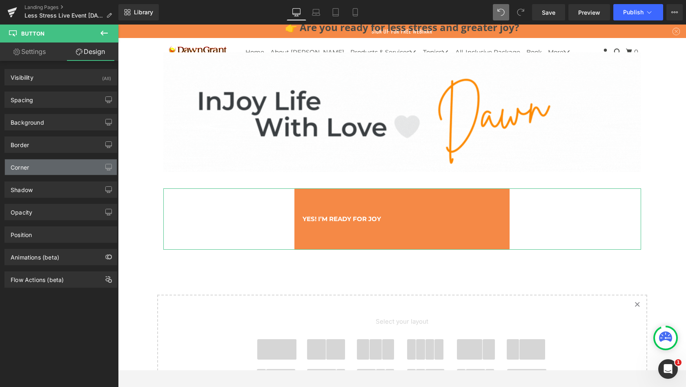
drag, startPoint x: 91, startPoint y: 48, endPoint x: 70, endPoint y: 170, distance: 123.1
click at [70, 170] on div "Corner" at bounding box center [61, 167] width 112 height 16
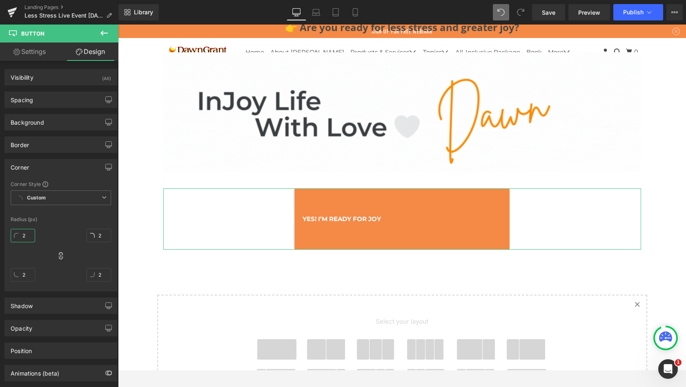
click at [21, 235] on input "2" at bounding box center [23, 235] width 25 height 13
drag, startPoint x: 70, startPoint y: 170, endPoint x: 39, endPoint y: 199, distance: 42.5
click at [39, 199] on b "Custom" at bounding box center [36, 197] width 19 height 7
click at [69, 176] on div "Corner Corner Style Custom Custom Setup Global Style Custom Setup Global Style …" at bounding box center [60, 225] width 113 height 132
drag, startPoint x: 39, startPoint y: 199, endPoint x: 26, endPoint y: 237, distance: 41.0
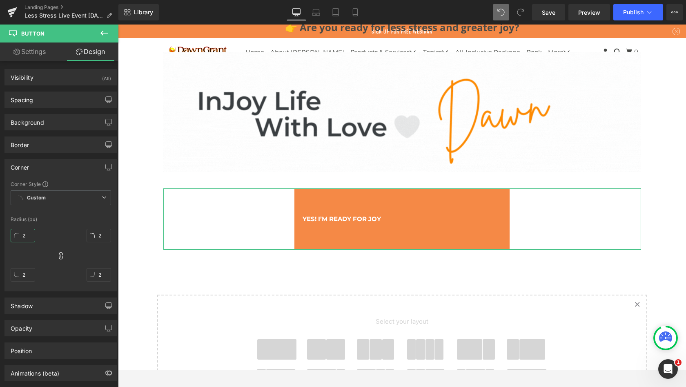
click at [26, 237] on input "2" at bounding box center [23, 235] width 25 height 13
type input "5"
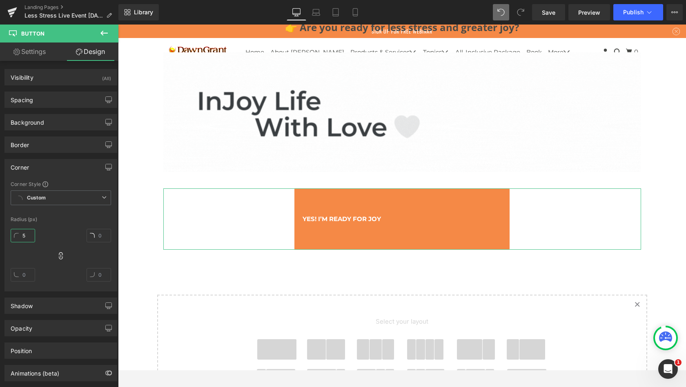
type input "5"
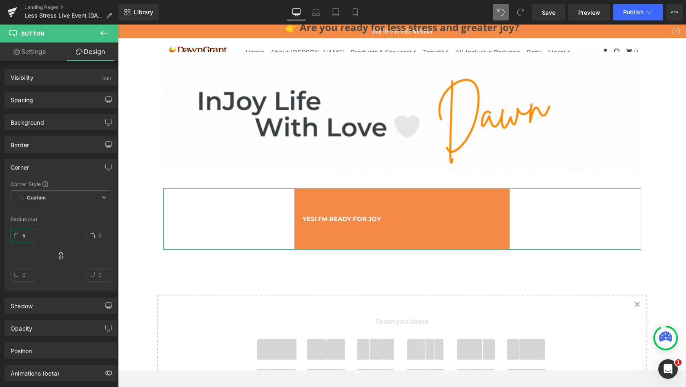
type input "5"
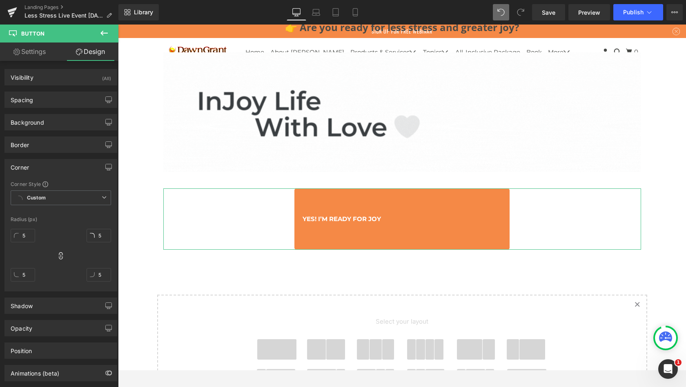
drag, startPoint x: 26, startPoint y: 237, endPoint x: 60, endPoint y: 234, distance: 34.1
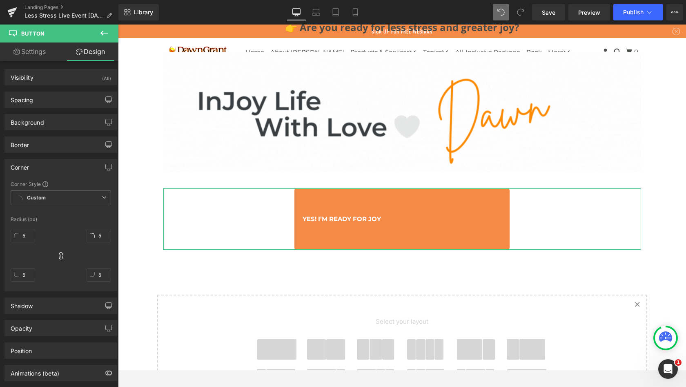
click at [60, 234] on div "5px 5 5px 5 5px 5 5px 5" at bounding box center [61, 257] width 100 height 65
drag, startPoint x: 60, startPoint y: 234, endPoint x: 28, endPoint y: 236, distance: 32.0
click at [28, 236] on input "5" at bounding box center [23, 235] width 25 height 13
type input "2"
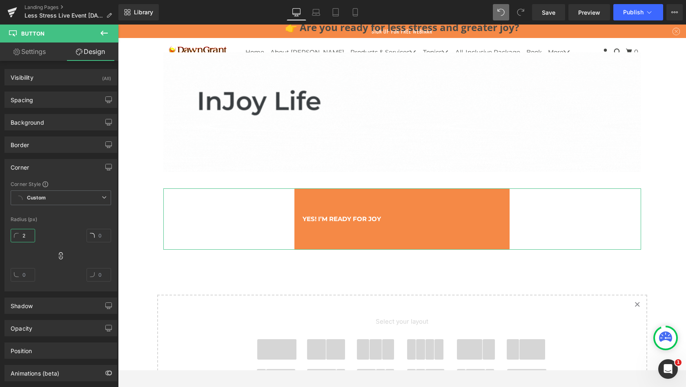
type input "2"
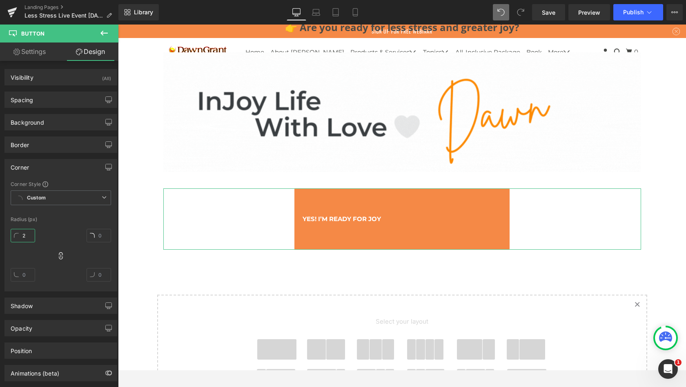
type input "2"
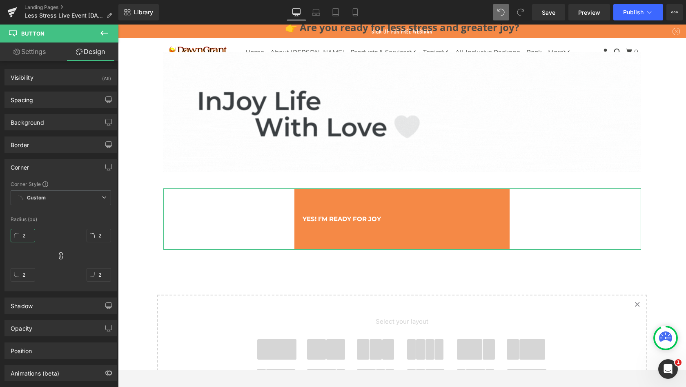
type input "20"
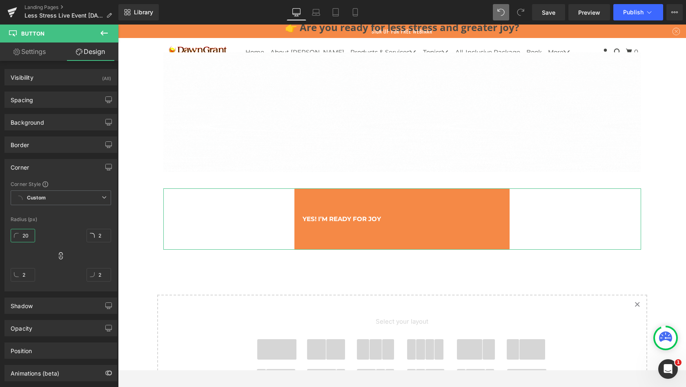
type input "20"
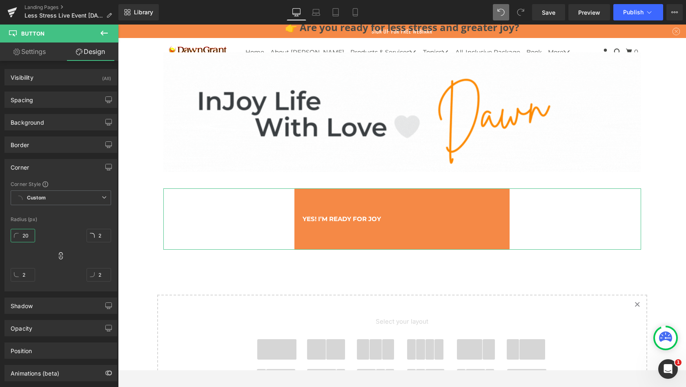
type input "20"
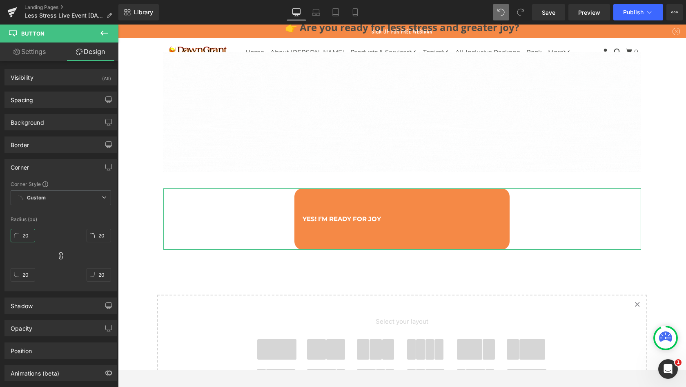
type input "2"
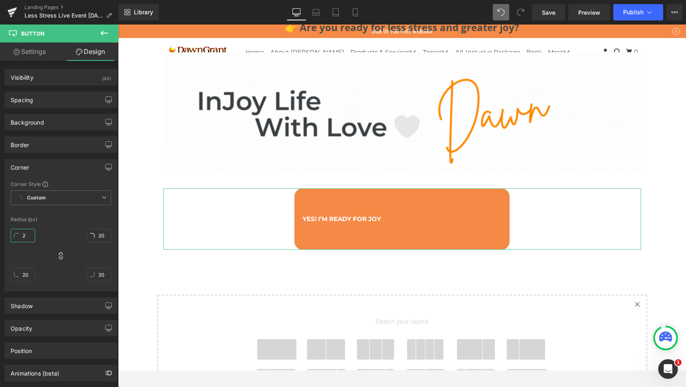
type input "2"
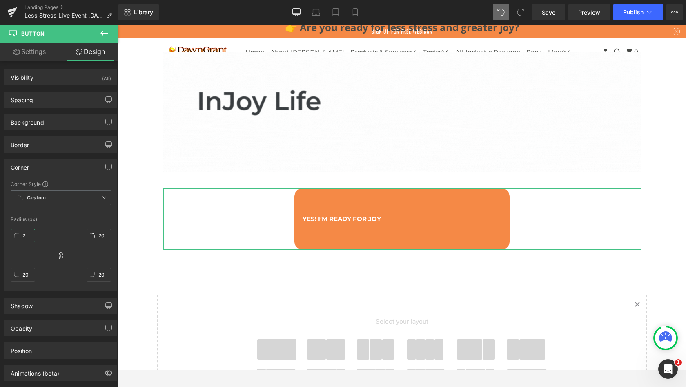
type input "2"
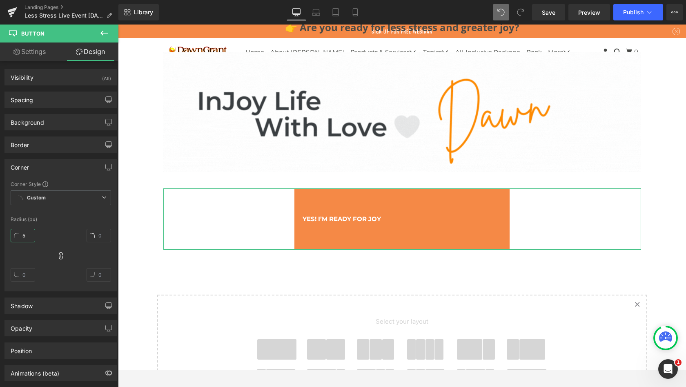
type input "50"
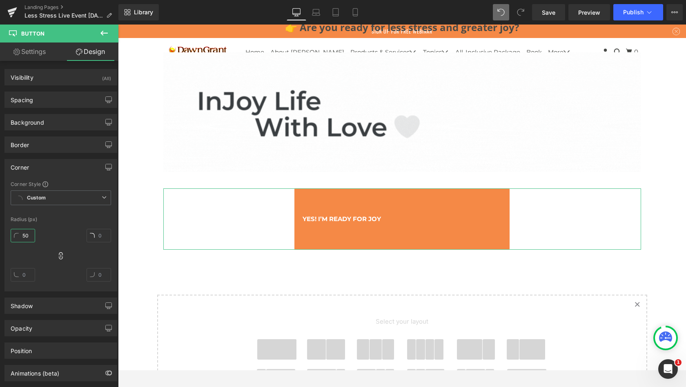
type input "50"
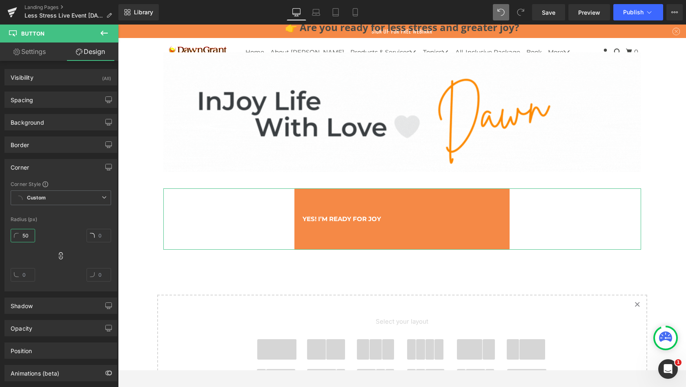
type input "50"
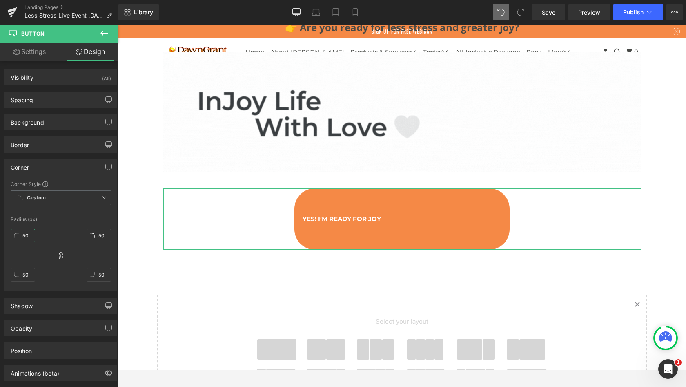
type input "50"
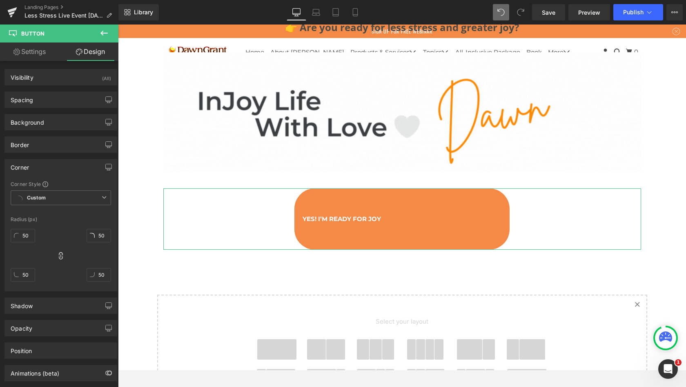
drag, startPoint x: 28, startPoint y: 236, endPoint x: 54, endPoint y: 226, distance: 28.1
click at [54, 226] on div "50px 50 50px 50 50px 50 50px 50" at bounding box center [61, 257] width 100 height 65
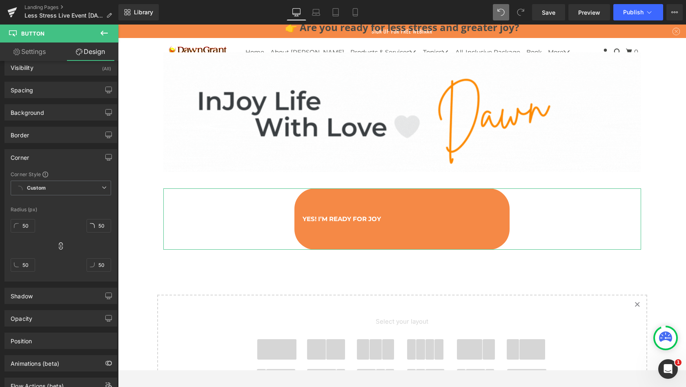
scroll to position [10, 0]
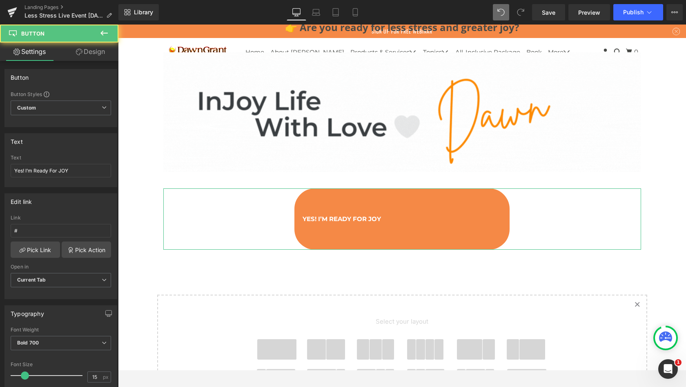
drag, startPoint x: 193, startPoint y: 263, endPoint x: 361, endPoint y: 192, distance: 182.6
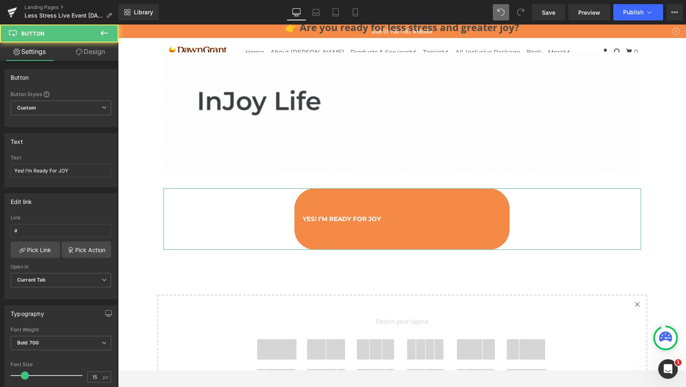
click at [361, 213] on span "Yes! I’m Ready For JOY" at bounding box center [342, 218] width 78 height 11
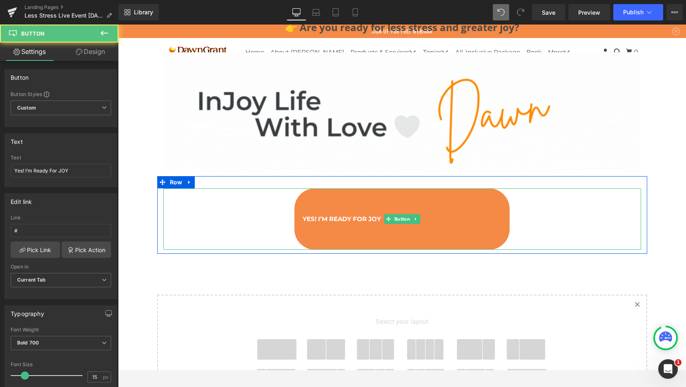
click at [361, 213] on span "Yes! I’m Ready For JOY" at bounding box center [342, 218] width 78 height 11
click at [413, 217] on icon at bounding box center [415, 219] width 4 height 5
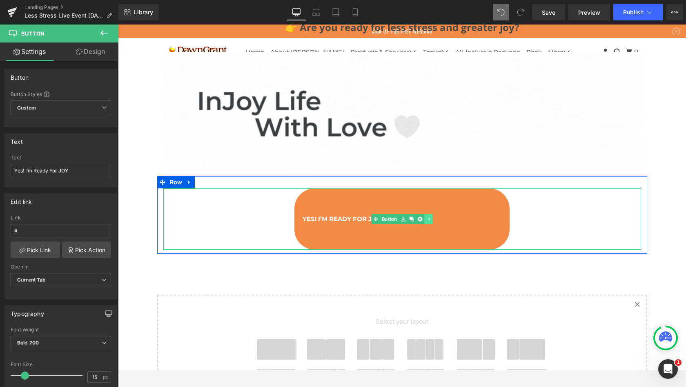
drag, startPoint x: 361, startPoint y: 192, endPoint x: 427, endPoint y: 191, distance: 66.6
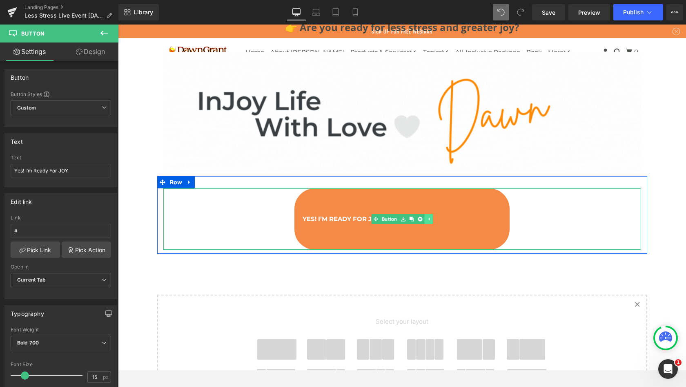
click at [428, 217] on icon at bounding box center [428, 218] width 1 height 3
click at [416, 217] on icon at bounding box center [415, 219] width 4 height 5
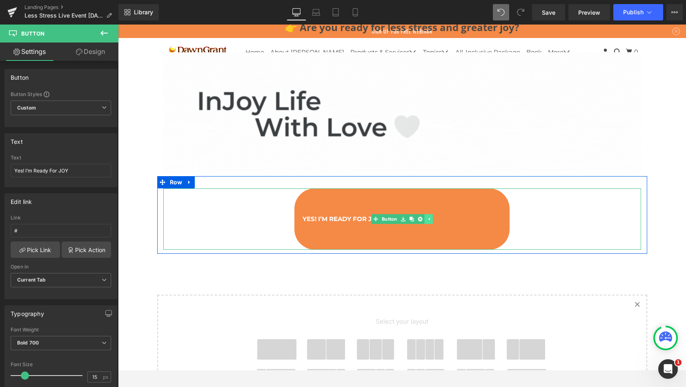
click at [383, 214] on link "Button" at bounding box center [384, 219] width 27 height 10
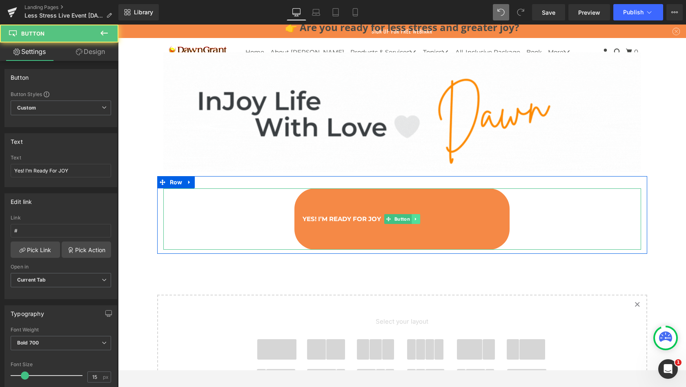
click at [353, 213] on span "Yes! I’m Ready For JOY" at bounding box center [342, 218] width 78 height 11
click at [345, 213] on span "Yes! I’m Ready For JOY" at bounding box center [342, 218] width 78 height 11
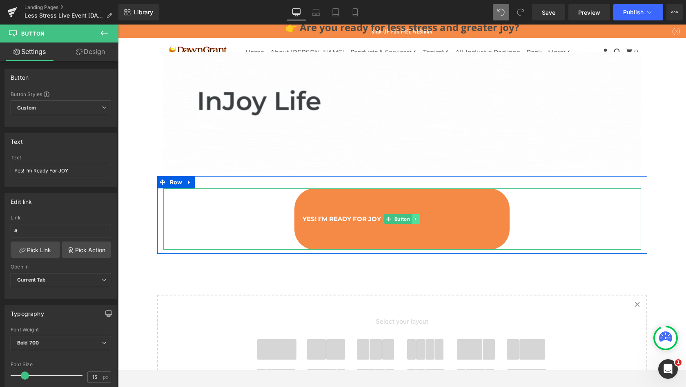
click at [345, 213] on span "Yes! I’m Ready For JOY" at bounding box center [342, 218] width 78 height 11
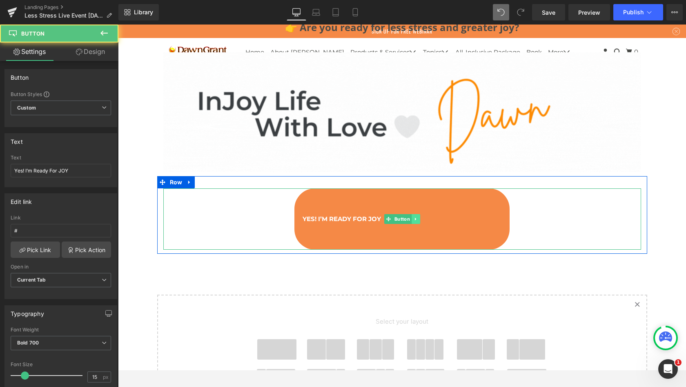
click at [345, 213] on span "Yes! I’m Ready For JOY" at bounding box center [342, 218] width 78 height 11
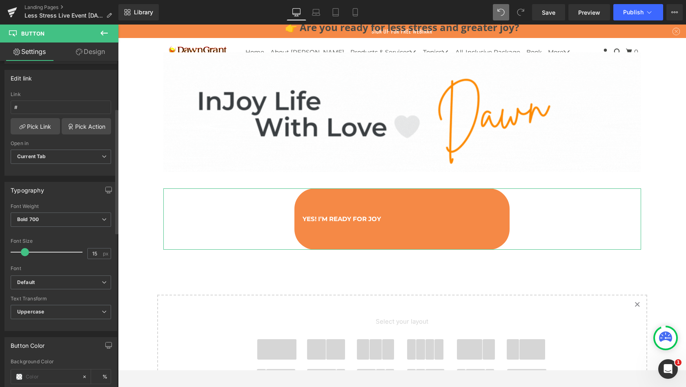
scroll to position [124, 0]
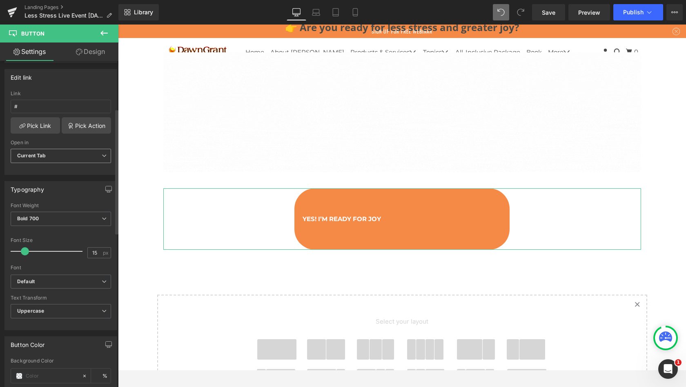
drag, startPoint x: 81, startPoint y: 197, endPoint x: 74, endPoint y: 155, distance: 42.6
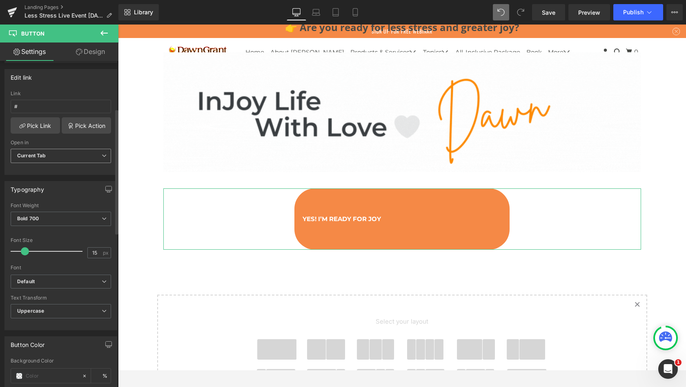
click at [74, 155] on span "Current Tab" at bounding box center [61, 156] width 100 height 14
click at [45, 179] on li "New Tab" at bounding box center [59, 182] width 97 height 12
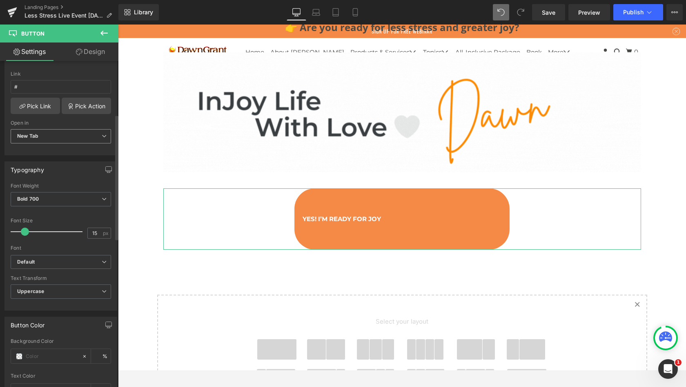
scroll to position [146, 0]
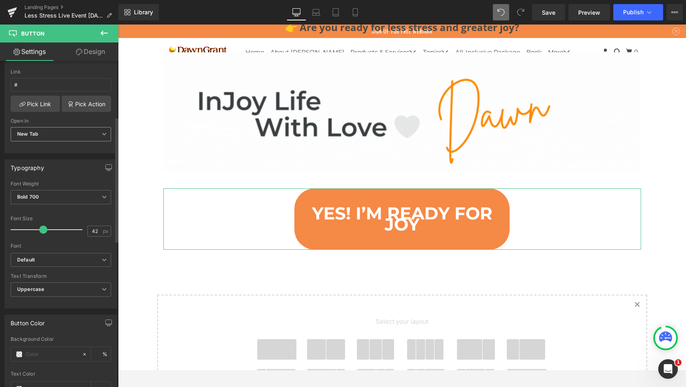
click at [42, 229] on div at bounding box center [49, 229] width 68 height 16
click at [45, 257] on b "Default" at bounding box center [59, 260] width 85 height 7
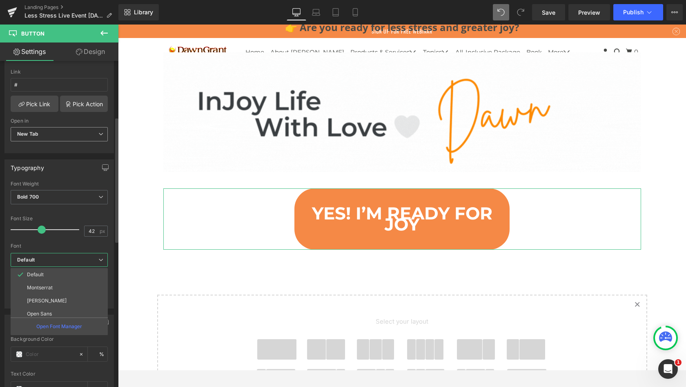
click at [45, 257] on b "Default" at bounding box center [57, 260] width 81 height 7
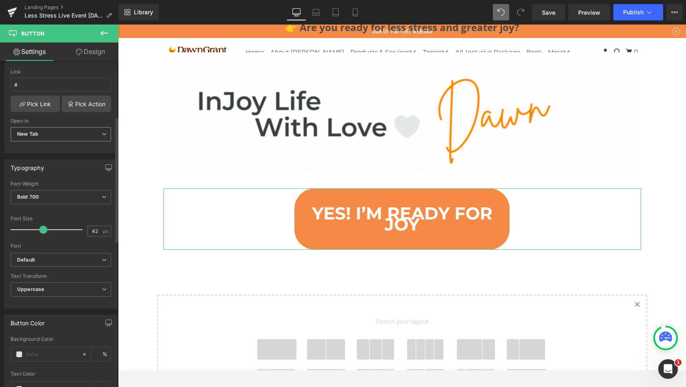
click at [49, 194] on span "Bold 700" at bounding box center [61, 197] width 100 height 14
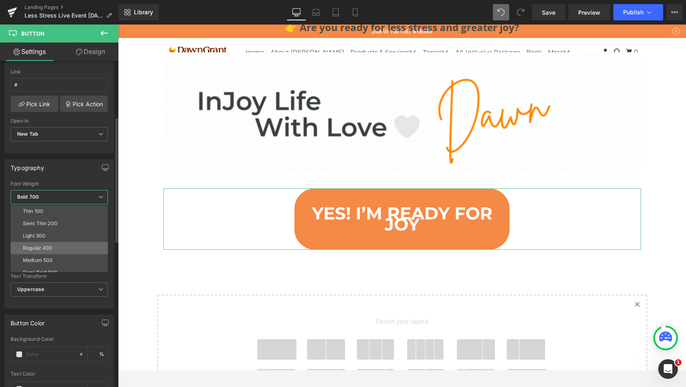
drag, startPoint x: 74, startPoint y: 155, endPoint x: 43, endPoint y: 245, distance: 95.5
click at [43, 245] on div "Regular 400" at bounding box center [38, 248] width 30 height 6
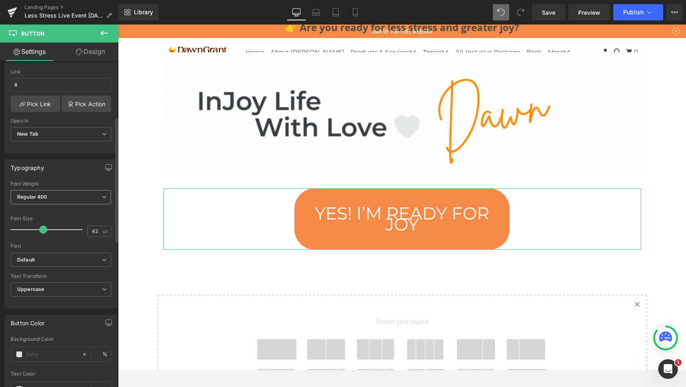
drag, startPoint x: 43, startPoint y: 245, endPoint x: 41, endPoint y: 201, distance: 44.6
click at [41, 201] on span "Regular 400" at bounding box center [61, 197] width 100 height 14
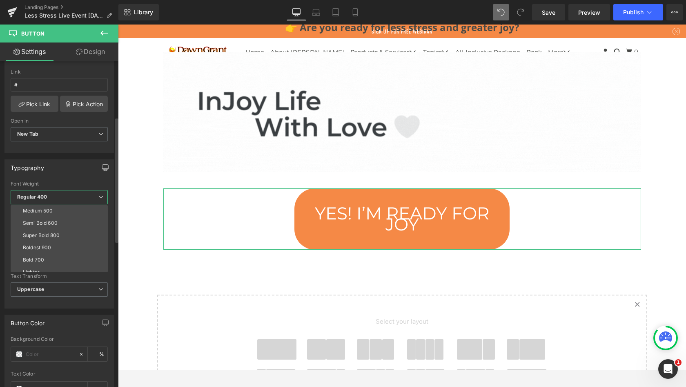
scroll to position [52, 0]
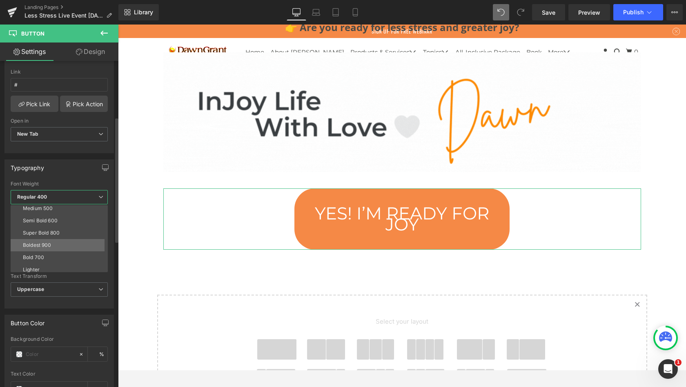
click at [40, 219] on div "Semi Bold 600" at bounding box center [40, 221] width 35 height 6
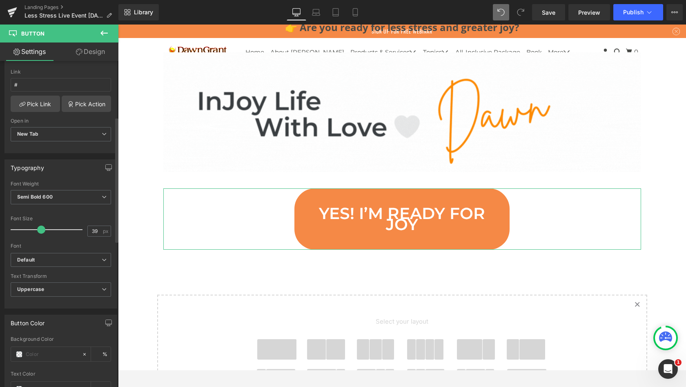
type input "38"
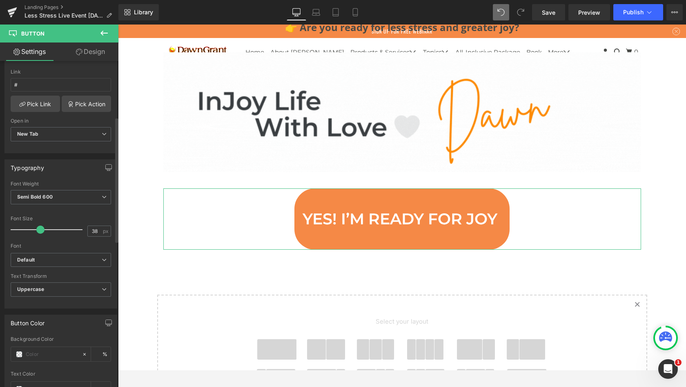
drag, startPoint x: 38, startPoint y: 246, endPoint x: 37, endPoint y: 225, distance: 20.9
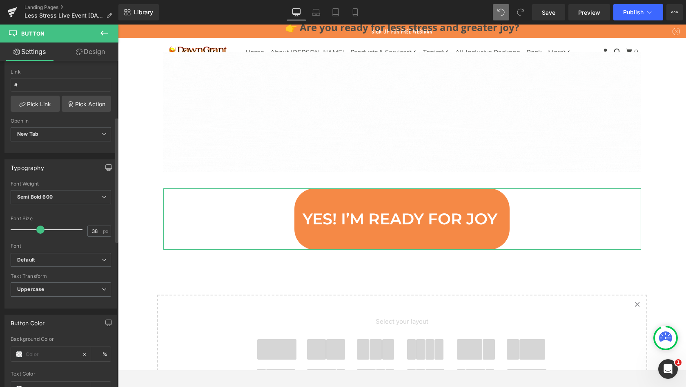
click at [37, 225] on span at bounding box center [40, 229] width 8 height 8
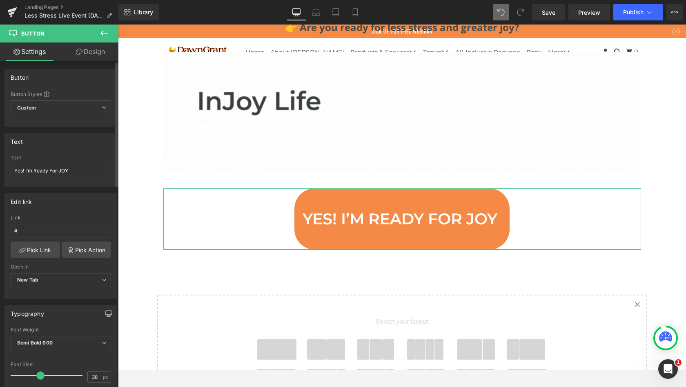
scroll to position [0, 0]
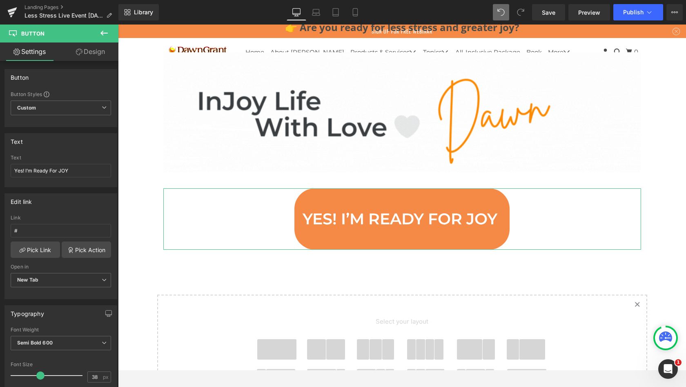
drag, startPoint x: 59, startPoint y: 124, endPoint x: 94, endPoint y: 53, distance: 79.1
click at [94, 53] on link "Design" at bounding box center [90, 51] width 59 height 18
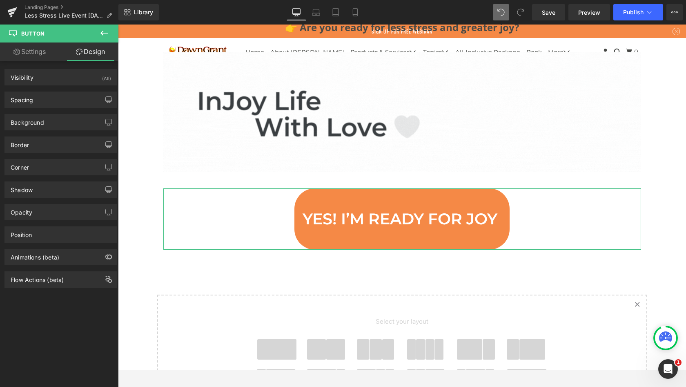
drag, startPoint x: 94, startPoint y: 53, endPoint x: 40, endPoint y: 52, distance: 53.1
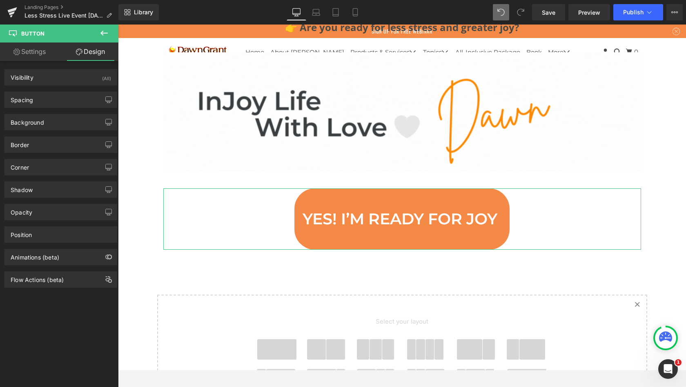
click at [40, 52] on link "Settings" at bounding box center [29, 51] width 59 height 18
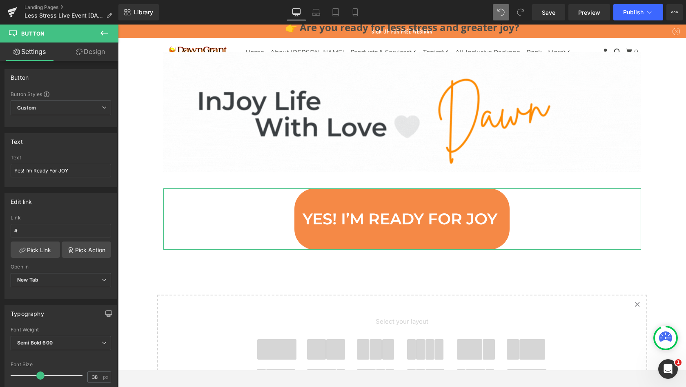
drag, startPoint x: 40, startPoint y: 52, endPoint x: 40, endPoint y: 45, distance: 6.6
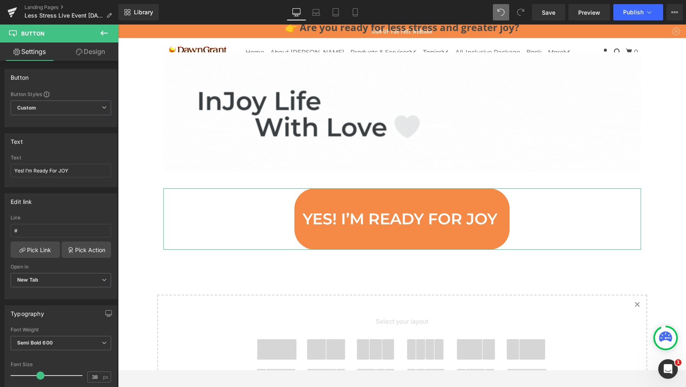
click at [40, 45] on link "Settings" at bounding box center [29, 51] width 59 height 18
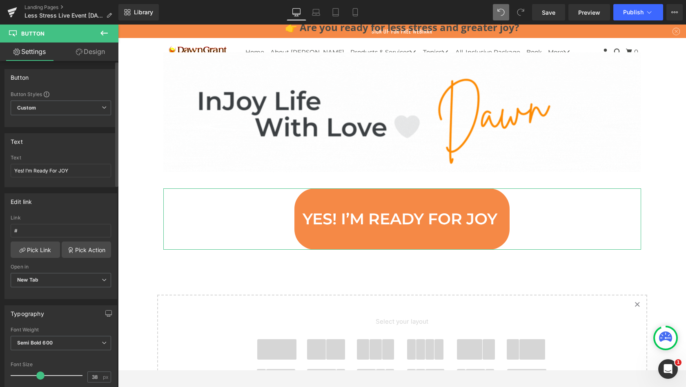
drag, startPoint x: 40, startPoint y: 45, endPoint x: 73, endPoint y: 162, distance: 121.1
click at [73, 162] on div "Text Yes! I’m Ready For JOY" at bounding box center [61, 171] width 100 height 32
click at [77, 168] on input "Yes! I’m Ready For JOY" at bounding box center [61, 170] width 100 height 13
drag, startPoint x: 73, startPoint y: 162, endPoint x: 11, endPoint y: 170, distance: 63.1
click at [11, 170] on input "Yes! I’m Ready For JOY" at bounding box center [61, 170] width 100 height 13
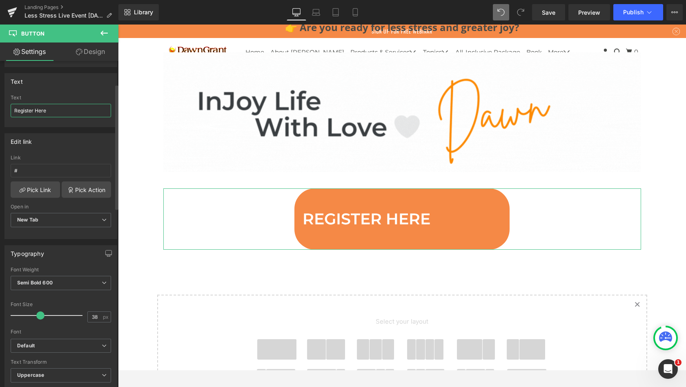
scroll to position [61, 0]
type input "Register Here"
drag, startPoint x: 7, startPoint y: 199, endPoint x: 49, endPoint y: 313, distance: 122.3
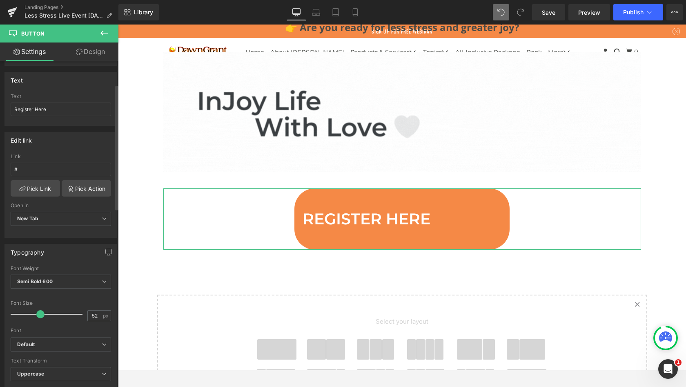
click at [49, 313] on div at bounding box center [49, 314] width 68 height 16
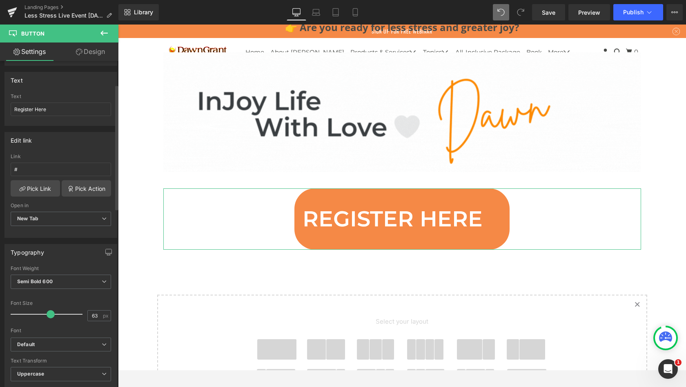
drag, startPoint x: 49, startPoint y: 313, endPoint x: 56, endPoint y: 313, distance: 6.9
click at [56, 313] on div at bounding box center [49, 314] width 68 height 16
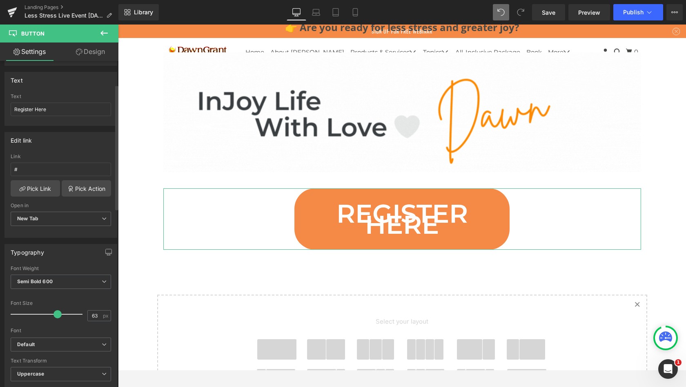
click at [54, 313] on span at bounding box center [58, 314] width 8 height 8
click at [96, 317] on input "63" at bounding box center [95, 315] width 14 height 10
type input "6"
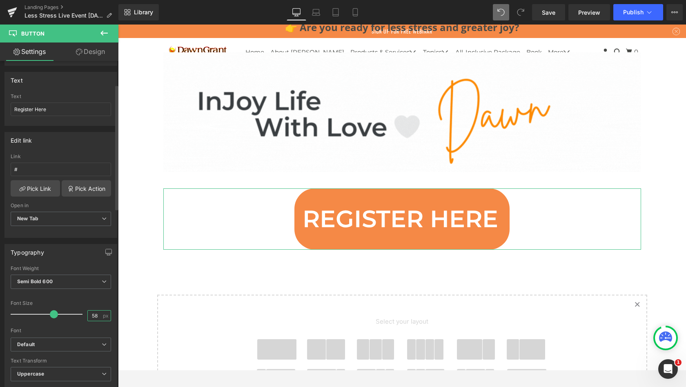
type input "58"
click at [87, 300] on div "Font Size" at bounding box center [61, 303] width 100 height 6
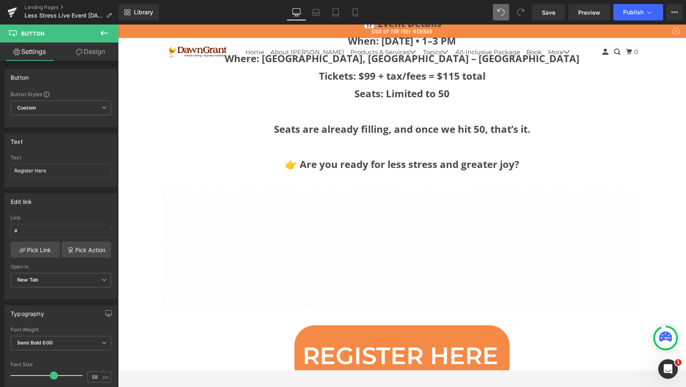
scroll to position [3813, 0]
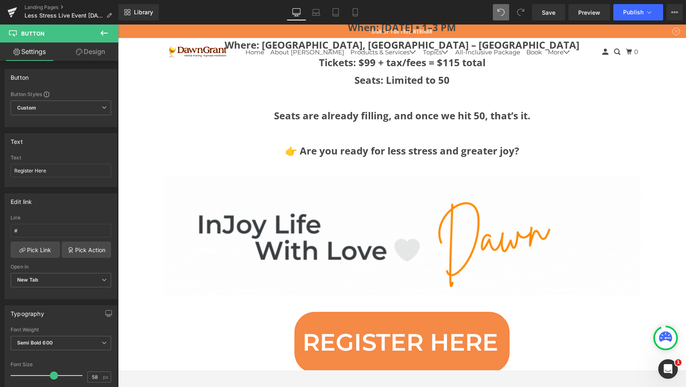
drag, startPoint x: 613, startPoint y: 114, endPoint x: 324, endPoint y: 285, distance: 336.0
click at [324, 312] on div "Register Here Button" at bounding box center [402, 342] width 478 height 61
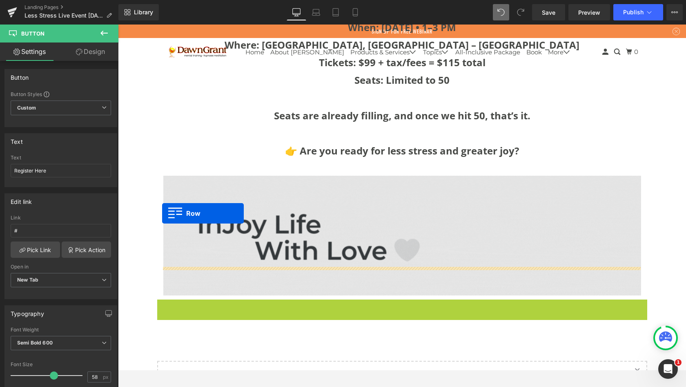
scroll to position [4477, 565]
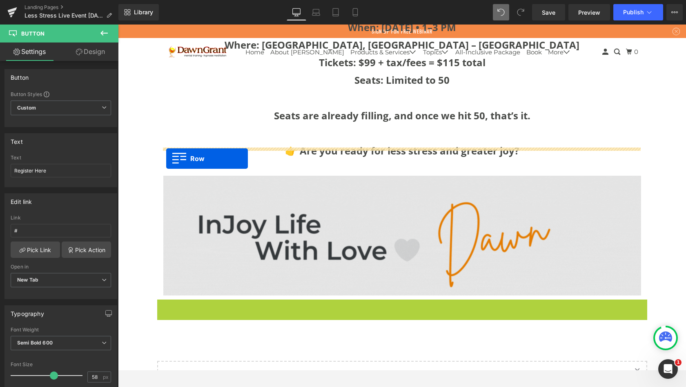
drag, startPoint x: 324, startPoint y: 285, endPoint x: 166, endPoint y: 159, distance: 201.7
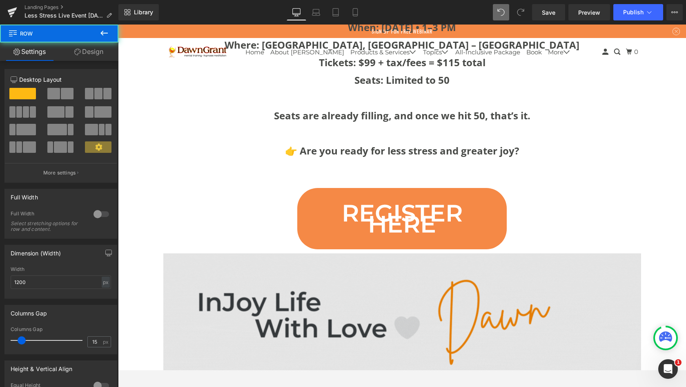
scroll to position [4534, 565]
click at [277, 188] on div "Register Here" at bounding box center [403, 218] width 466 height 61
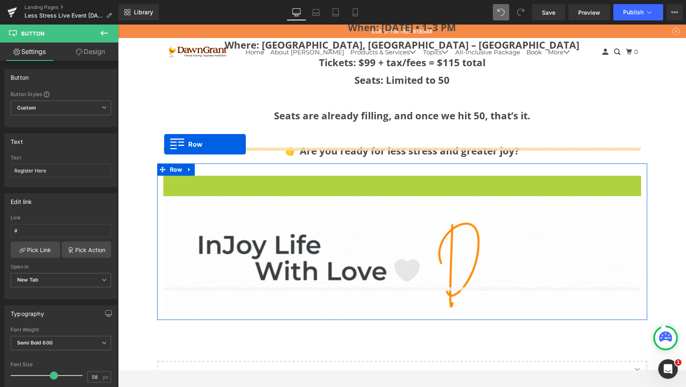
scroll to position [4477, 565]
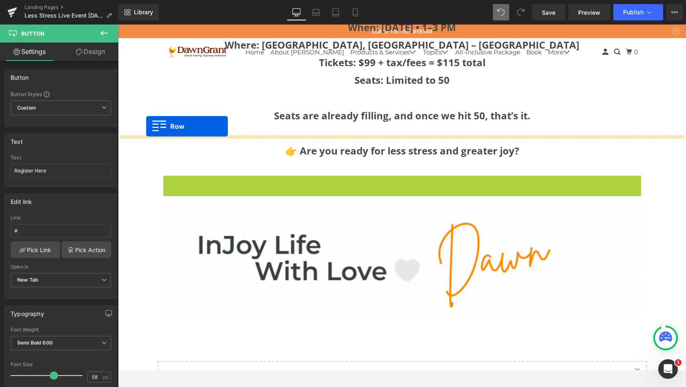
drag, startPoint x: 166, startPoint y: 159, endPoint x: 146, endPoint y: 126, distance: 38.0
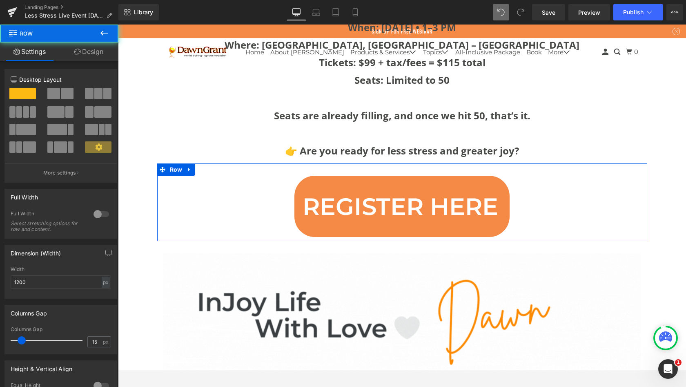
scroll to position [4534, 565]
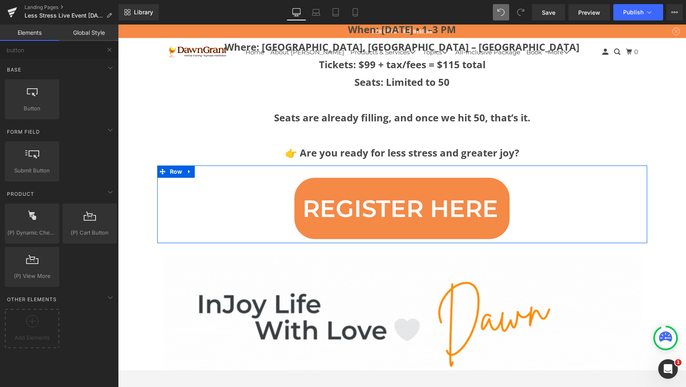
scroll to position [3888, 0]
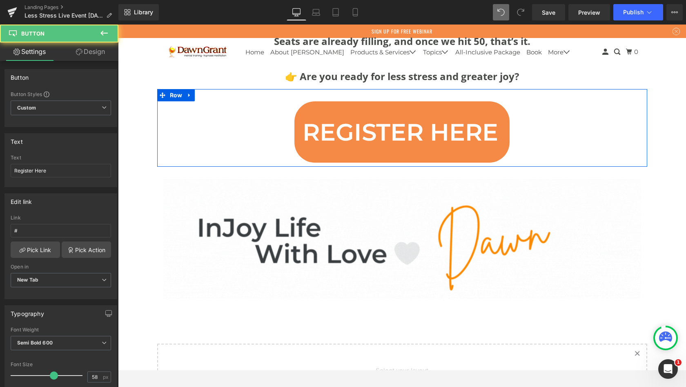
drag, startPoint x: 665, startPoint y: 142, endPoint x: 470, endPoint y: 115, distance: 197.6
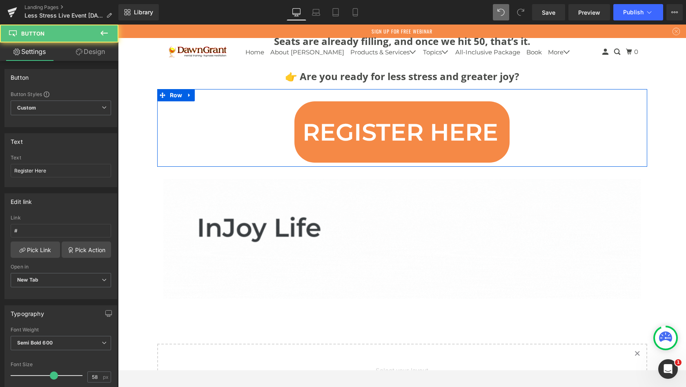
click at [470, 127] on span "Register Here" at bounding box center [401, 132] width 196 height 11
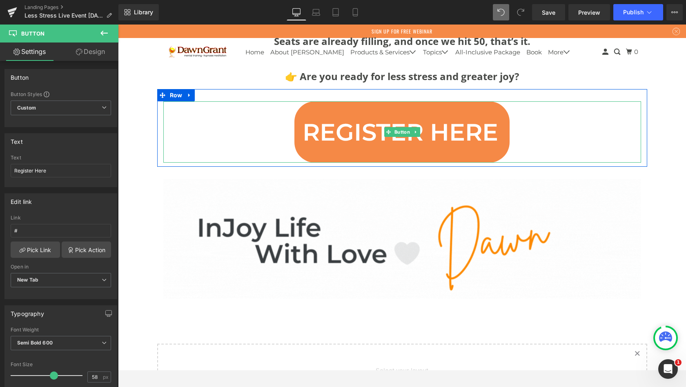
drag, startPoint x: 352, startPoint y: 90, endPoint x: 97, endPoint y: 55, distance: 257.0
click at [97, 55] on link "Design" at bounding box center [90, 51] width 59 height 18
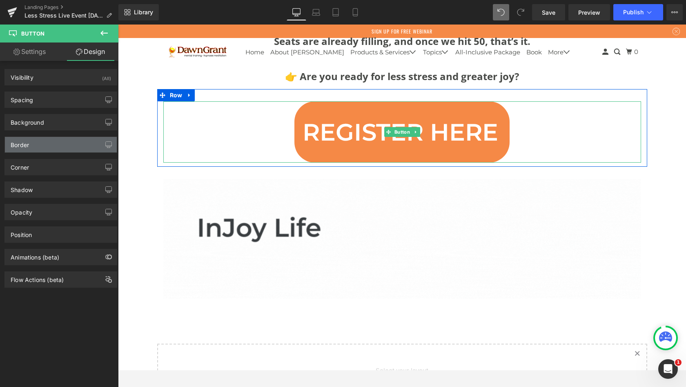
drag, startPoint x: 97, startPoint y: 55, endPoint x: 96, endPoint y: 146, distance: 91.1
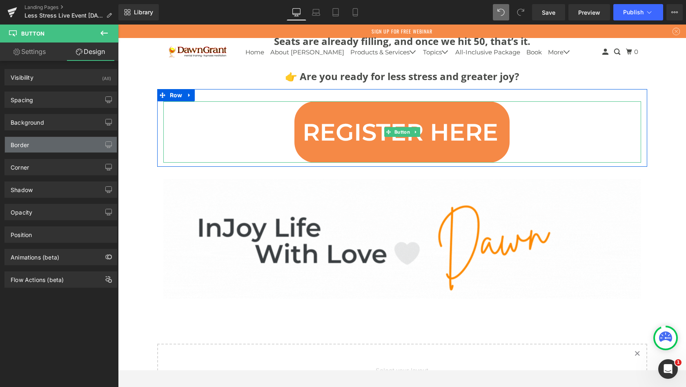
click at [96, 146] on div "Border" at bounding box center [61, 145] width 112 height 16
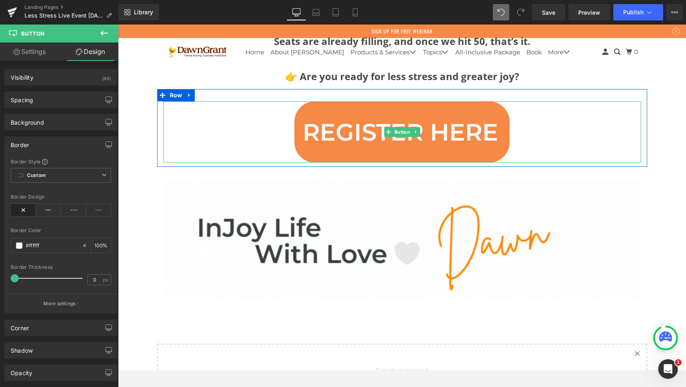
click at [81, 123] on div "Background" at bounding box center [61, 122] width 112 height 16
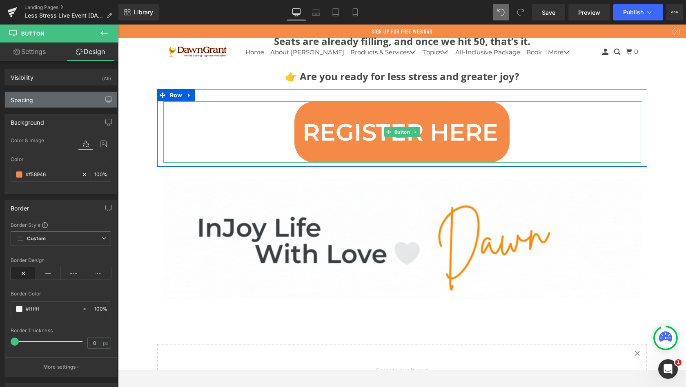
drag, startPoint x: 96, startPoint y: 146, endPoint x: 75, endPoint y: 102, distance: 49.0
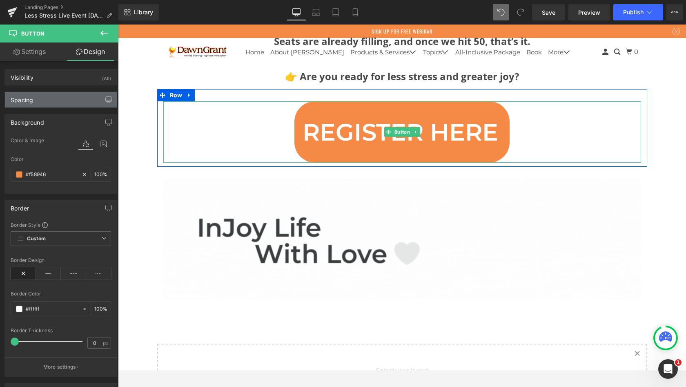
click at [75, 102] on div "Spacing" at bounding box center [61, 100] width 112 height 16
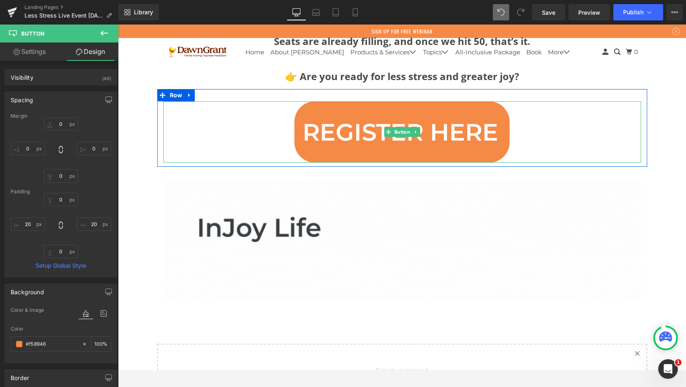
click at [71, 78] on div "Visibility (All)" at bounding box center [61, 77] width 112 height 16
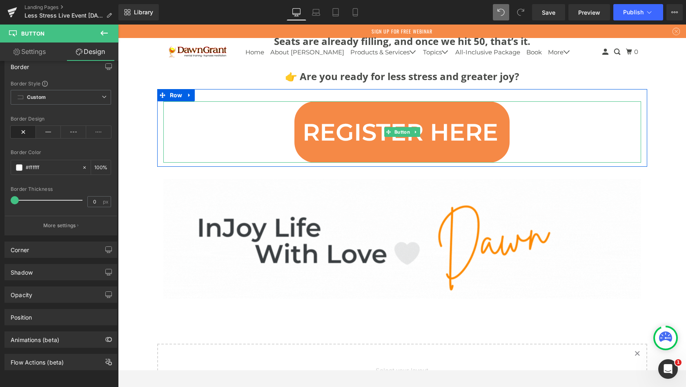
scroll to position [400, 0]
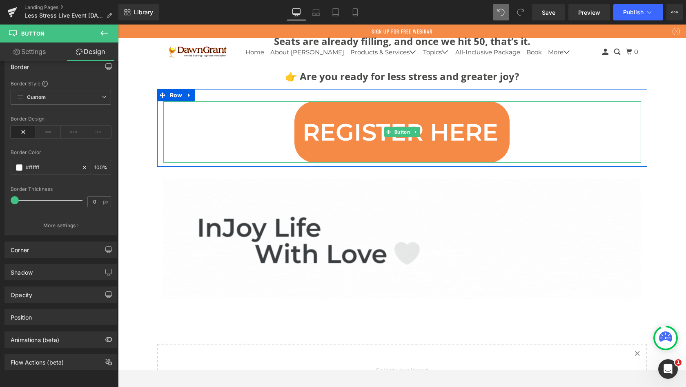
drag, startPoint x: 57, startPoint y: 198, endPoint x: 36, endPoint y: 54, distance: 145.4
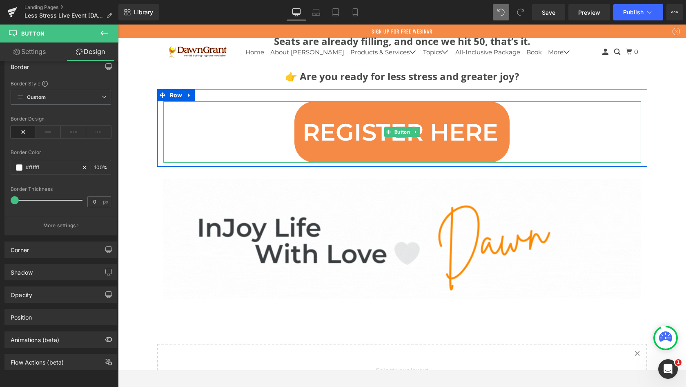
click at [36, 54] on link "Settings" at bounding box center [29, 51] width 59 height 18
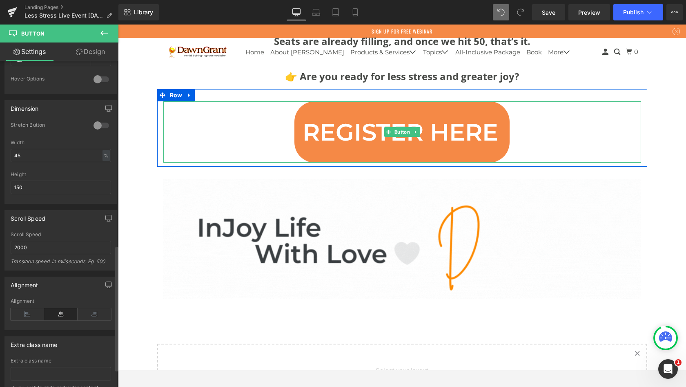
scroll to position [481, 0]
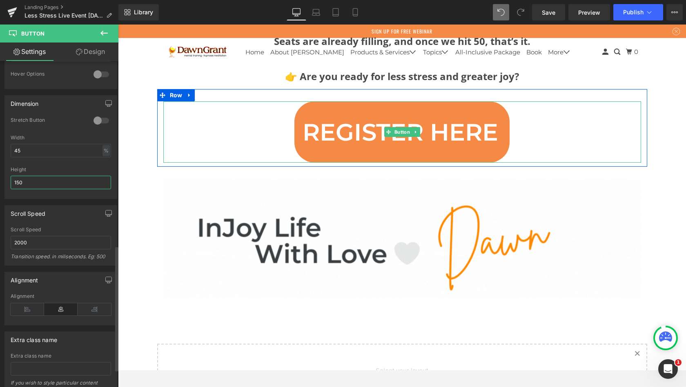
click at [36, 180] on input "150" at bounding box center [61, 182] width 100 height 13
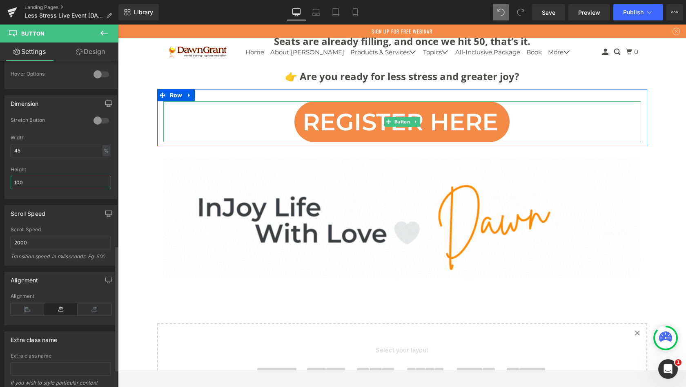
scroll to position [4514, 565]
type input "100"
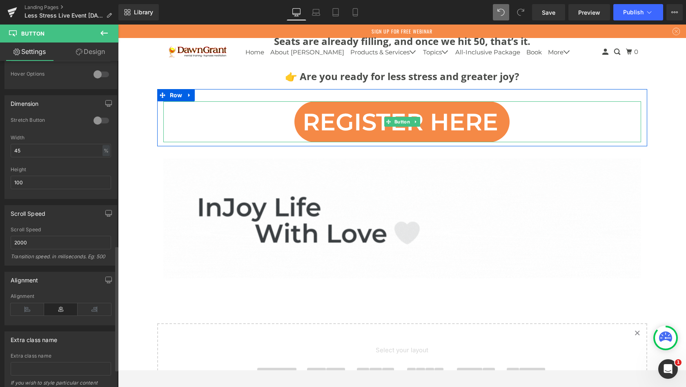
click at [107, 168] on div "Height" at bounding box center [61, 170] width 100 height 6
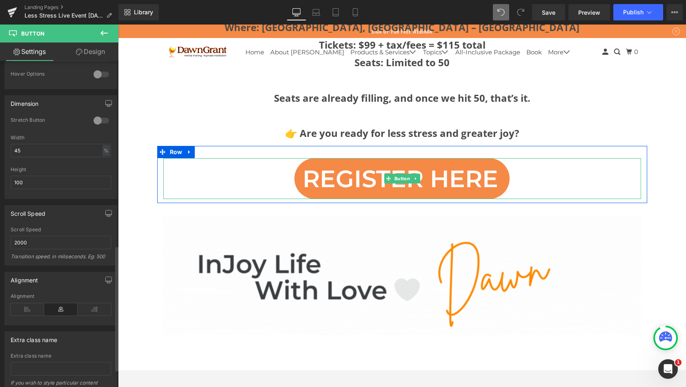
scroll to position [3826, 0]
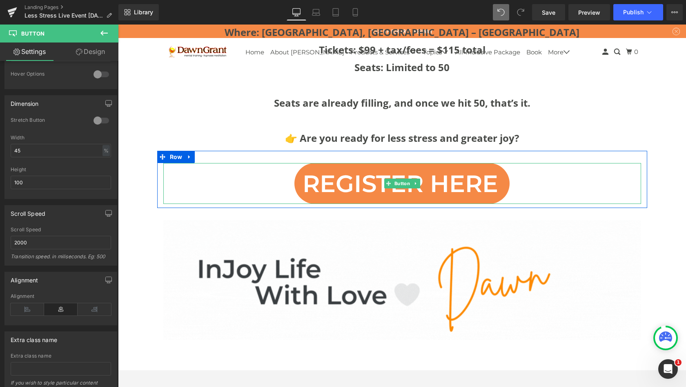
click at [90, 224] on div "Scroll Speed 2000 Scroll Speed 2000 Transition speed. in miliseconds. Eg: 500" at bounding box center [60, 235] width 113 height 60
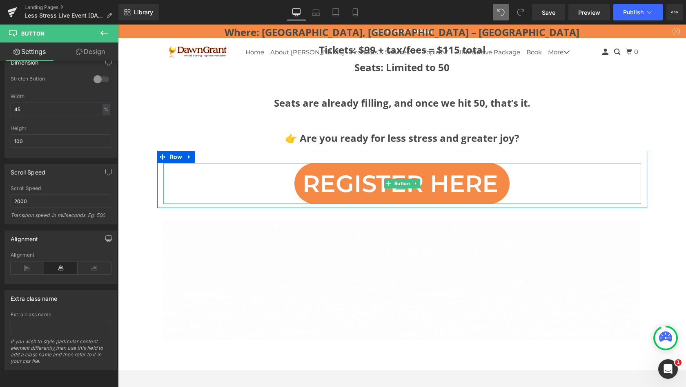
scroll to position [527, 0]
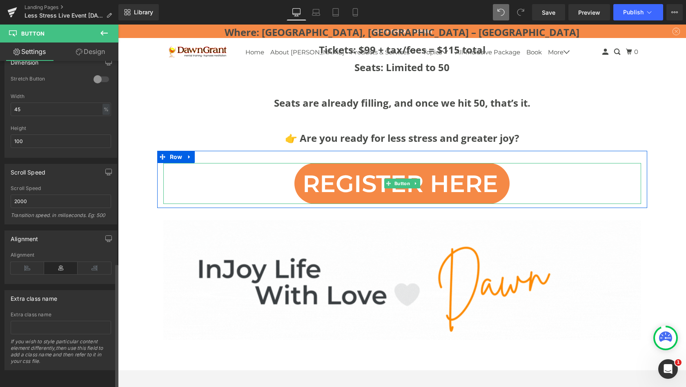
click at [88, 263] on icon at bounding box center [94, 268] width 33 height 12
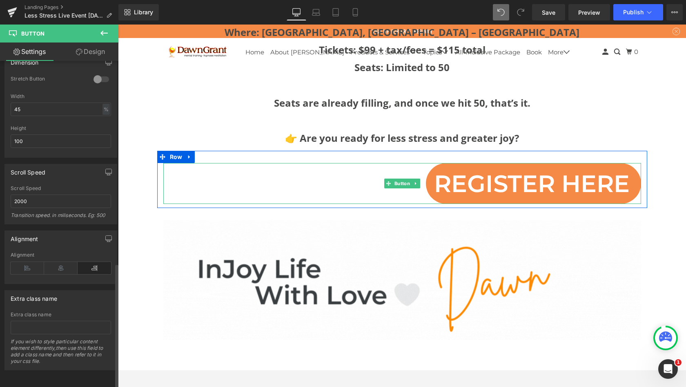
click at [64, 263] on icon at bounding box center [60, 268] width 33 height 12
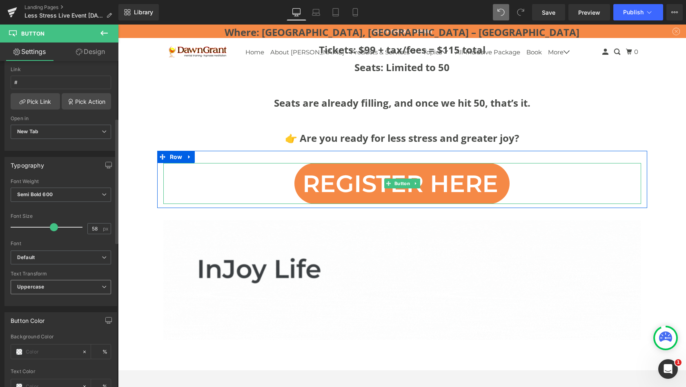
scroll to position [144, 0]
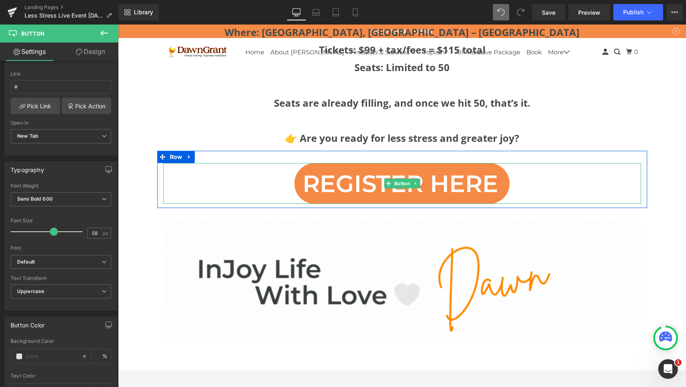
drag, startPoint x: 214, startPoint y: 299, endPoint x: 649, endPoint y: 176, distance: 452.0
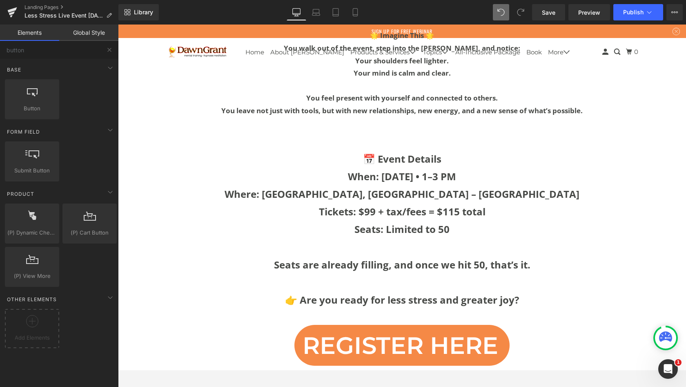
scroll to position [3666, 0]
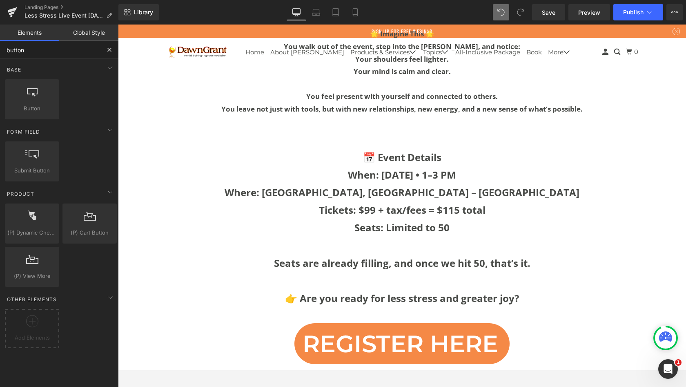
drag, startPoint x: 531, startPoint y: 152, endPoint x: 69, endPoint y: 49, distance: 473.4
click at [69, 49] on input "button" at bounding box center [50, 50] width 100 height 18
drag, startPoint x: 69, startPoint y: 49, endPoint x: 0, endPoint y: 50, distance: 69.1
click at [0, 50] on input "button" at bounding box center [50, 50] width 100 height 18
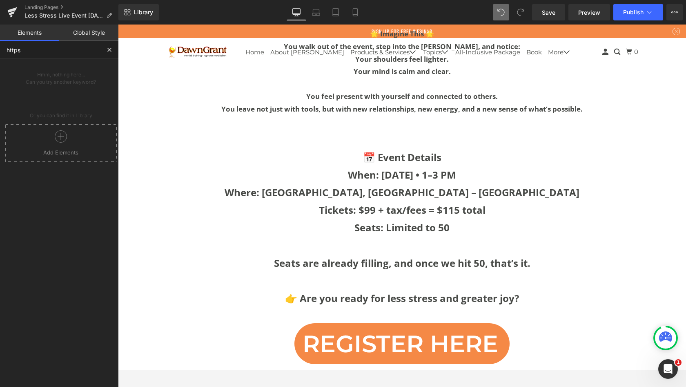
click at [0, 49] on input "https" at bounding box center [50, 50] width 100 height 18
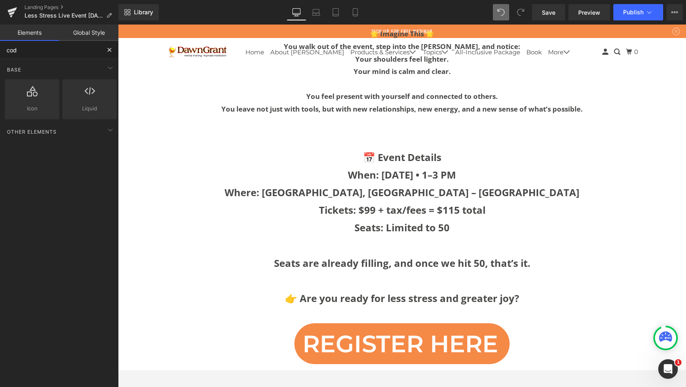
type input "code"
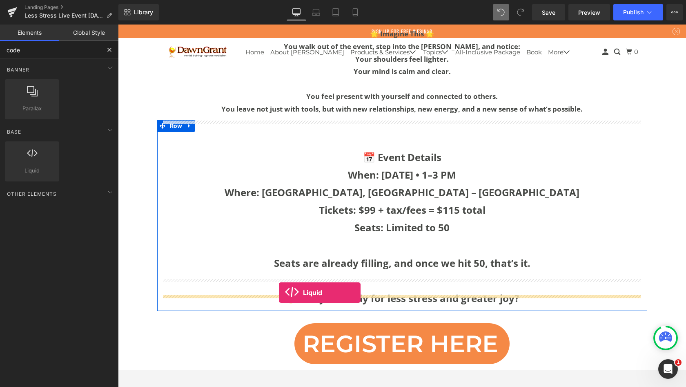
drag, startPoint x: 118, startPoint y: 73, endPoint x: 279, endPoint y: 292, distance: 272.1
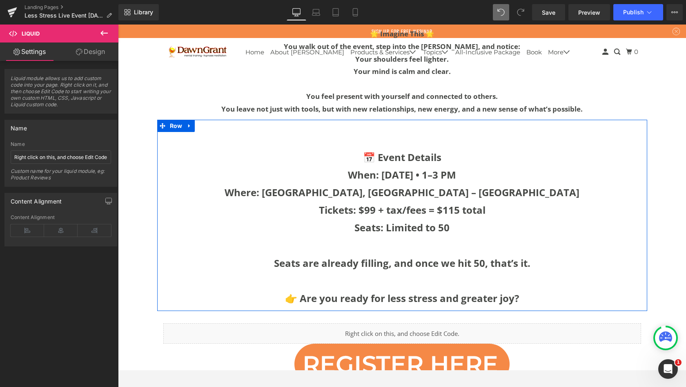
click at [299, 323] on div "Liquid" at bounding box center [402, 333] width 478 height 20
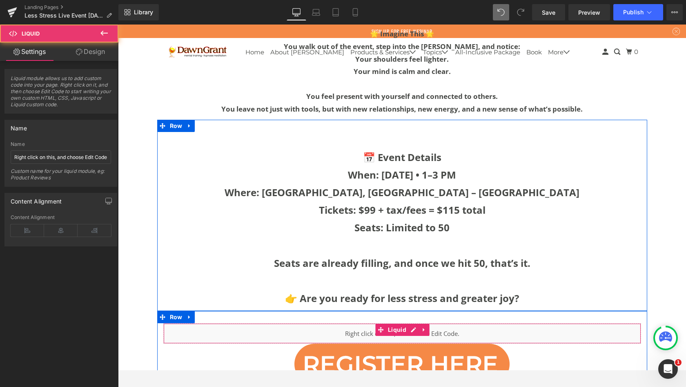
scroll to position [4534, 565]
click at [423, 328] on icon at bounding box center [424, 330] width 2 height 4
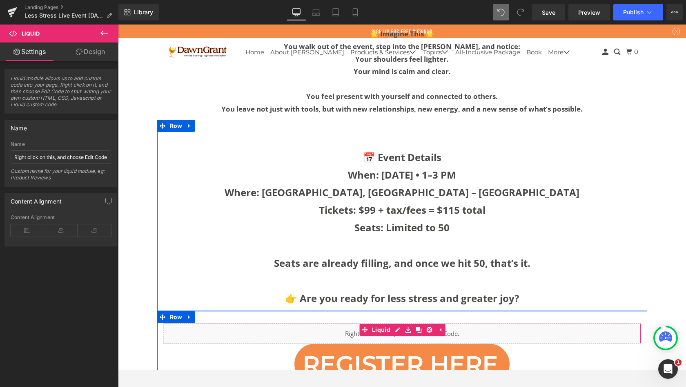
click at [396, 323] on div "Liquid" at bounding box center [402, 333] width 478 height 20
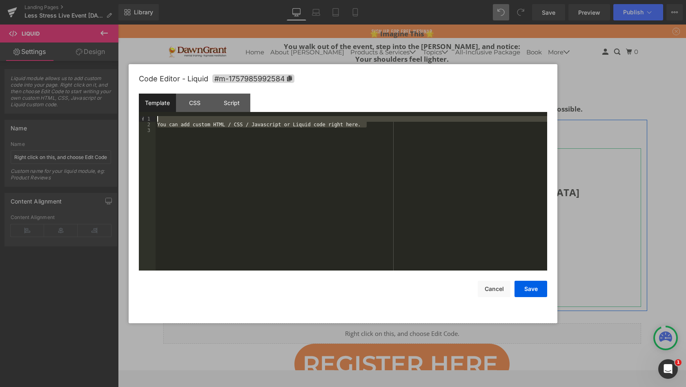
drag, startPoint x: 161, startPoint y: 268, endPoint x: 147, endPoint y: 117, distance: 151.3
click at [147, 117] on pre "1 2 3 You can add custom HTML / CSS / Javascript or Liquid code right here. XXX…" at bounding box center [343, 193] width 409 height 154
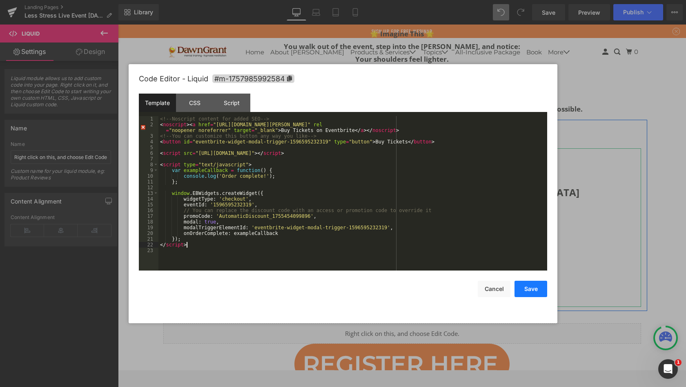
drag, startPoint x: 147, startPoint y: 117, endPoint x: 536, endPoint y: 286, distance: 423.9
click at [536, 286] on button "Save" at bounding box center [531, 289] width 33 height 16
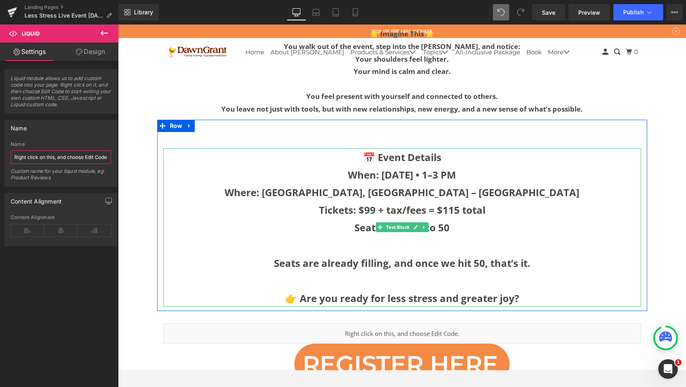
drag, startPoint x: 536, startPoint y: 286, endPoint x: 88, endPoint y: 158, distance: 466.4
click at [88, 158] on input "Right click on this, and choose Edit Code." at bounding box center [61, 156] width 100 height 13
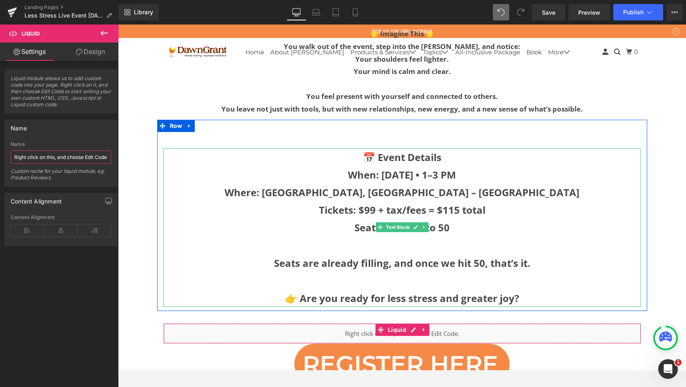
click at [78, 154] on input "Right click on this, and choose Edit Code." at bounding box center [61, 156] width 100 height 13
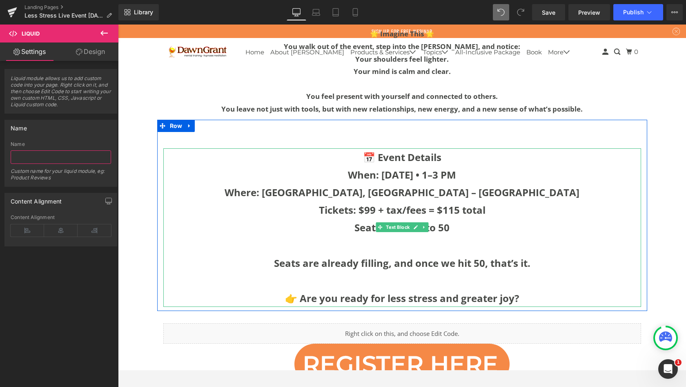
paste input "<!-- Noscript content for added SEO --> <noscript><a href="[URL][DOMAIN_NAME][P…"
click at [63, 156] on input "<!-- Noscript content for added SEO --> <noscript><a href="[URL][DOMAIN_NAME][P…" at bounding box center [61, 156] width 100 height 13
type input "<!-- Noscript content for added SEO --> <noscript><a href="[URL][DOMAIN_NAME][P…"
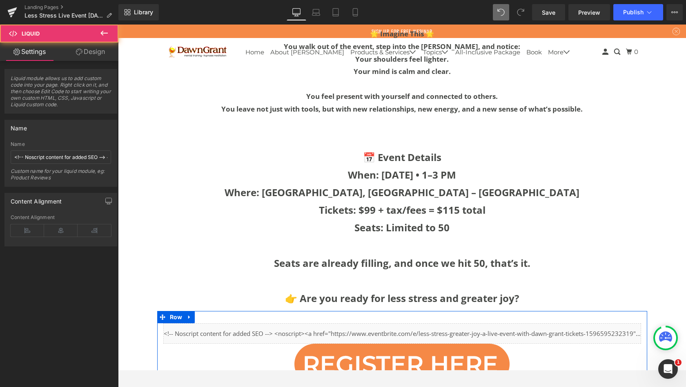
drag, startPoint x: 206, startPoint y: 183, endPoint x: 266, endPoint y: 313, distance: 142.9
click at [266, 323] on div "Liquid" at bounding box center [402, 333] width 478 height 20
click at [412, 328] on icon at bounding box center [412, 330] width 4 height 4
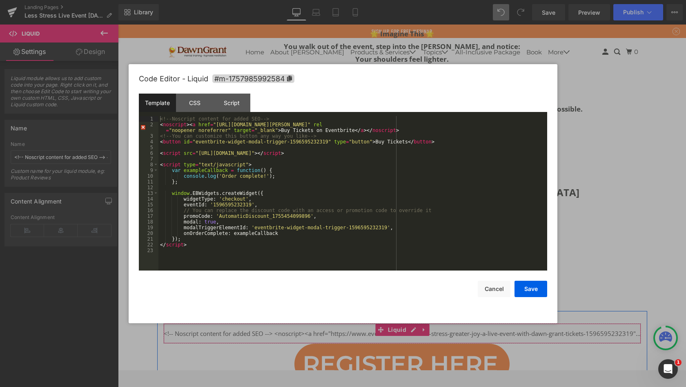
click at [197, 246] on div "<!-- Noscript content for added SEO --> < noscript > < a href = "[URL][DOMAIN_N…" at bounding box center [353, 199] width 389 height 166
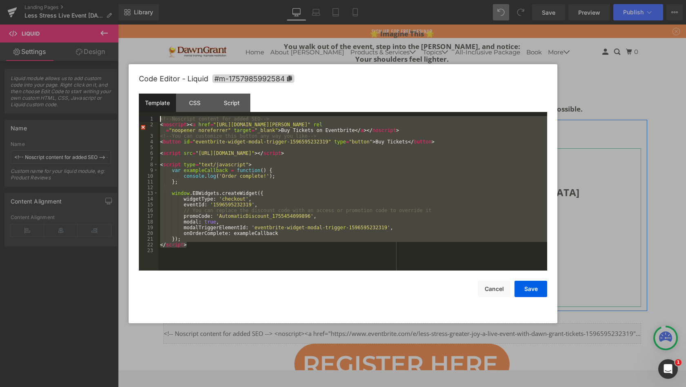
drag, startPoint x: 79, startPoint y: 221, endPoint x: 124, endPoint y: 66, distance: 162.0
click at [124, 66] on body "Liquid You are previewing how the will restyle your page. You can not edit Elem…" at bounding box center [343, 193] width 686 height 387
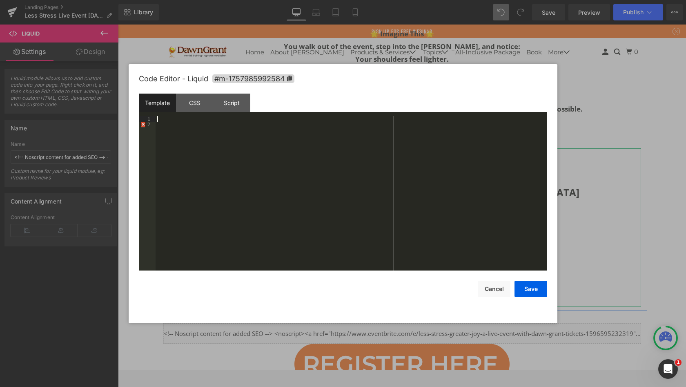
click at [194, 98] on div "CSS" at bounding box center [194, 103] width 37 height 18
click at [228, 104] on div "Script" at bounding box center [231, 103] width 37 height 18
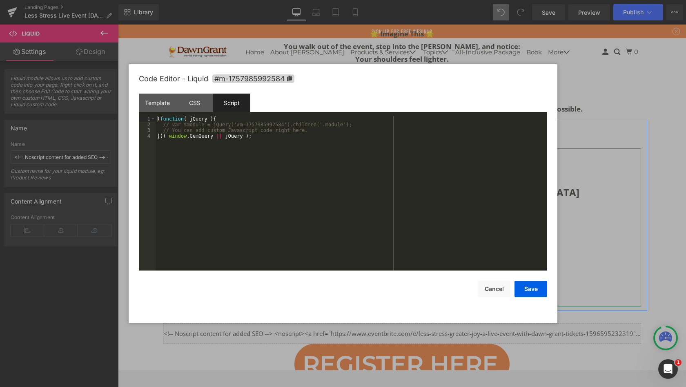
click at [195, 105] on div "CSS" at bounding box center [194, 103] width 37 height 18
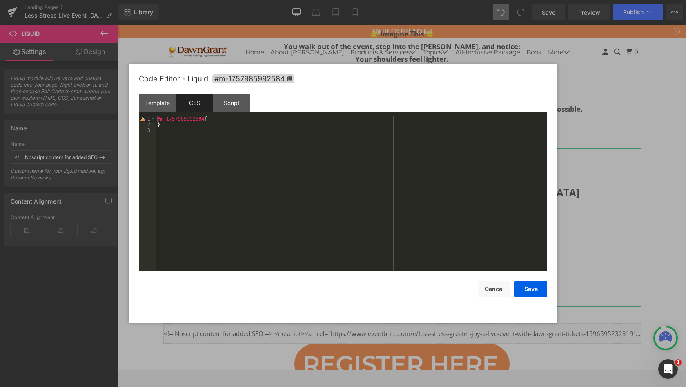
click at [161, 103] on div "Template" at bounding box center [157, 103] width 37 height 18
click at [498, 290] on button "Cancel" at bounding box center [494, 289] width 33 height 16
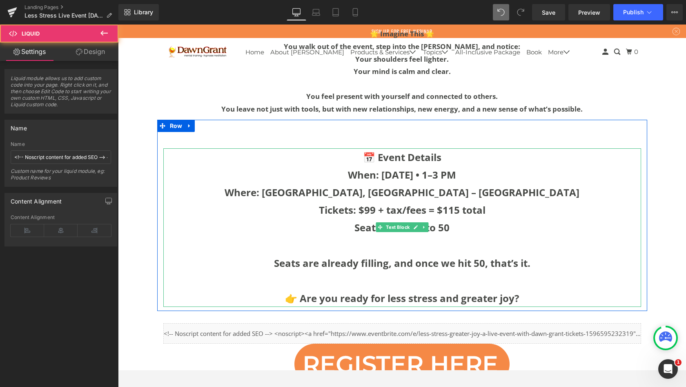
drag, startPoint x: 242, startPoint y: 90, endPoint x: 355, endPoint y: 304, distance: 242.1
click at [355, 323] on div "Liquid" at bounding box center [402, 333] width 478 height 20
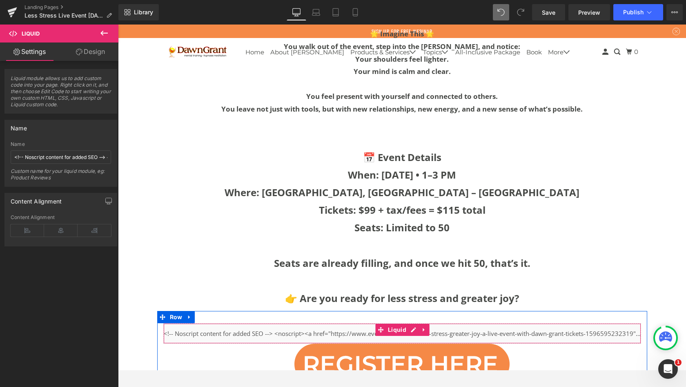
click at [380, 327] on icon at bounding box center [381, 330] width 6 height 6
click at [423, 327] on icon at bounding box center [425, 330] width 6 height 6
click at [427, 327] on icon at bounding box center [430, 330] width 6 height 6
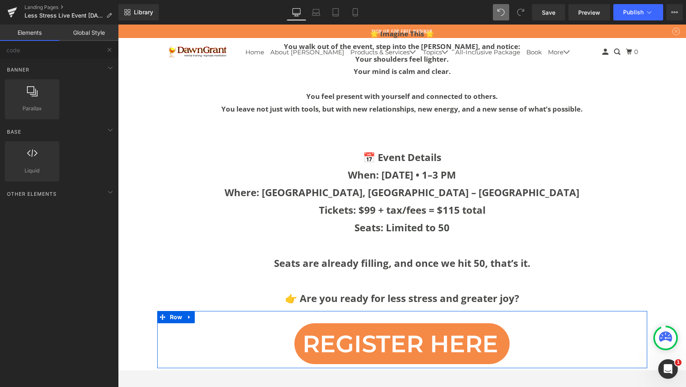
scroll to position [4514, 565]
drag, startPoint x: 237, startPoint y: 280, endPoint x: 80, endPoint y: 53, distance: 275.9
click at [80, 53] on input "code" at bounding box center [50, 50] width 100 height 18
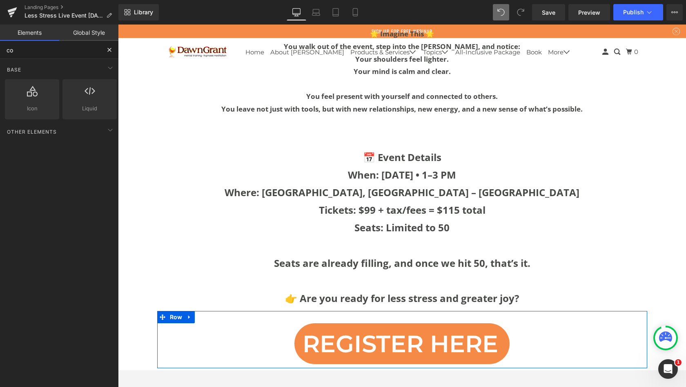
type input "c"
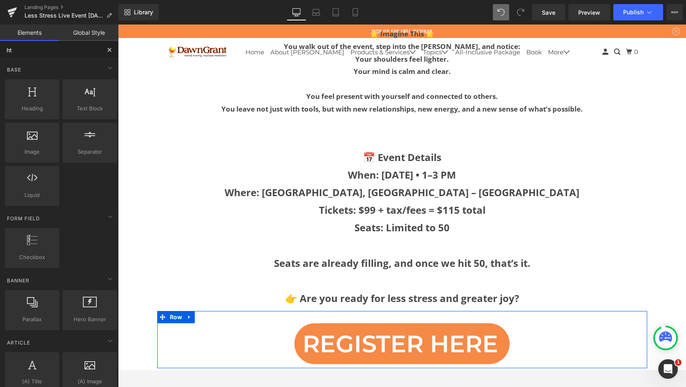
type input "htm"
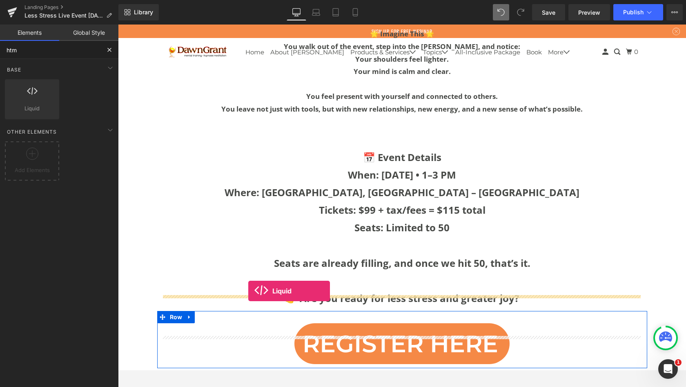
drag, startPoint x: 198, startPoint y: 78, endPoint x: 248, endPoint y: 291, distance: 219.1
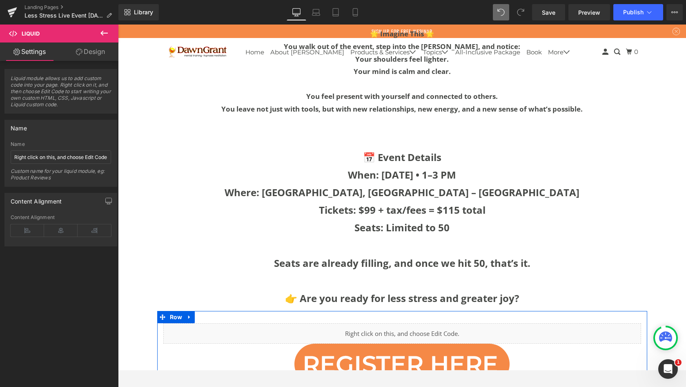
scroll to position [4534, 565]
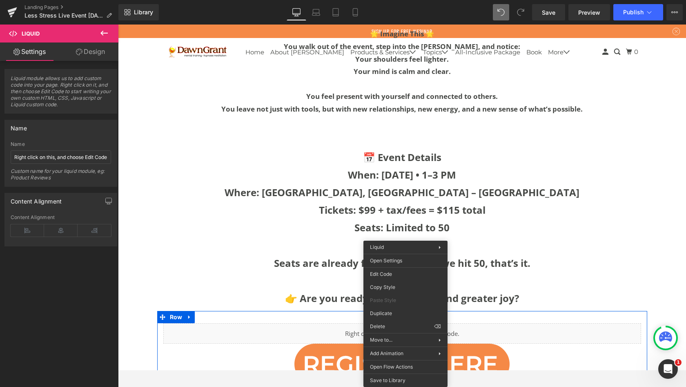
click at [394, 0] on div "Liquid You are previewing how the will restyle your page. You can not edit Elem…" at bounding box center [343, 0] width 686 height 0
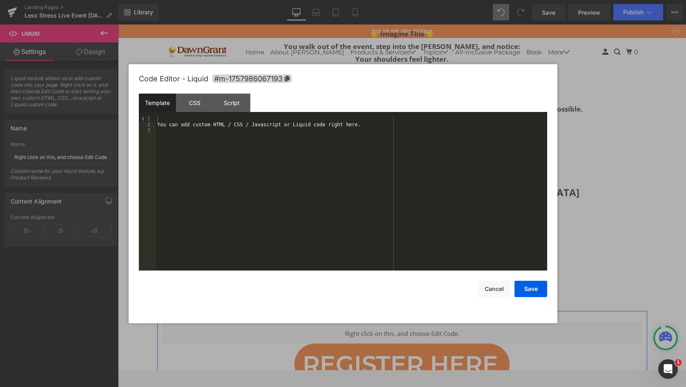
click at [232, 117] on div "You can add custom HTML / CSS / Javascript or Liquid code right here." at bounding box center [352, 199] width 392 height 166
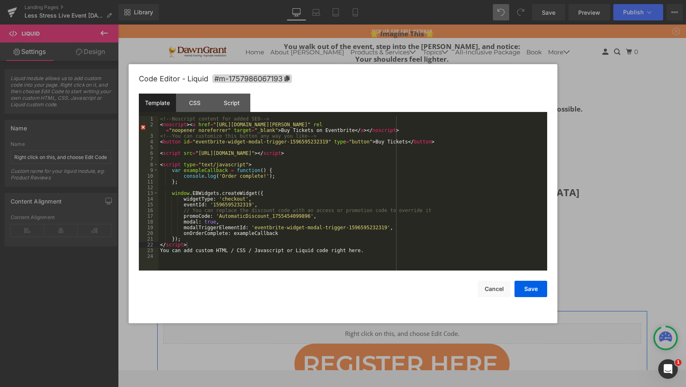
click at [528, 288] on button "Save" at bounding box center [531, 289] width 33 height 16
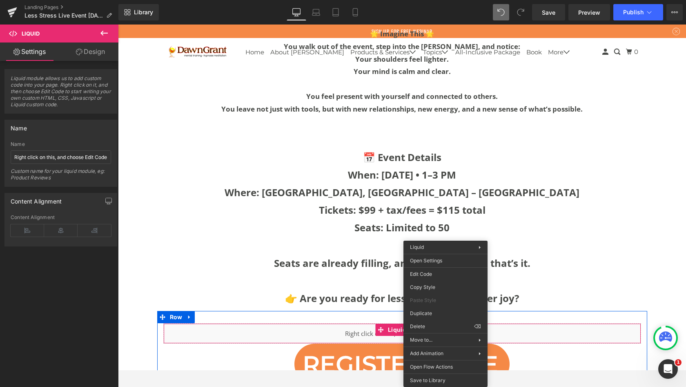
click at [429, 0] on div "Liquid You are previewing how the will restyle your page. You can not edit Elem…" at bounding box center [343, 0] width 686 height 0
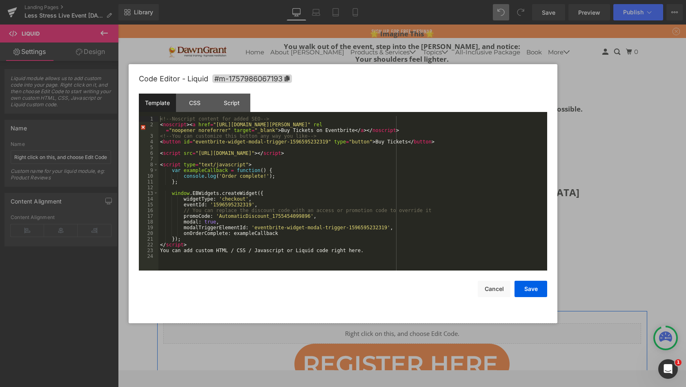
click at [356, 235] on div "<!-- Noscript content for added SEO --> < noscript > < a href = "[URL][DOMAIN_N…" at bounding box center [353, 199] width 389 height 166
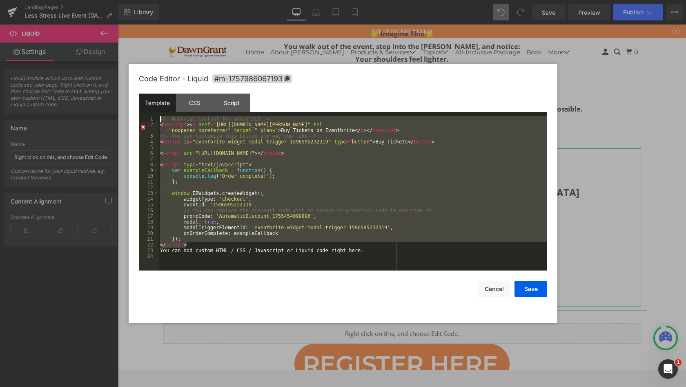
drag, startPoint x: 130, startPoint y: 266, endPoint x: 136, endPoint y: 117, distance: 149.2
click at [136, 117] on div "Code Editor - Liquid #m-1757986067193 Template CSS Script Data 1 2 3 4 5 6 7 8 …" at bounding box center [343, 193] width 429 height 259
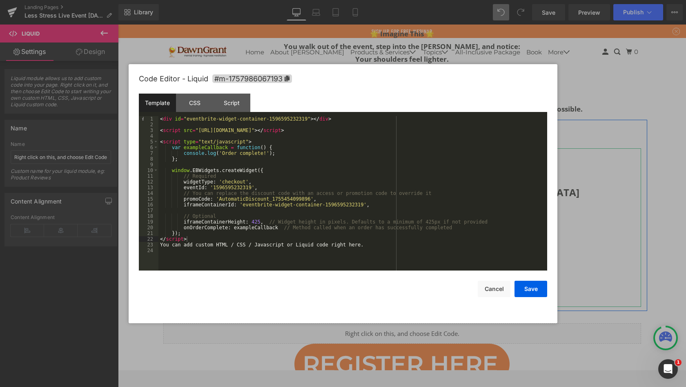
click at [531, 289] on button "Save" at bounding box center [531, 289] width 33 height 16
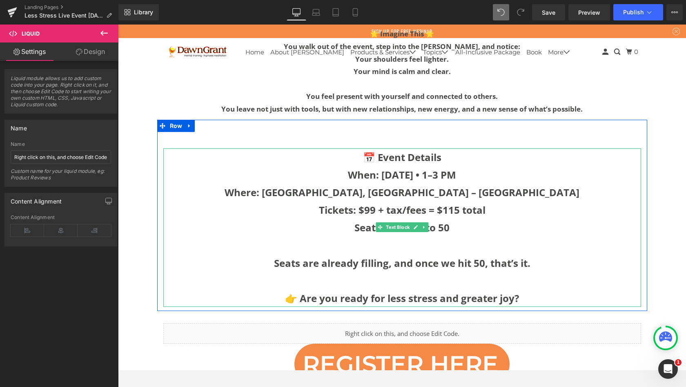
click at [380, 323] on div "Liquid" at bounding box center [402, 333] width 478 height 20
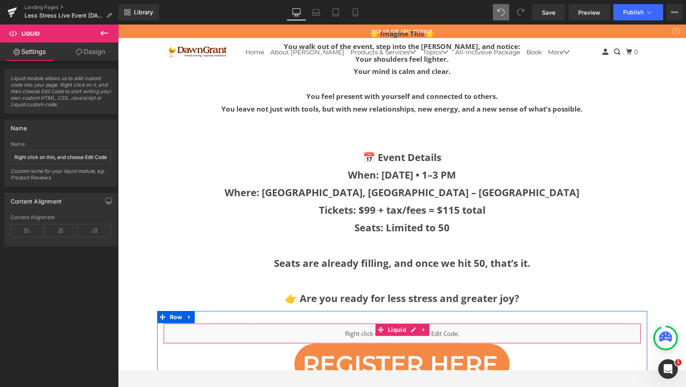
click at [456, 323] on div "Liquid" at bounding box center [402, 333] width 478 height 20
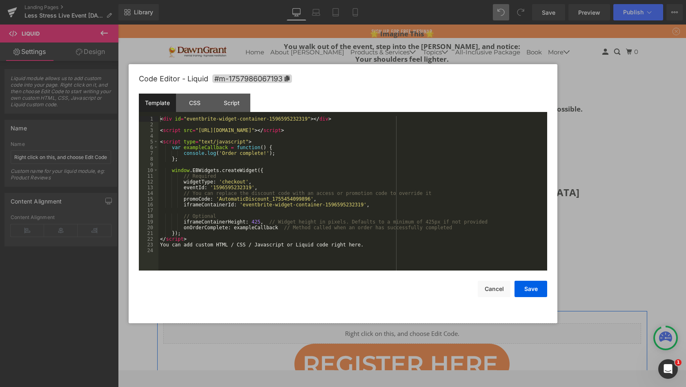
click at [444, 0] on div "Liquid You are previewing how the will restyle your page. You can not edit Elem…" at bounding box center [343, 0] width 686 height 0
drag, startPoint x: 136, startPoint y: 117, endPoint x: 351, endPoint y: 249, distance: 252.2
click at [351, 249] on div "< div id = "eventbrite-widget-container-1596595232319" > </ div > < script src …" at bounding box center [353, 199] width 389 height 166
drag, startPoint x: 351, startPoint y: 249, endPoint x: 160, endPoint y: 244, distance: 191.2
click at [160, 244] on div "< div id = "eventbrite-widget-container-1596595232319" > </ div > < script src …" at bounding box center [353, 199] width 389 height 166
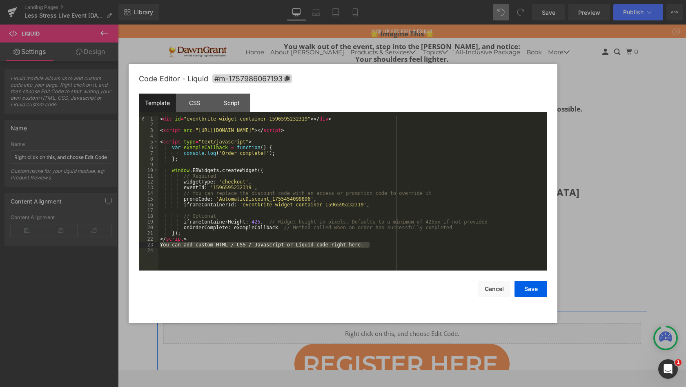
scroll to position [97, 0]
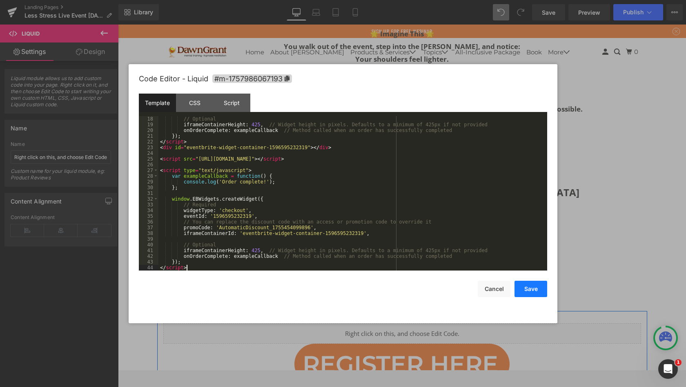
drag, startPoint x: 160, startPoint y: 244, endPoint x: 535, endPoint y: 292, distance: 377.6
click at [535, 292] on button "Save" at bounding box center [531, 289] width 33 height 16
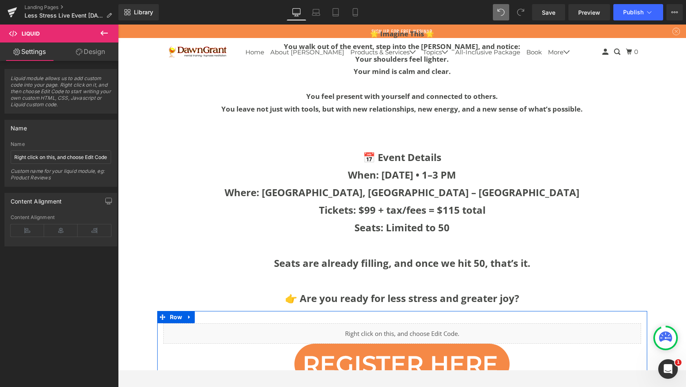
click at [454, 323] on div "Liquid" at bounding box center [402, 333] width 478 height 20
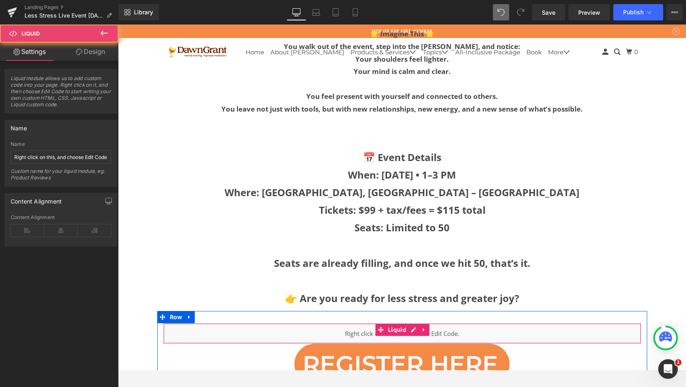
click at [454, 323] on div "Liquid" at bounding box center [402, 333] width 478 height 20
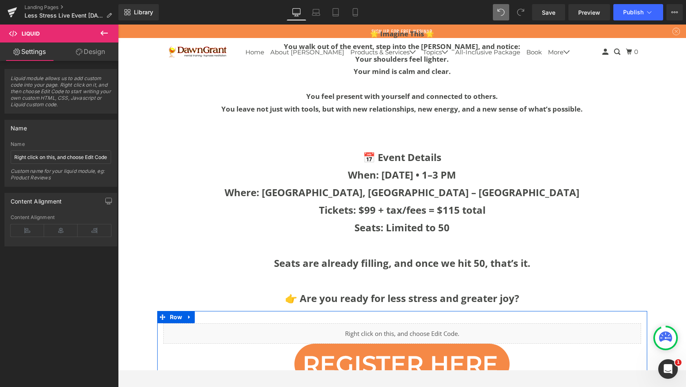
click at [99, 49] on link "Design" at bounding box center [90, 51] width 59 height 18
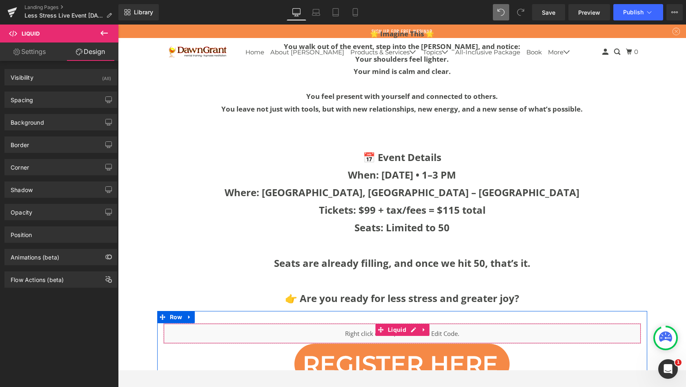
drag, startPoint x: 535, startPoint y: 292, endPoint x: 39, endPoint y: 53, distance: 550.1
click at [39, 53] on link "Settings" at bounding box center [29, 51] width 59 height 18
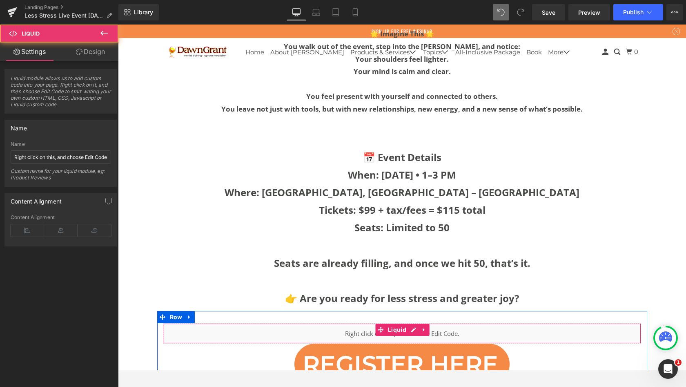
drag, startPoint x: 157, startPoint y: 78, endPoint x: 357, endPoint y: 300, distance: 299.1
click at [357, 323] on div "Liquid" at bounding box center [402, 333] width 478 height 20
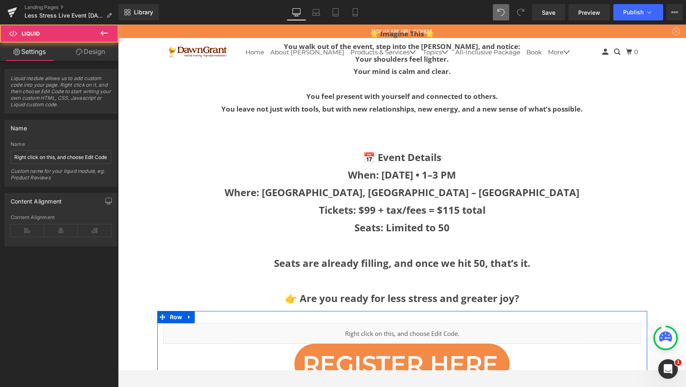
click at [360, 323] on div "Liquid" at bounding box center [402, 333] width 478 height 20
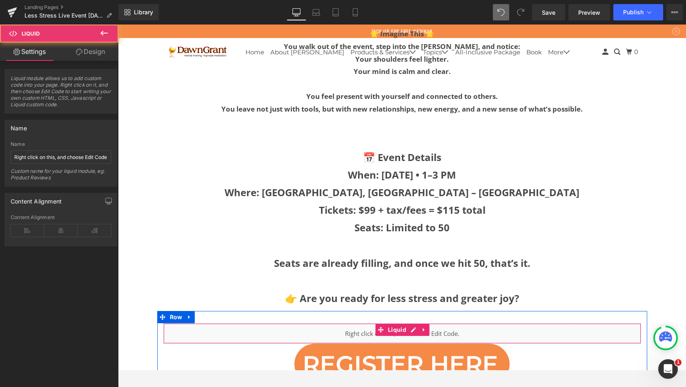
click at [360, 323] on div "Liquid" at bounding box center [402, 333] width 478 height 20
click at [53, 154] on input "Right click on this, and choose Edit Code." at bounding box center [61, 156] width 100 height 13
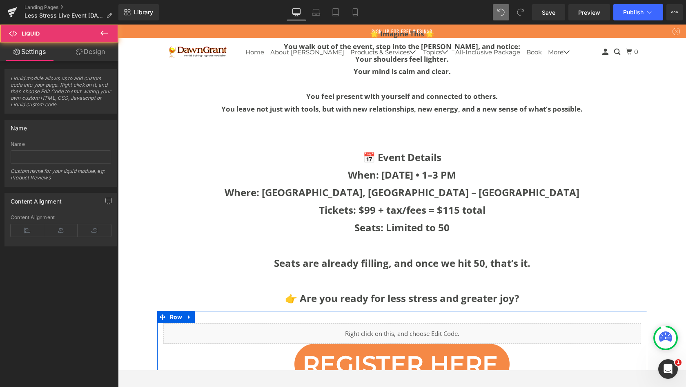
drag, startPoint x: 360, startPoint y: 302, endPoint x: 279, endPoint y: 293, distance: 81.8
click at [279, 323] on div "Liquid" at bounding box center [402, 333] width 478 height 20
drag, startPoint x: 279, startPoint y: 293, endPoint x: 297, endPoint y: 300, distance: 19.9
click at [297, 323] on div "Liquid" at bounding box center [402, 333] width 478 height 20
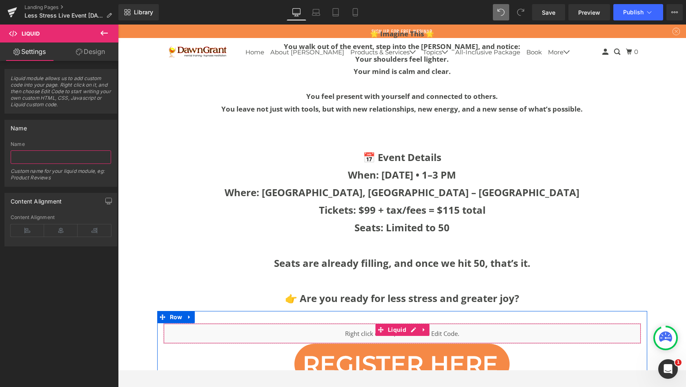
drag, startPoint x: 179, startPoint y: 275, endPoint x: 38, endPoint y: 155, distance: 185.8
click at [38, 155] on input "text" at bounding box center [61, 156] width 100 height 13
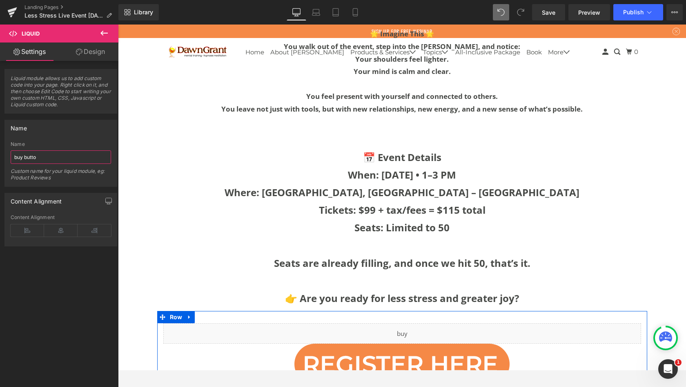
type input "buy button"
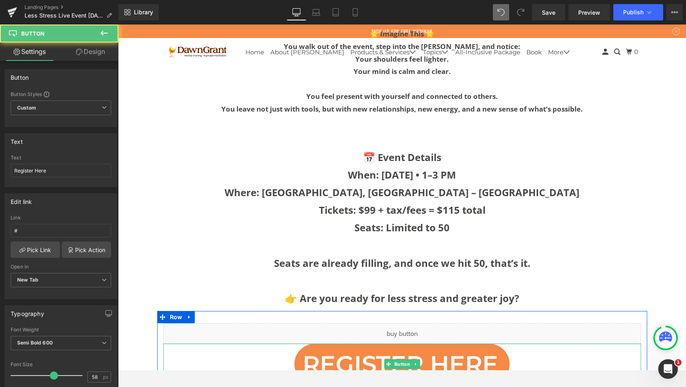
drag, startPoint x: 156, startPoint y: 180, endPoint x: 336, endPoint y: 336, distance: 238.3
click at [336, 359] on span "Register Here" at bounding box center [401, 364] width 196 height 11
click at [327, 323] on div "Liquid" at bounding box center [402, 333] width 478 height 20
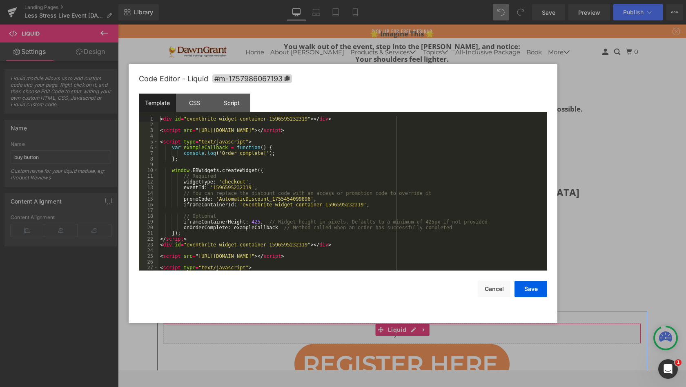
click at [411, 327] on icon at bounding box center [414, 330] width 6 height 6
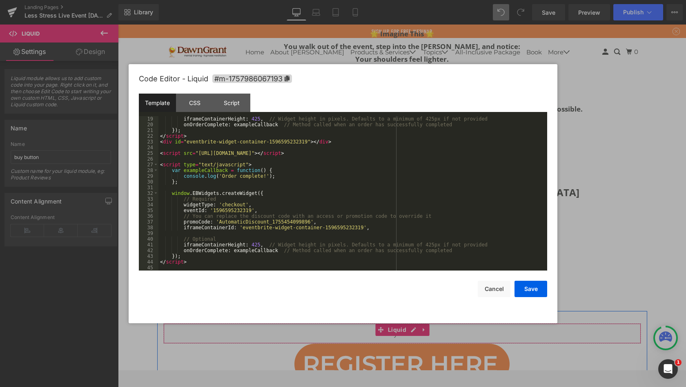
scroll to position [103, 0]
drag, startPoint x: 218, startPoint y: 311, endPoint x: 87, endPoint y: 242, distance: 147.7
click at [205, 266] on div "iframeContainerHeight : 425 , // Widget height in pixels. Defaults to a minimum…" at bounding box center [352, 199] width 386 height 166
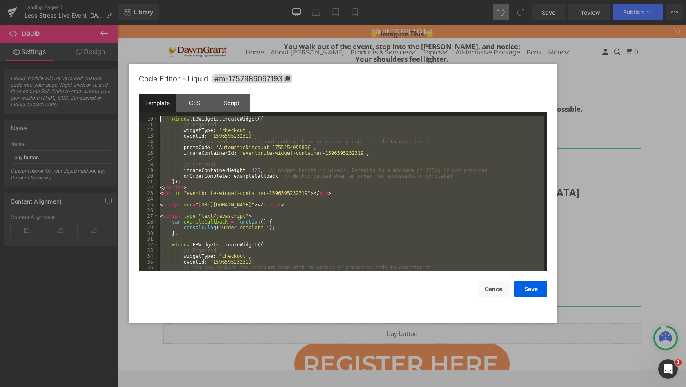
scroll to position [0, 0]
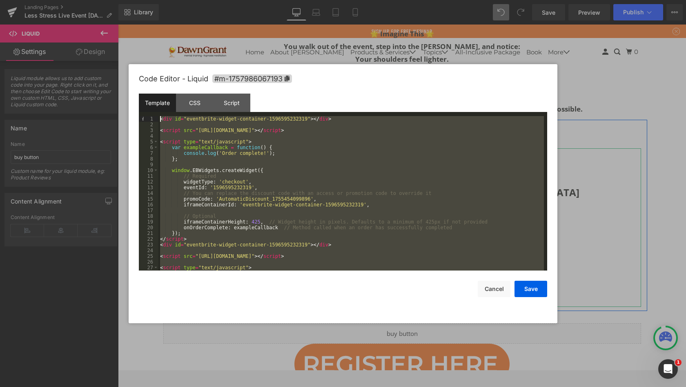
drag, startPoint x: 87, startPoint y: 242, endPoint x: 117, endPoint y: 61, distance: 183.0
click at [117, 61] on body "Liquid You are previewing how the will restyle your page. You can not edit Elem…" at bounding box center [343, 193] width 686 height 387
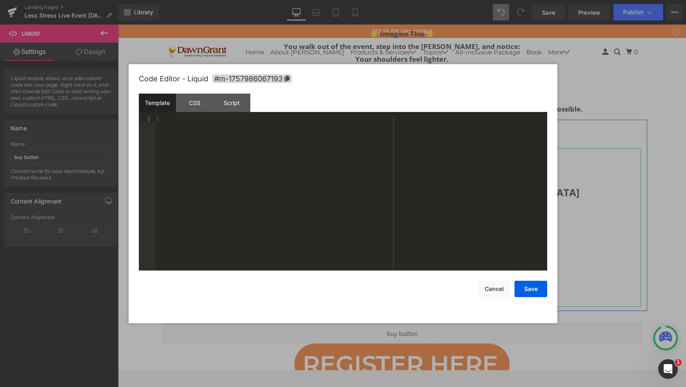
click at [193, 103] on div "CSS" at bounding box center [194, 103] width 37 height 18
drag, startPoint x: 117, startPoint y: 61, endPoint x: 491, endPoint y: 285, distance: 435.5
click at [491, 285] on button "Cancel" at bounding box center [494, 289] width 33 height 16
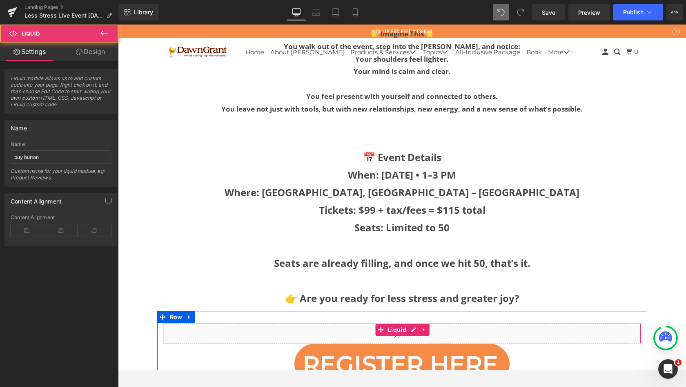
drag, startPoint x: 609, startPoint y: 309, endPoint x: 430, endPoint y: 299, distance: 179.2
click at [430, 323] on div "Liquid" at bounding box center [402, 333] width 478 height 20
drag, startPoint x: 430, startPoint y: 299, endPoint x: 422, endPoint y: 303, distance: 8.8
click at [422, 327] on icon at bounding box center [425, 330] width 6 height 6
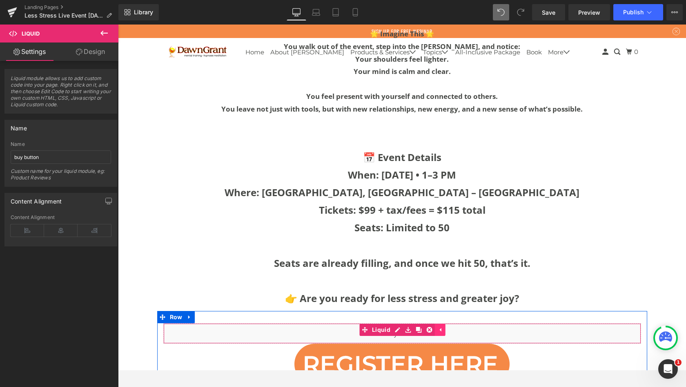
click at [427, 327] on icon at bounding box center [430, 330] width 6 height 6
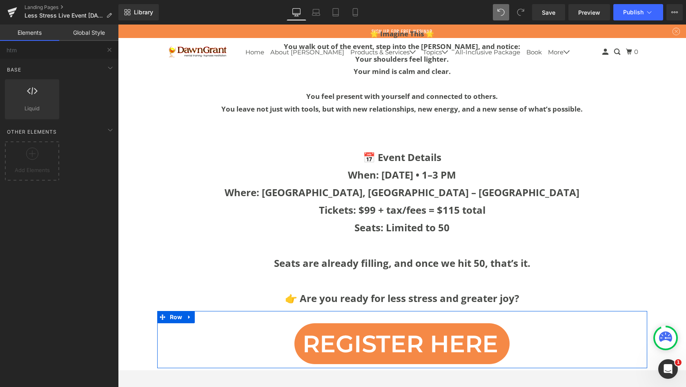
scroll to position [4514, 565]
drag, startPoint x: 304, startPoint y: 278, endPoint x: 89, endPoint y: 49, distance: 314.2
click at [89, 49] on input "htm" at bounding box center [50, 50] width 100 height 18
type input "h"
type input "embed"
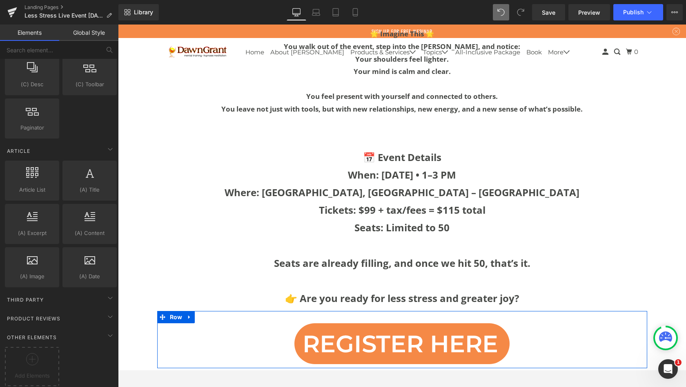
scroll to position [1388, 0]
drag, startPoint x: 73, startPoint y: 271, endPoint x: 108, endPoint y: 333, distance: 71.0
click at [108, 333] on icon at bounding box center [110, 335] width 10 height 10
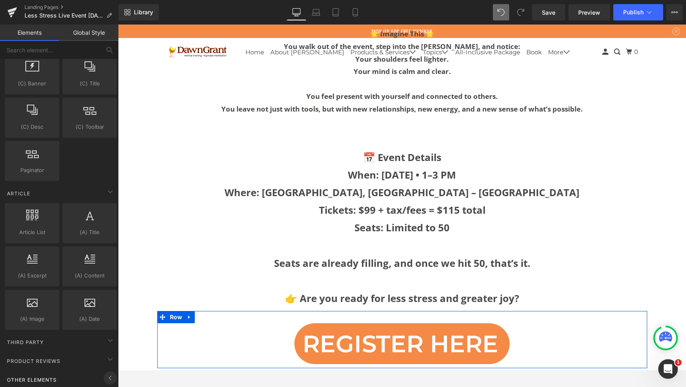
scroll to position [1345, 0]
drag, startPoint x: 108, startPoint y: 333, endPoint x: 63, endPoint y: 49, distance: 286.8
click at [63, 49] on input "text" at bounding box center [50, 50] width 100 height 18
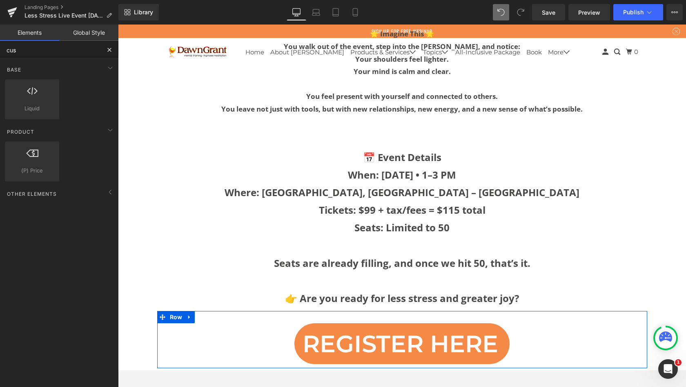
scroll to position [0, 0]
type input "custom code"
click at [111, 134] on icon at bounding box center [110, 130] width 10 height 10
click at [108, 131] on icon at bounding box center [110, 130] width 10 height 10
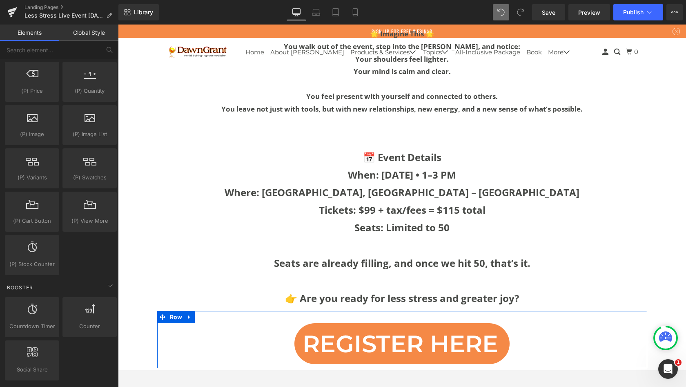
scroll to position [798, 0]
drag, startPoint x: 71, startPoint y: 256, endPoint x: 53, endPoint y: 48, distance: 208.3
click at [53, 48] on input "text" at bounding box center [50, 50] width 100 height 18
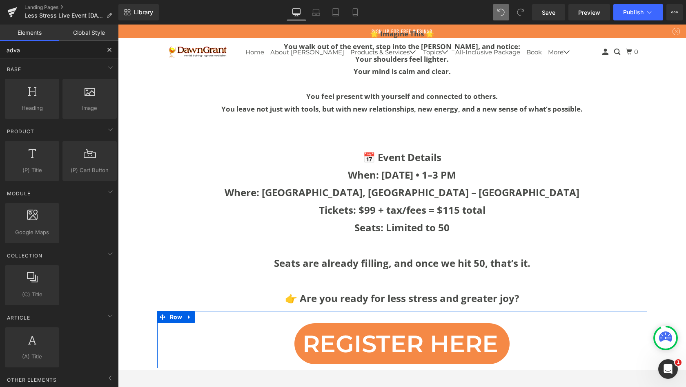
scroll to position [0, 0]
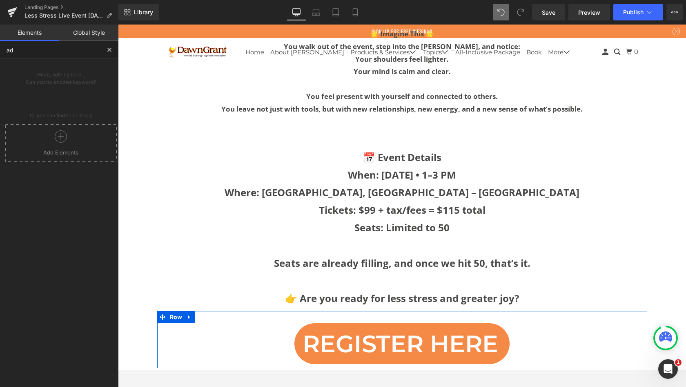
type input "a"
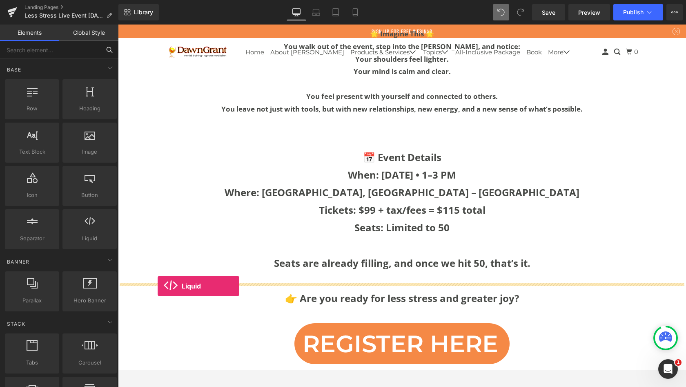
drag, startPoint x: 171, startPoint y: 73, endPoint x: 157, endPoint y: 286, distance: 213.3
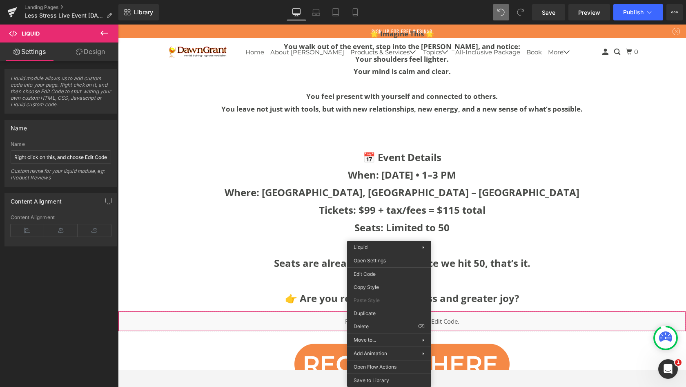
click at [387, 0] on div "Liquid You are previewing how the will restyle your page. You can not edit Elem…" at bounding box center [343, 0] width 686 height 0
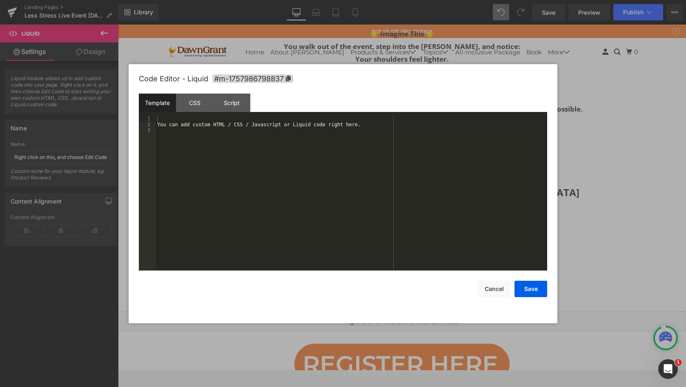
scroll to position [4534, 565]
drag, startPoint x: 39, startPoint y: 261, endPoint x: 230, endPoint y: 116, distance: 239.1
click at [230, 116] on div "You can add custom HTML / CSS / Javascript or Liquid code right here." at bounding box center [352, 199] width 392 height 166
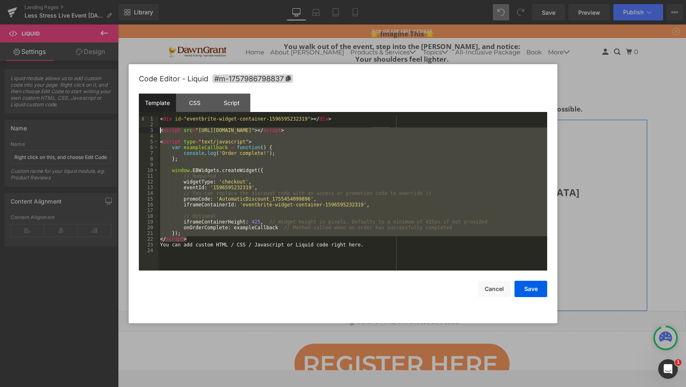
drag, startPoint x: 112, startPoint y: 92, endPoint x: 154, endPoint y: 131, distance: 57.8
click at [154, 131] on pre "1 2 3 4 5 6 7 8 9 10 11 12 13 14 15 16 17 18 19 20 21 22 23 24 < div id = "even…" at bounding box center [343, 193] width 409 height 154
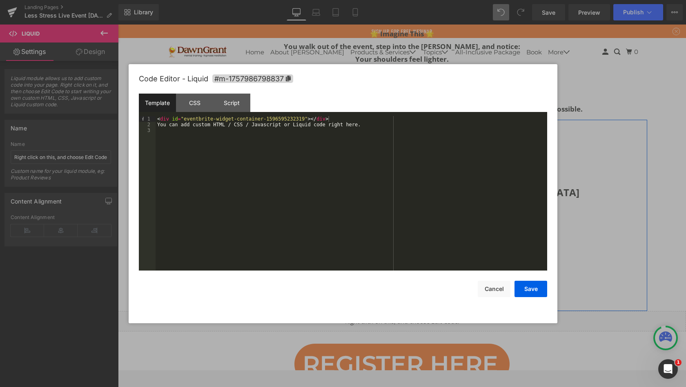
click at [232, 100] on div "Script" at bounding box center [231, 103] width 37 height 18
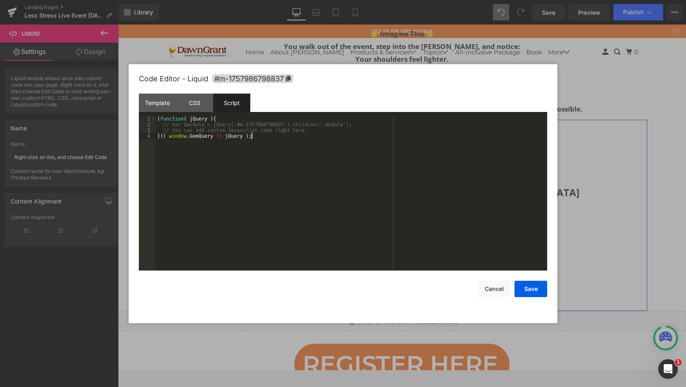
click at [264, 137] on div "( function ( jQuery ) { // var $module = jQuery('#m-1757986798837').children('.…" at bounding box center [352, 199] width 392 height 166
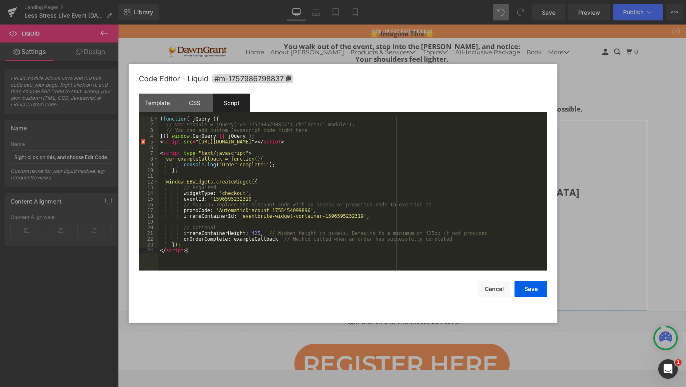
click at [534, 285] on button "Save" at bounding box center [531, 289] width 33 height 16
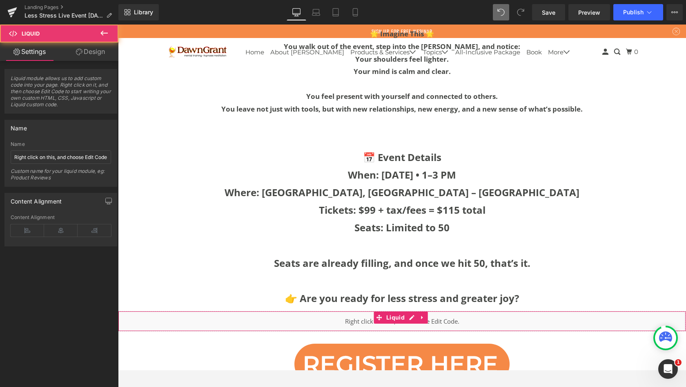
click at [460, 311] on div "Liquid" at bounding box center [402, 321] width 568 height 20
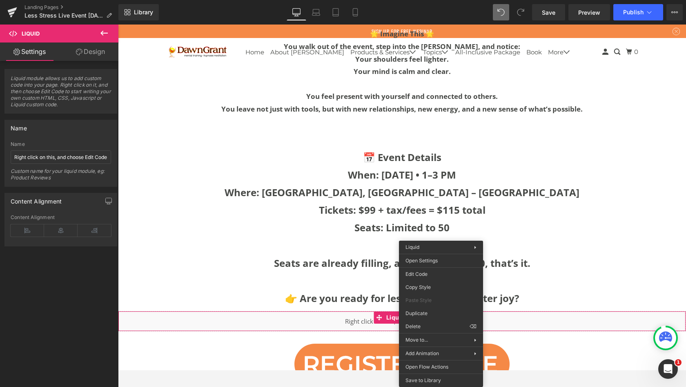
click at [425, 0] on div "Liquid You are previewing how the will restyle your page. You can not edit Elem…" at bounding box center [343, 0] width 686 height 0
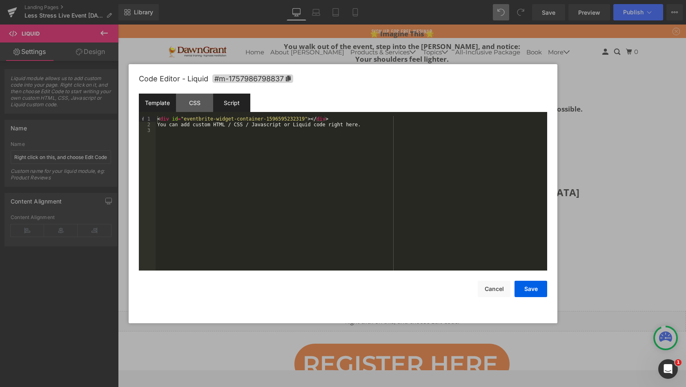
drag, startPoint x: 154, startPoint y: 131, endPoint x: 231, endPoint y: 99, distance: 83.3
click at [231, 99] on div "Script" at bounding box center [231, 103] width 37 height 18
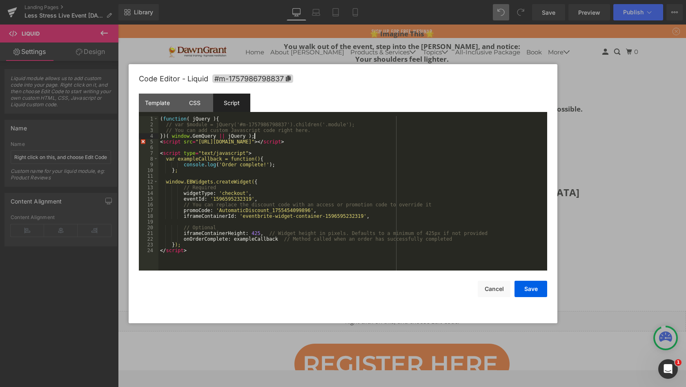
click at [270, 136] on div "( function ( jQuery ) { // var $module = jQuery('#m-1757986798837').children('.…" at bounding box center [353, 199] width 389 height 166
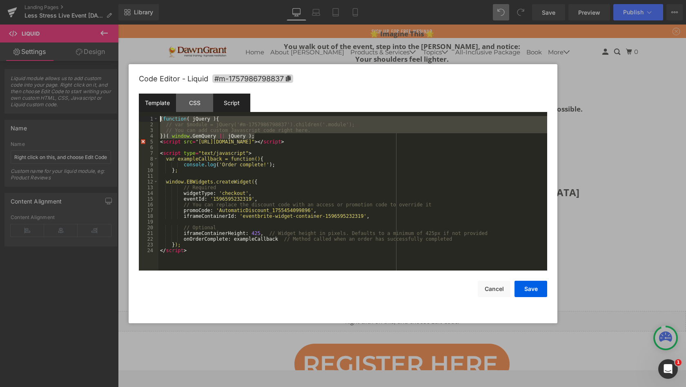
drag, startPoint x: 231, startPoint y: 99, endPoint x: 142, endPoint y: 100, distance: 88.7
click at [142, 100] on div "Template CSS Script Data 1 2 3 < div id = "eventbrite-widget-container-15965952…" at bounding box center [343, 182] width 409 height 177
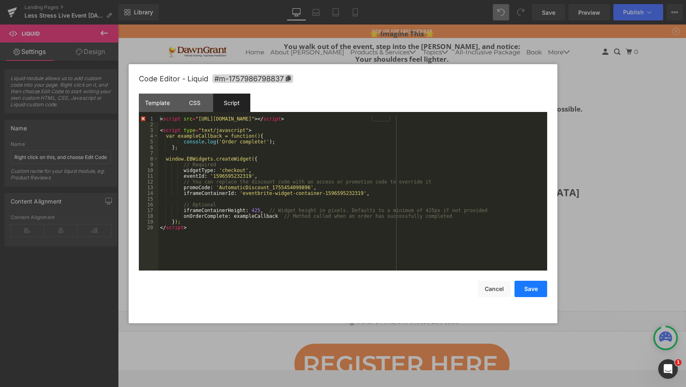
drag, startPoint x: 142, startPoint y: 100, endPoint x: 529, endPoint y: 288, distance: 430.1
click at [529, 288] on button "Save" at bounding box center [531, 289] width 33 height 16
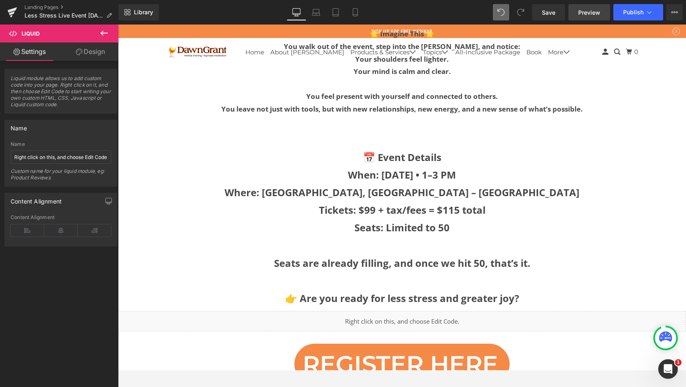
drag, startPoint x: 529, startPoint y: 288, endPoint x: 594, endPoint y: 15, distance: 281.3
click at [594, 15] on span "Preview" at bounding box center [589, 12] width 22 height 9
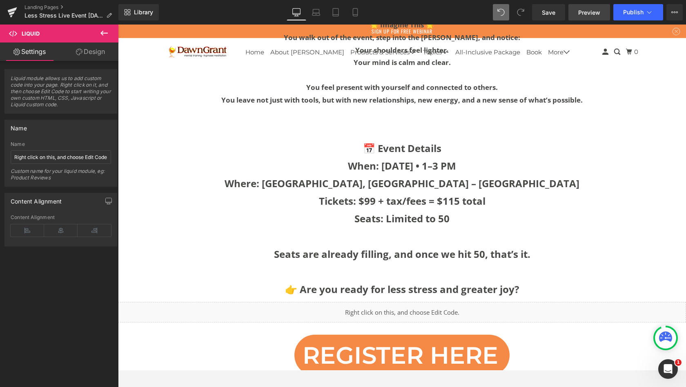
scroll to position [3623, 0]
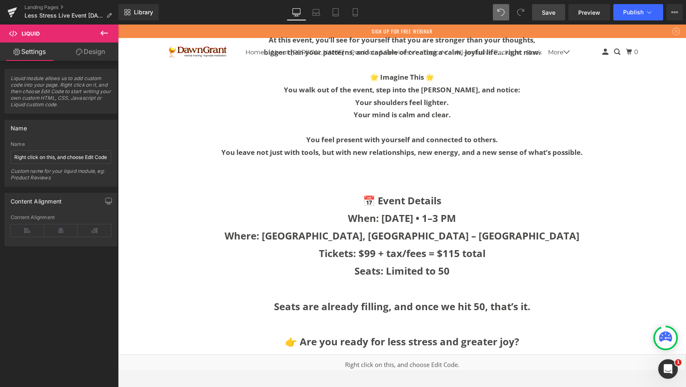
drag, startPoint x: 346, startPoint y: 105, endPoint x: 555, endPoint y: 13, distance: 228.7
click at [555, 13] on span "Save" at bounding box center [548, 12] width 13 height 9
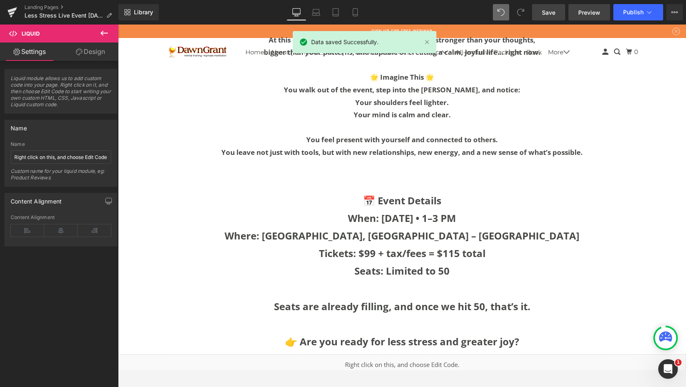
drag, startPoint x: 555, startPoint y: 13, endPoint x: 593, endPoint y: 11, distance: 38.0
click at [593, 11] on span "Preview" at bounding box center [589, 12] width 22 height 9
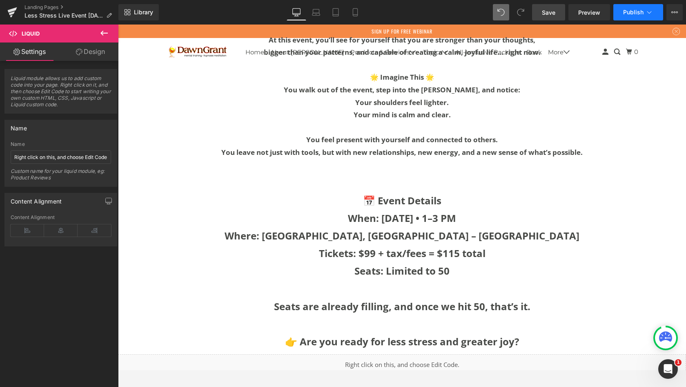
drag, startPoint x: 593, startPoint y: 11, endPoint x: 640, endPoint y: 12, distance: 47.0
click at [640, 12] on span "Publish" at bounding box center [633, 12] width 20 height 7
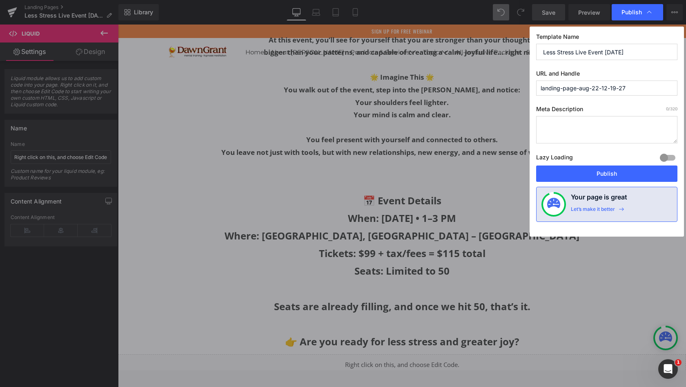
drag, startPoint x: 640, startPoint y: 12, endPoint x: 632, endPoint y: 85, distance: 73.6
click at [632, 85] on input "landing-page-aug-22-12-19-27" at bounding box center [606, 87] width 141 height 15
drag, startPoint x: 632, startPoint y: 85, endPoint x: 537, endPoint y: 84, distance: 94.4
click at [537, 84] on input "landing-page-aug-22-12-19-27" at bounding box center [606, 87] width 141 height 15
drag, startPoint x: 537, startPoint y: 84, endPoint x: 614, endPoint y: 58, distance: 80.9
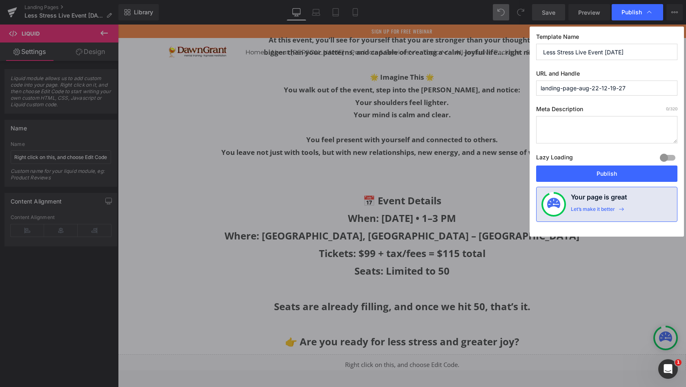
click at [614, 58] on input "Less Stress Live Event [DATE]" at bounding box center [606, 52] width 141 height 16
drag, startPoint x: 614, startPoint y: 58, endPoint x: 521, endPoint y: 51, distance: 92.5
click at [521, 51] on div "Publish Template Name Less Stress Live Event [DATE] URL and Handle landing-page…" at bounding box center [343, 193] width 686 height 387
click at [589, 103] on div "Template Name Less Stress Live Event [DATE] URL and Handle landing-page-aug-22-…" at bounding box center [607, 132] width 154 height 210
drag, startPoint x: 521, startPoint y: 51, endPoint x: 519, endPoint y: 84, distance: 32.3
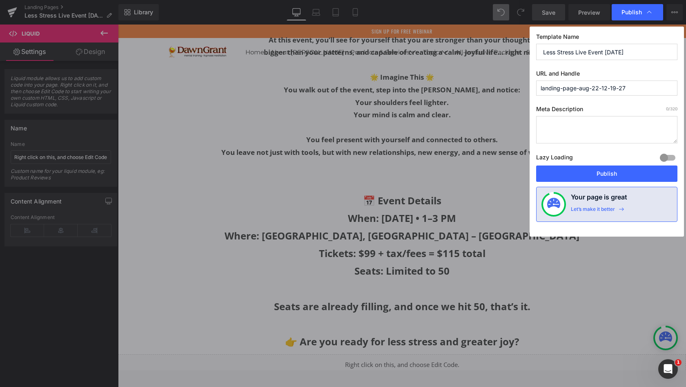
click at [519, 84] on div "Publish Template Name Less Stress Live Event [DATE] URL and Handle landing-page…" at bounding box center [343, 193] width 686 height 387
paste input "Less Stress Live Event [DATE]"
type input "less-stress-live-event-sept-2025"
click at [640, 89] on input "less-stress-live-event-sept-2025" at bounding box center [606, 87] width 141 height 15
drag, startPoint x: 519, startPoint y: 84, endPoint x: 536, endPoint y: 89, distance: 17.8
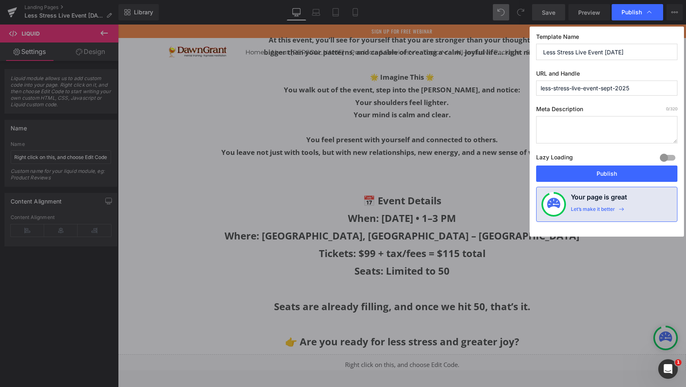
click at [536, 89] on input "less-stress-live-event-sept-2025" at bounding box center [606, 87] width 141 height 15
drag, startPoint x: 536, startPoint y: 89, endPoint x: 532, endPoint y: 53, distance: 36.2
click at [532, 53] on div "Template Name Less Stress Live Event [DATE] URL and Handle Page handle is alrea…" at bounding box center [607, 132] width 154 height 210
drag, startPoint x: 532, startPoint y: 53, endPoint x: 550, endPoint y: 89, distance: 40.4
click at [550, 89] on input "text" at bounding box center [606, 87] width 141 height 15
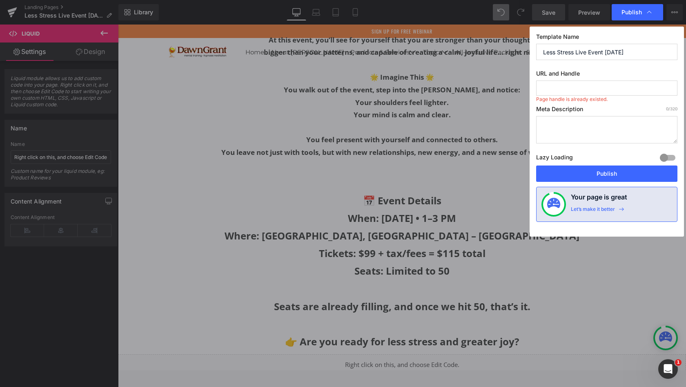
paste input "Less Stress Live Event"
type input "less-stress-live-event"
click at [598, 172] on button "Publish" at bounding box center [606, 173] width 141 height 16
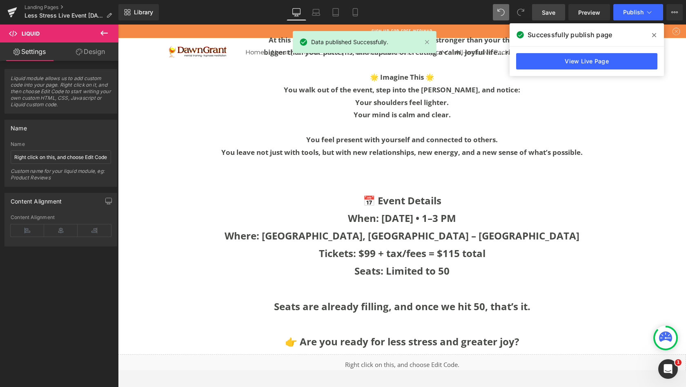
click at [584, 60] on link "View Live Page" at bounding box center [586, 61] width 141 height 16
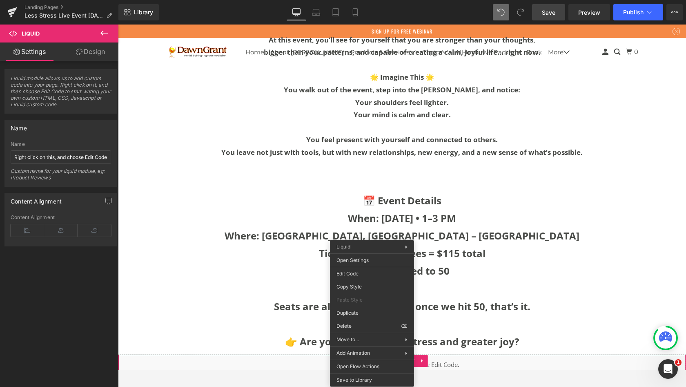
drag, startPoint x: 668, startPoint y: 114, endPoint x: 372, endPoint y: 334, distance: 369.0
click at [357, 0] on div "Liquid You are previewing how the will restyle your page. You can not edit Elem…" at bounding box center [343, 0] width 686 height 0
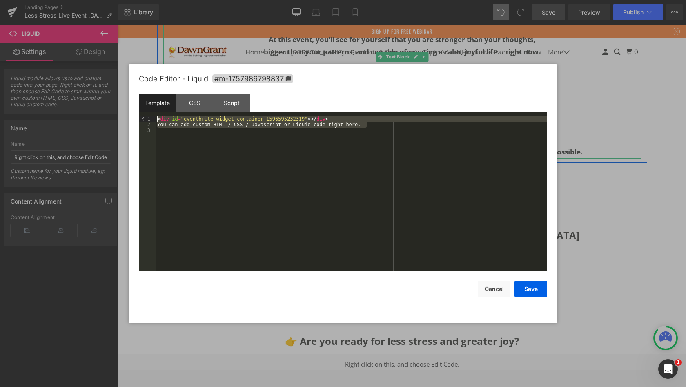
drag, startPoint x: 254, startPoint y: 310, endPoint x: 150, endPoint y: 112, distance: 223.5
click at [150, 112] on div "Template CSS Script Data 1 2 3 < div id = "eventbrite-widget-container-15965952…" at bounding box center [343, 182] width 409 height 177
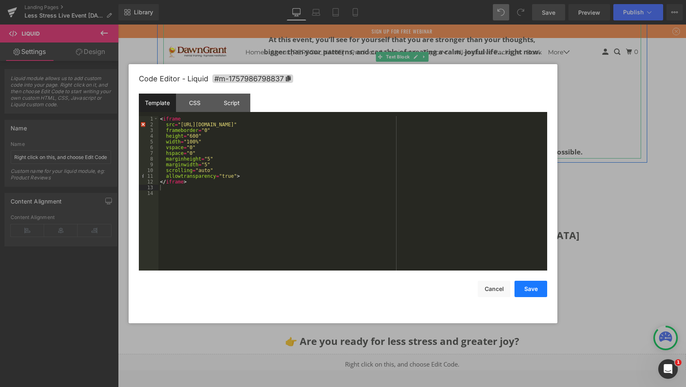
drag, startPoint x: 150, startPoint y: 112, endPoint x: 534, endPoint y: 290, distance: 422.9
click at [534, 290] on button "Save" at bounding box center [531, 289] width 33 height 16
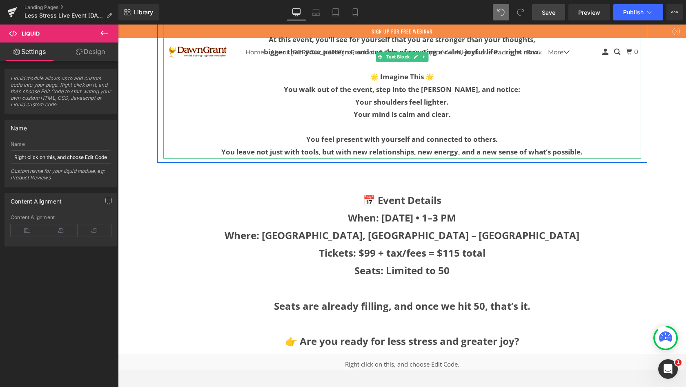
click at [633, 12] on span "Publish" at bounding box center [633, 12] width 20 height 7
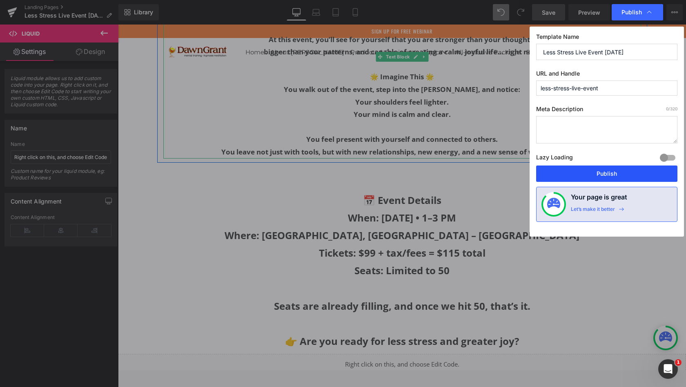
drag, startPoint x: 534, startPoint y: 290, endPoint x: 585, endPoint y: 172, distance: 128.6
click at [585, 172] on button "Publish" at bounding box center [606, 173] width 141 height 16
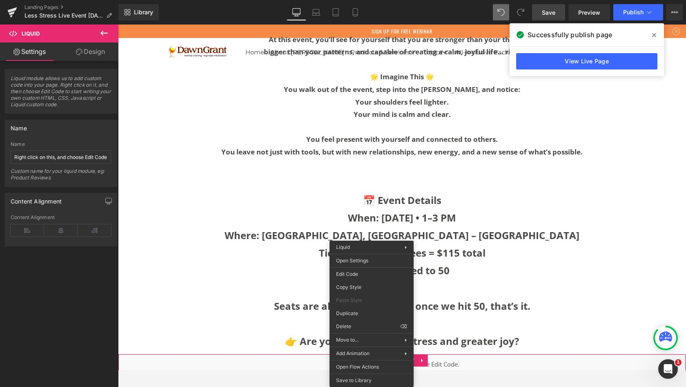
click at [358, 0] on div "Liquid You are previewing how the will restyle your page. You can not edit Elem…" at bounding box center [343, 0] width 686 height 0
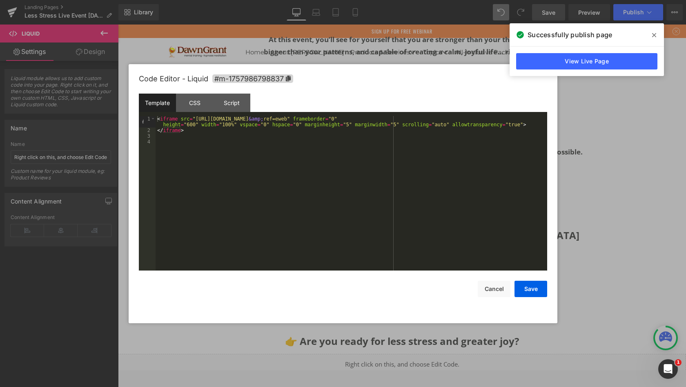
click at [227, 98] on div "Script" at bounding box center [231, 103] width 37 height 18
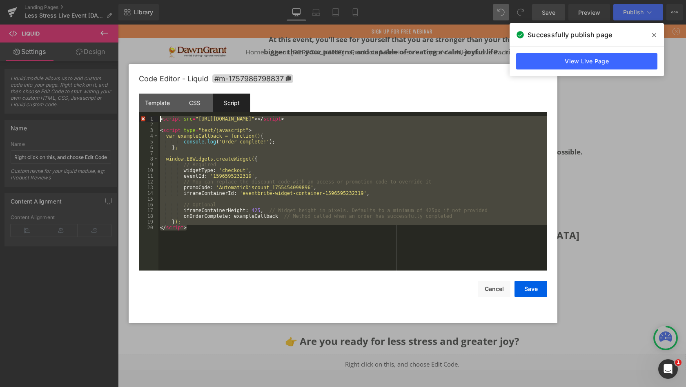
drag, startPoint x: 585, startPoint y: 172, endPoint x: 133, endPoint y: 83, distance: 460.2
click at [133, 83] on div "Code Editor - Liquid #m-1757986798837 Template CSS Script Data 1 2 3 4 < iframe…" at bounding box center [343, 193] width 429 height 259
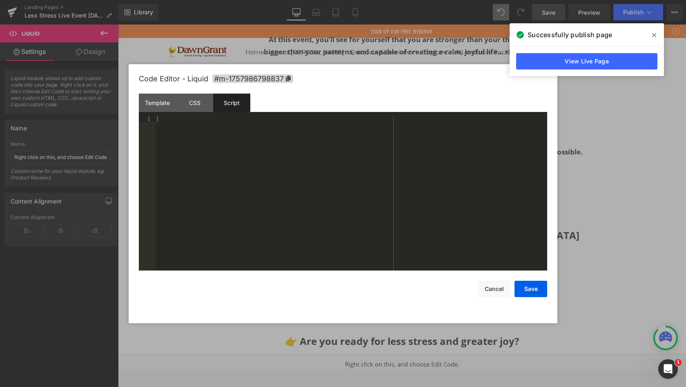
click at [197, 100] on div "CSS" at bounding box center [194, 103] width 37 height 18
click at [157, 102] on div "Template" at bounding box center [157, 103] width 37 height 18
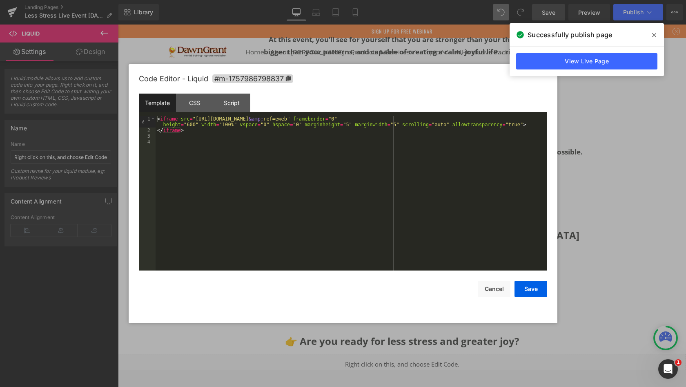
click at [195, 105] on div "CSS" at bounding box center [194, 103] width 37 height 18
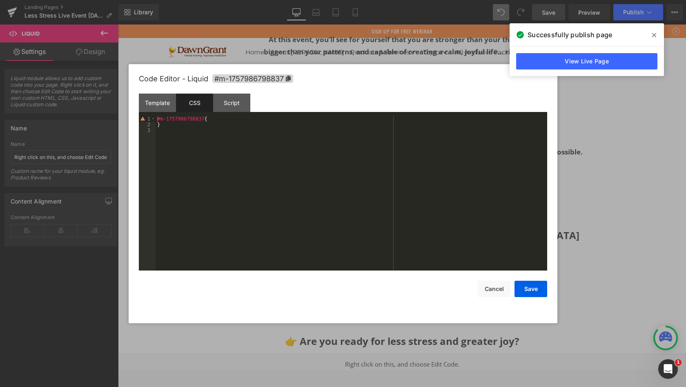
click at [490, 288] on button "Cancel" at bounding box center [494, 289] width 33 height 16
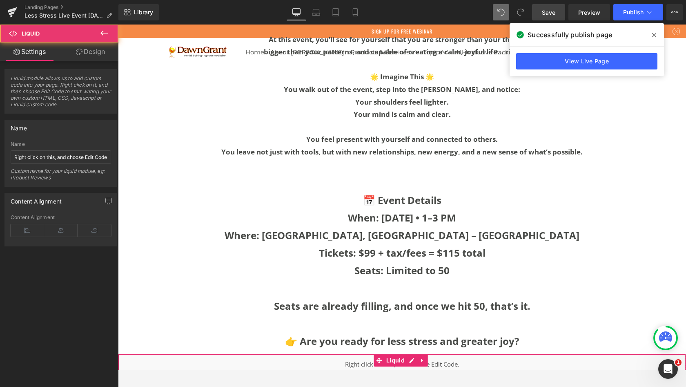
drag, startPoint x: 251, startPoint y: 107, endPoint x: 424, endPoint y: 342, distance: 291.7
click at [424, 354] on div "Liquid" at bounding box center [402, 364] width 568 height 20
click at [423, 357] on icon at bounding box center [423, 360] width 6 height 6
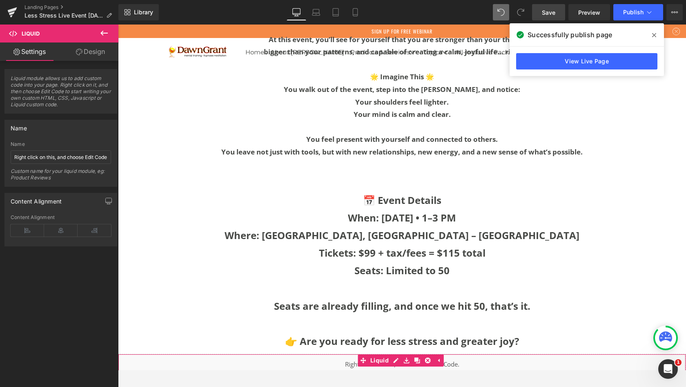
click at [426, 357] on icon at bounding box center [428, 360] width 6 height 6
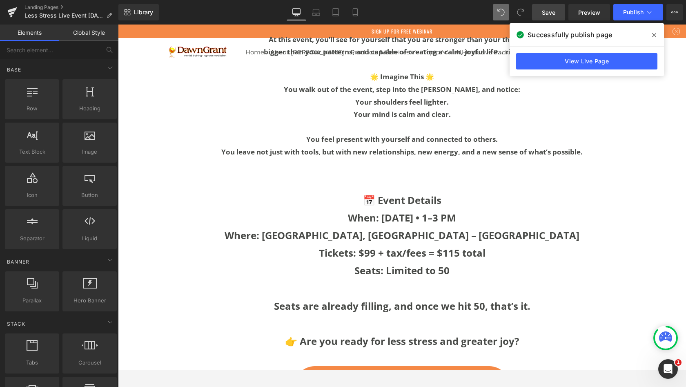
scroll to position [4514, 565]
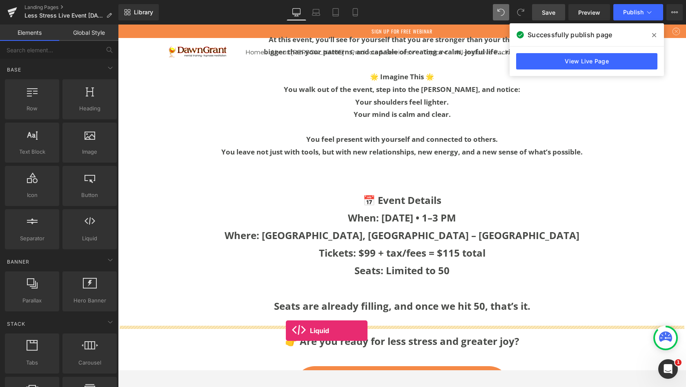
drag, startPoint x: 424, startPoint y: 342, endPoint x: 286, endPoint y: 330, distance: 138.2
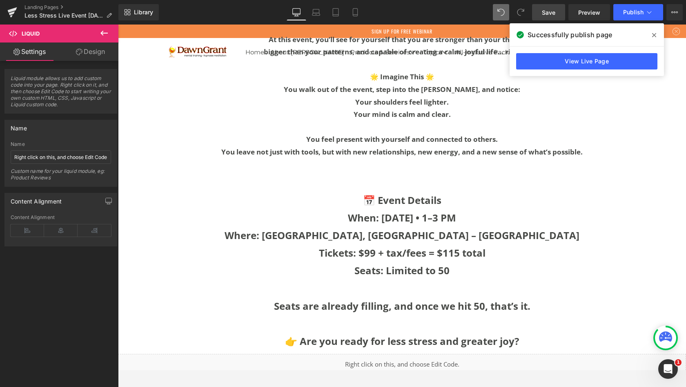
scroll to position [4534, 565]
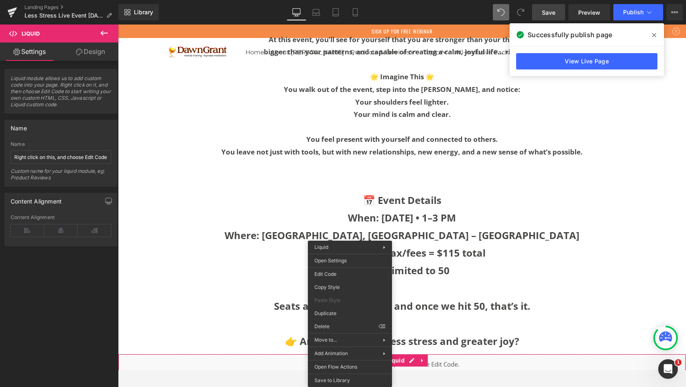
click at [330, 0] on div "Liquid You are previewing how the will restyle your page. You can not edit Elem…" at bounding box center [343, 0] width 686 height 0
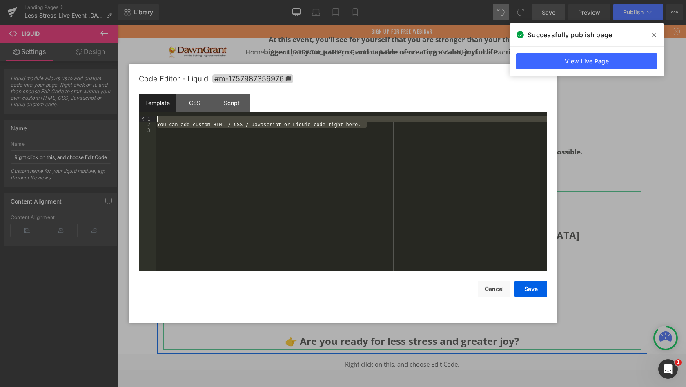
drag, startPoint x: 212, startPoint y: 251, endPoint x: 169, endPoint y: 113, distance: 144.7
click at [169, 113] on div "Template CSS Script Data 1 2 3 You can add custom HTML / CSS / Javascript or Li…" at bounding box center [343, 182] width 409 height 177
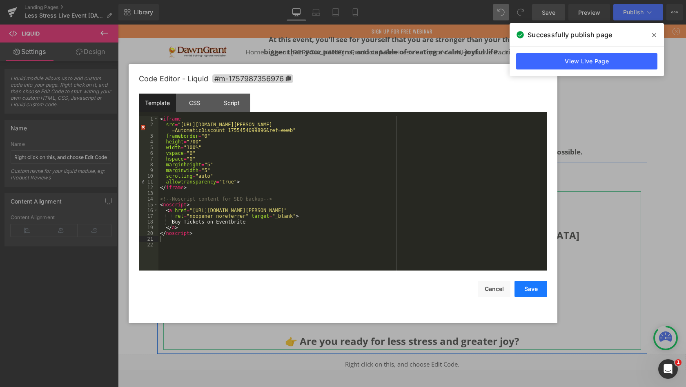
drag, startPoint x: 169, startPoint y: 113, endPoint x: 527, endPoint y: 288, distance: 398.7
click at [527, 288] on button "Save" at bounding box center [531, 289] width 33 height 16
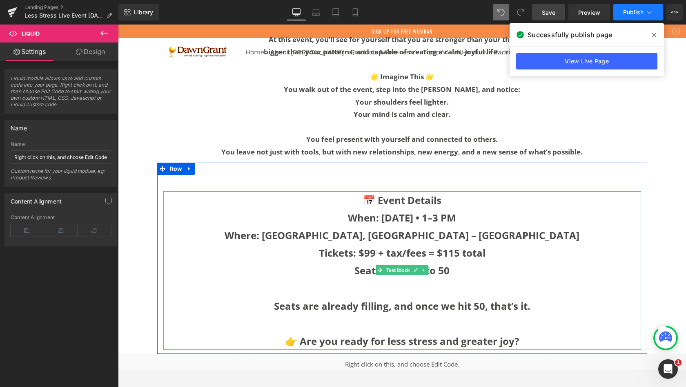
drag, startPoint x: 527, startPoint y: 288, endPoint x: 630, endPoint y: 12, distance: 293.7
click at [630, 12] on span "Publish" at bounding box center [633, 12] width 20 height 7
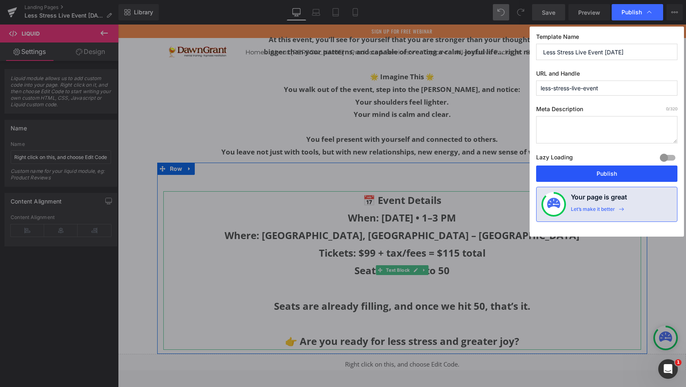
drag, startPoint x: 630, startPoint y: 12, endPoint x: 608, endPoint y: 176, distance: 165.2
click at [608, 176] on button "Publish" at bounding box center [606, 173] width 141 height 16
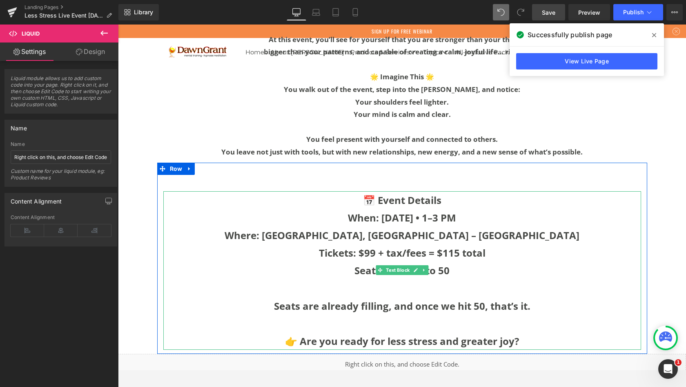
click at [601, 63] on link "View Live Page" at bounding box center [586, 61] width 141 height 16
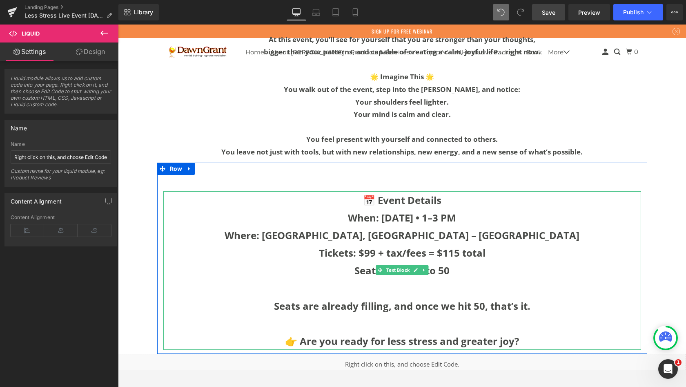
scroll to position [3733, 0]
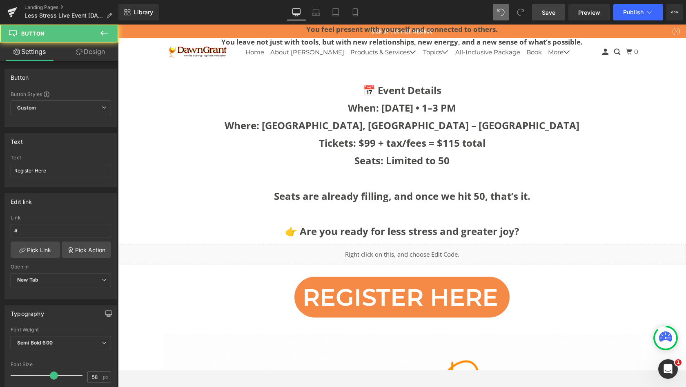
click at [383, 277] on div "Register Here Button" at bounding box center [402, 297] width 478 height 41
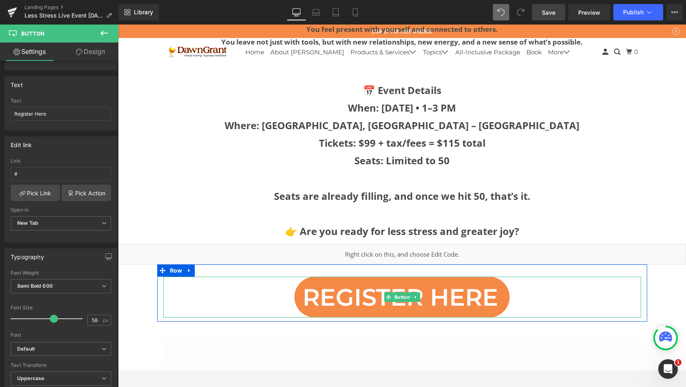
scroll to position [44, 0]
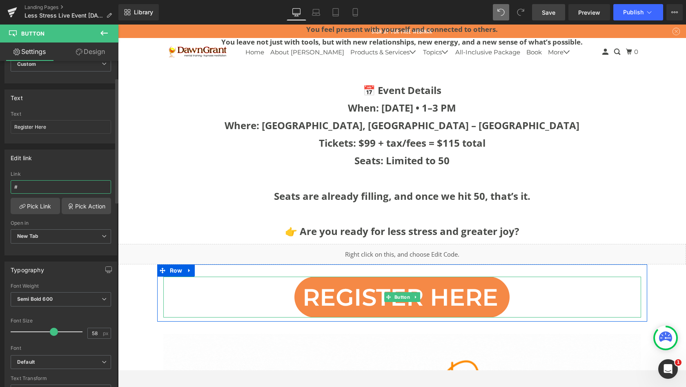
drag, startPoint x: 67, startPoint y: 315, endPoint x: 36, endPoint y: 183, distance: 134.7
click at [36, 183] on input "#" at bounding box center [61, 186] width 100 height 13
drag, startPoint x: 36, startPoint y: 183, endPoint x: 5, endPoint y: 187, distance: 31.2
click at [5, 187] on div "# Link # Pick Link Pick Action Current Tab New Tab Open in New Tab Current Tab …" at bounding box center [61, 213] width 112 height 84
paste input "[URL][DOMAIN_NAME][PERSON_NAME]"
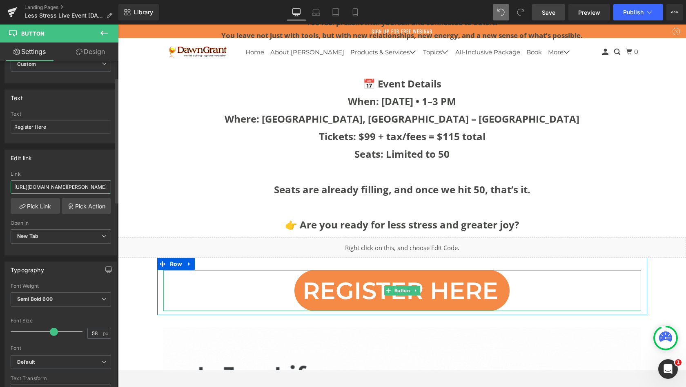
scroll to position [3715, 0]
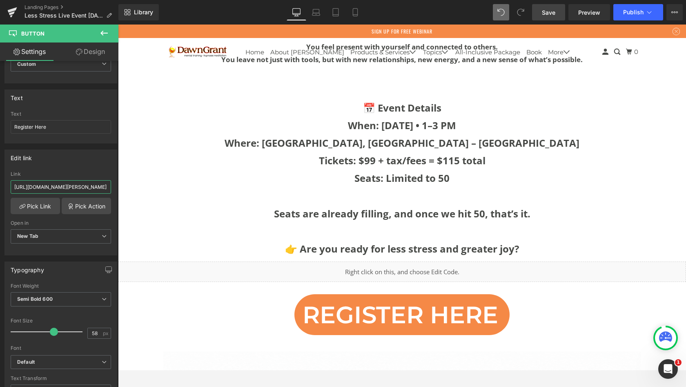
type input "[URL][DOMAIN_NAME][PERSON_NAME]"
click at [635, 14] on span "Publish" at bounding box center [633, 12] width 20 height 7
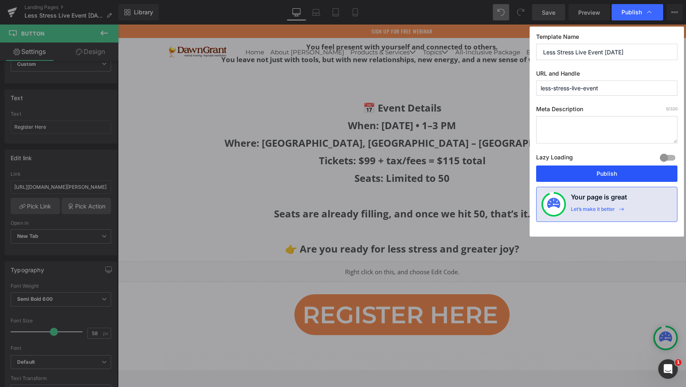
drag, startPoint x: 486, startPoint y: 115, endPoint x: 616, endPoint y: 174, distance: 142.6
click at [616, 174] on button "Publish" at bounding box center [606, 173] width 141 height 16
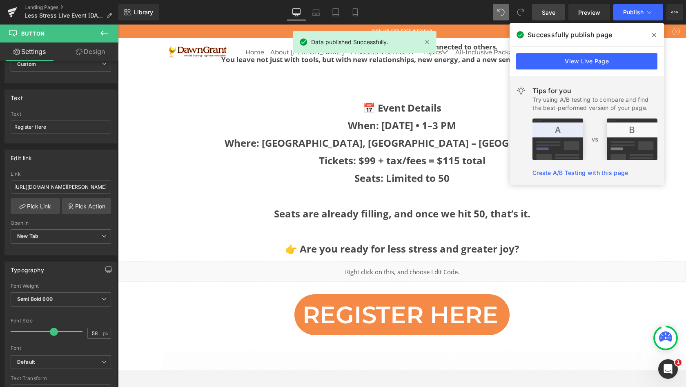
click at [583, 63] on link "View Live Page" at bounding box center [586, 61] width 141 height 16
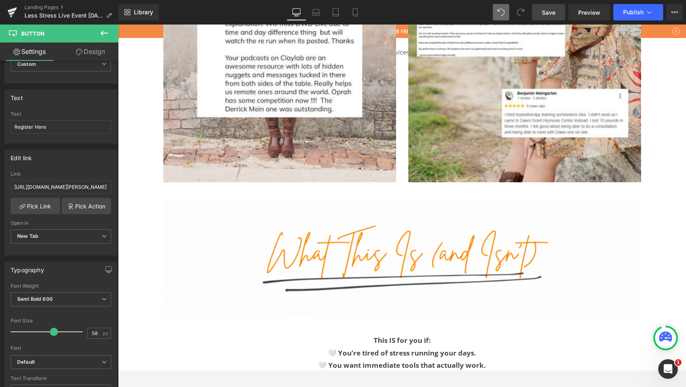
scroll to position [2100, 0]
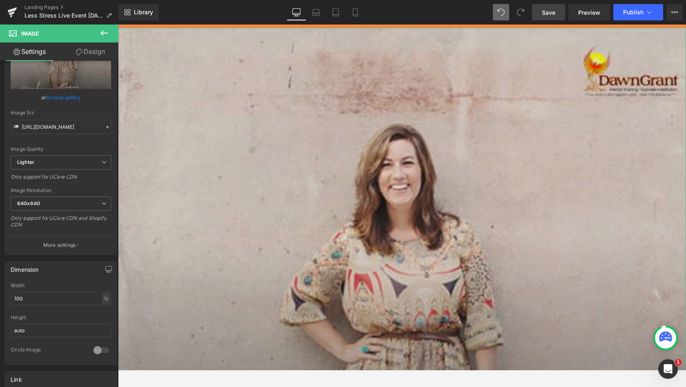
scroll to position [51, 0]
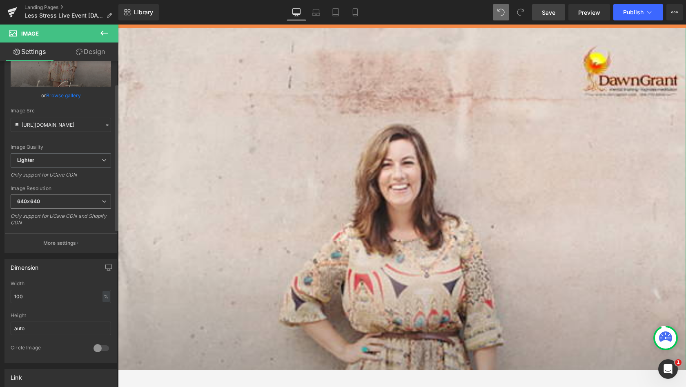
drag, startPoint x: 106, startPoint y: 203, endPoint x: 100, endPoint y: 199, distance: 6.9
click at [102, 199] on icon at bounding box center [104, 201] width 5 height 5
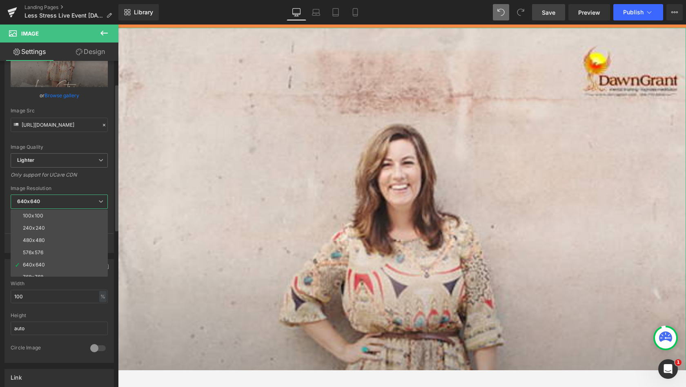
click at [38, 250] on div "576x576" at bounding box center [33, 253] width 20 height 6
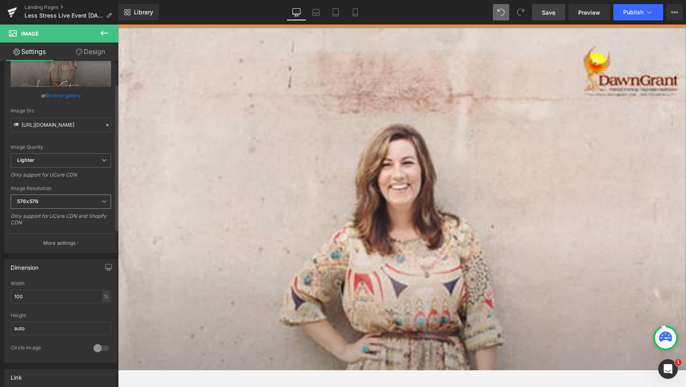
drag, startPoint x: 38, startPoint y: 250, endPoint x: 63, endPoint y: 202, distance: 54.3
click at [63, 202] on span "576x576" at bounding box center [61, 201] width 100 height 14
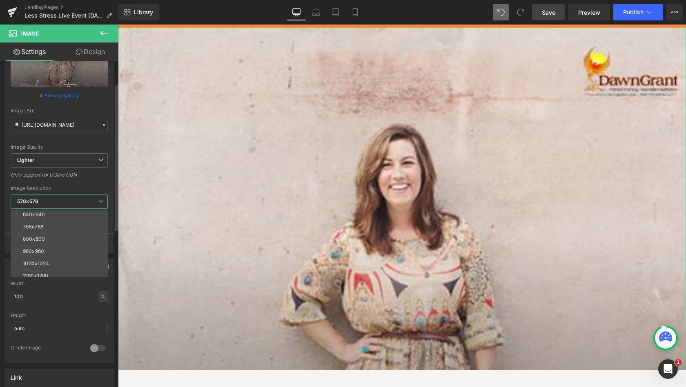
scroll to position [56, 0]
click at [42, 256] on div "1024x1024" at bounding box center [36, 258] width 26 height 6
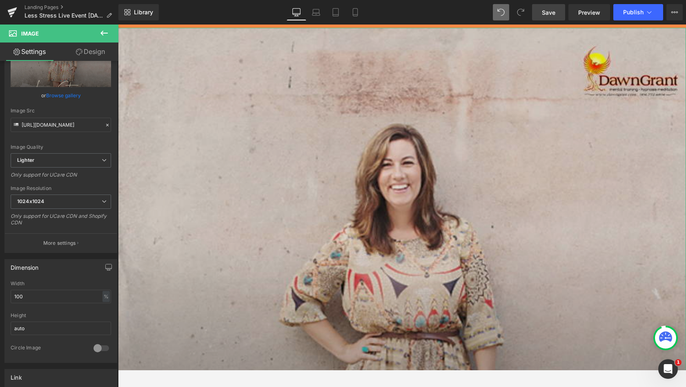
scroll to position [21, 0]
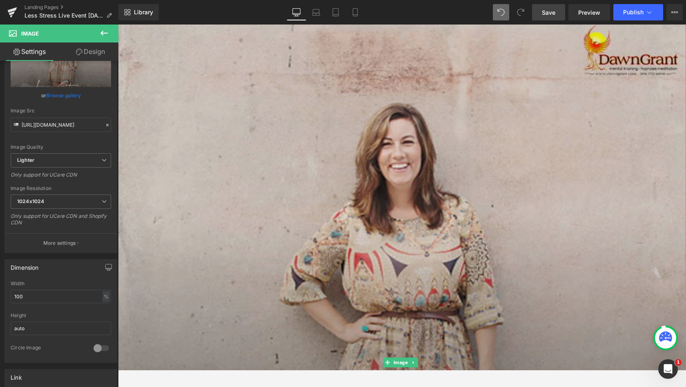
click at [61, 195] on span "1024x1024" at bounding box center [61, 201] width 100 height 14
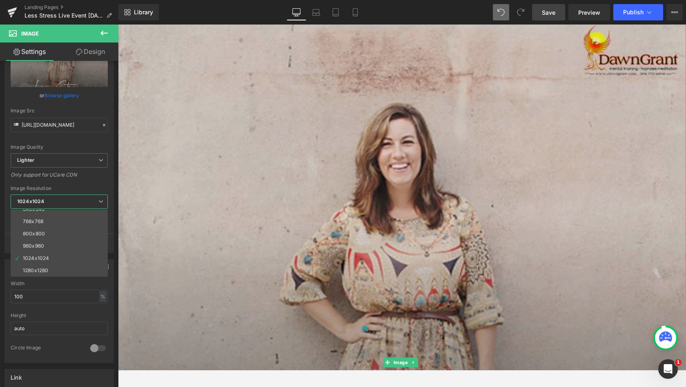
scroll to position [64, 0]
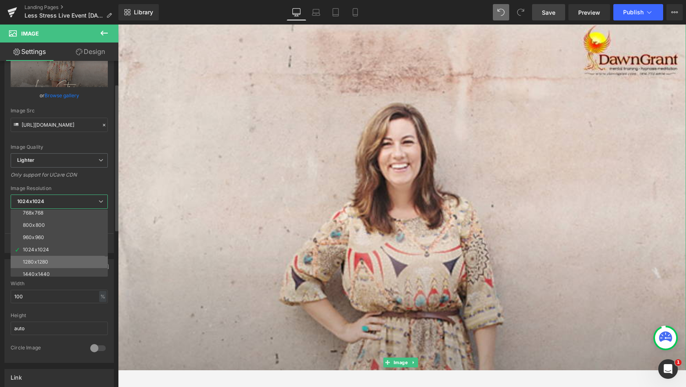
drag, startPoint x: 48, startPoint y: 232, endPoint x: 41, endPoint y: 258, distance: 26.9
click at [41, 259] on div "1280x1280" at bounding box center [35, 262] width 25 height 6
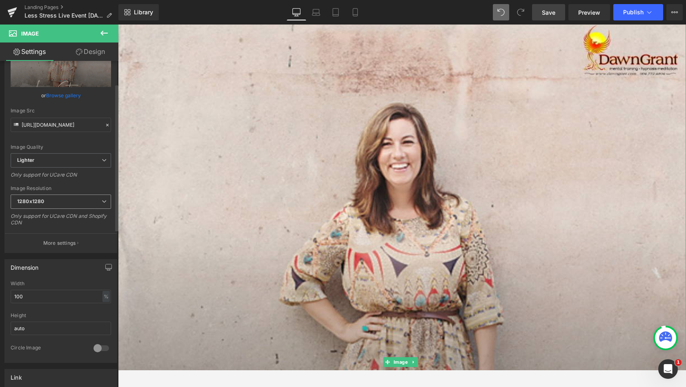
type input "[URL][DOMAIN_NAME]"
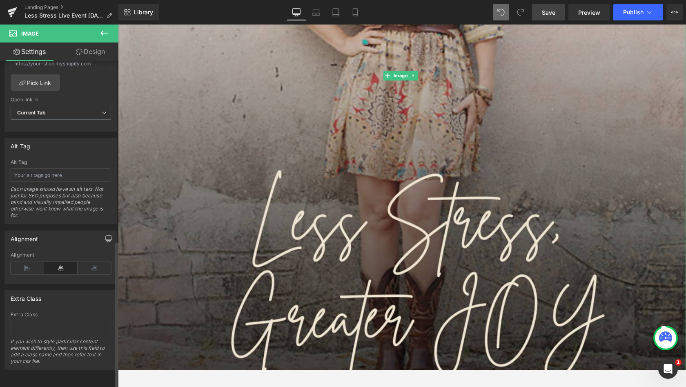
scroll to position [203, 0]
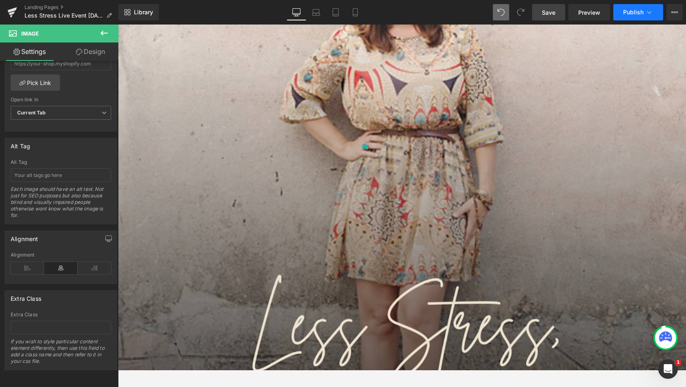
drag, startPoint x: 166, startPoint y: 194, endPoint x: 639, endPoint y: 12, distance: 506.4
click at [639, 12] on span "Publish" at bounding box center [633, 12] width 20 height 7
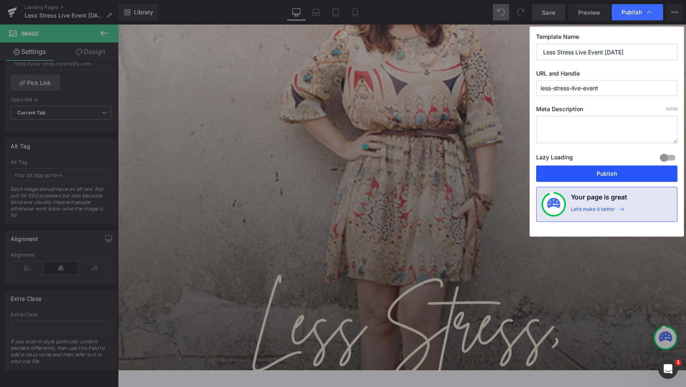
drag, startPoint x: 639, startPoint y: 12, endPoint x: 591, endPoint y: 172, distance: 166.3
click at [591, 172] on button "Publish" at bounding box center [606, 173] width 141 height 16
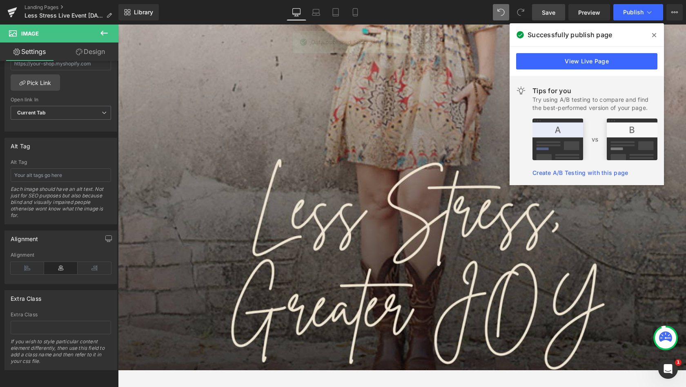
scroll to position [348, 0]
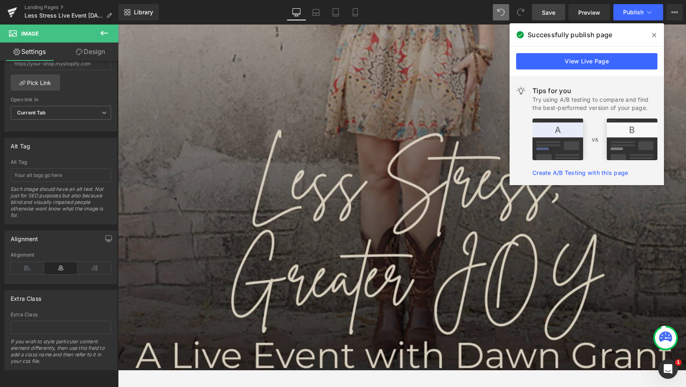
click at [656, 34] on icon at bounding box center [654, 35] width 4 height 4
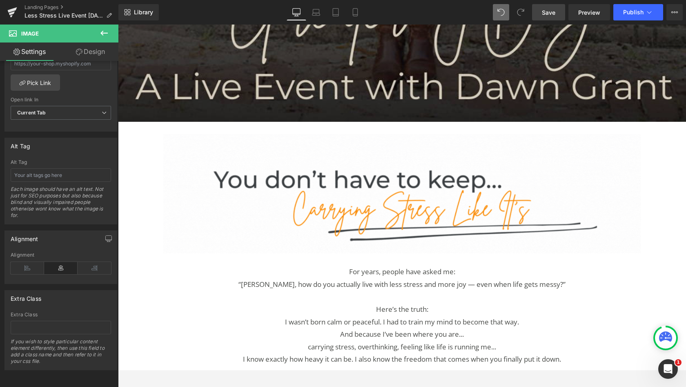
scroll to position [614, 0]
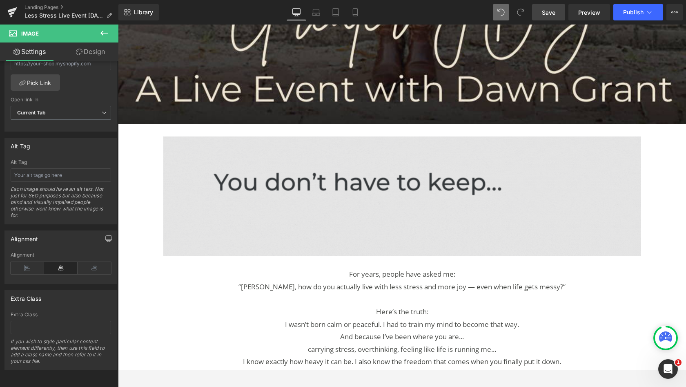
drag, startPoint x: 391, startPoint y: 280, endPoint x: 337, endPoint y: 143, distance: 147.3
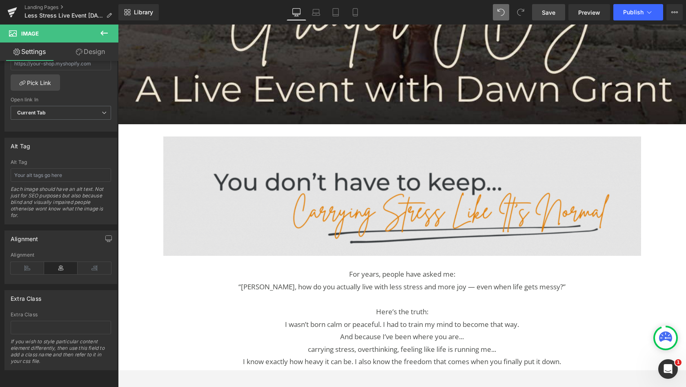
click at [337, 143] on img at bounding box center [402, 196] width 478 height 120
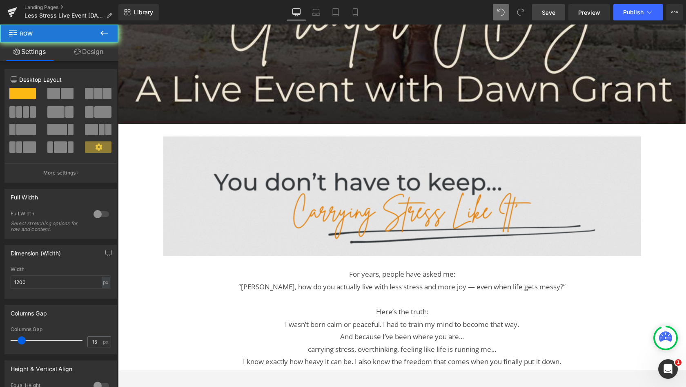
click at [407, 128] on div "Image For years, people have asked me: “[PERSON_NAME], how do you actually live…" at bounding box center [402, 269] width 490 height 290
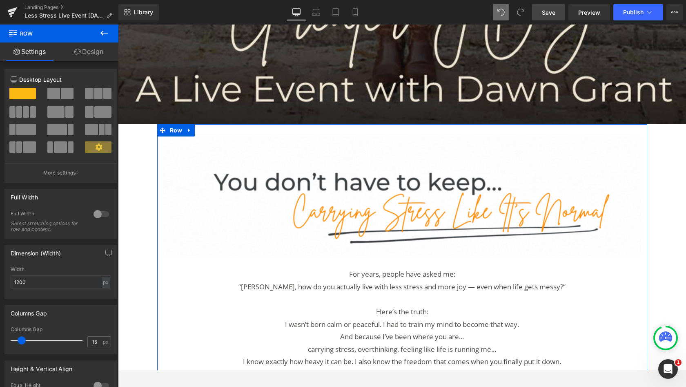
drag, startPoint x: 219, startPoint y: 118, endPoint x: 107, endPoint y: 34, distance: 140.0
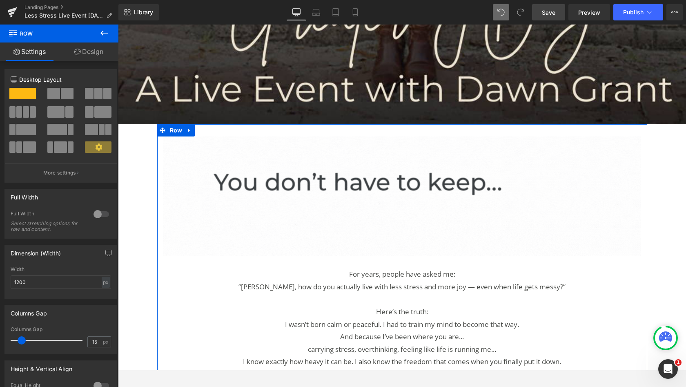
click at [107, 34] on icon at bounding box center [104, 33] width 10 height 10
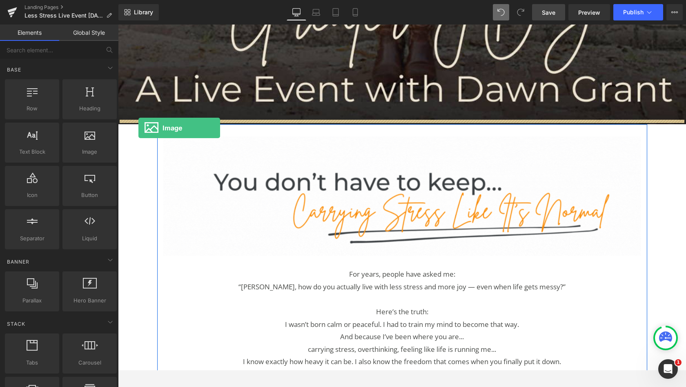
drag, startPoint x: 225, startPoint y: 58, endPoint x: 138, endPoint y: 128, distance: 111.3
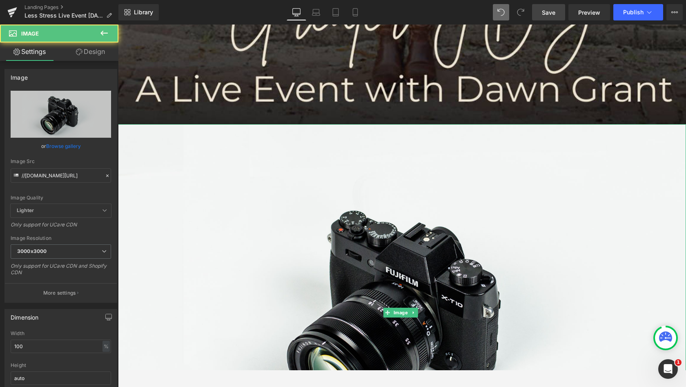
click at [345, 239] on img at bounding box center [402, 312] width 568 height 377
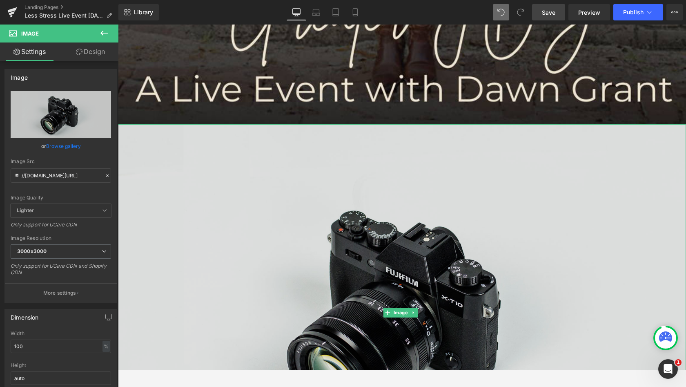
scroll to position [4909, 565]
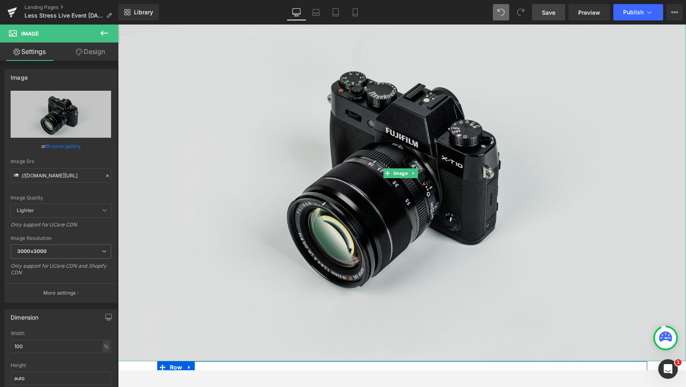
click at [308, 153] on img at bounding box center [402, 173] width 568 height 377
click at [181, 127] on img at bounding box center [402, 173] width 568 height 377
click at [186, 127] on img at bounding box center [402, 173] width 568 height 377
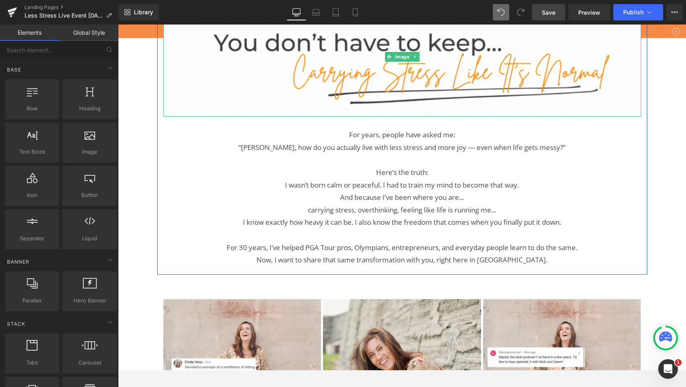
drag, startPoint x: 55, startPoint y: 193, endPoint x: 72, endPoint y: 33, distance: 161.4
click at [72, 33] on link "Global Style" at bounding box center [88, 33] width 59 height 16
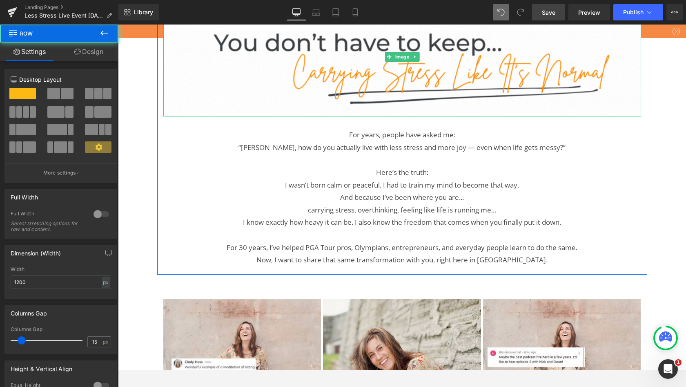
drag, startPoint x: 190, startPoint y: 57, endPoint x: 187, endPoint y: 109, distance: 52.0
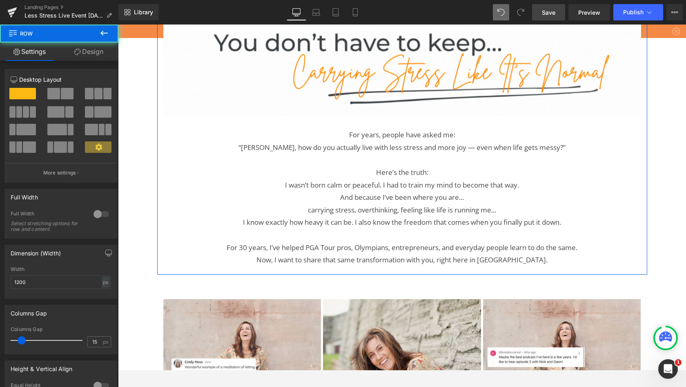
drag, startPoint x: 187, startPoint y: 109, endPoint x: 144, endPoint y: 112, distance: 43.0
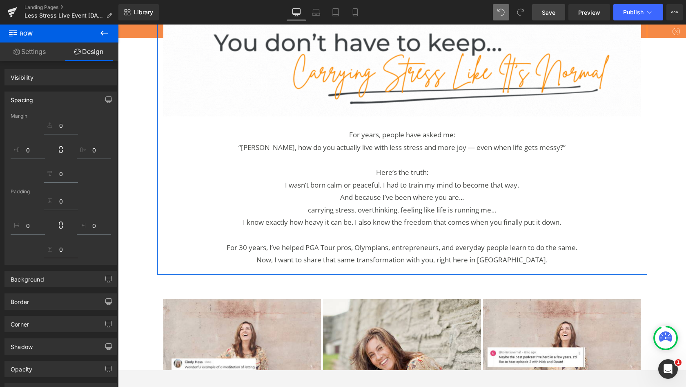
click at [166, 117] on div "Image" at bounding box center [402, 57] width 478 height 120
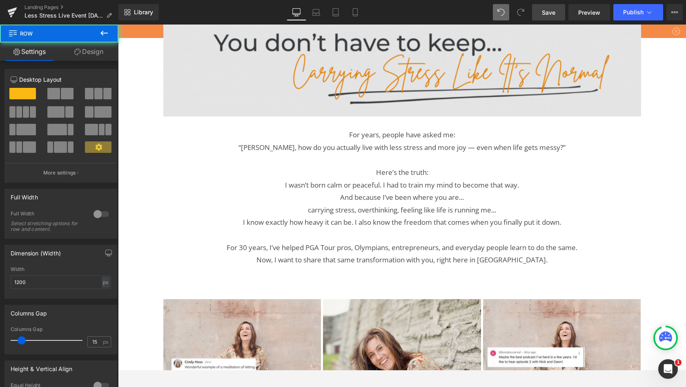
drag, startPoint x: 144, startPoint y: 112, endPoint x: 188, endPoint y: 135, distance: 49.5
click at [160, 127] on div "Image For years, people have asked me: “[PERSON_NAME], how do you actually live…" at bounding box center [402, 133] width 490 height 273
click at [188, 117] on img at bounding box center [402, 57] width 478 height 120
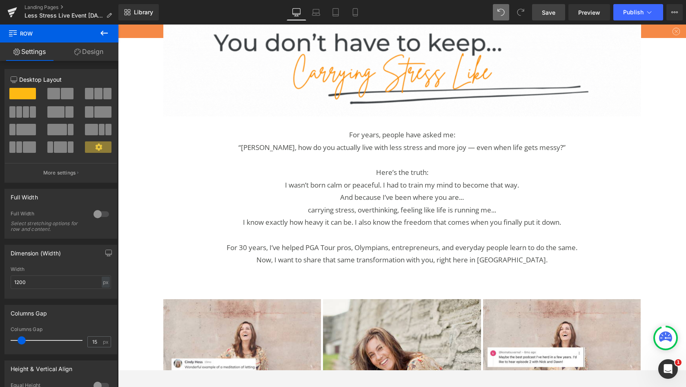
drag, startPoint x: 188, startPoint y: 135, endPoint x: 141, endPoint y: 118, distance: 49.6
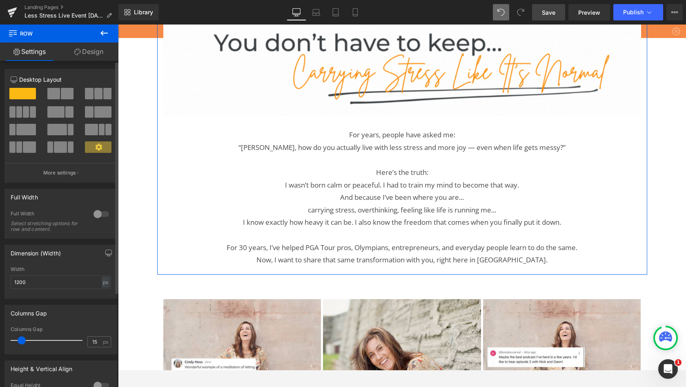
drag, startPoint x: 23, startPoint y: 94, endPoint x: 54, endPoint y: 147, distance: 62.2
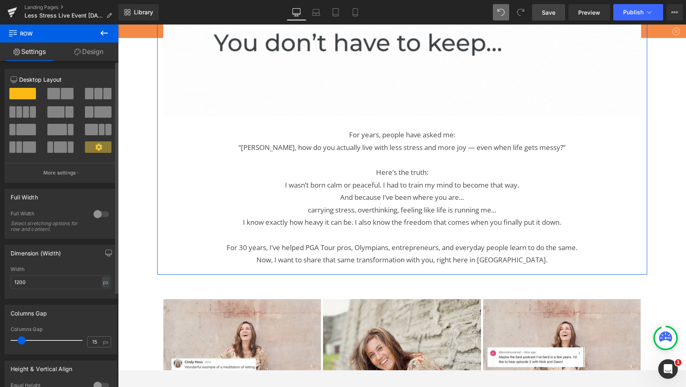
click at [54, 147] on span at bounding box center [60, 146] width 13 height 11
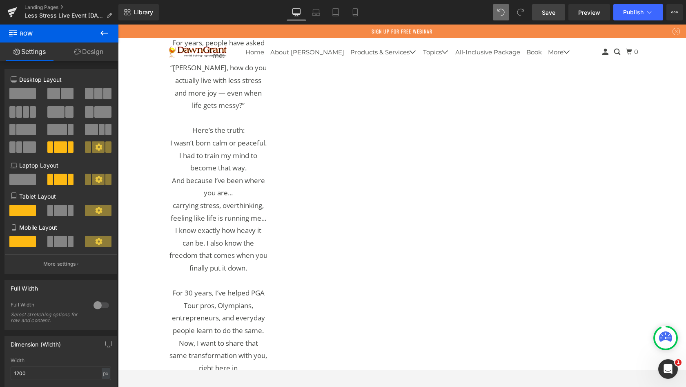
drag, startPoint x: 172, startPoint y: 172, endPoint x: 139, endPoint y: 119, distance: 62.6
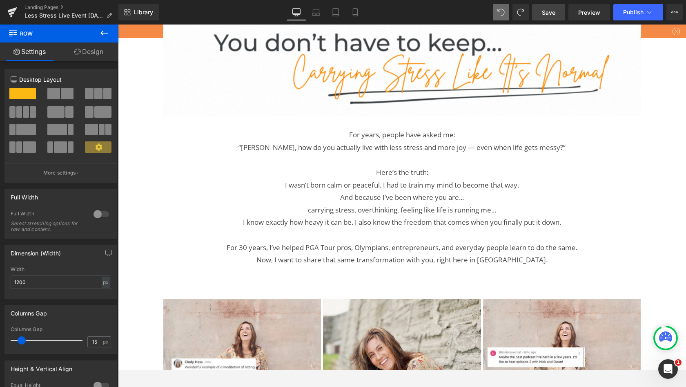
click at [317, 117] on img at bounding box center [402, 57] width 478 height 120
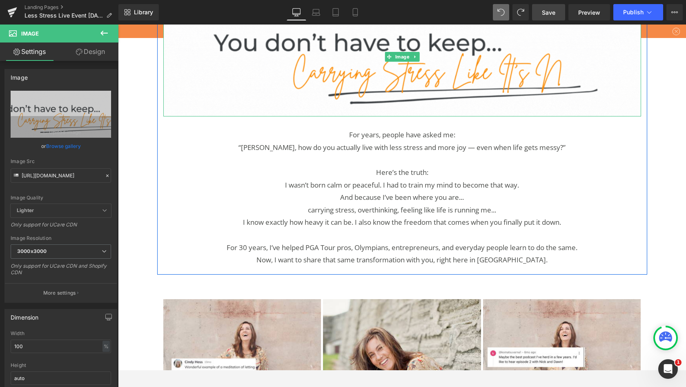
drag, startPoint x: 139, startPoint y: 119, endPoint x: 198, endPoint y: 114, distance: 59.4
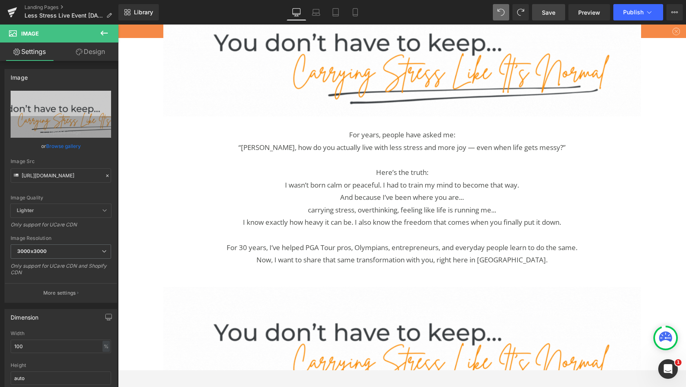
drag, startPoint x: 305, startPoint y: 101, endPoint x: 324, endPoint y: 196, distance: 97.1
click at [324, 179] on p "Here’s the truth:" at bounding box center [403, 172] width 466 height 13
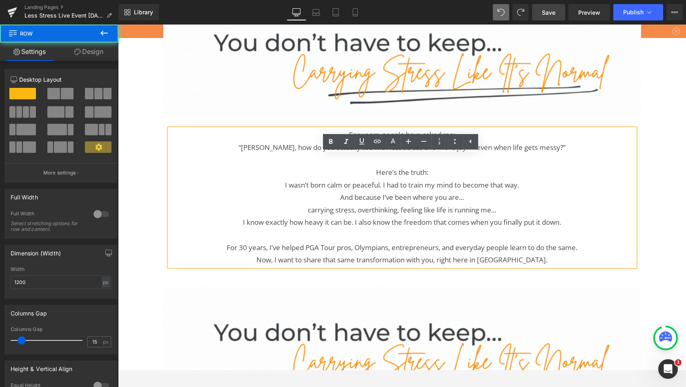
click at [228, 144] on div "For years, people have asked me: “[PERSON_NAME], how do you actually live with …" at bounding box center [402, 193] width 478 height 154
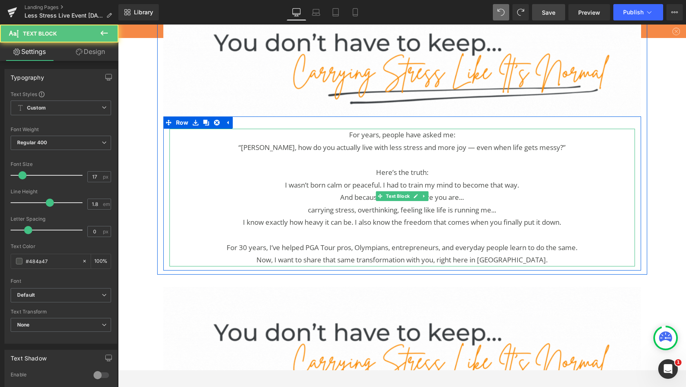
drag, startPoint x: 324, startPoint y: 196, endPoint x: 195, endPoint y: 156, distance: 135.7
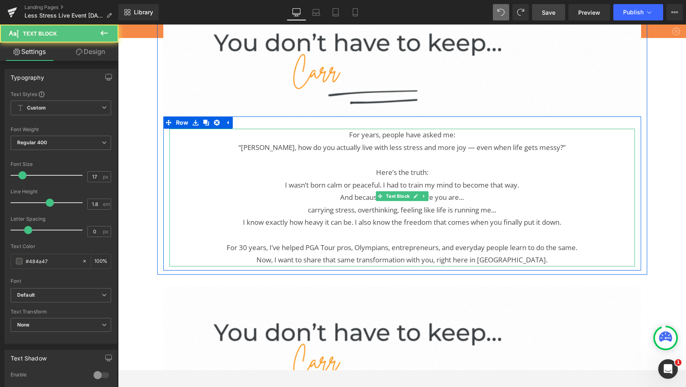
click at [195, 156] on div "For years, people have asked me: “[PERSON_NAME], how do you actually live with …" at bounding box center [403, 198] width 466 height 138
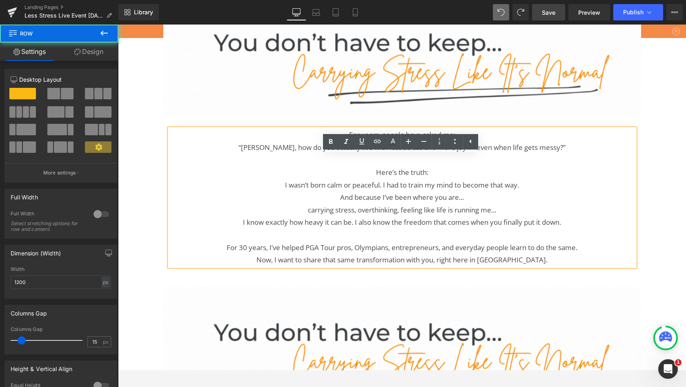
drag, startPoint x: 195, startPoint y: 156, endPoint x: 169, endPoint y: 151, distance: 26.6
click at [169, 151] on div "For years, people have asked me: “[PERSON_NAME], how do you actually live with …" at bounding box center [402, 193] width 478 height 154
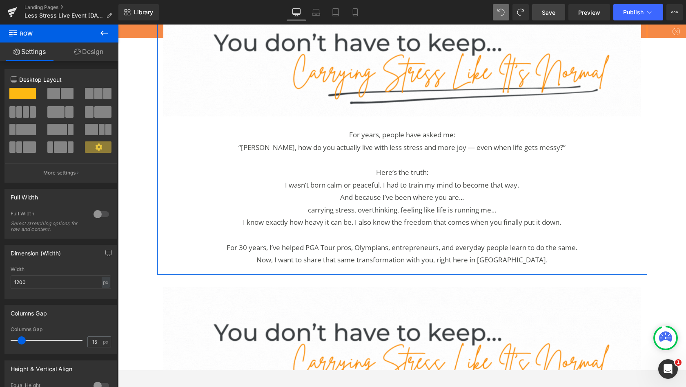
click at [215, 149] on div "For years, people have asked me: “[PERSON_NAME], how do you actually live with …" at bounding box center [402, 193] width 478 height 154
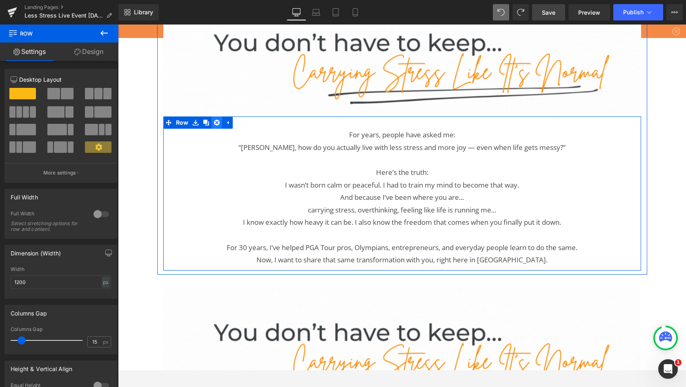
drag, startPoint x: 169, startPoint y: 151, endPoint x: 216, endPoint y: 149, distance: 47.0
click at [216, 125] on icon at bounding box center [217, 123] width 6 height 6
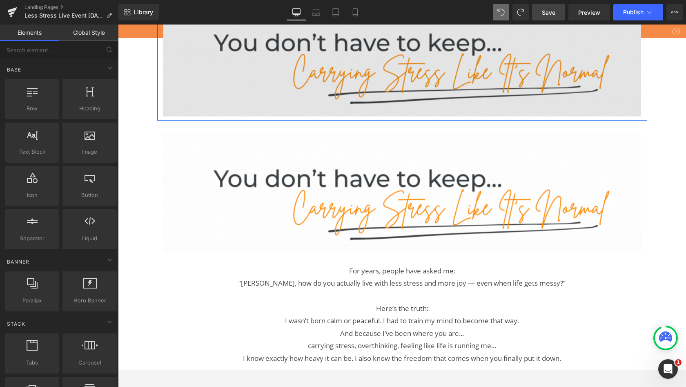
click at [225, 100] on img at bounding box center [402, 57] width 478 height 120
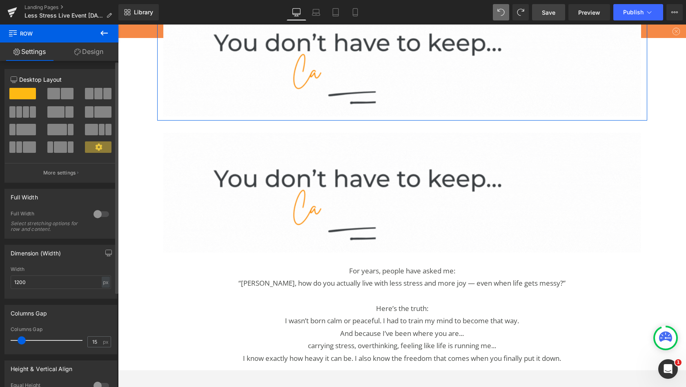
drag, startPoint x: 205, startPoint y: 130, endPoint x: 61, endPoint y: 146, distance: 144.3
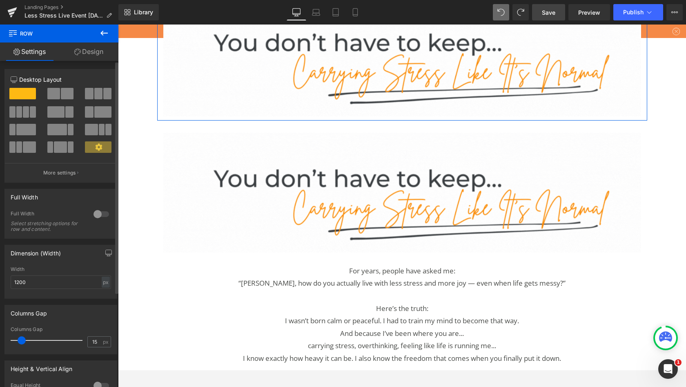
click at [61, 146] on span at bounding box center [60, 146] width 13 height 11
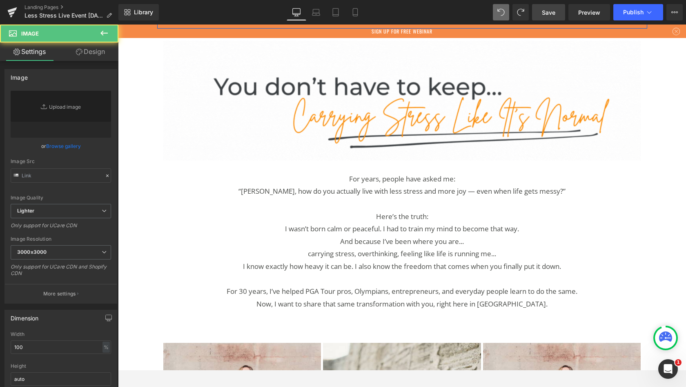
drag, startPoint x: 179, startPoint y: 171, endPoint x: 219, endPoint y: 136, distance: 52.7
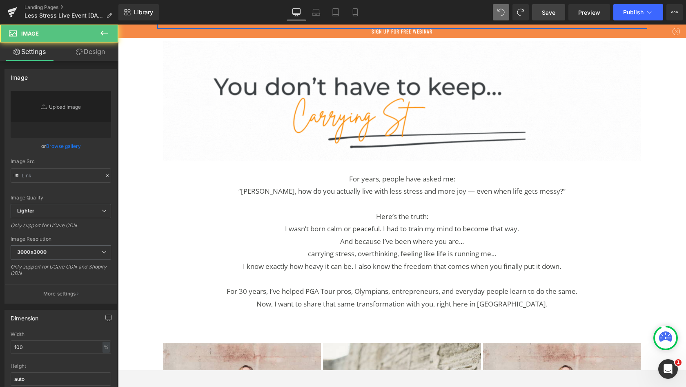
click at [219, 25] on img at bounding box center [218, 11] width 110 height 28
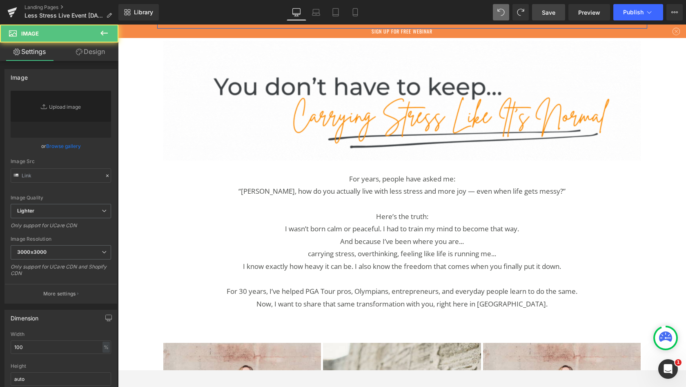
click at [221, 16] on span "Image" at bounding box center [219, 11] width 18 height 10
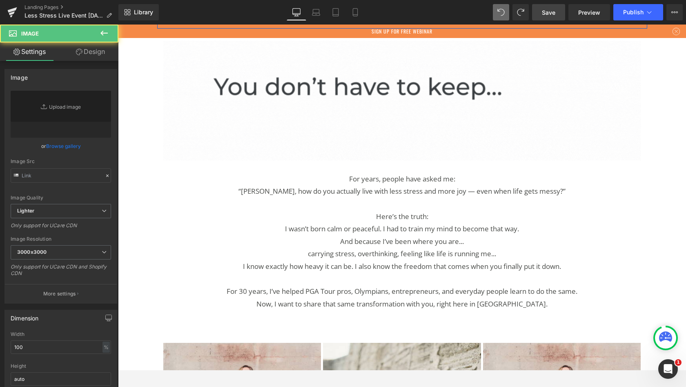
click at [229, 13] on icon at bounding box center [231, 11] width 4 height 5
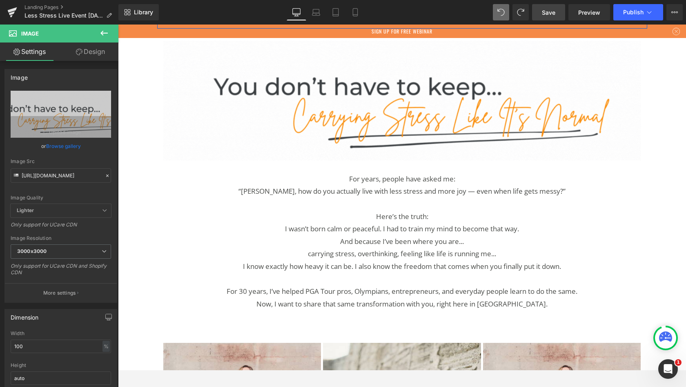
click at [234, 13] on icon at bounding box center [235, 11] width 4 height 5
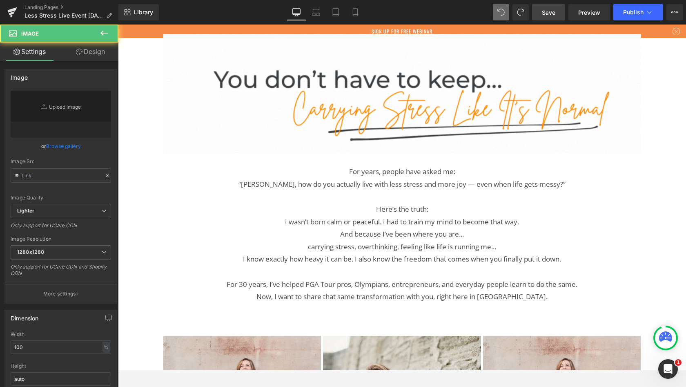
drag, startPoint x: 219, startPoint y: 136, endPoint x: 351, endPoint y: 138, distance: 132.8
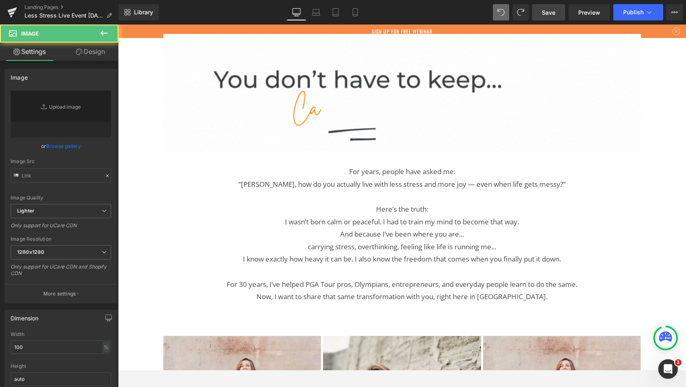
click at [351, 18] on span at bounding box center [402, 7] width 233 height 20
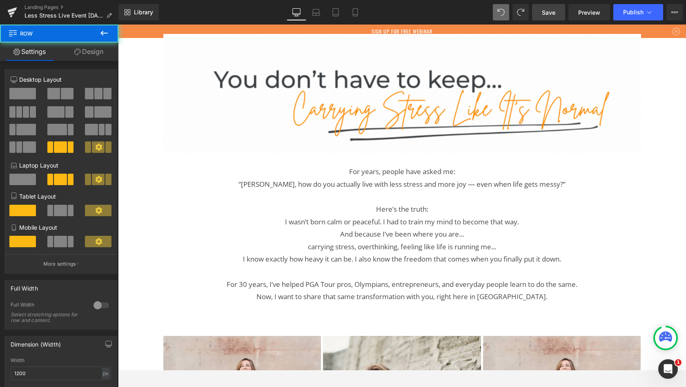
drag, startPoint x: 351, startPoint y: 138, endPoint x: 318, endPoint y: 139, distance: 33.1
click at [318, 18] on span at bounding box center [402, 7] width 233 height 20
click at [107, 35] on icon at bounding box center [104, 33] width 10 height 10
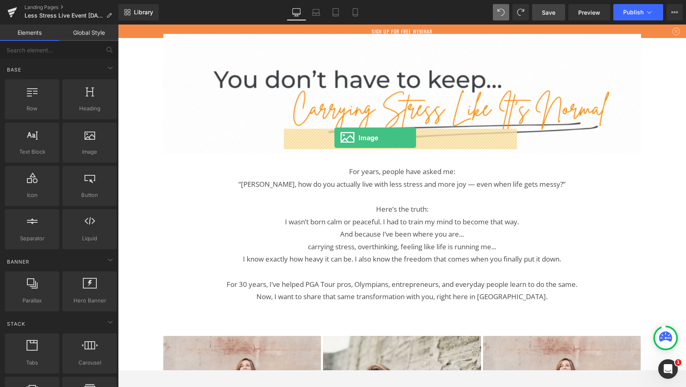
drag, startPoint x: 318, startPoint y: 139, endPoint x: 335, endPoint y: 138, distance: 16.4
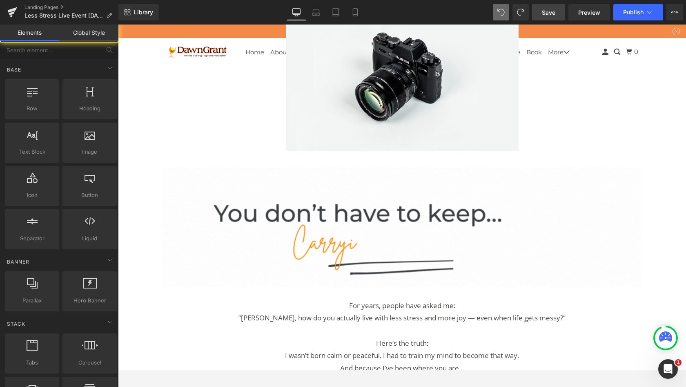
drag, startPoint x: 335, startPoint y: 138, endPoint x: 205, endPoint y: 147, distance: 129.8
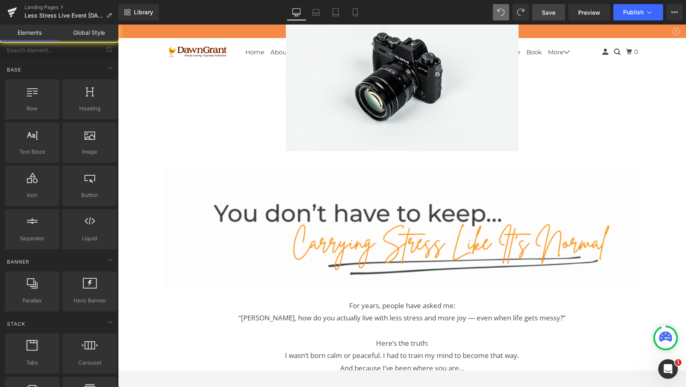
click at [205, 15] on span at bounding box center [218, 7] width 51 height 15
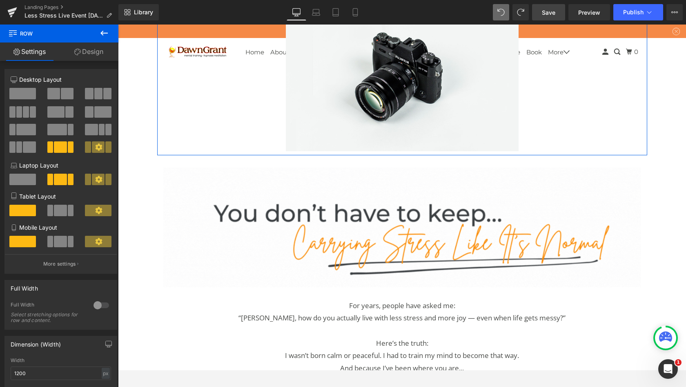
drag, startPoint x: 205, startPoint y: 147, endPoint x: 188, endPoint y: 122, distance: 30.2
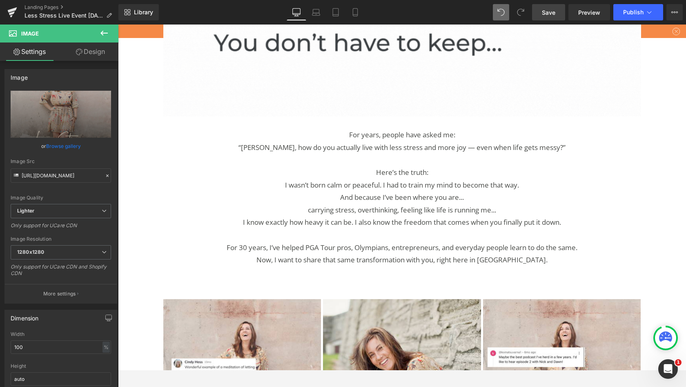
click at [96, 53] on link "Design" at bounding box center [90, 51] width 59 height 18
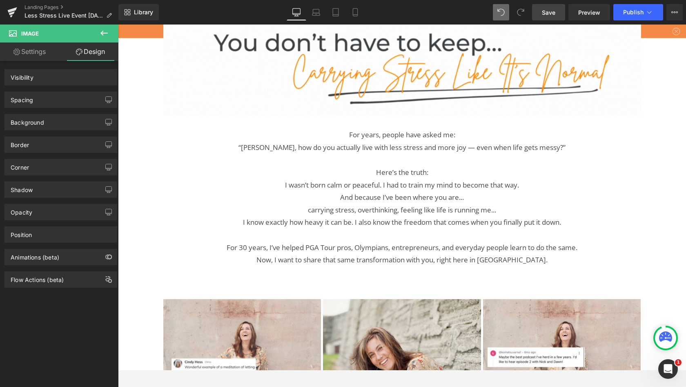
click at [107, 146] on icon "button" at bounding box center [109, 146] width 6 height 0
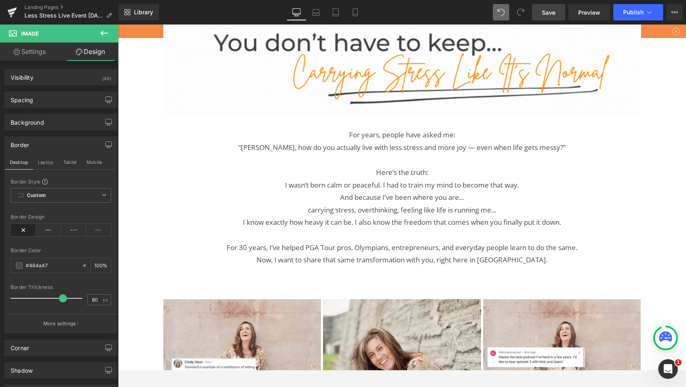
drag, startPoint x: 69, startPoint y: 98, endPoint x: 56, endPoint y: 299, distance: 201.8
click at [59, 299] on span at bounding box center [63, 298] width 8 height 8
drag, startPoint x: 56, startPoint y: 299, endPoint x: 4, endPoint y: 298, distance: 51.9
click at [4, 298] on div "Border Desktop Laptop Tablet Mobile Border Style Custom Custom Setup Global Sty…" at bounding box center [61, 231] width 122 height 203
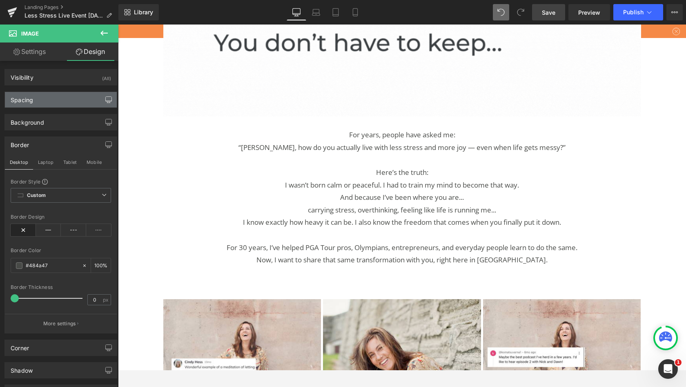
drag, startPoint x: 4, startPoint y: 298, endPoint x: 104, endPoint y: 100, distance: 221.1
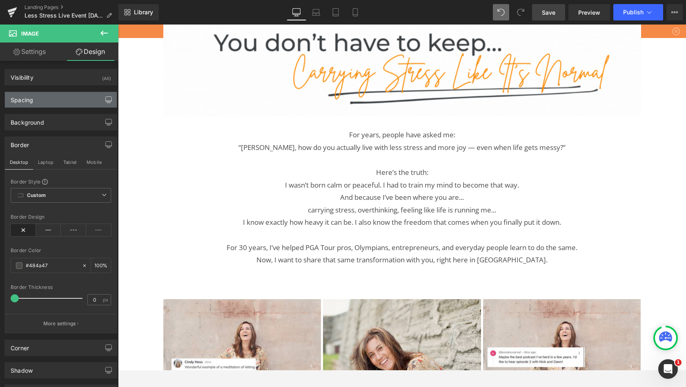
click at [106, 101] on icon "button" at bounding box center [109, 101] width 6 height 0
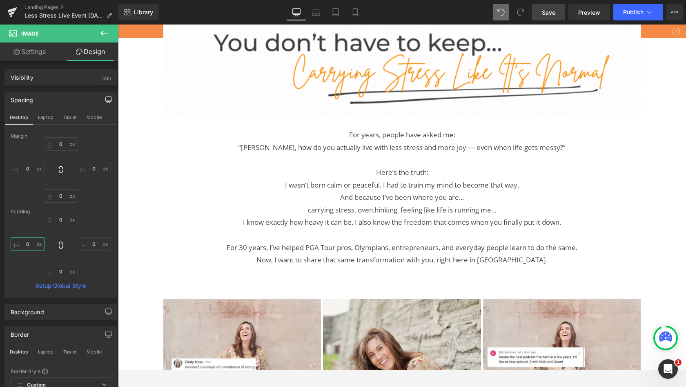
click at [27, 243] on input "0" at bounding box center [28, 243] width 34 height 13
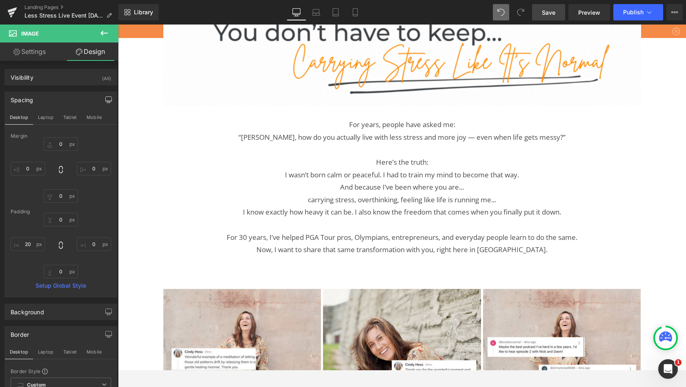
drag, startPoint x: 104, startPoint y: 100, endPoint x: 51, endPoint y: 237, distance: 146.0
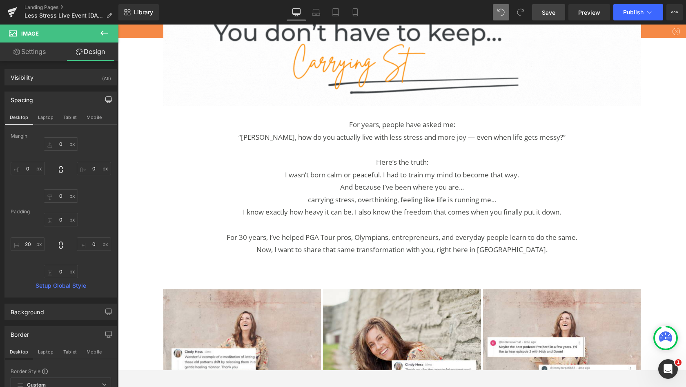
click at [51, 237] on div "0px 0 0px 0 0px 0 20 20" at bounding box center [61, 245] width 100 height 65
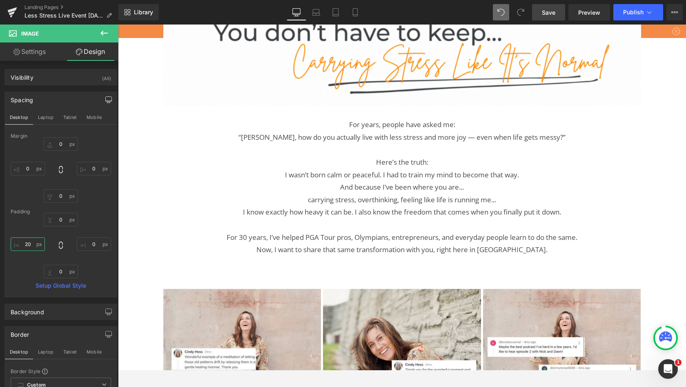
click at [29, 245] on input "20" at bounding box center [28, 243] width 34 height 13
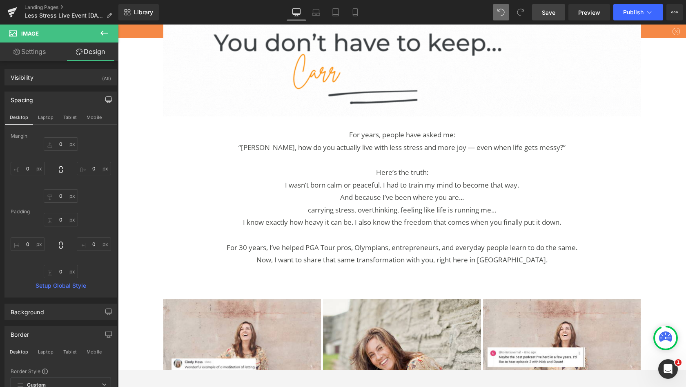
drag, startPoint x: 21, startPoint y: 245, endPoint x: 26, endPoint y: 263, distance: 19.3
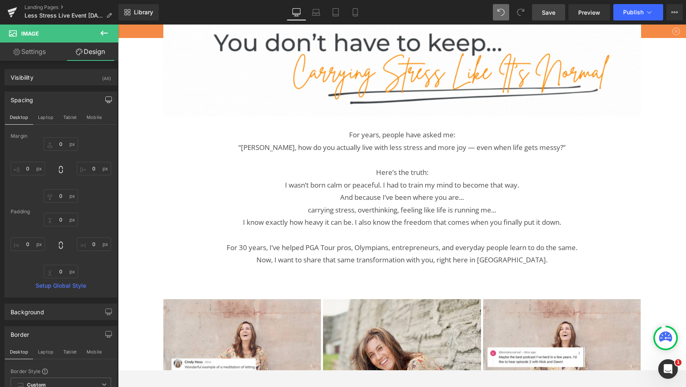
click at [26, 263] on div "0px 0 0px 0 0px 0 0 0" at bounding box center [61, 245] width 100 height 65
drag, startPoint x: 67, startPoint y: 170, endPoint x: 61, endPoint y: 307, distance: 137.4
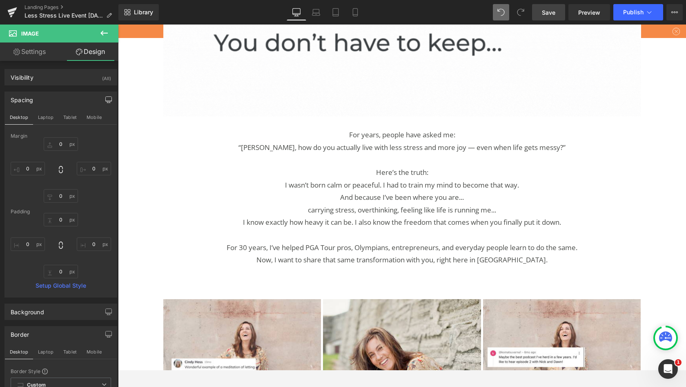
drag, startPoint x: 169, startPoint y: 97, endPoint x: 31, endPoint y: 54, distance: 144.5
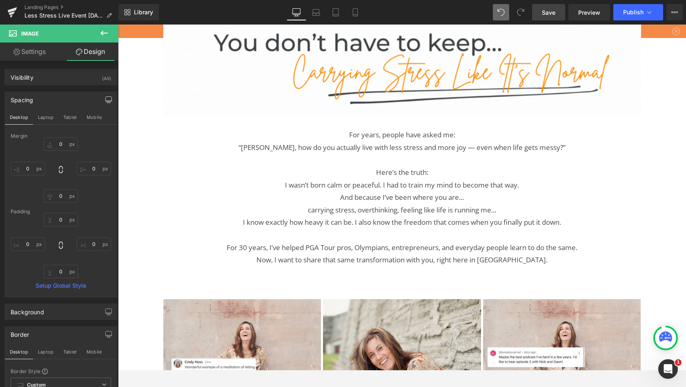
click at [31, 54] on link "Settings" at bounding box center [29, 51] width 59 height 18
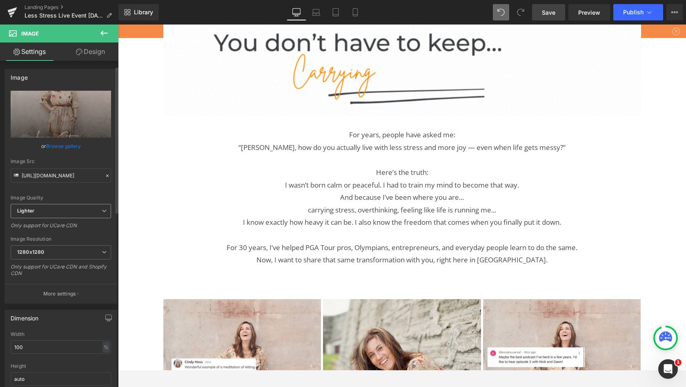
click at [75, 245] on span "1280x1280" at bounding box center [61, 252] width 100 height 14
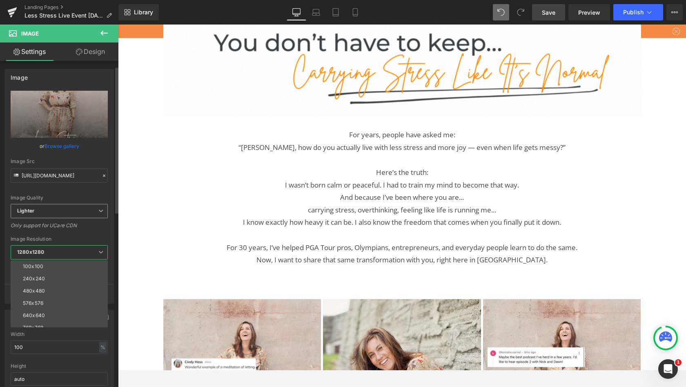
click at [38, 263] on div "100x100" at bounding box center [33, 266] width 20 height 6
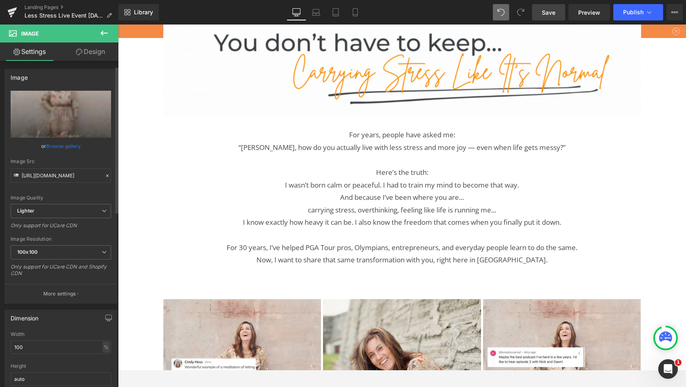
click at [46, 245] on span "100x100" at bounding box center [61, 252] width 100 height 14
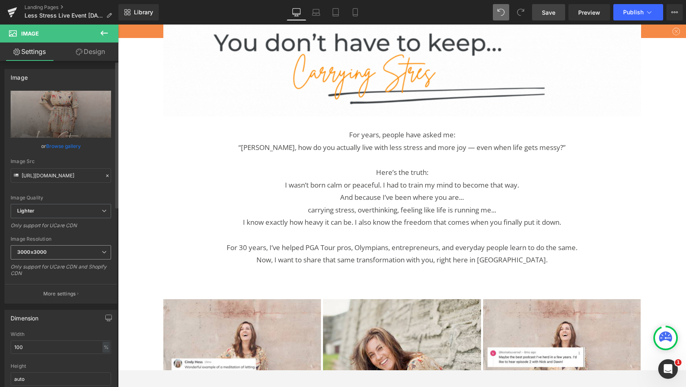
click at [65, 205] on span "Lighter" at bounding box center [61, 211] width 100 height 14
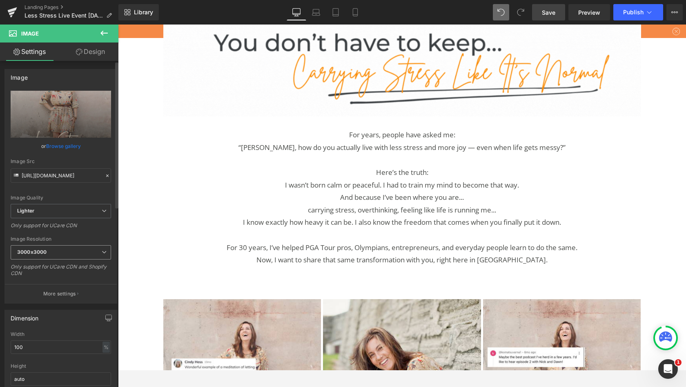
click at [56, 190] on div "Image Quality Lighter Lightest Lighter Lighter Lightest Only support for UCare …" at bounding box center [61, 147] width 100 height 113
drag, startPoint x: 56, startPoint y: 190, endPoint x: 12, endPoint y: 147, distance: 60.7
click at [12, 340] on input "100" at bounding box center [61, 346] width 100 height 13
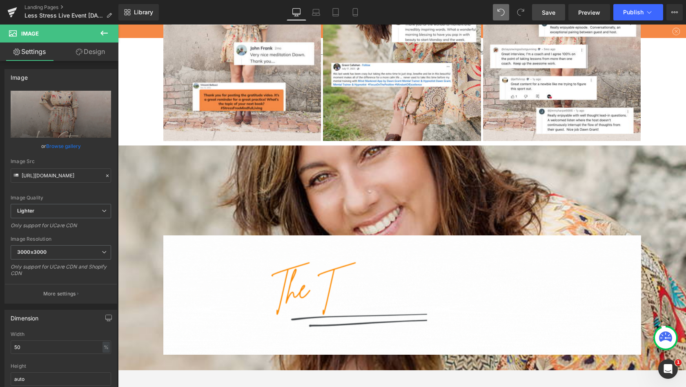
click at [94, 358] on div at bounding box center [61, 360] width 100 height 5
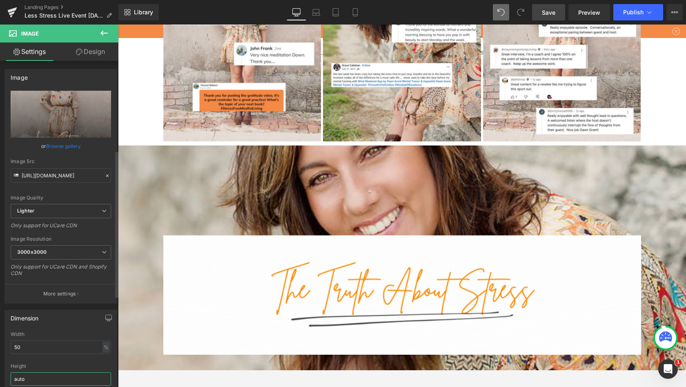
drag, startPoint x: 48, startPoint y: 117, endPoint x: 63, endPoint y: 181, distance: 65.7
click at [63, 370] on input "auto" at bounding box center [61, 378] width 100 height 13
drag, startPoint x: 63, startPoint y: 181, endPoint x: 64, endPoint y: 164, distance: 17.2
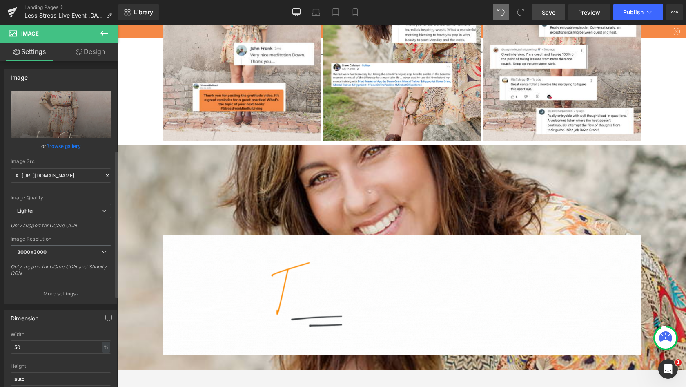
click at [64, 358] on div at bounding box center [61, 360] width 100 height 5
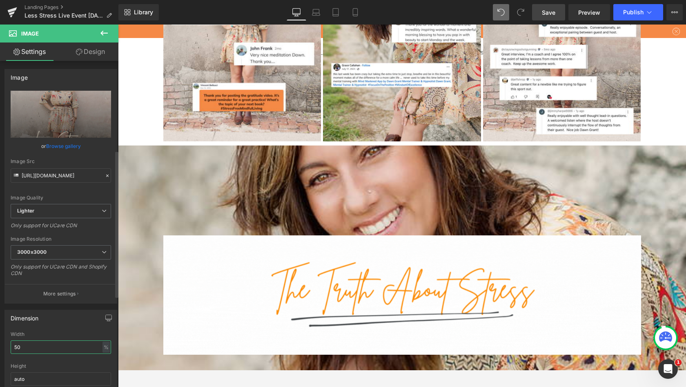
drag, startPoint x: 64, startPoint y: 164, endPoint x: 9, endPoint y: 148, distance: 57.5
click at [9, 331] on div "50% Width 50 % % px auto Height auto 0 Circle Image" at bounding box center [61, 372] width 112 height 82
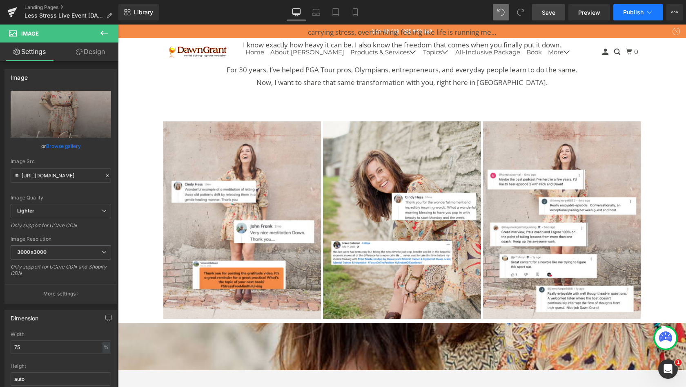
drag, startPoint x: 215, startPoint y: 180, endPoint x: 630, endPoint y: 11, distance: 447.5
click at [630, 11] on span "Publish" at bounding box center [633, 12] width 20 height 7
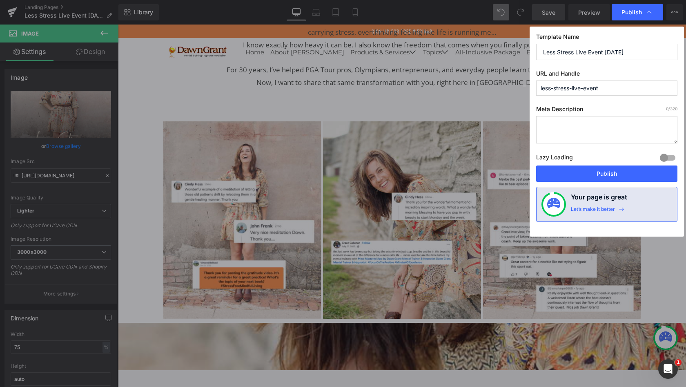
click at [613, 173] on button "Publish" at bounding box center [606, 173] width 141 height 16
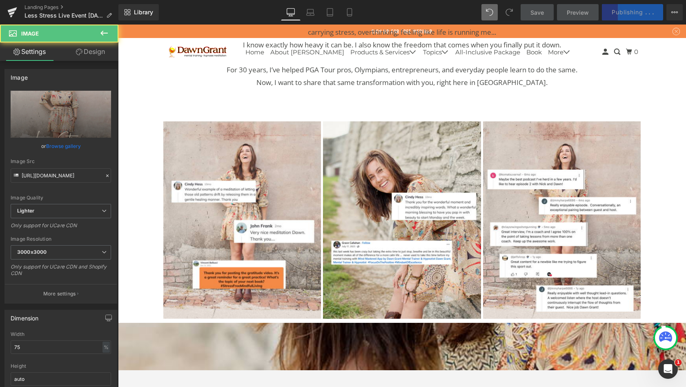
drag, startPoint x: 630, startPoint y: 11, endPoint x: 102, endPoint y: 49, distance: 529.1
click at [102, 49] on link "Design" at bounding box center [90, 51] width 59 height 18
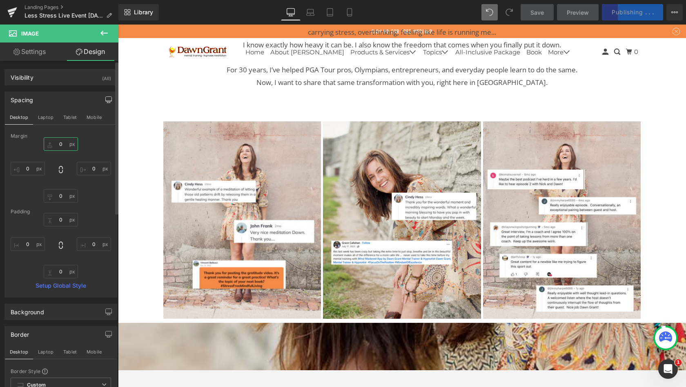
click at [51, 145] on input "0" at bounding box center [61, 143] width 34 height 13
click at [58, 145] on input "0" at bounding box center [61, 143] width 34 height 13
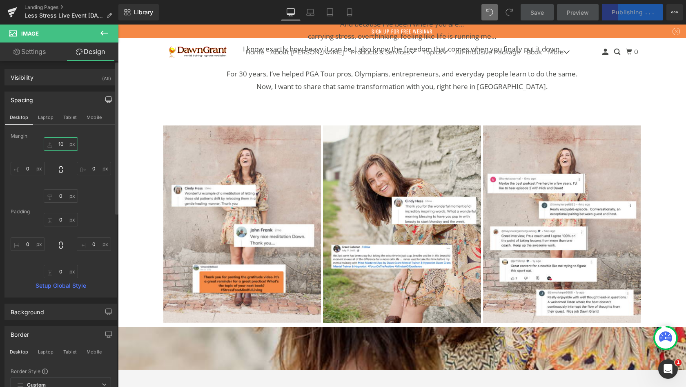
click at [59, 145] on input "10" at bounding box center [61, 143] width 34 height 13
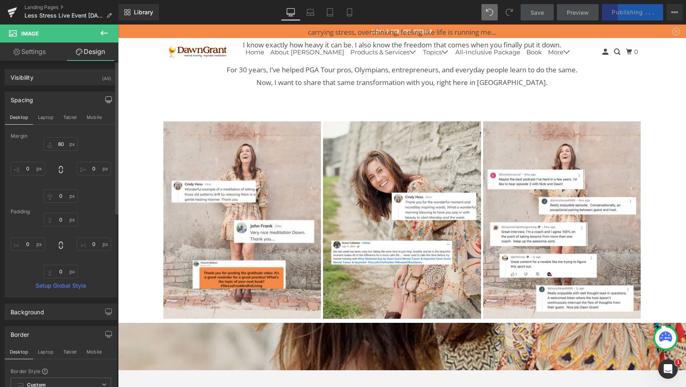
click at [87, 144] on div "0 80 0px 0 0px 0 0px 0" at bounding box center [61, 169] width 100 height 65
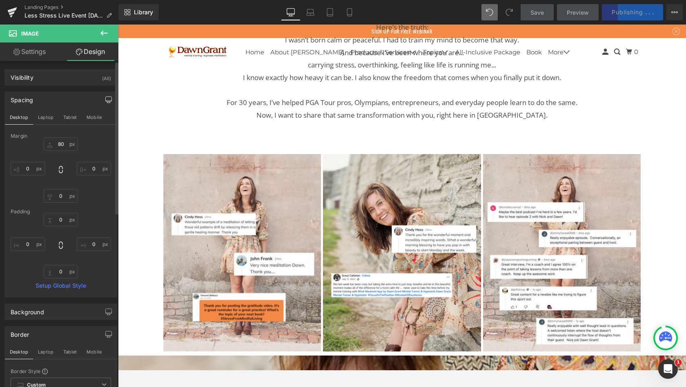
click at [640, 15] on div "Save Preview Publishing . . . Scheduled View Live Page View with current Templa…" at bounding box center [602, 12] width 169 height 16
click at [634, 11] on div "Save Preview Publishing . . . Scheduled View Live Page View with current Templa…" at bounding box center [602, 12] width 169 height 16
drag, startPoint x: 407, startPoint y: 130, endPoint x: 621, endPoint y: 13, distance: 244.1
click at [621, 13] on div "Save Preview Publishing . . . Scheduled View Live Page View with current Templa…" at bounding box center [602, 12] width 169 height 16
drag, startPoint x: 621, startPoint y: 13, endPoint x: 550, endPoint y: 12, distance: 70.7
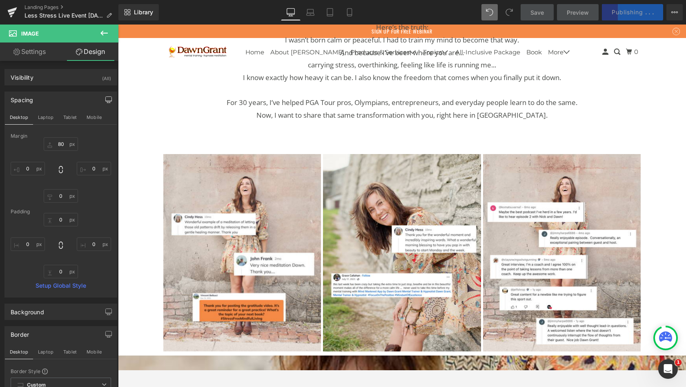
click at [550, 12] on link "Save" at bounding box center [537, 12] width 33 height 16
click at [538, 10] on span "Save" at bounding box center [537, 12] width 13 height 9
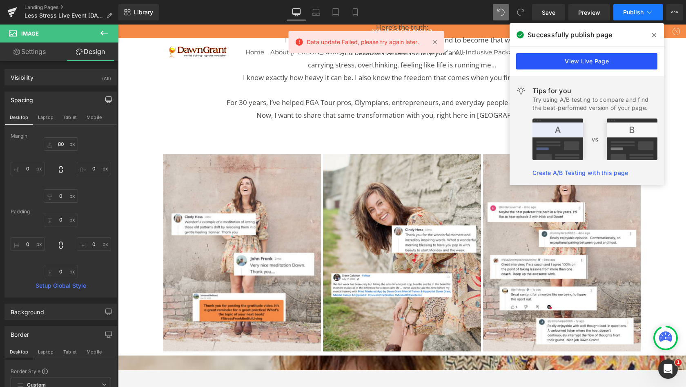
drag, startPoint x: 550, startPoint y: 12, endPoint x: 590, endPoint y: 63, distance: 64.3
click at [590, 63] on link "View Live Page" at bounding box center [586, 61] width 141 height 16
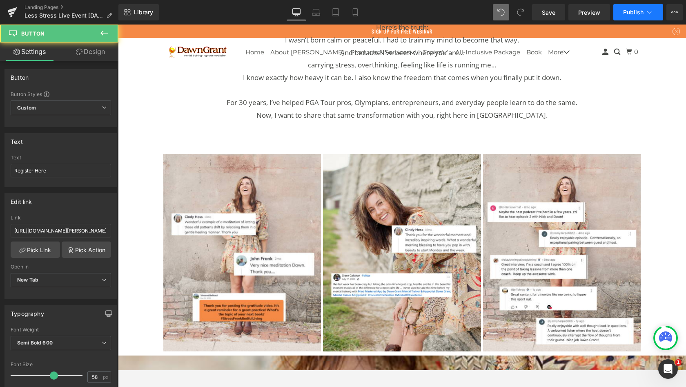
click at [40, 229] on input "[URL][DOMAIN_NAME][PERSON_NAME]" at bounding box center [61, 230] width 100 height 13
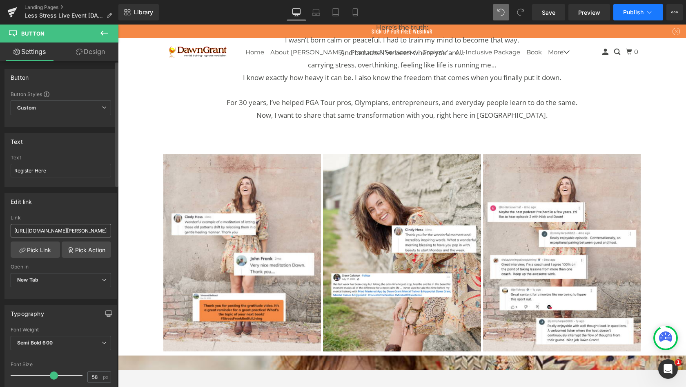
click at [629, 15] on span "Publish" at bounding box center [633, 12] width 20 height 7
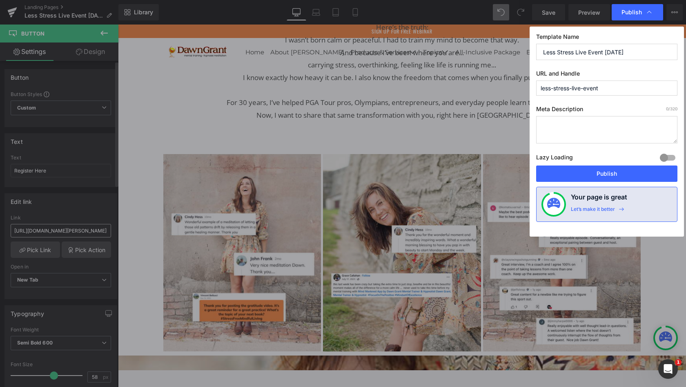
click at [597, 172] on button "Publish" at bounding box center [606, 173] width 141 height 16
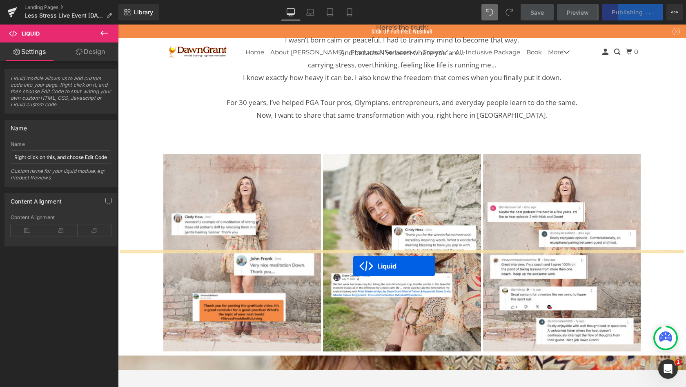
drag, startPoint x: 577, startPoint y: 165, endPoint x: 353, endPoint y: 266, distance: 245.0
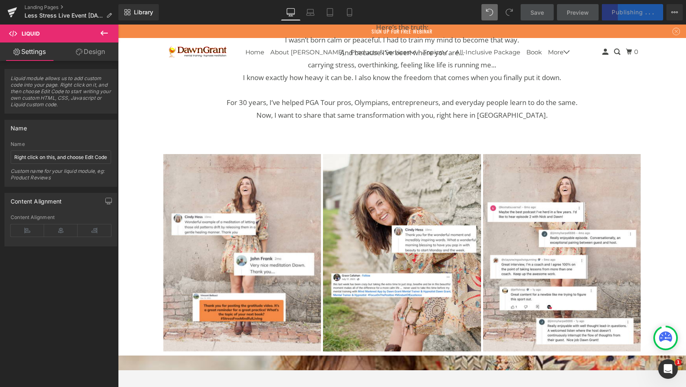
click at [617, 15] on div "Save Preview Publishing . . . Scheduled View Live Page View with current Templa…" at bounding box center [602, 12] width 169 height 16
click at [629, 13] on div "Save Preview Publishing . . . Scheduled View Live Page View with current Templa…" at bounding box center [602, 12] width 169 height 16
click at [619, 15] on div "Save Preview Publishing . . . Scheduled View Live Page View with current Templa…" at bounding box center [602, 12] width 169 height 16
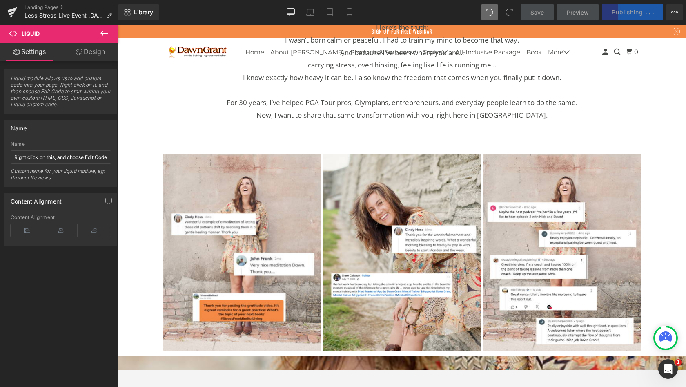
click at [628, 7] on div "Save Preview Publishing . . . Scheduled View Live Page View with current Templa…" at bounding box center [602, 12] width 169 height 16
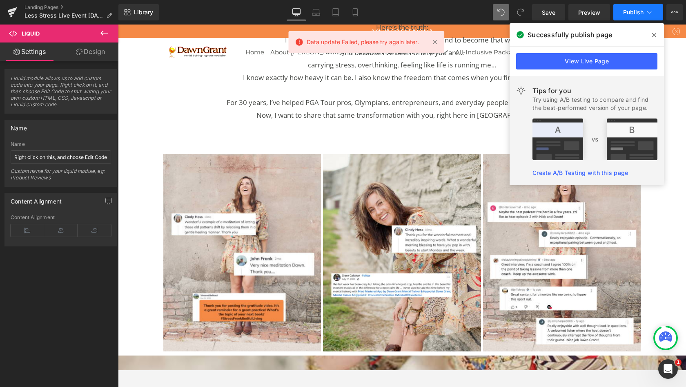
click at [629, 15] on span "Publish" at bounding box center [633, 12] width 20 height 7
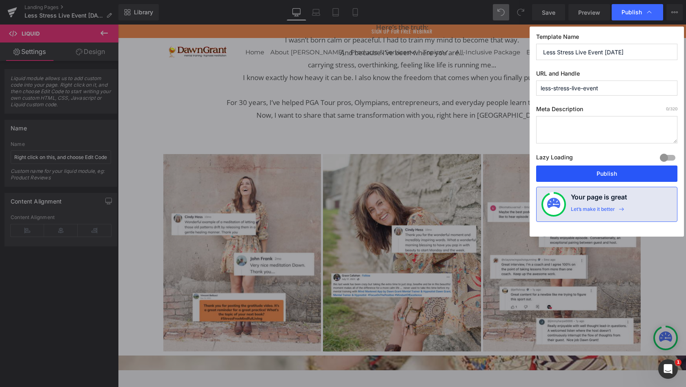
drag, startPoint x: 280, startPoint y: 141, endPoint x: 603, endPoint y: 172, distance: 324.6
click at [603, 172] on button "Publish" at bounding box center [606, 173] width 141 height 16
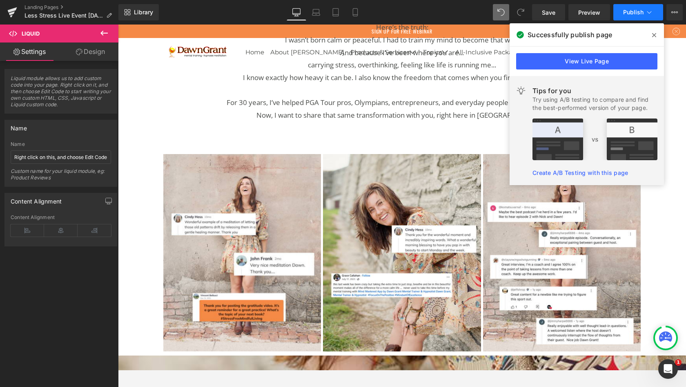
click at [560, 63] on link "View Live Page" at bounding box center [586, 61] width 141 height 16
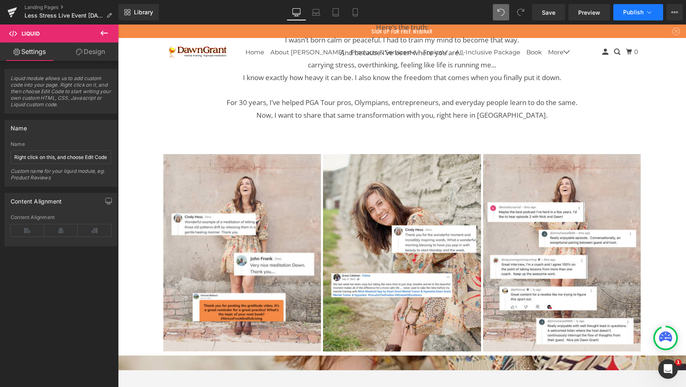
click at [639, 15] on span "Publish" at bounding box center [633, 12] width 20 height 7
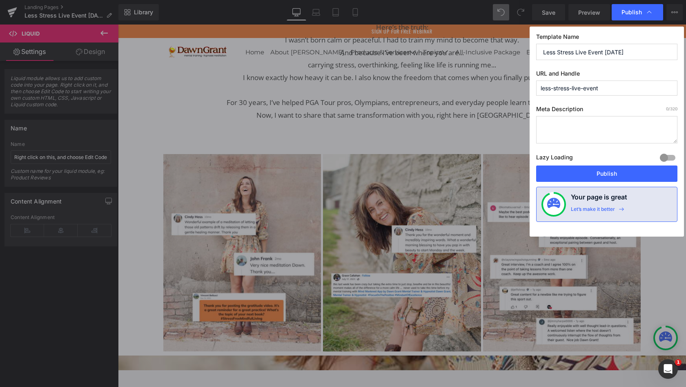
click at [605, 176] on button "Publish" at bounding box center [606, 173] width 141 height 16
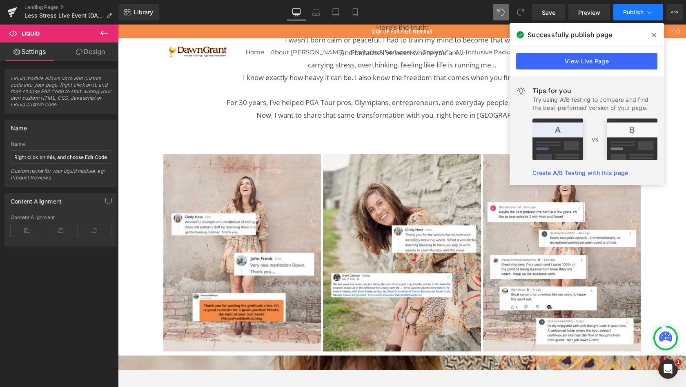
click at [14, 11] on icon at bounding box center [12, 9] width 9 height 5
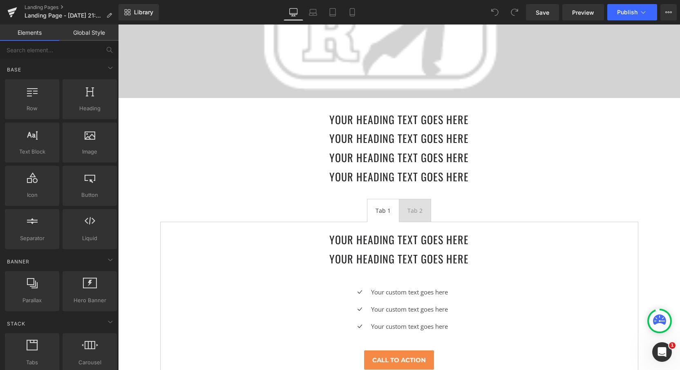
scroll to position [963, 0]
